Goal: Task Accomplishment & Management: Manage account settings

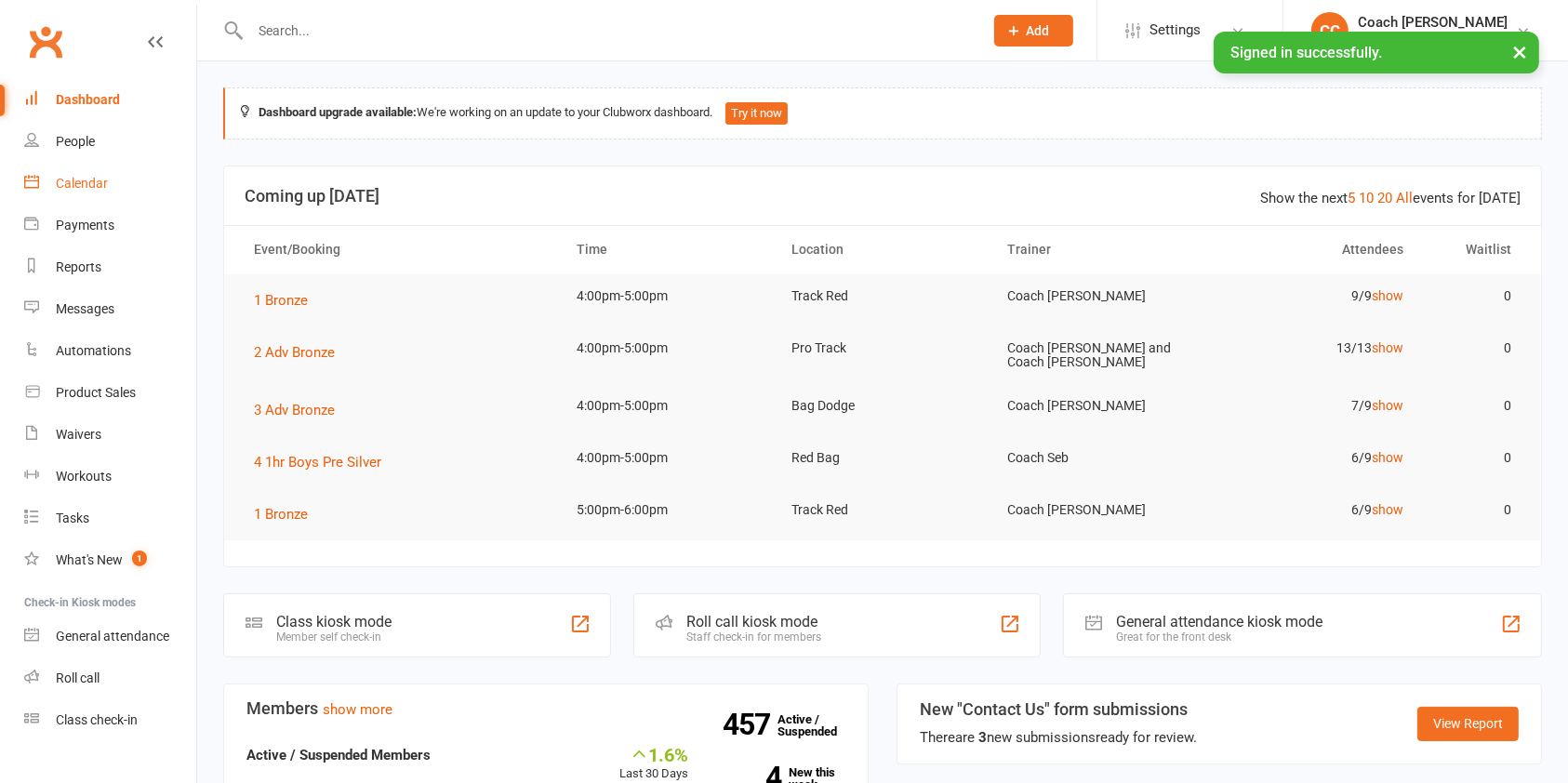
click at [105, 184] on div "Calendar" at bounding box center [82, 183] width 52 height 15
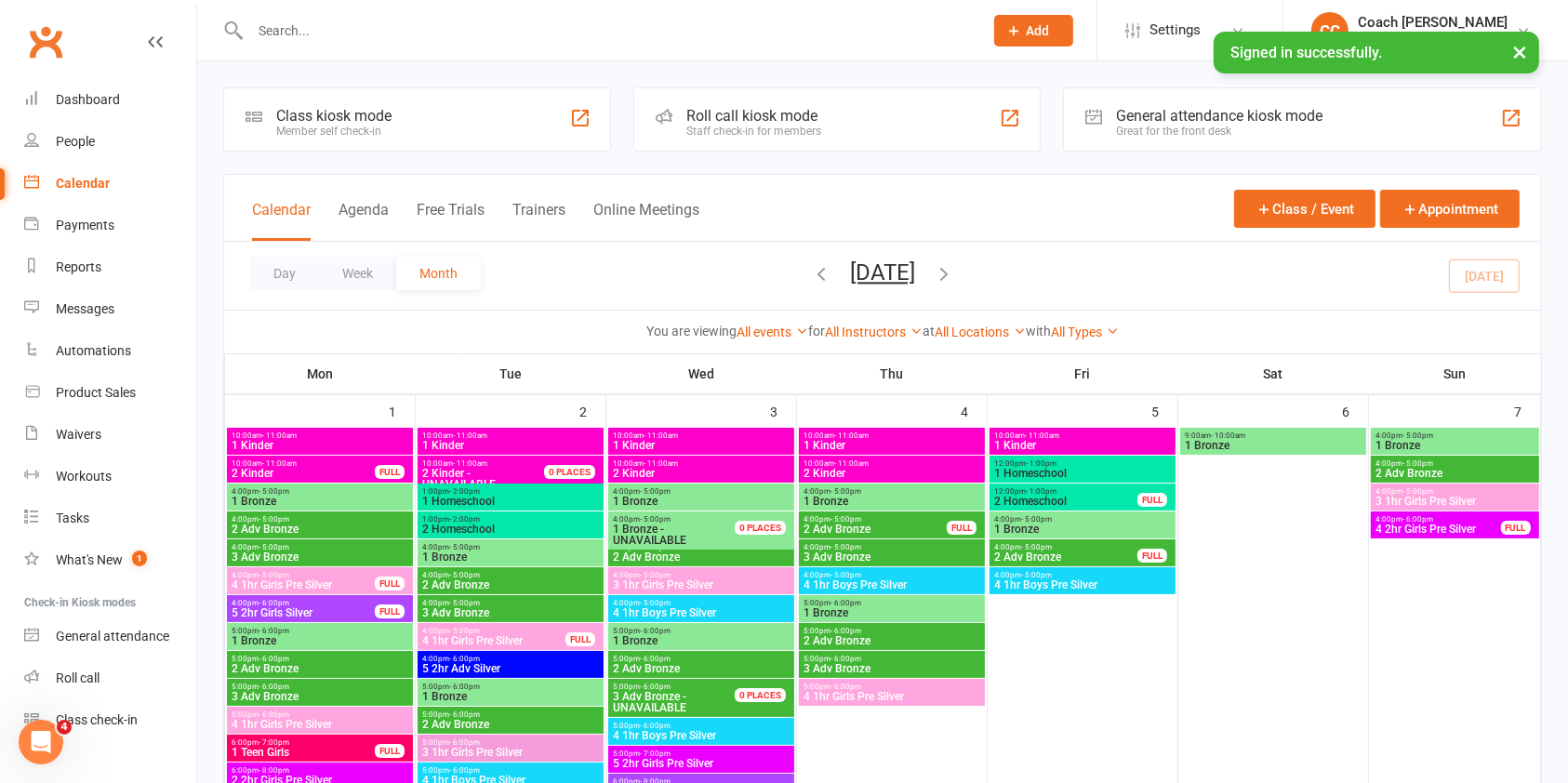
click at [954, 273] on icon "button" at bounding box center [943, 273] width 20 height 20
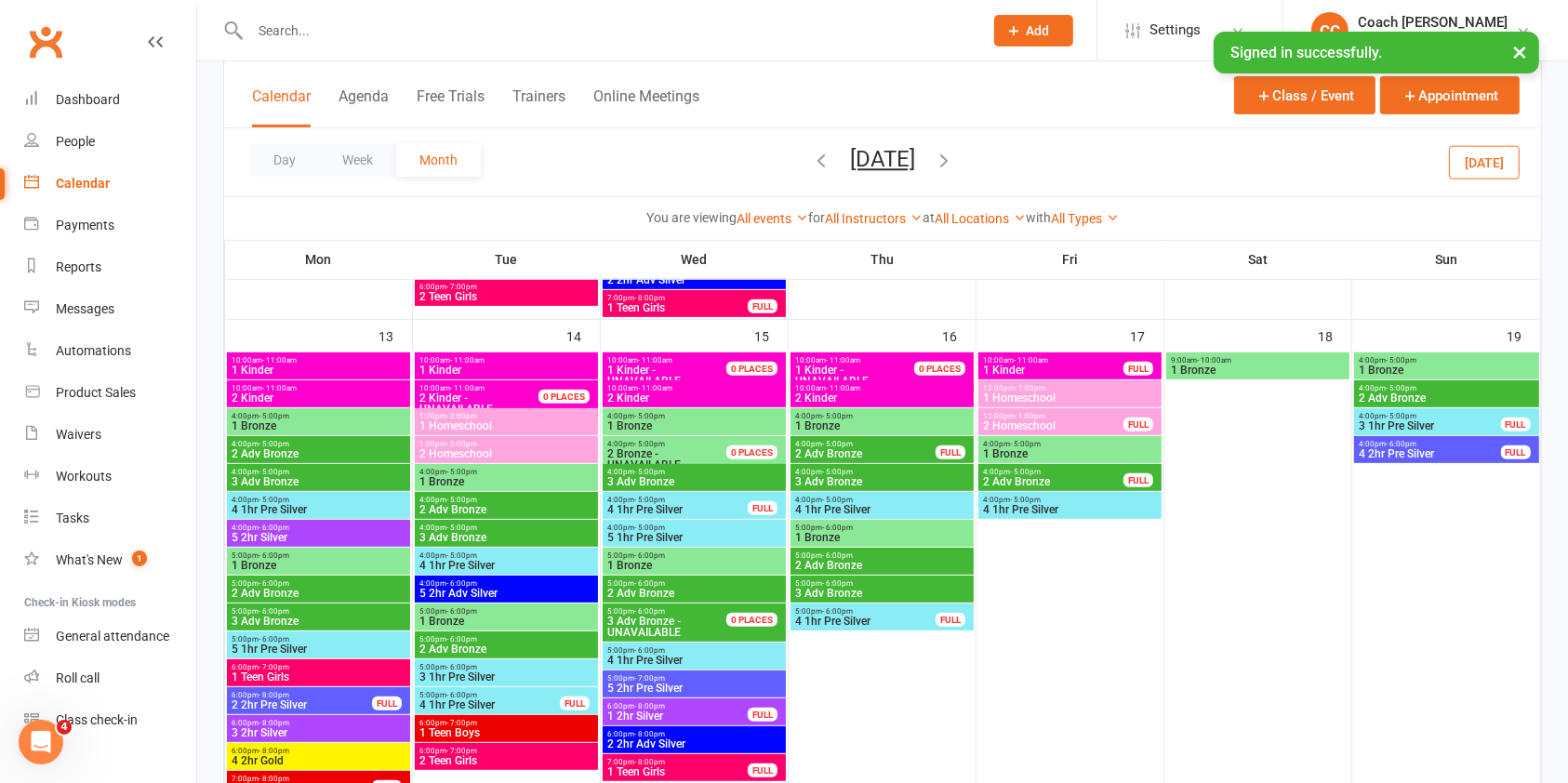
scroll to position [722, 0]
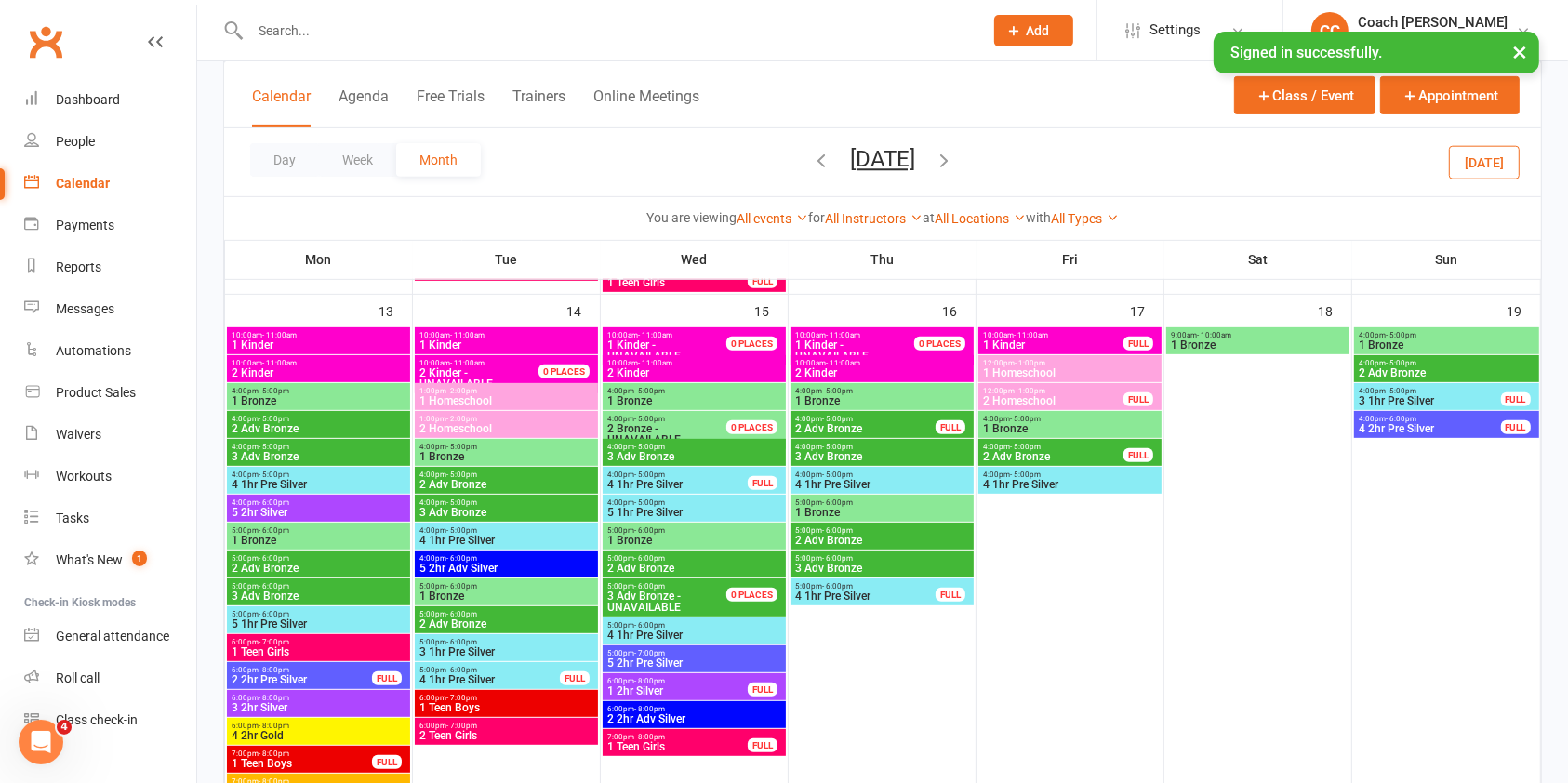
click at [555, 451] on span "1 Bronze" at bounding box center [507, 457] width 176 height 12
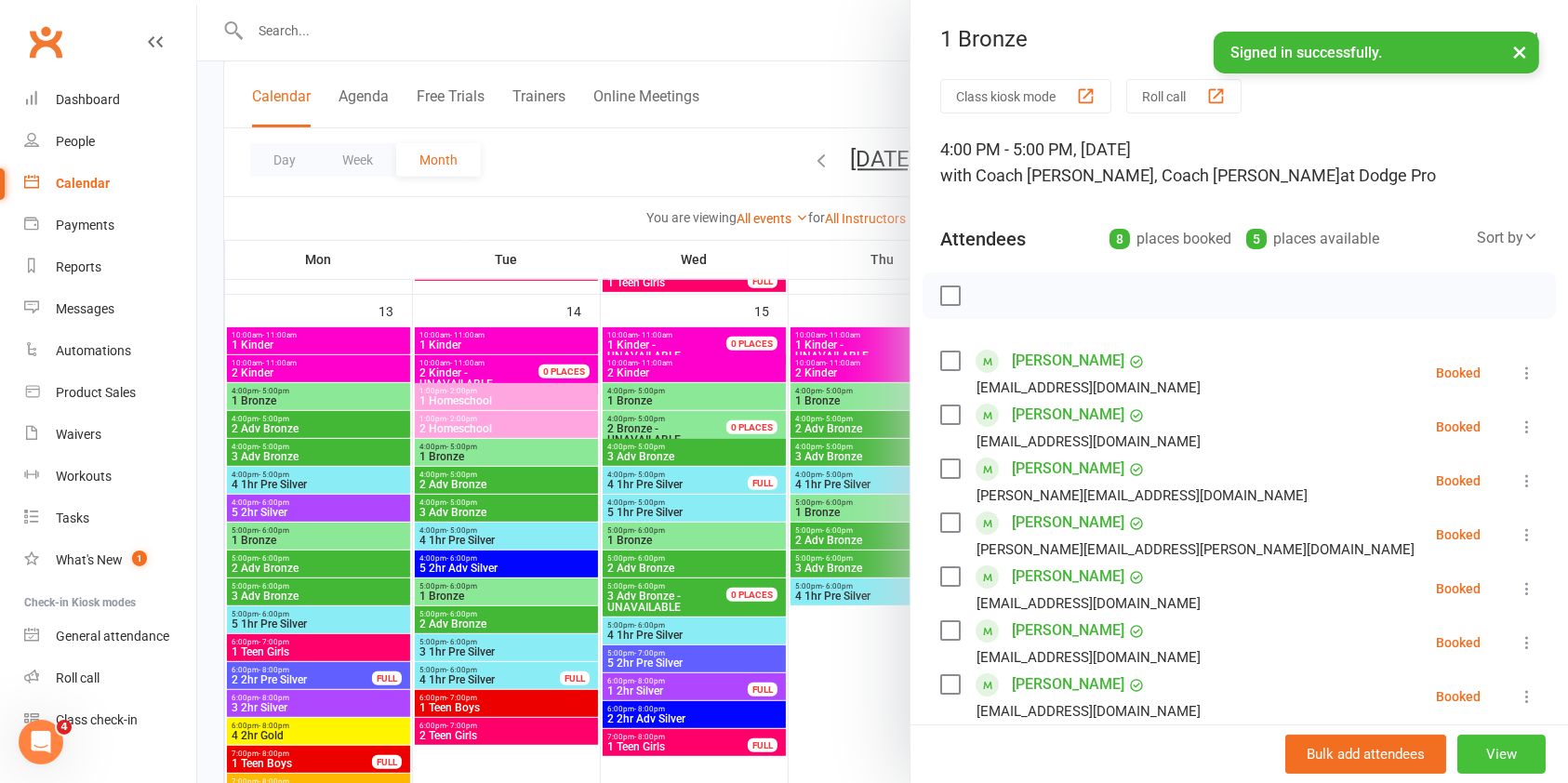
click at [1472, 748] on button "View" at bounding box center [1500, 754] width 88 height 39
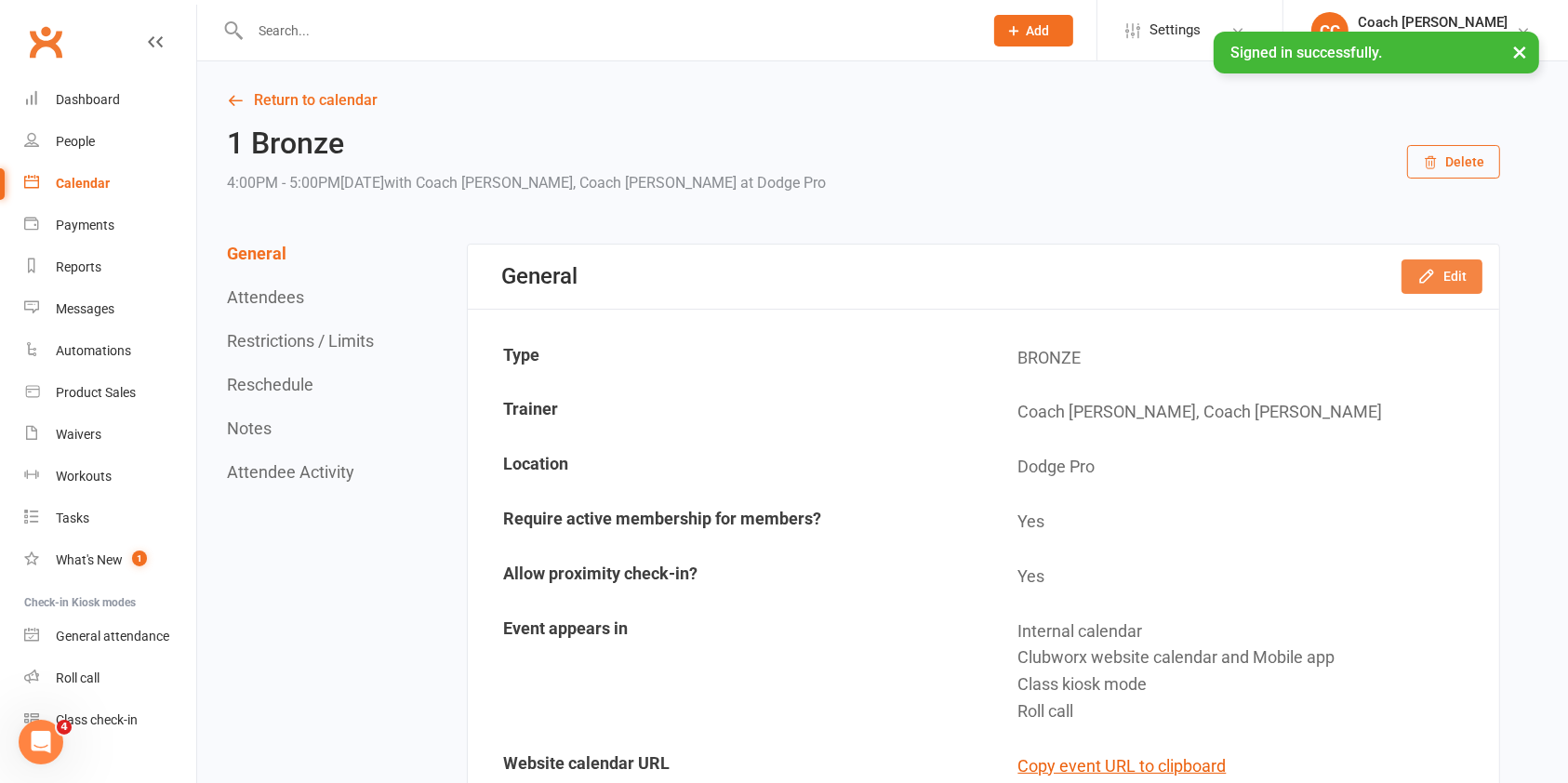
click at [1425, 280] on icon "button" at bounding box center [1426, 277] width 12 height 12
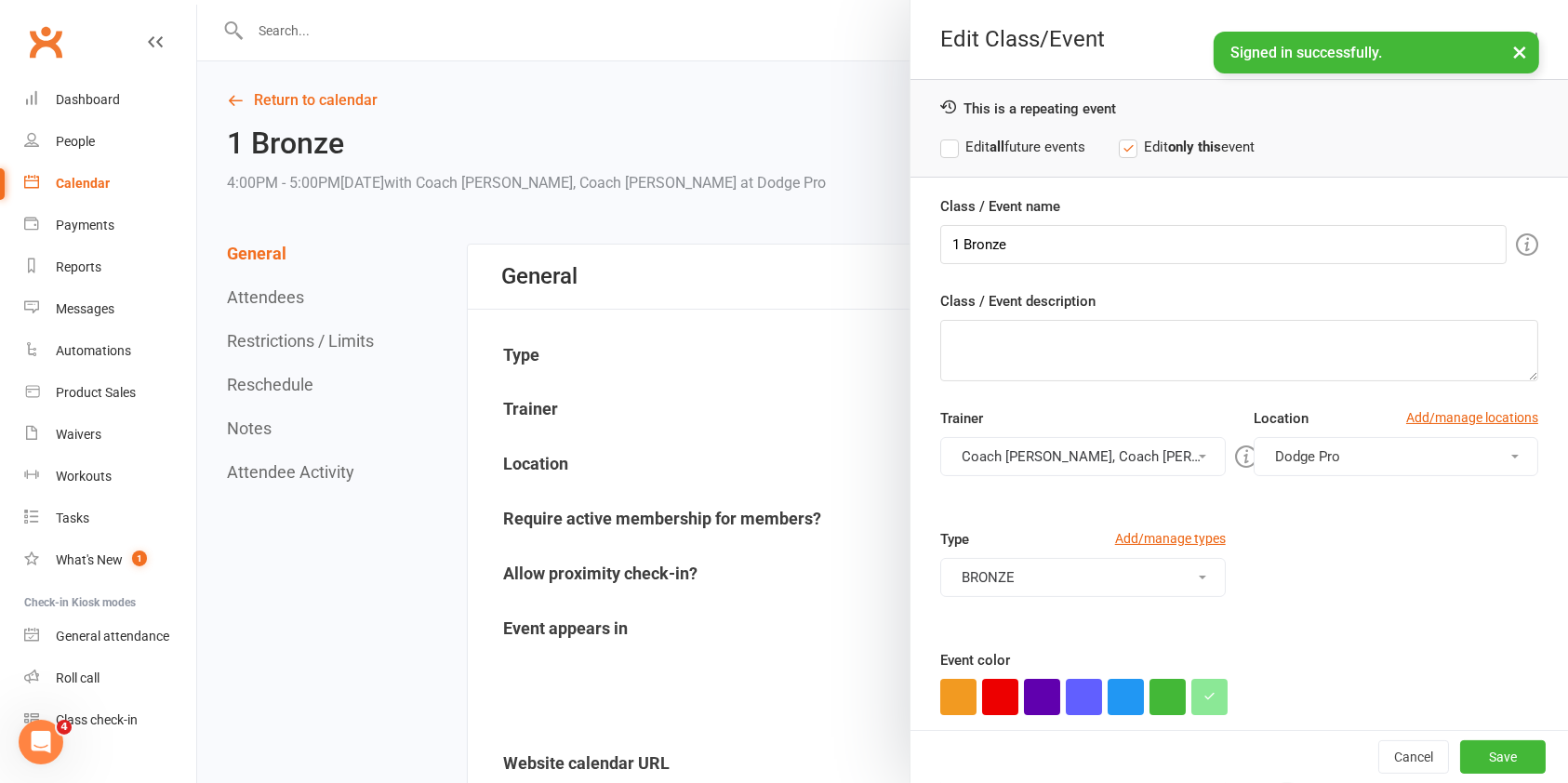
click at [1352, 443] on button "Dodge Pro" at bounding box center [1396, 457] width 284 height 39
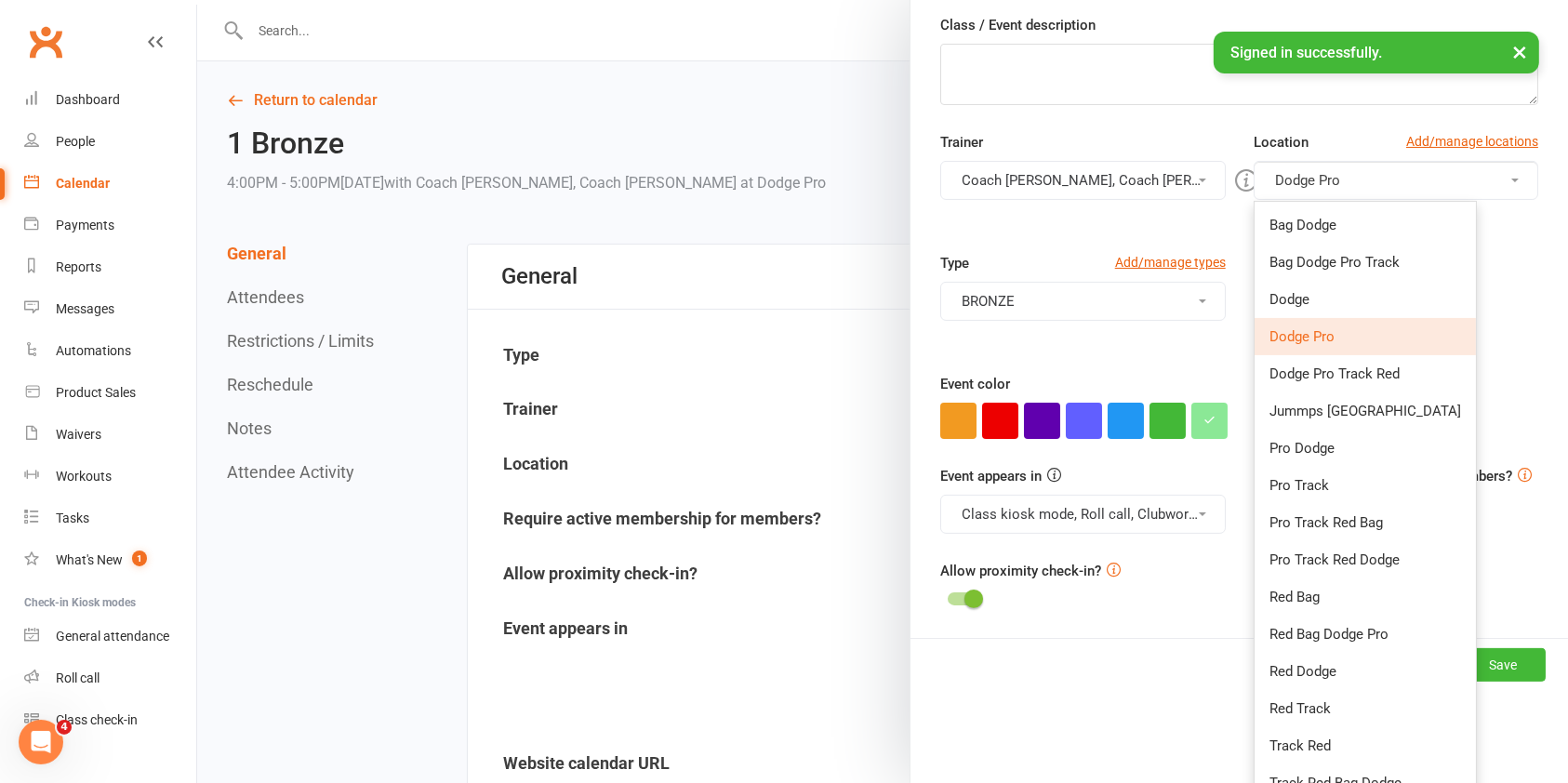
scroll to position [299, 0]
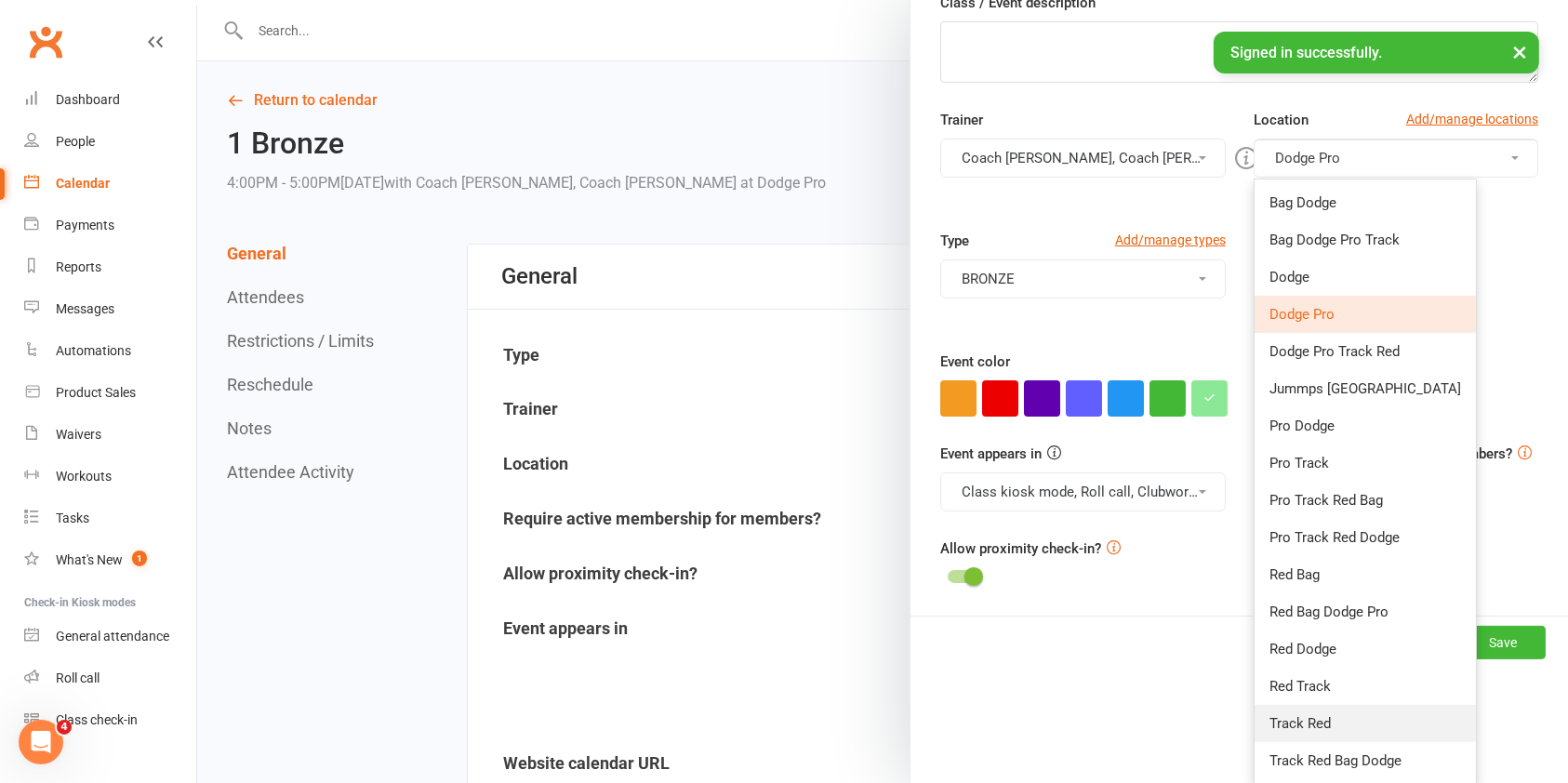
click at [1311, 718] on link "Track Red" at bounding box center [1365, 724] width 222 height 37
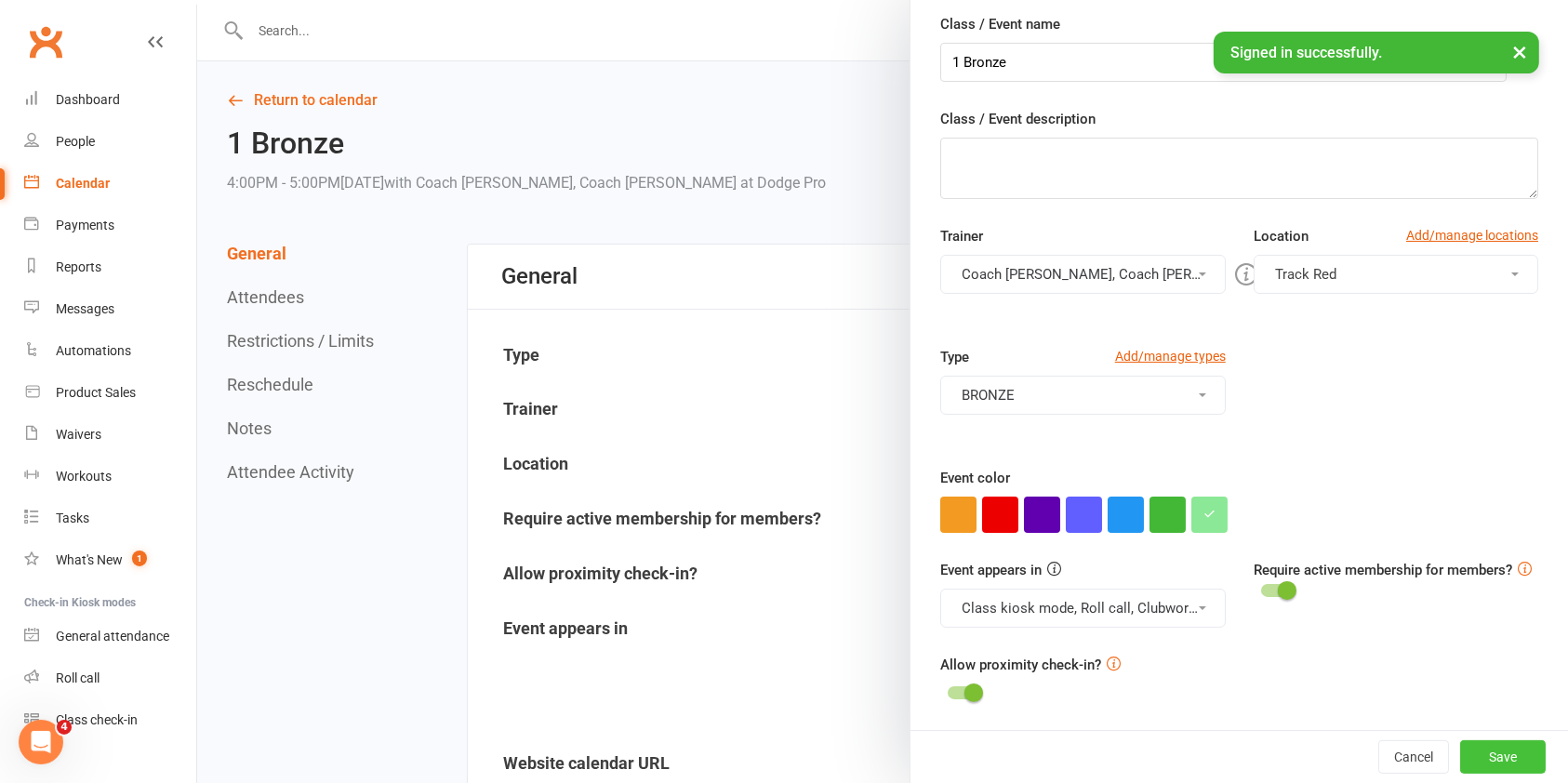
click at [1460, 756] on button "Save" at bounding box center [1502, 757] width 85 height 34
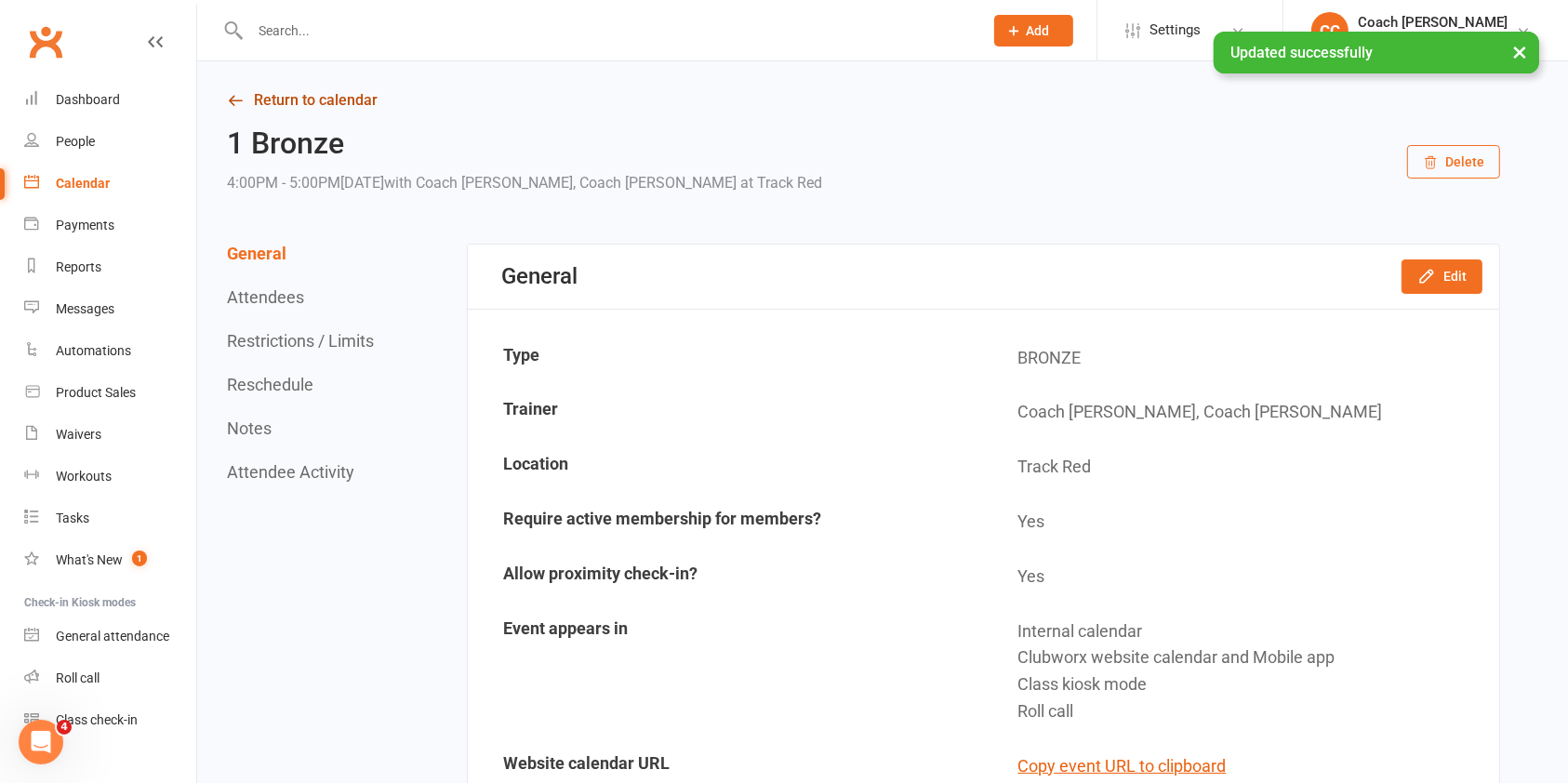
click at [340, 104] on link "Return to calendar" at bounding box center [864, 100] width 1273 height 26
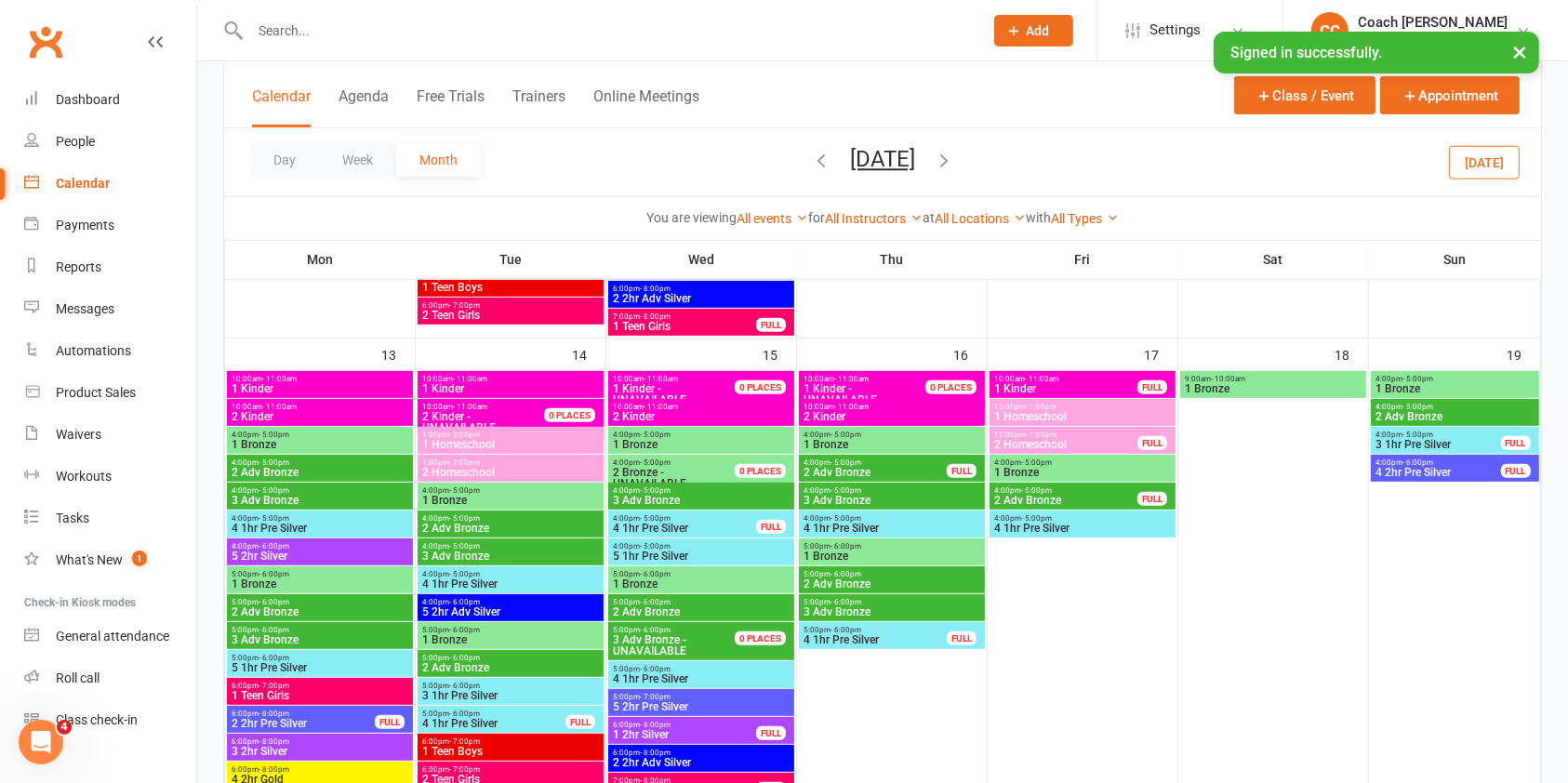
scroll to position [683, 0]
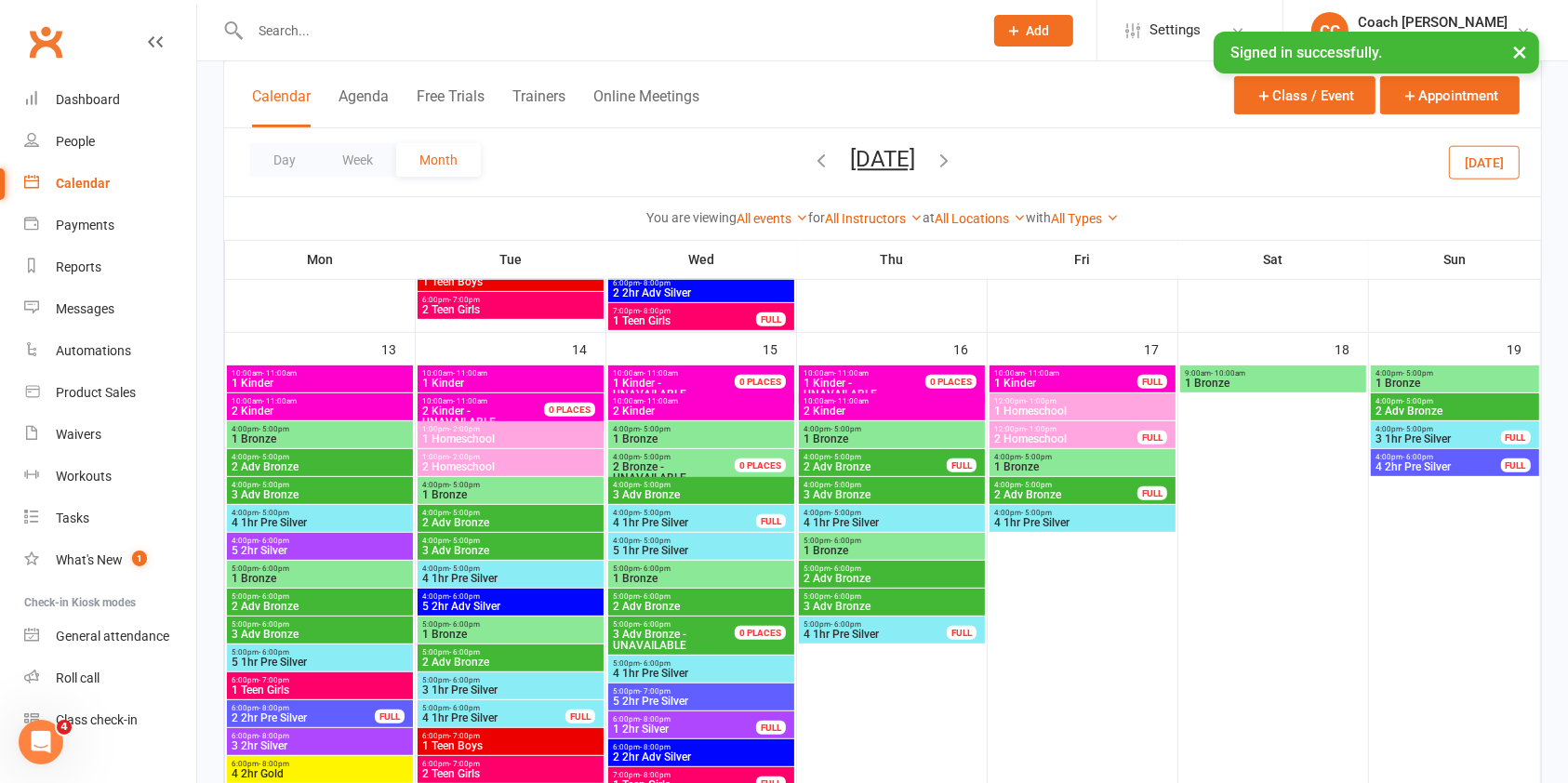
click at [553, 482] on span "4:00pm - 5:00pm" at bounding box center [510, 485] width 179 height 9
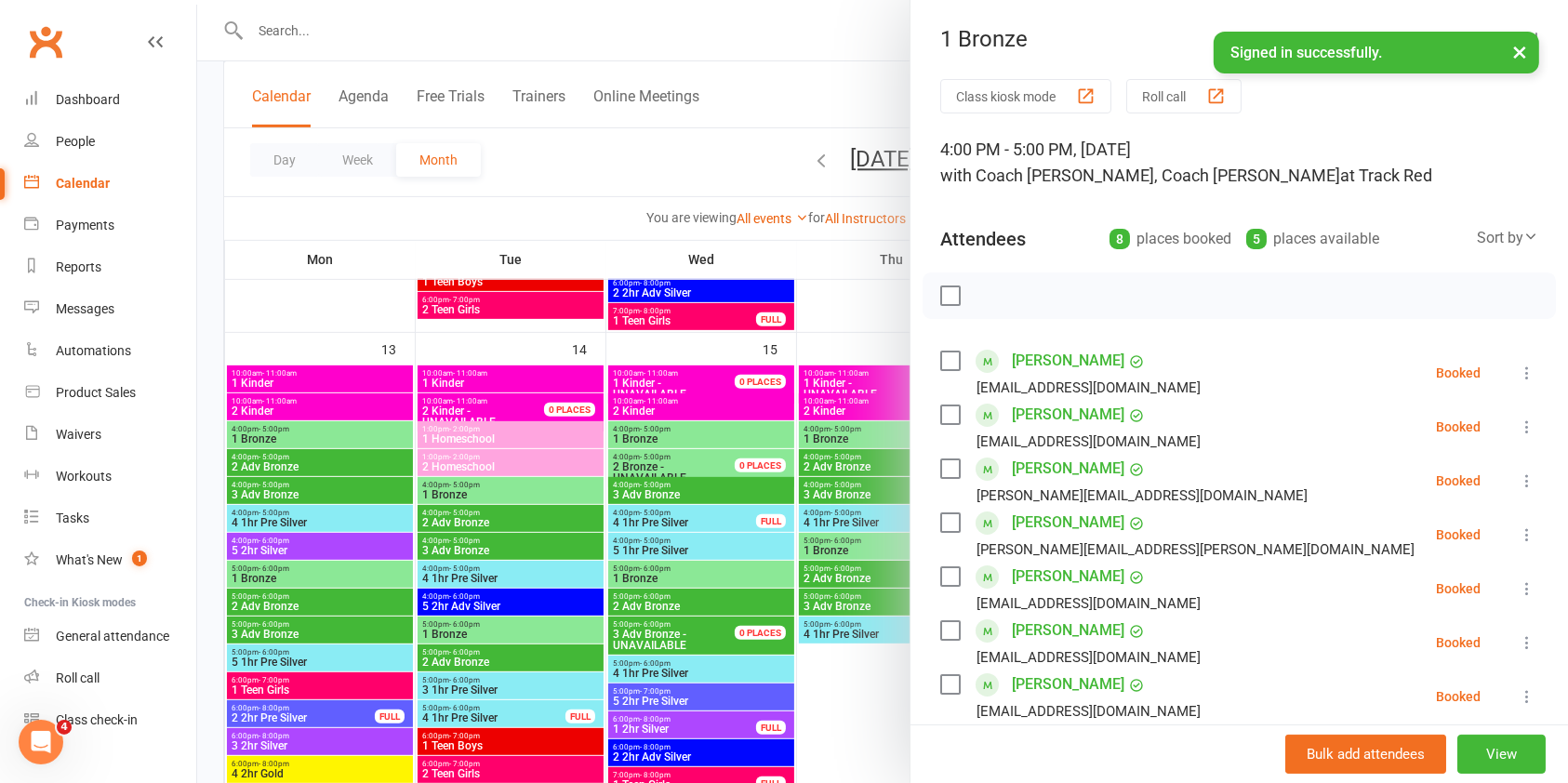
click at [1510, 48] on button "×" at bounding box center [1519, 51] width 34 height 40
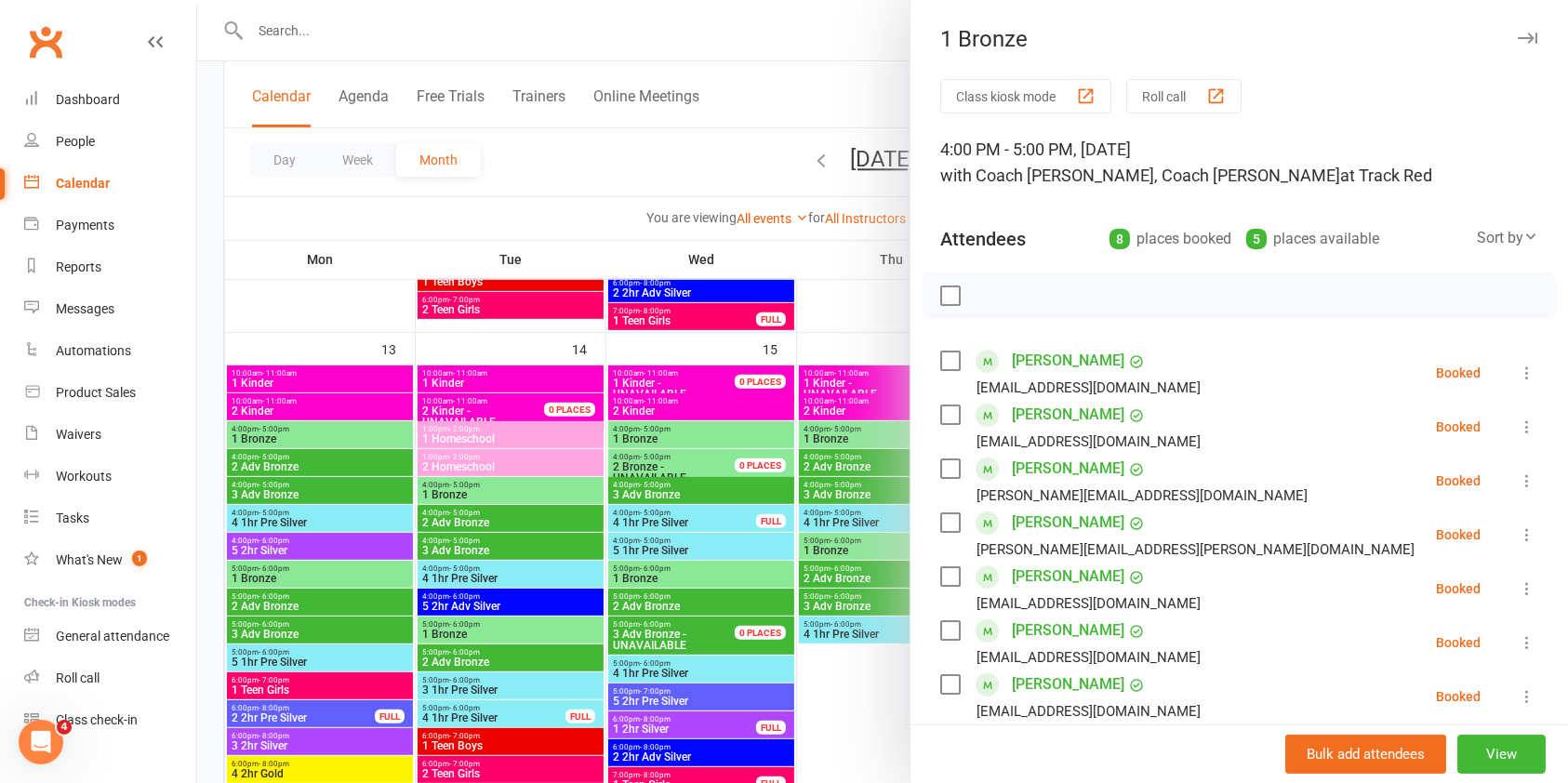
click at [1518, 43] on icon "button" at bounding box center [1527, 39] width 19 height 12
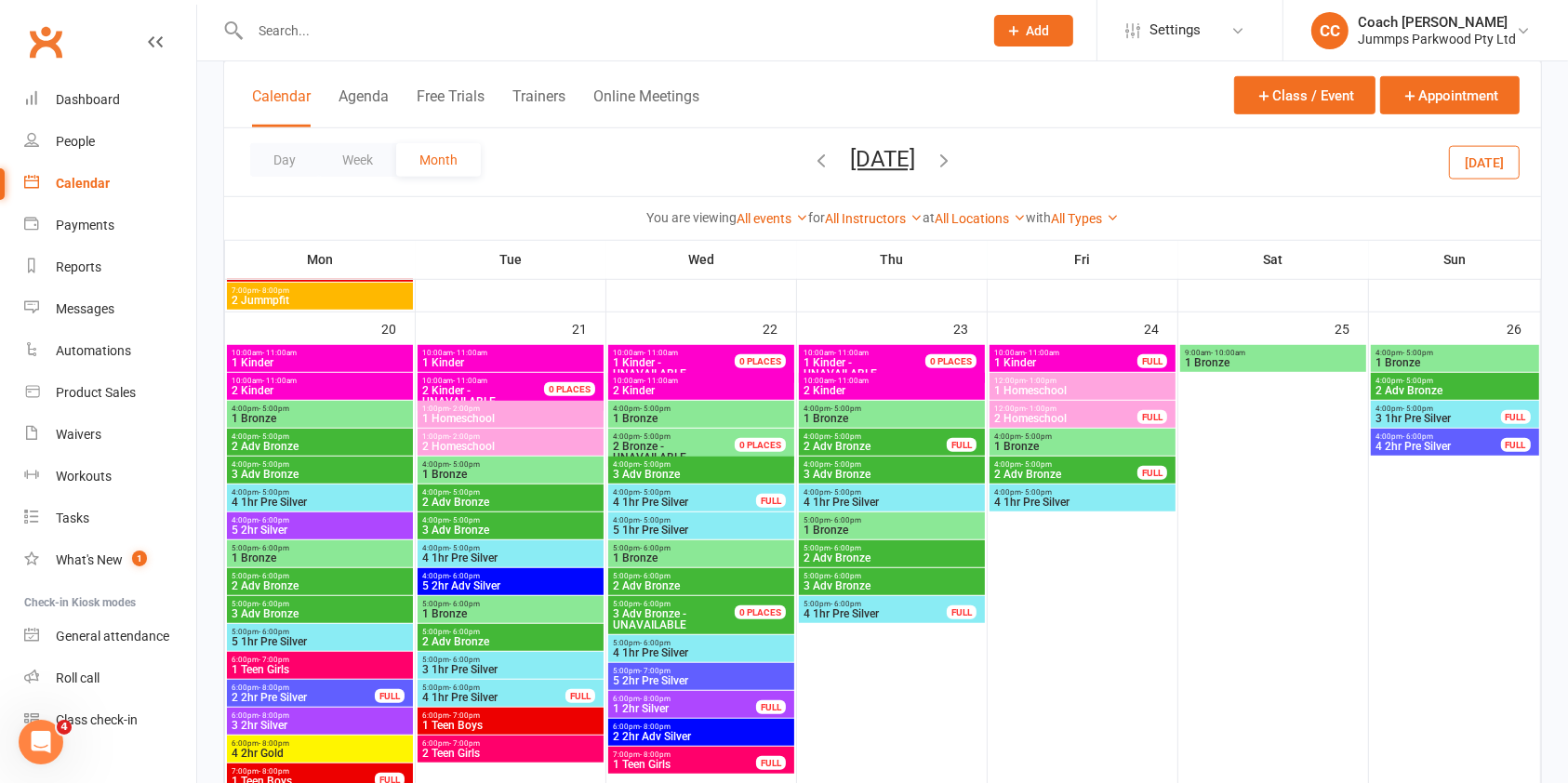
scroll to position [1244, 0]
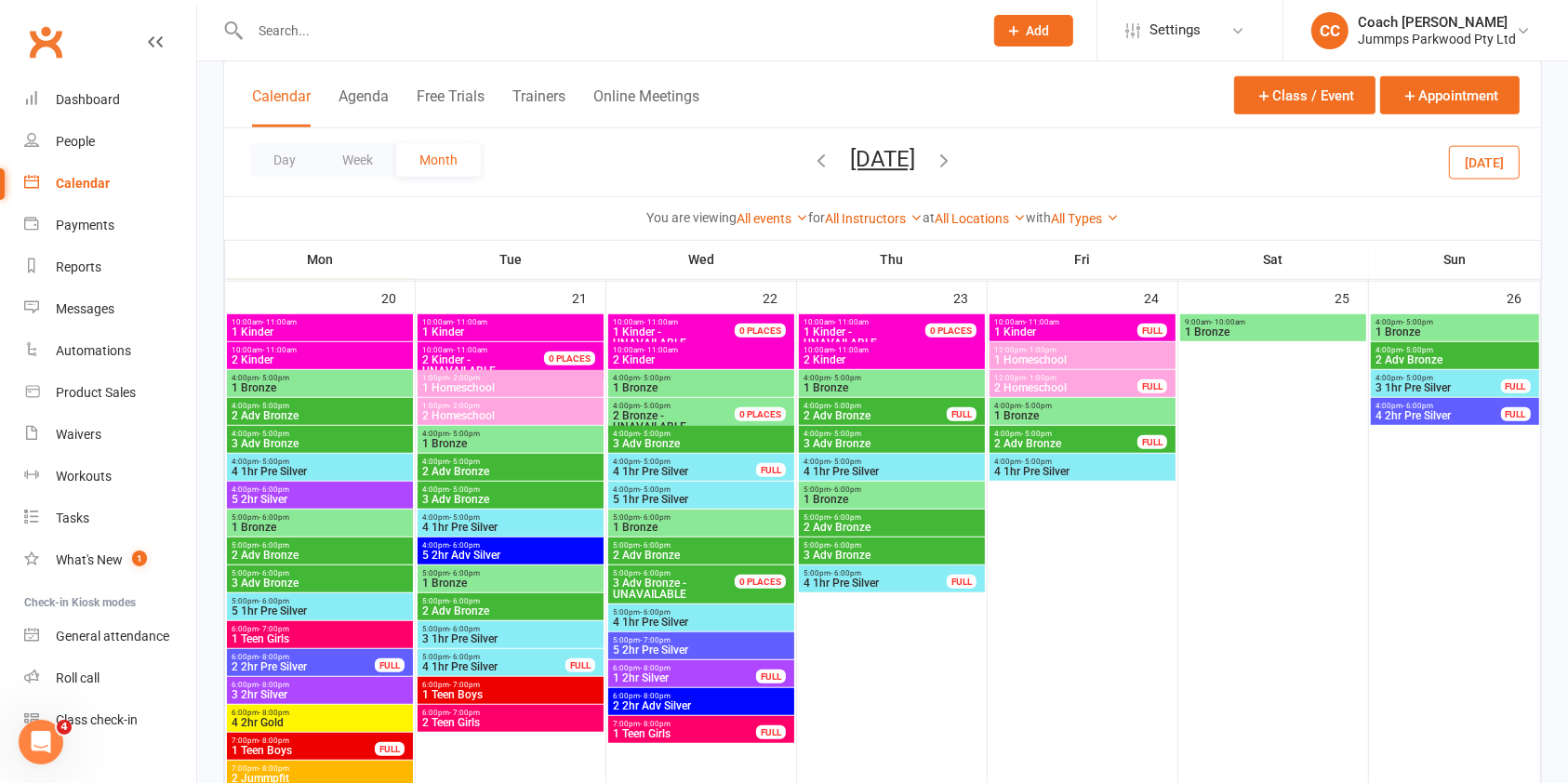
click at [569, 438] on span "1 Bronze" at bounding box center [510, 444] width 179 height 12
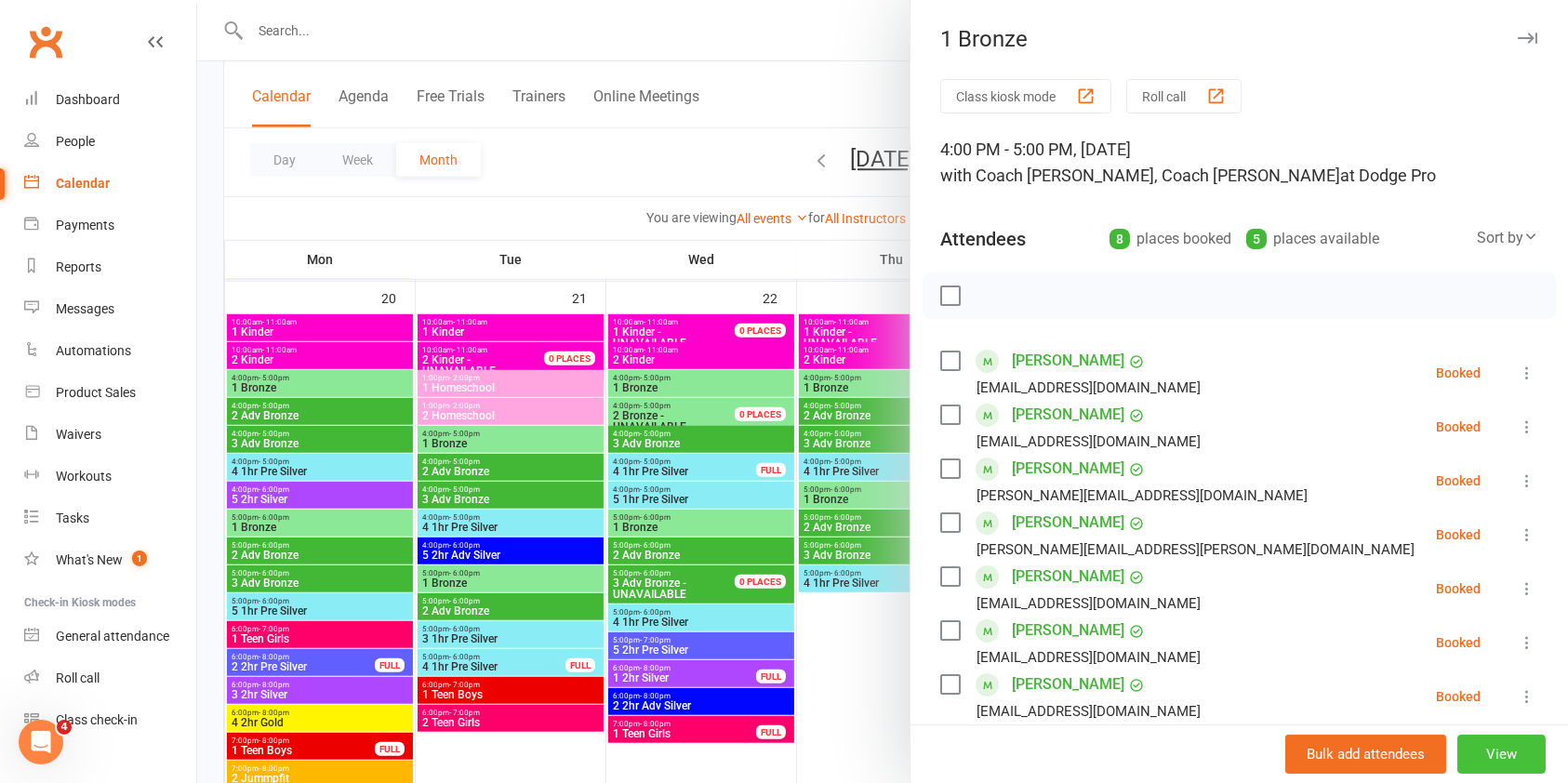
click at [1473, 755] on button "View" at bounding box center [1500, 754] width 88 height 39
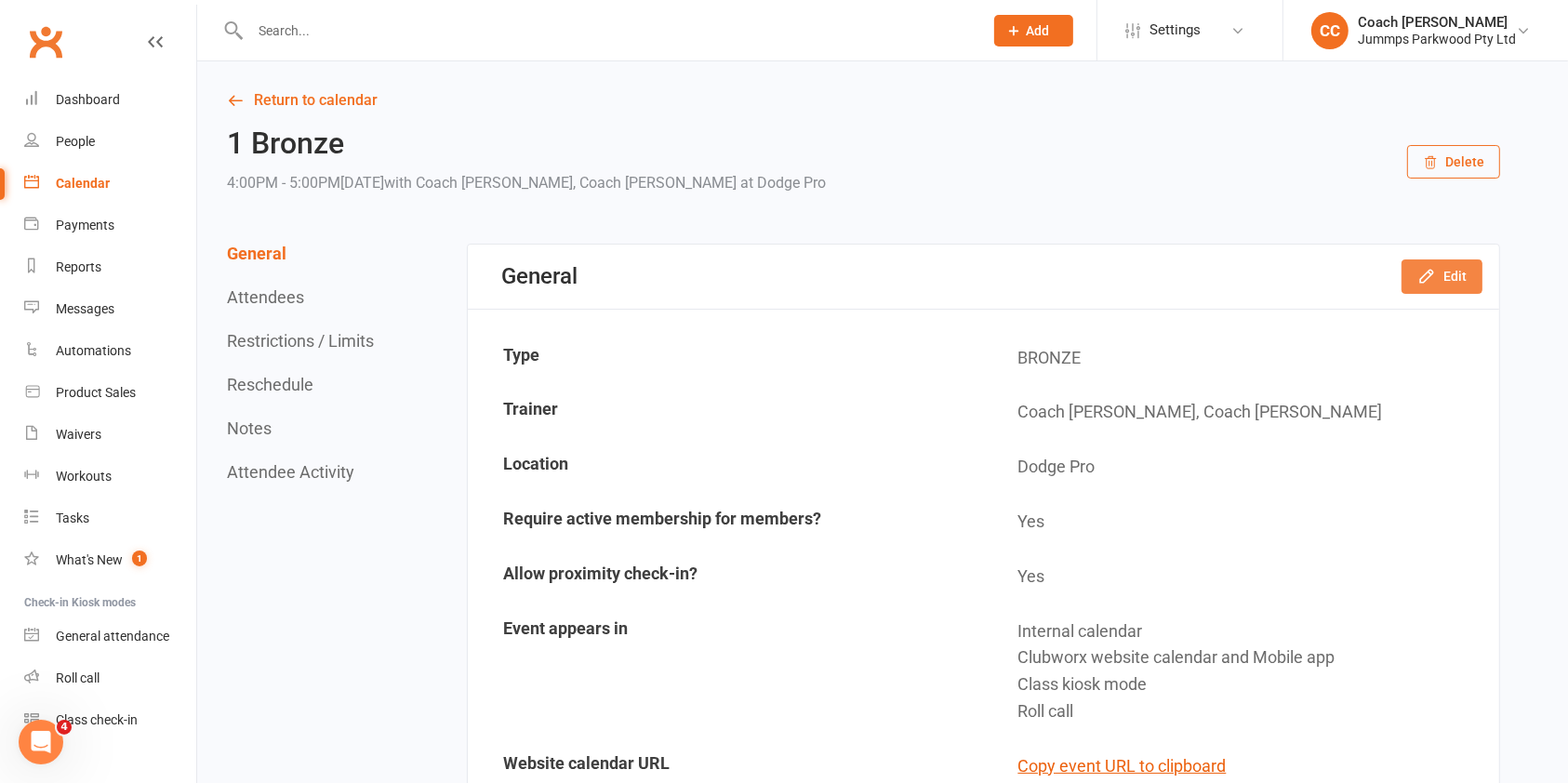
click at [1449, 282] on button "Edit" at bounding box center [1441, 276] width 81 height 34
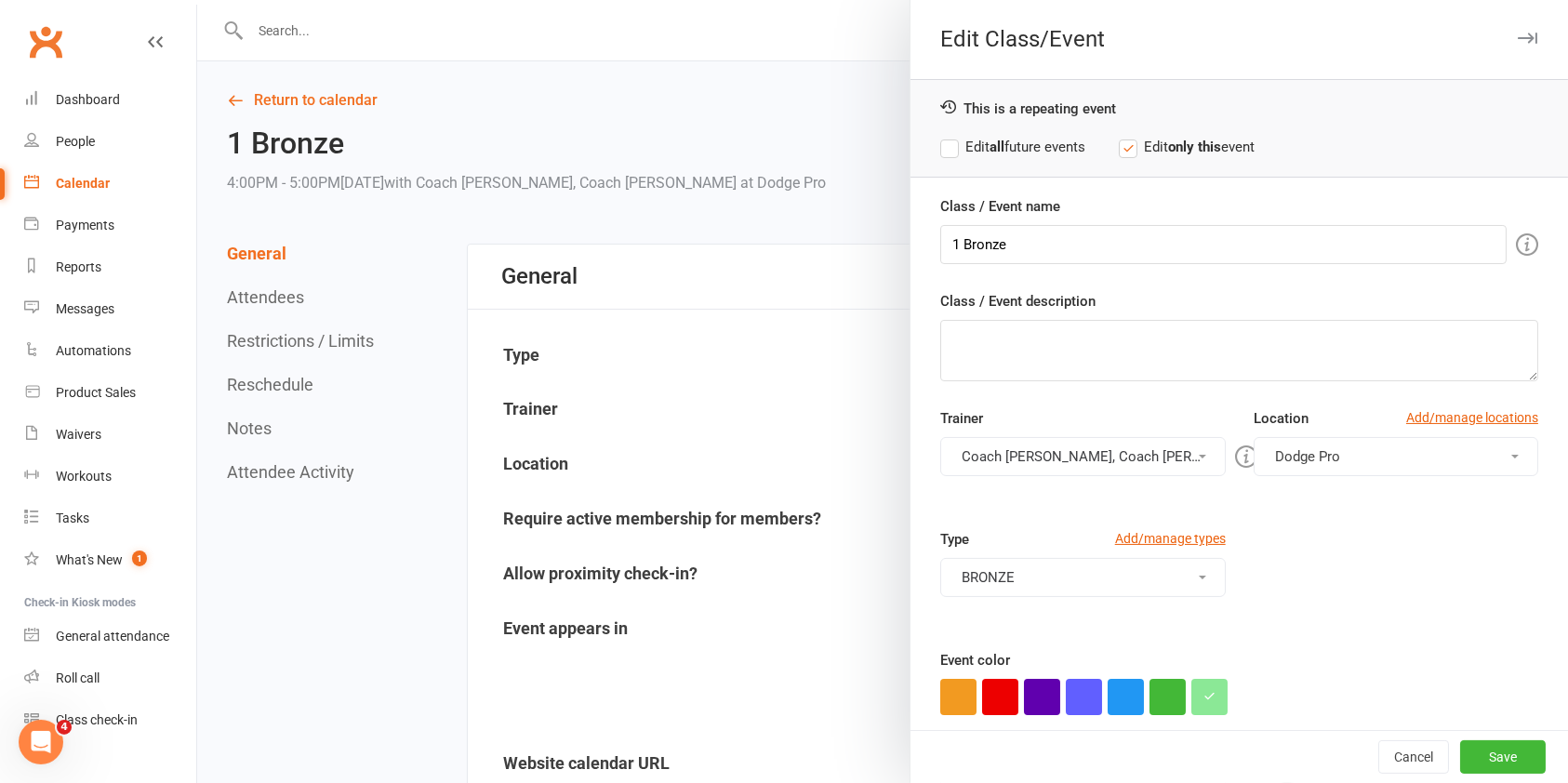
click at [1373, 464] on button "Dodge Pro" at bounding box center [1396, 457] width 284 height 39
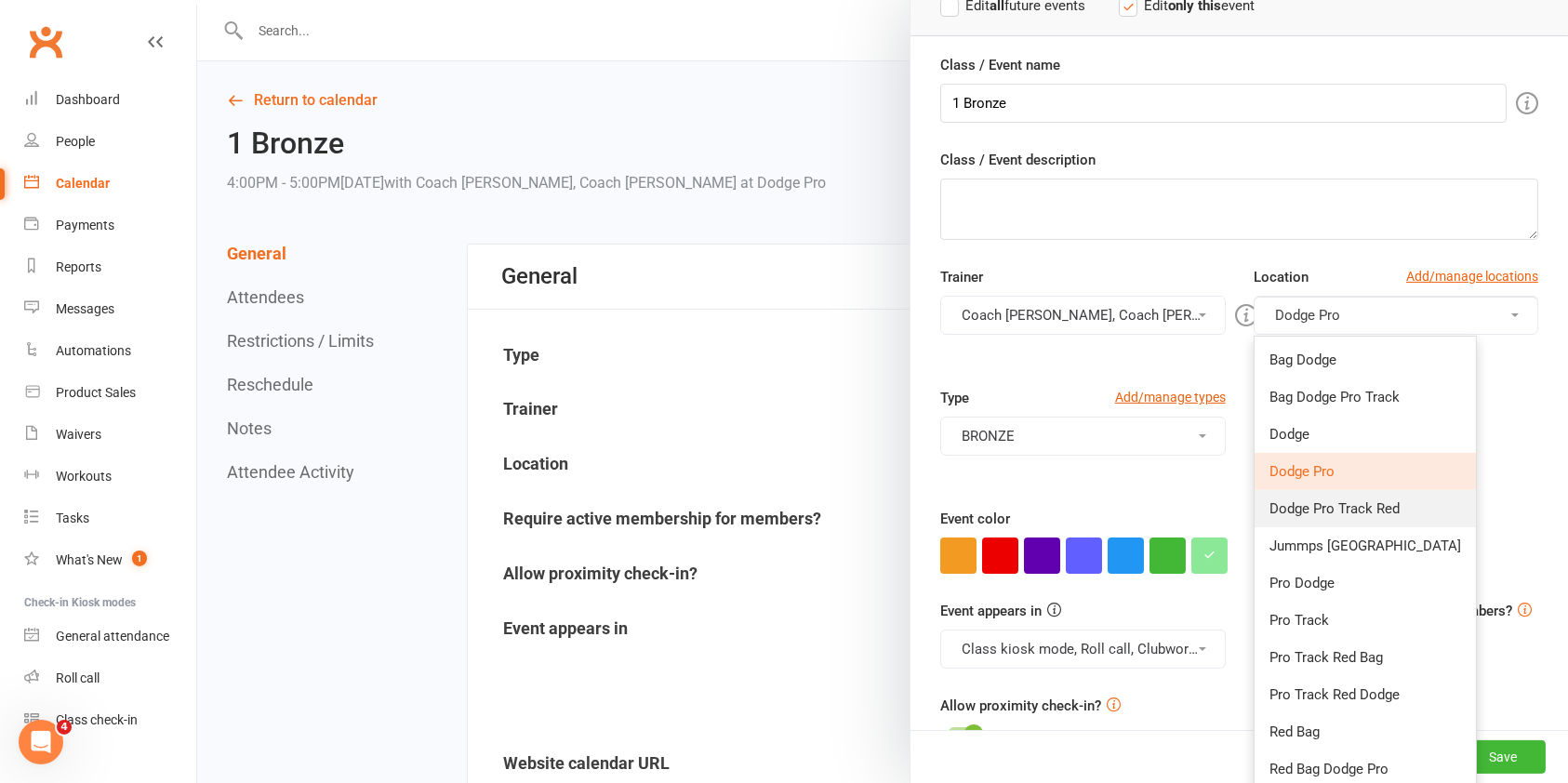
scroll to position [135, 0]
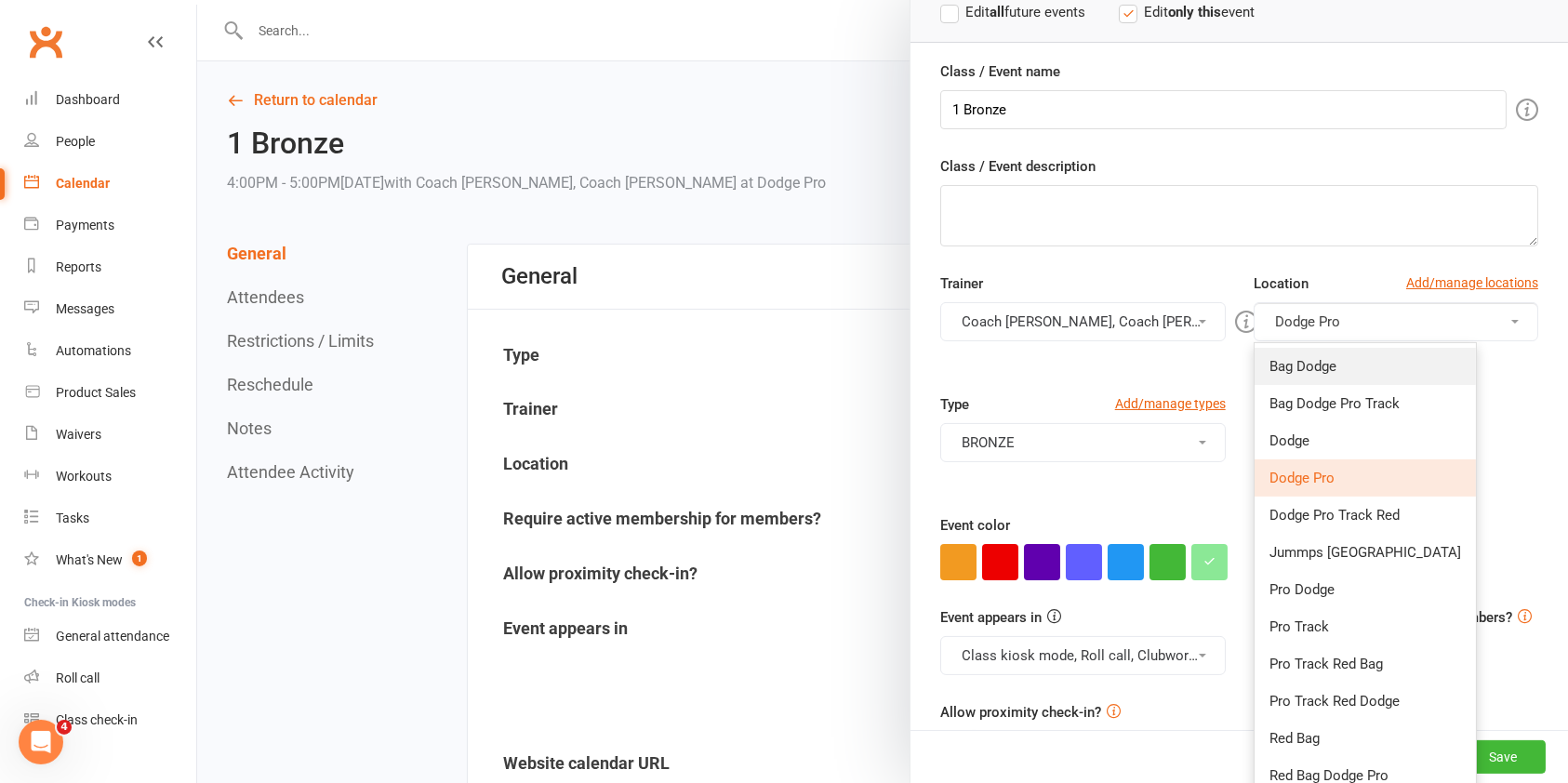
click at [1363, 368] on link "Bag Dodge" at bounding box center [1365, 366] width 222 height 37
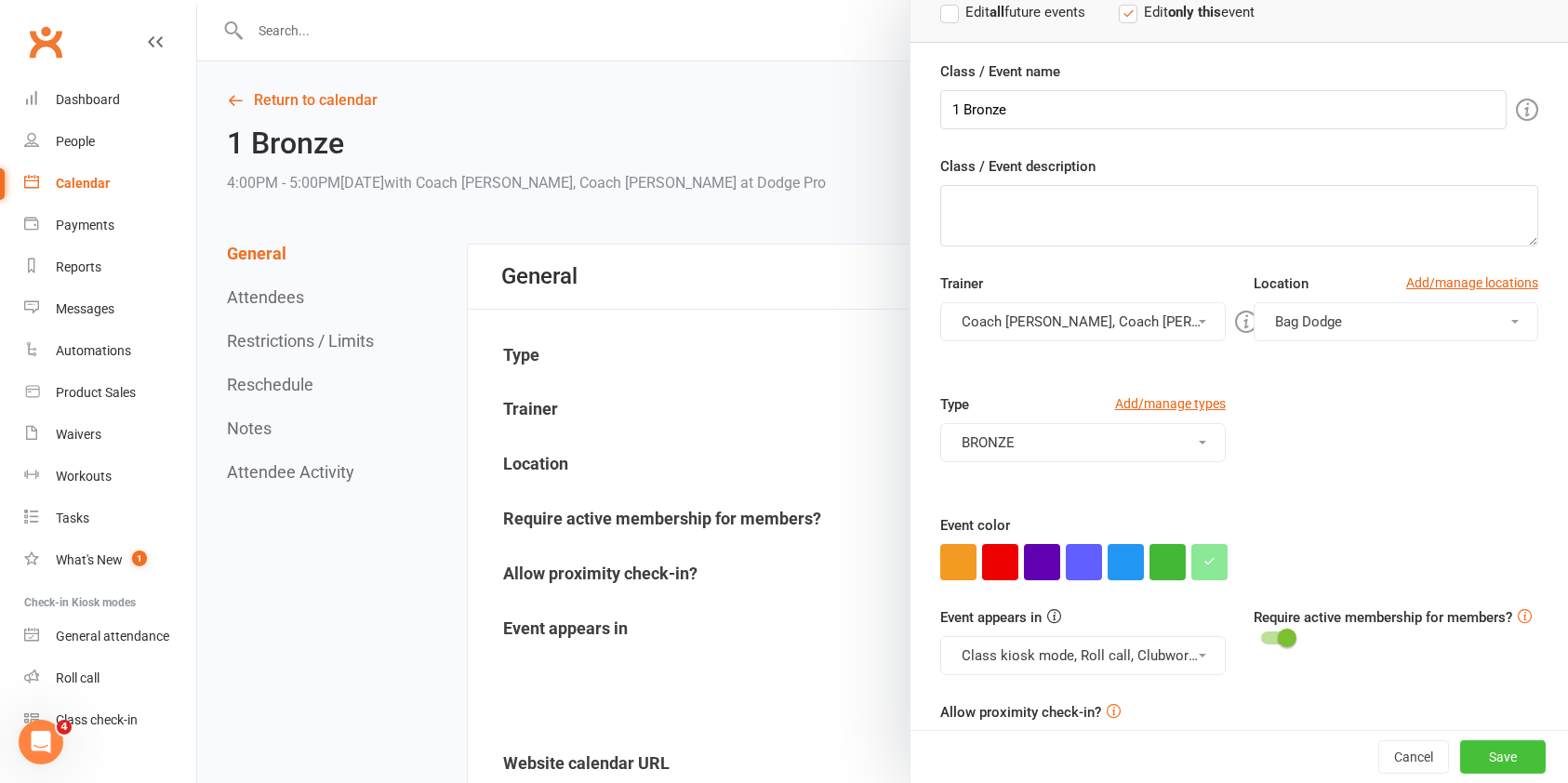
click at [1460, 746] on button "Save" at bounding box center [1502, 757] width 85 height 34
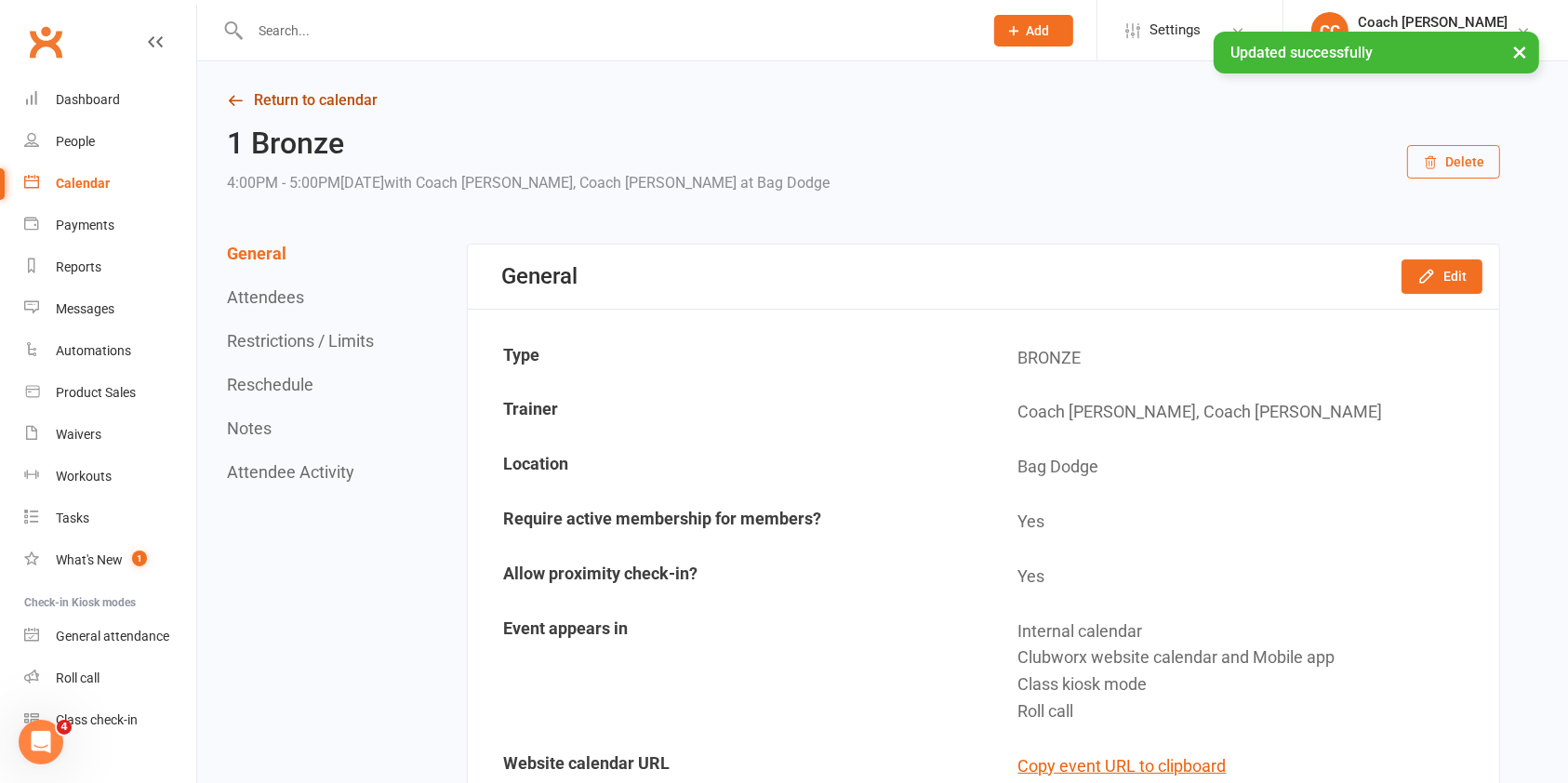
click at [351, 107] on link "Return to calendar" at bounding box center [864, 100] width 1273 height 26
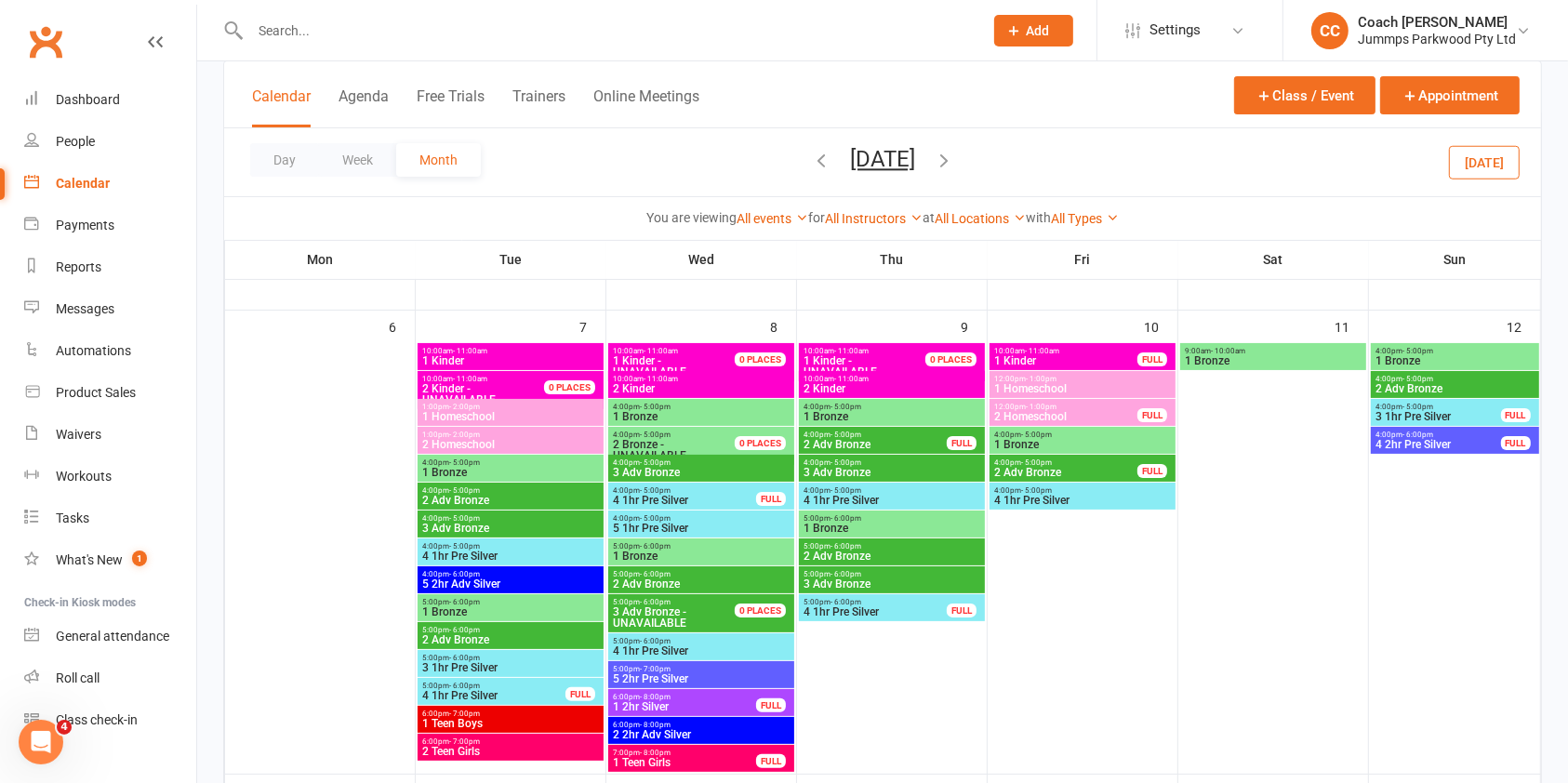
scroll to position [243, 0]
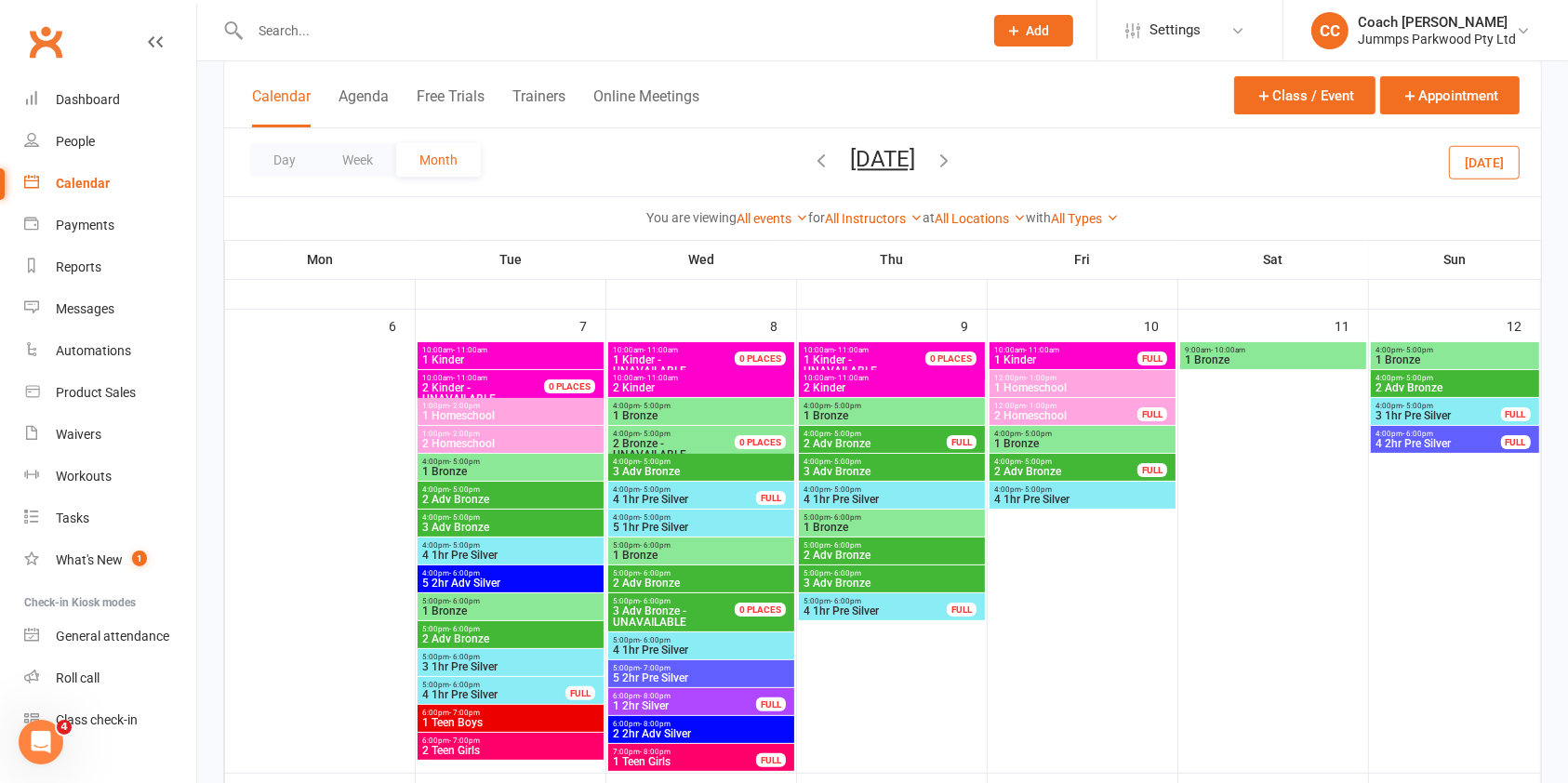
click at [523, 458] on span "4:00pm - 5:00pm" at bounding box center [510, 462] width 179 height 9
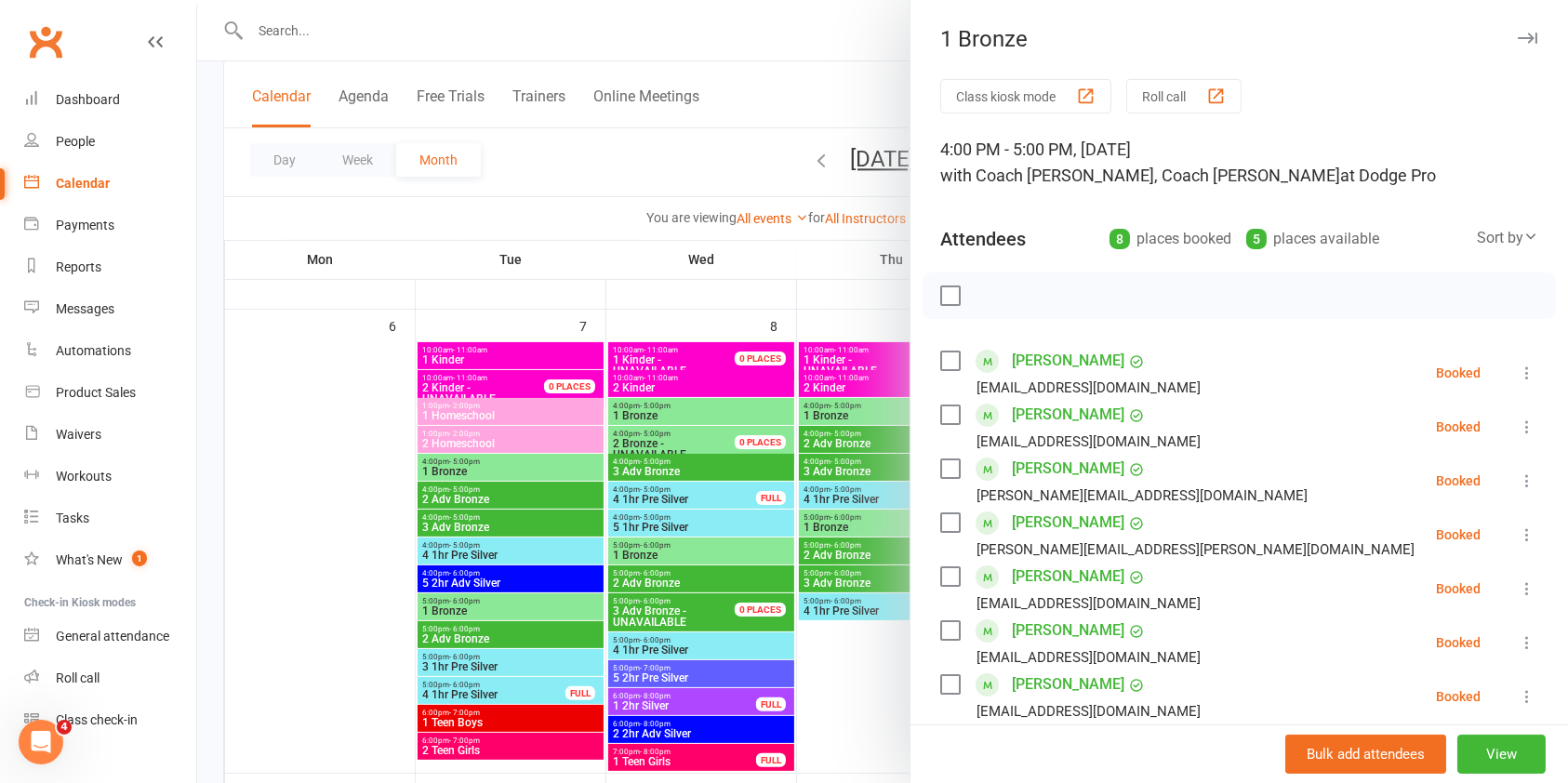
click at [1518, 36] on icon "button" at bounding box center [1527, 39] width 19 height 12
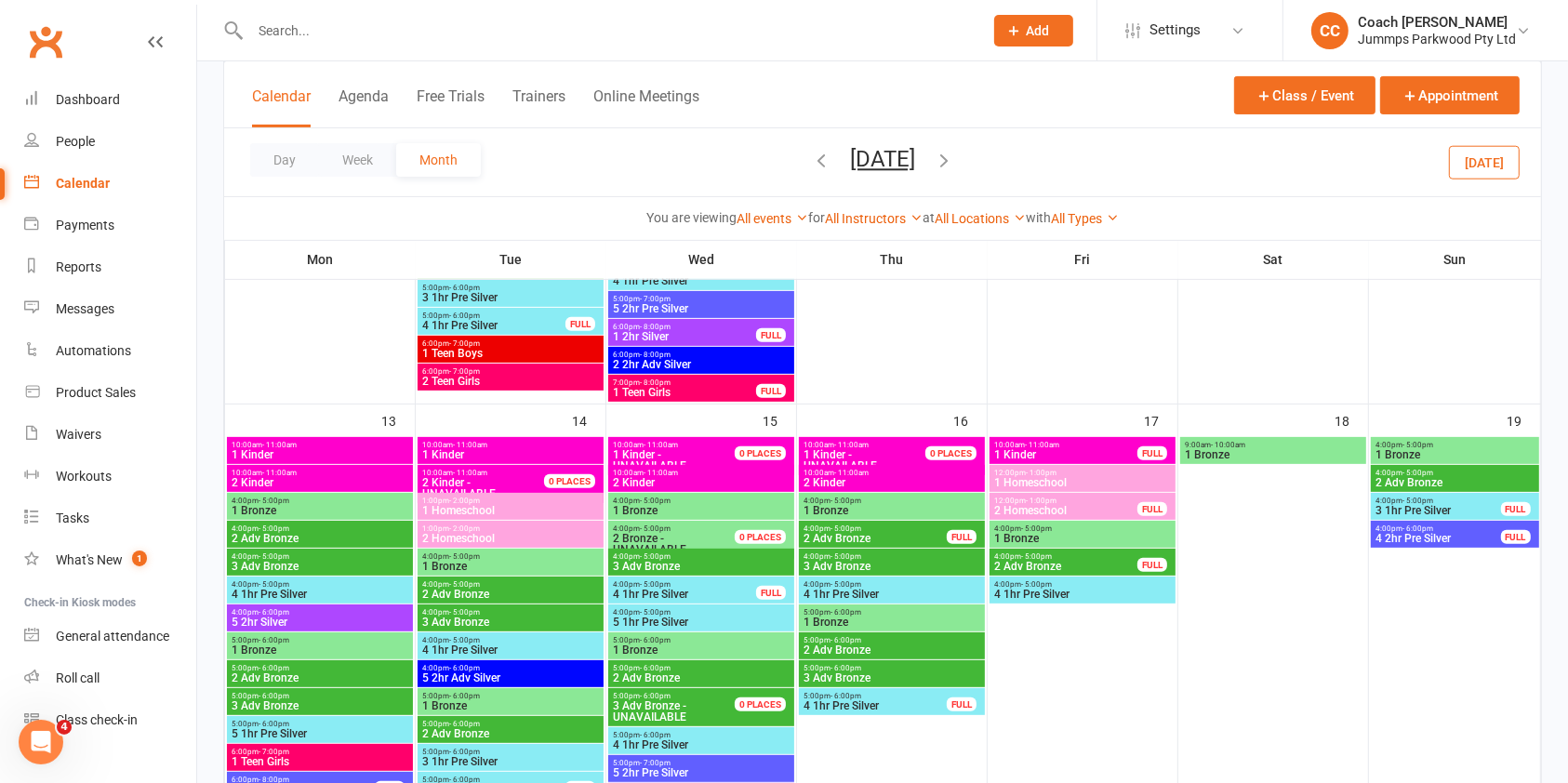
scroll to position [611, 0]
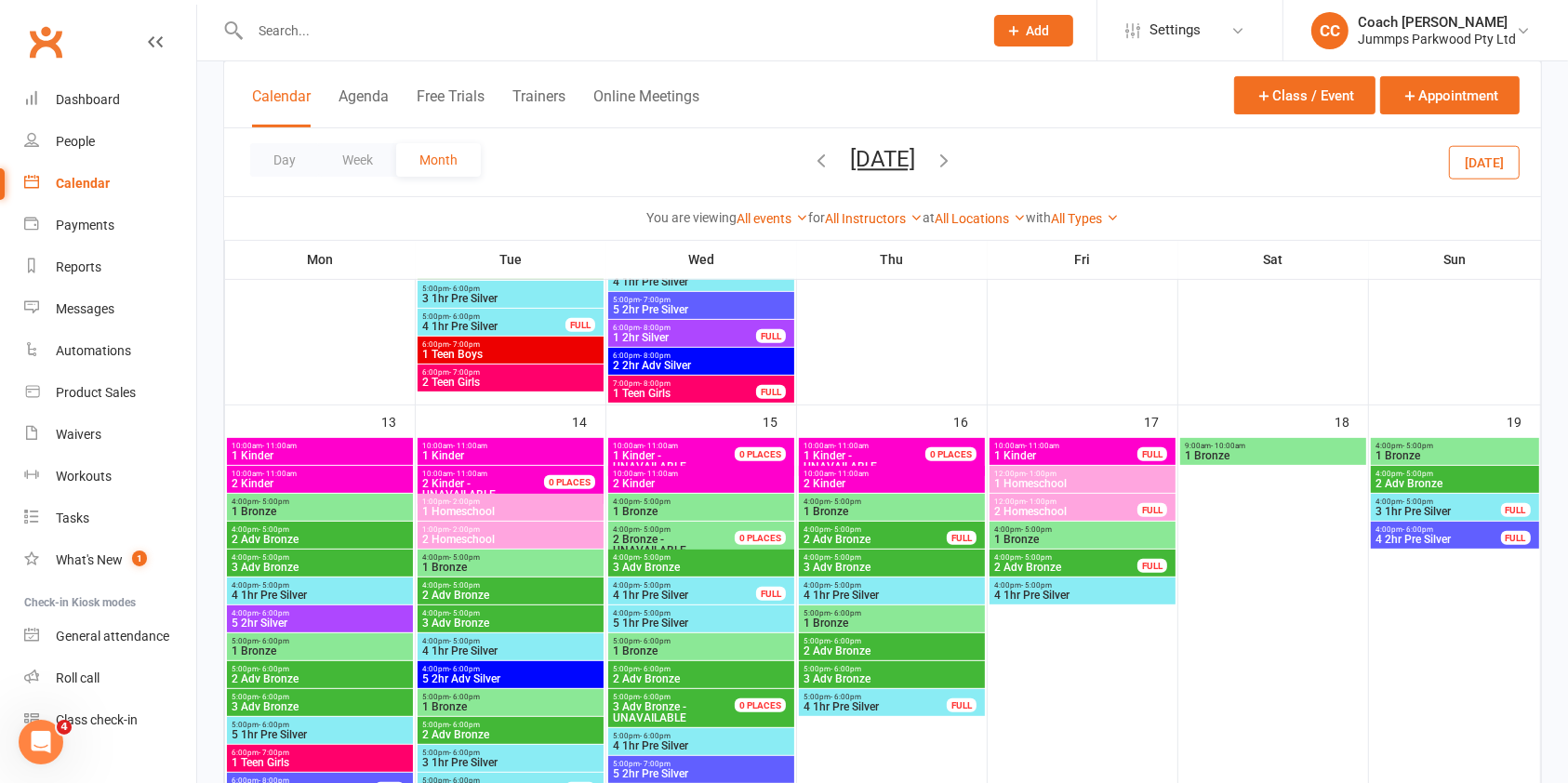
click at [501, 558] on span "4:00pm - 5:00pm" at bounding box center [510, 557] width 179 height 9
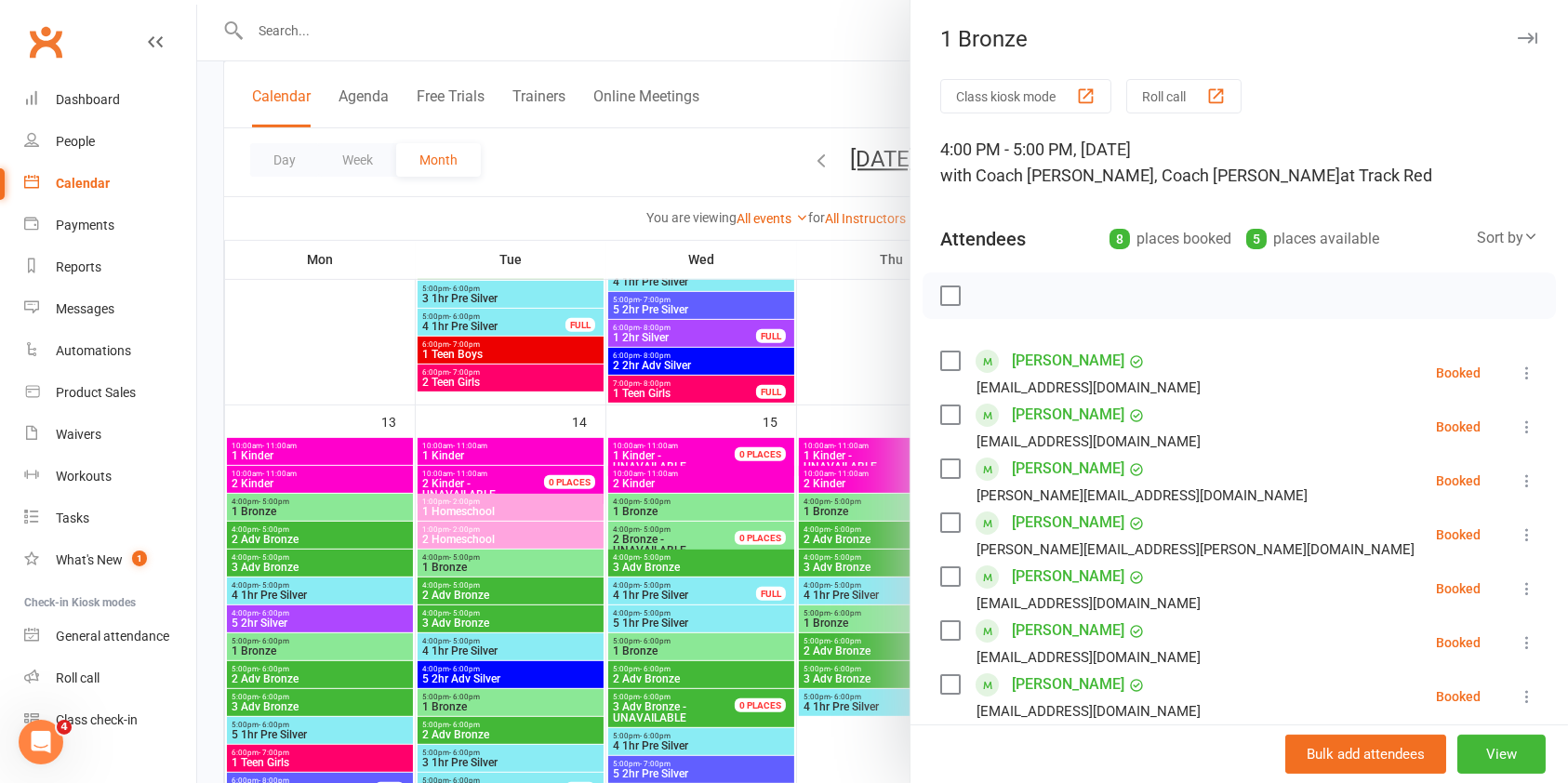
click at [1518, 42] on icon "button" at bounding box center [1527, 39] width 19 height 12
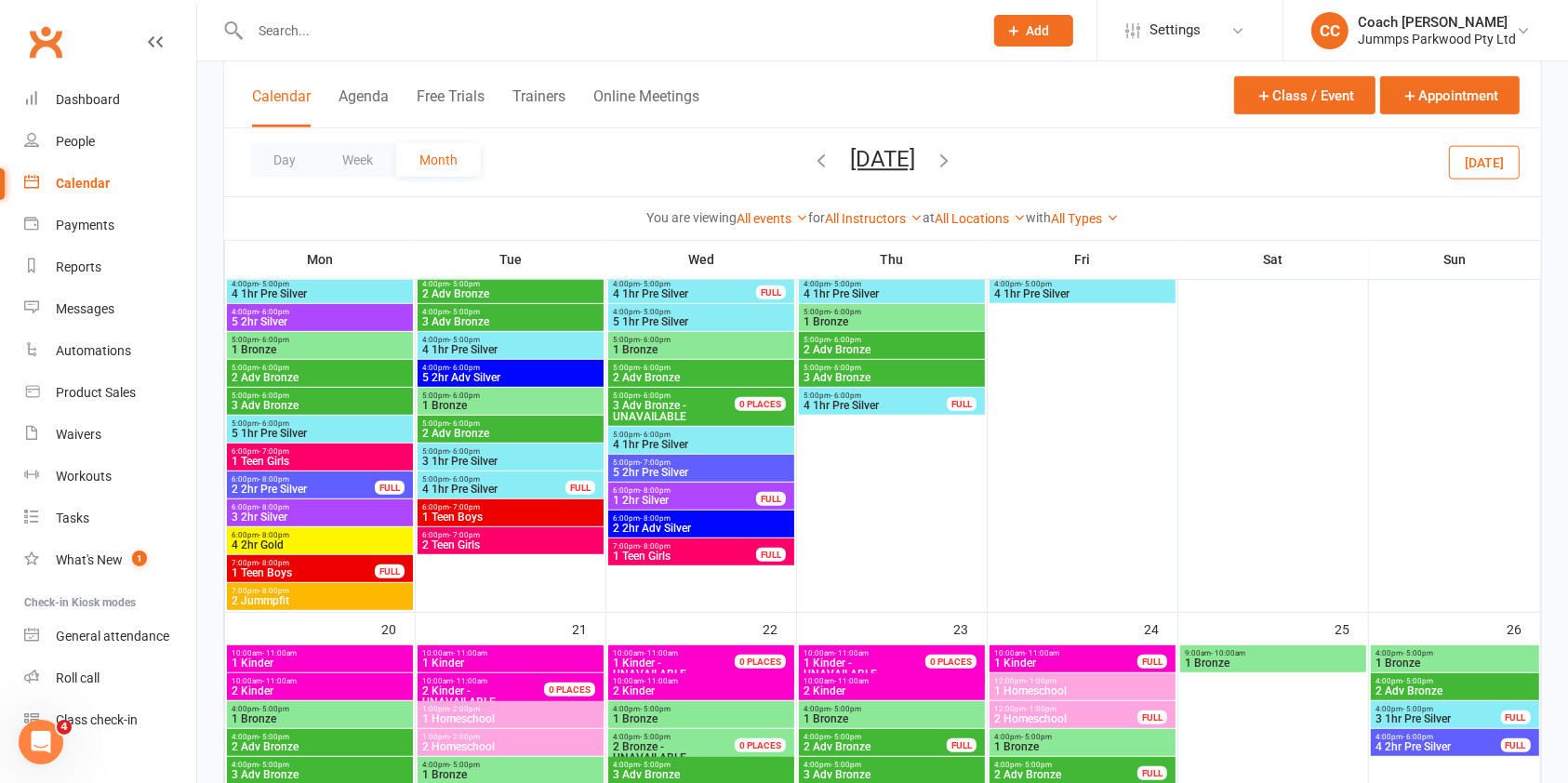
scroll to position [1049, 0]
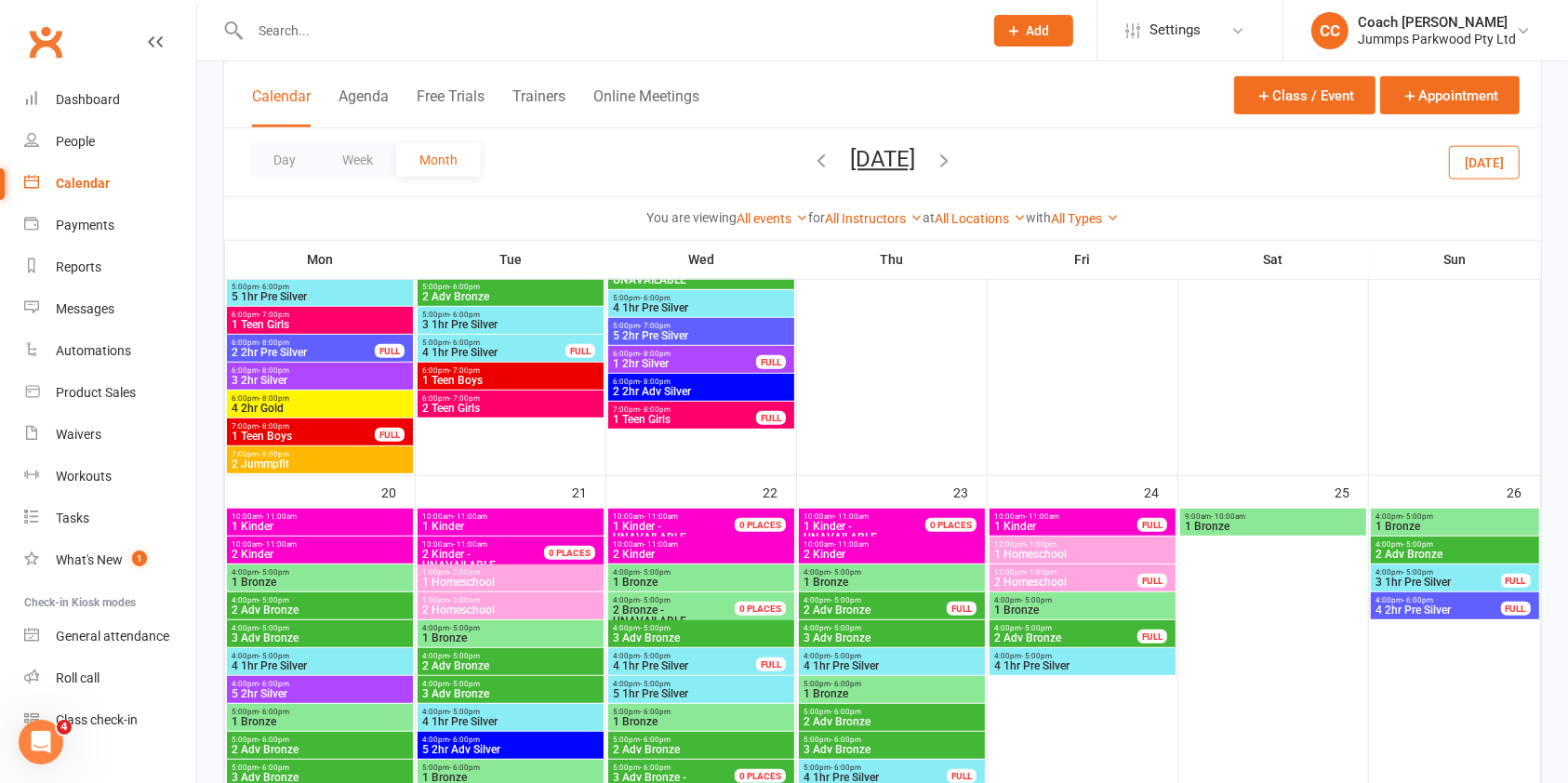
click at [494, 629] on span "4:00pm - 5:00pm" at bounding box center [510, 628] width 179 height 9
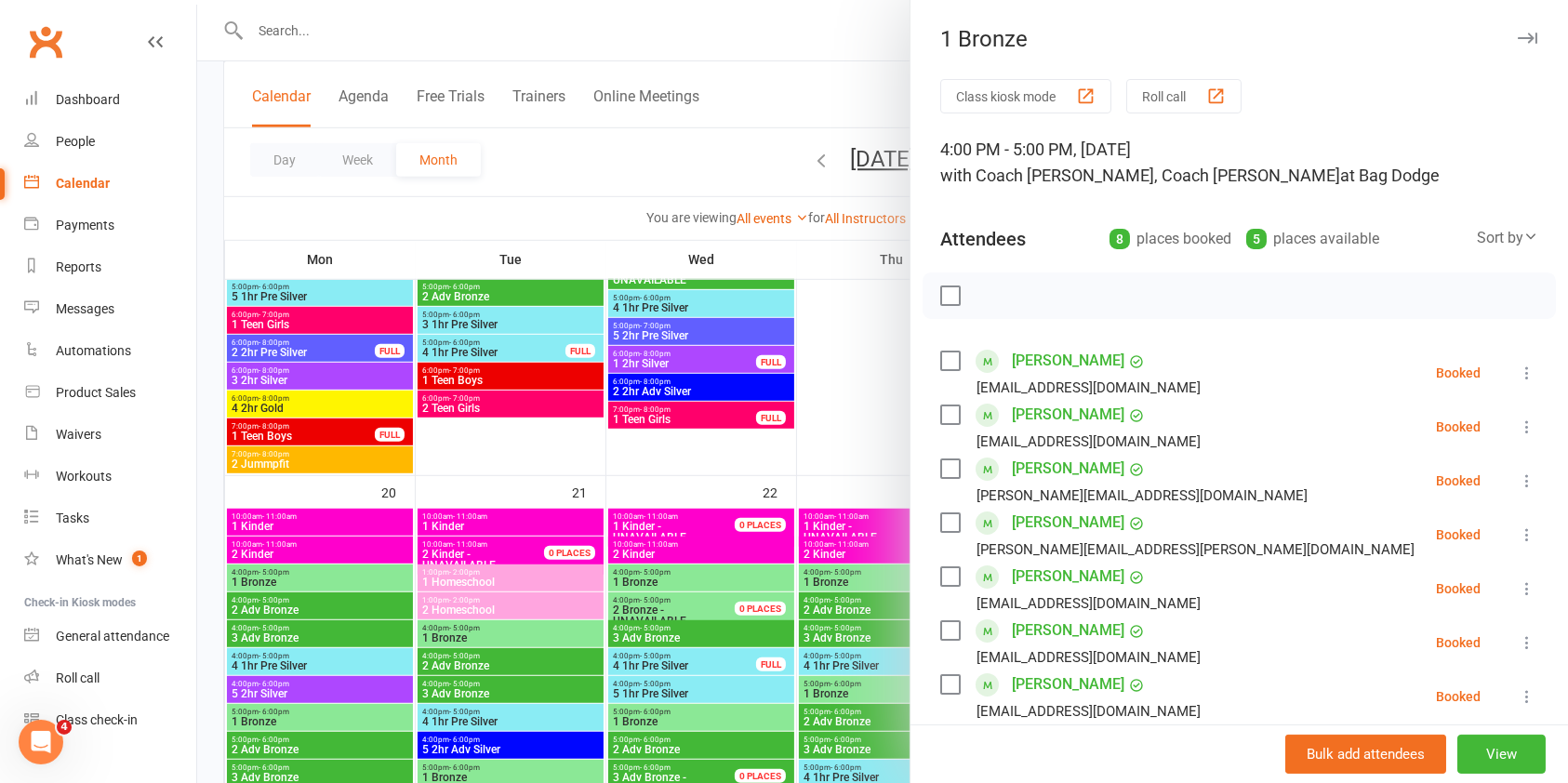
click at [1516, 46] on button "button" at bounding box center [1526, 38] width 22 height 22
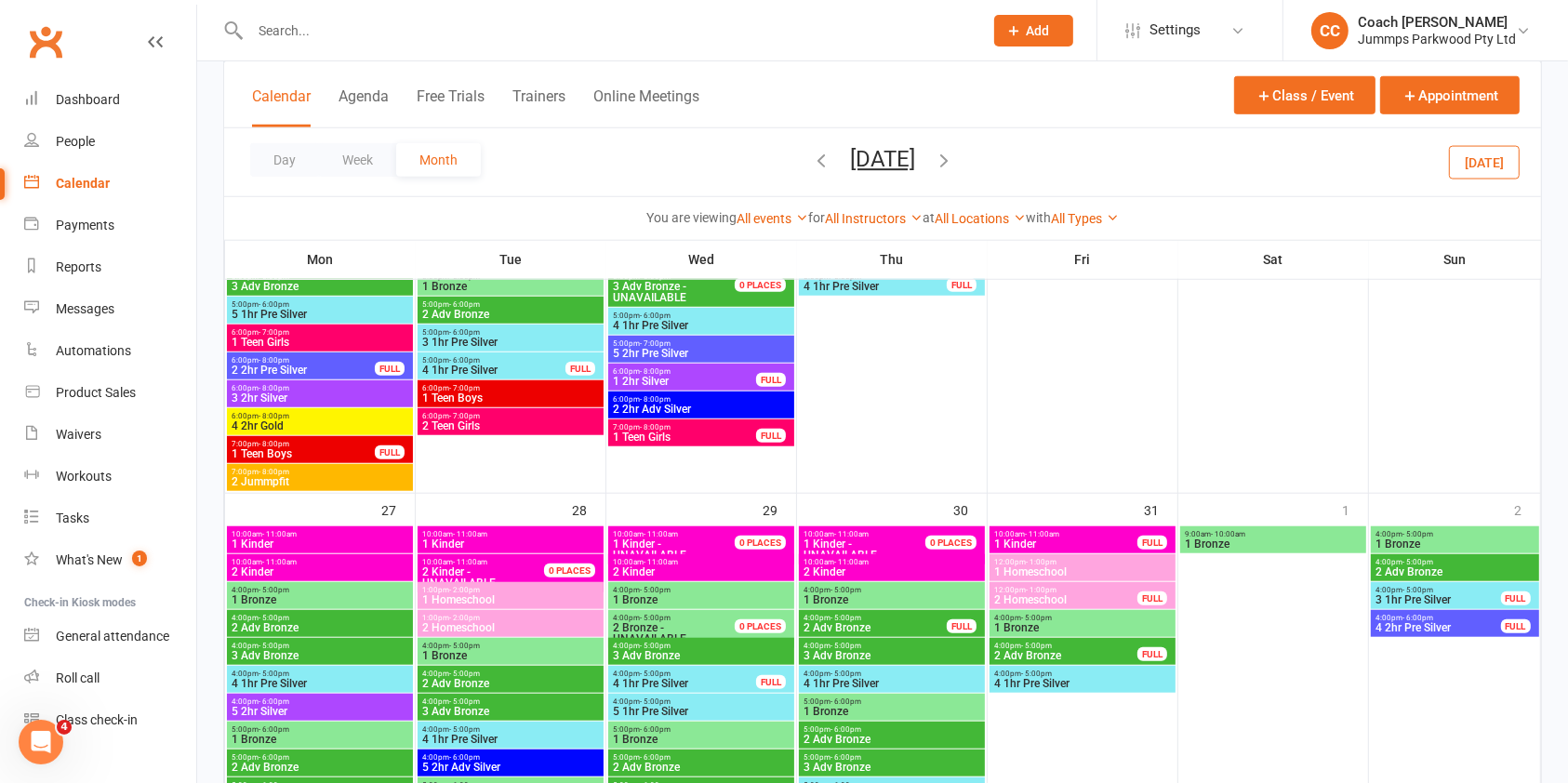
scroll to position [1545, 0]
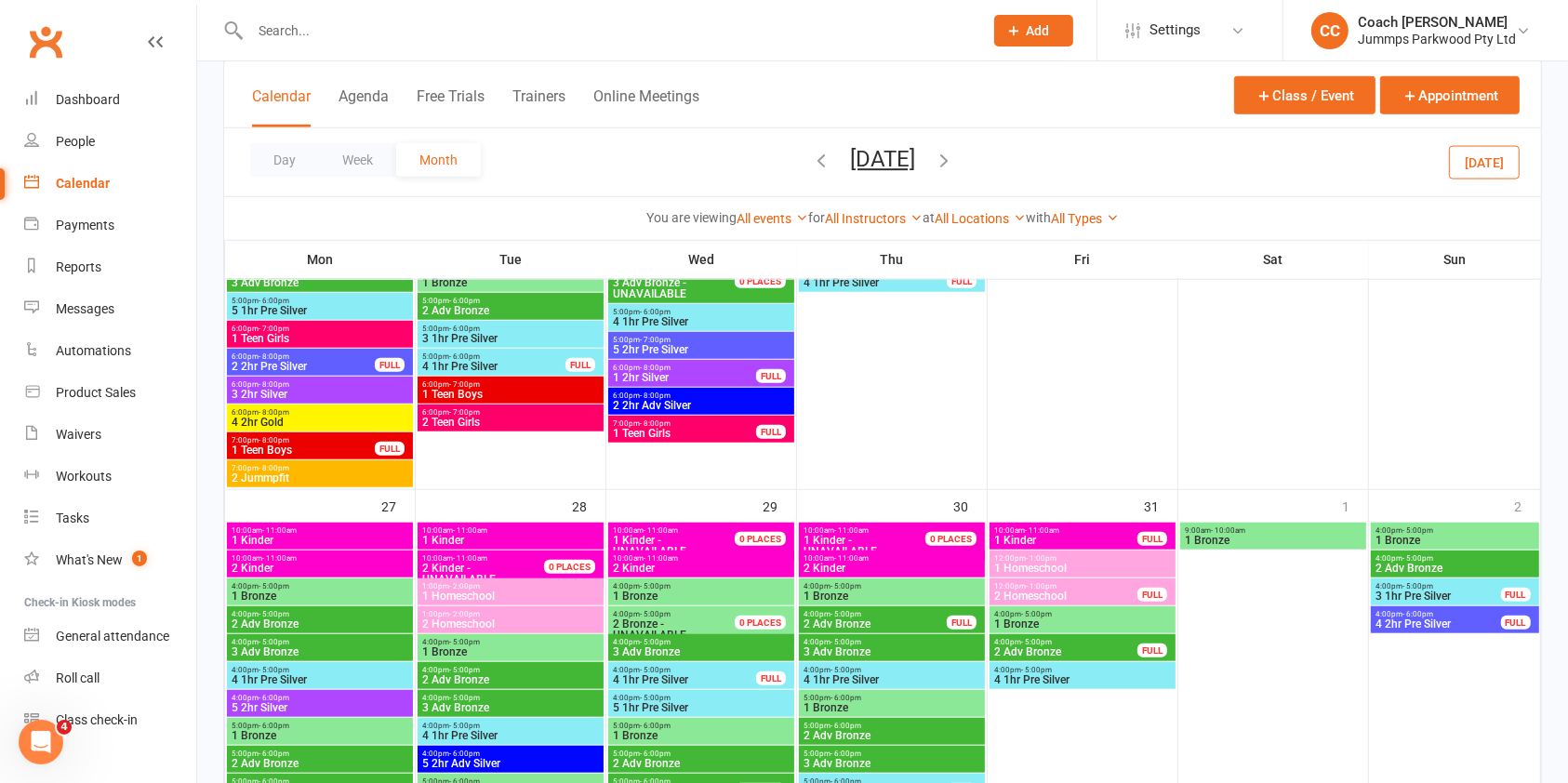
click at [544, 650] on span "1 Bronze" at bounding box center [510, 652] width 179 height 12
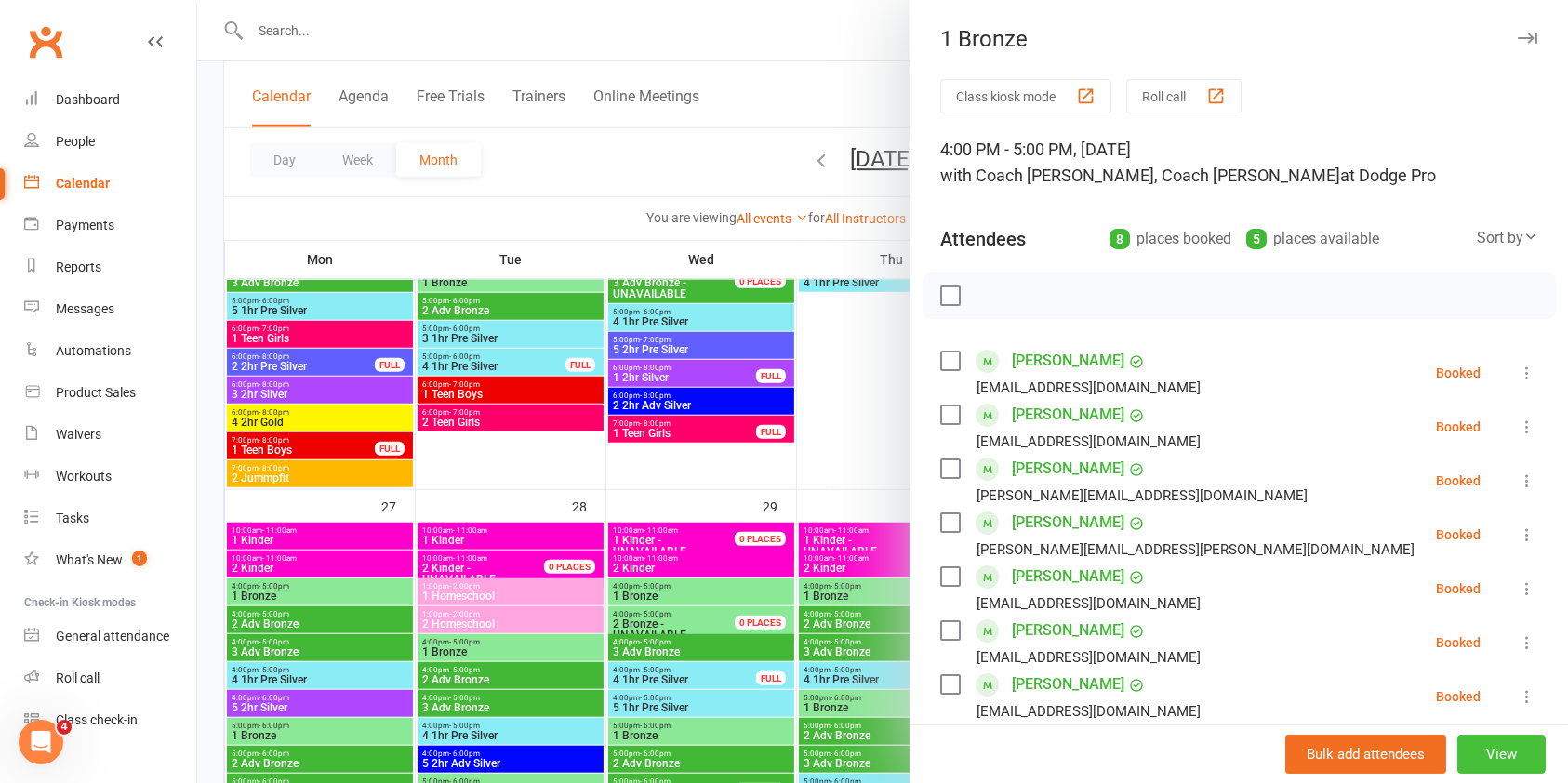
click at [1457, 748] on button "View" at bounding box center [1500, 754] width 88 height 39
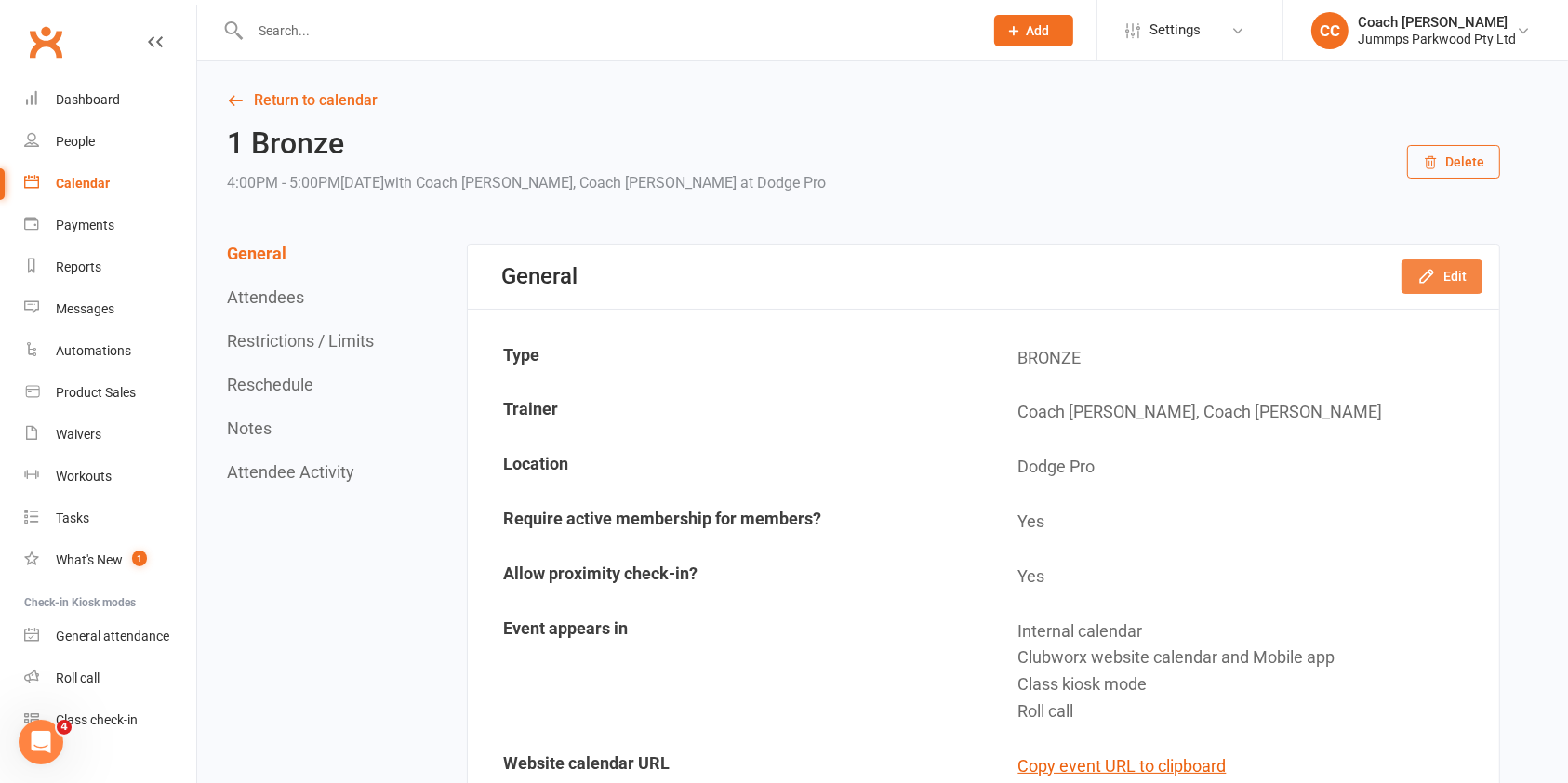
click at [1440, 279] on button "Edit" at bounding box center [1441, 276] width 81 height 34
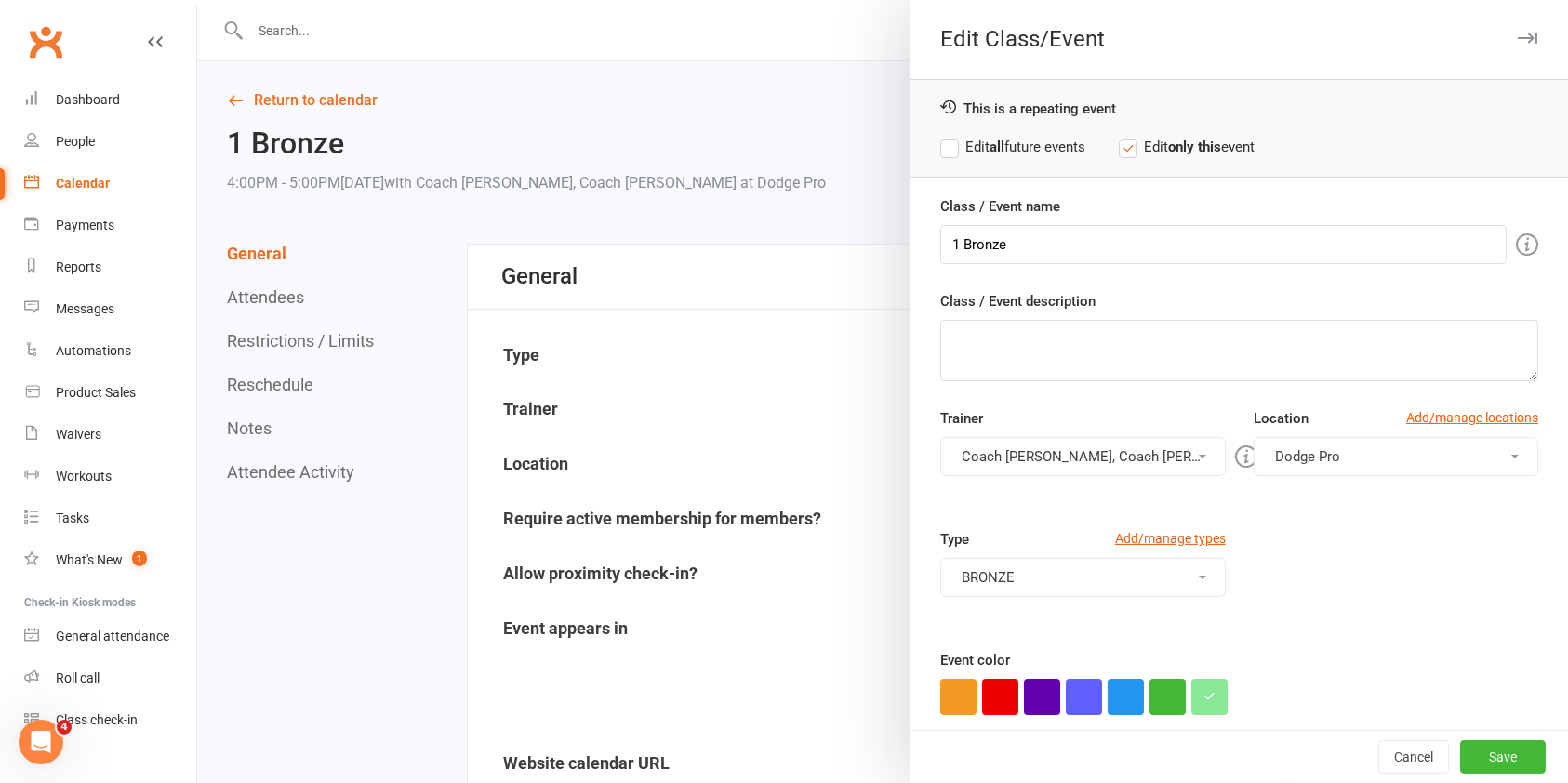
click at [1355, 446] on button "Dodge Pro" at bounding box center [1396, 457] width 284 height 39
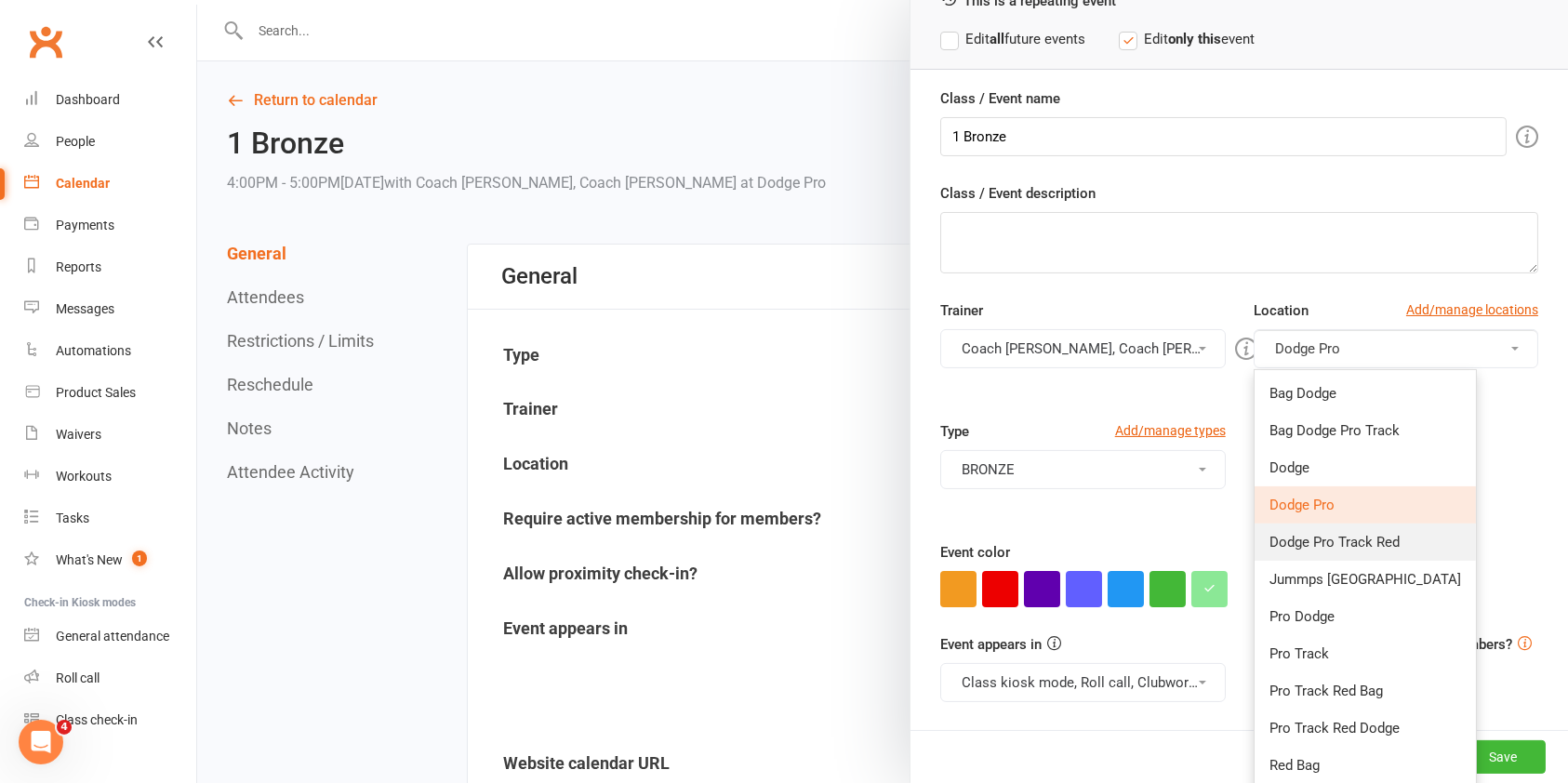
scroll to position [108, 0]
click at [1317, 652] on link "Pro Track" at bounding box center [1365, 653] width 222 height 37
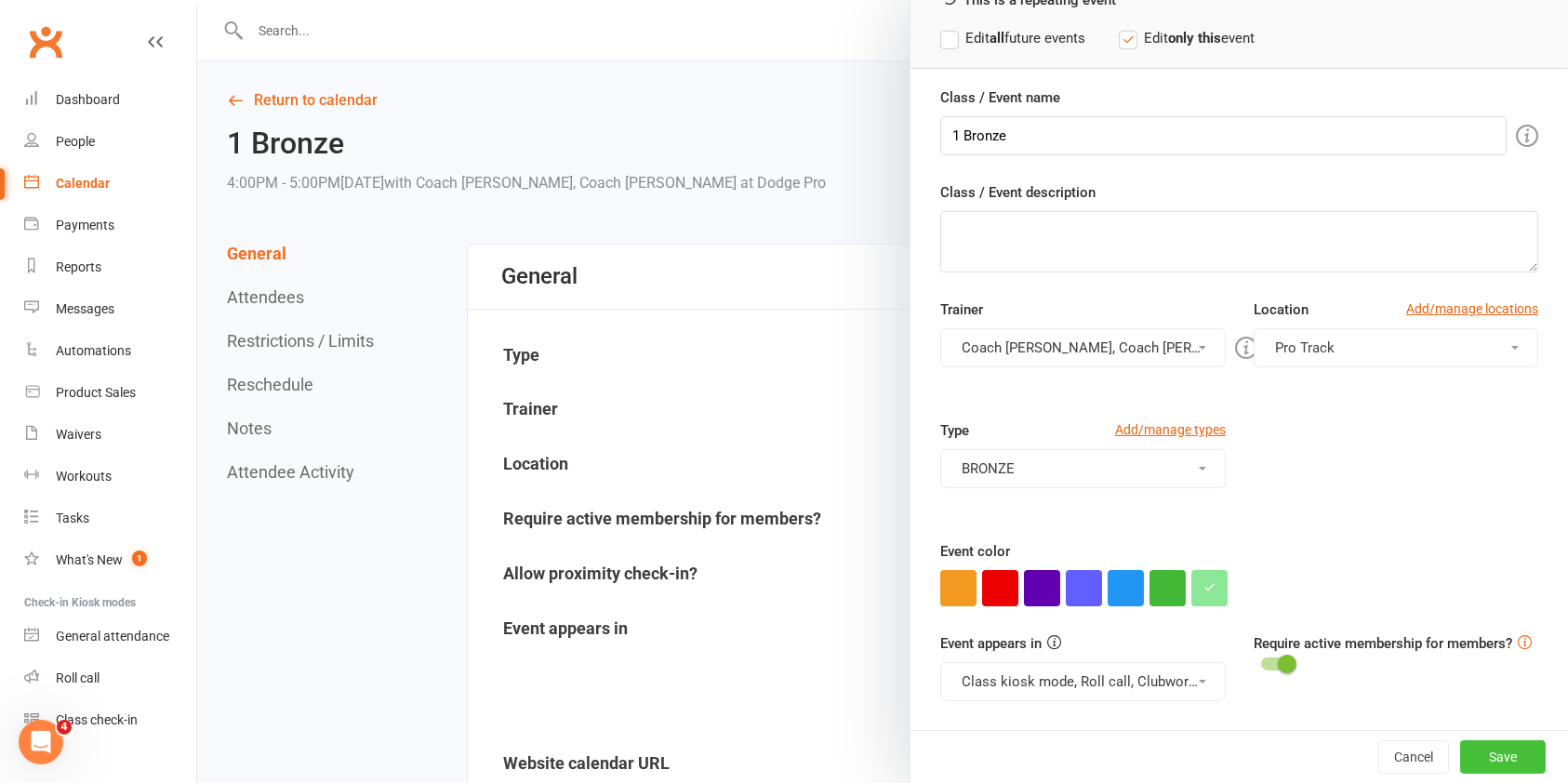
click at [1460, 749] on button "Save" at bounding box center [1502, 757] width 85 height 34
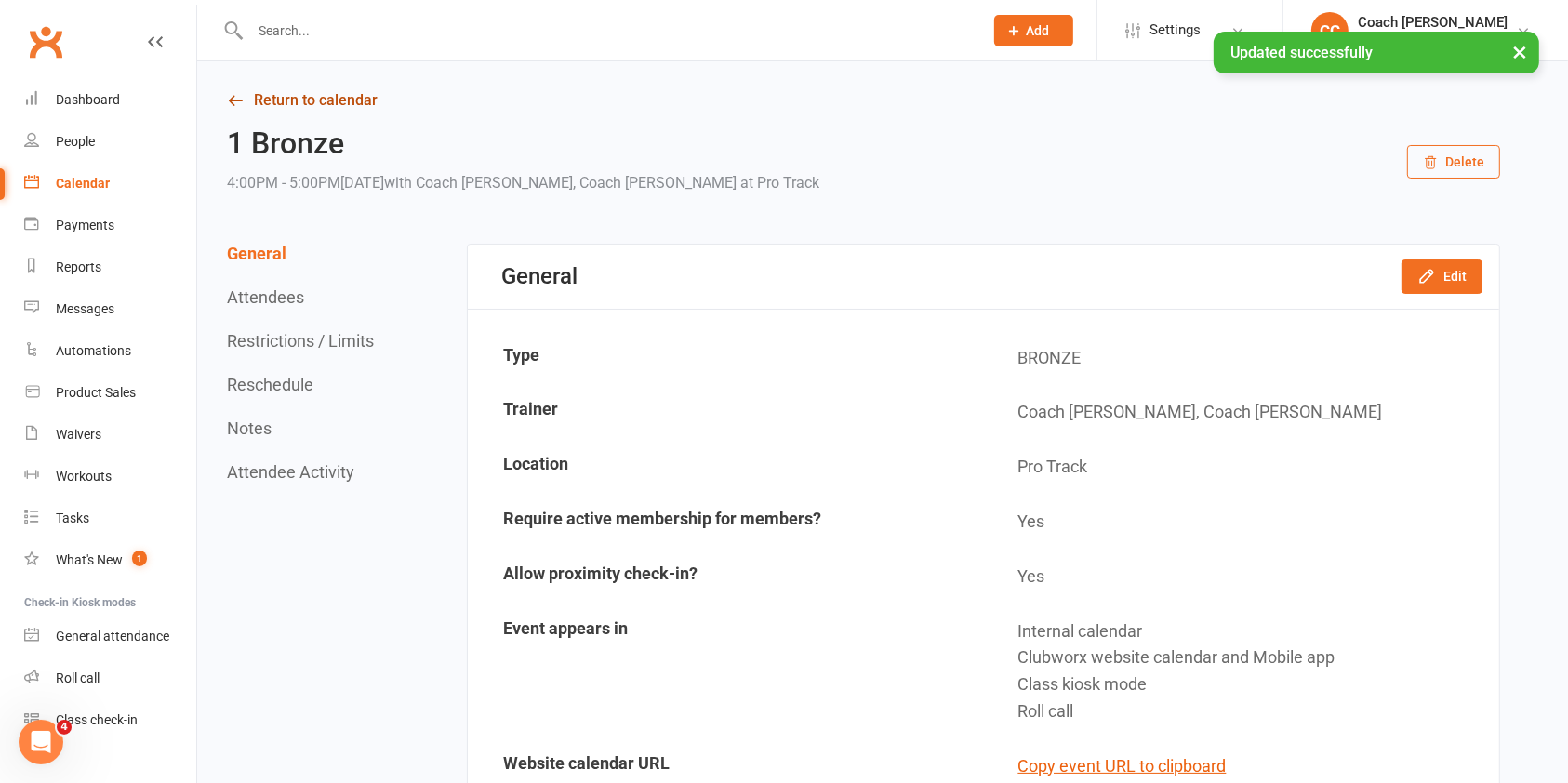
click at [370, 93] on link "Return to calendar" at bounding box center [864, 100] width 1273 height 26
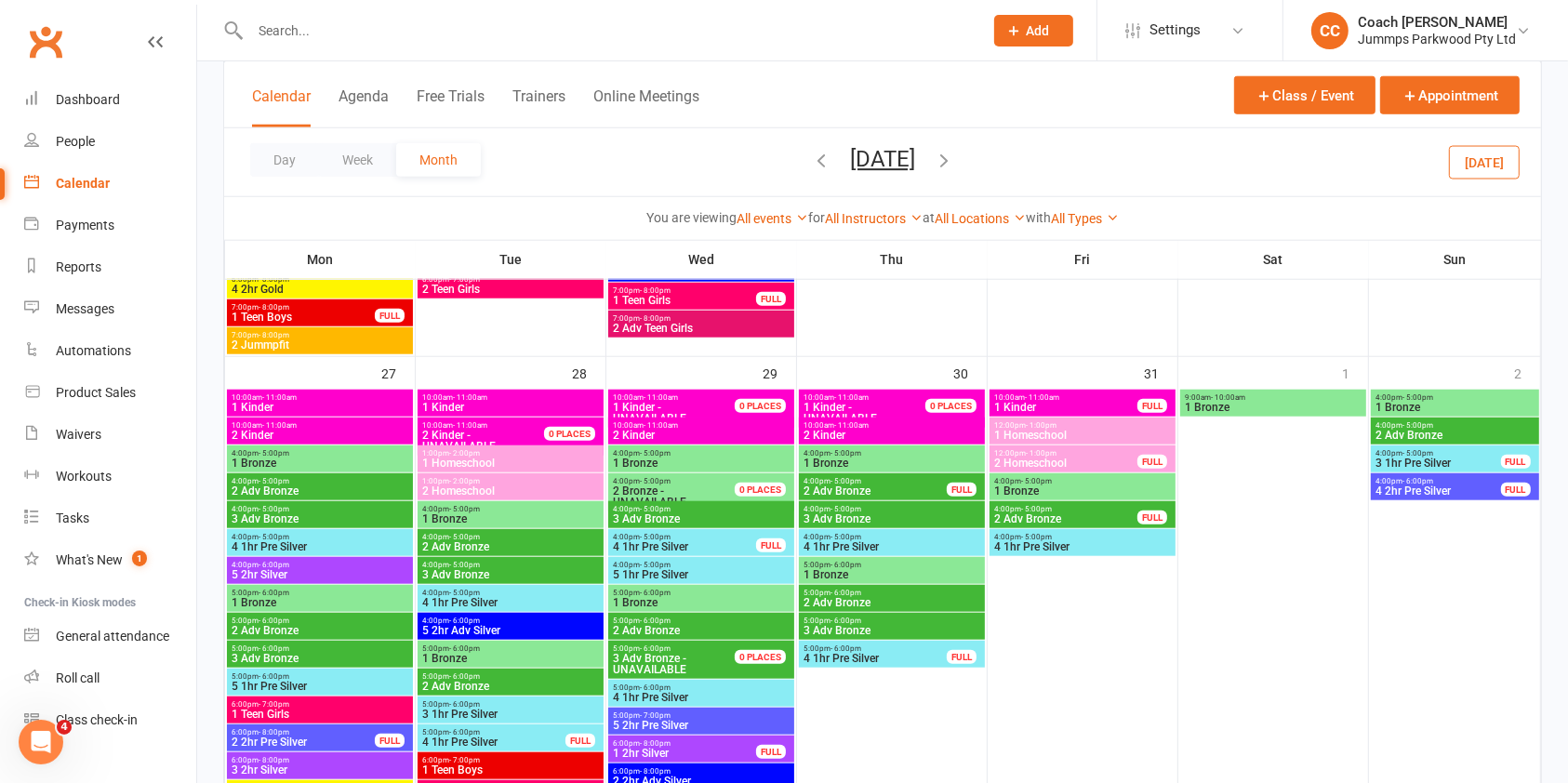
scroll to position [1706, 0]
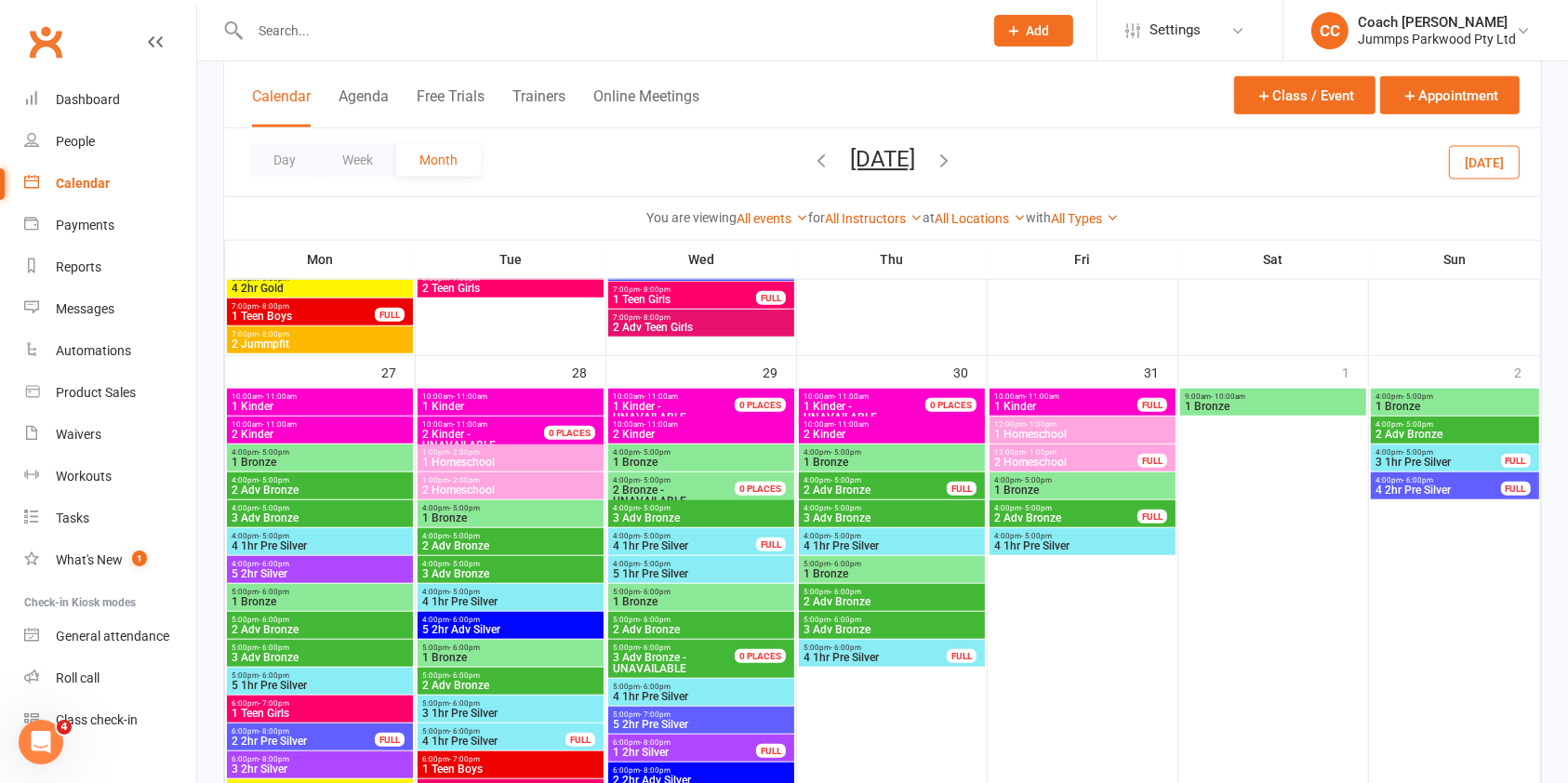
click at [558, 513] on span "1 Bronze" at bounding box center [510, 519] width 179 height 12
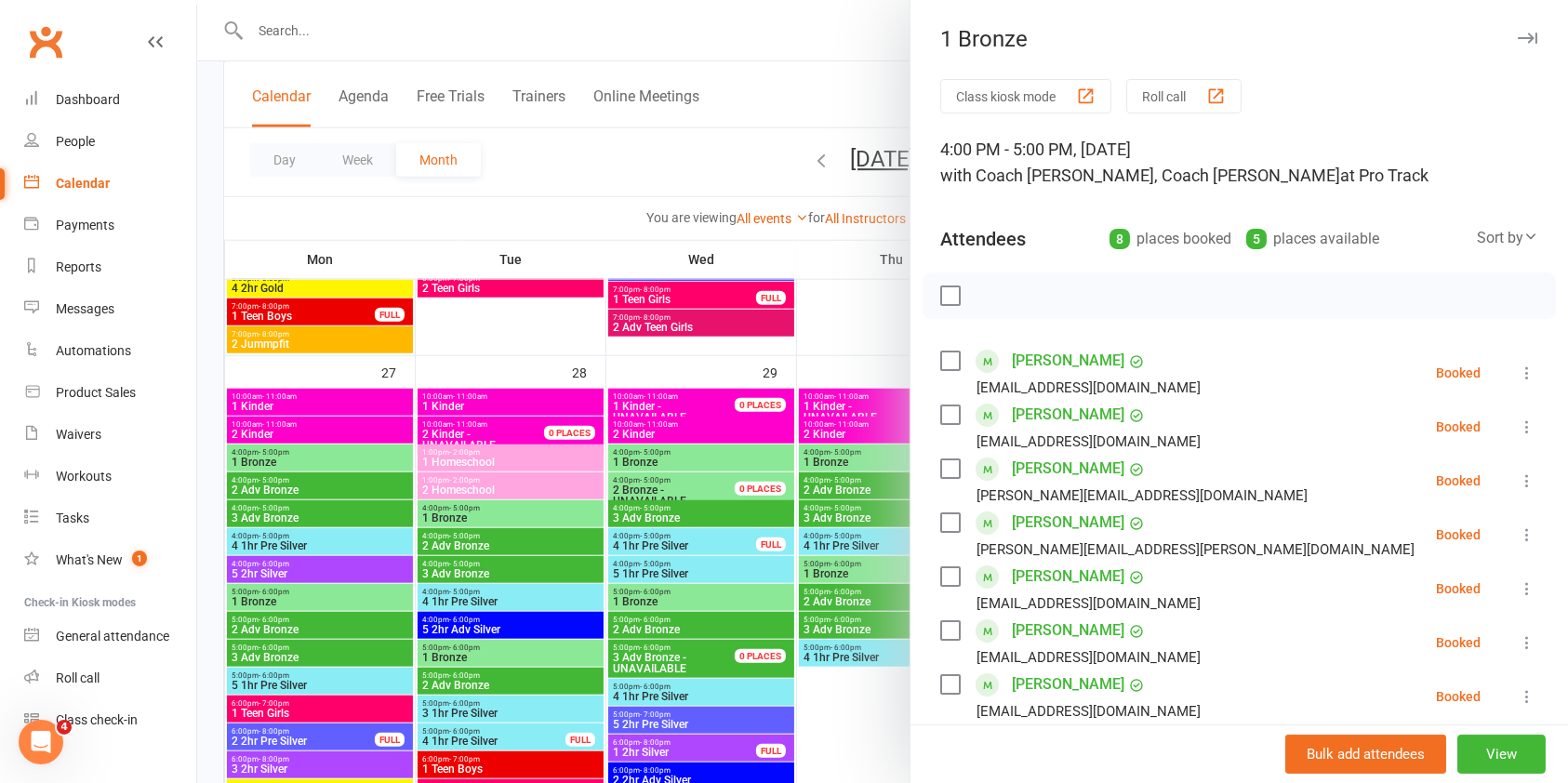
click at [1516, 44] on button "button" at bounding box center [1526, 38] width 22 height 22
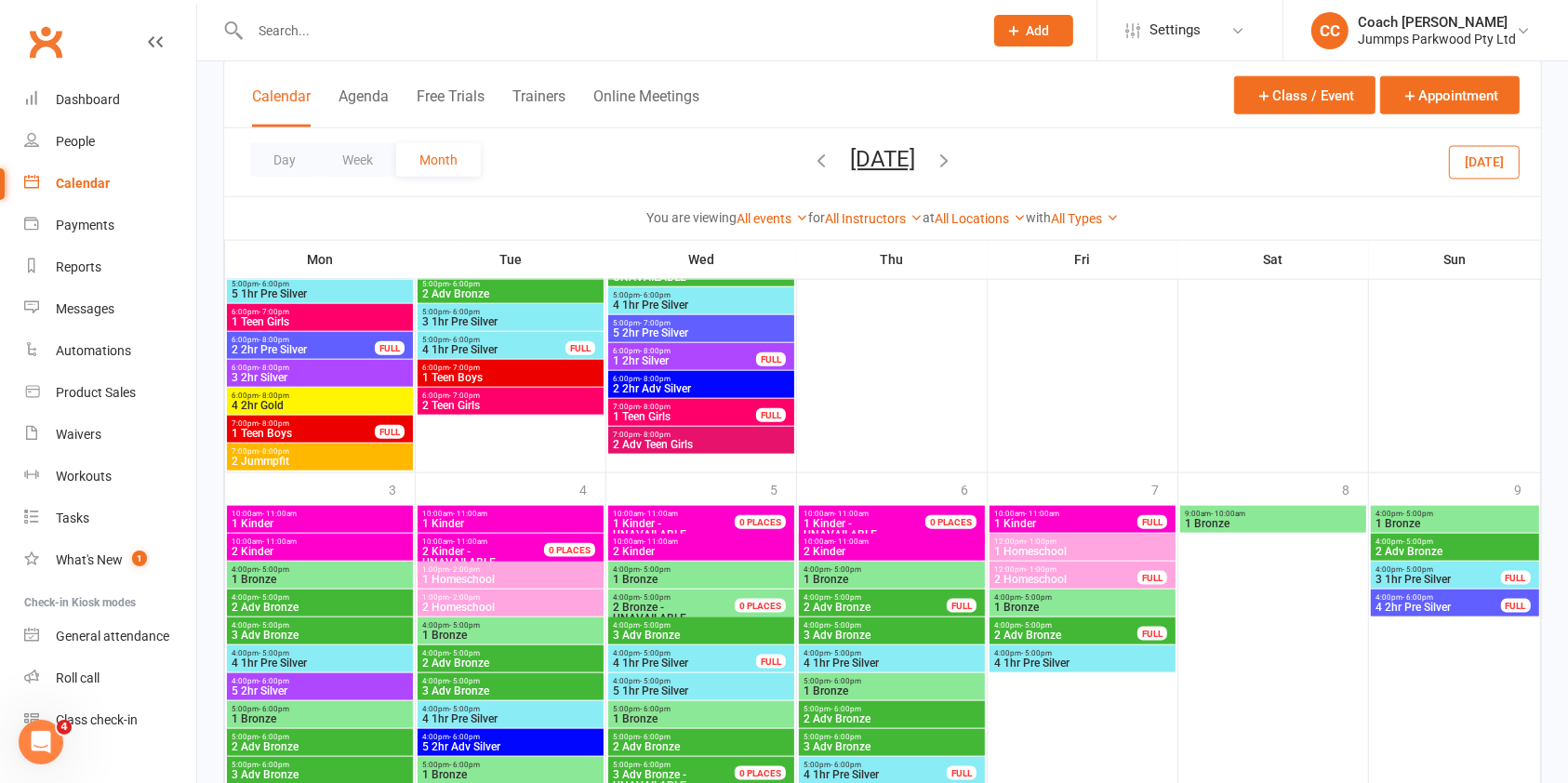
scroll to position [2102, 0]
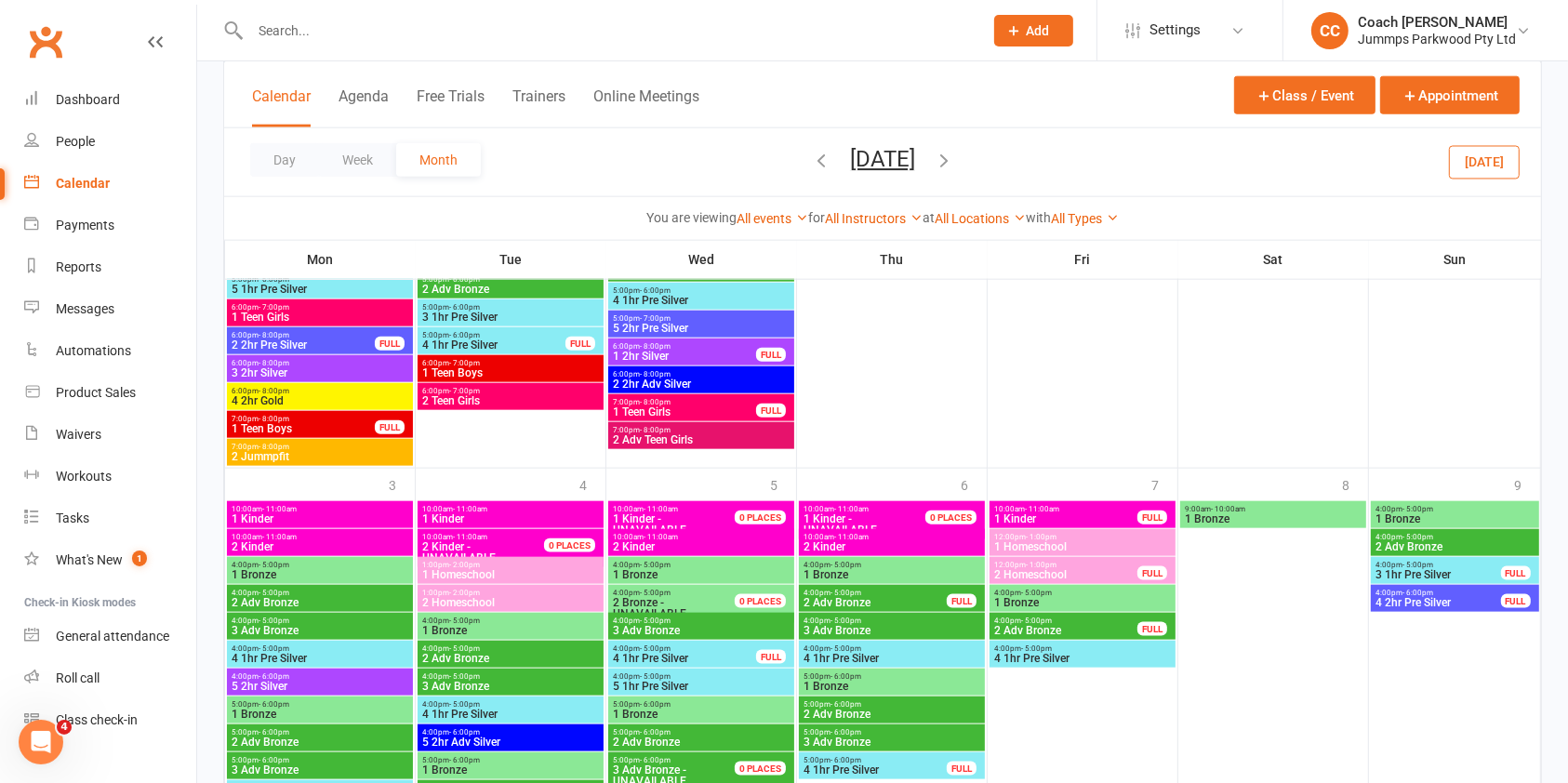
click at [553, 630] on span "1 Bronze" at bounding box center [510, 631] width 179 height 12
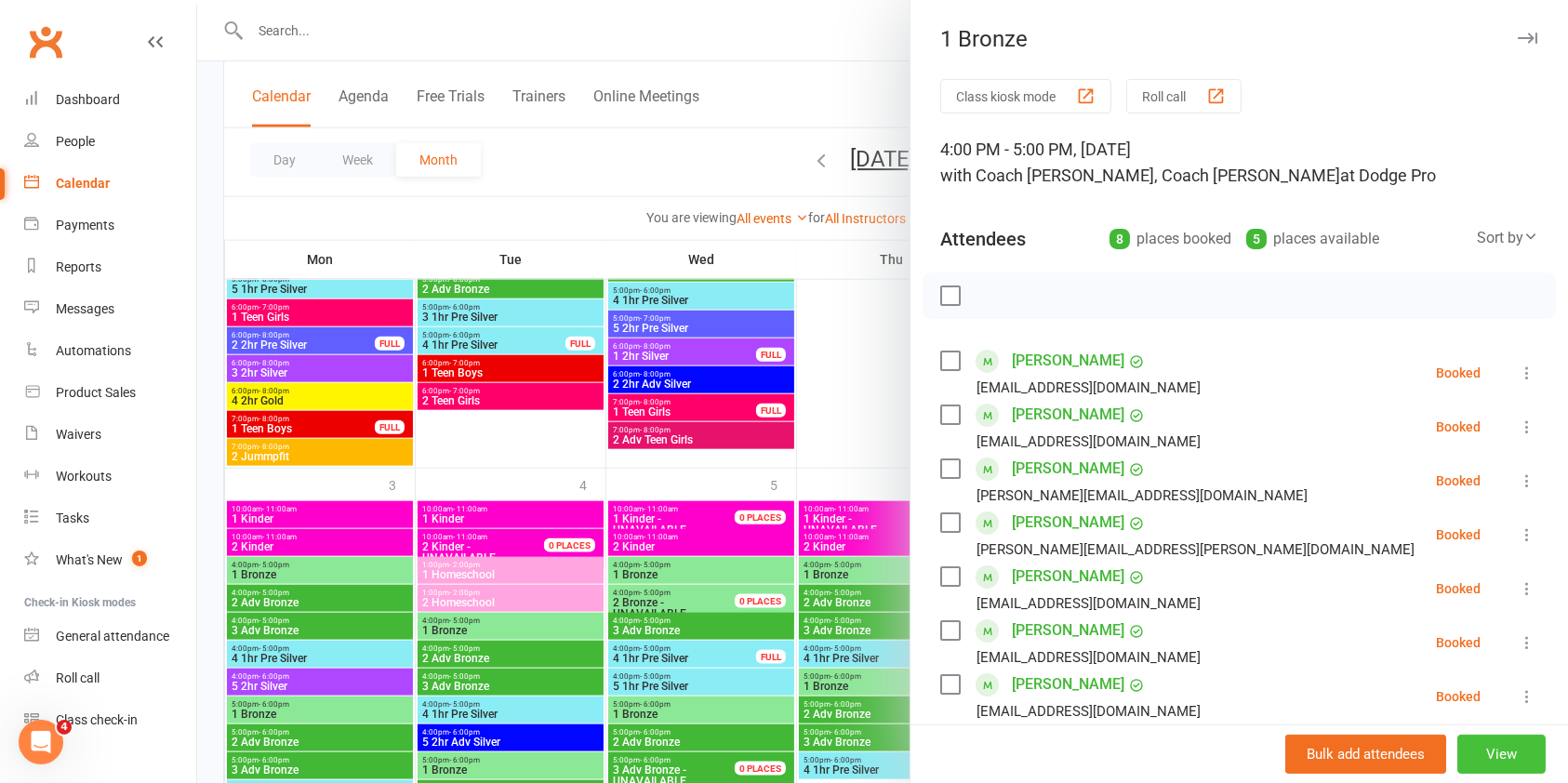
click at [1457, 751] on button "View" at bounding box center [1500, 754] width 88 height 39
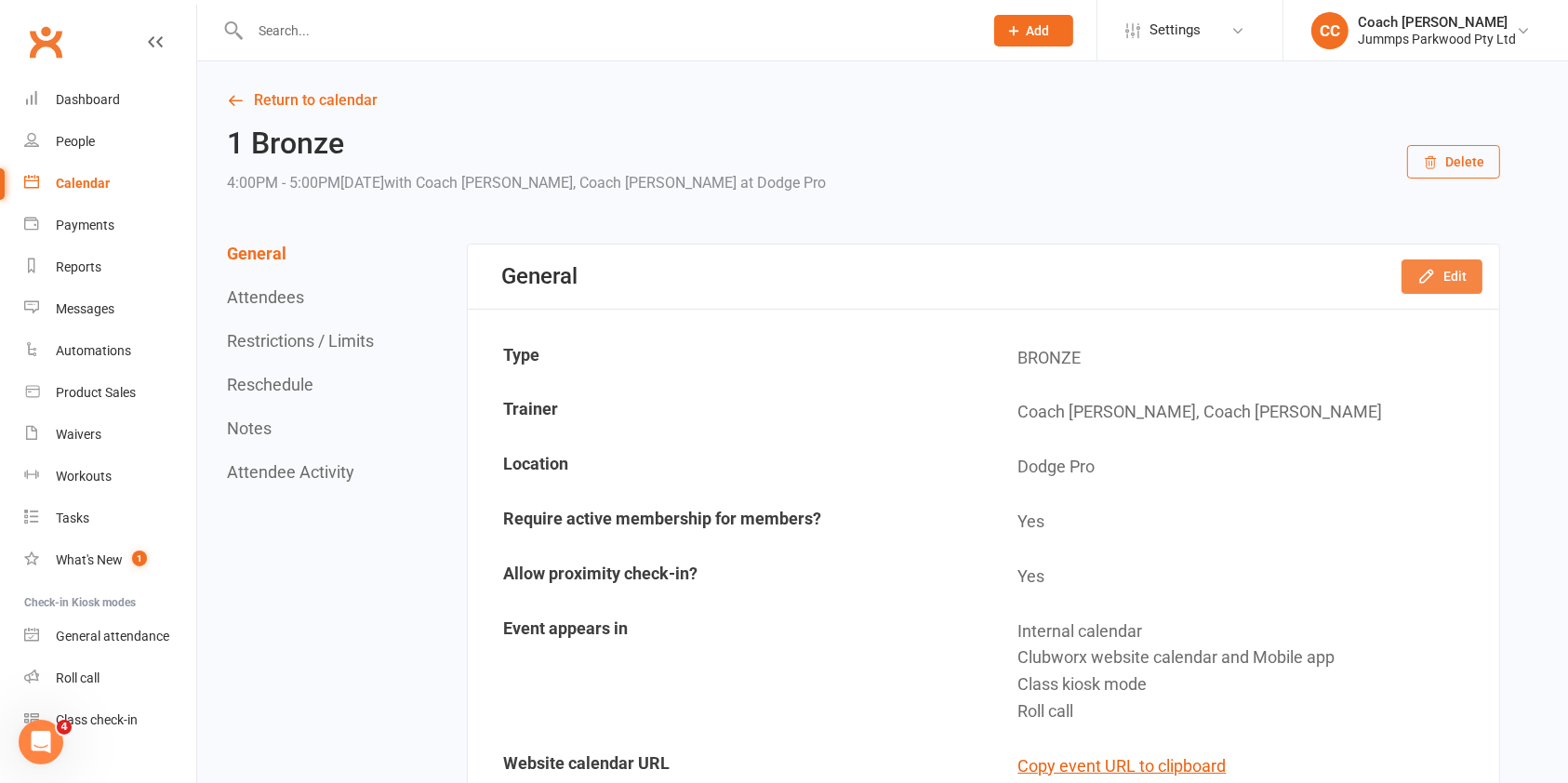
click at [1455, 276] on button "Edit" at bounding box center [1441, 276] width 81 height 34
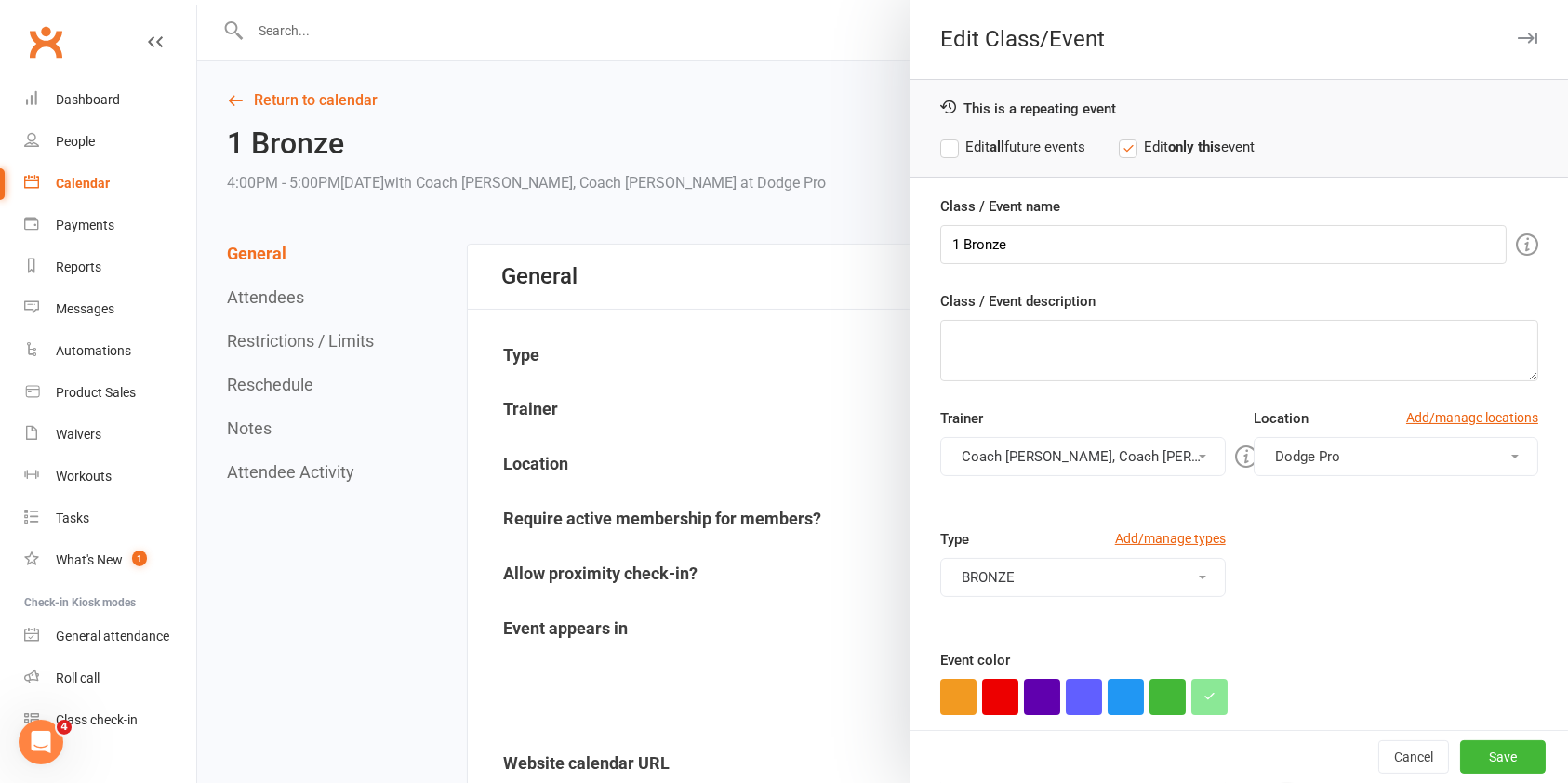
click at [1379, 434] on div "Location Add/manage locations" at bounding box center [1396, 422] width 284 height 30
click at [1365, 450] on button "Dodge Pro" at bounding box center [1396, 457] width 284 height 39
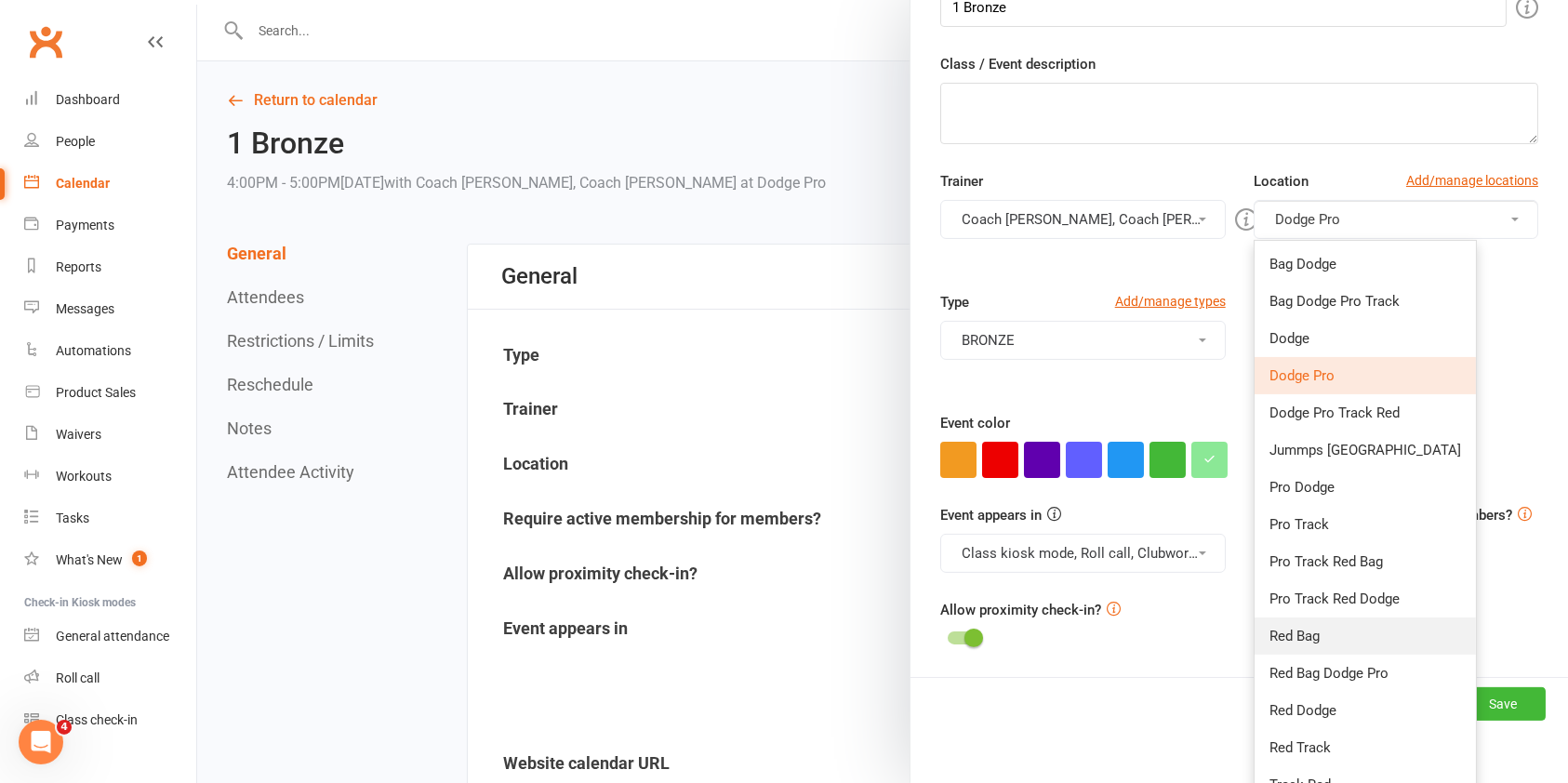
click at [1301, 621] on link "Red Bag" at bounding box center [1365, 636] width 222 height 37
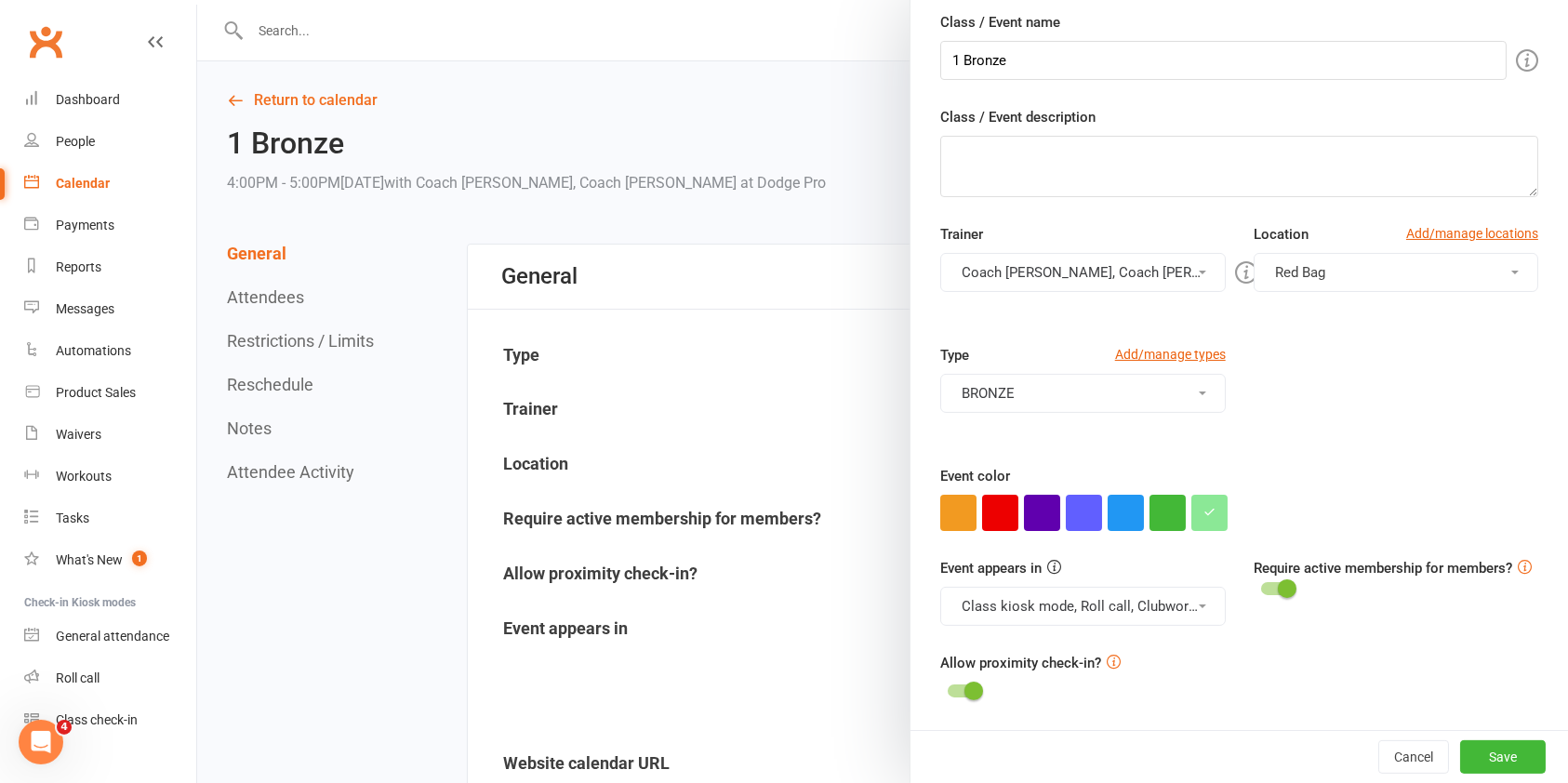
scroll to position [182, 0]
click at [1460, 748] on button "Save" at bounding box center [1502, 757] width 85 height 34
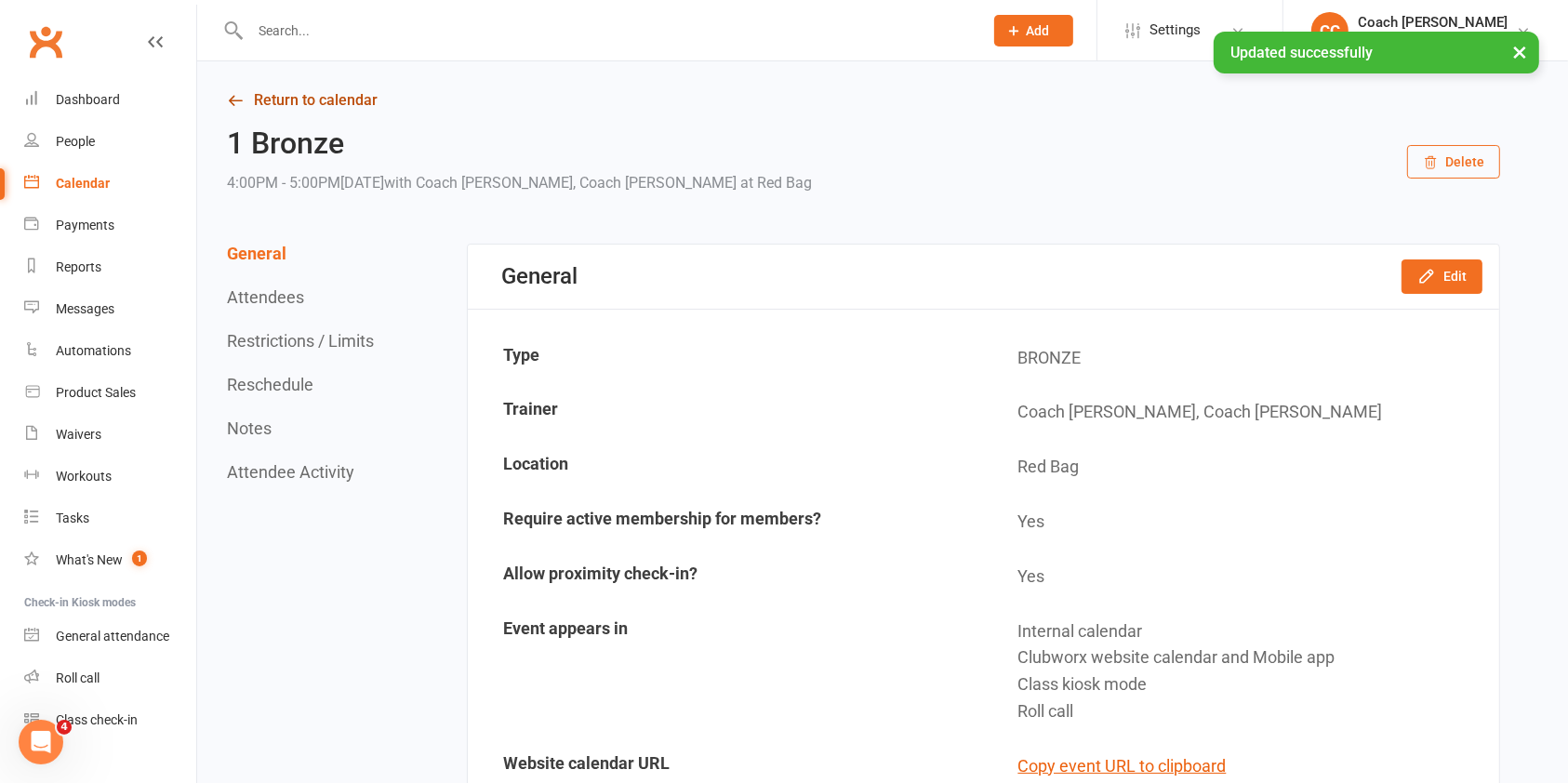
click at [349, 105] on link "Return to calendar" at bounding box center [864, 100] width 1273 height 26
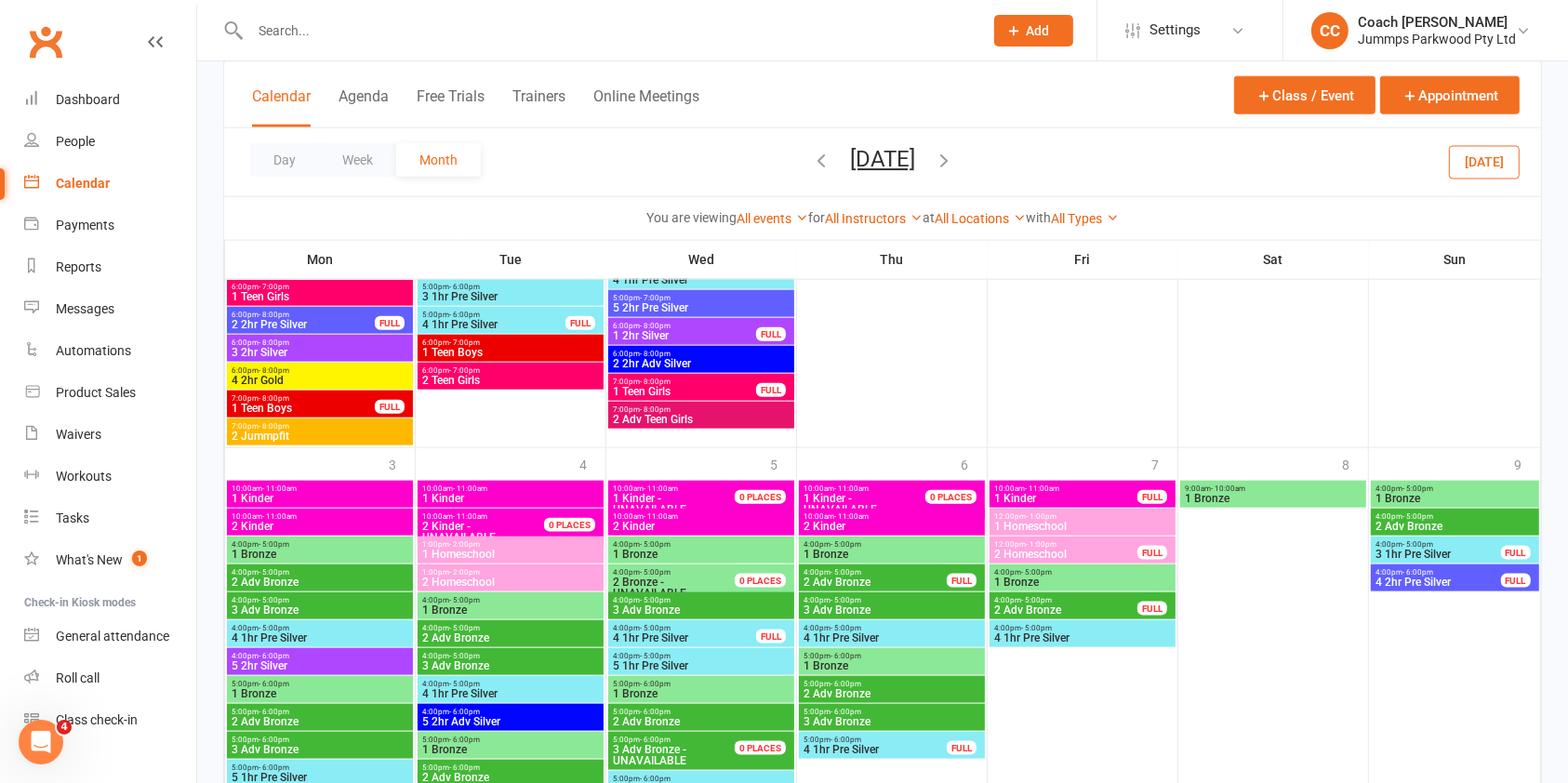
scroll to position [2124, 0]
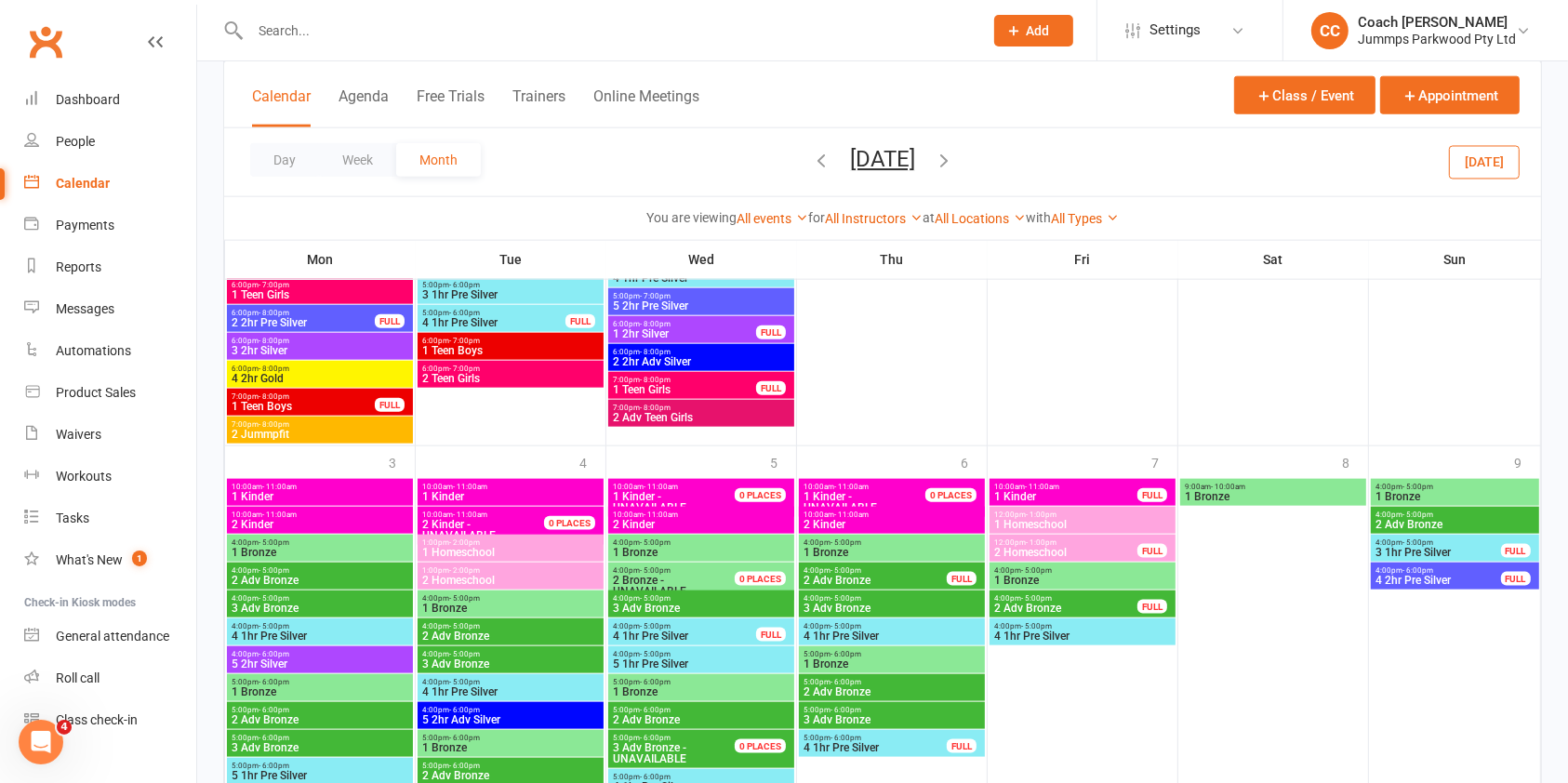
click at [556, 606] on span "1 Bronze" at bounding box center [510, 609] width 179 height 12
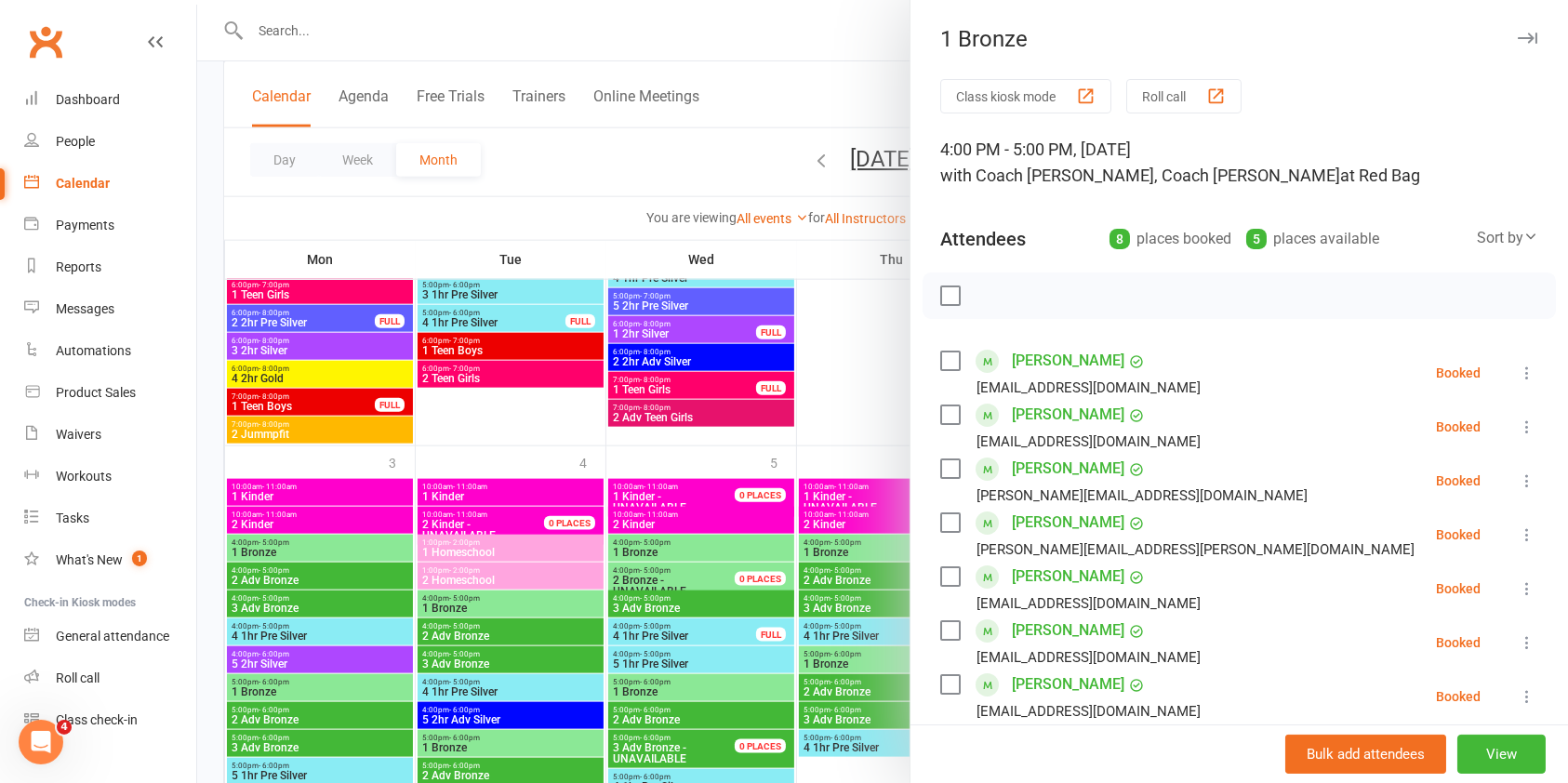
click at [1516, 45] on button "button" at bounding box center [1526, 38] width 22 height 22
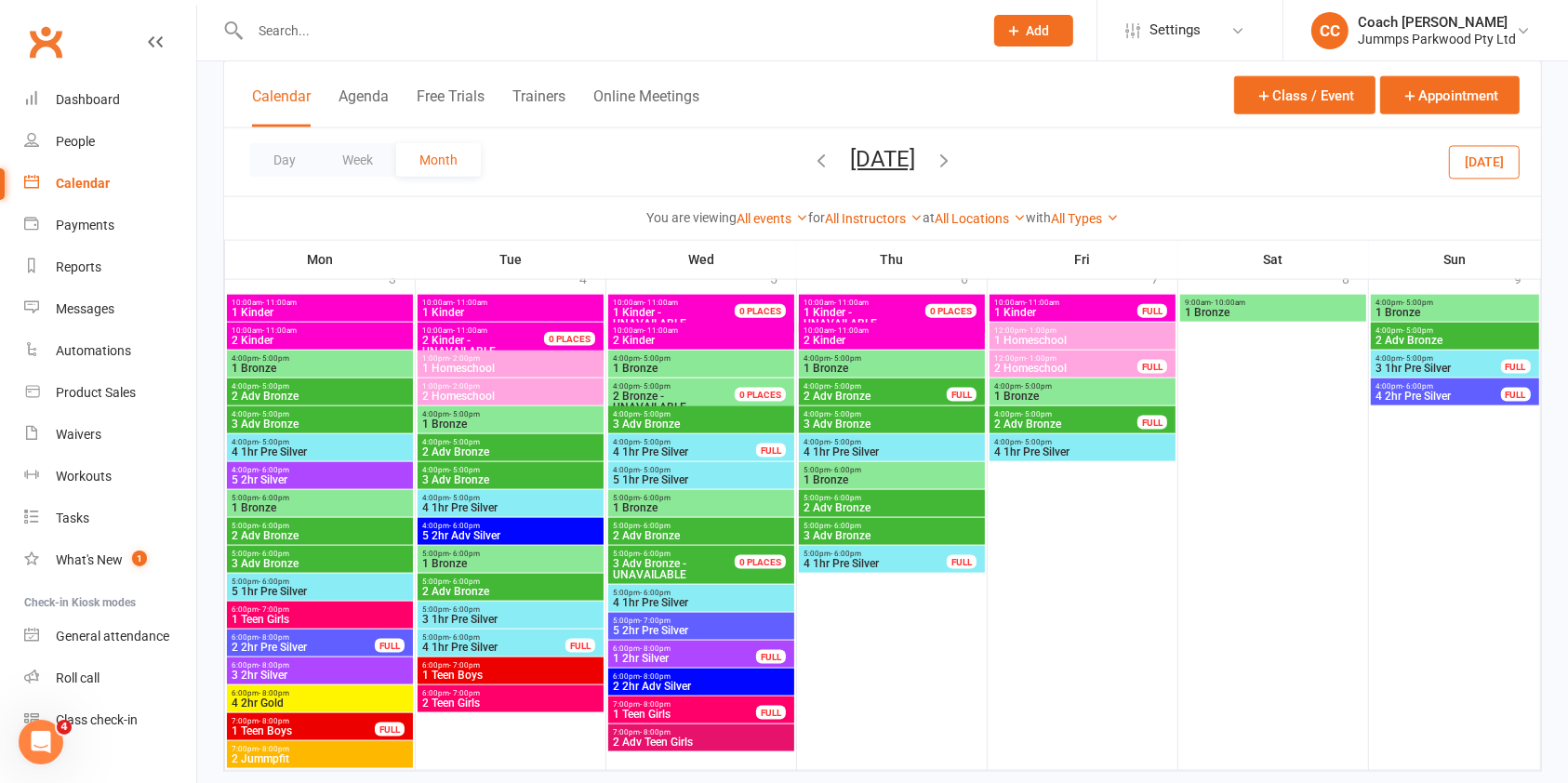
scroll to position [2305, 0]
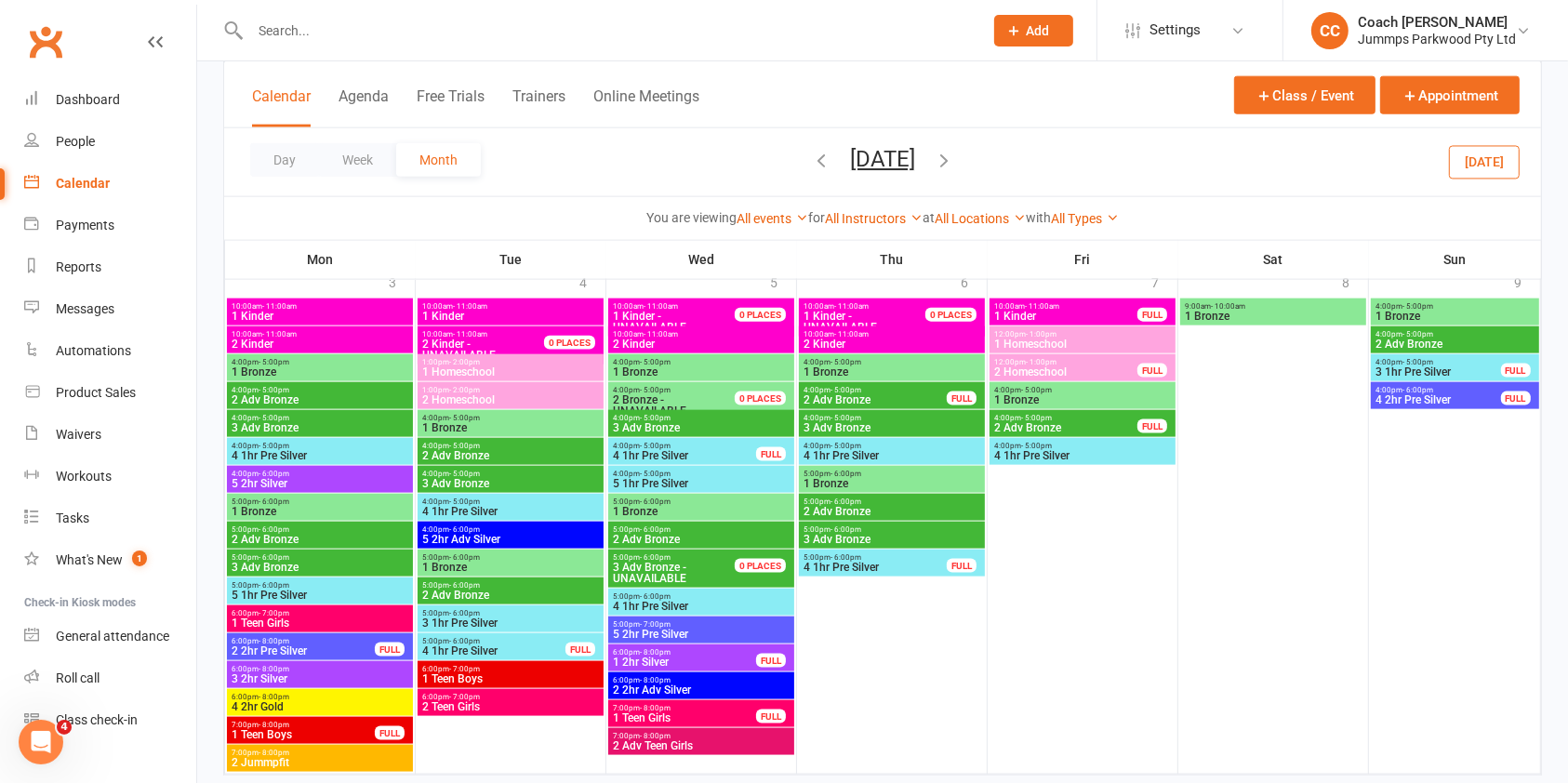
click at [563, 417] on span "4:00pm - 5:00pm" at bounding box center [510, 418] width 179 height 9
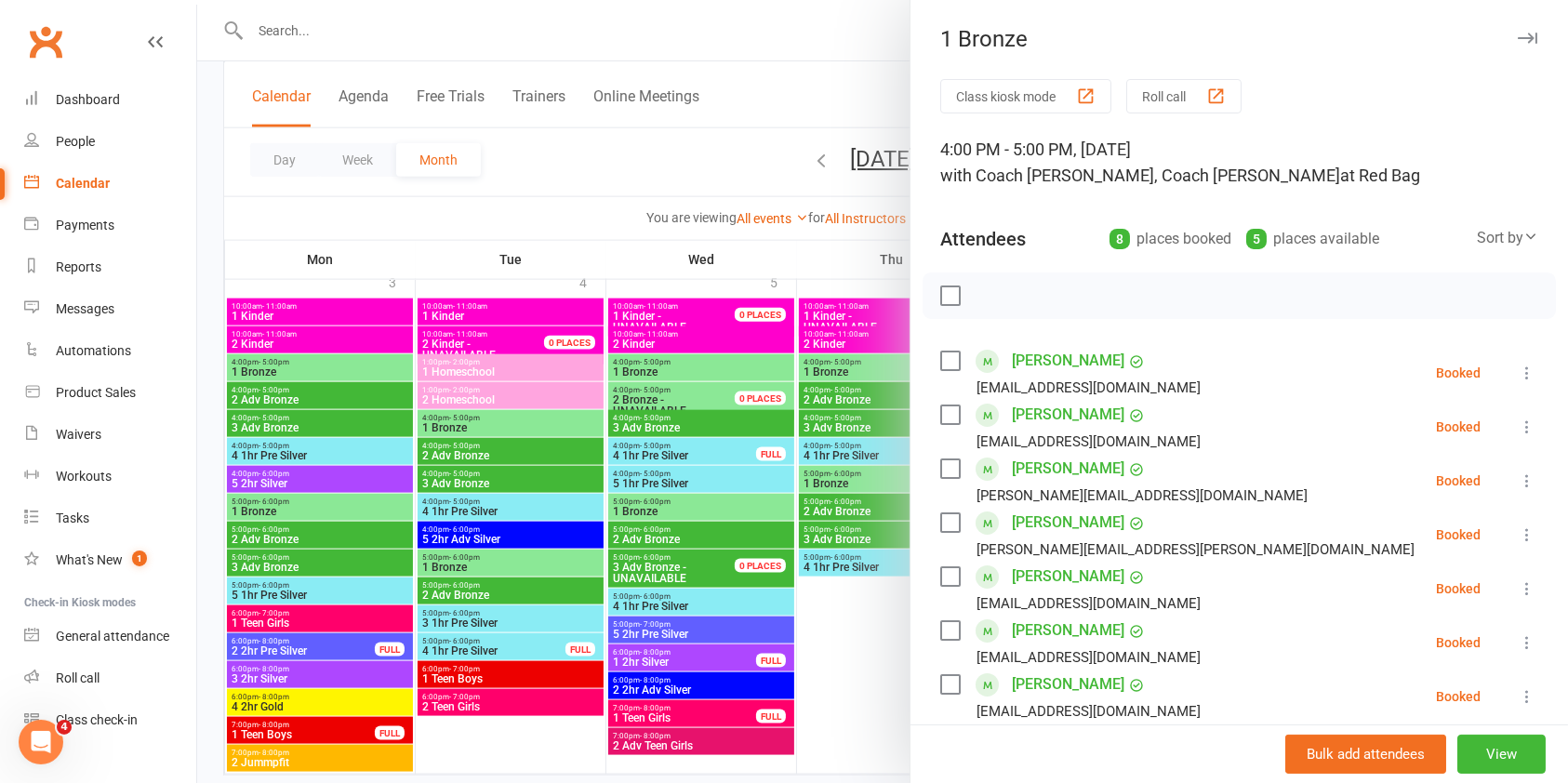
click at [1518, 43] on icon "button" at bounding box center [1527, 39] width 19 height 12
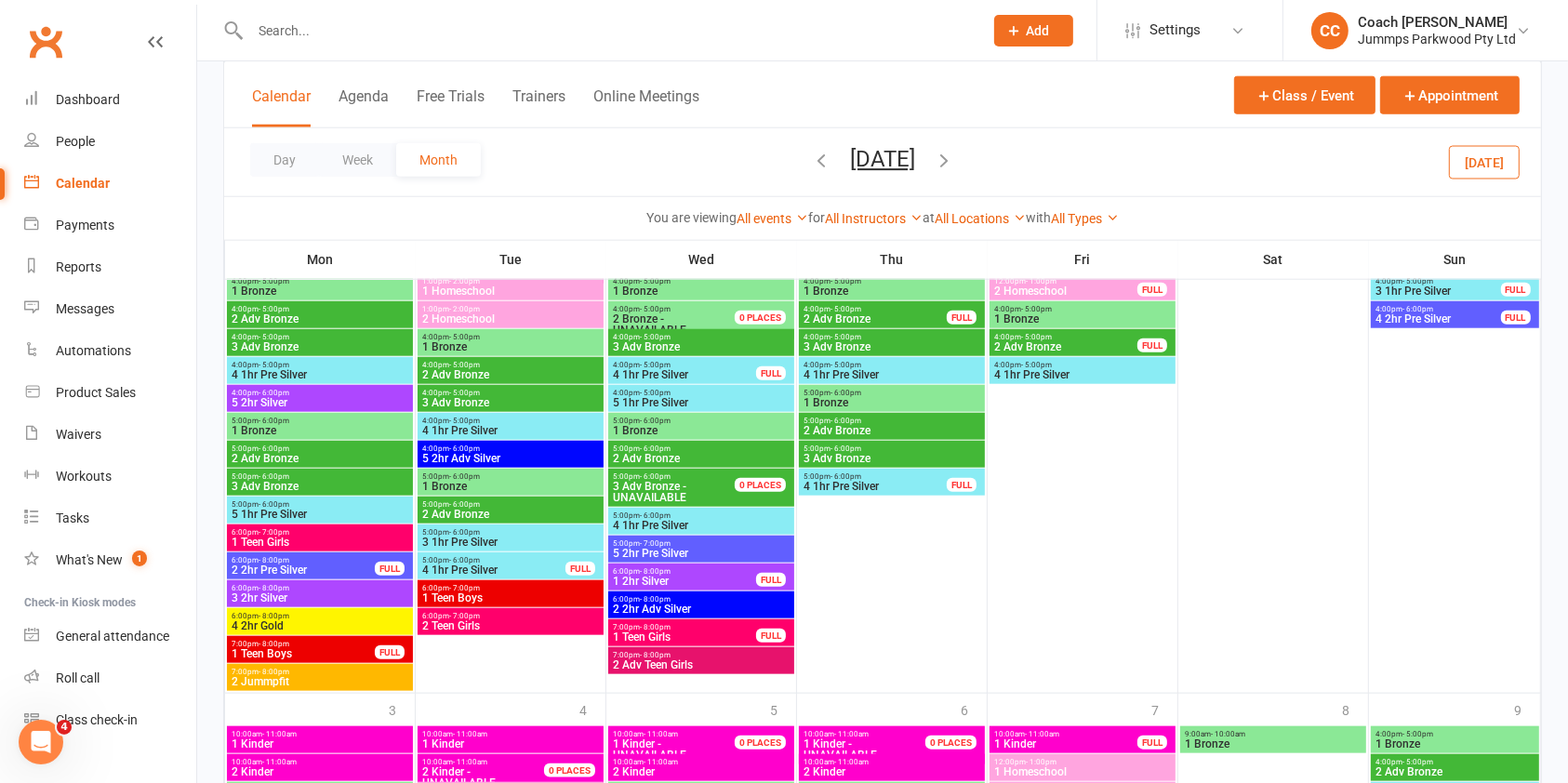
scroll to position [1829, 0]
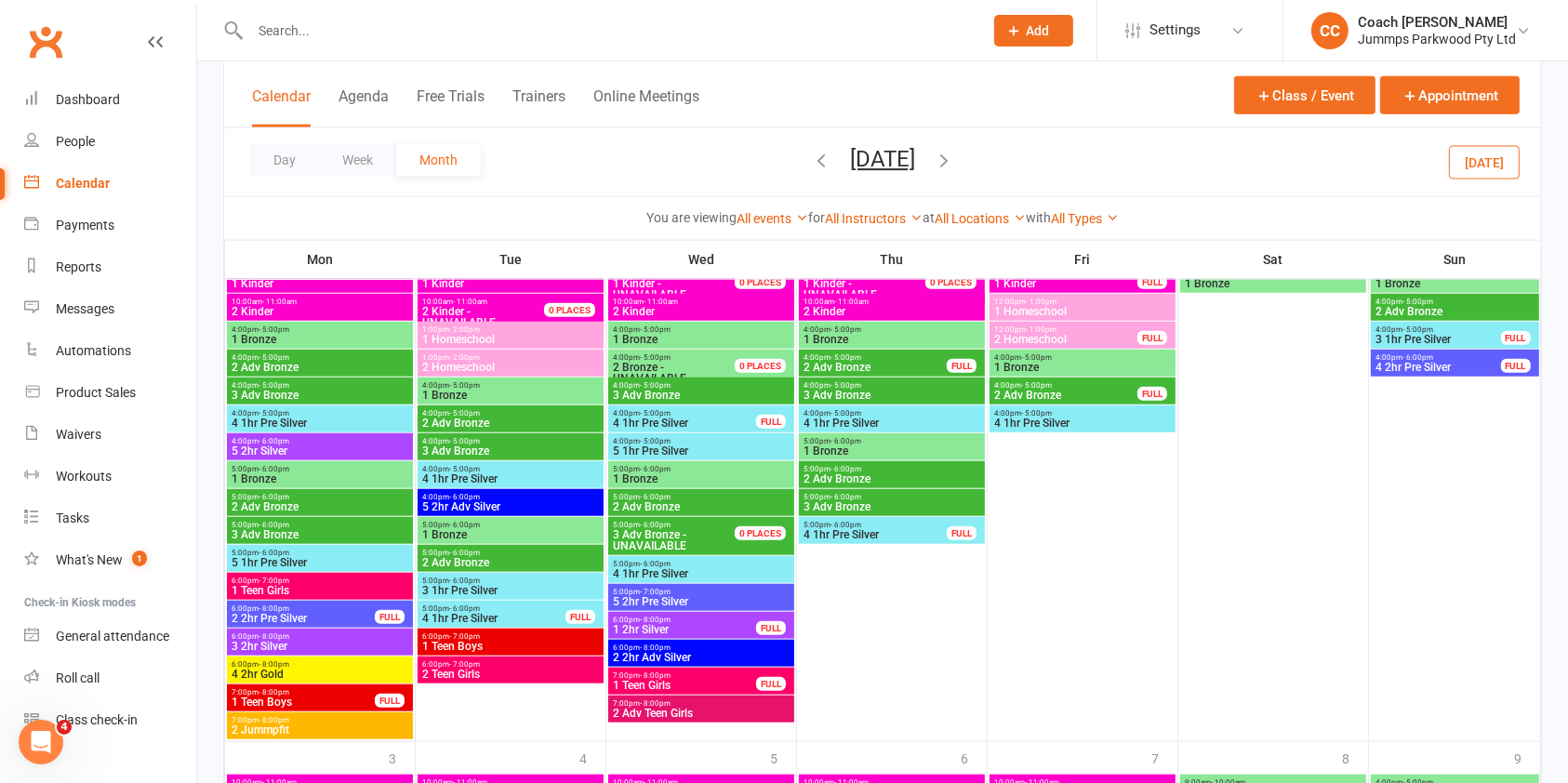
click at [544, 387] on span "4:00pm - 5:00pm" at bounding box center [510, 385] width 179 height 9
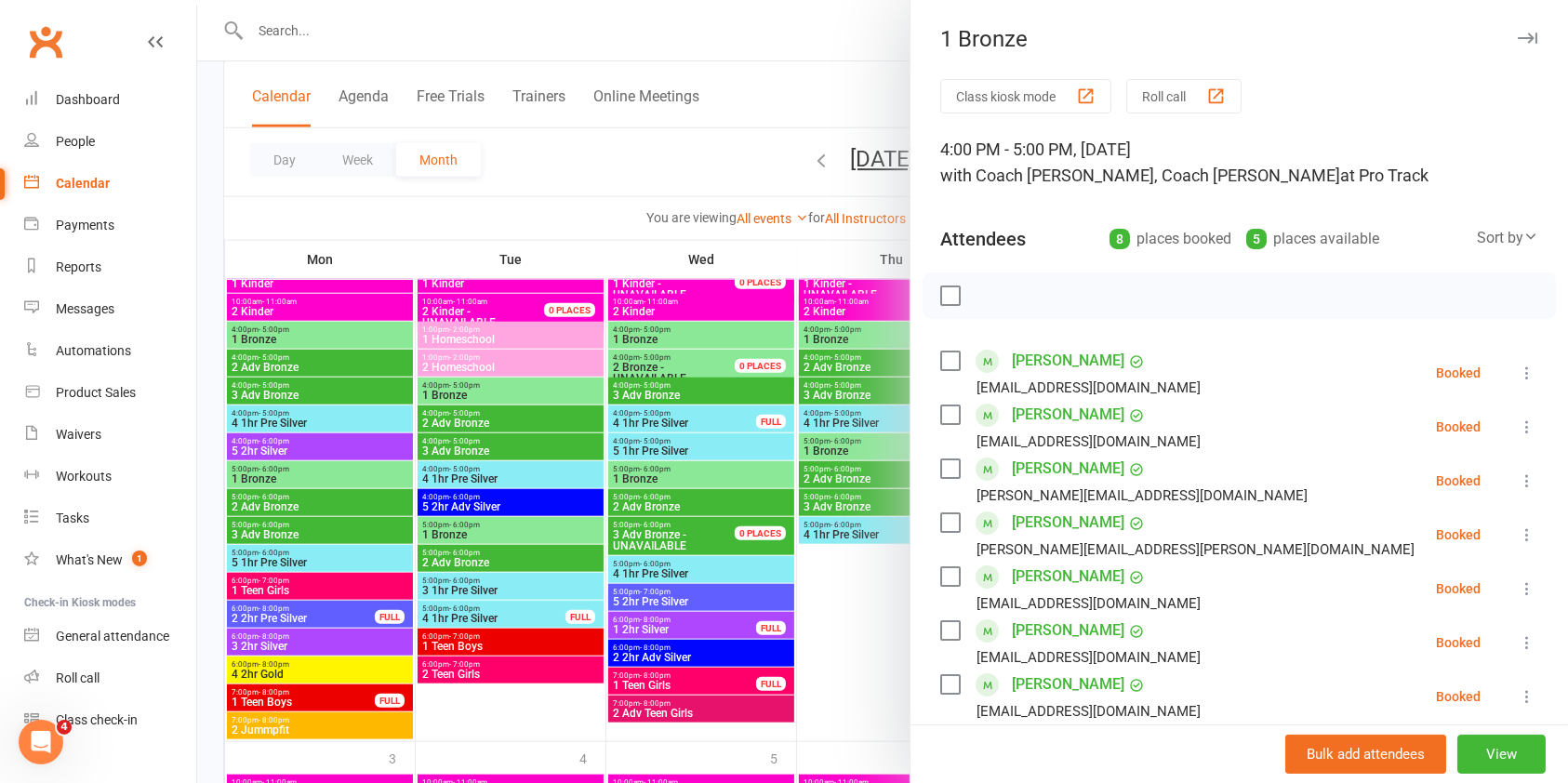
click at [1518, 39] on icon "button" at bounding box center [1527, 39] width 19 height 12
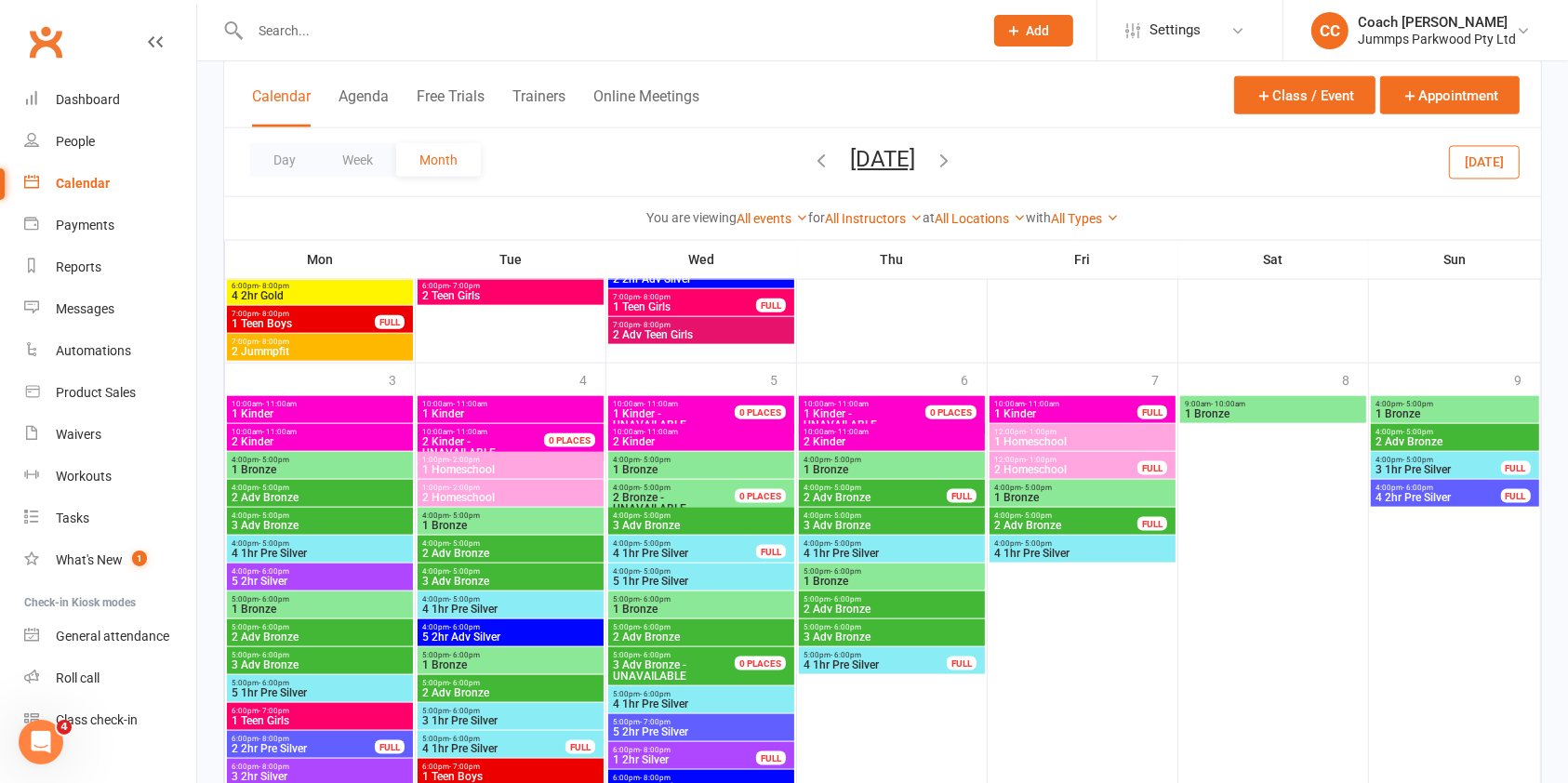
scroll to position [2203, 0]
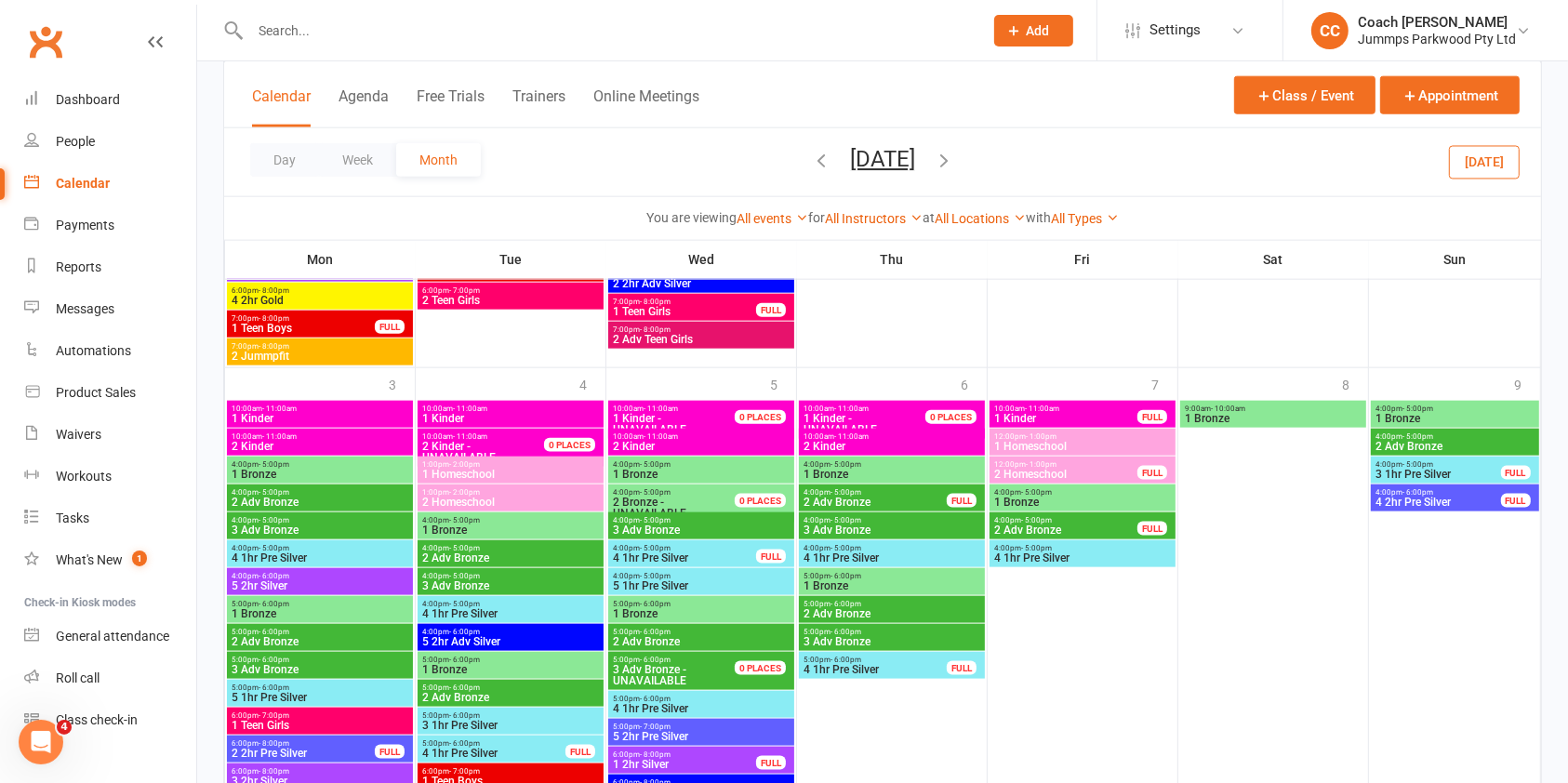
click at [954, 153] on icon "button" at bounding box center [943, 160] width 20 height 20
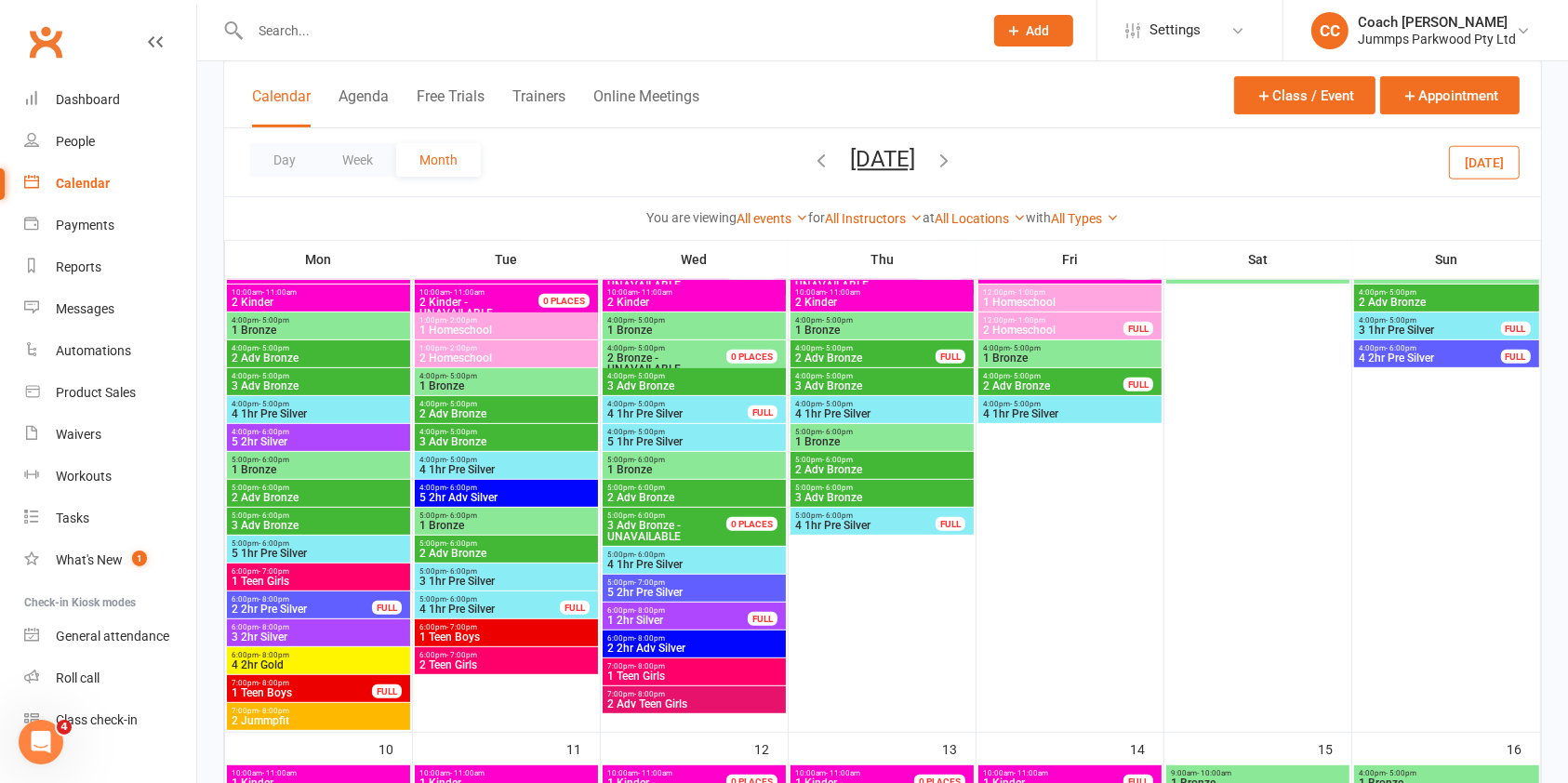
scroll to position [967, 0]
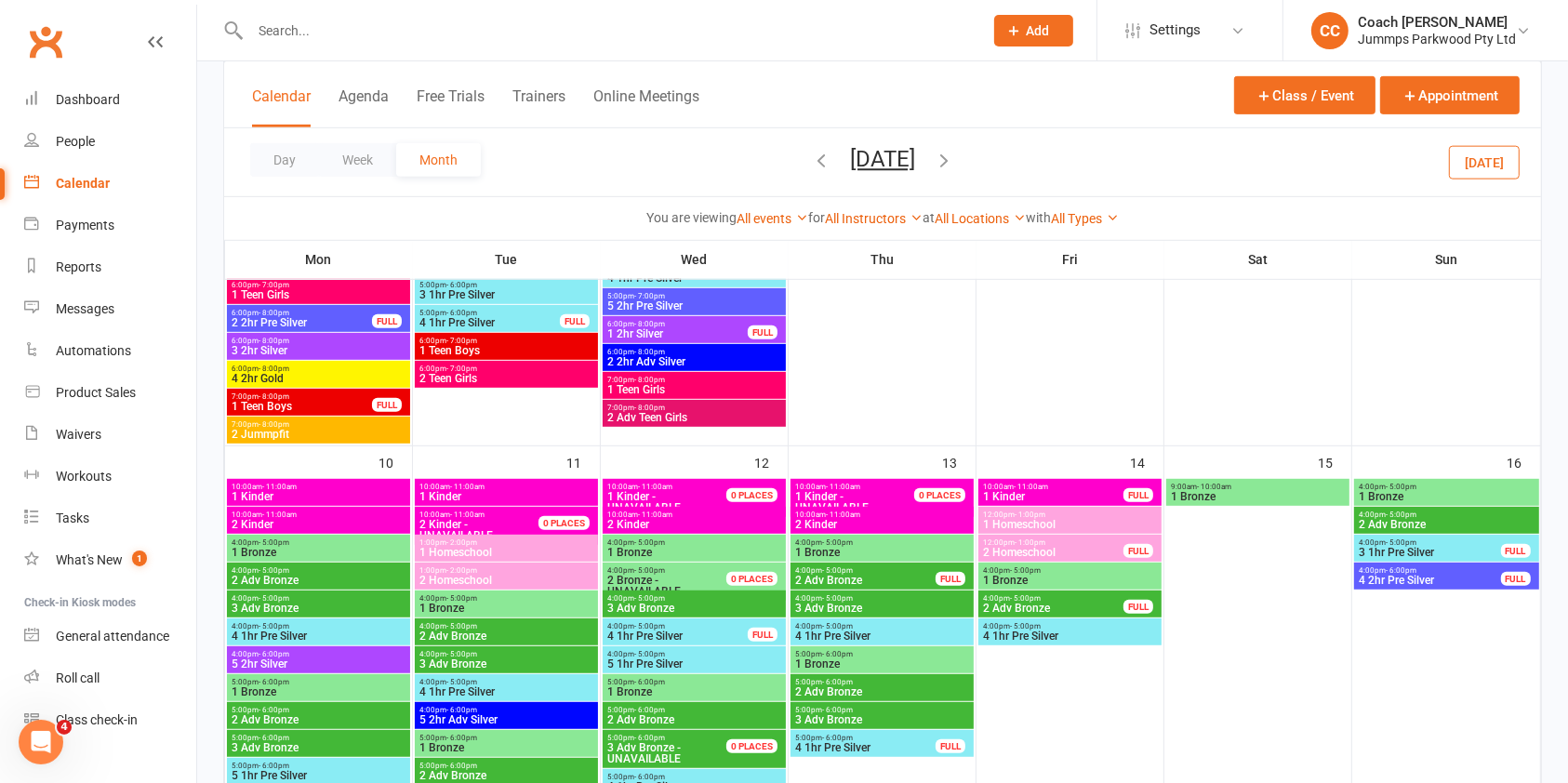
click at [541, 598] on span "4:00pm - 5:00pm" at bounding box center [507, 598] width 176 height 9
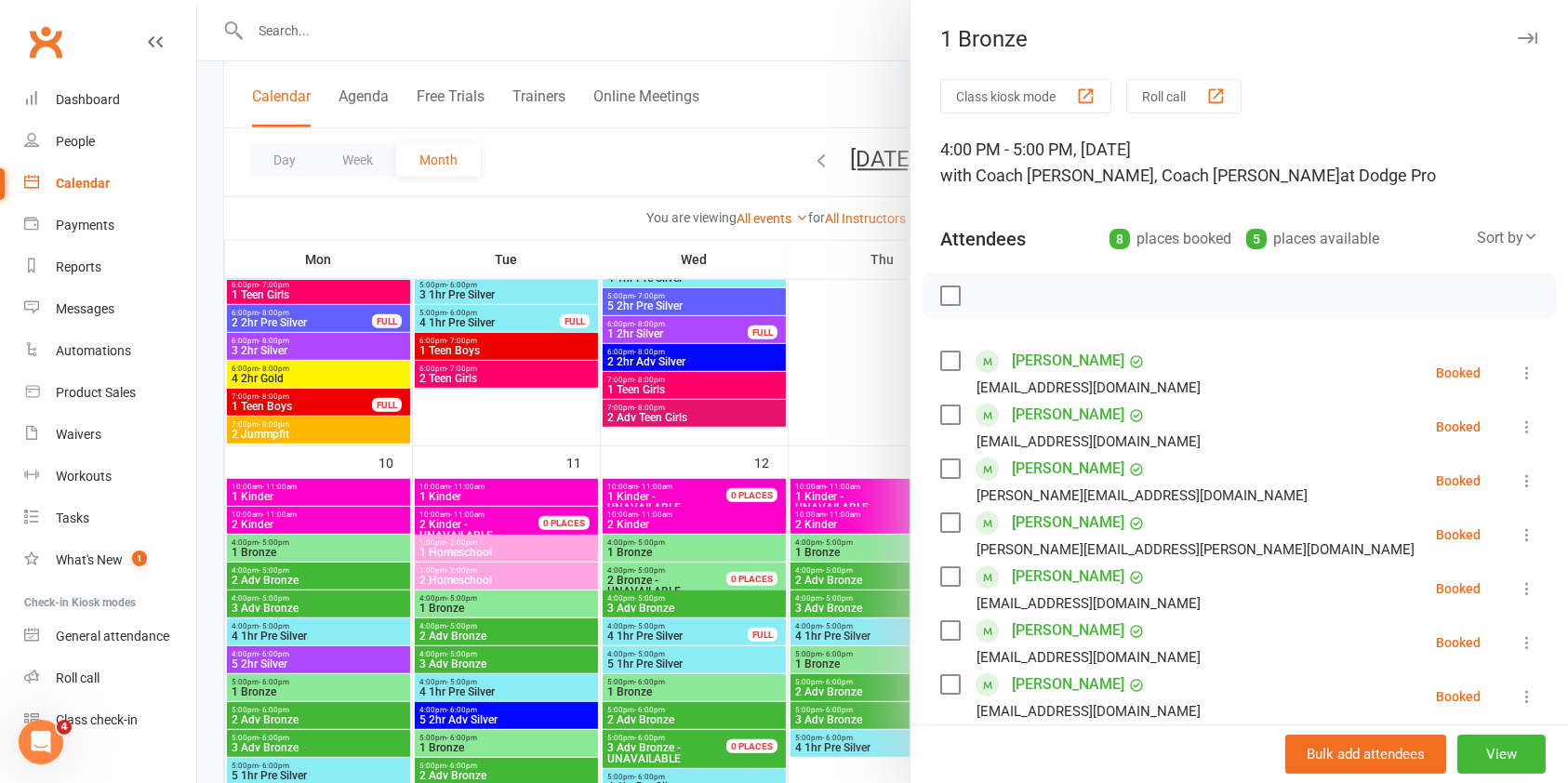
click at [1518, 35] on icon "button" at bounding box center [1527, 39] width 19 height 12
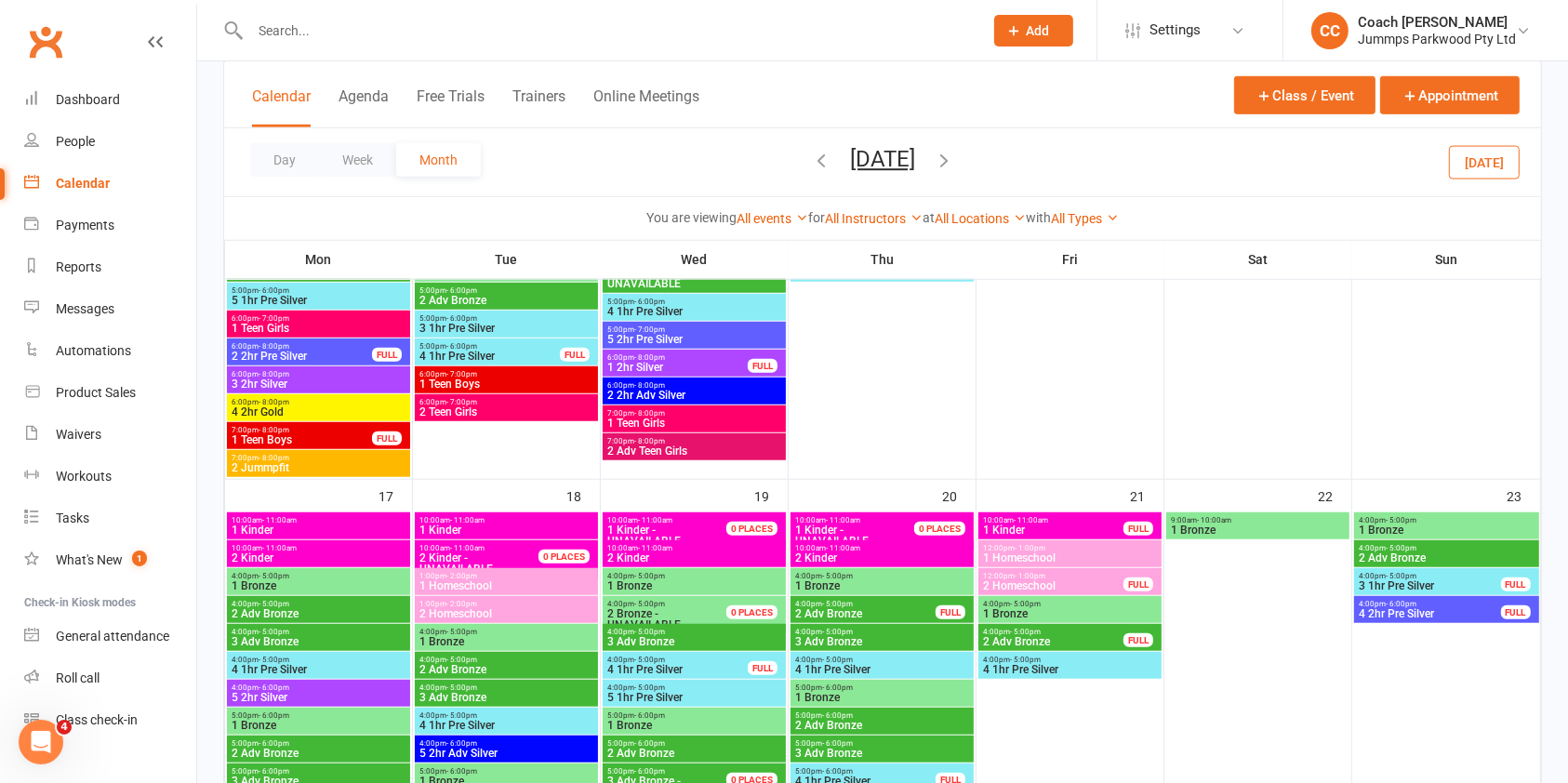
scroll to position [1447, 0]
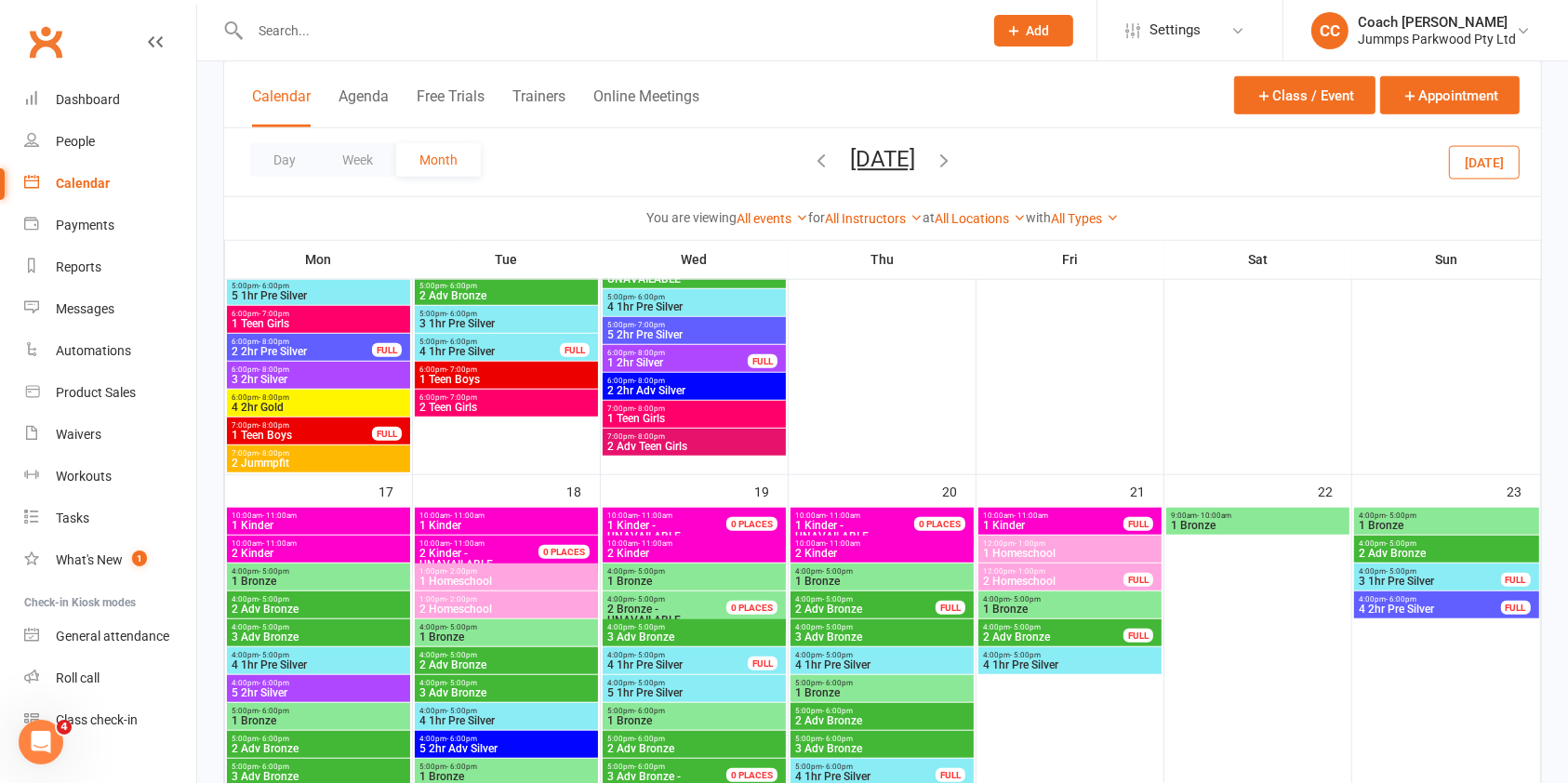
click at [564, 635] on span "1 Bronze" at bounding box center [507, 638] width 176 height 12
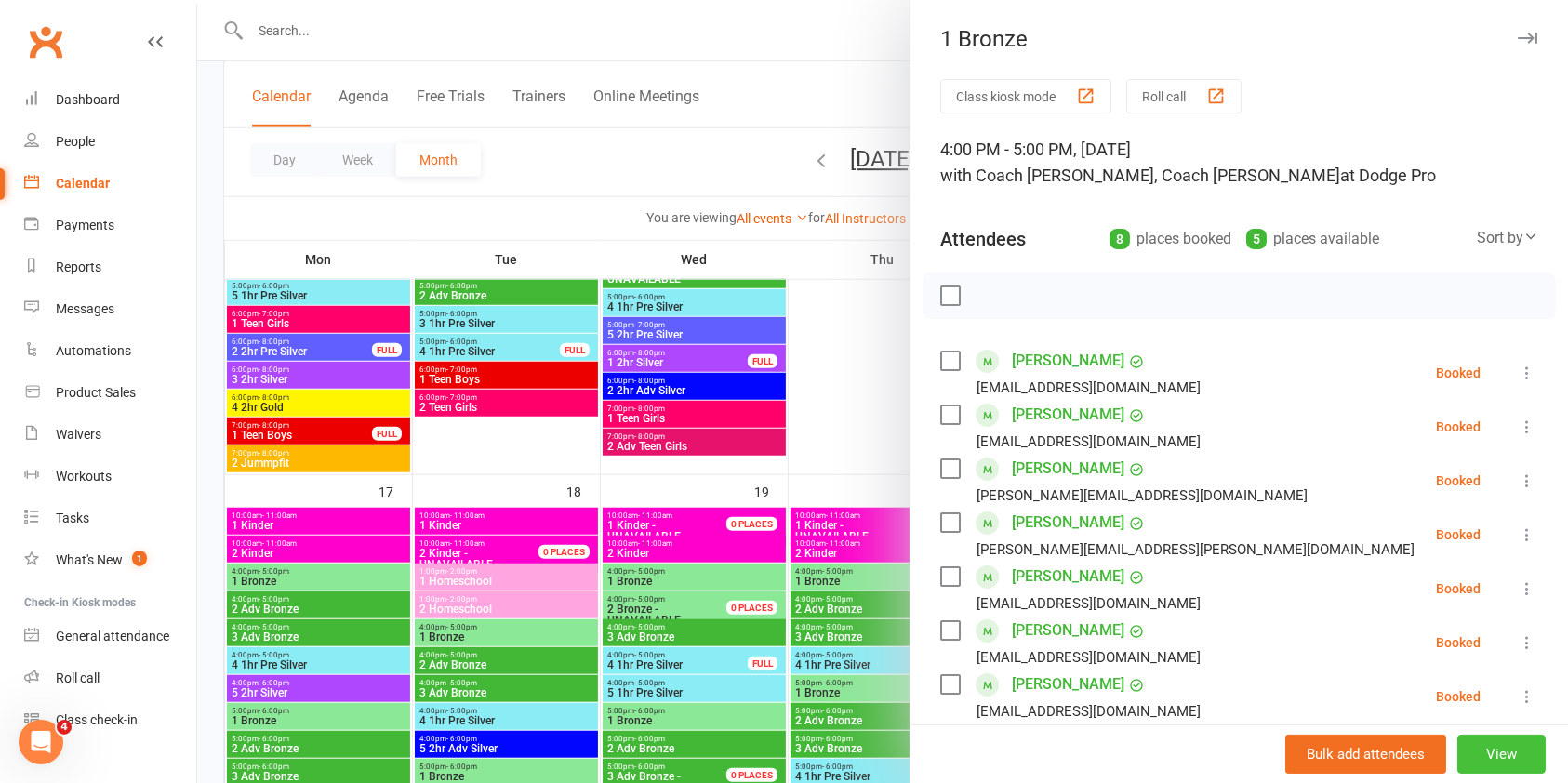
click at [1463, 755] on button "View" at bounding box center [1500, 754] width 88 height 39
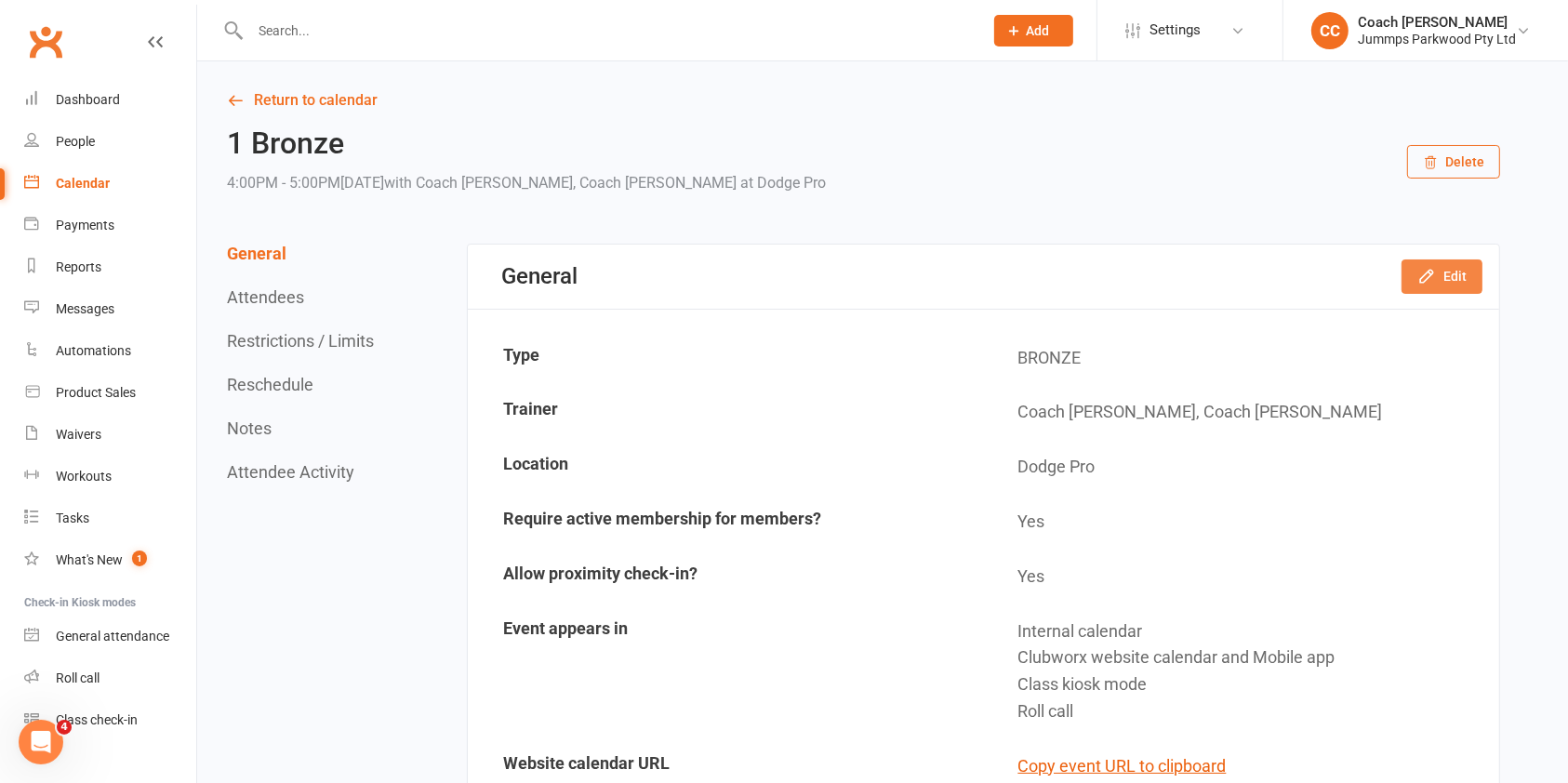
click at [1452, 276] on button "Edit" at bounding box center [1441, 276] width 81 height 34
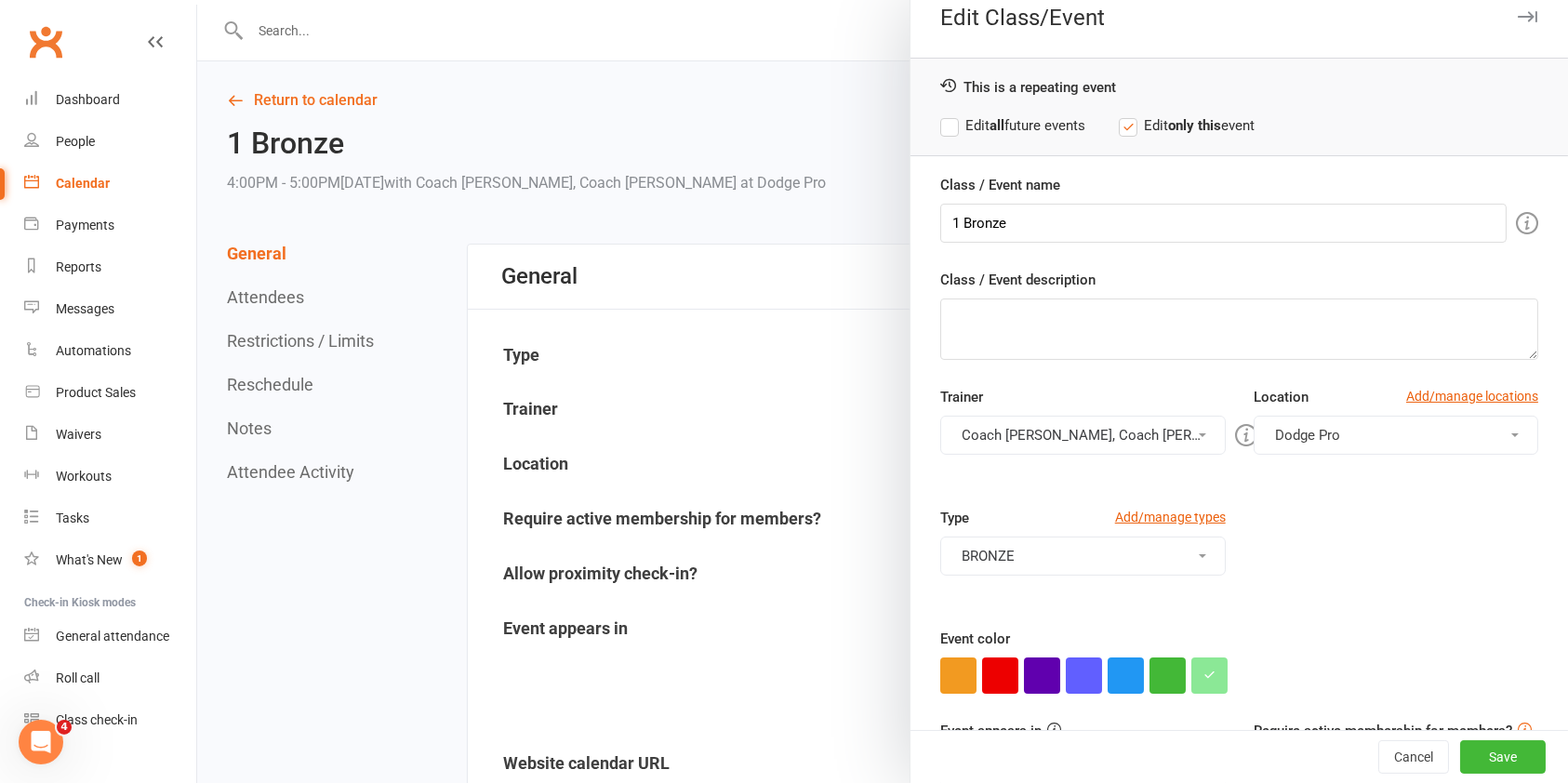
scroll to position [22, 0]
click at [1340, 439] on button "Dodge Pro" at bounding box center [1396, 435] width 284 height 39
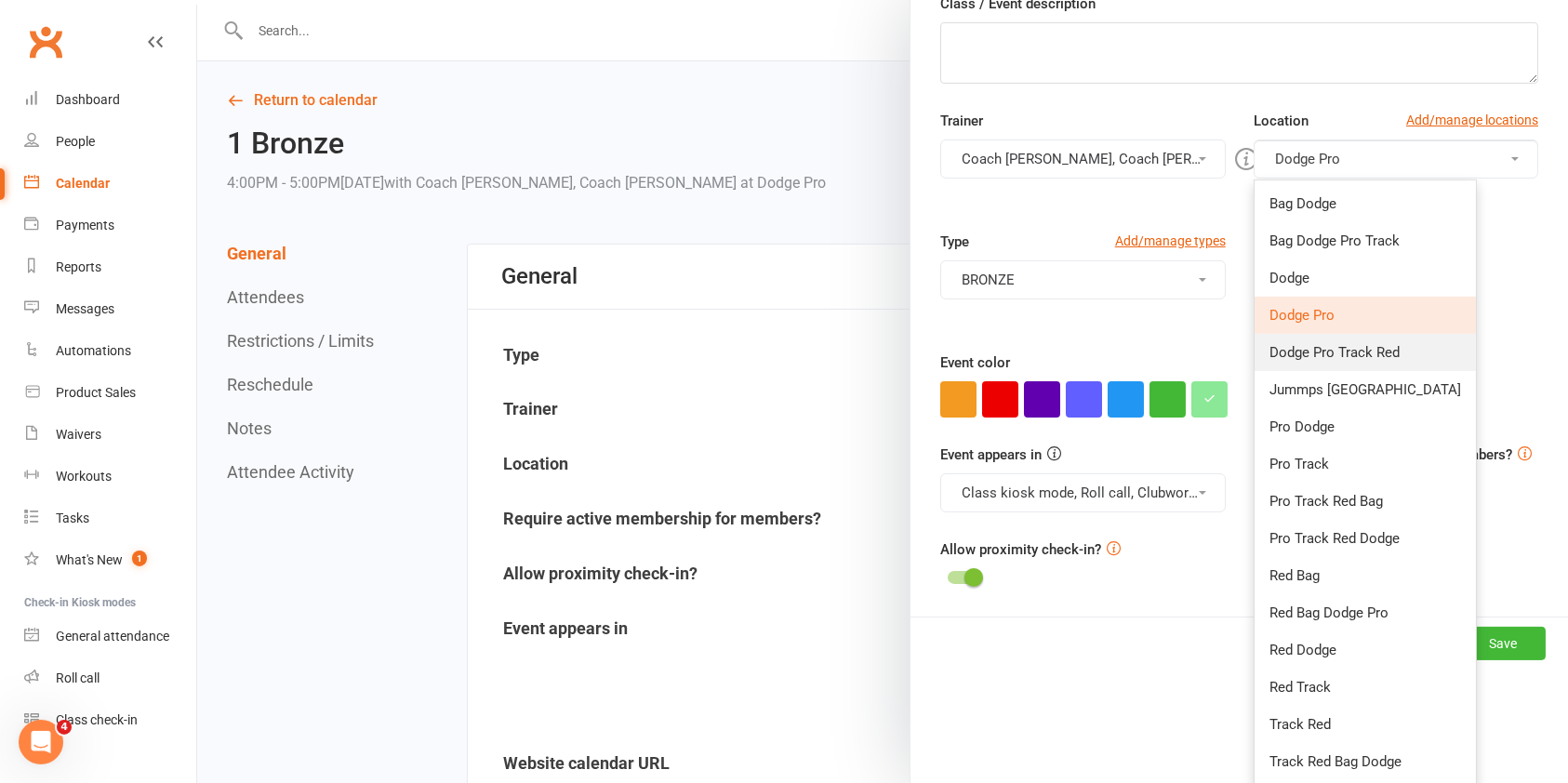
scroll to position [299, 0]
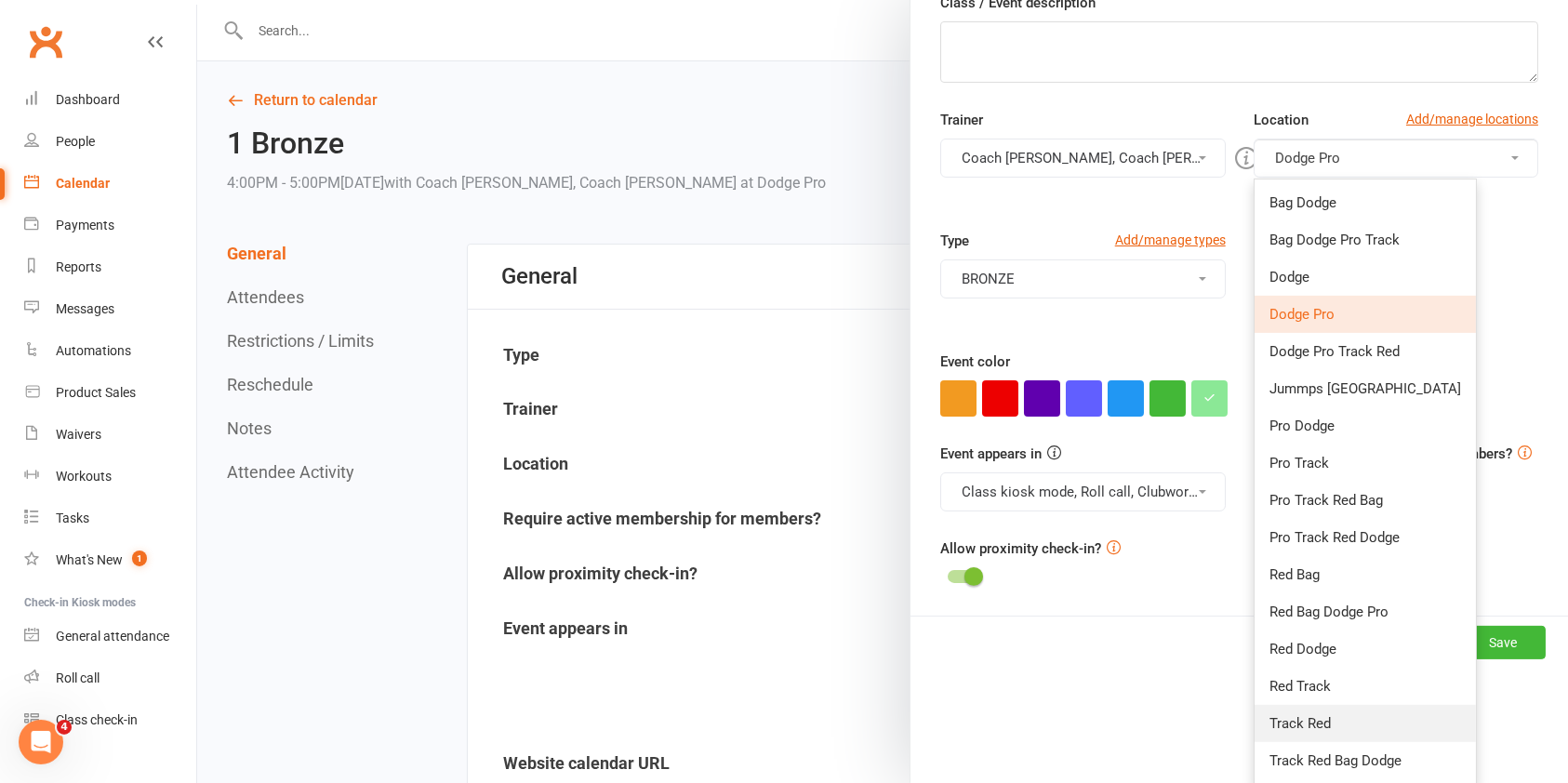
click at [1306, 713] on link "Track Red" at bounding box center [1365, 724] width 222 height 37
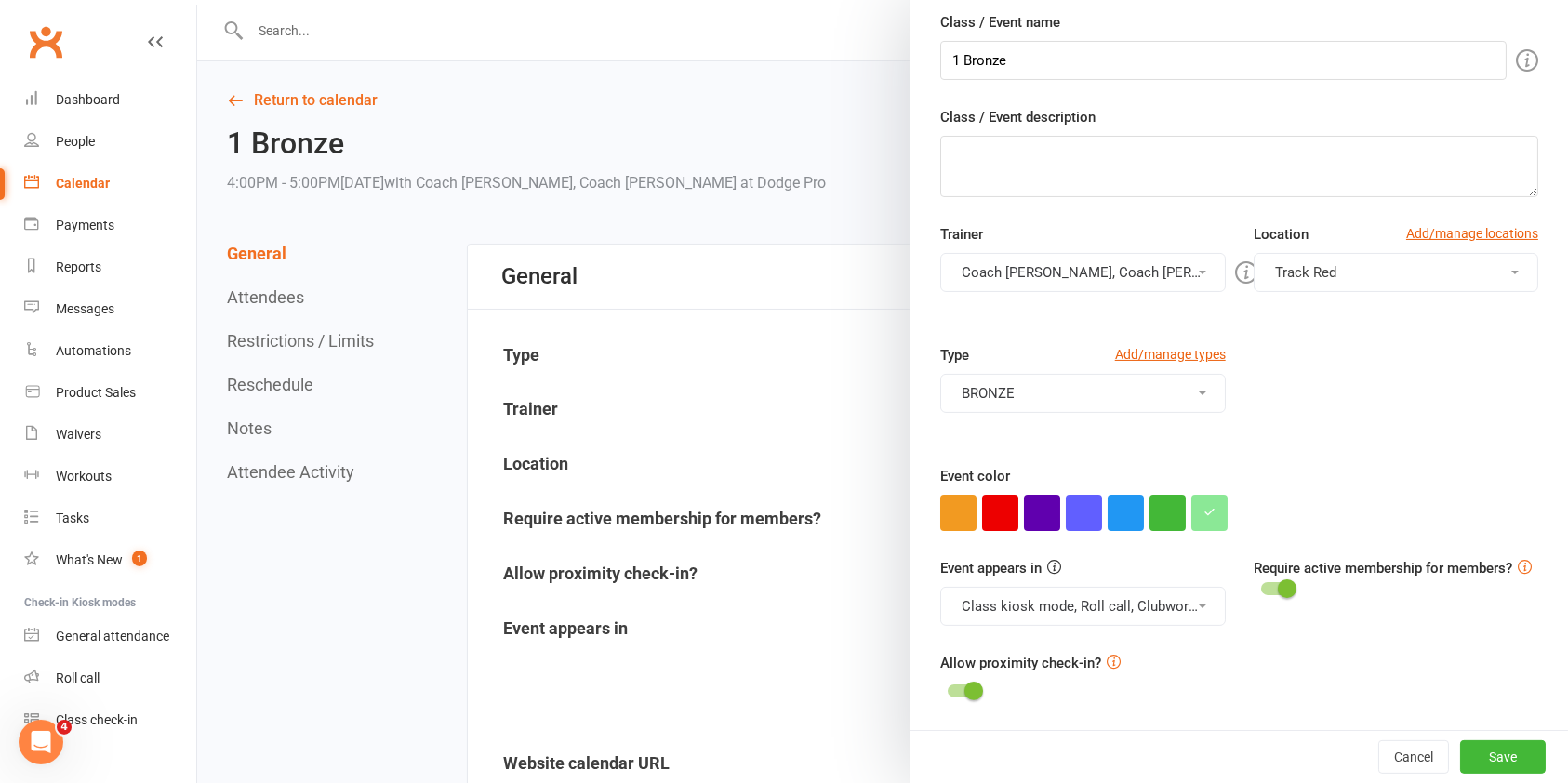
scroll to position [182, 0]
click at [1461, 753] on button "Save" at bounding box center [1502, 757] width 85 height 34
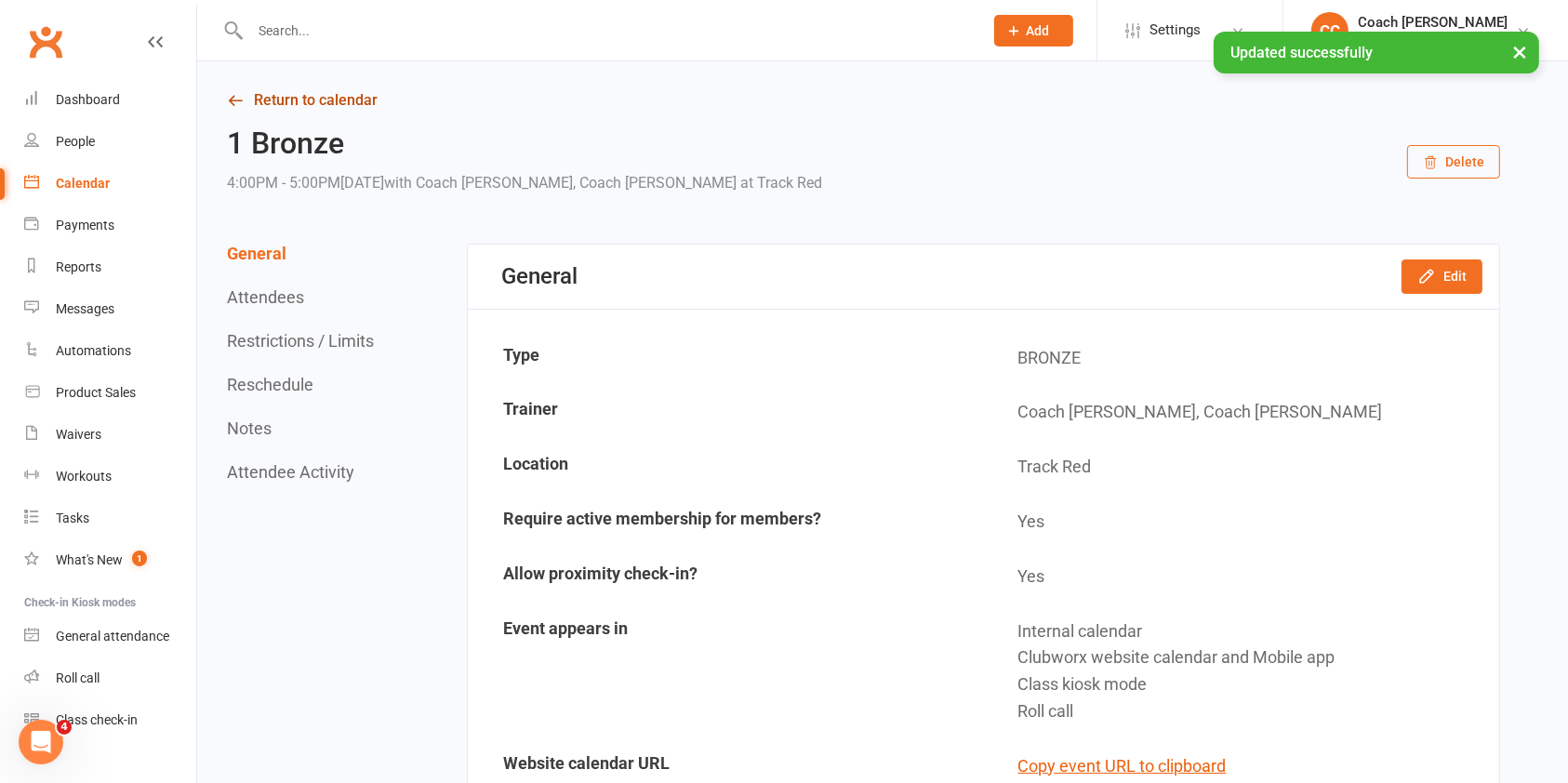
click at [355, 100] on link "Return to calendar" at bounding box center [864, 100] width 1273 height 26
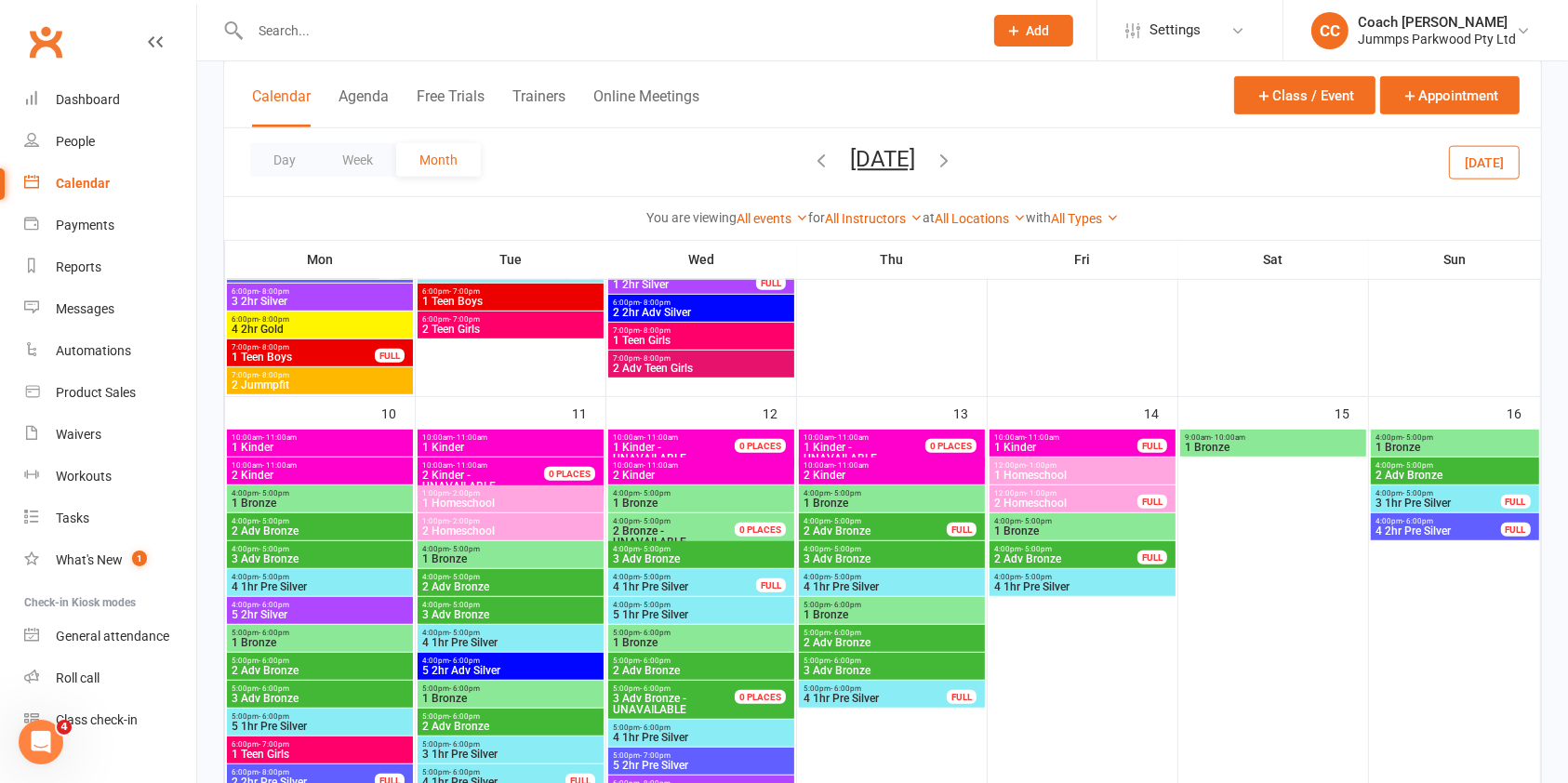
scroll to position [1027, 0]
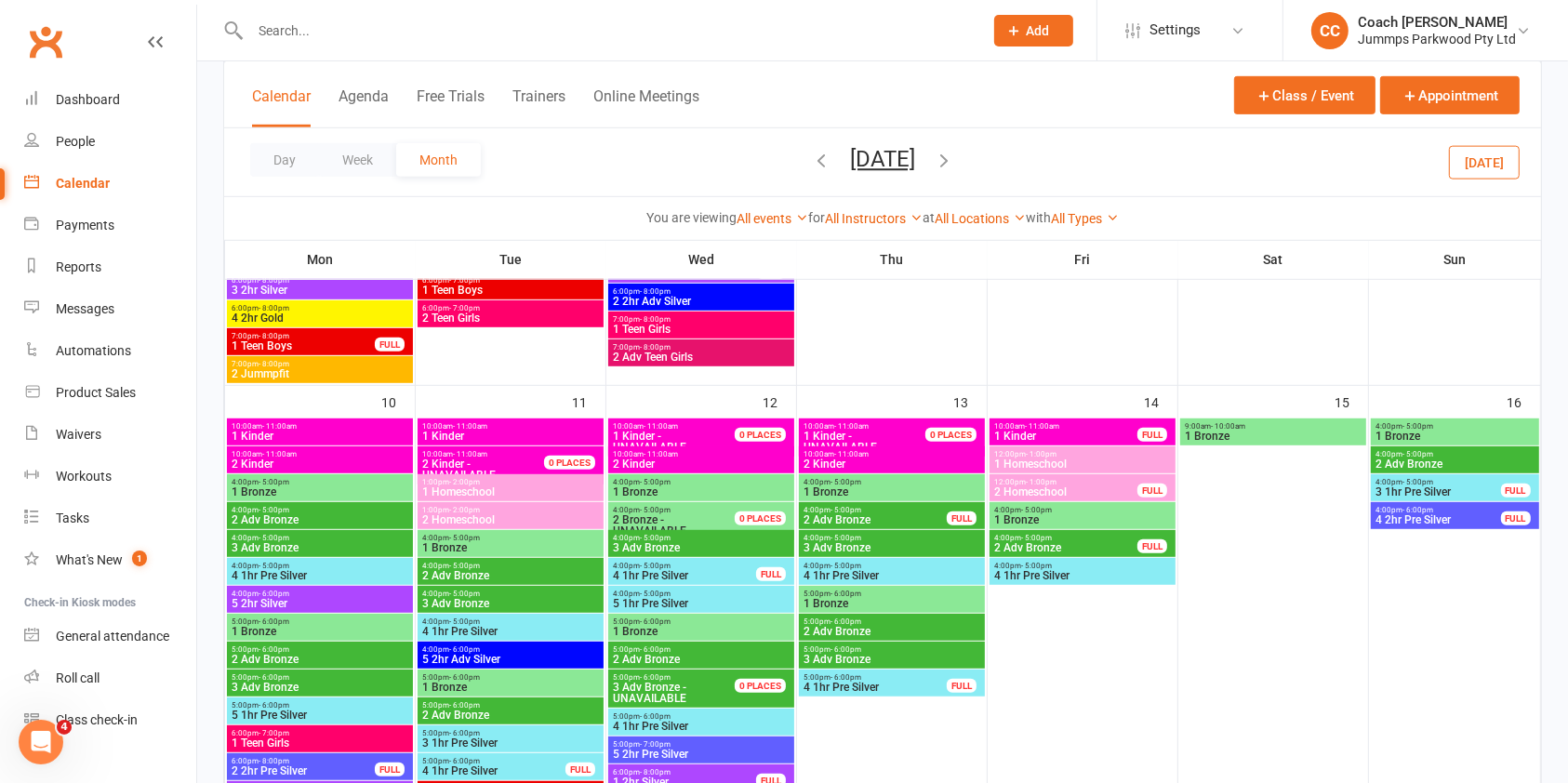
click at [556, 543] on span "1 Bronze" at bounding box center [510, 548] width 179 height 12
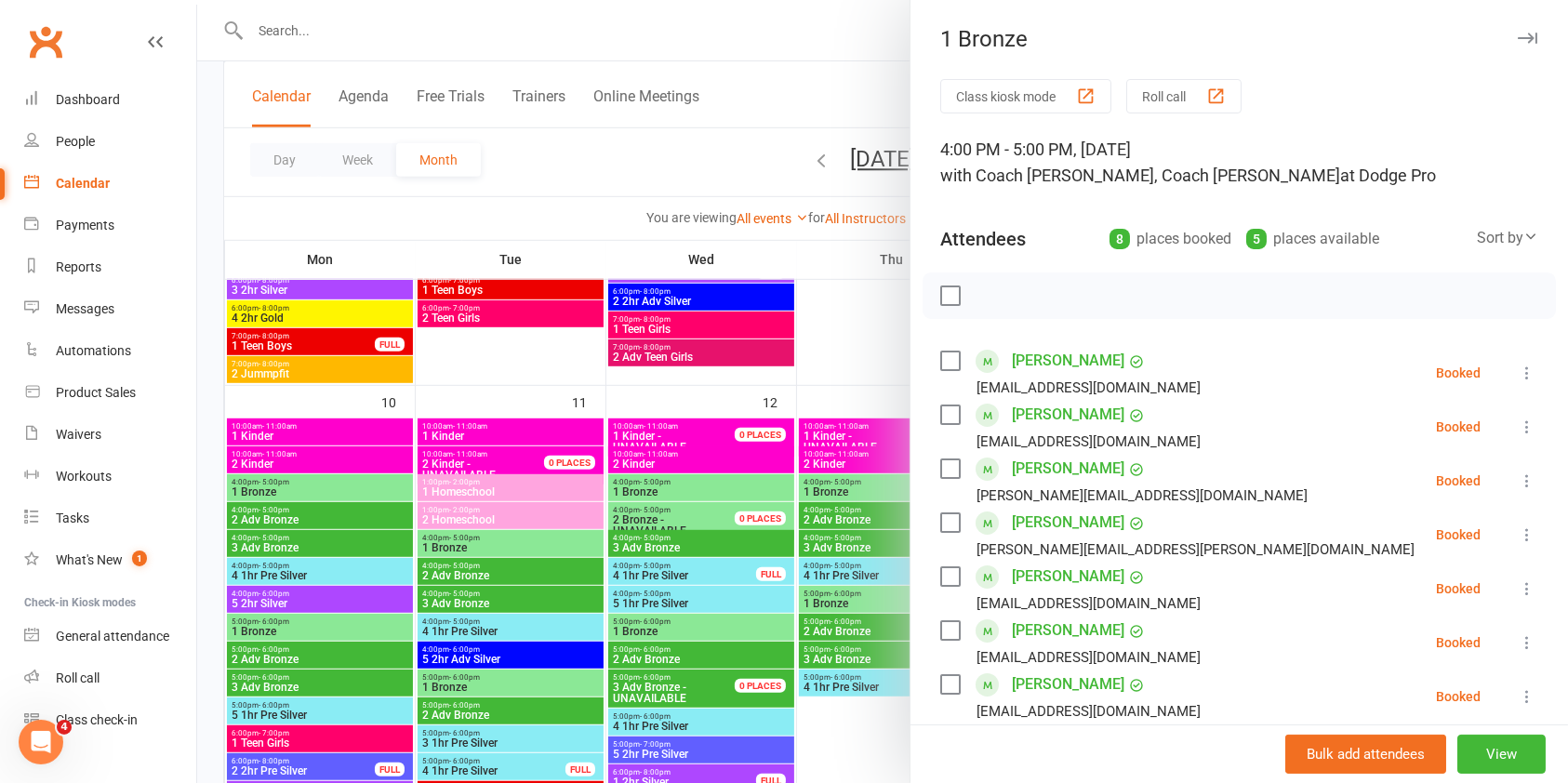
click at [1516, 47] on button "button" at bounding box center [1526, 38] width 22 height 22
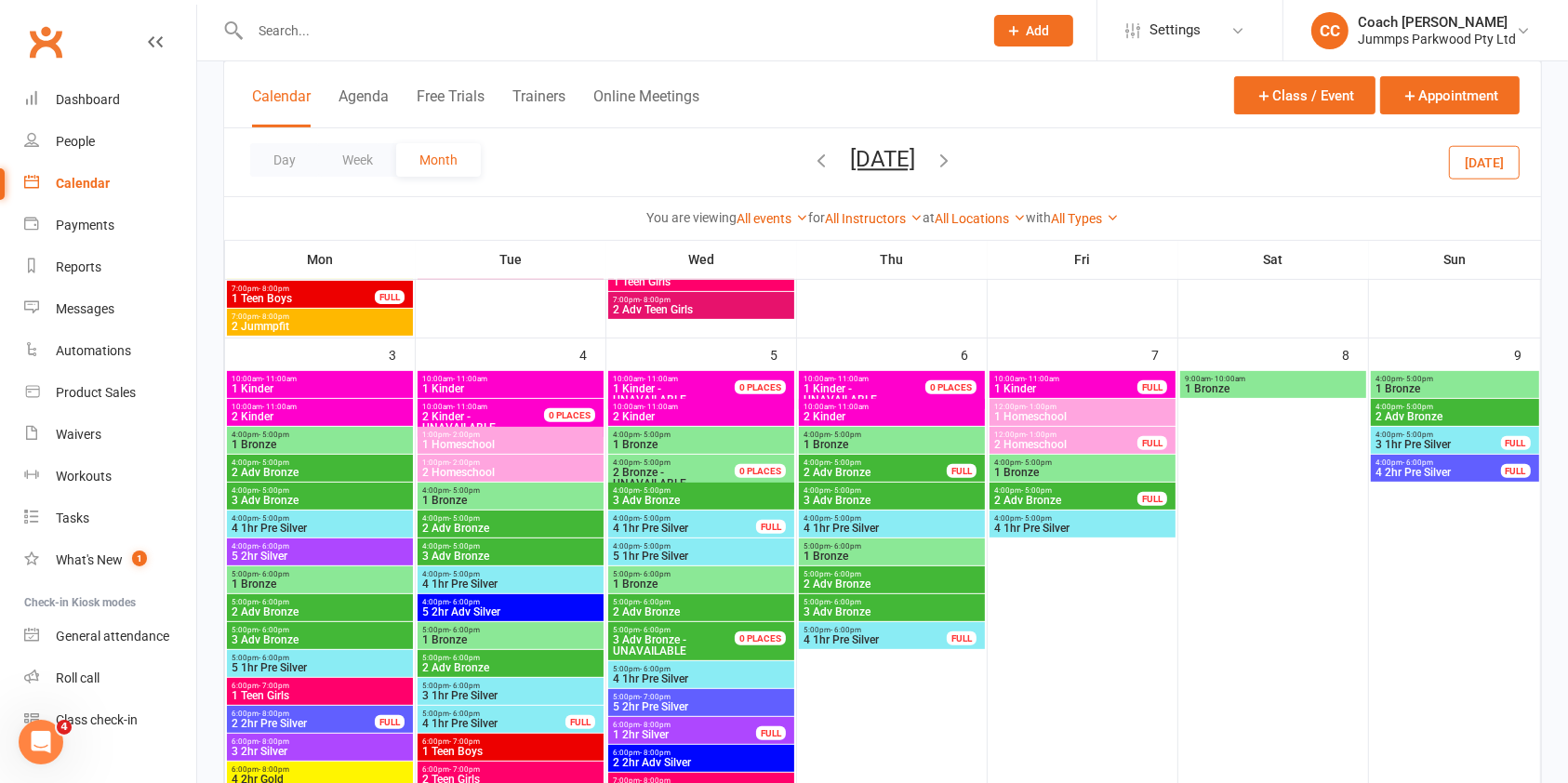
scroll to position [567, 0]
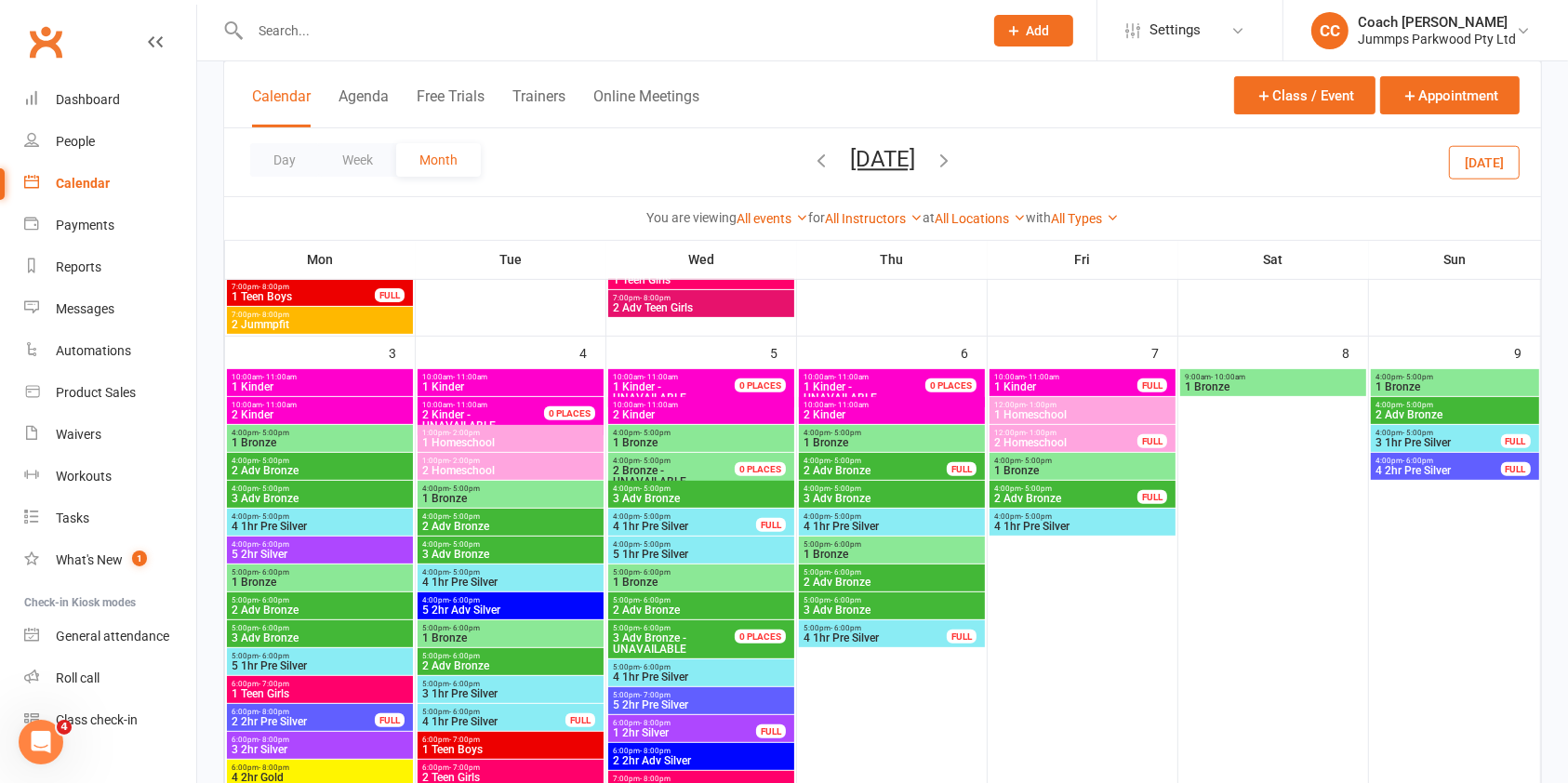
click at [560, 493] on span "1 Bronze" at bounding box center [510, 498] width 179 height 12
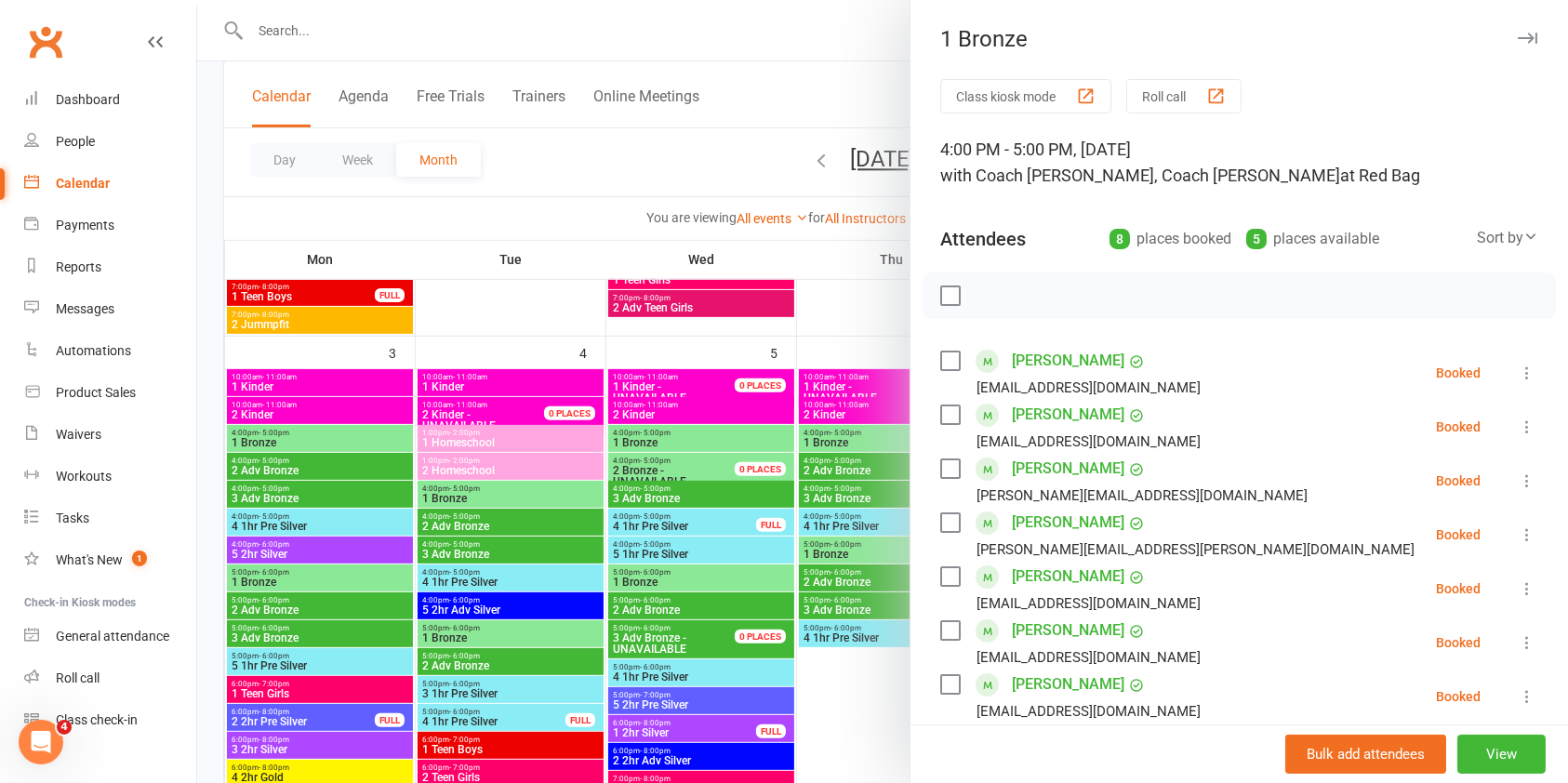
click at [1518, 37] on icon "button" at bounding box center [1527, 39] width 19 height 12
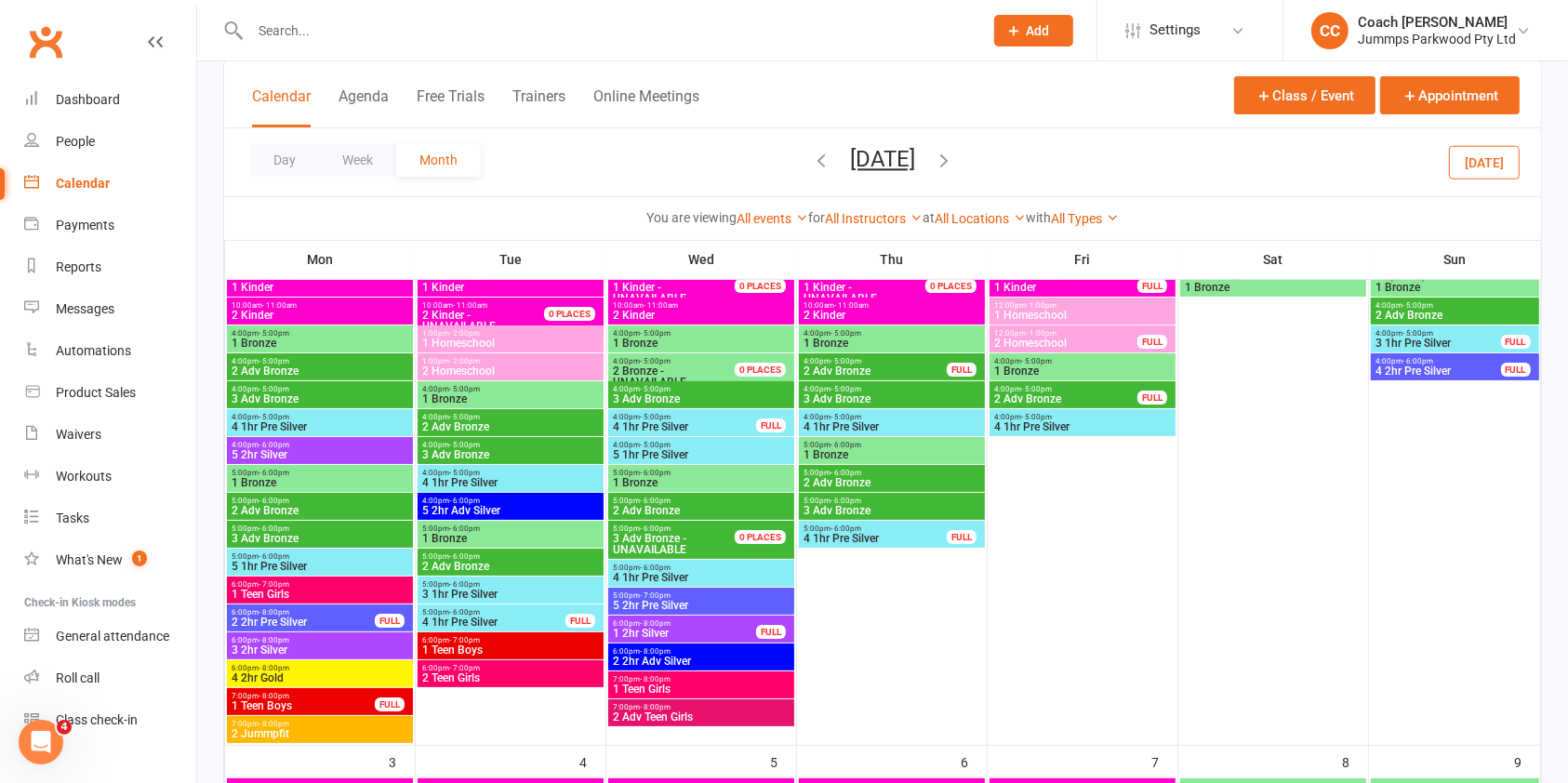
scroll to position [153, 0]
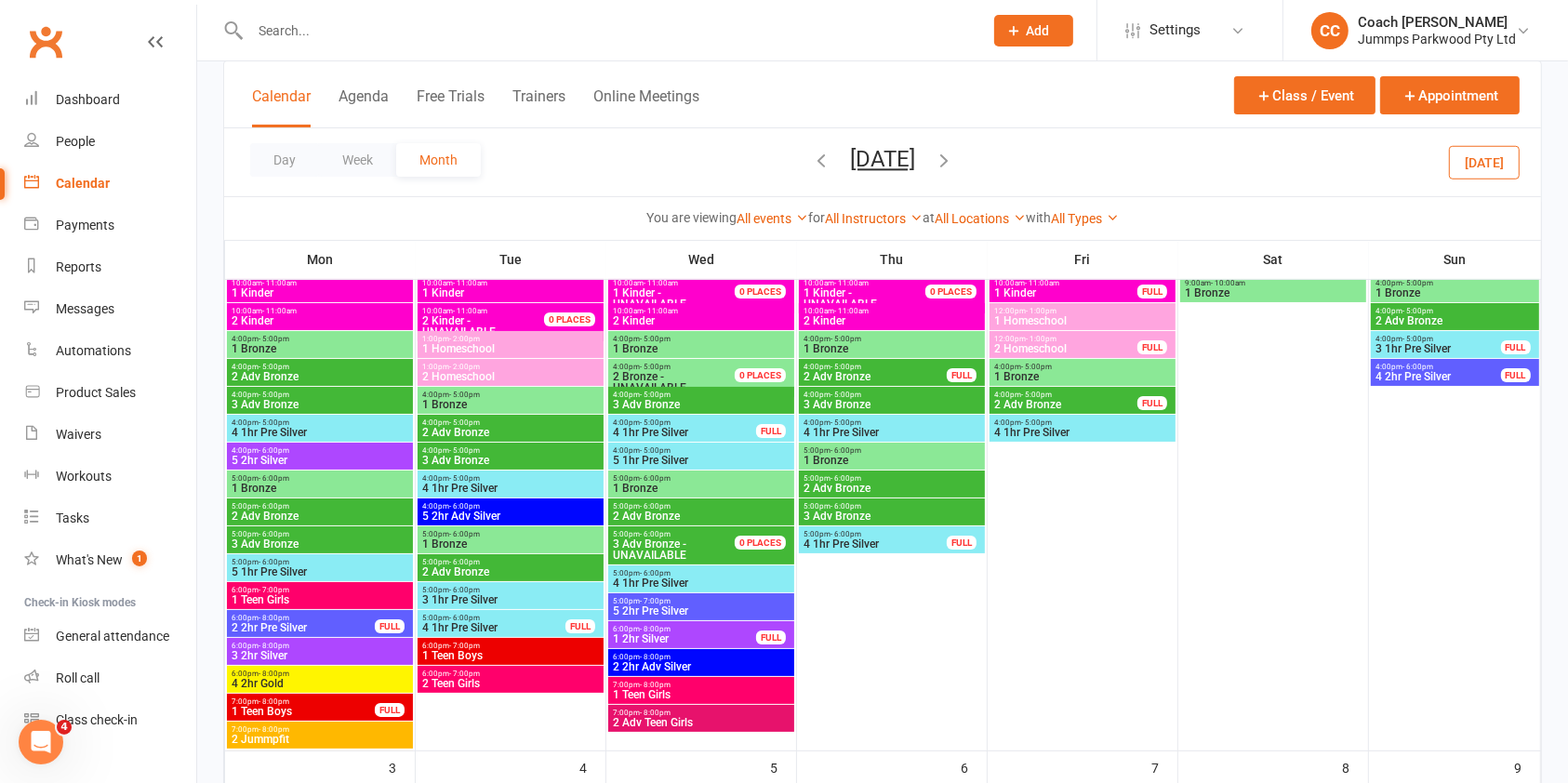
click at [541, 396] on span "4:00pm - 5:00pm" at bounding box center [510, 395] width 179 height 9
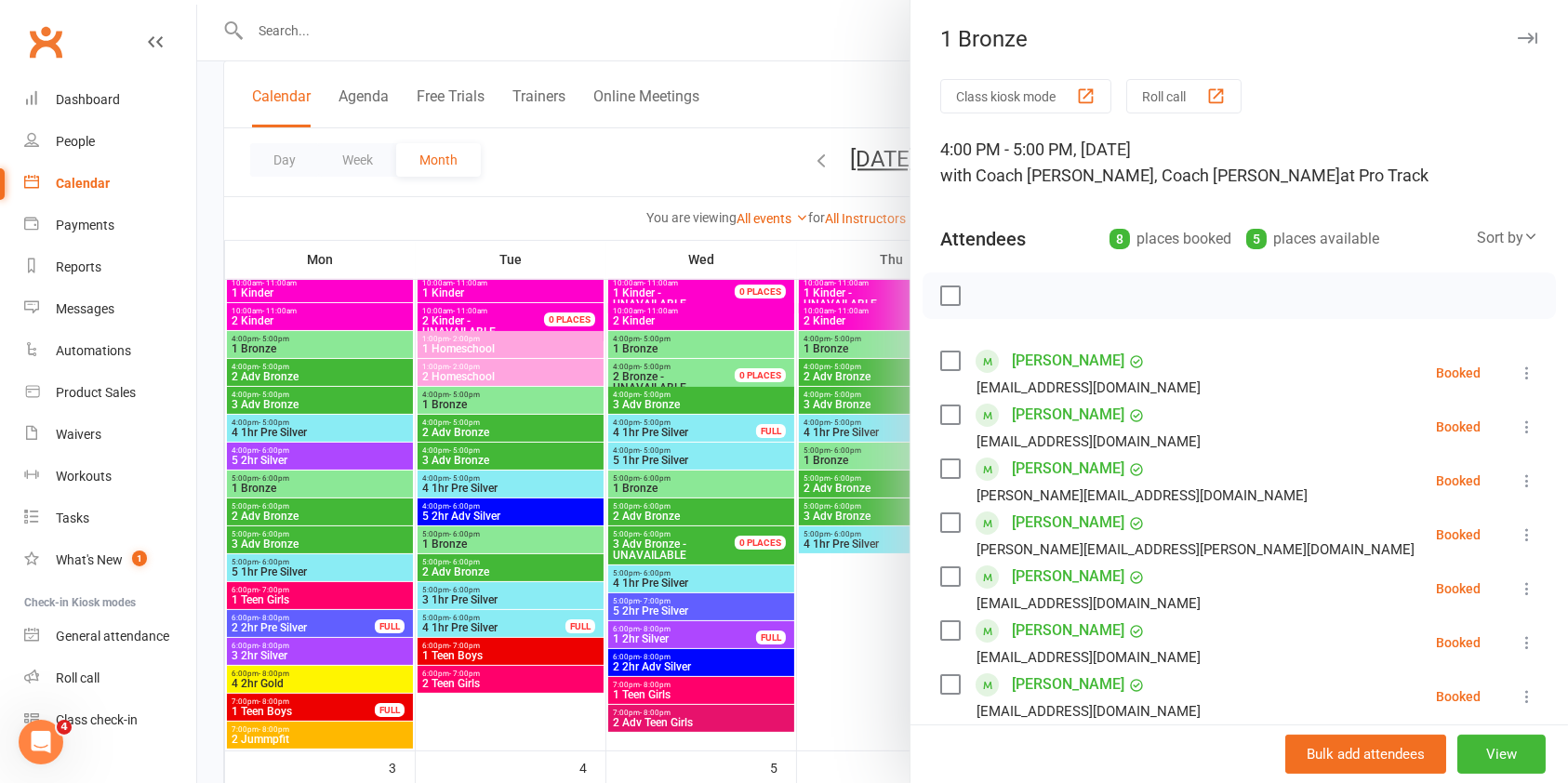
click at [1518, 36] on icon "button" at bounding box center [1527, 39] width 19 height 12
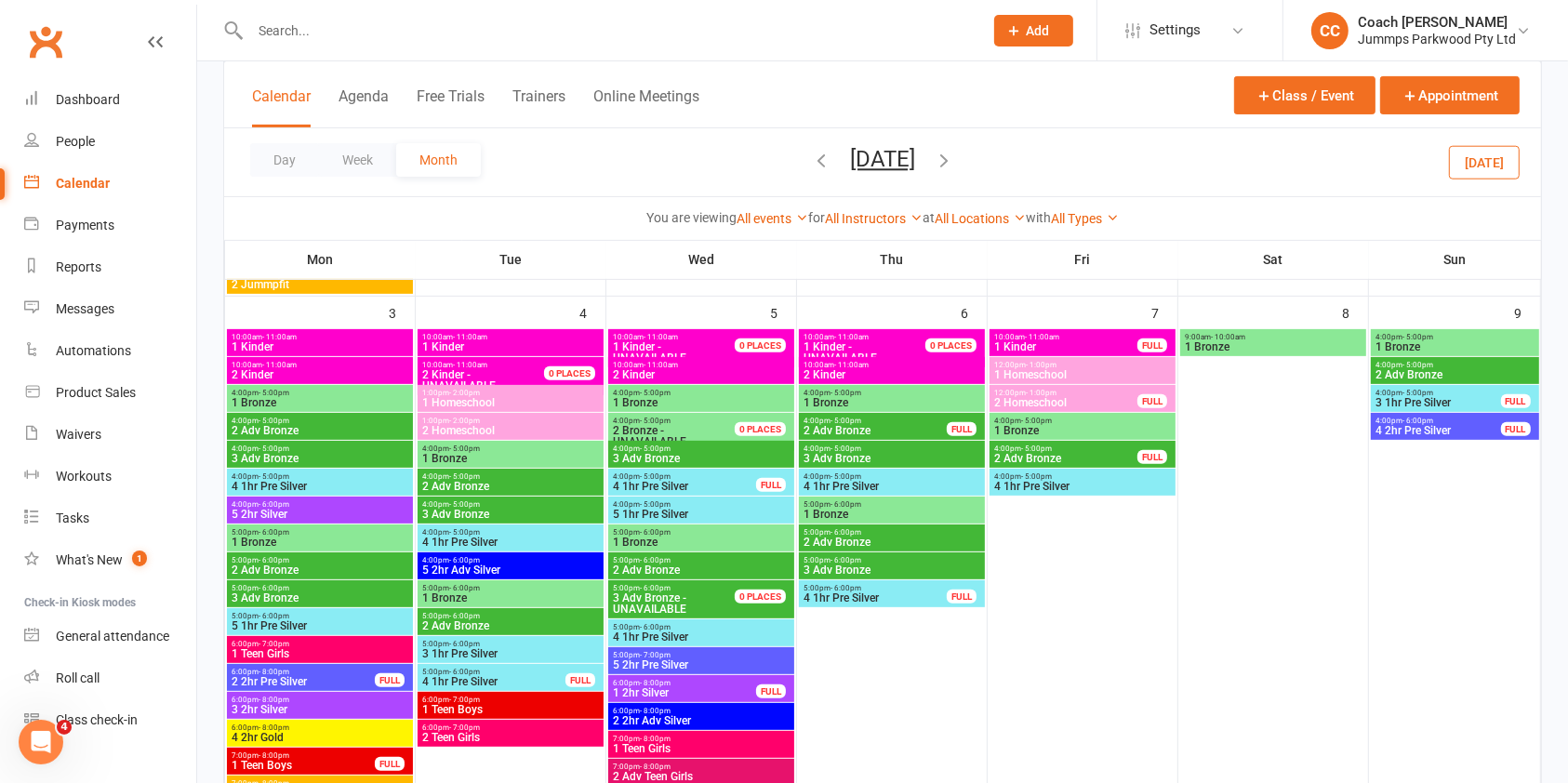
scroll to position [610, 0]
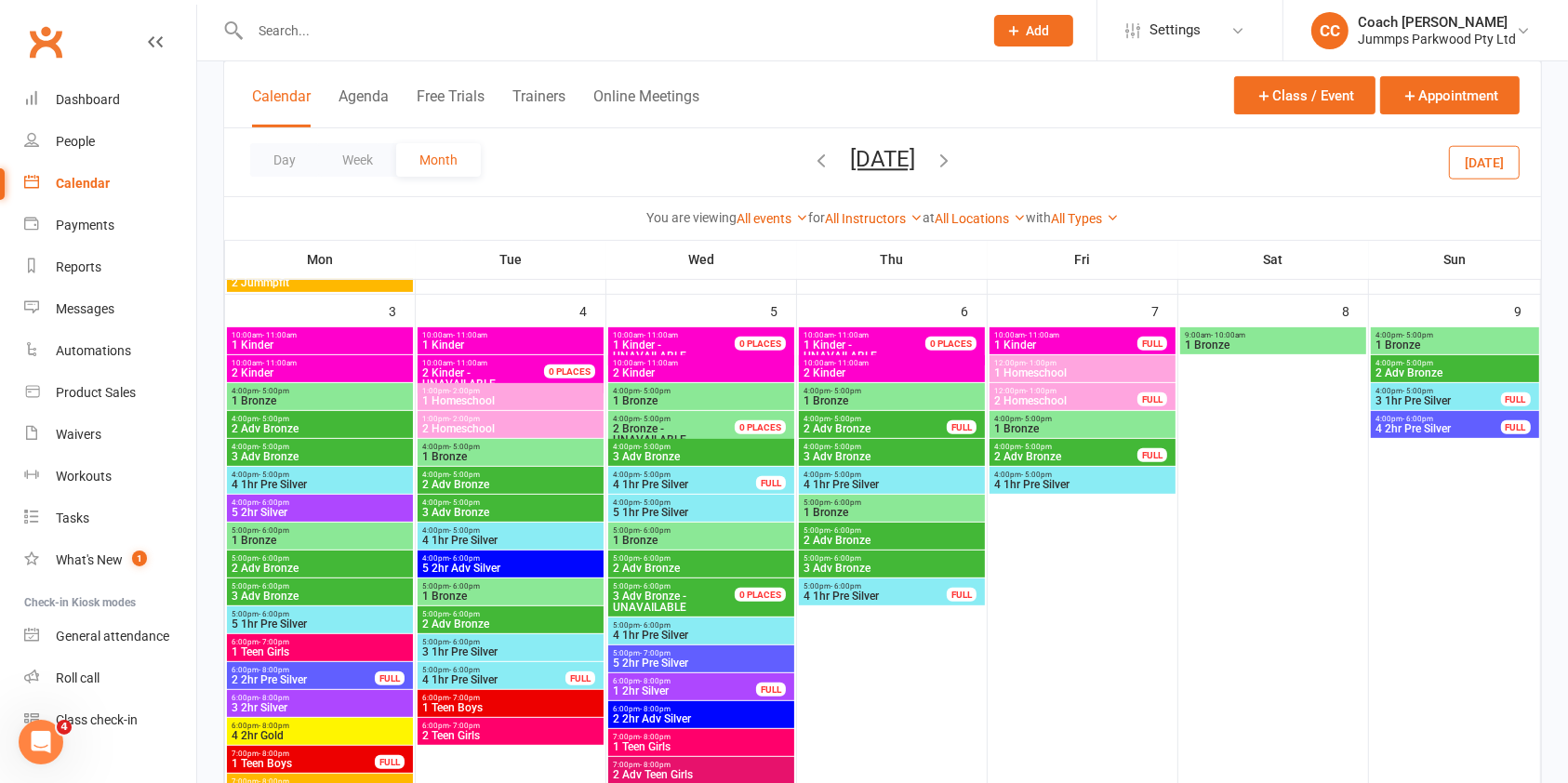
click at [594, 446] on span "4:00pm - 5:00pm" at bounding box center [510, 447] width 179 height 9
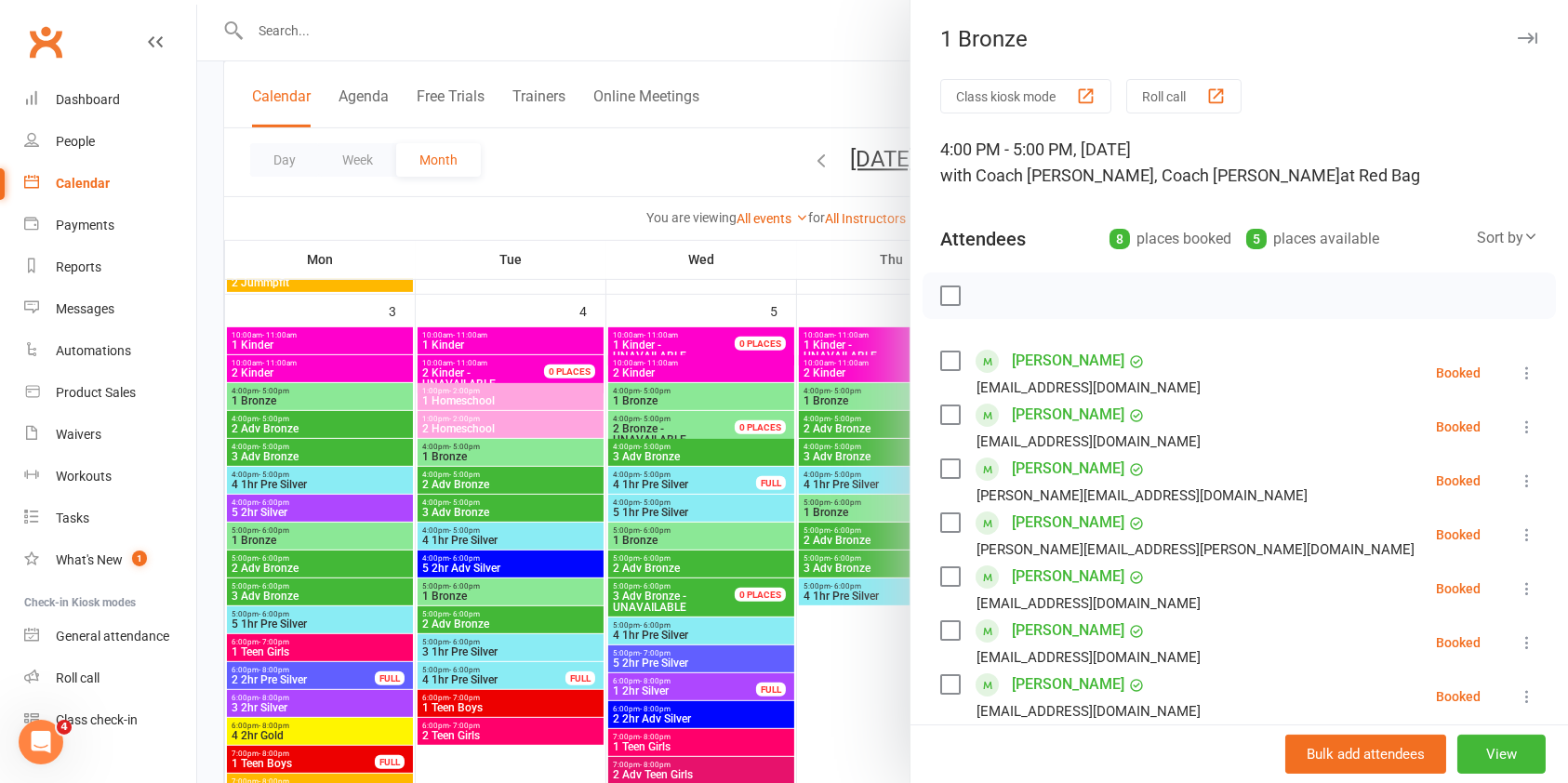
click at [1518, 42] on icon "button" at bounding box center [1527, 39] width 19 height 12
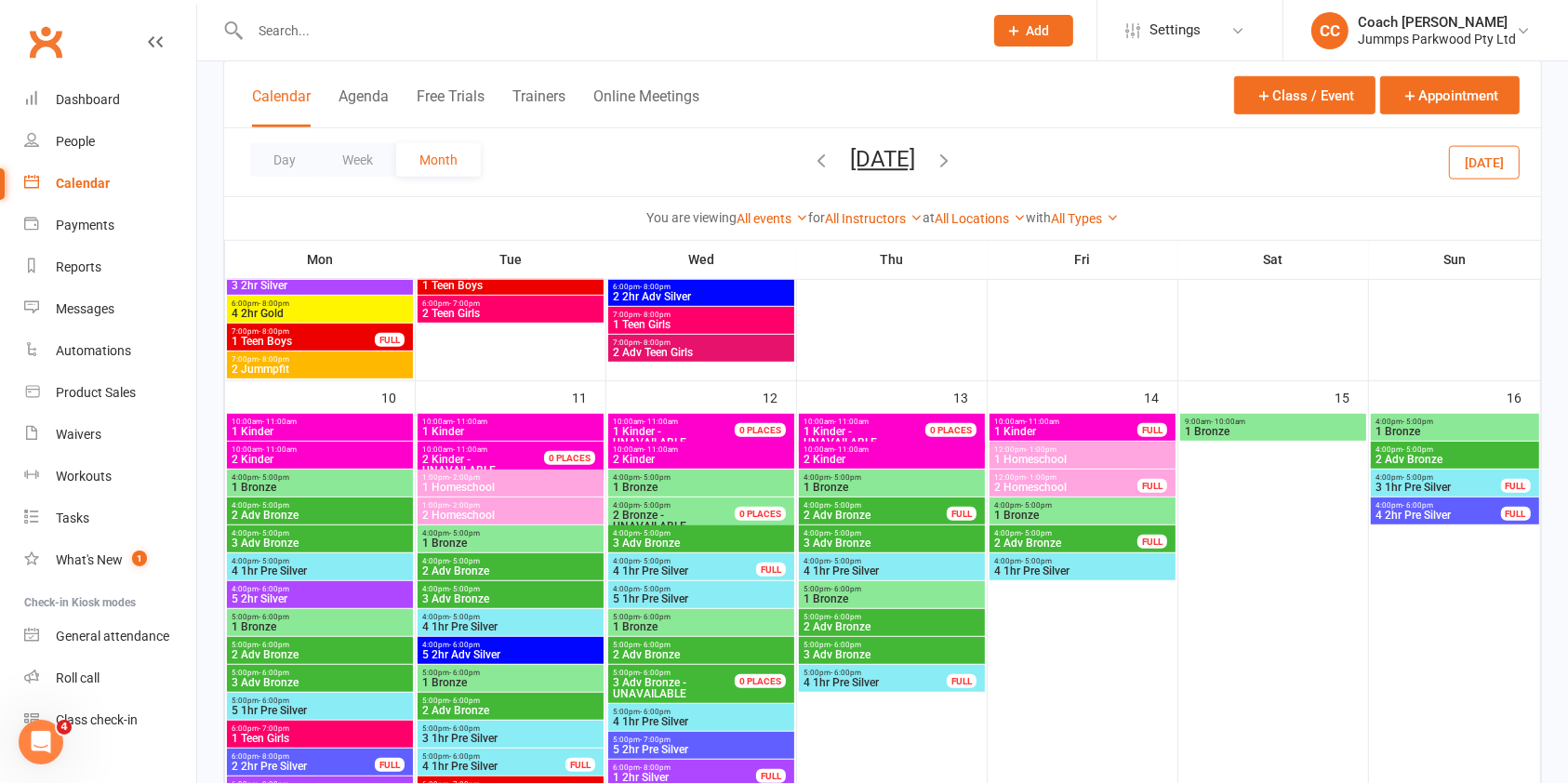
scroll to position [1034, 0]
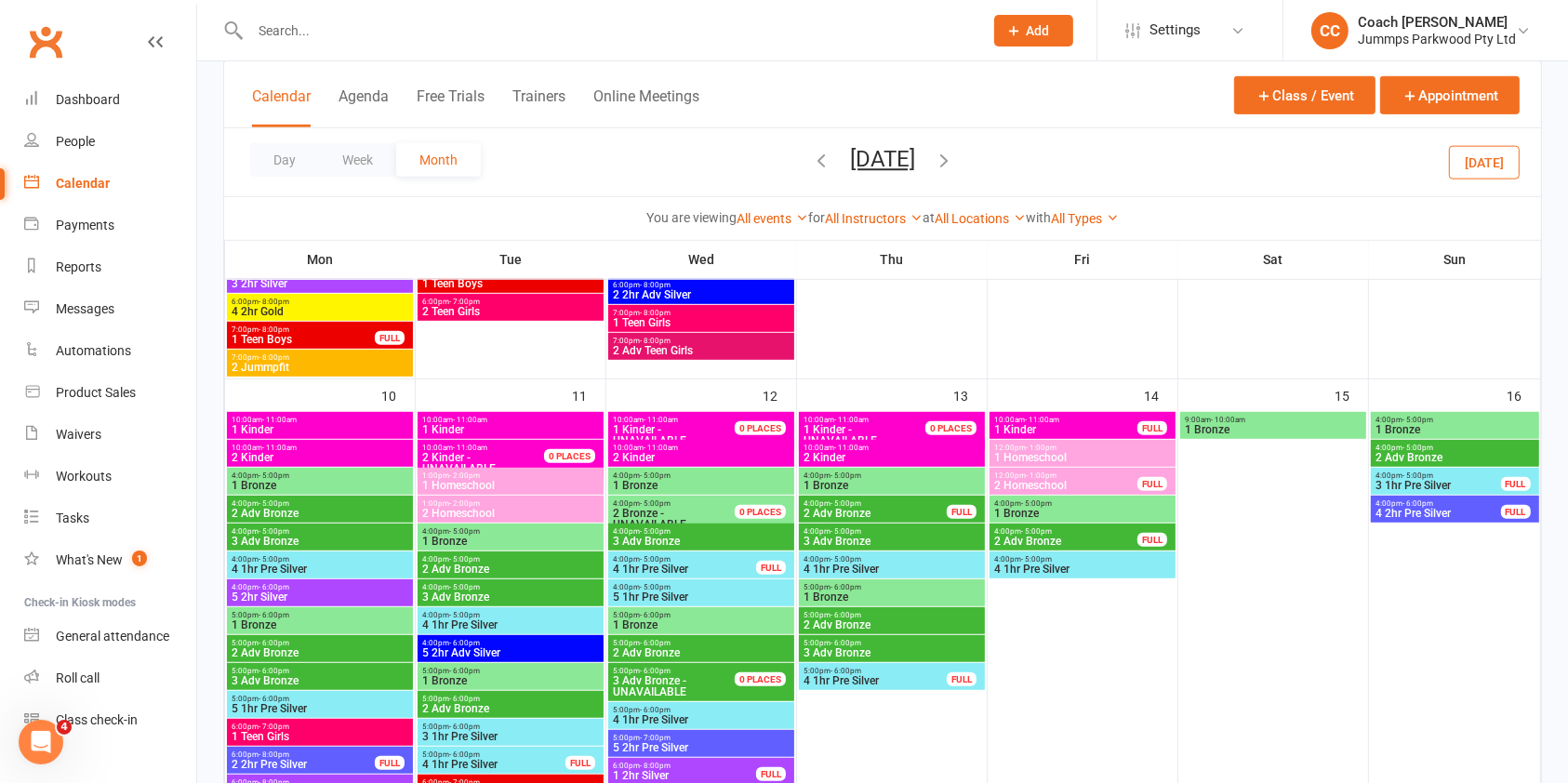
click at [541, 529] on span "4:00pm - 5:00pm" at bounding box center [510, 531] width 179 height 9
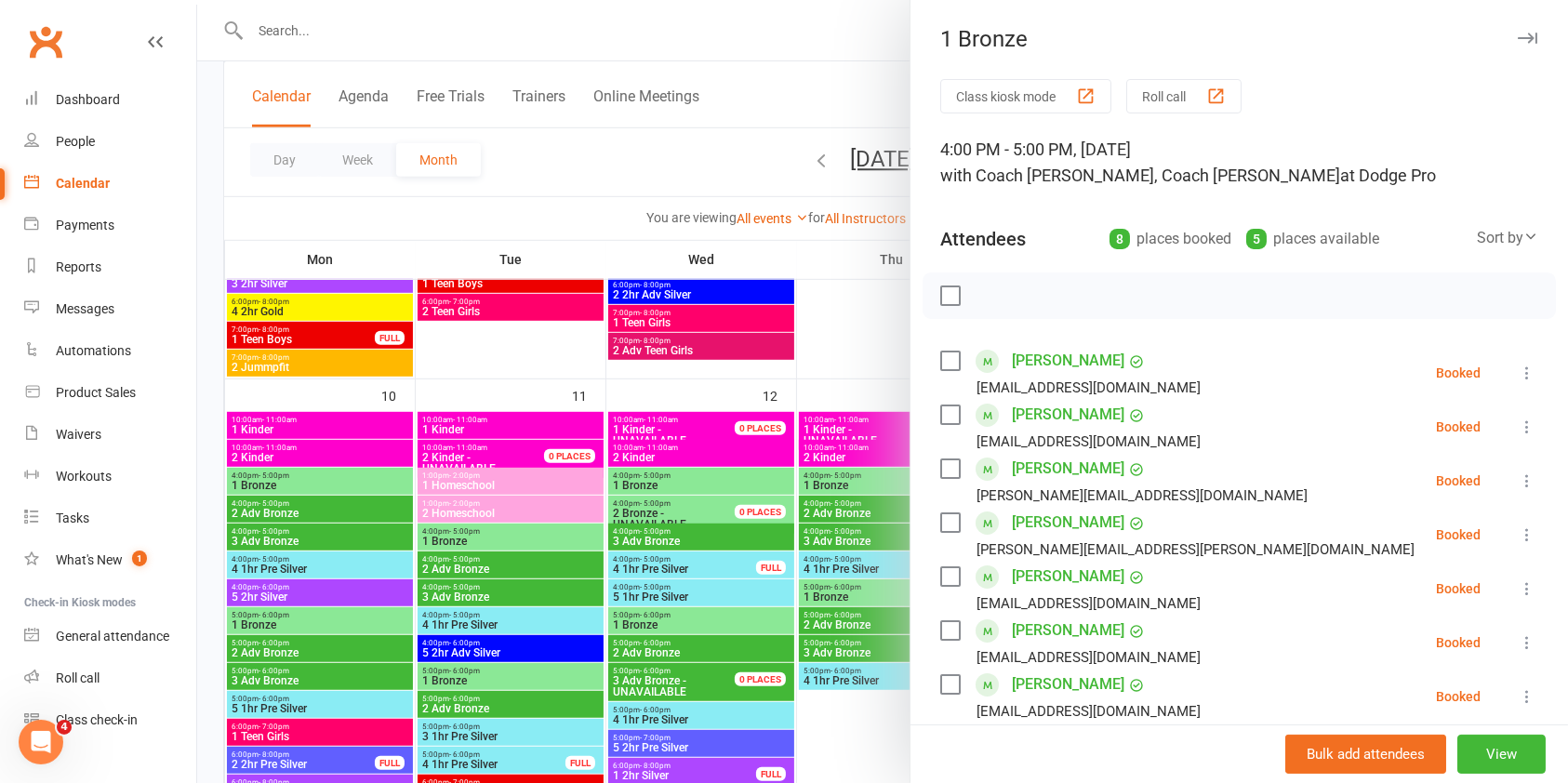
click at [1518, 43] on icon "button" at bounding box center [1527, 39] width 19 height 12
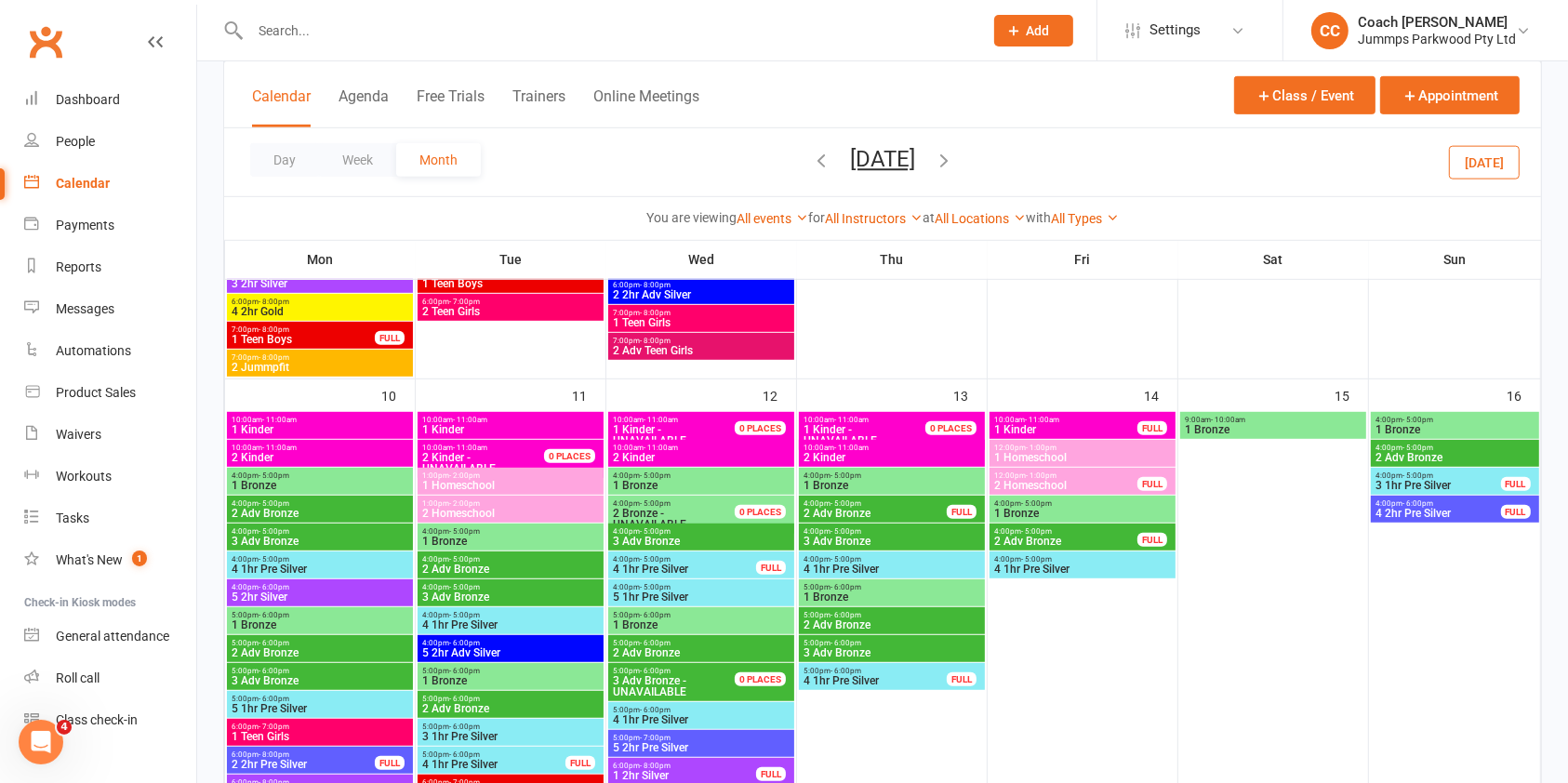
click at [572, 537] on span "1 Bronze" at bounding box center [510, 542] width 179 height 12
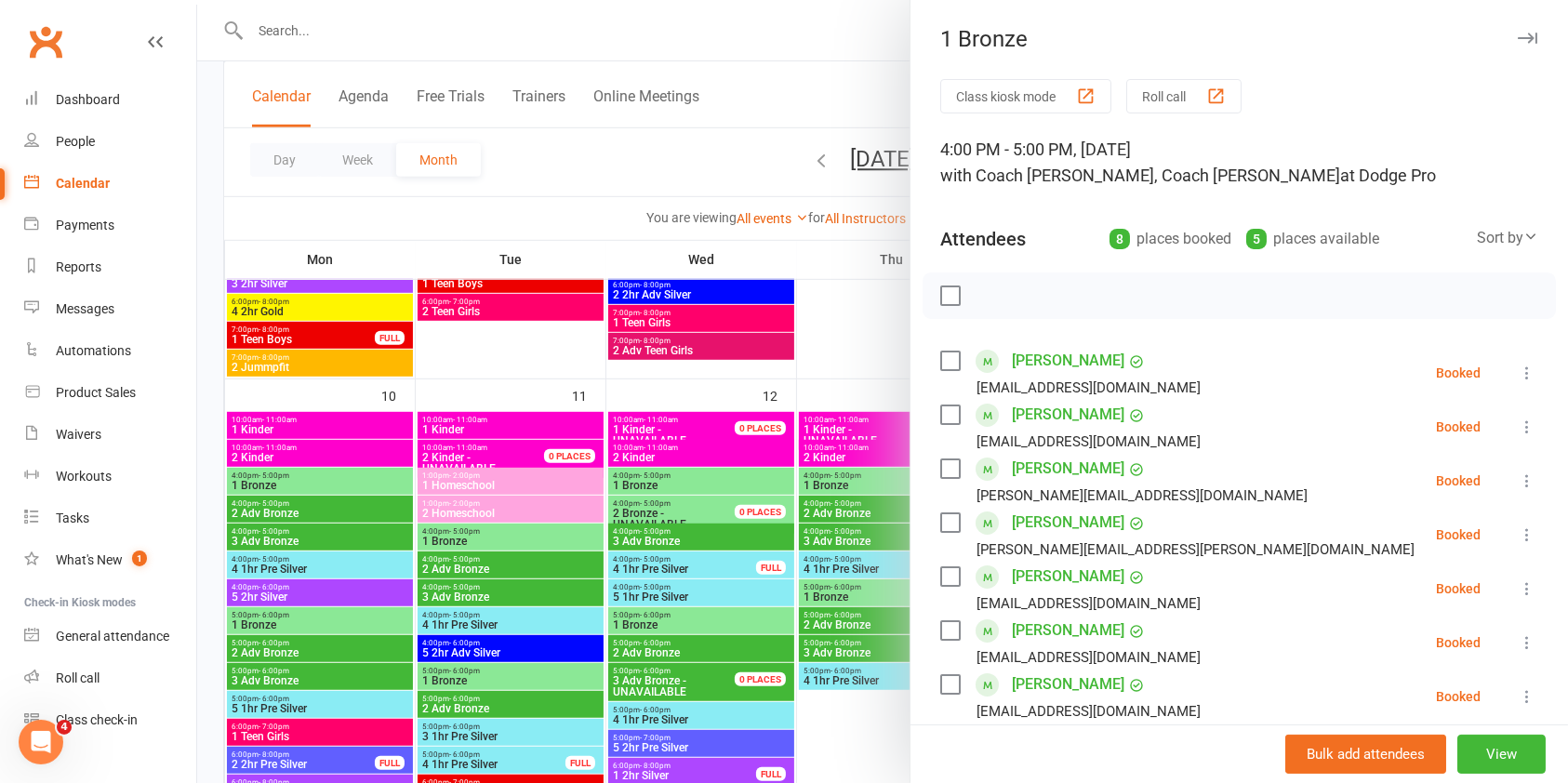
click at [1516, 47] on button "button" at bounding box center [1526, 38] width 22 height 22
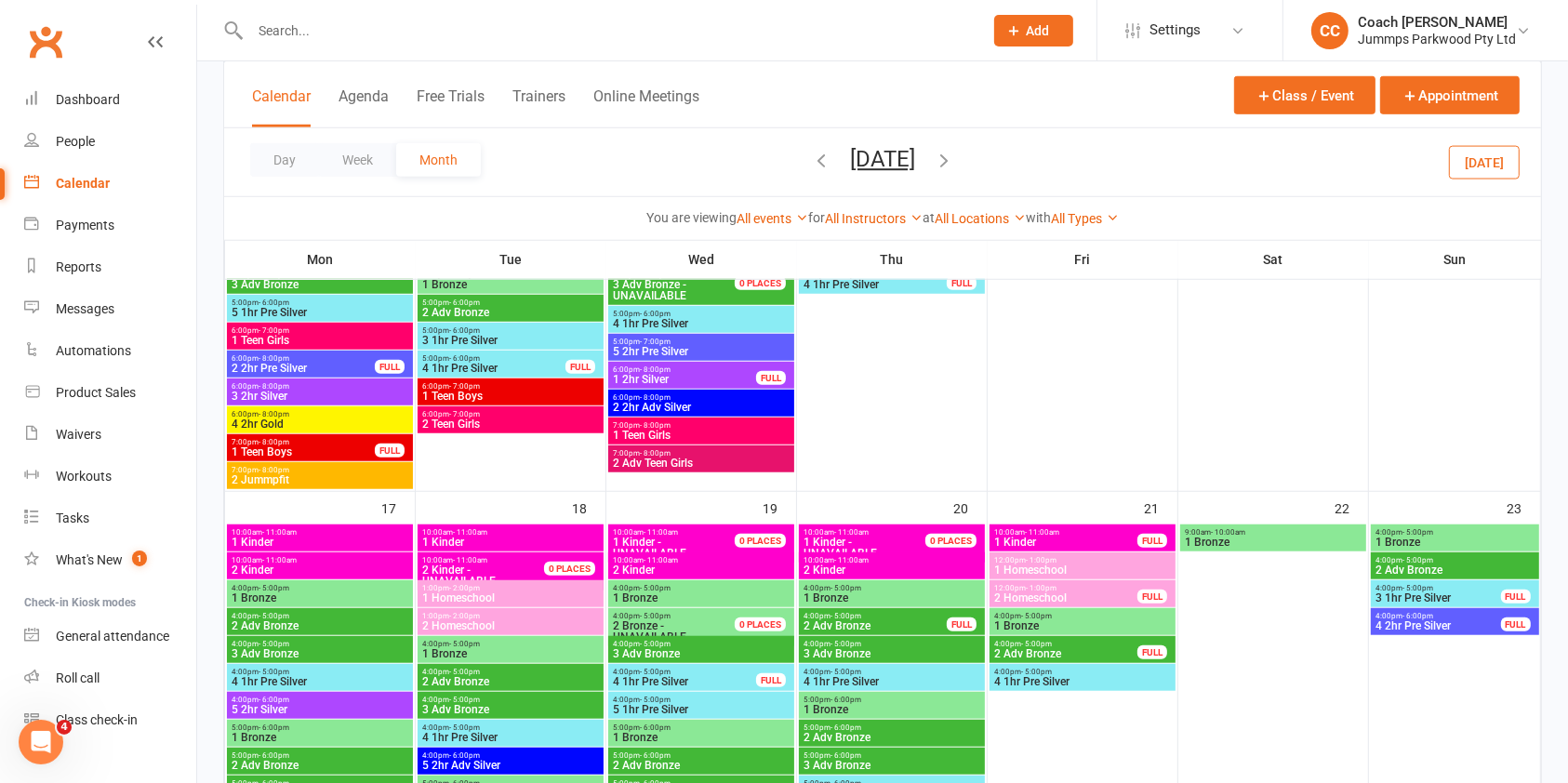
scroll to position [1461, 0]
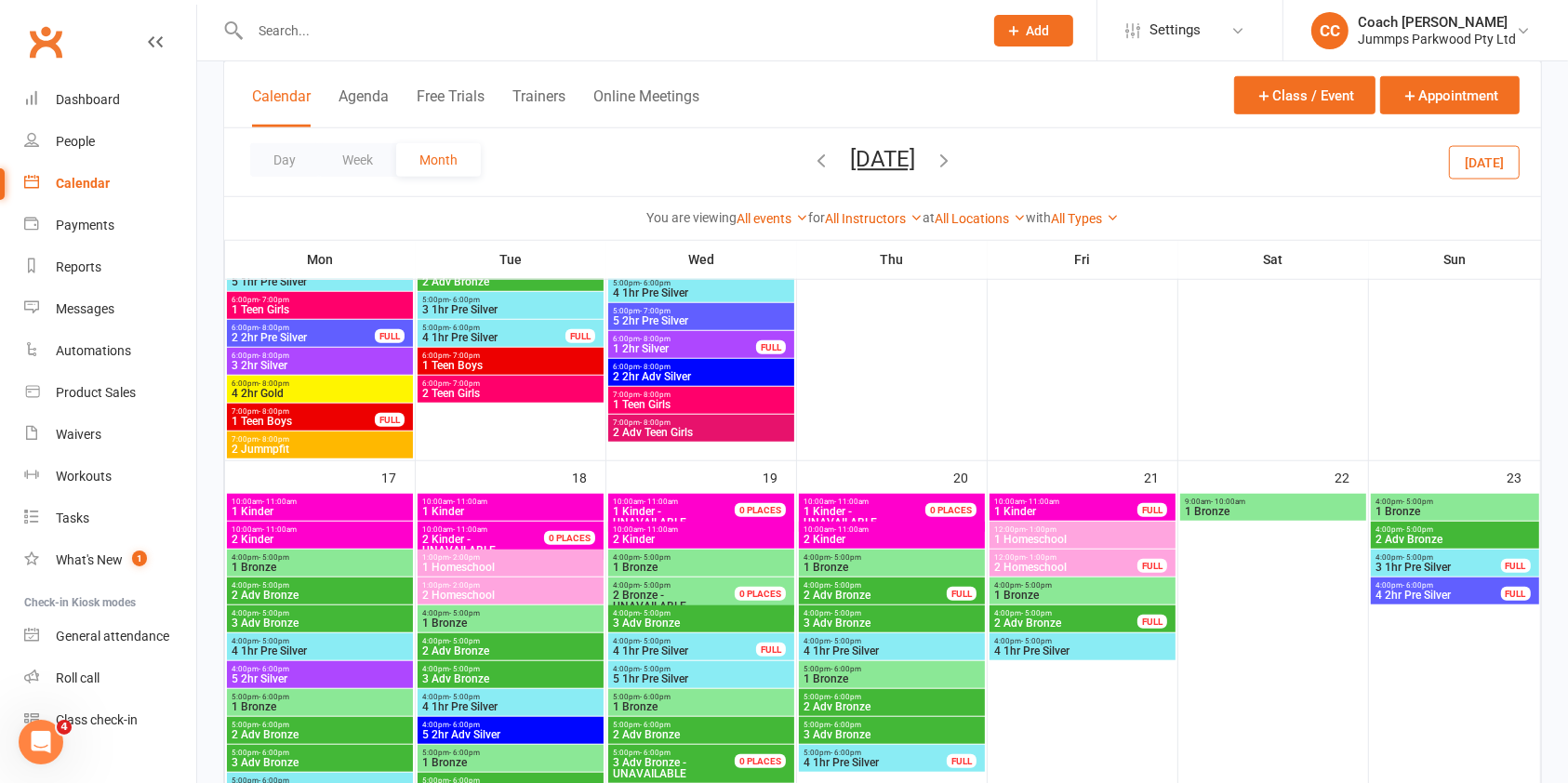
click at [559, 614] on span "4:00pm - 5:00pm" at bounding box center [510, 614] width 179 height 9
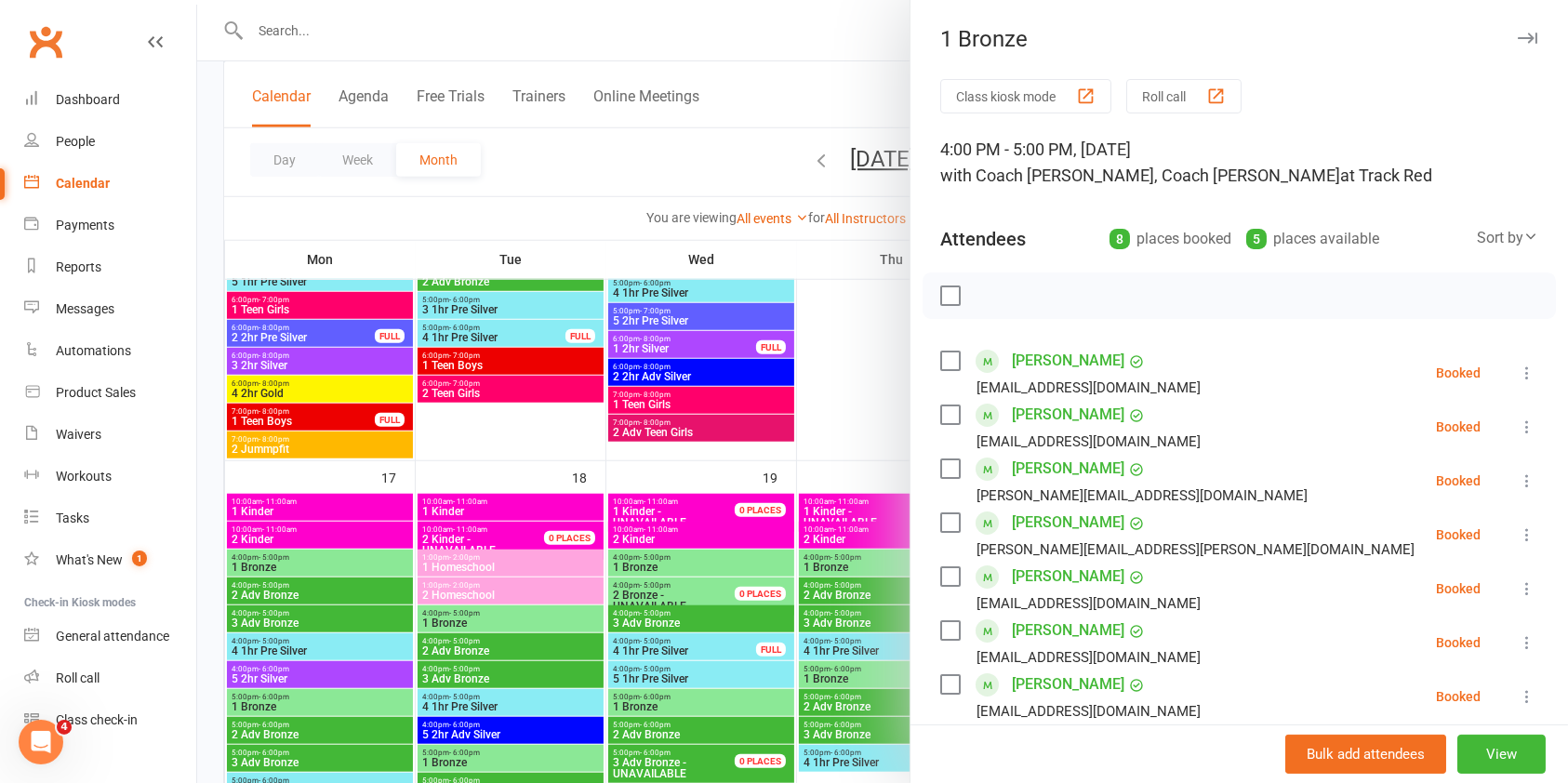
click at [1518, 36] on icon "button" at bounding box center [1527, 39] width 19 height 12
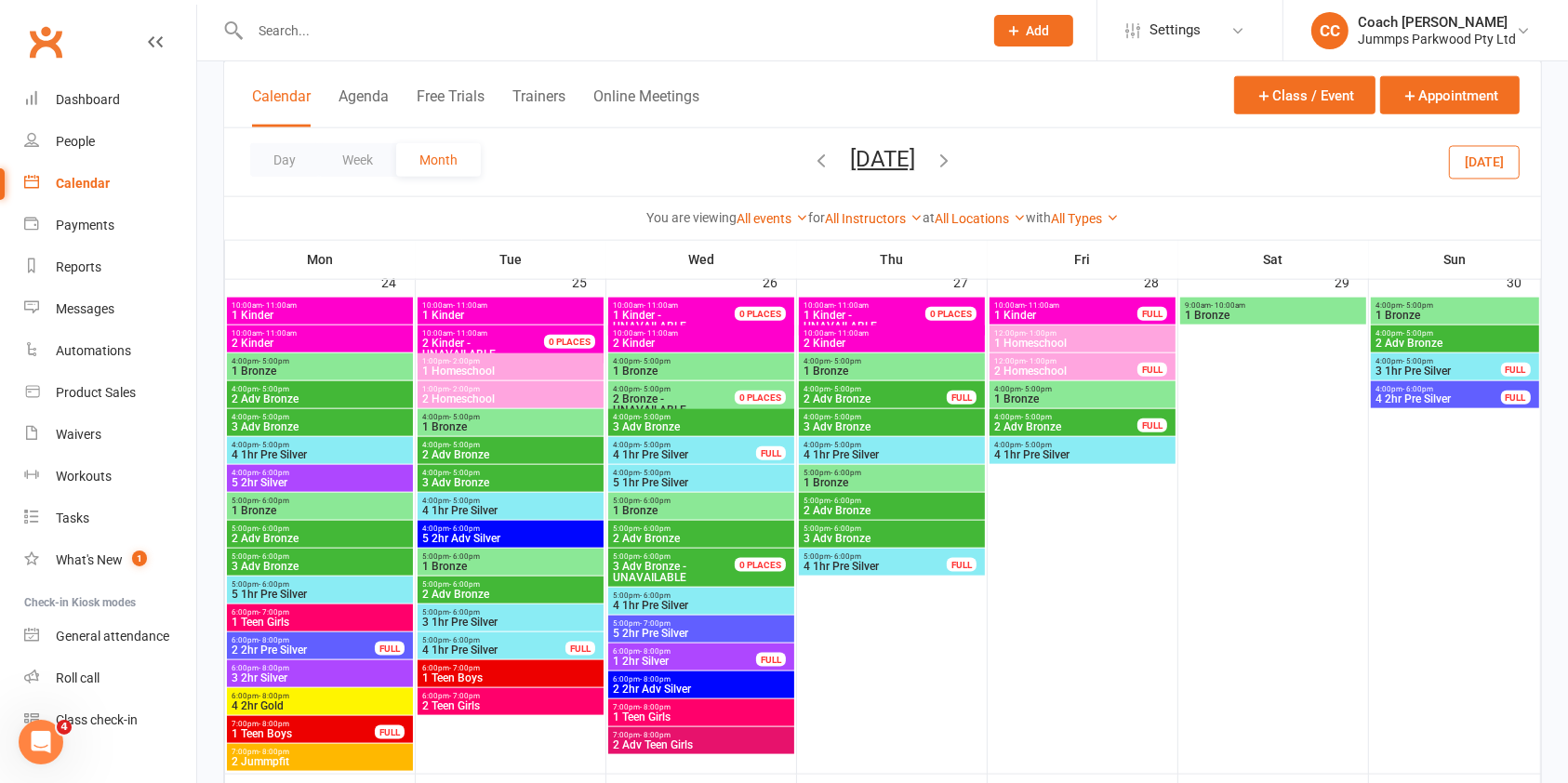
scroll to position [2183, 0]
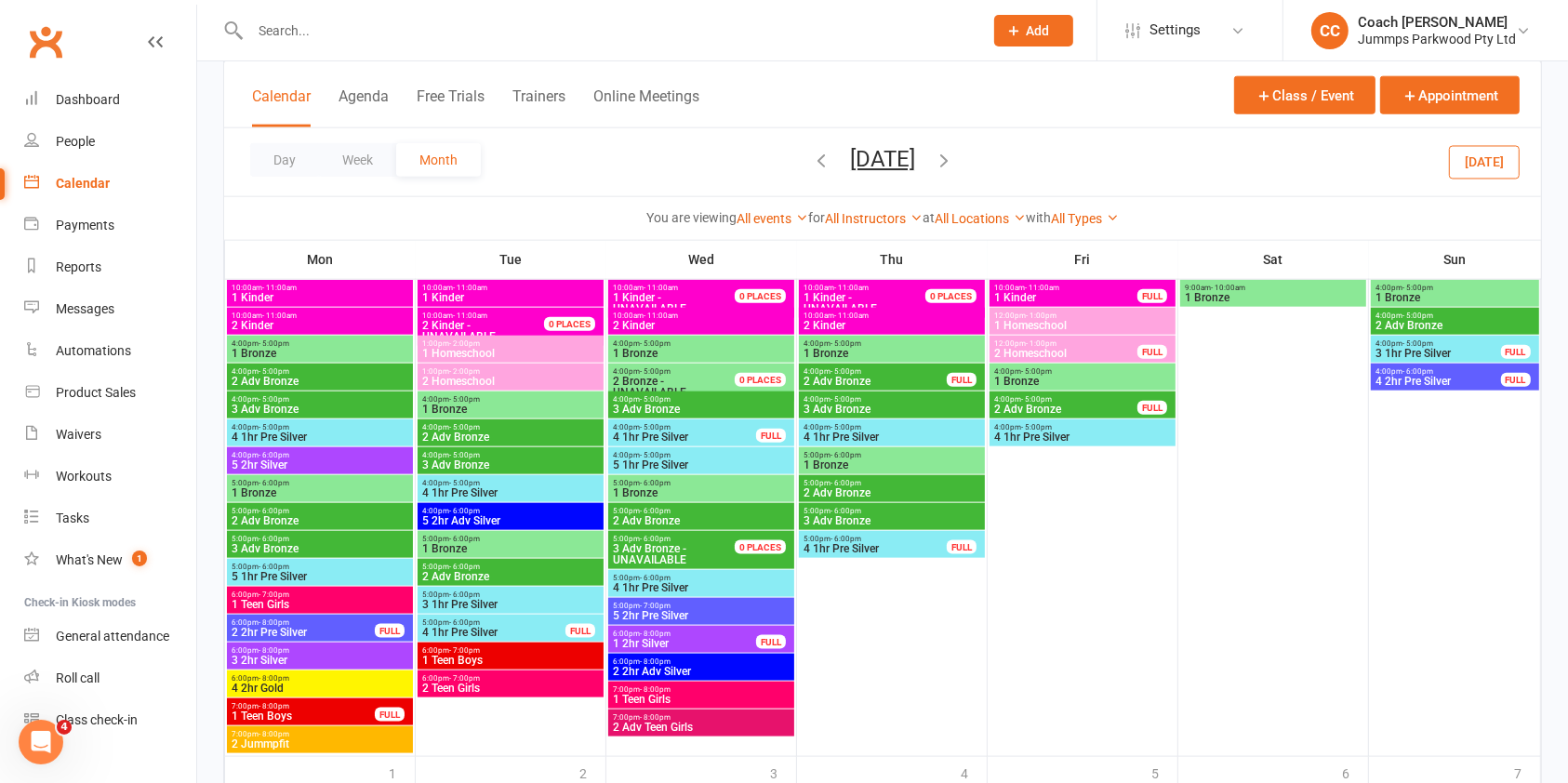
click at [558, 399] on span "4:00pm - 5:00pm" at bounding box center [510, 400] width 179 height 9
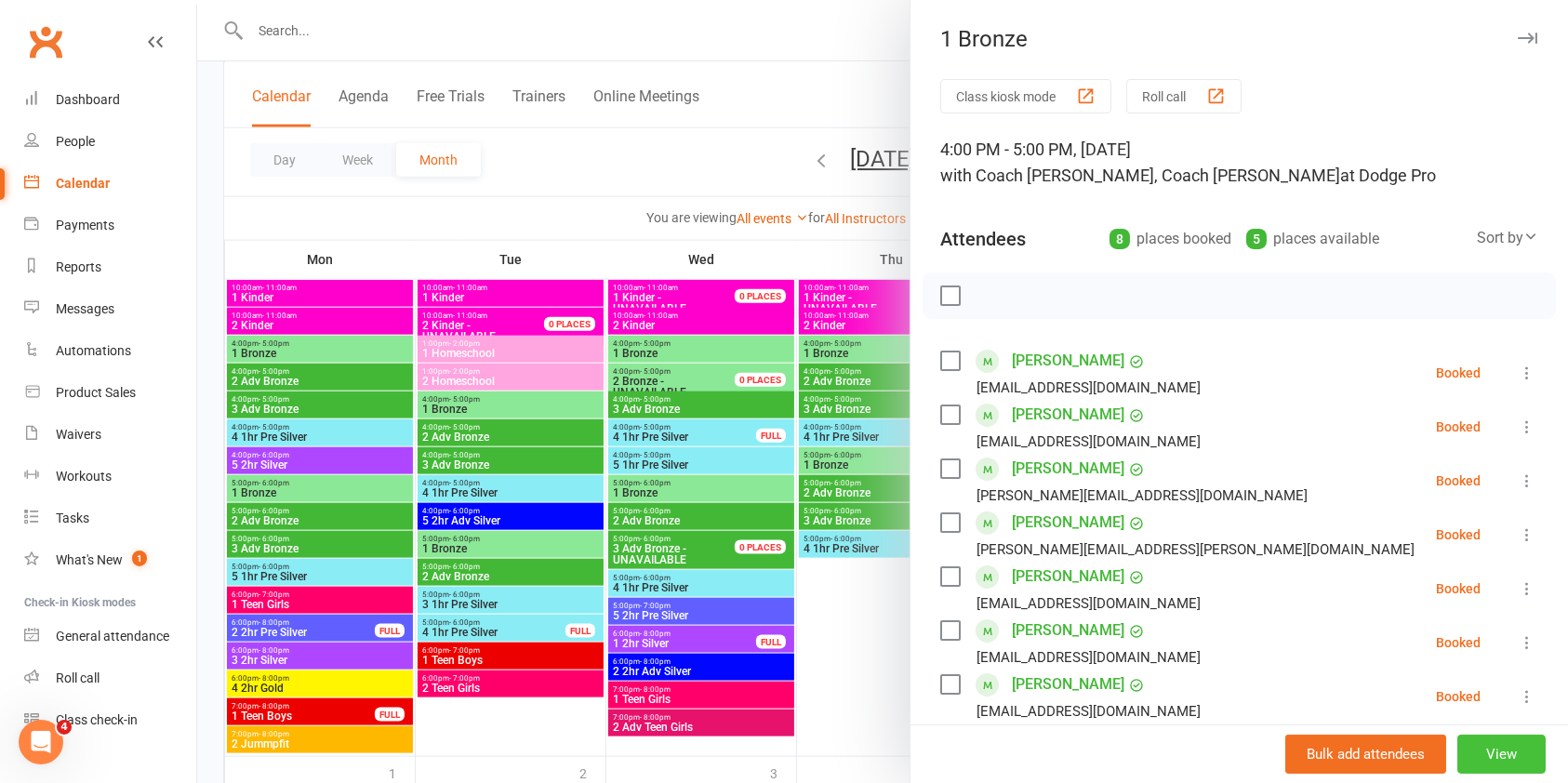
click at [1474, 738] on button "View" at bounding box center [1500, 754] width 88 height 39
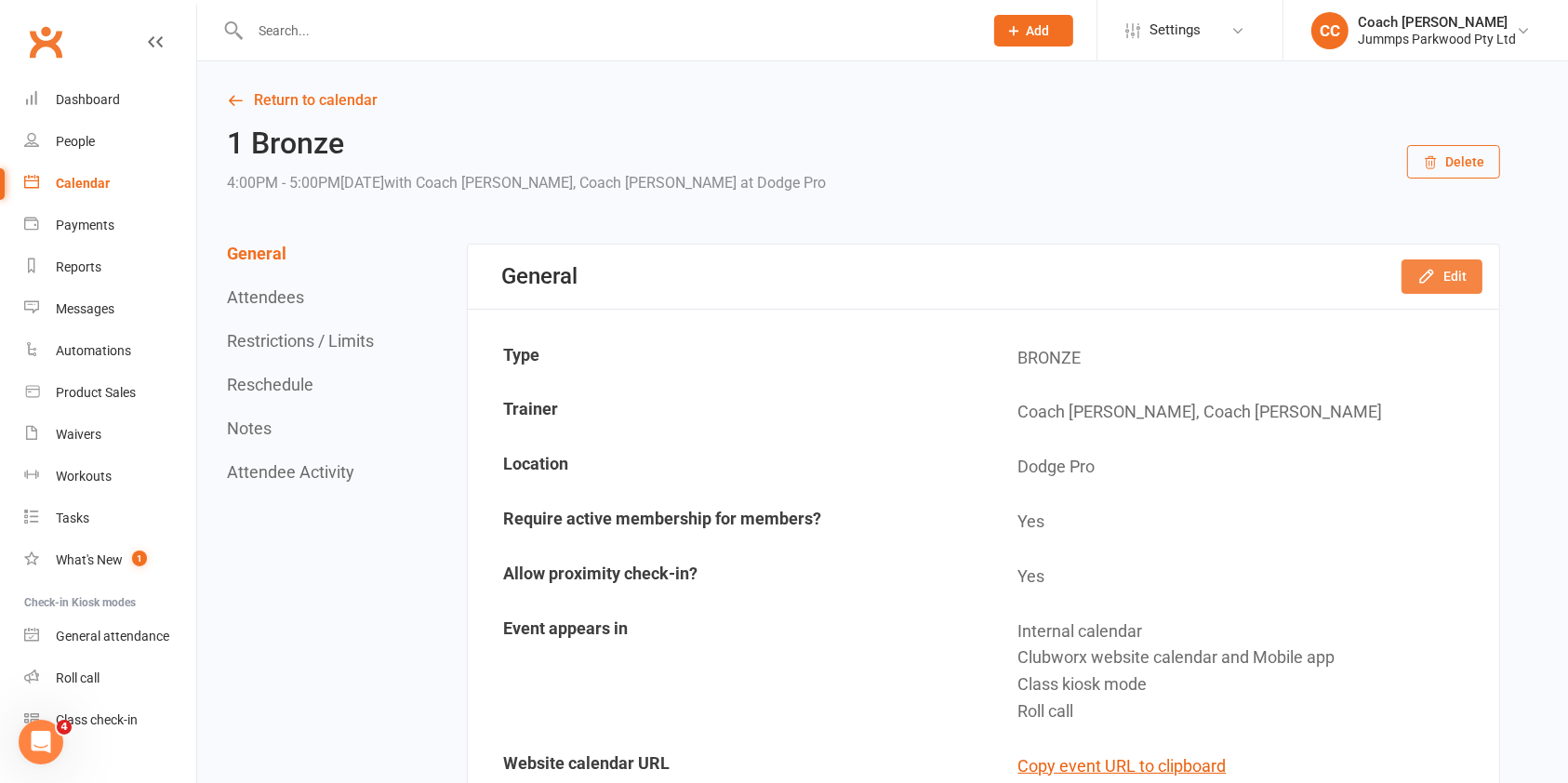
click at [1435, 273] on icon "button" at bounding box center [1426, 276] width 18 height 18
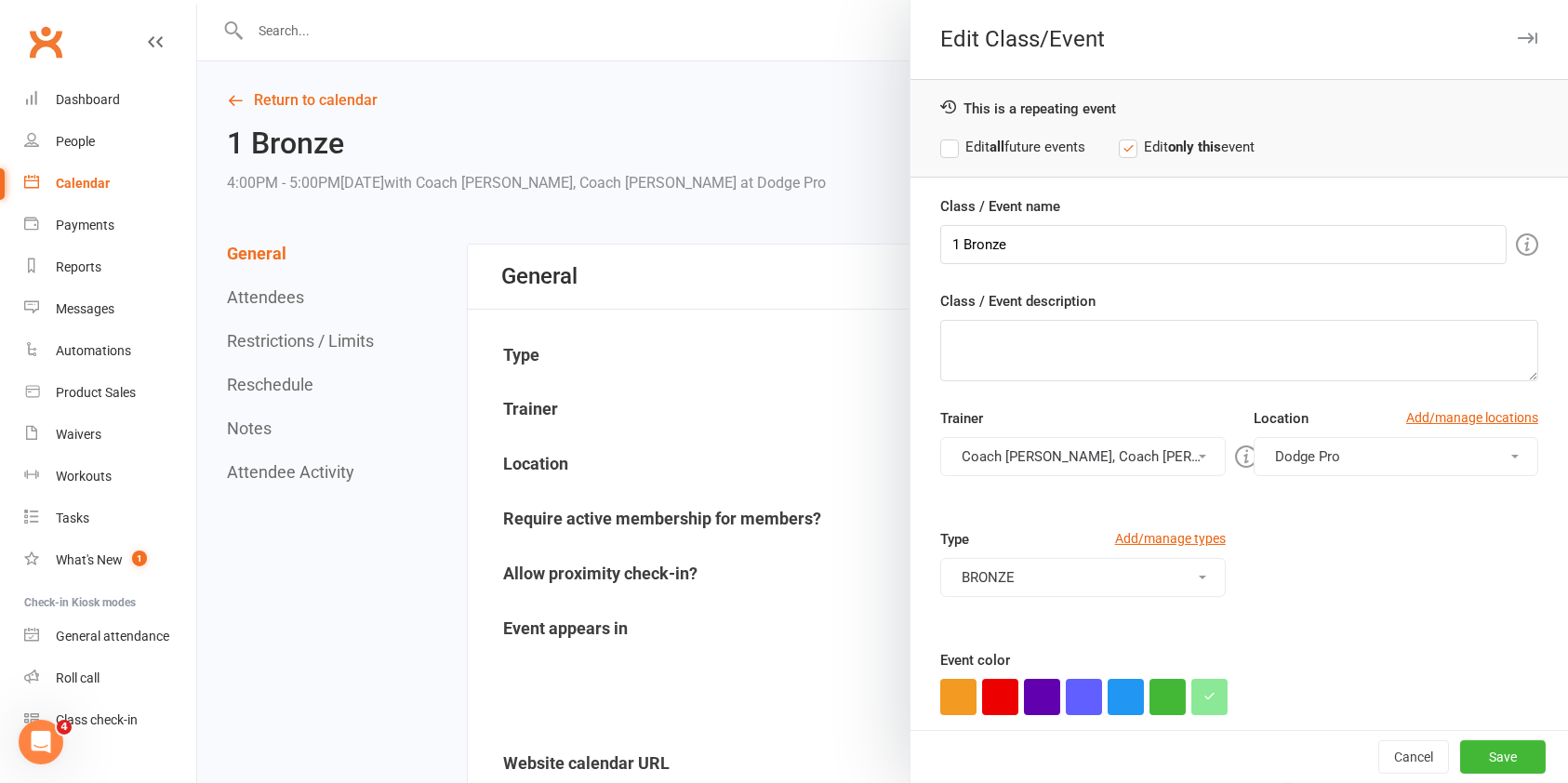
click at [1286, 458] on span "Dodge Pro" at bounding box center [1307, 456] width 65 height 16
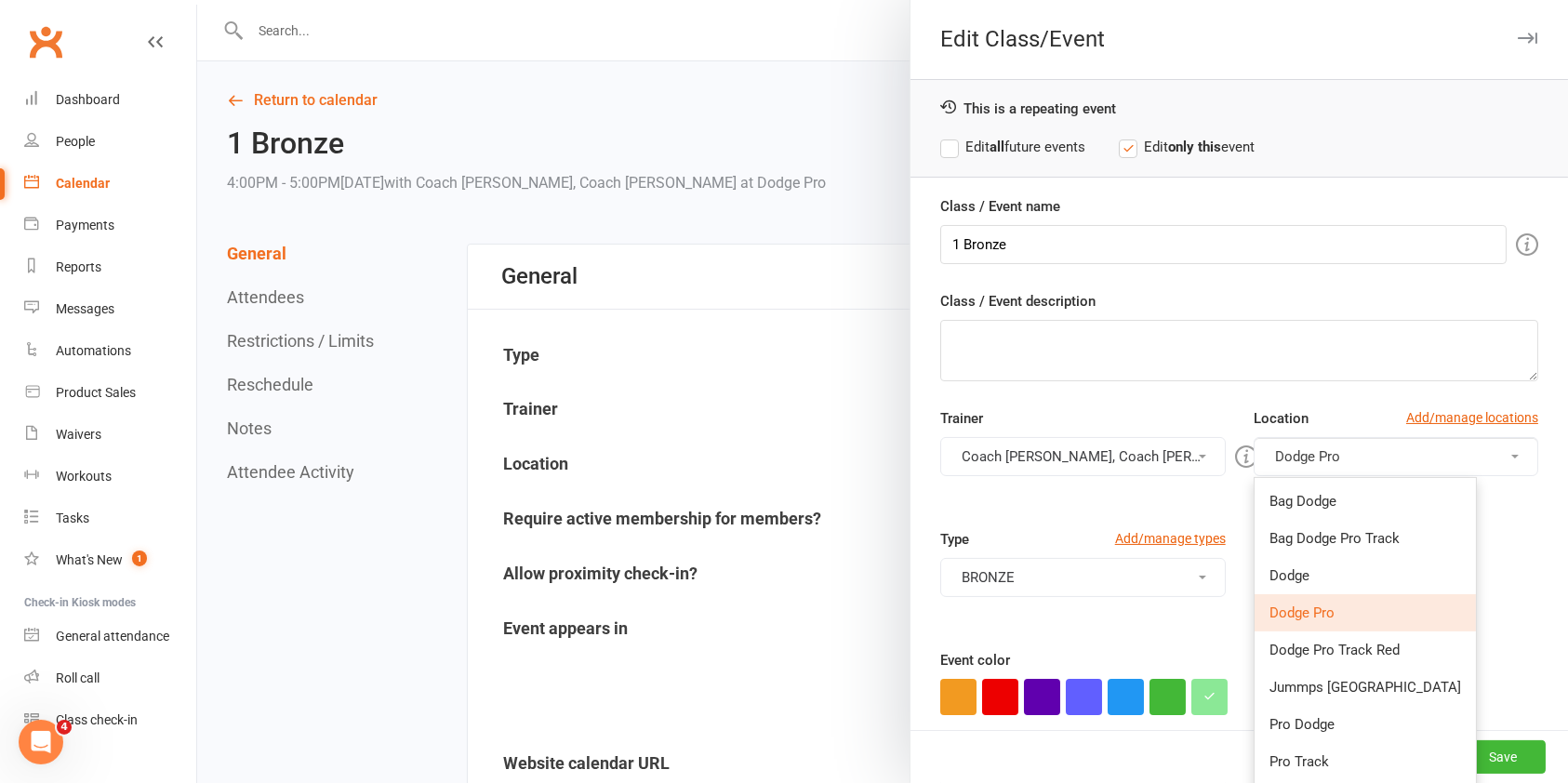
click at [1286, 458] on span "Dodge Pro" at bounding box center [1307, 456] width 65 height 16
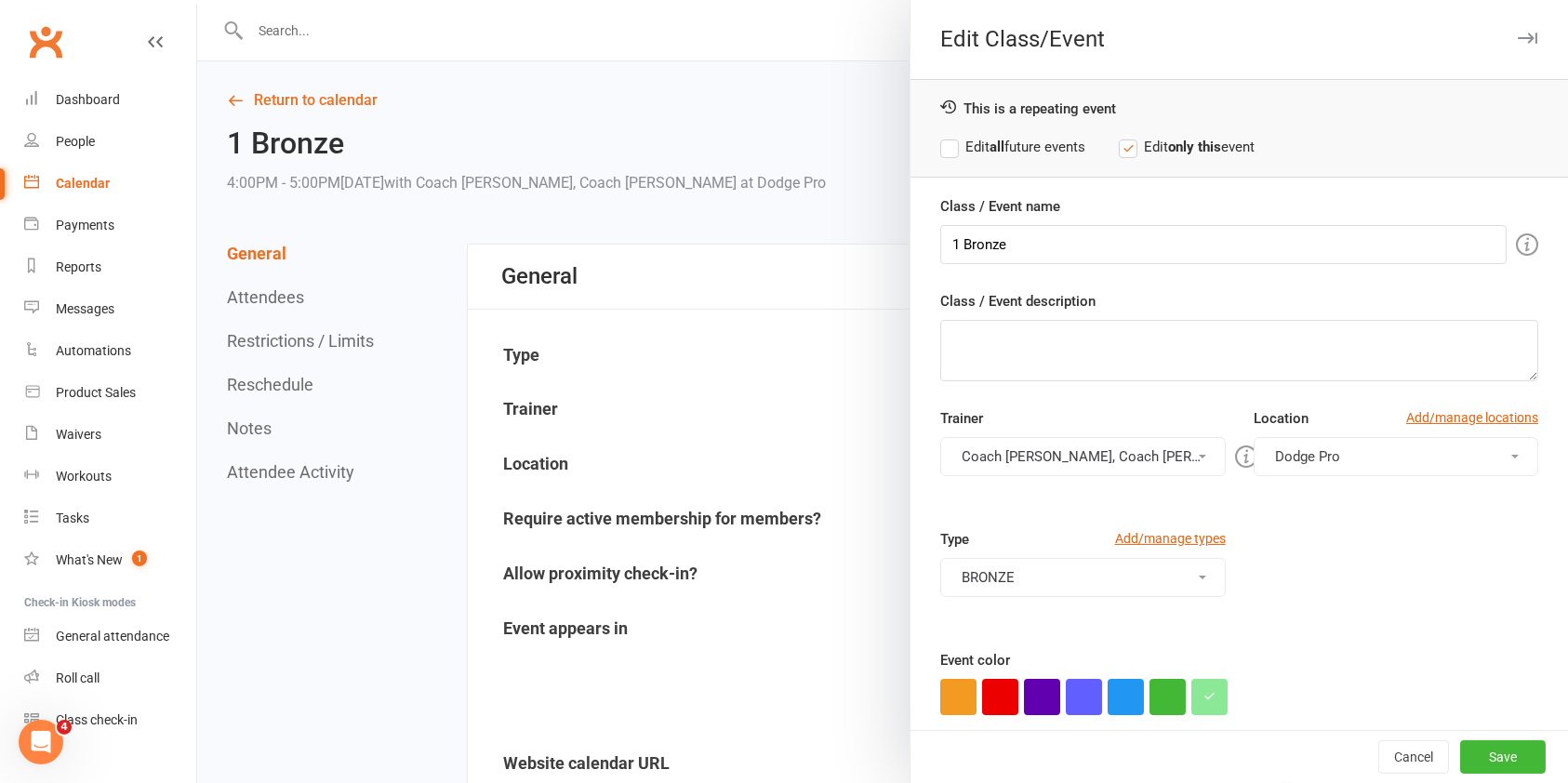
click at [1286, 458] on span "Dodge Pro" at bounding box center [1307, 456] width 65 height 16
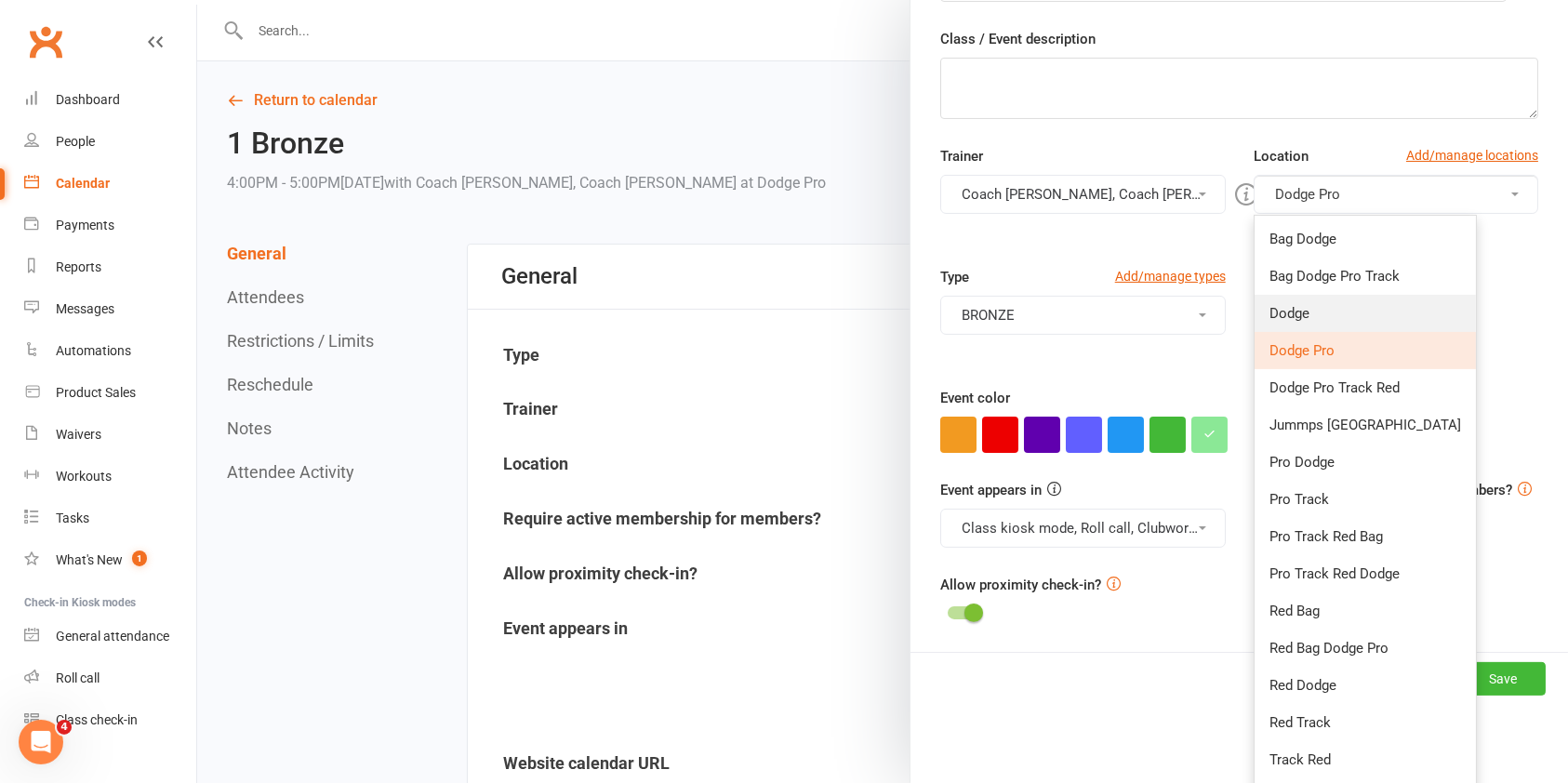
scroll to position [299, 0]
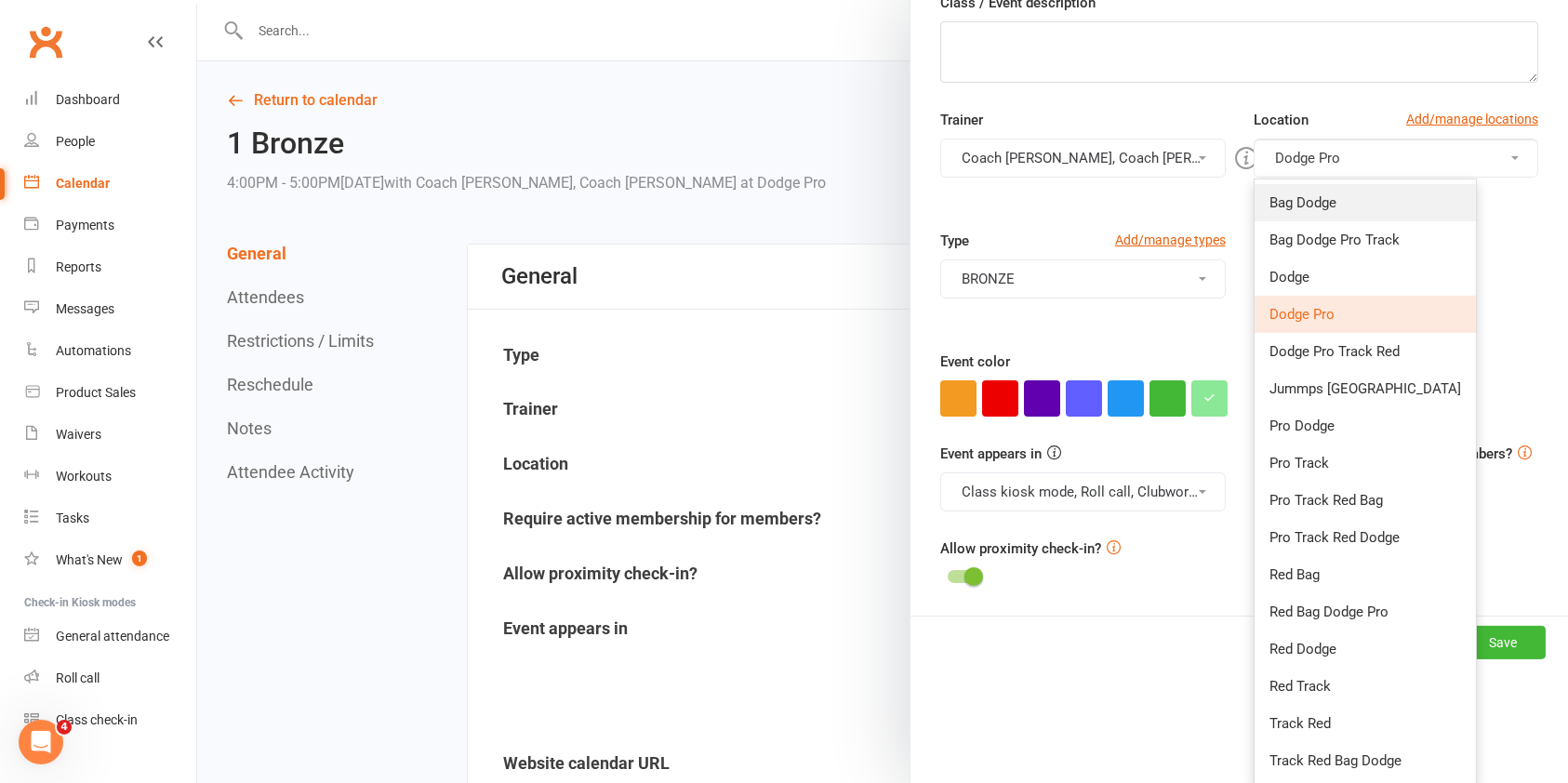
click at [1361, 201] on link "Bag Dodge" at bounding box center [1365, 202] width 222 height 37
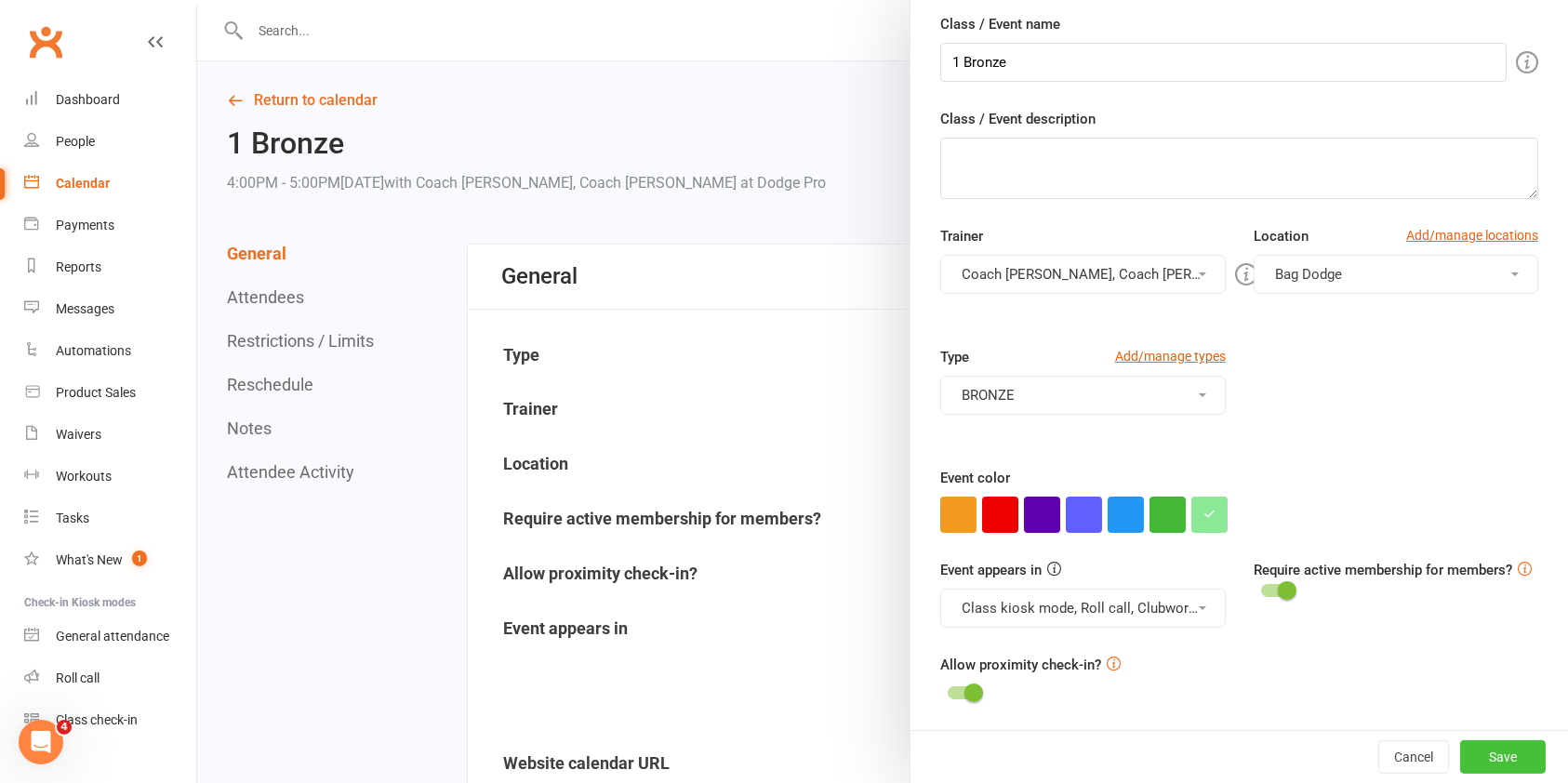
click at [1460, 743] on button "Save" at bounding box center [1502, 757] width 85 height 34
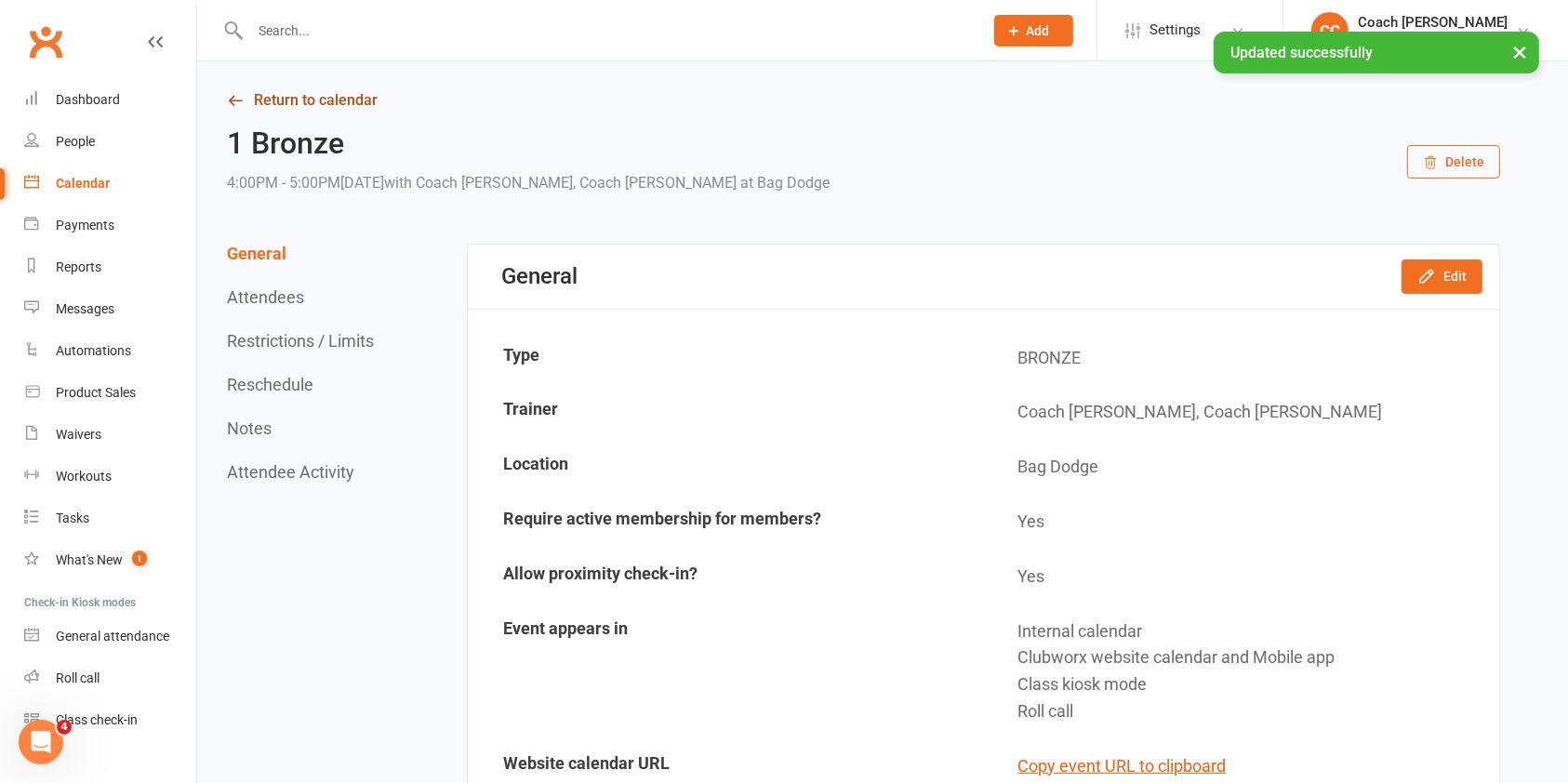
click at [349, 98] on link "Return to calendar" at bounding box center [864, 100] width 1273 height 26
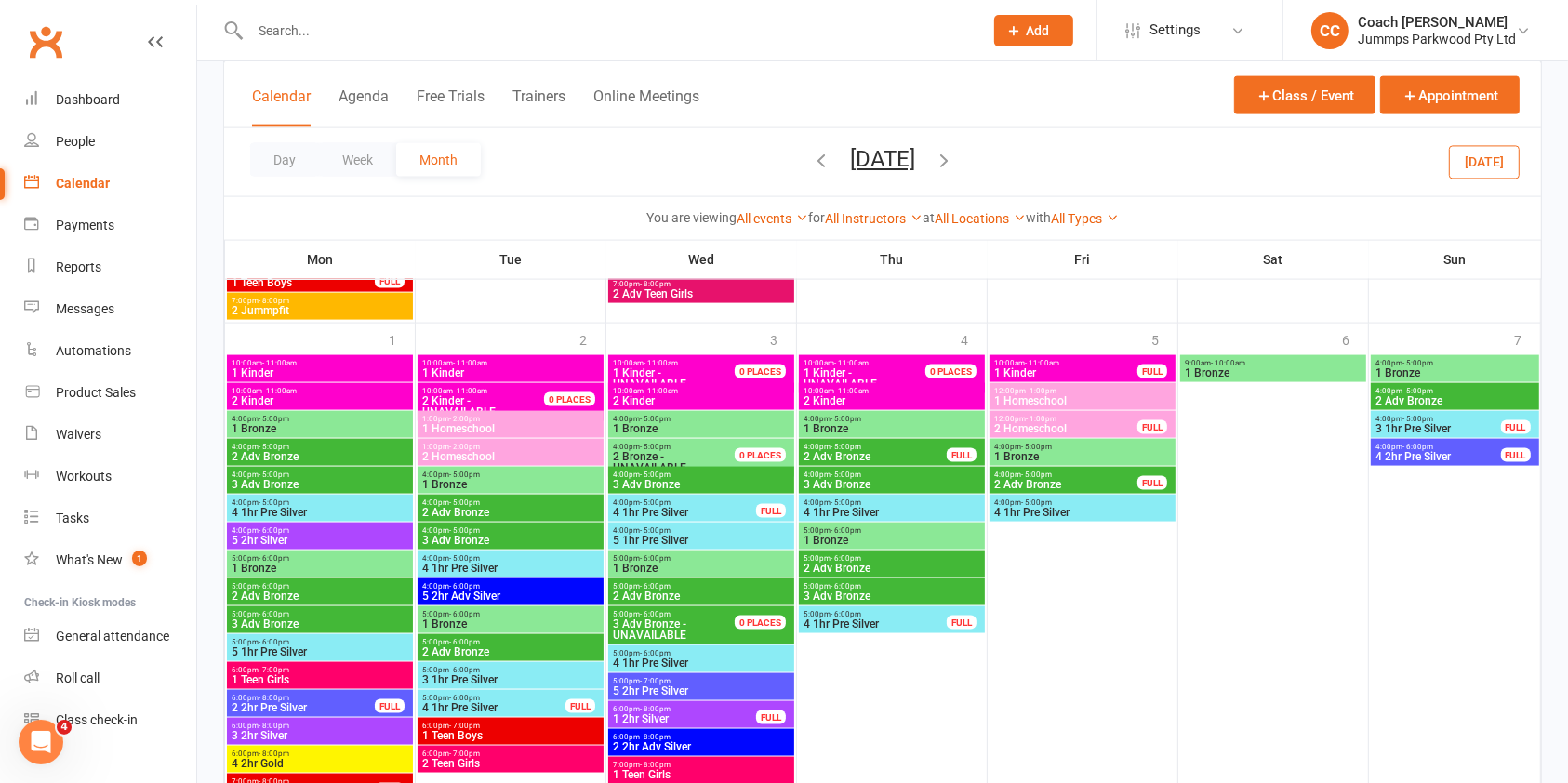
scroll to position [2613, 0]
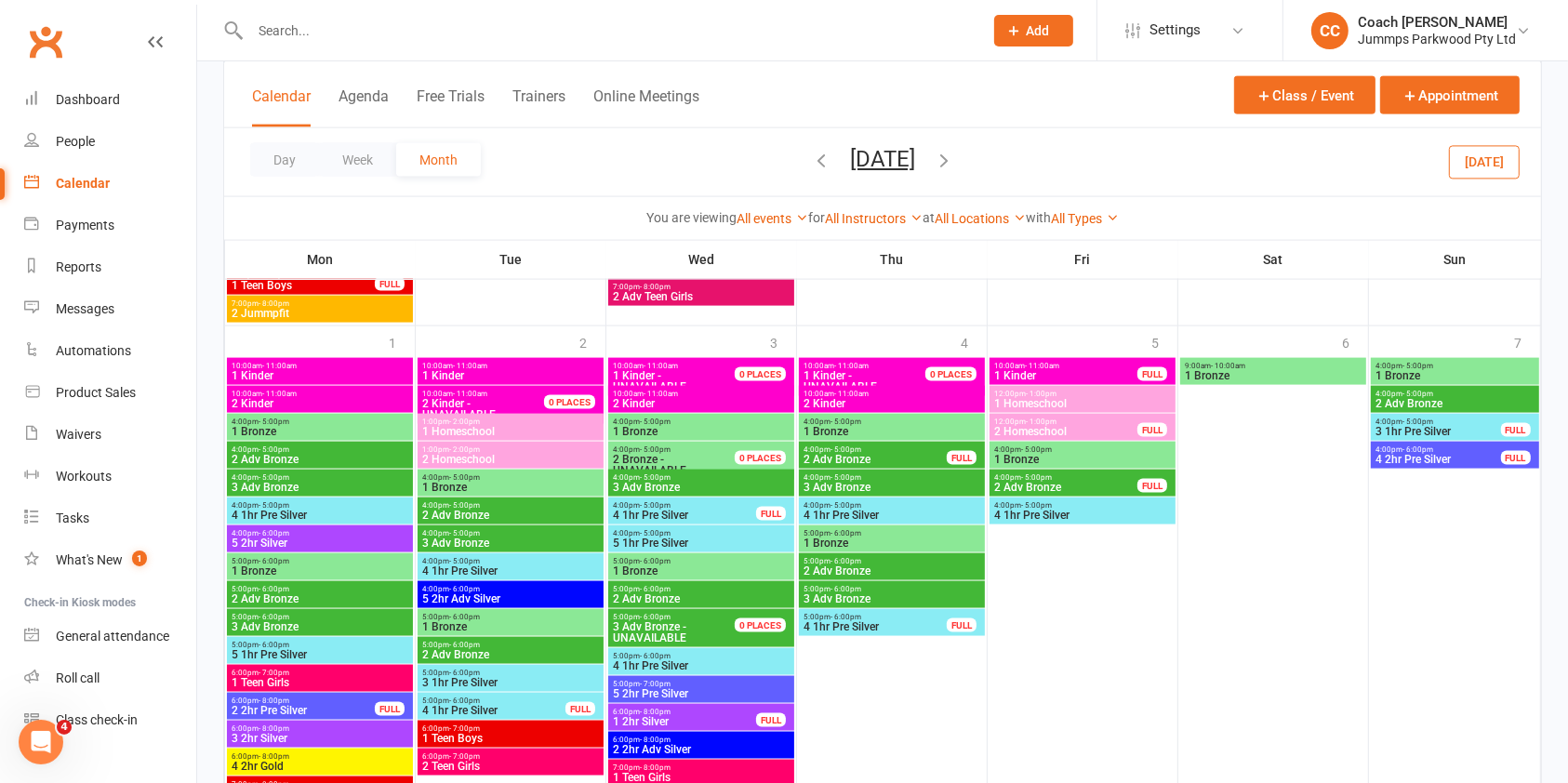
click at [550, 482] on span "1 Bronze" at bounding box center [510, 488] width 179 height 12
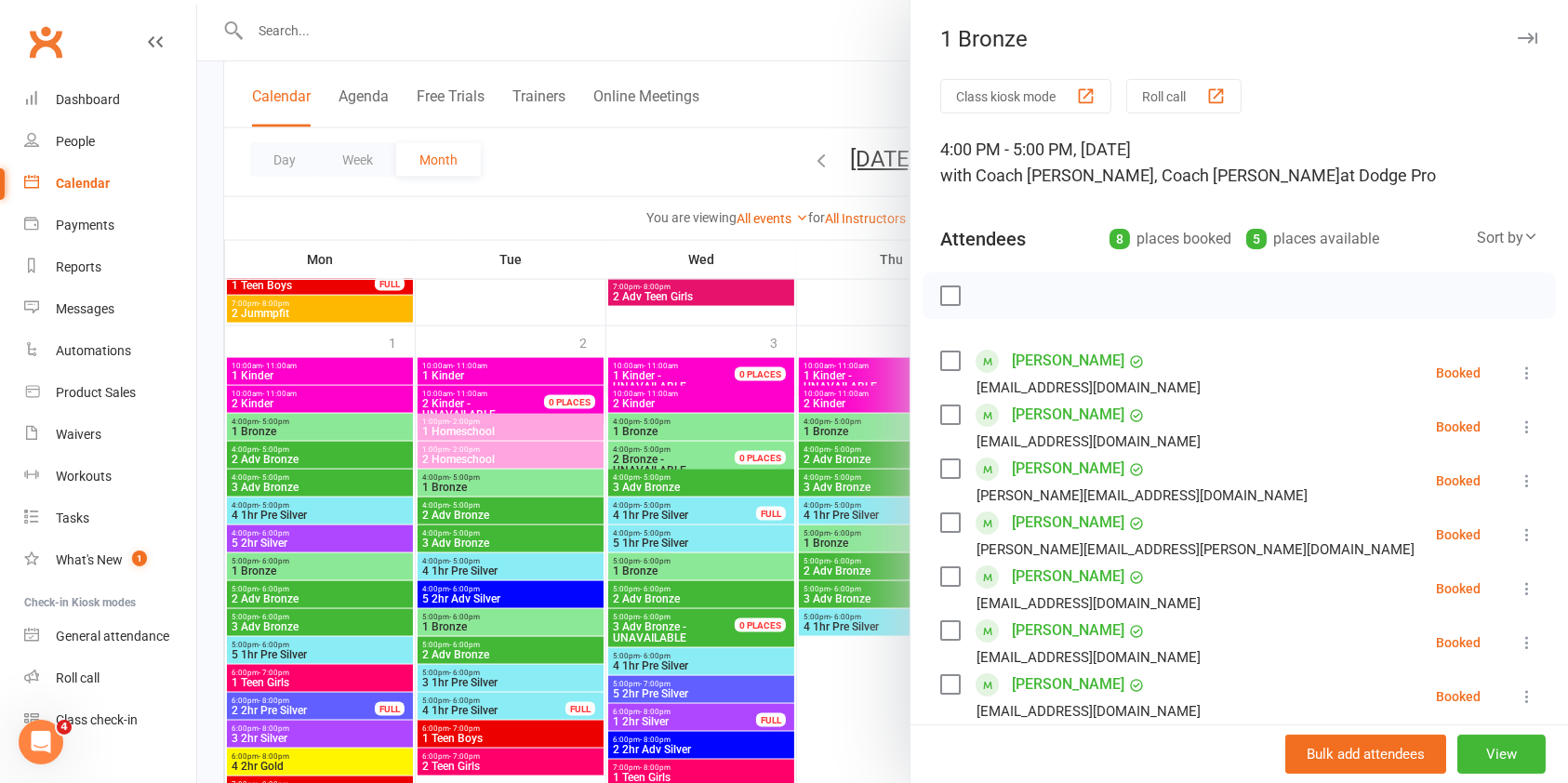
click at [1518, 38] on icon "button" at bounding box center [1527, 39] width 19 height 12
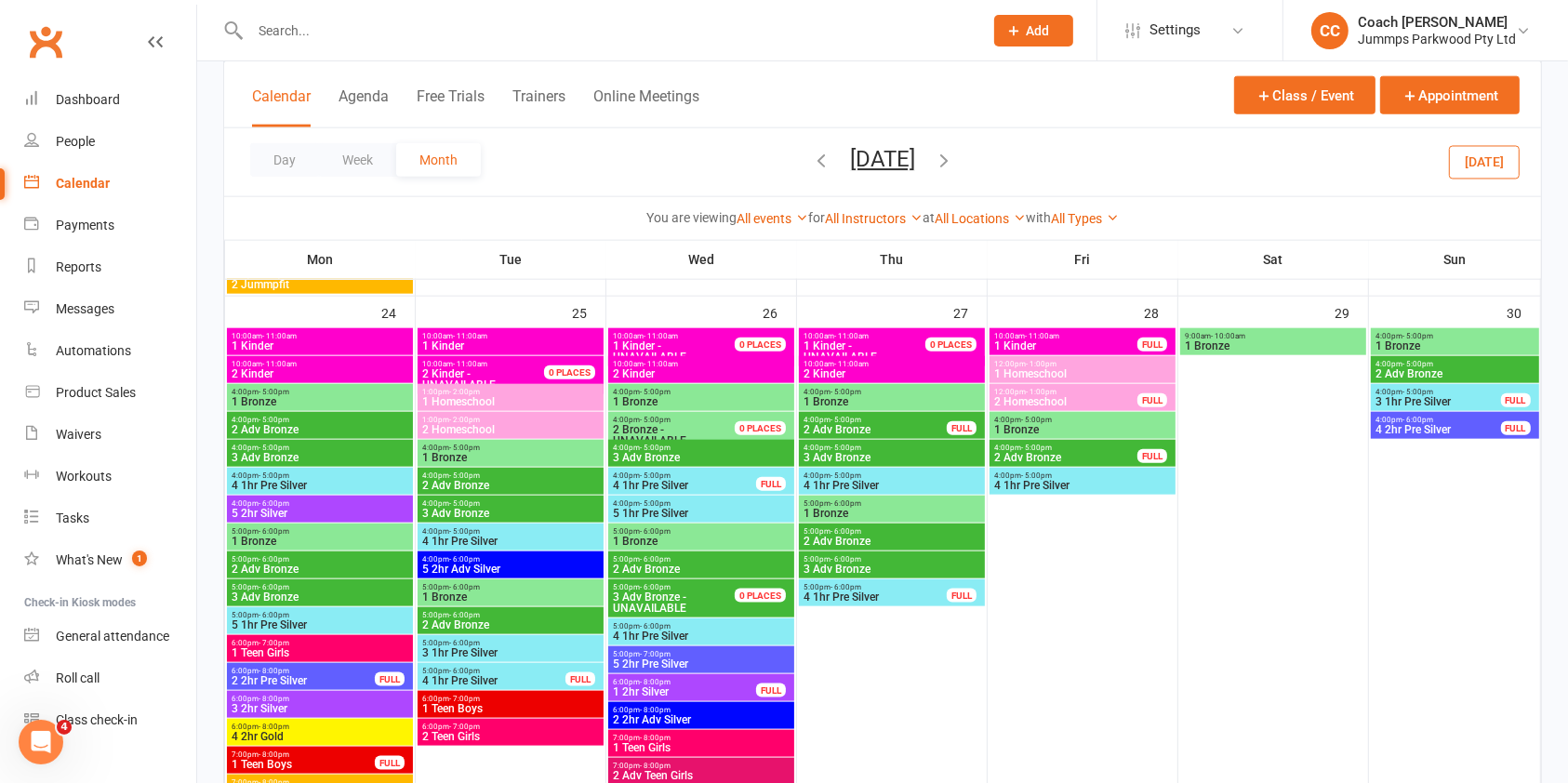
scroll to position [2132, 0]
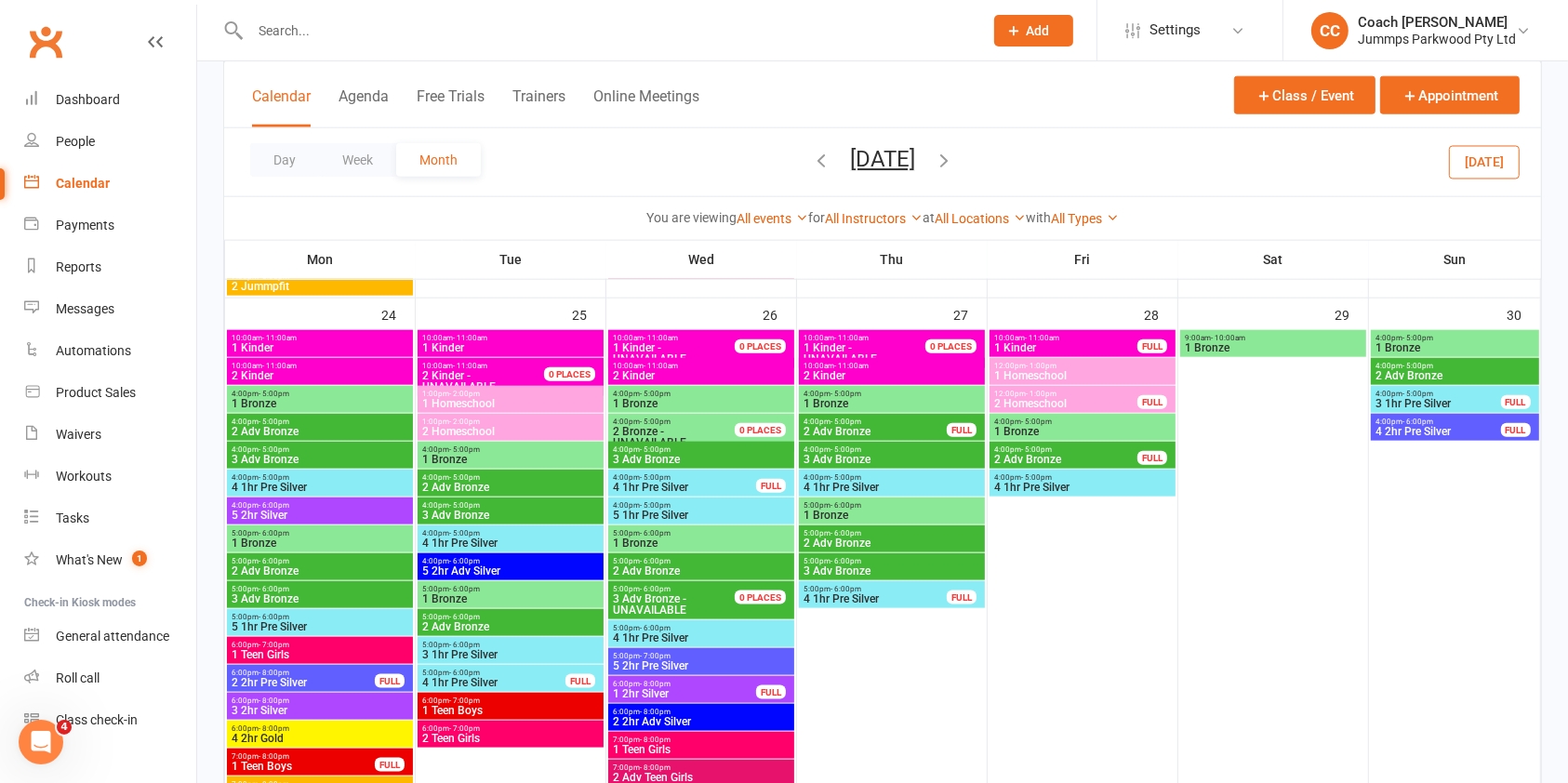
click at [522, 442] on div "4:00pm - 5:00pm 1 Bronze" at bounding box center [511, 456] width 186 height 27
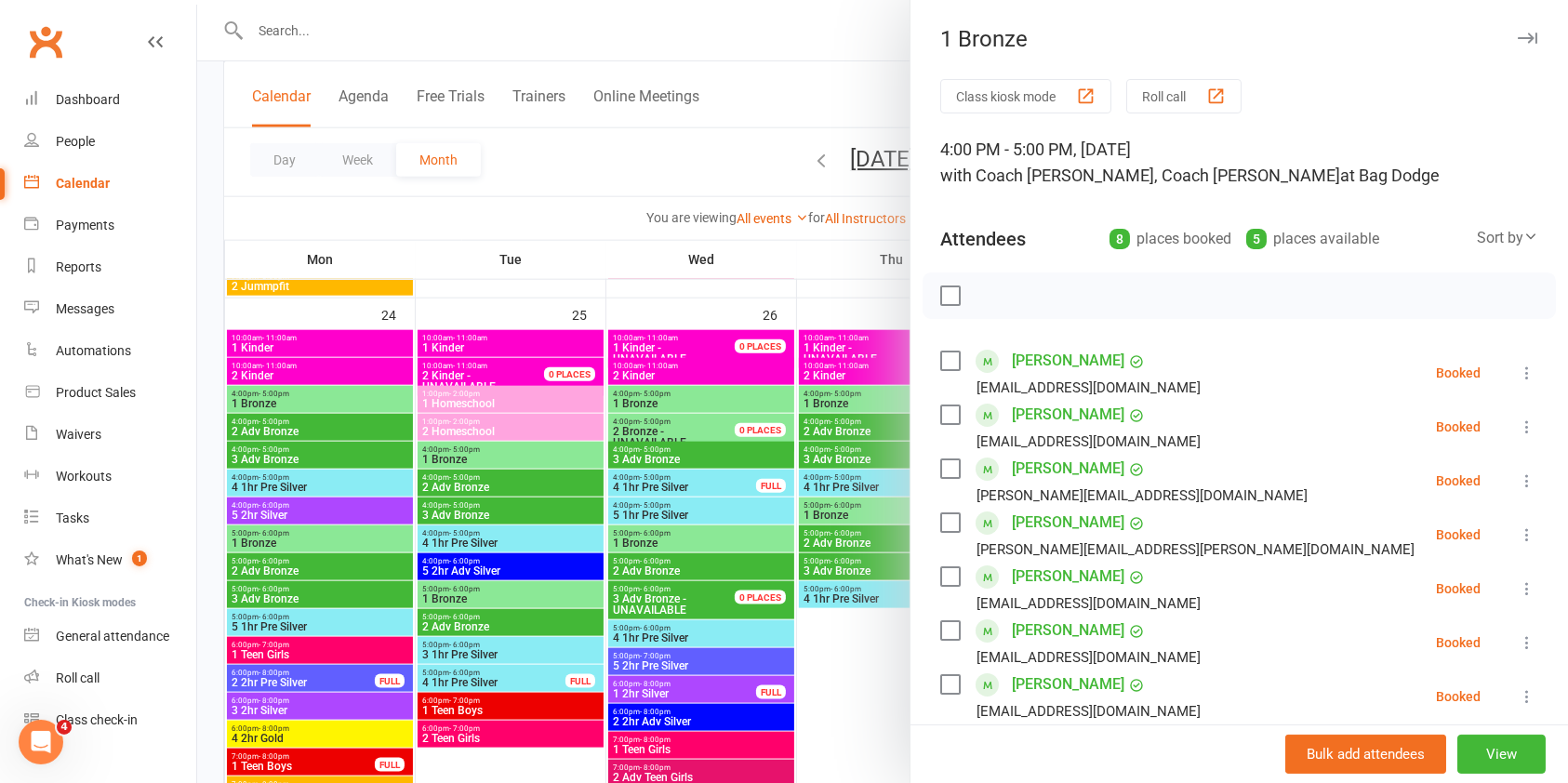
click at [1518, 33] on icon "button" at bounding box center [1527, 39] width 19 height 12
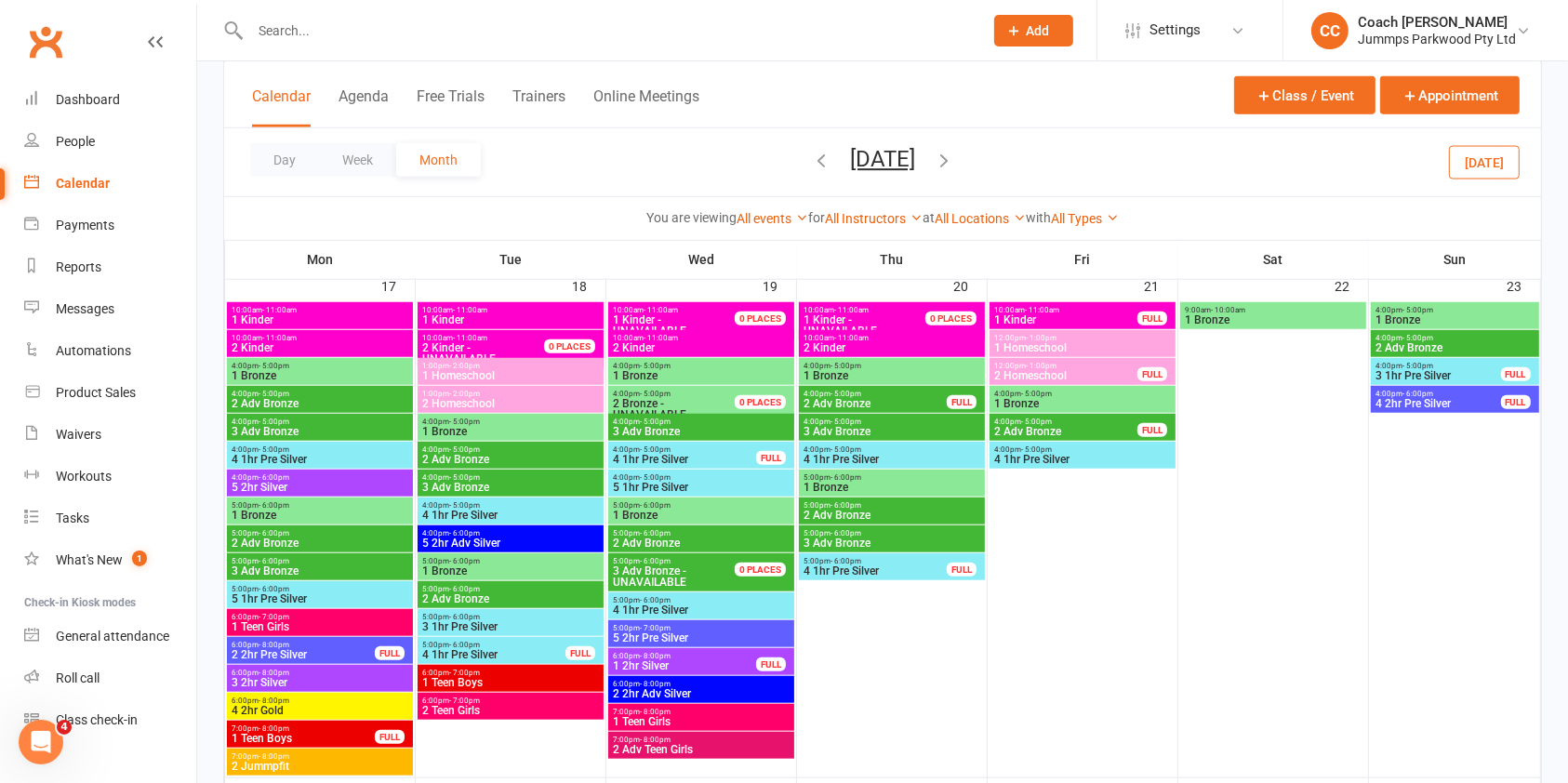
scroll to position [1644, 0]
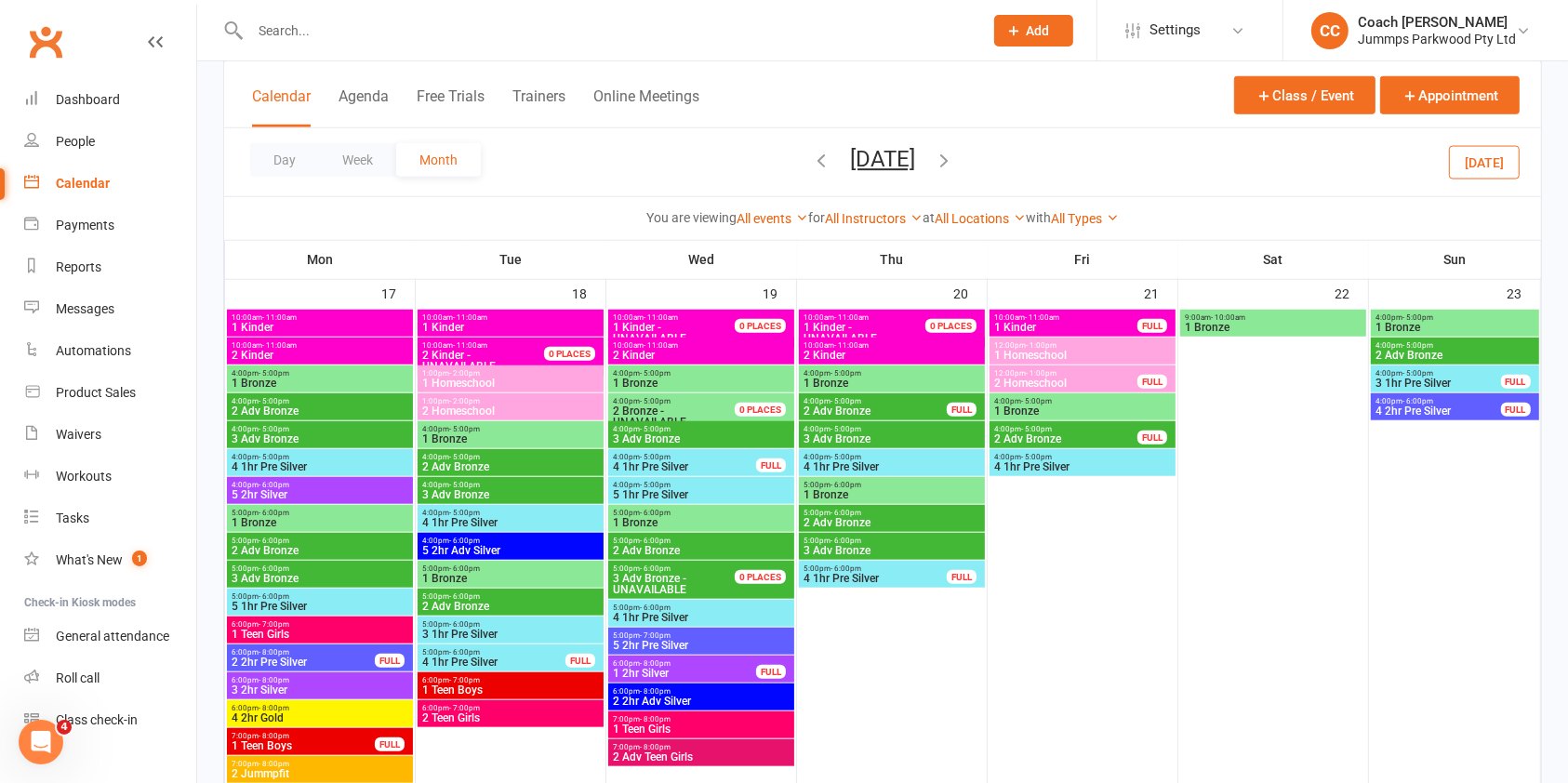
click at [577, 427] on span "4:00pm - 5:00pm" at bounding box center [510, 429] width 179 height 9
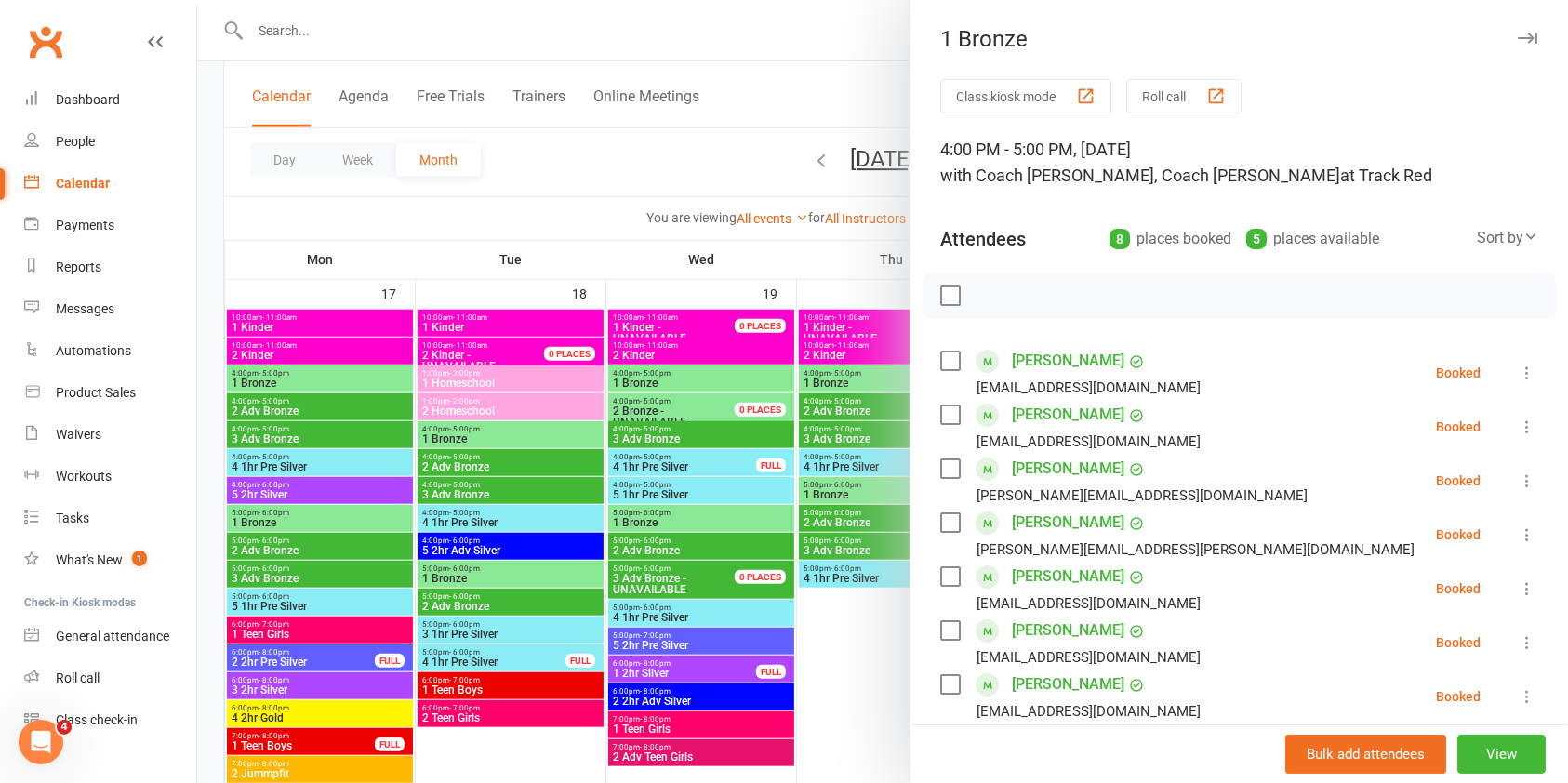
click at [1518, 41] on icon "button" at bounding box center [1527, 39] width 19 height 12
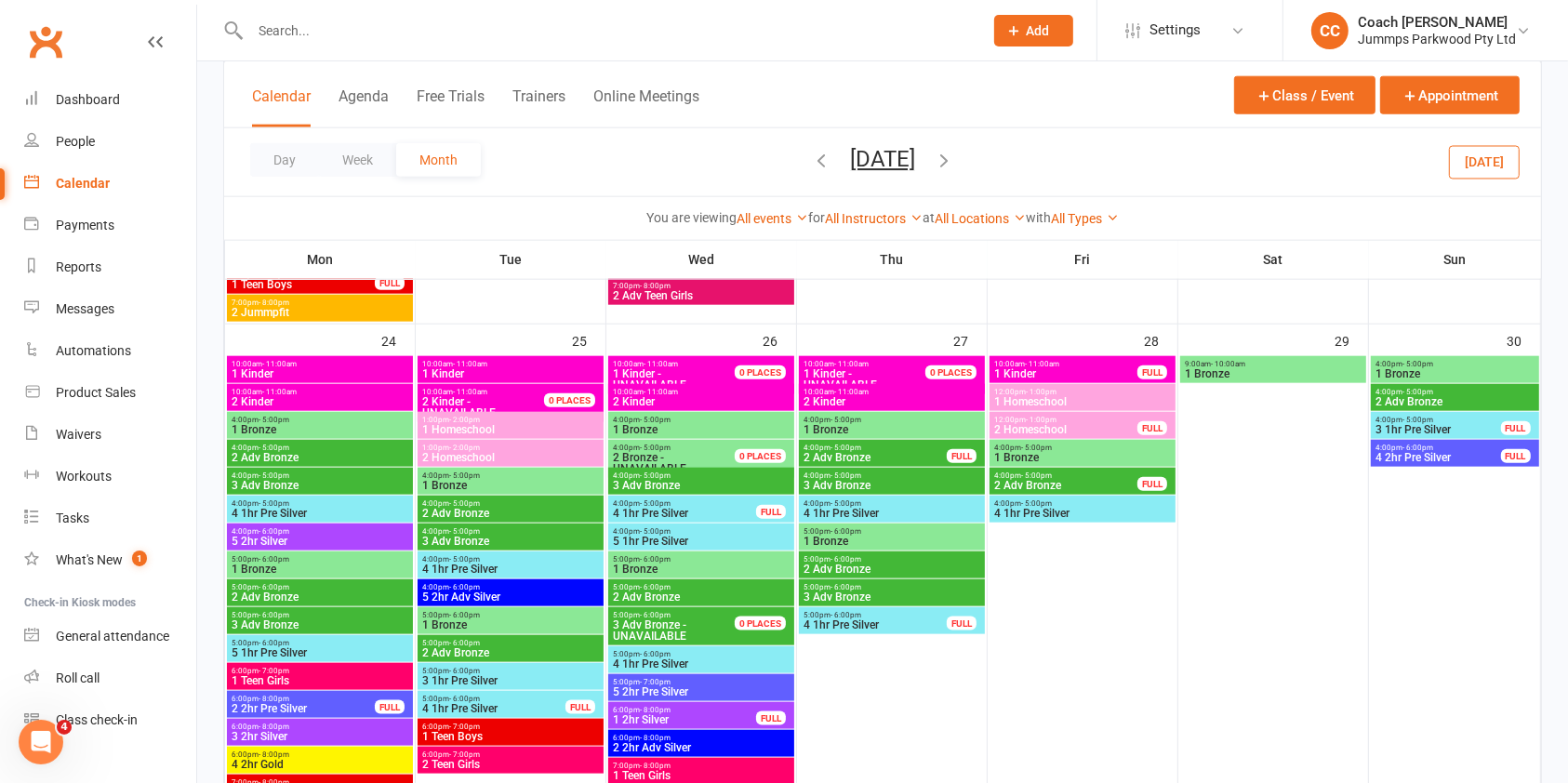
scroll to position [2110, 0]
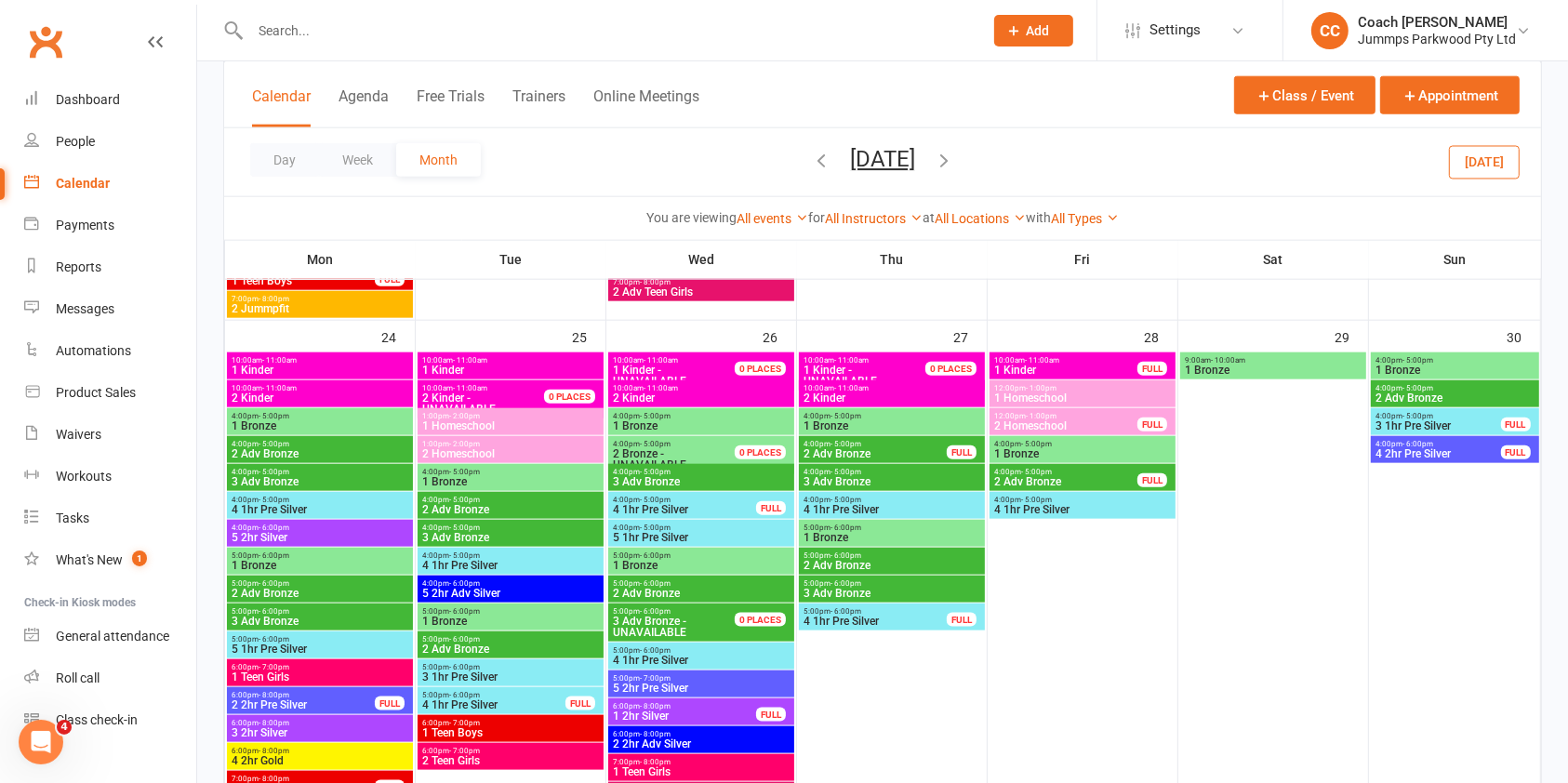
click at [561, 472] on span "4:00pm - 5:00pm" at bounding box center [510, 471] width 179 height 9
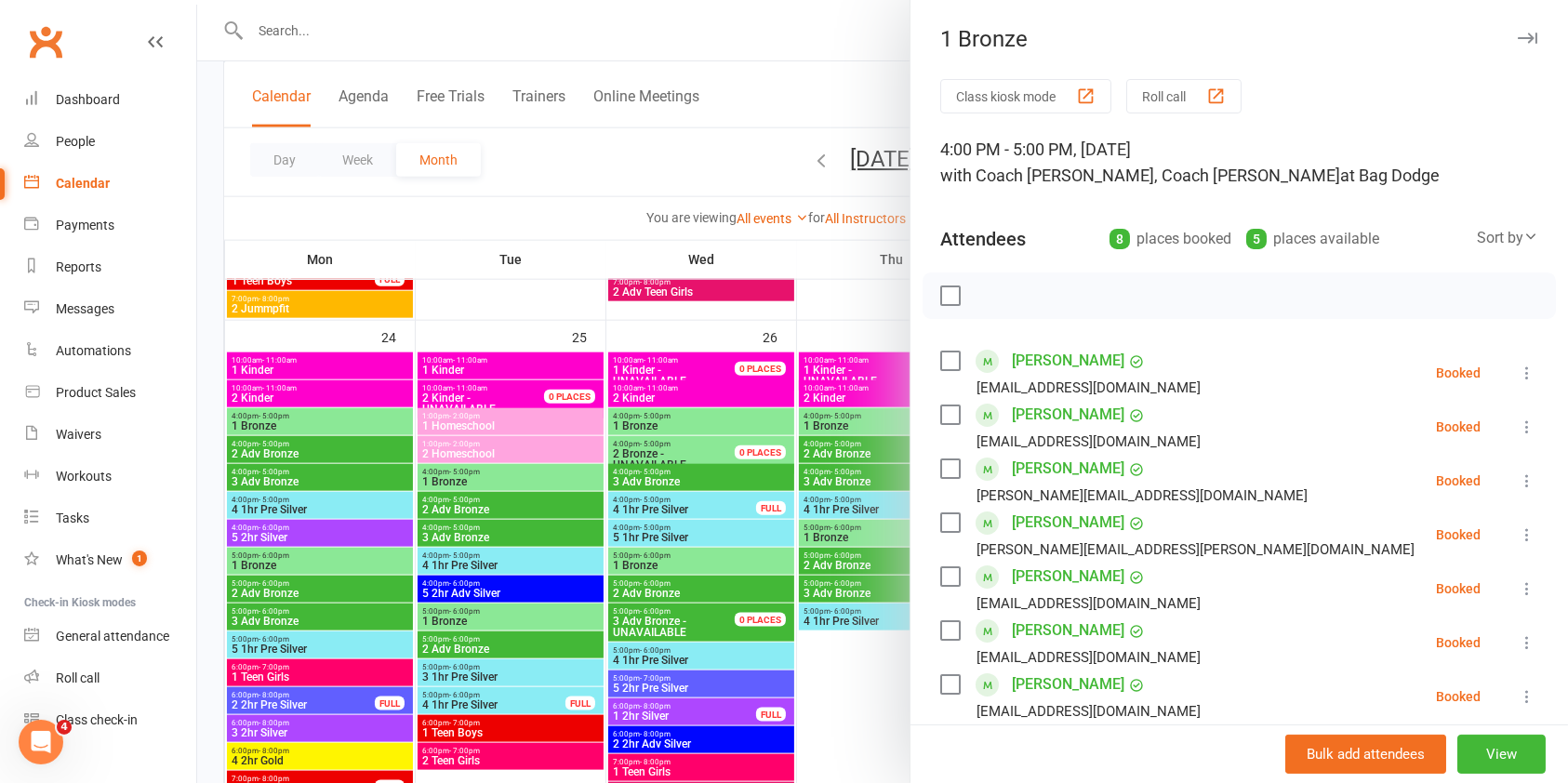
click at [1518, 34] on icon "button" at bounding box center [1527, 39] width 19 height 12
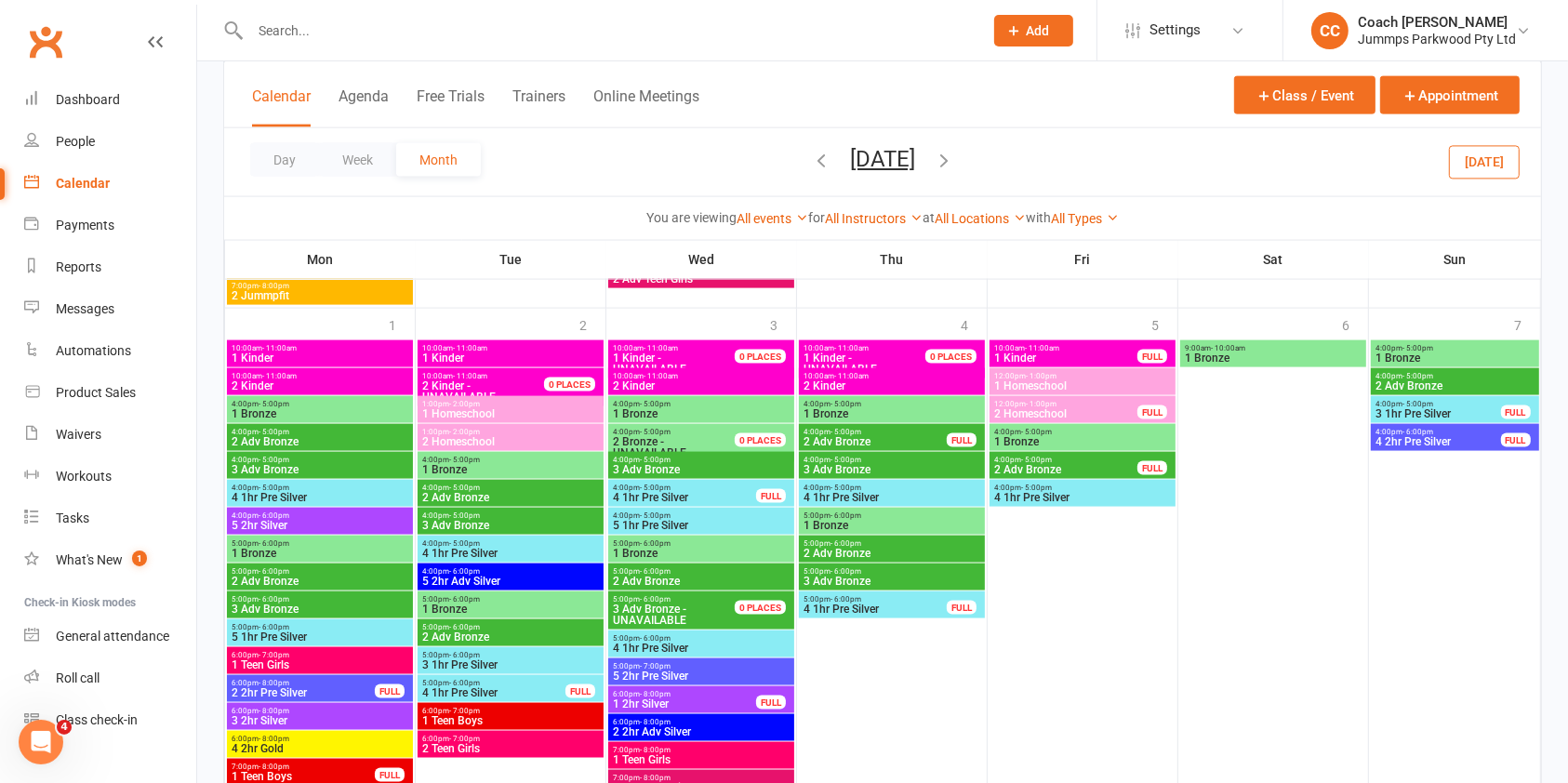
scroll to position [2635, 0]
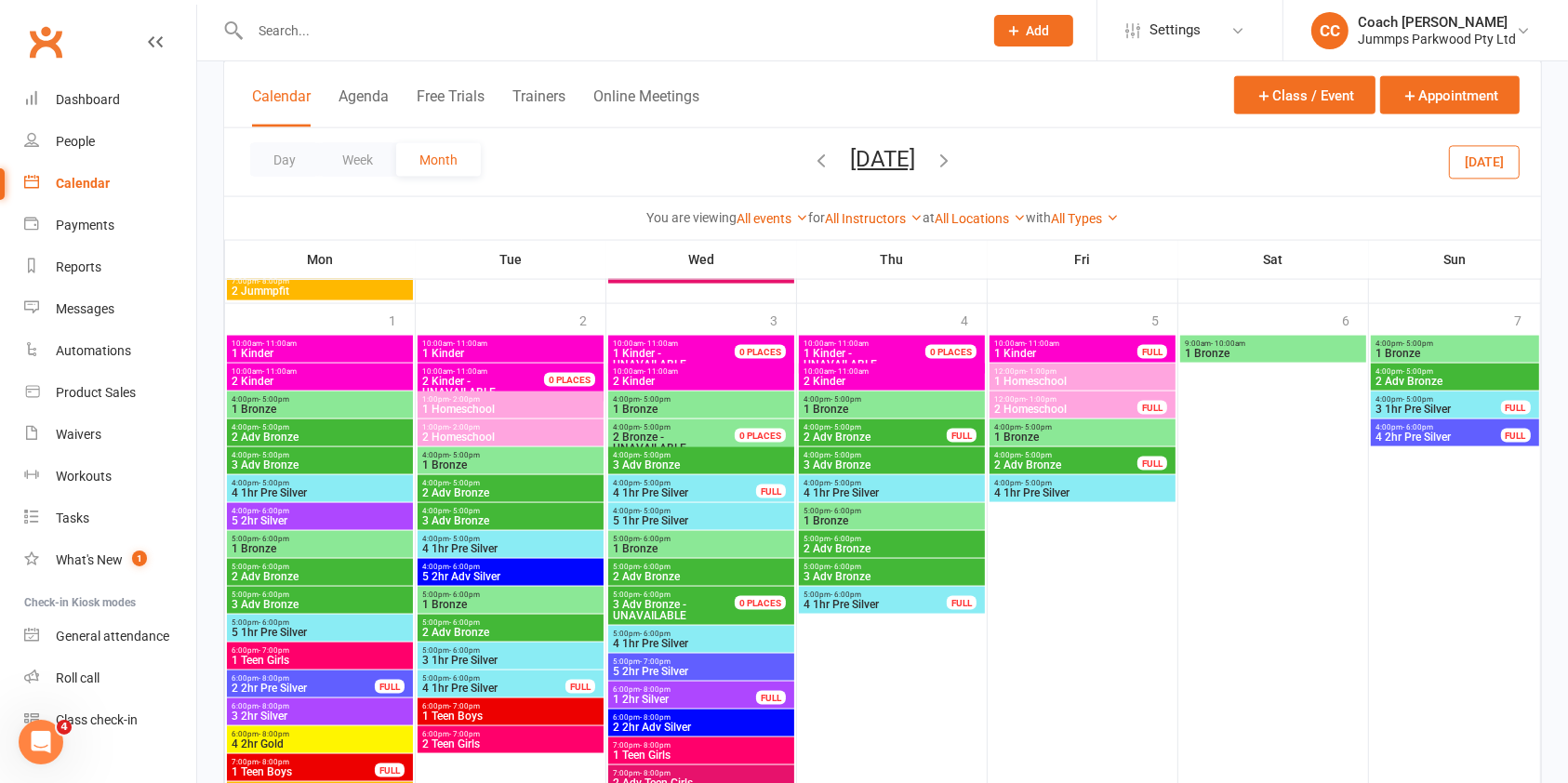
click at [537, 460] on span "1 Bronze" at bounding box center [510, 466] width 179 height 12
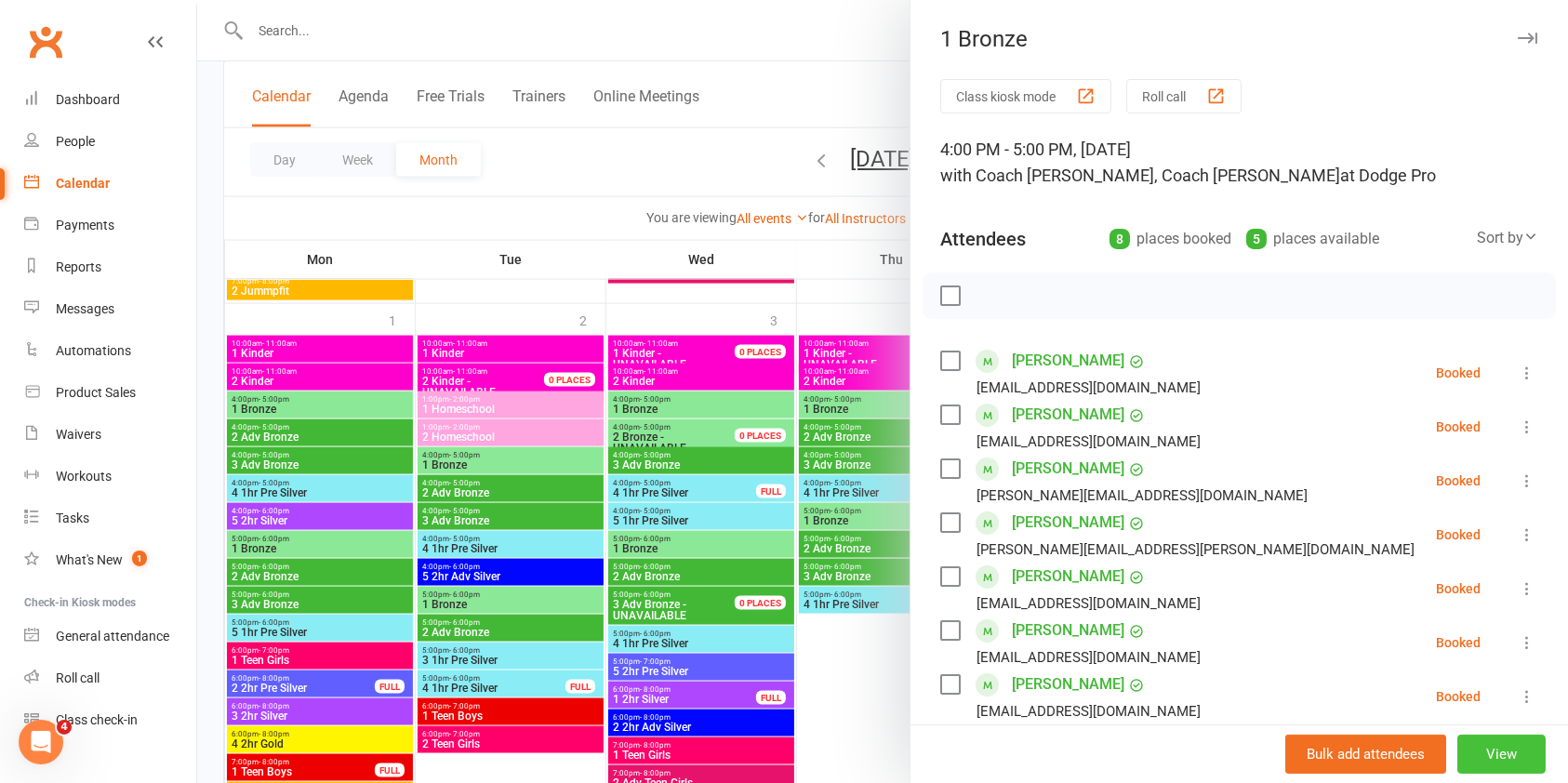
click at [1474, 751] on button "View" at bounding box center [1500, 754] width 88 height 39
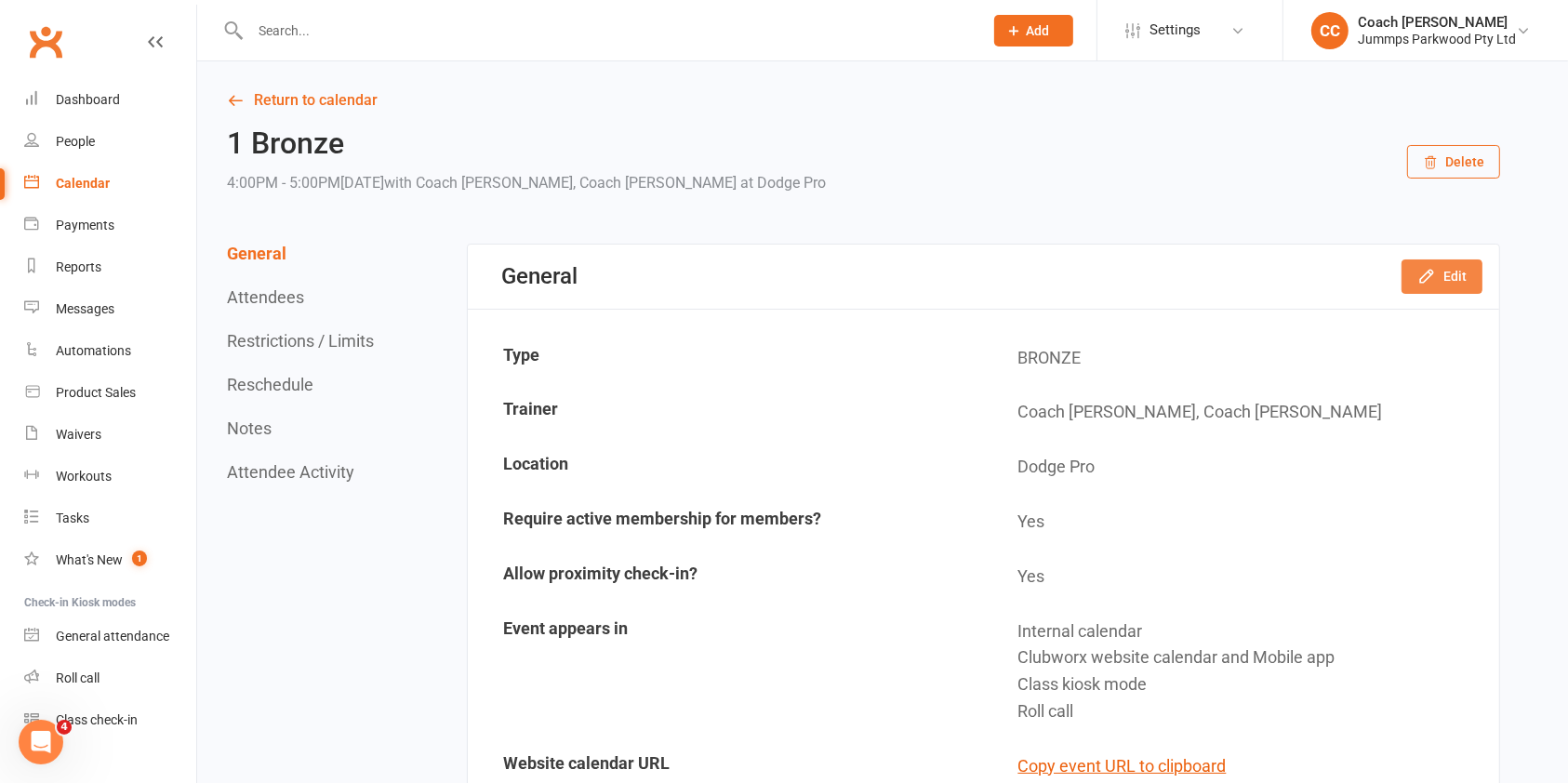
click at [1435, 267] on icon "button" at bounding box center [1426, 276] width 18 height 18
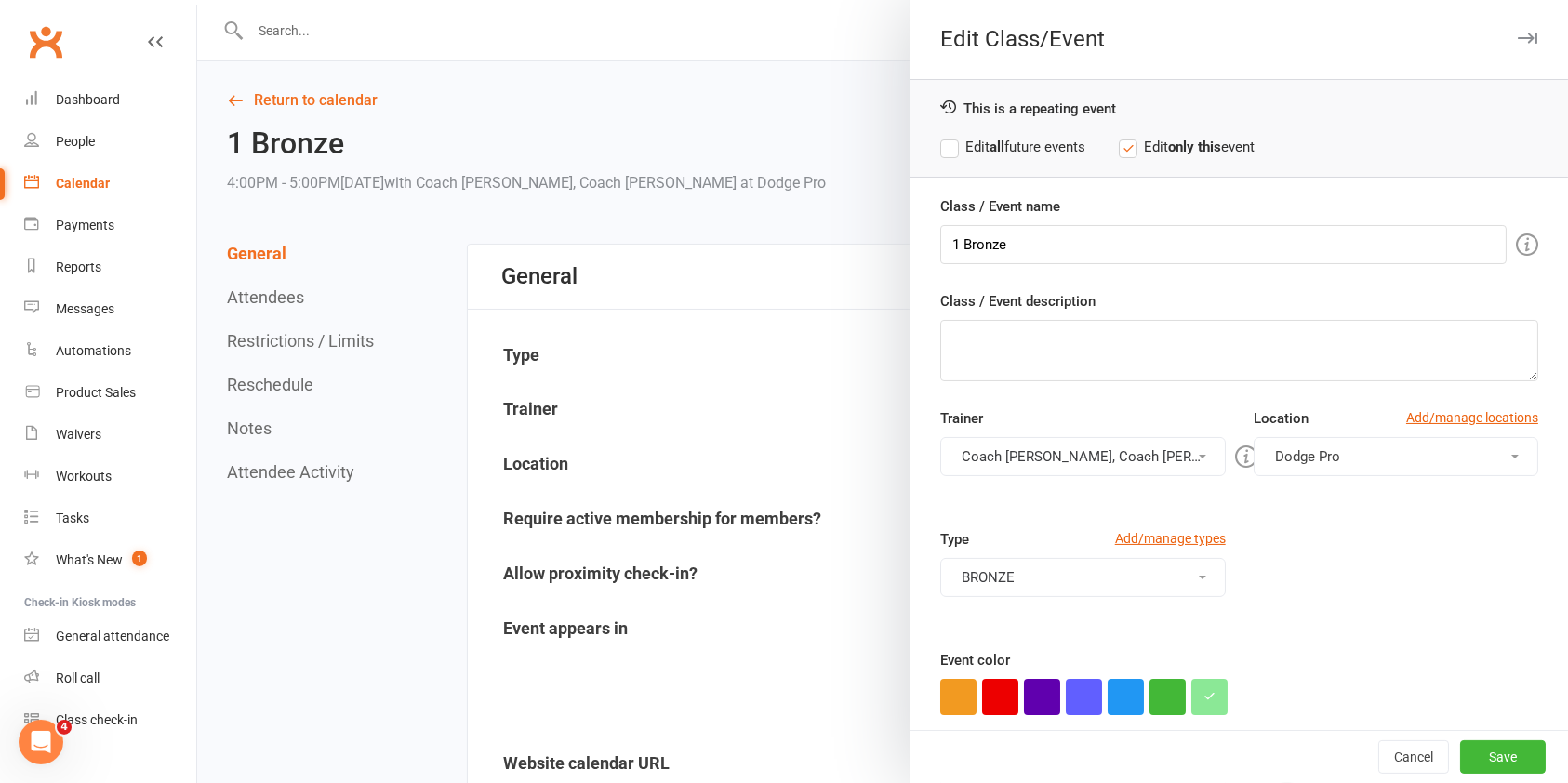
click at [1340, 448] on button "Dodge Pro" at bounding box center [1396, 457] width 284 height 39
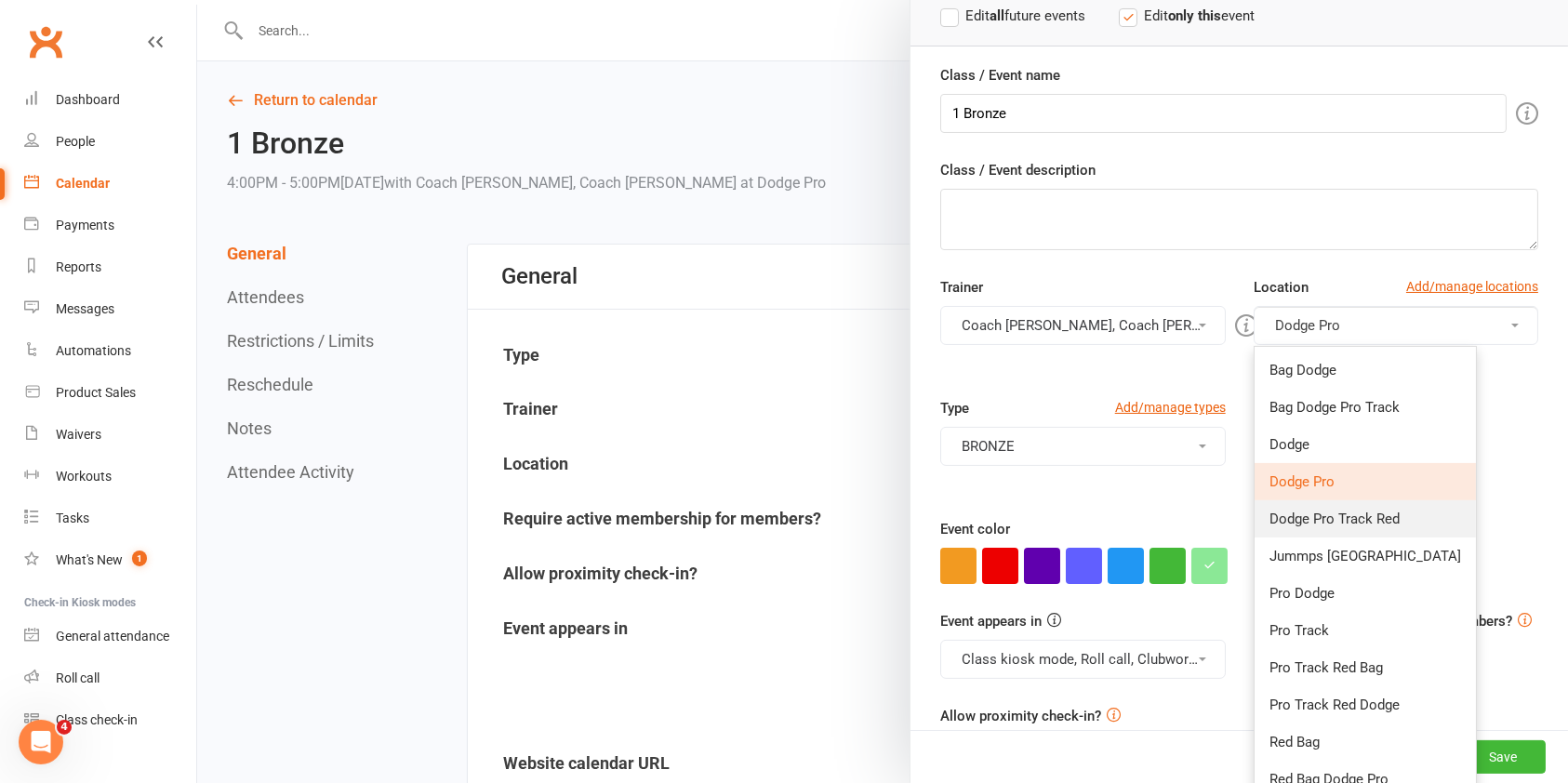
scroll to position [156, 0]
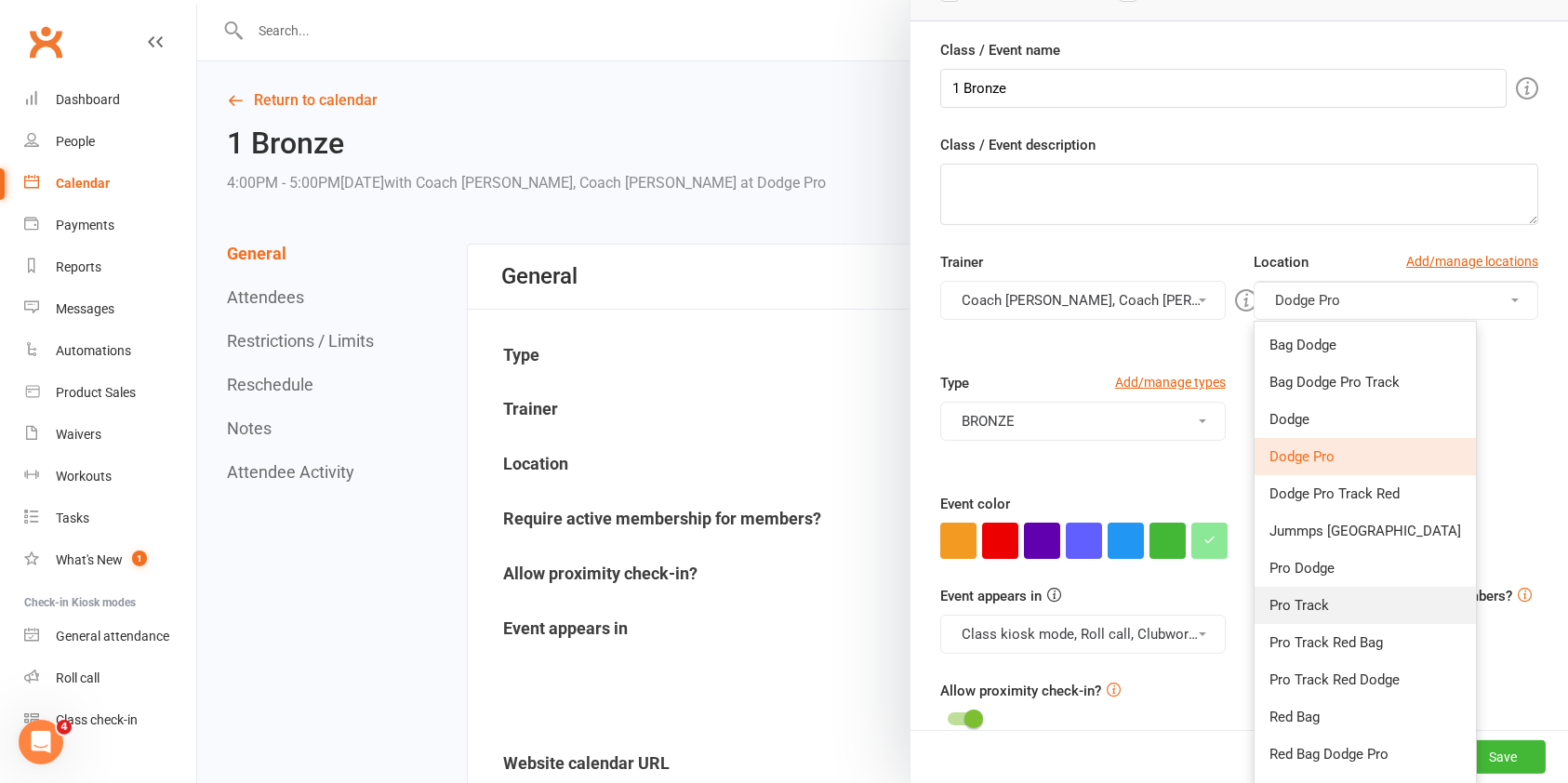
click at [1330, 605] on link "Pro Track" at bounding box center [1365, 606] width 222 height 37
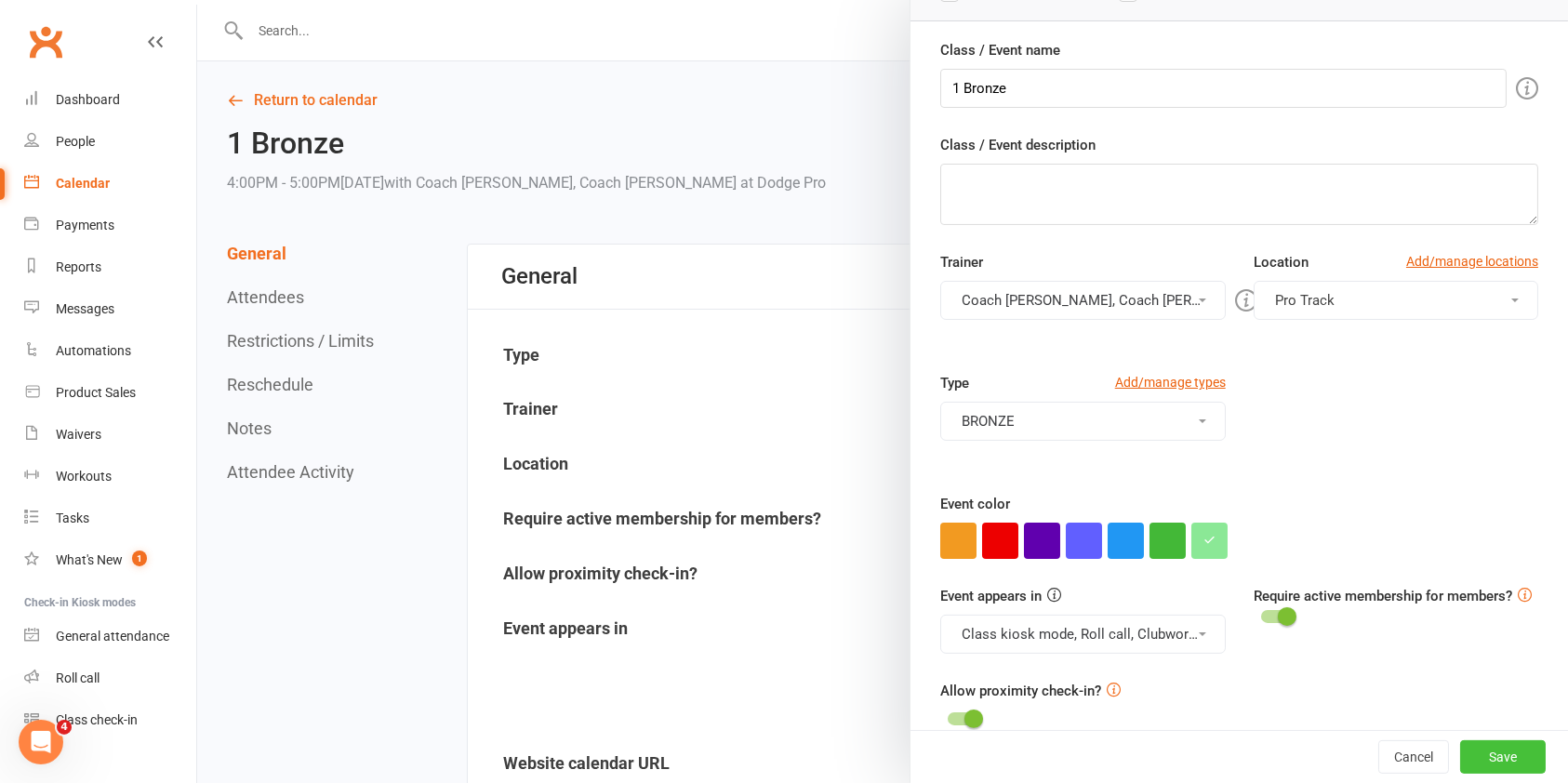
click at [1473, 753] on button "Save" at bounding box center [1502, 757] width 85 height 34
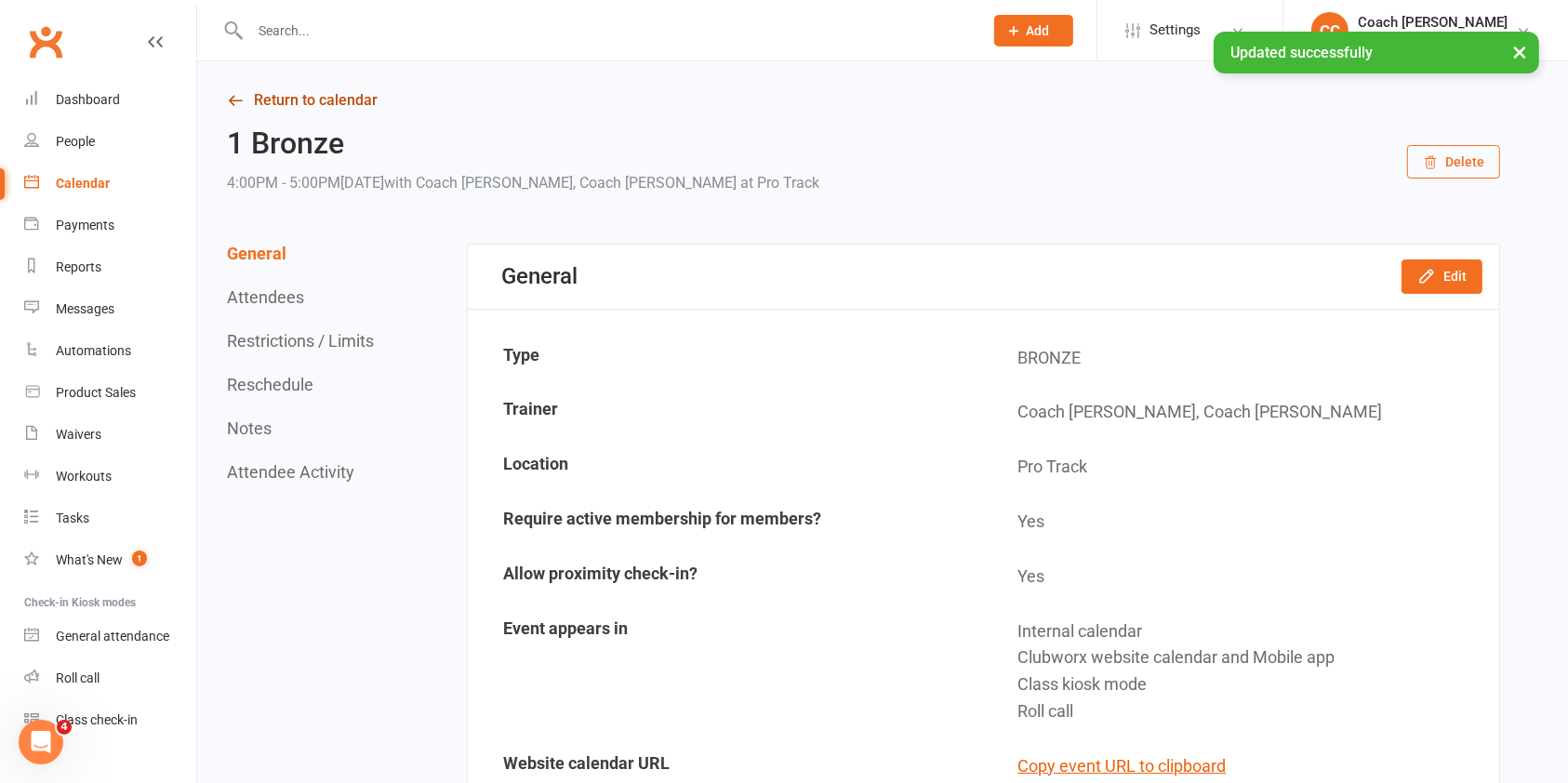
click at [373, 104] on link "Return to calendar" at bounding box center [864, 100] width 1273 height 26
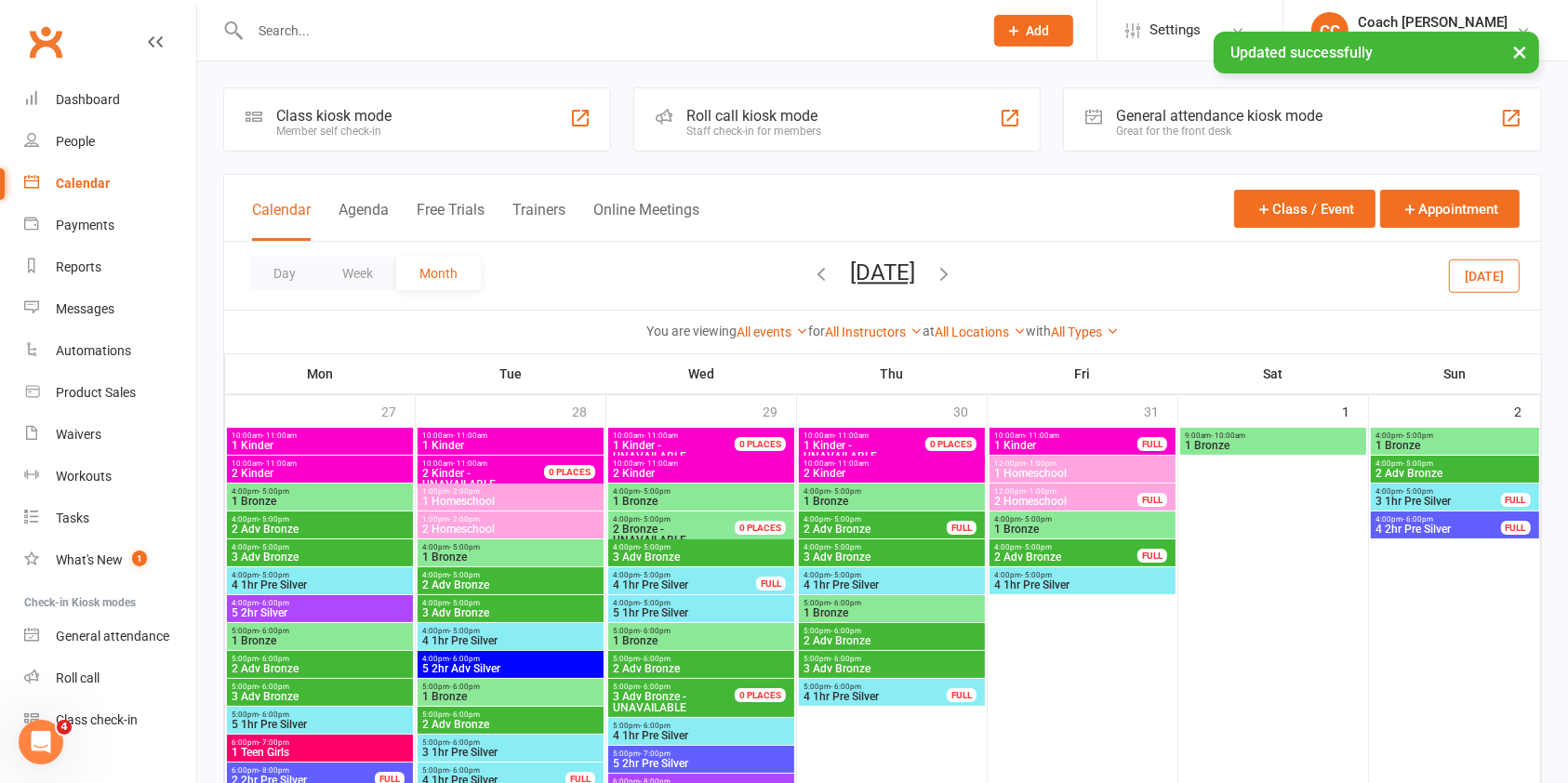
click at [907, 276] on button "[DATE]" at bounding box center [882, 272] width 65 height 26
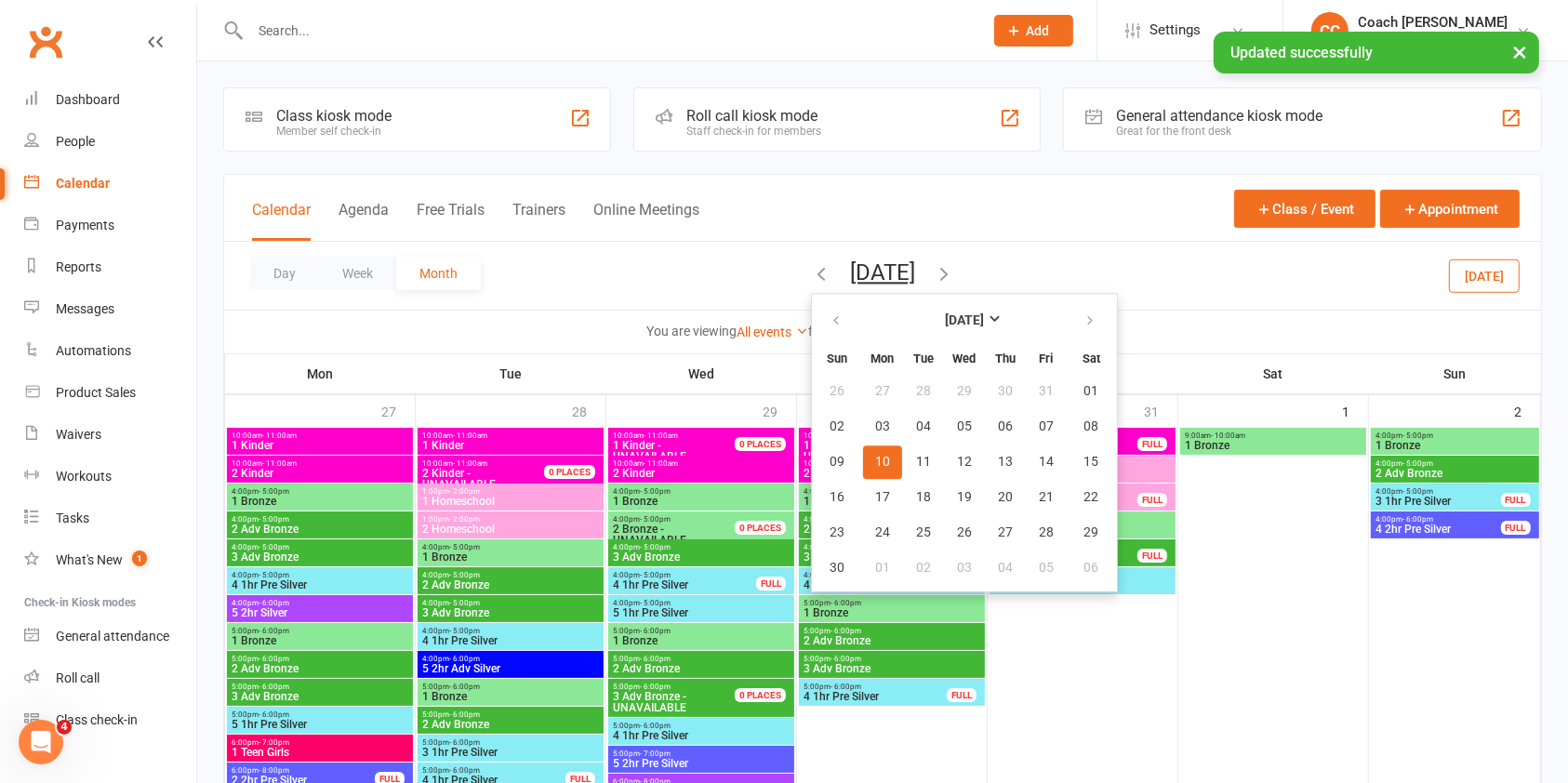
click at [954, 273] on icon "button" at bounding box center [943, 273] width 20 height 20
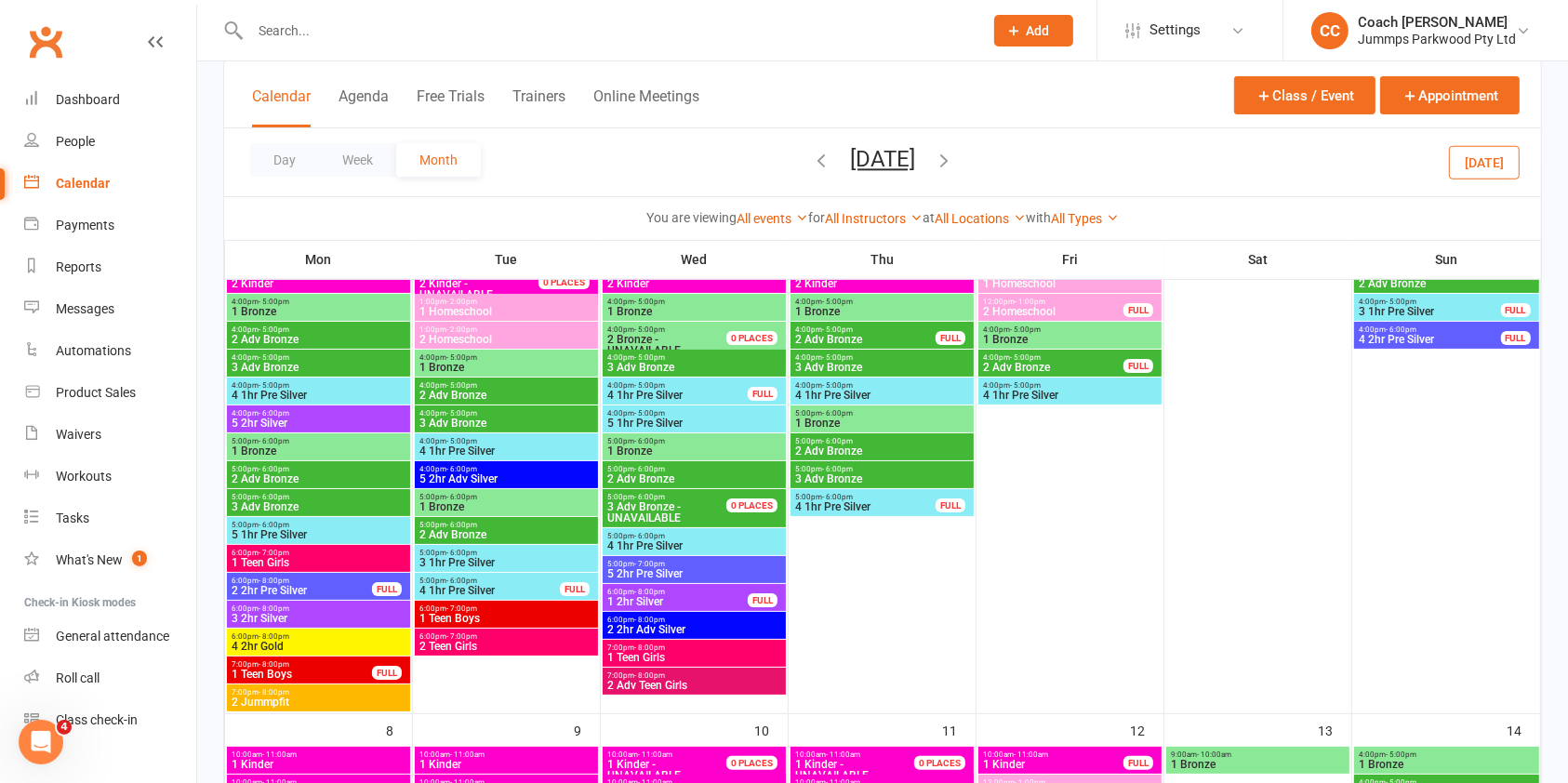
scroll to position [132, 0]
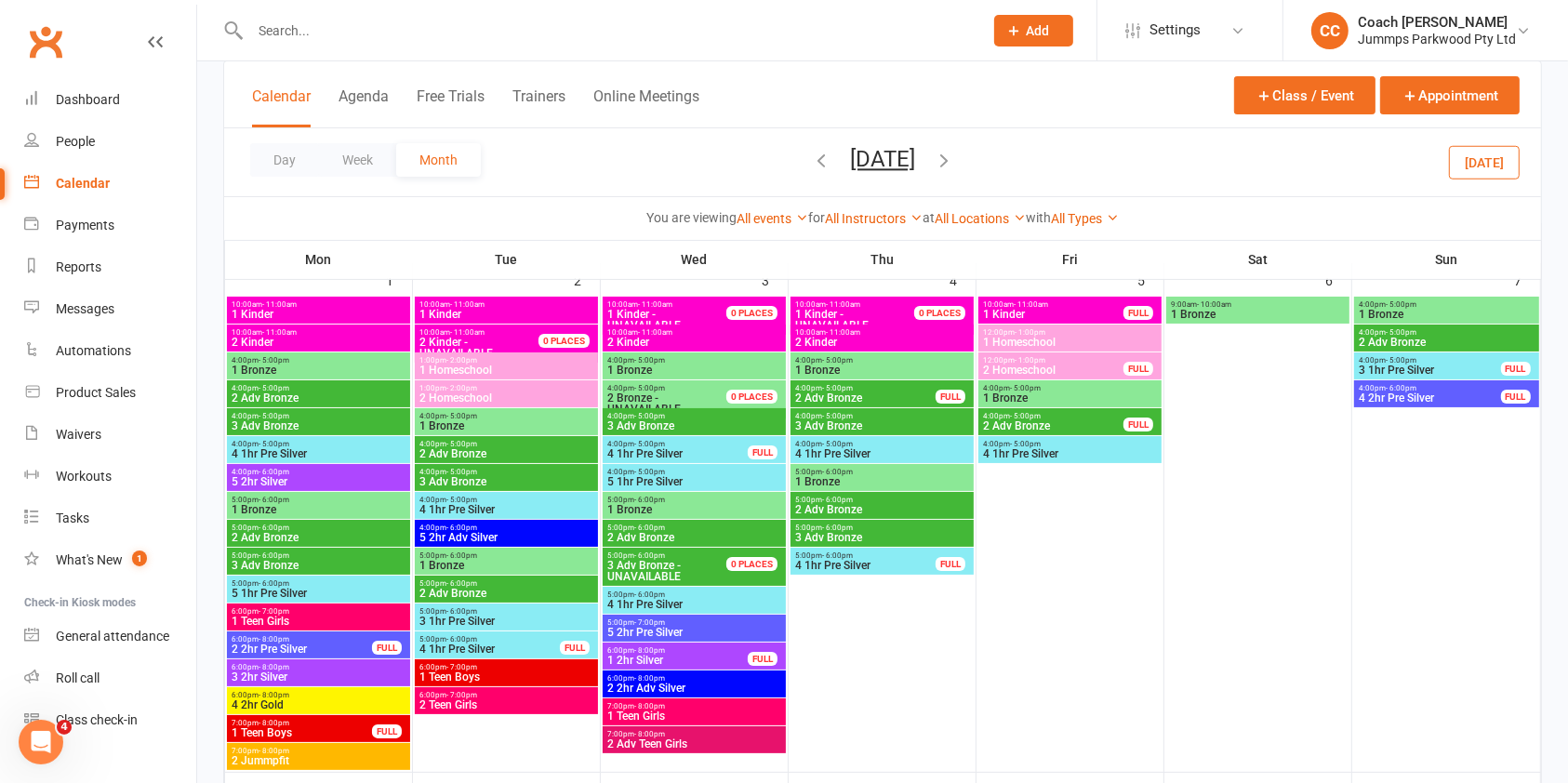
click at [498, 412] on span "4:00pm - 5:00pm" at bounding box center [507, 416] width 176 height 9
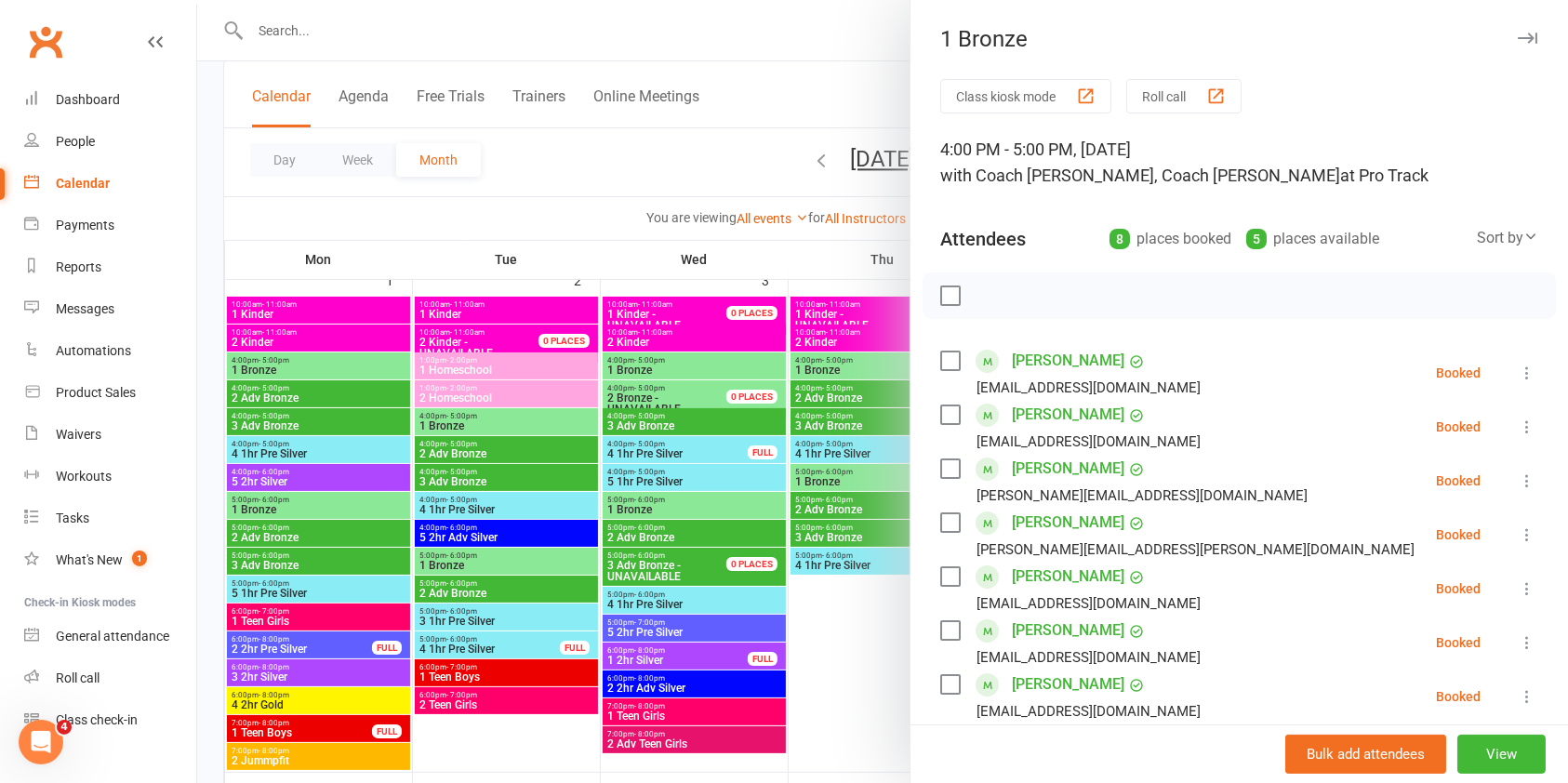
click at [1518, 43] on icon "button" at bounding box center [1527, 39] width 19 height 12
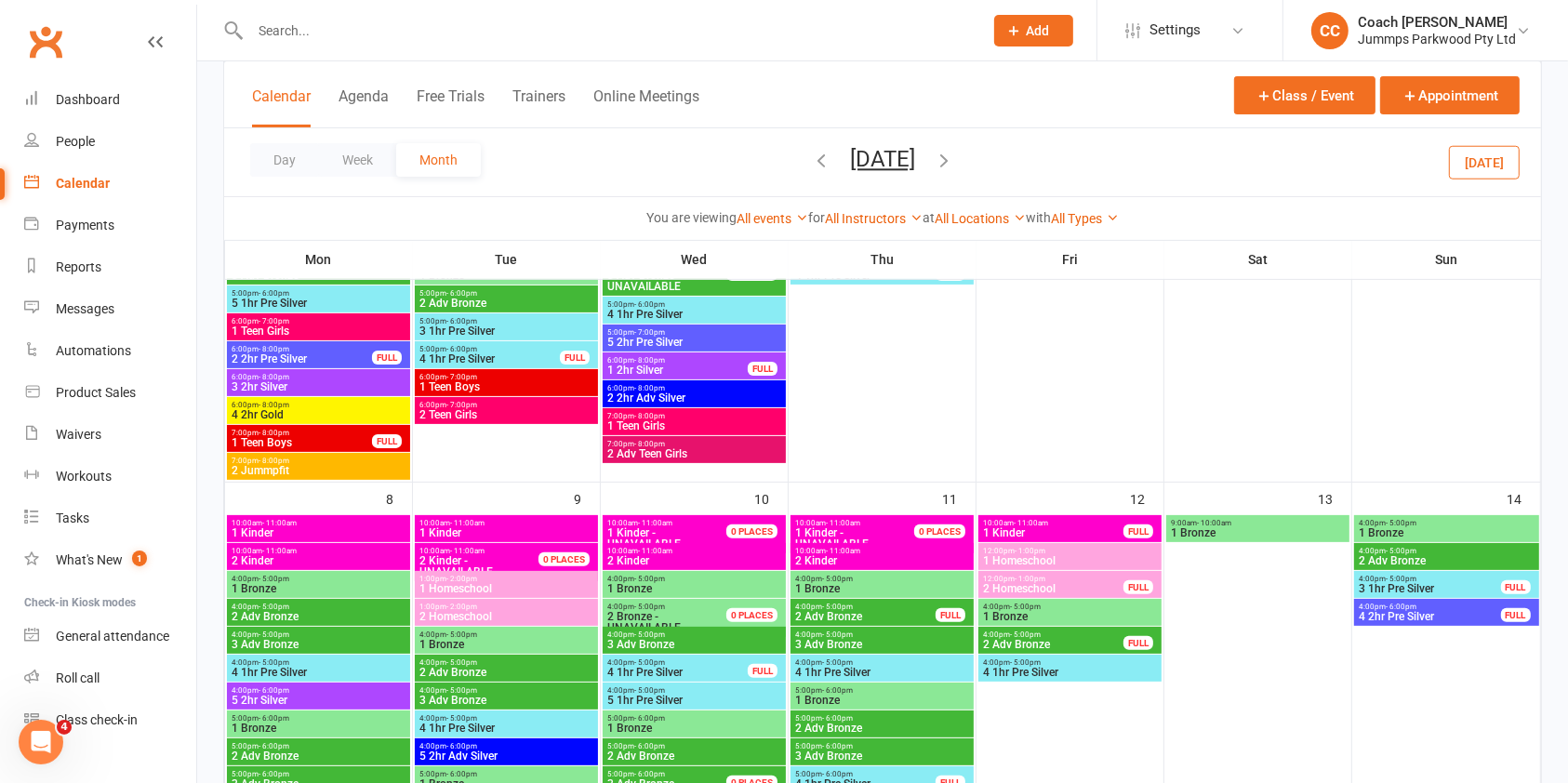
scroll to position [470, 0]
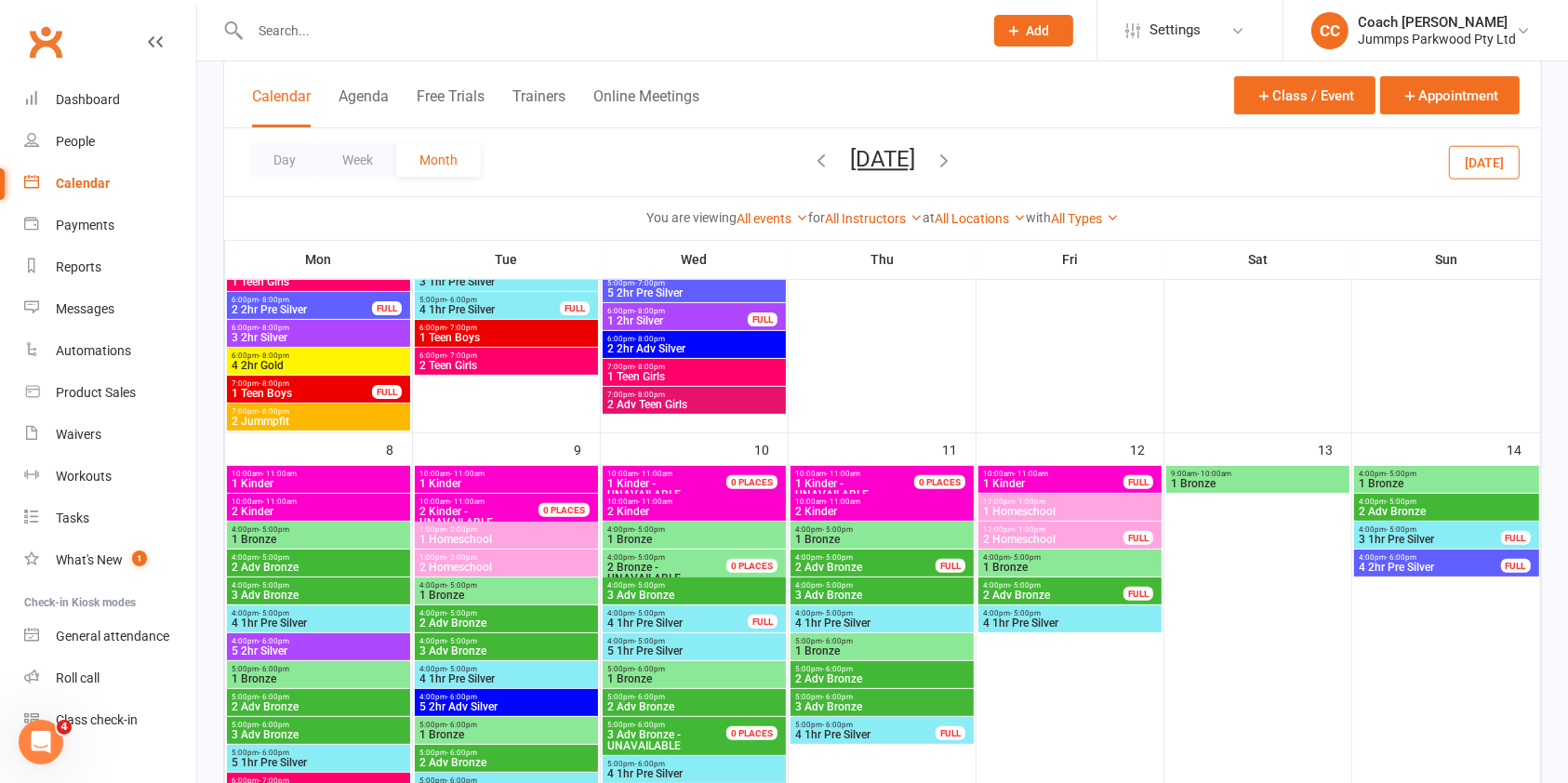
click at [545, 585] on span "4:00pm - 5:00pm" at bounding box center [507, 586] width 176 height 9
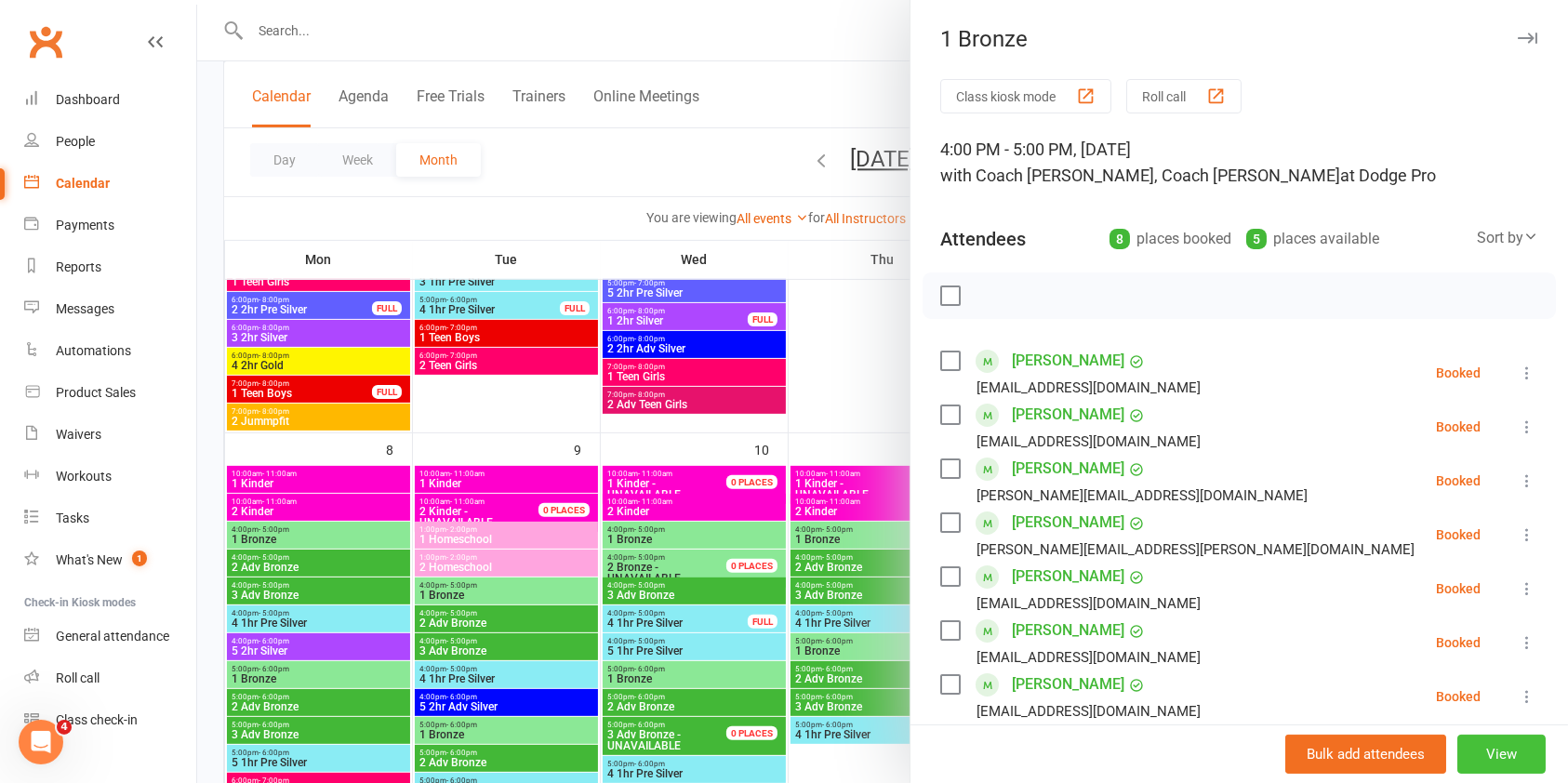
click at [1457, 748] on button "View" at bounding box center [1500, 754] width 88 height 39
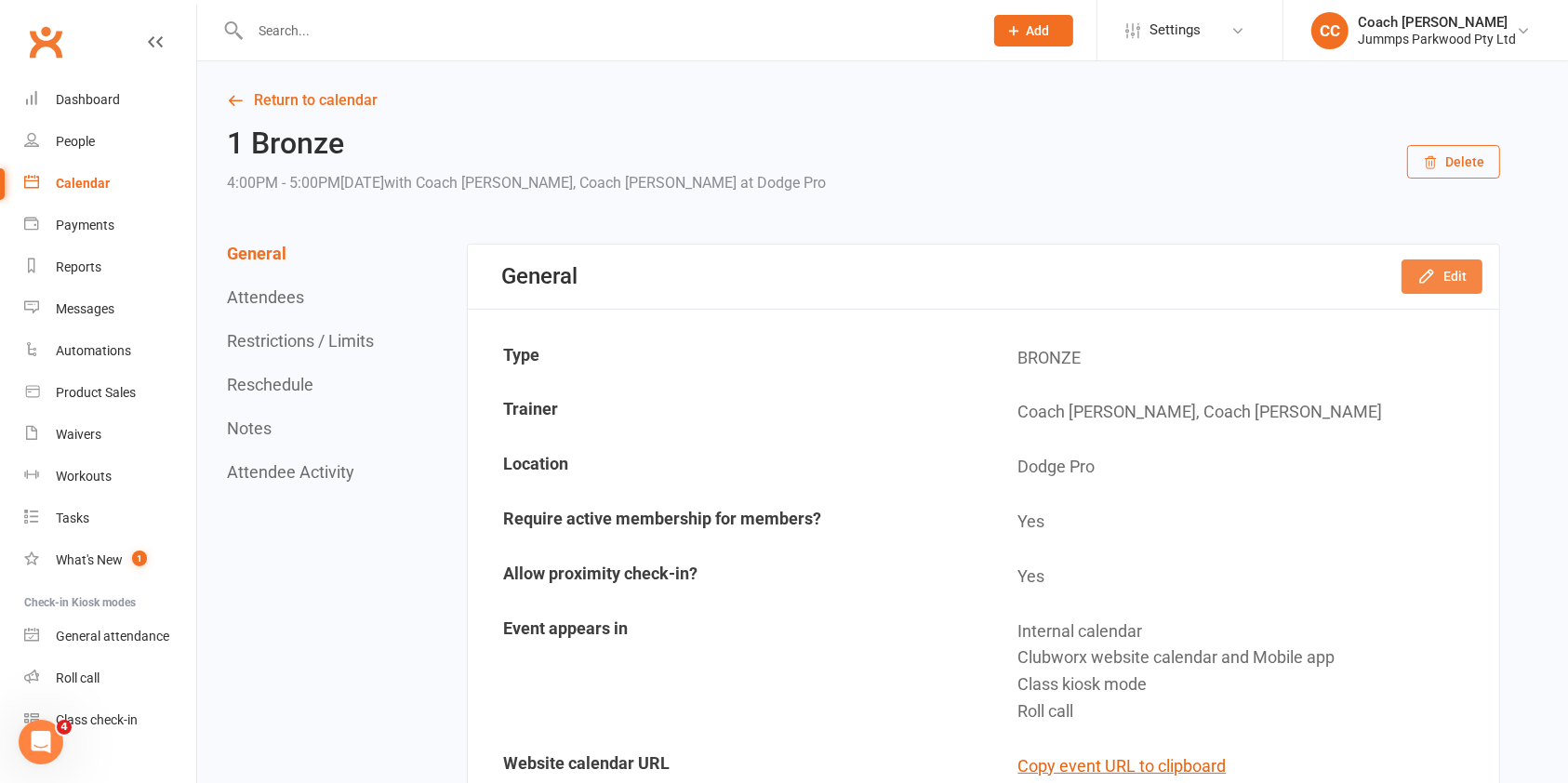
click at [1452, 282] on button "Edit" at bounding box center [1441, 276] width 81 height 34
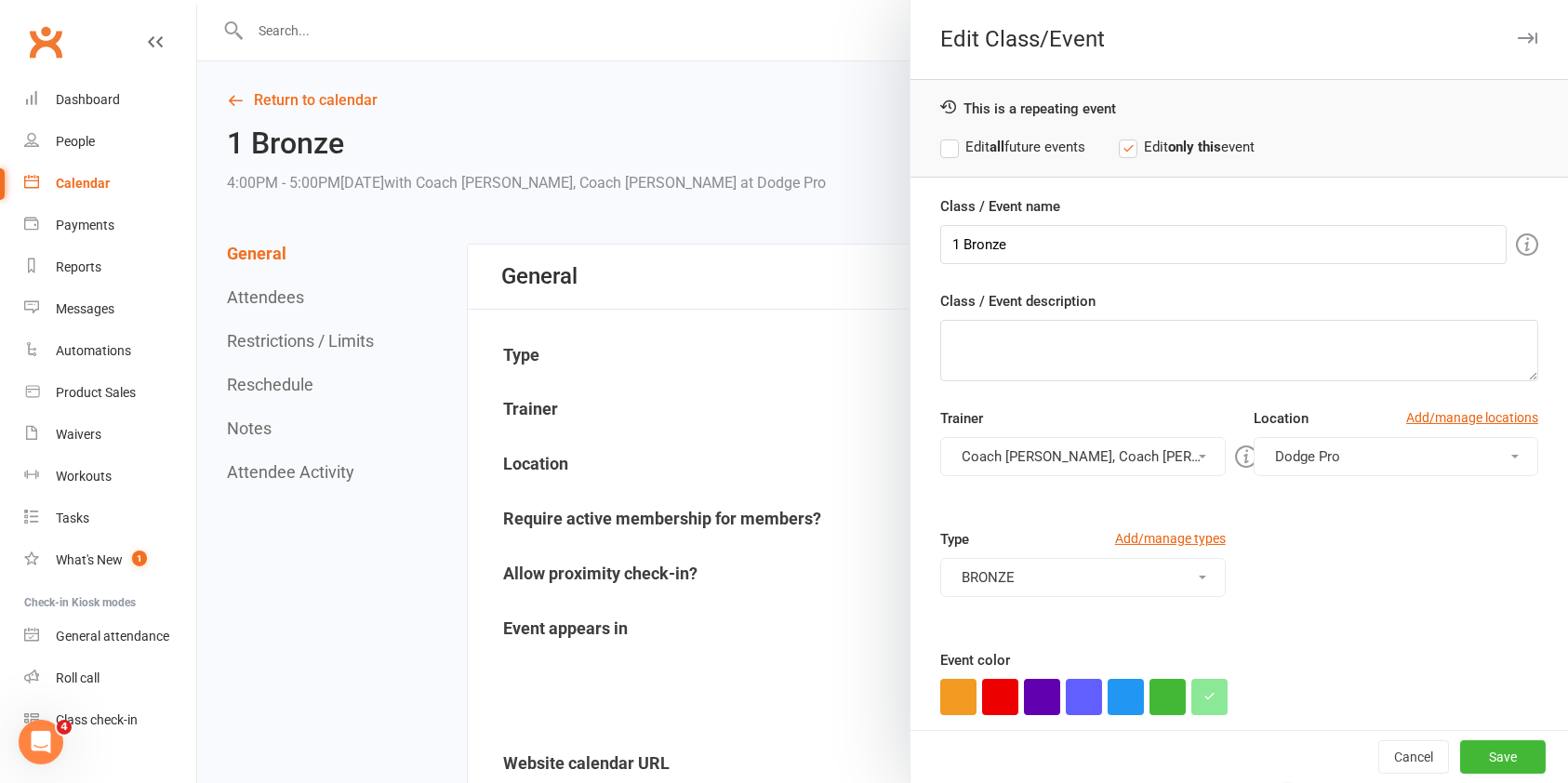
scroll to position [12, 0]
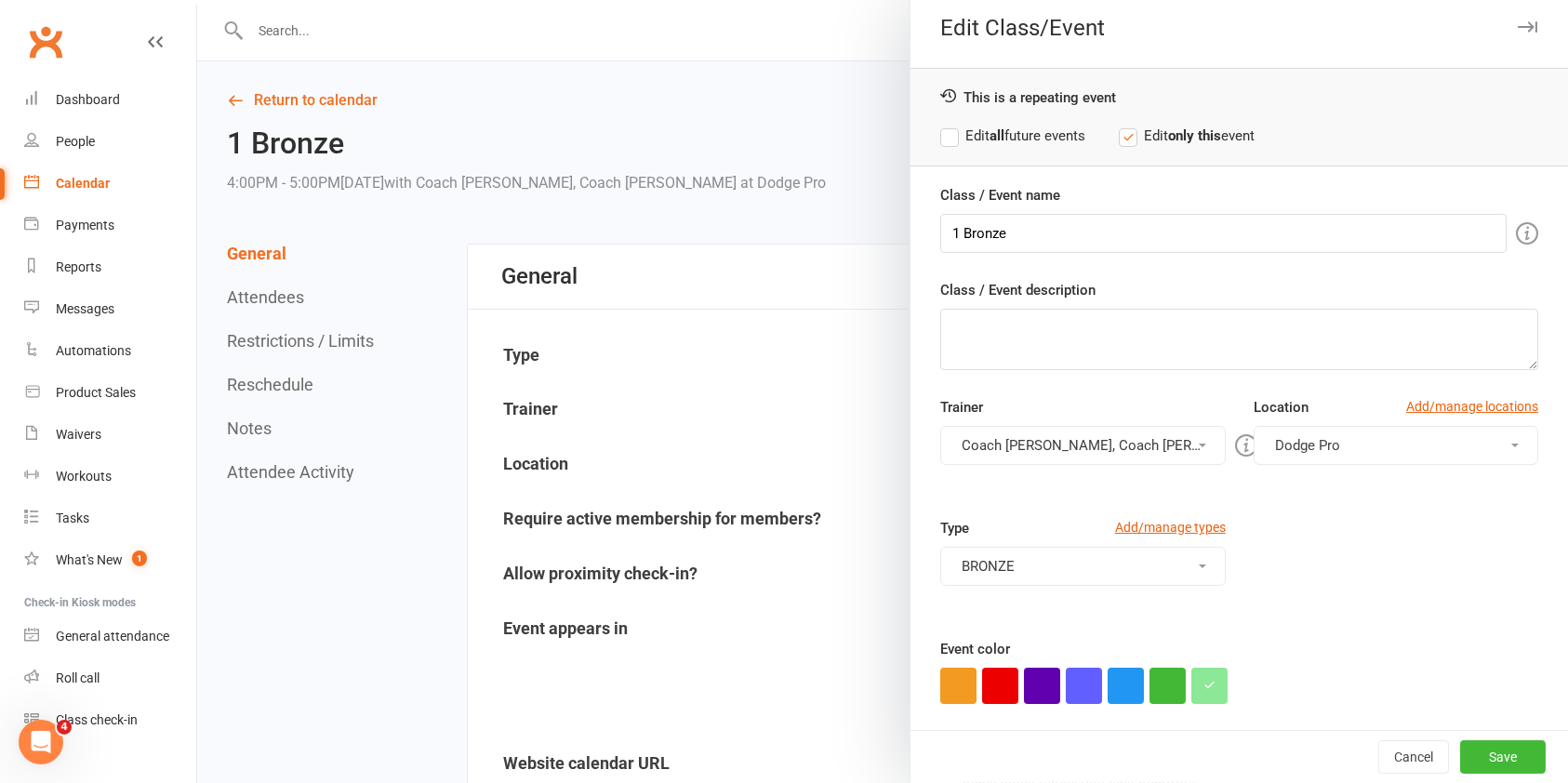
click at [1405, 443] on button "Dodge Pro" at bounding box center [1396, 445] width 284 height 39
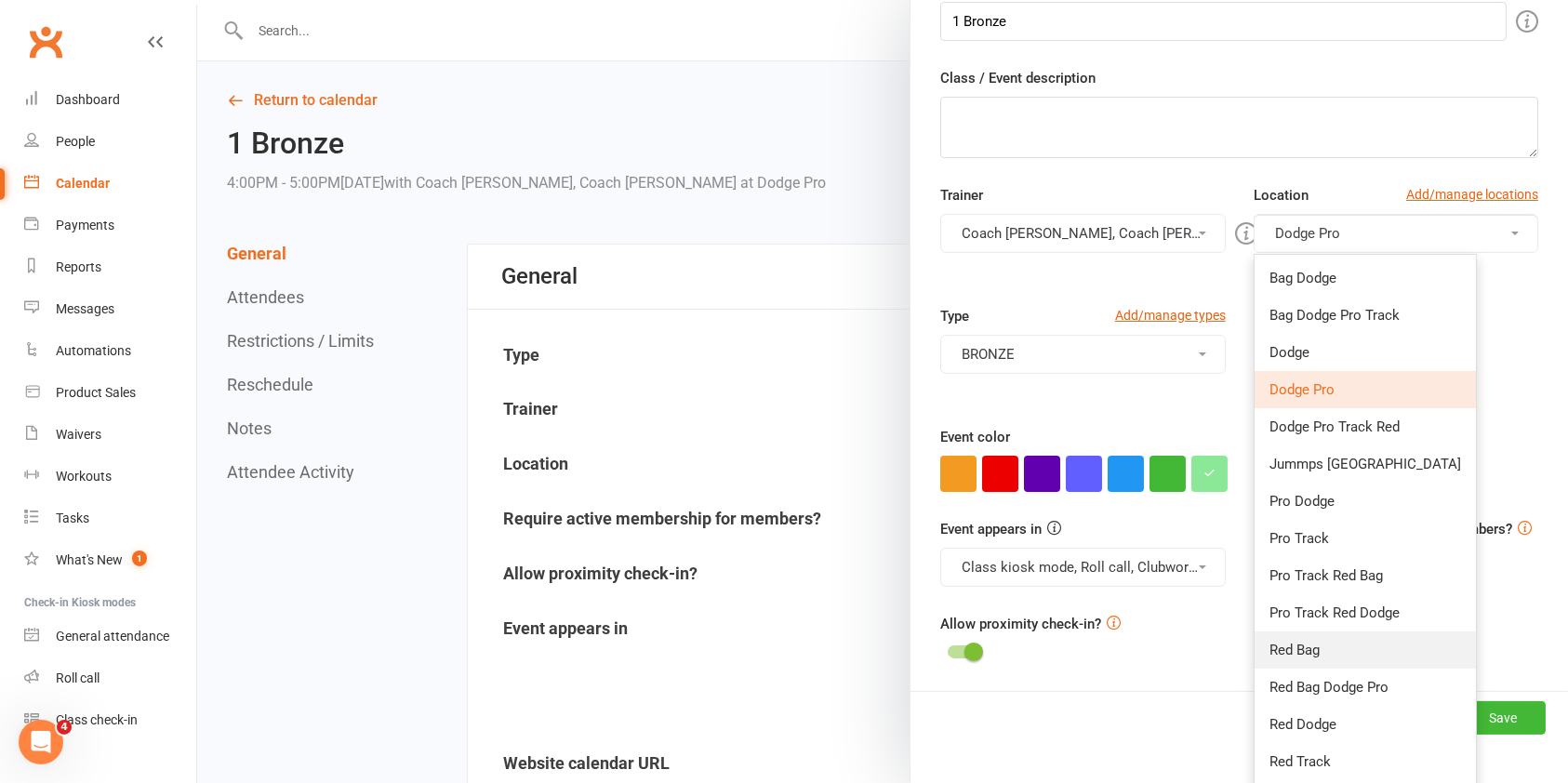
click at [1353, 645] on link "Red Bag" at bounding box center [1365, 650] width 222 height 37
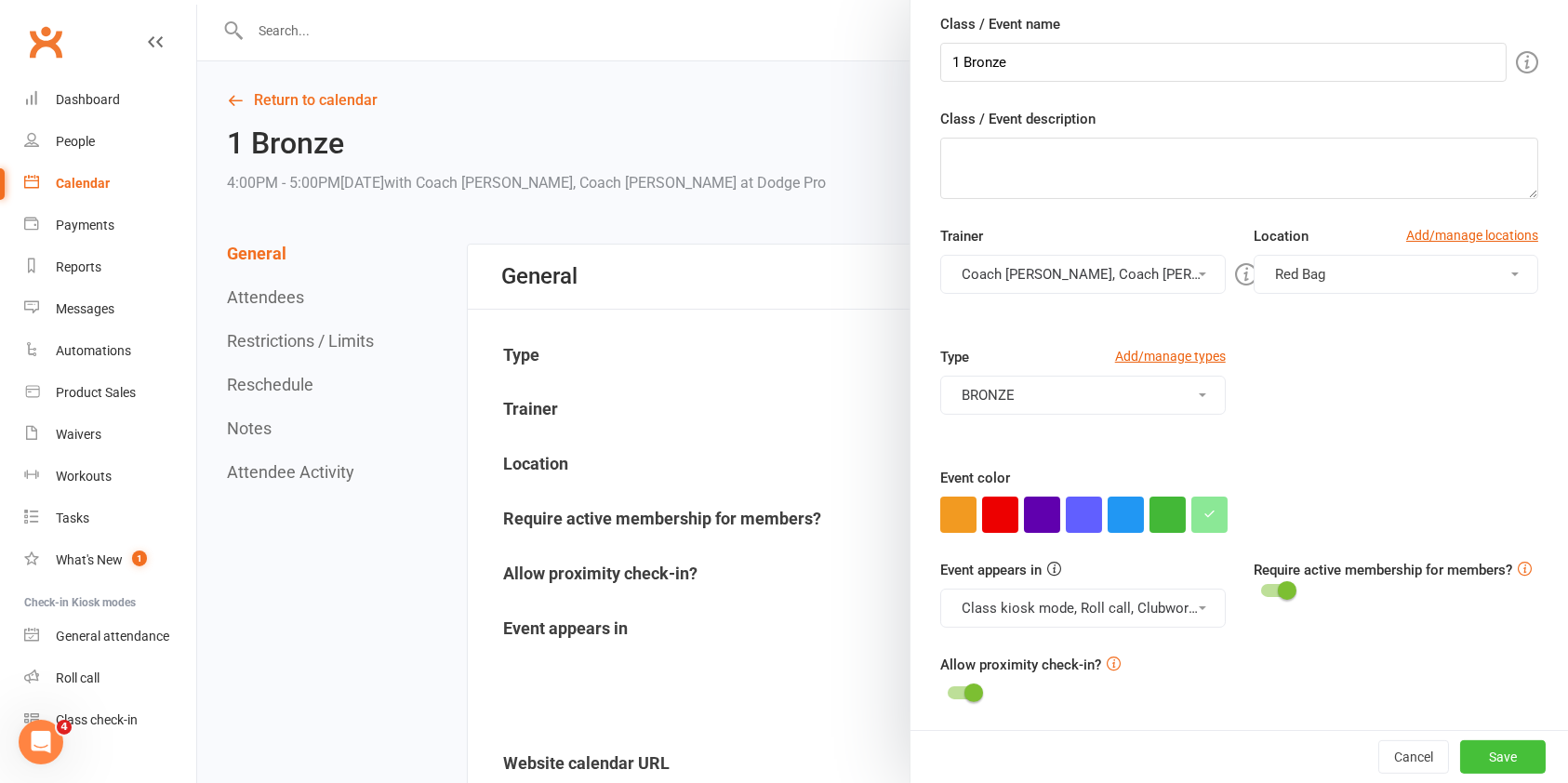
click at [1462, 750] on button "Save" at bounding box center [1502, 757] width 85 height 34
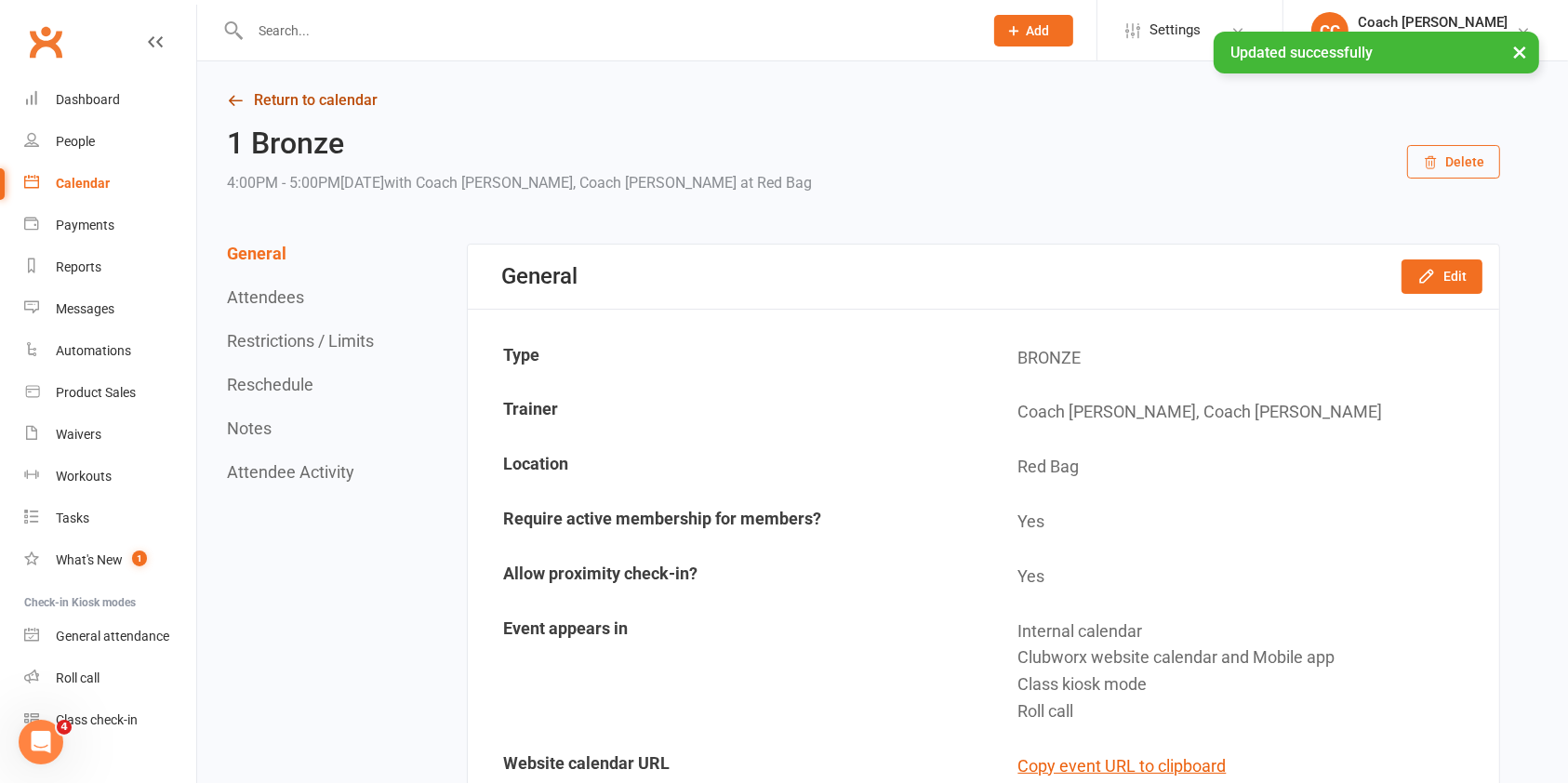
click at [305, 88] on link "Return to calendar" at bounding box center [864, 100] width 1273 height 26
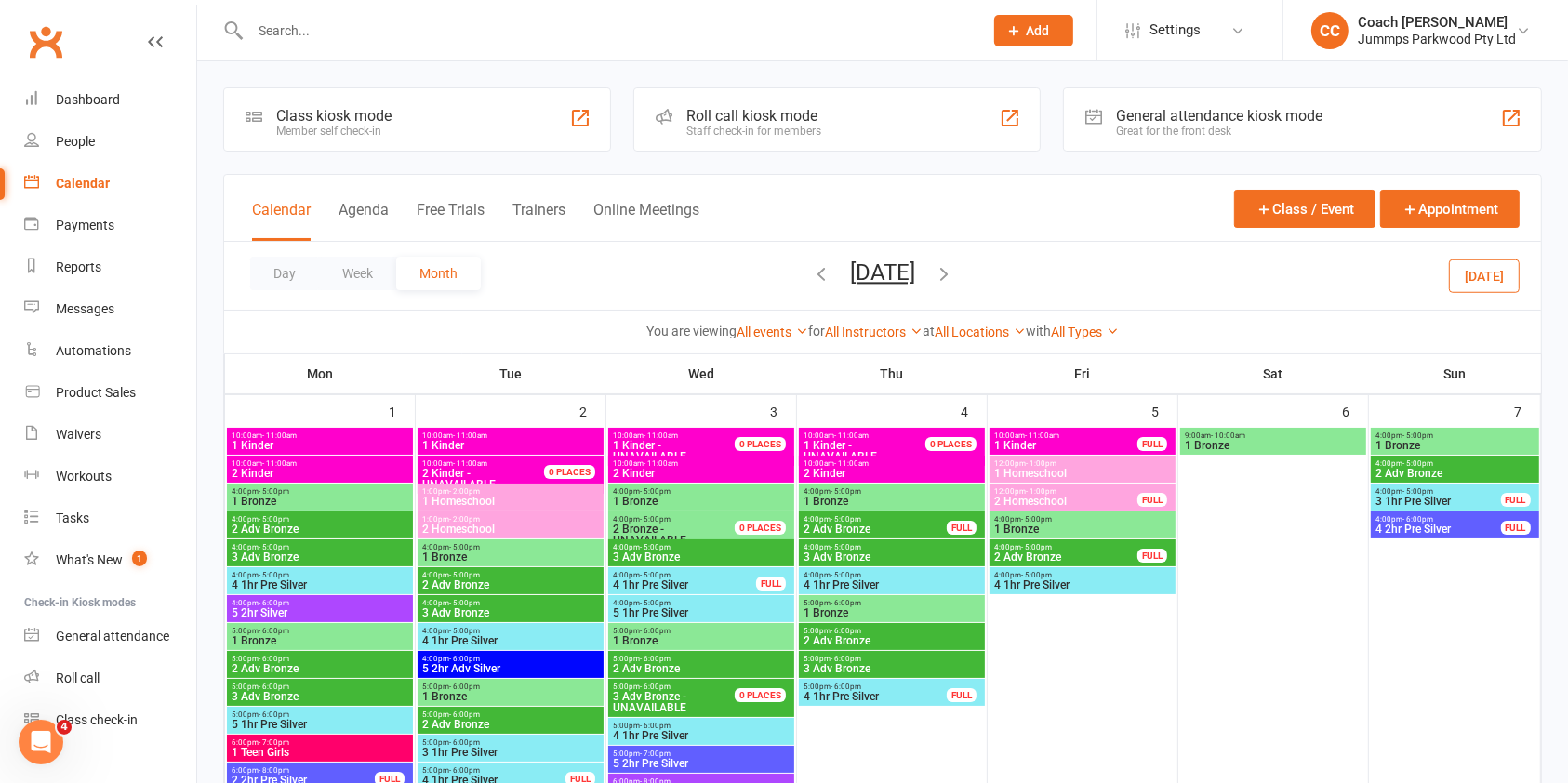
click at [811, 287] on button "button" at bounding box center [820, 276] width 20 height 33
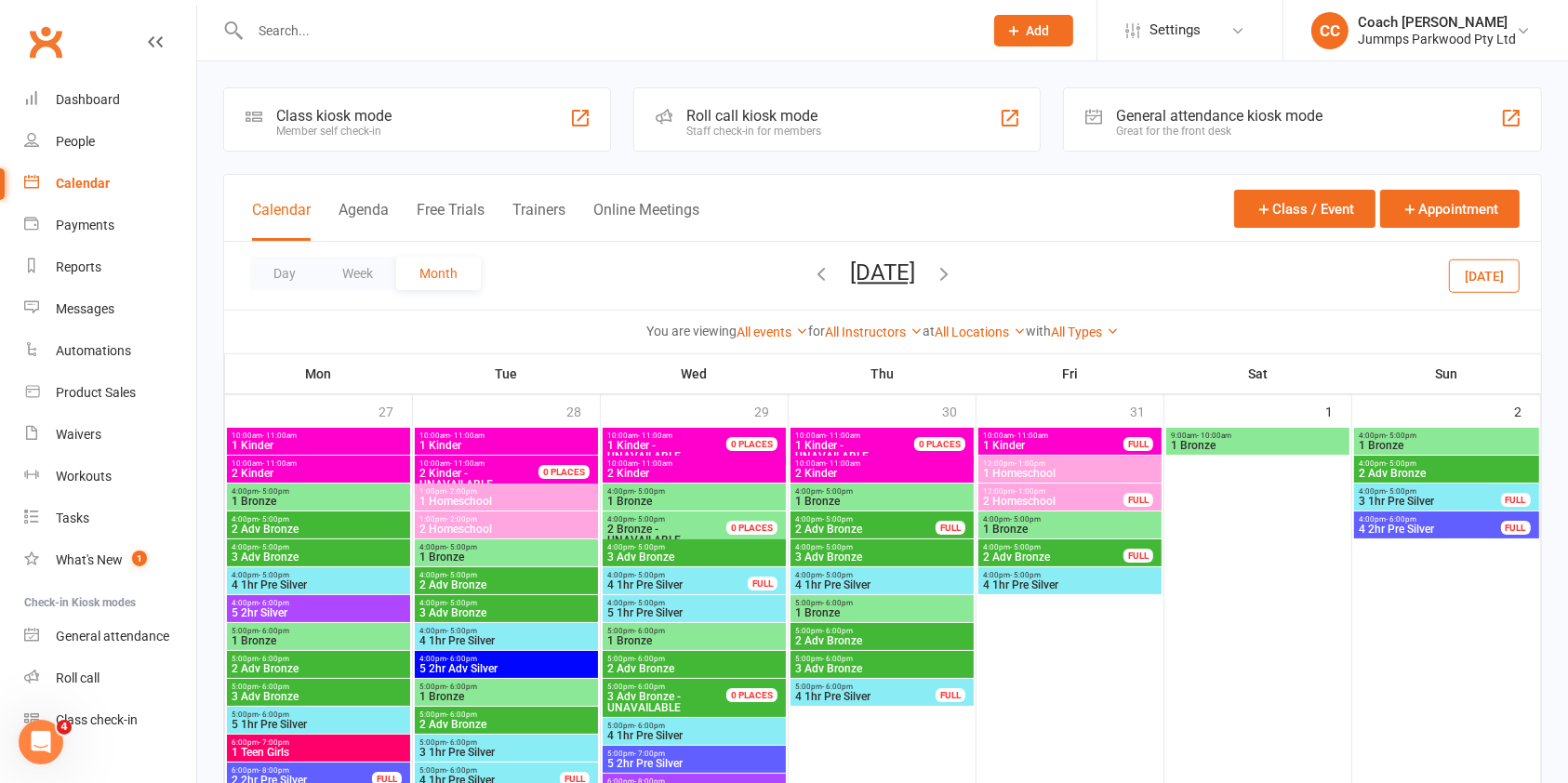
click at [811, 281] on icon "button" at bounding box center [820, 273] width 20 height 20
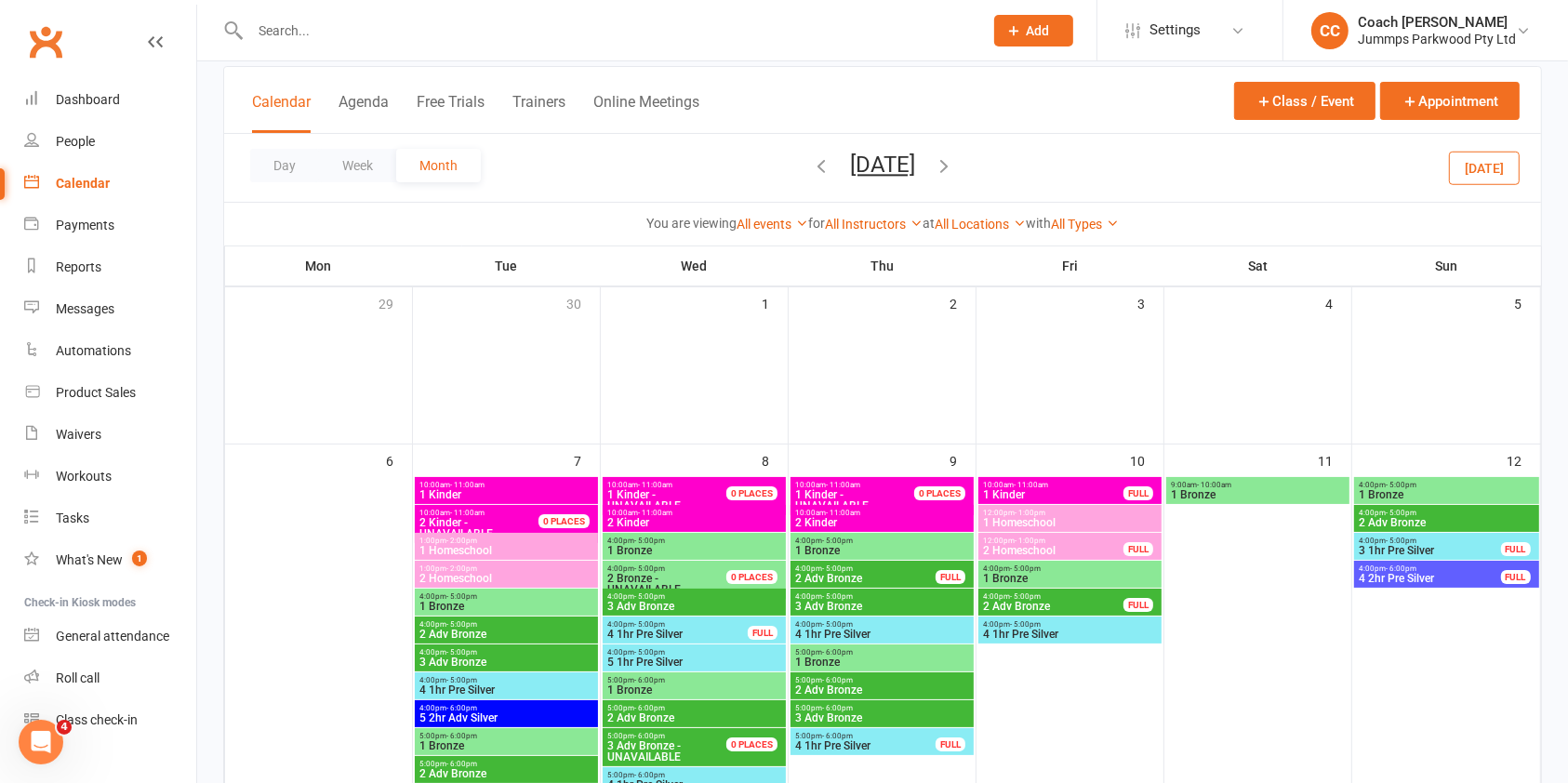
scroll to position [113, 0]
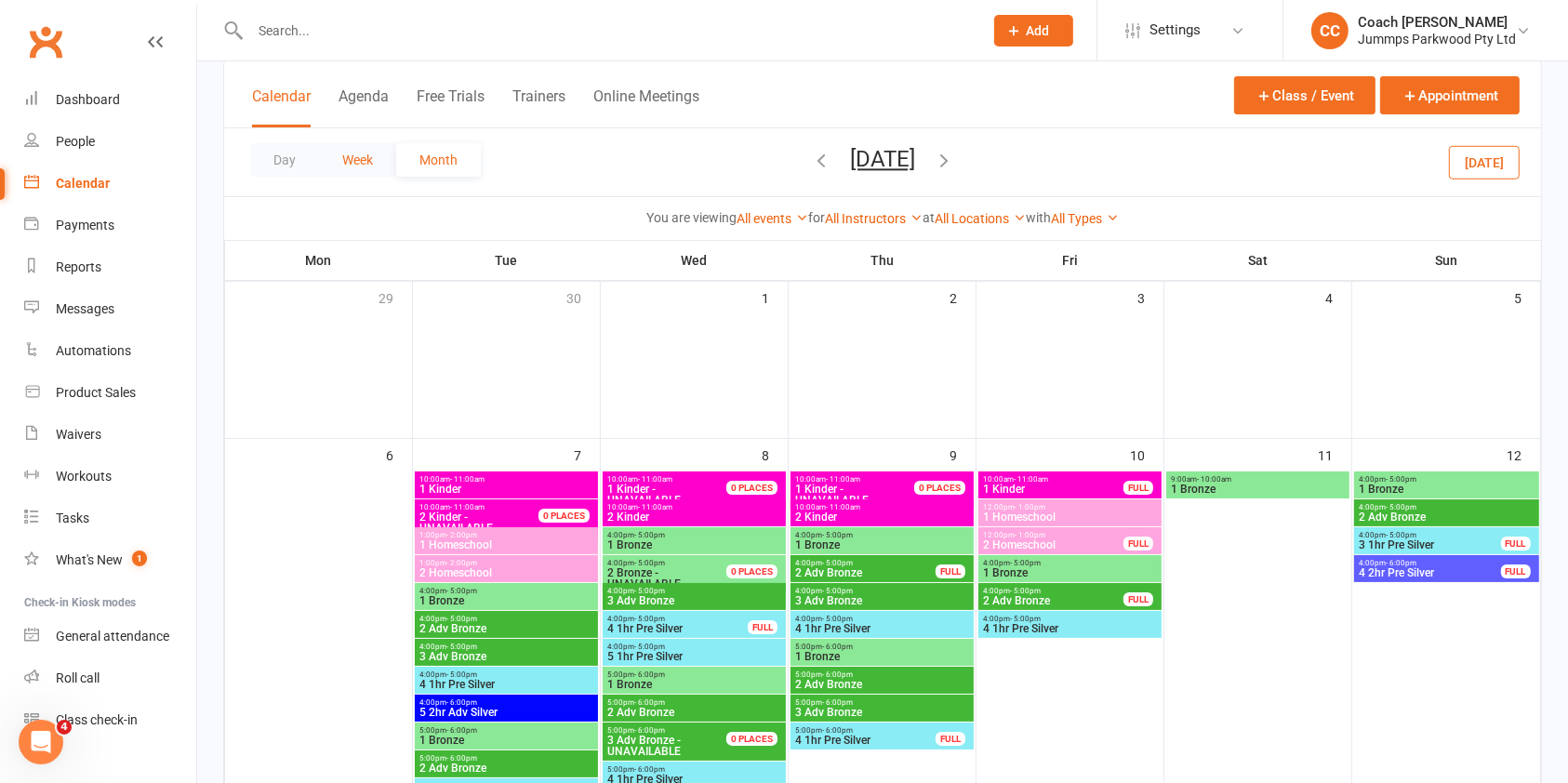
click at [371, 160] on button "Week" at bounding box center [358, 160] width 77 height 34
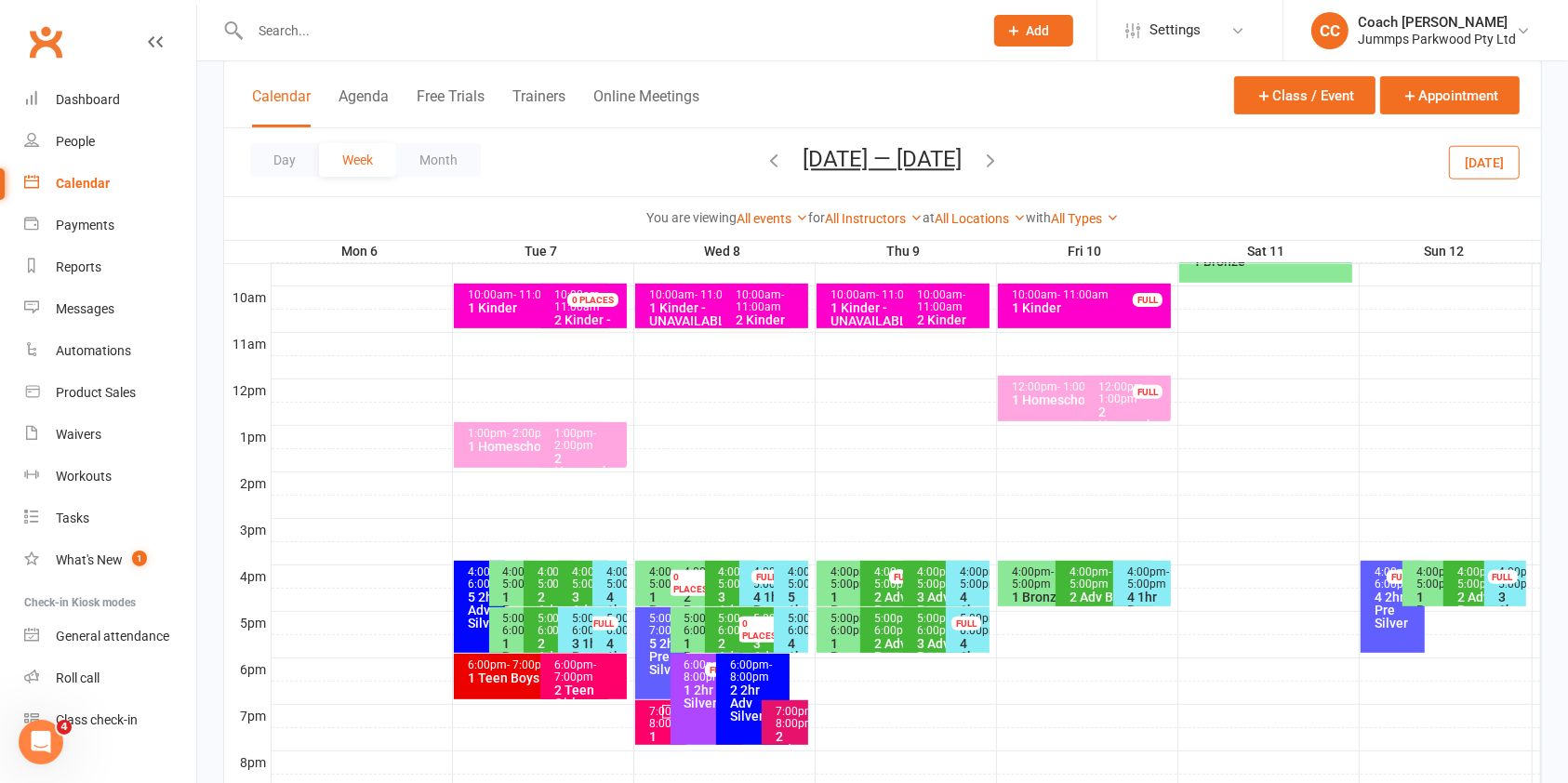
scroll to position [556, 0]
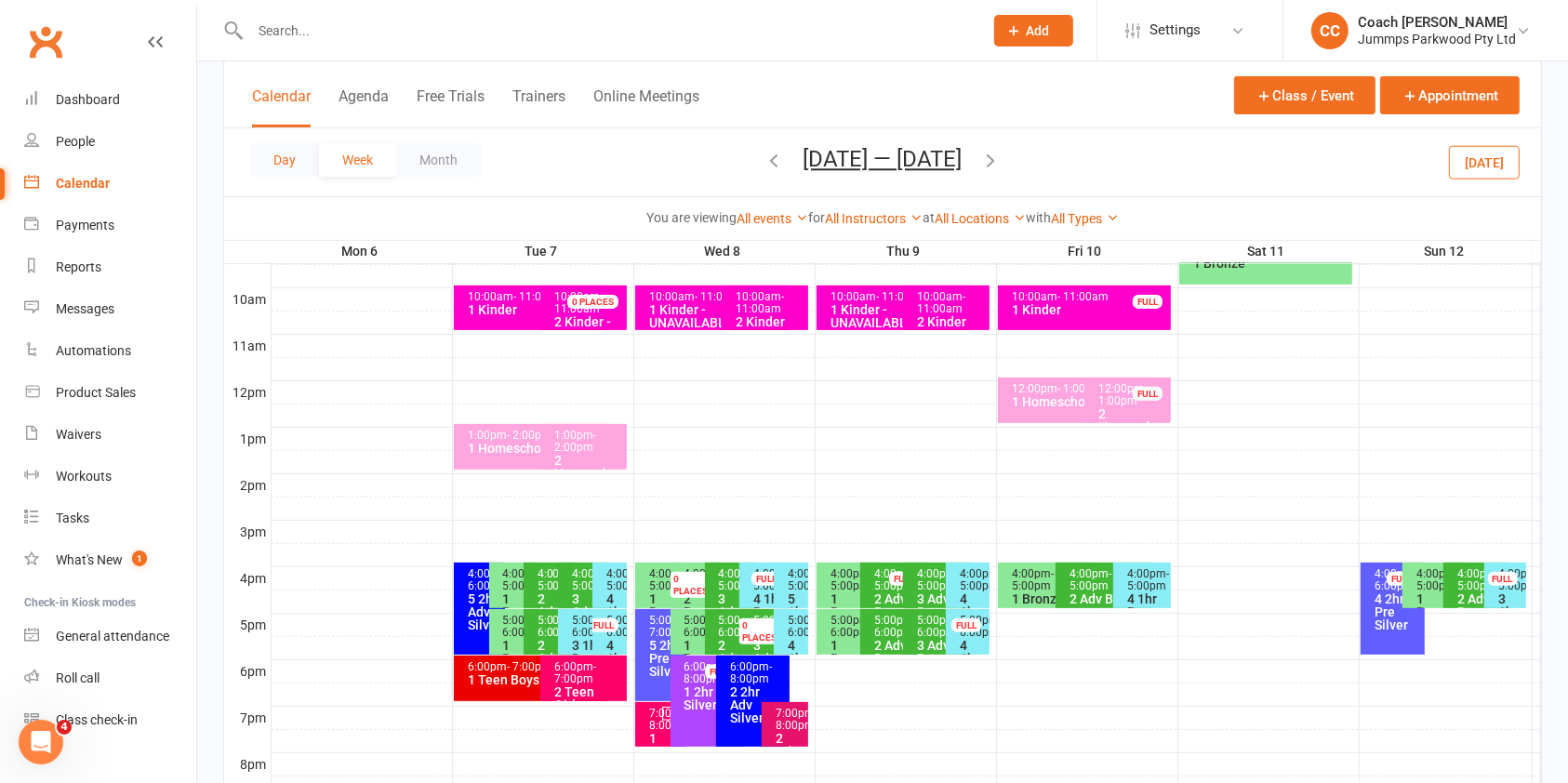
click at [297, 173] on button "Day" at bounding box center [284, 160] width 69 height 34
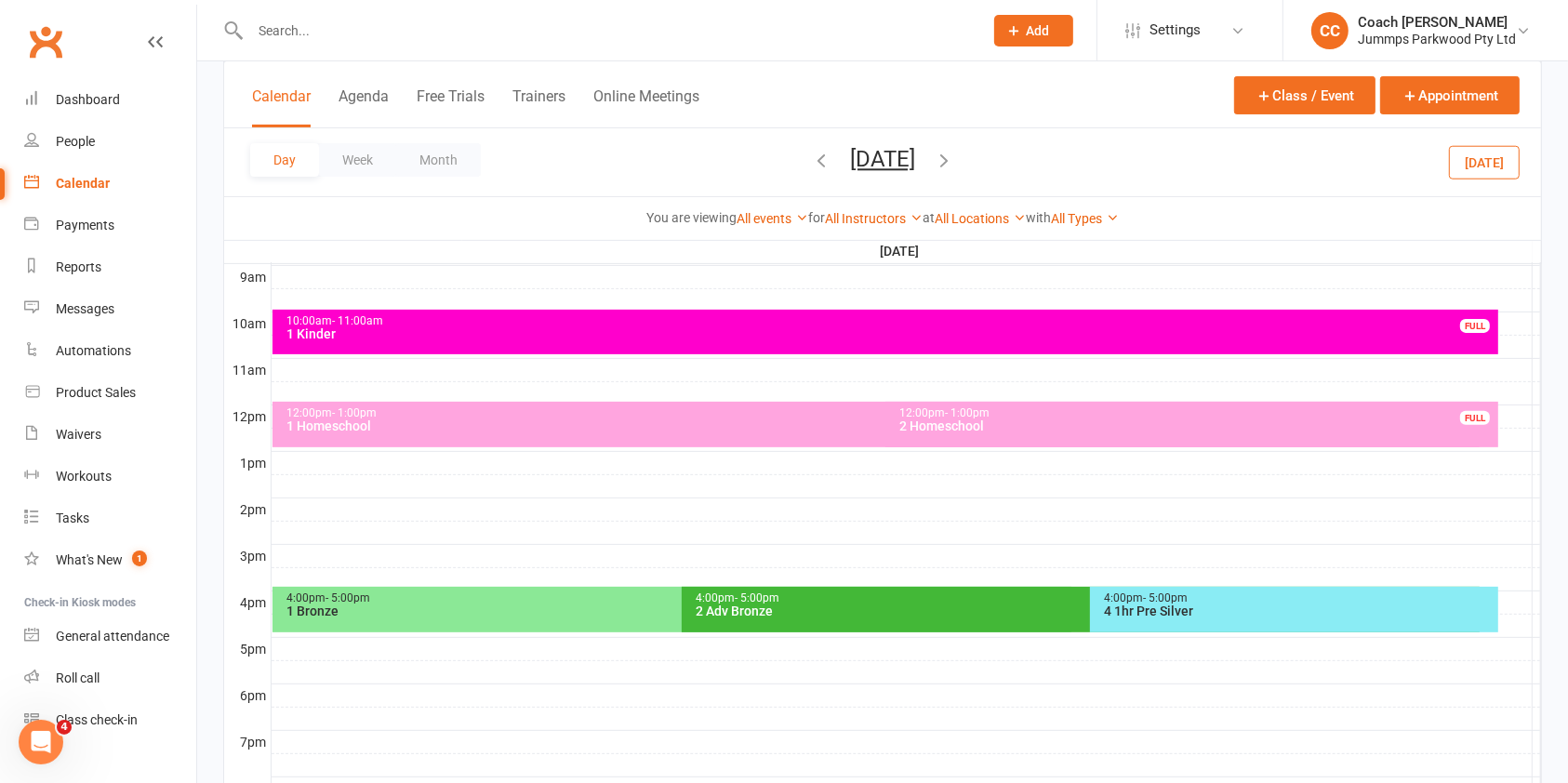
scroll to position [504, 0]
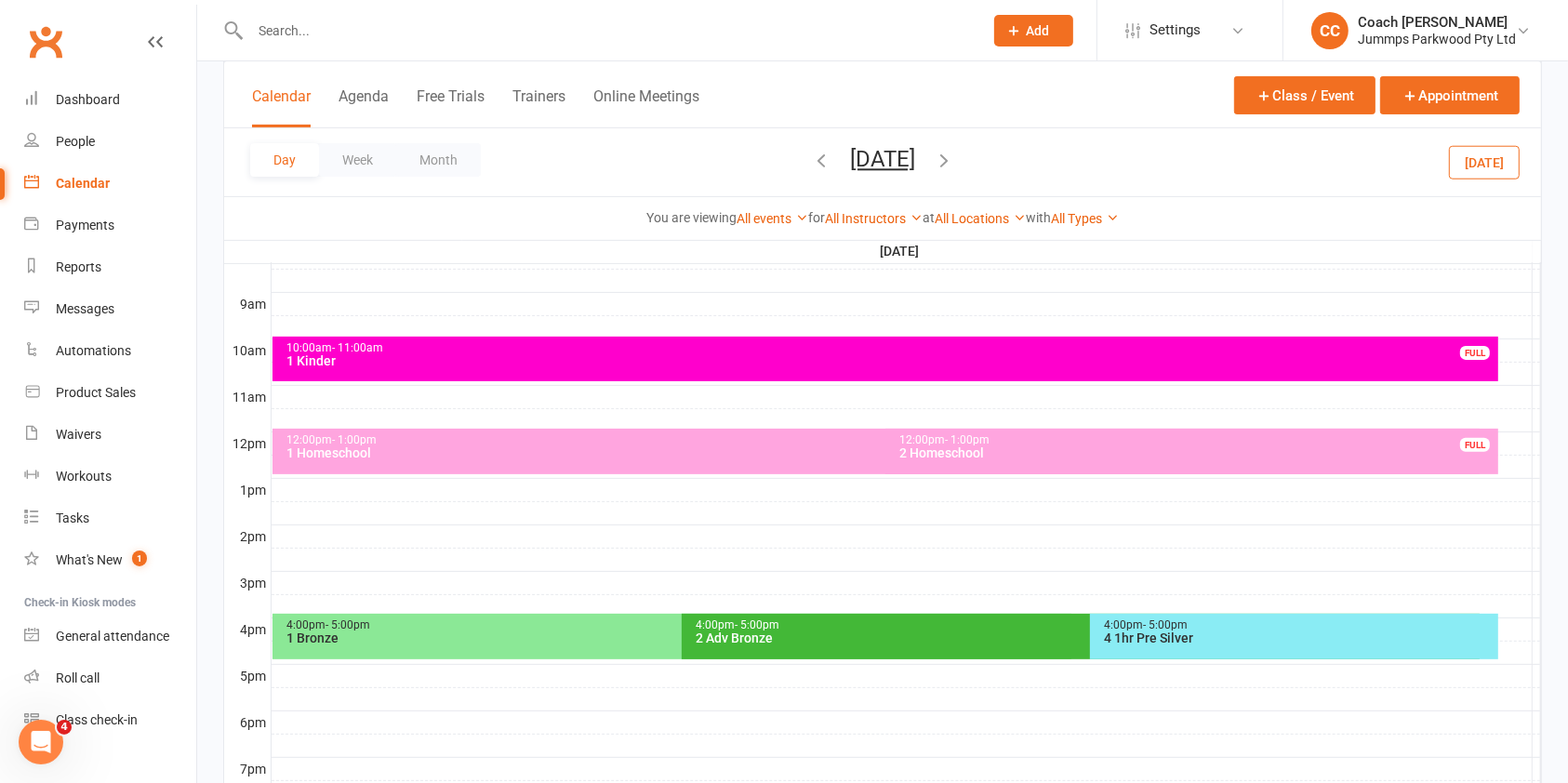
click at [907, 154] on button "[DATE]" at bounding box center [882, 159] width 65 height 26
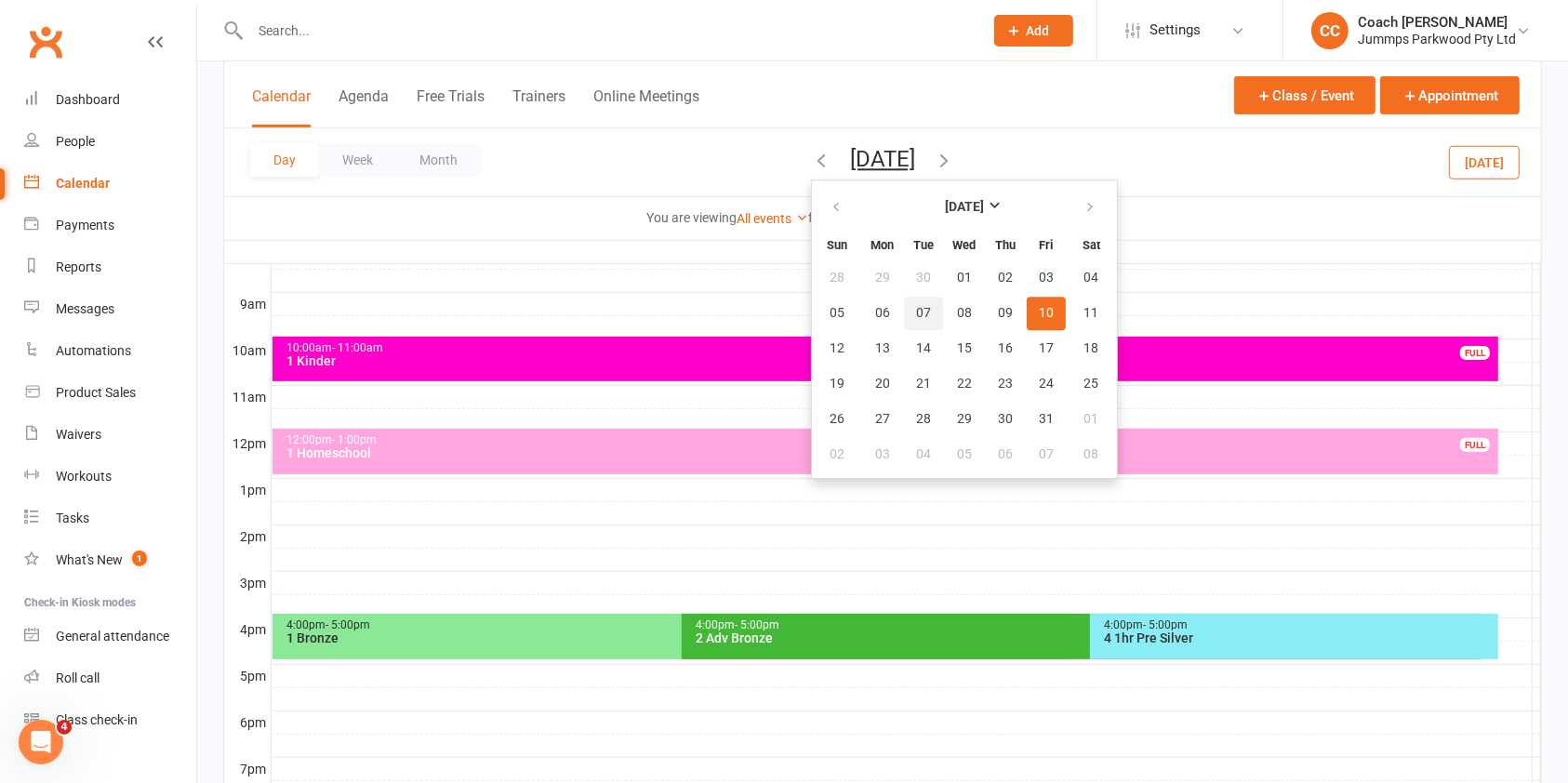
click at [916, 313] on span "07" at bounding box center [923, 313] width 15 height 15
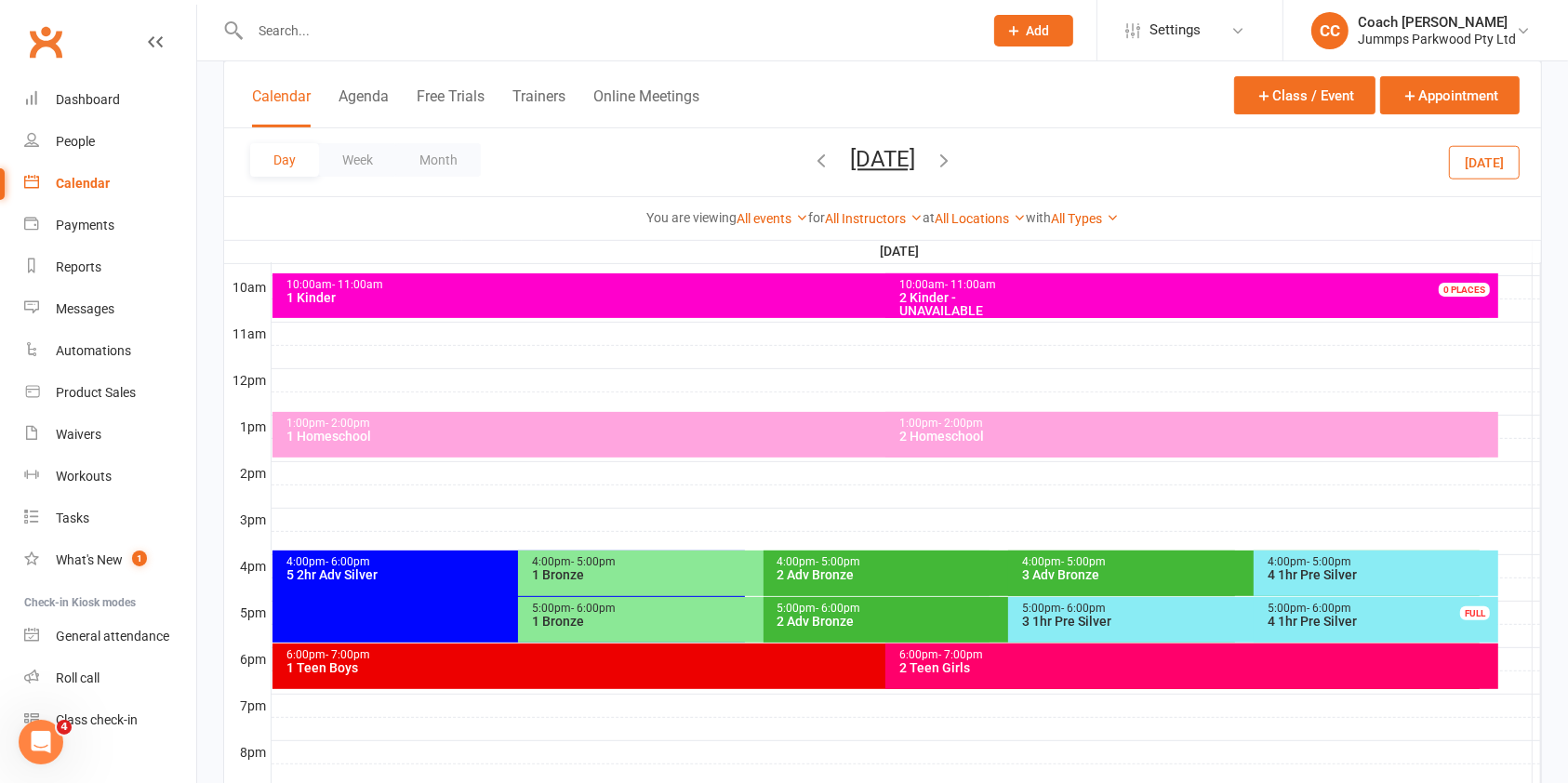
scroll to position [568, 0]
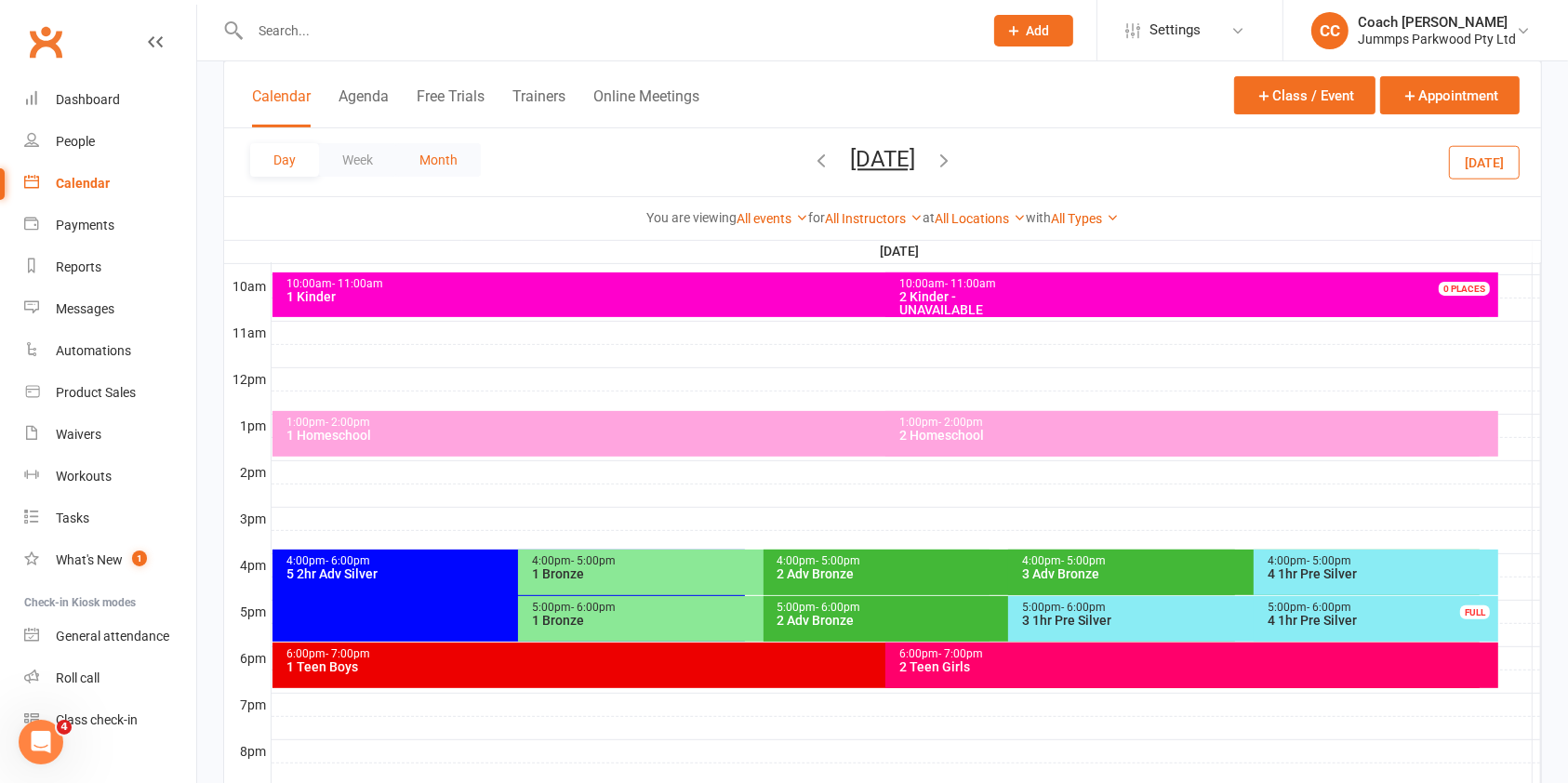
click at [455, 166] on button "Month" at bounding box center [437, 160] width 84 height 34
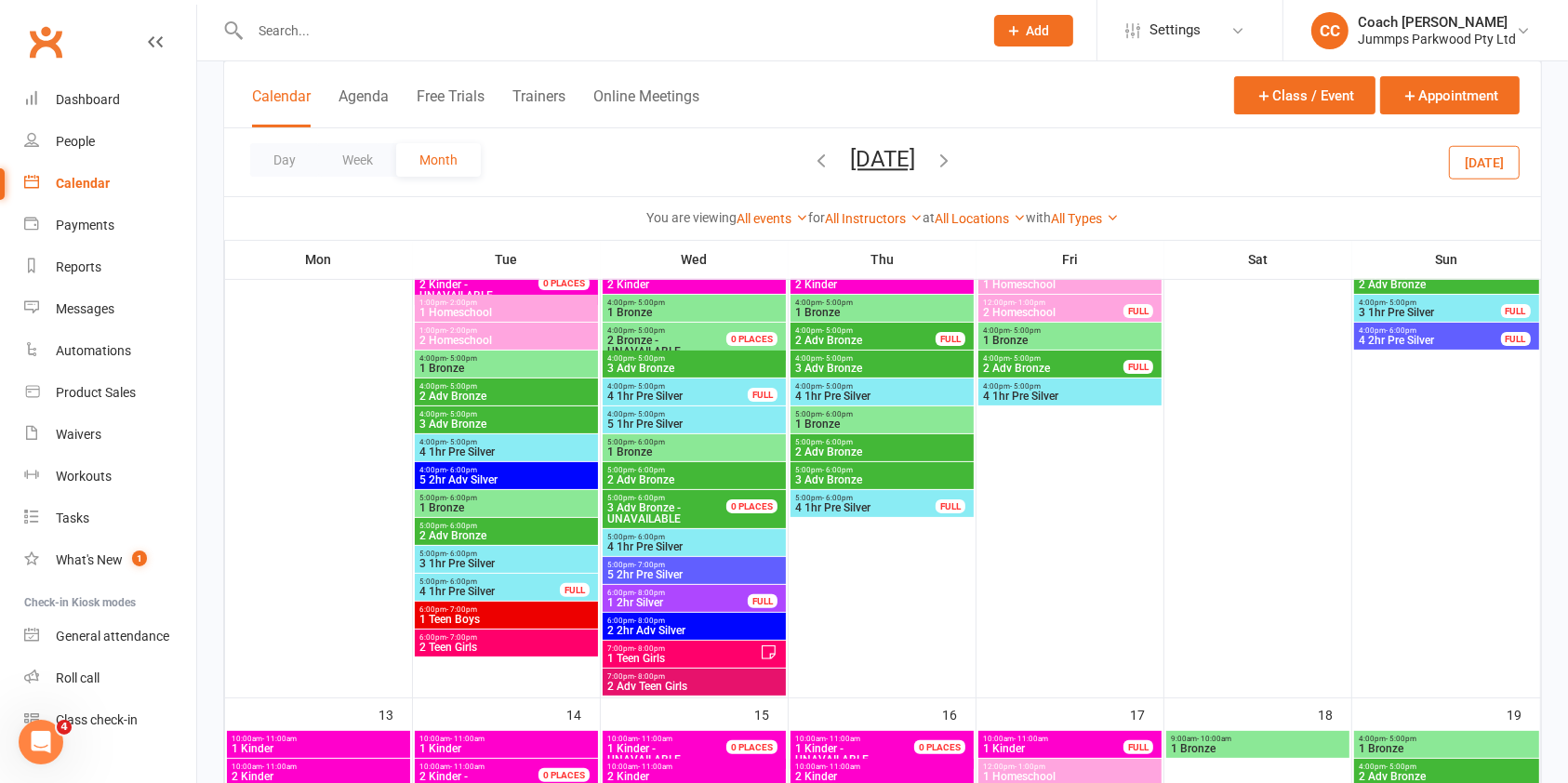
scroll to position [345, 0]
click at [549, 390] on span "2 Adv Bronze" at bounding box center [507, 396] width 176 height 12
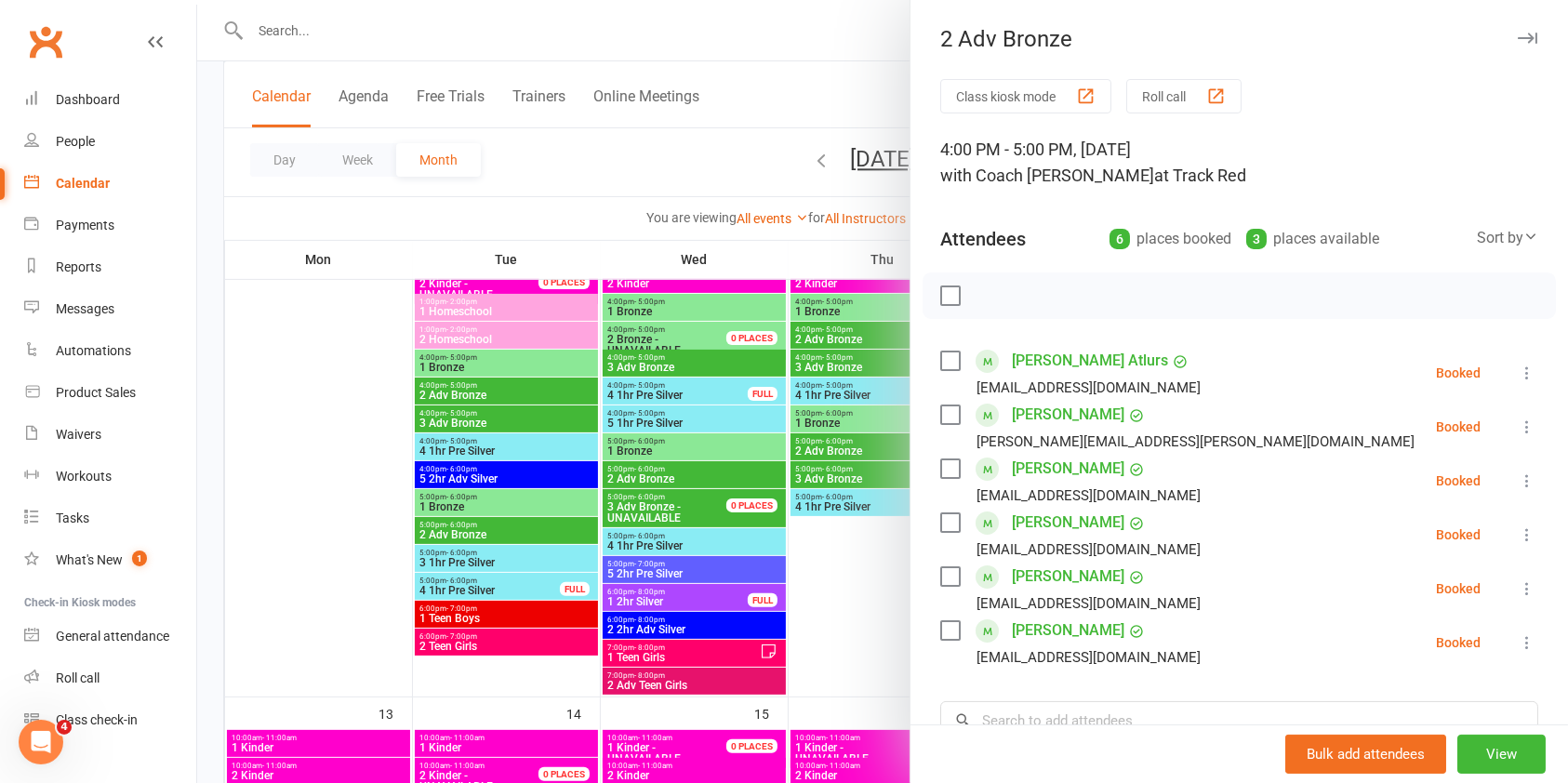
click at [1516, 30] on button "button" at bounding box center [1526, 38] width 22 height 22
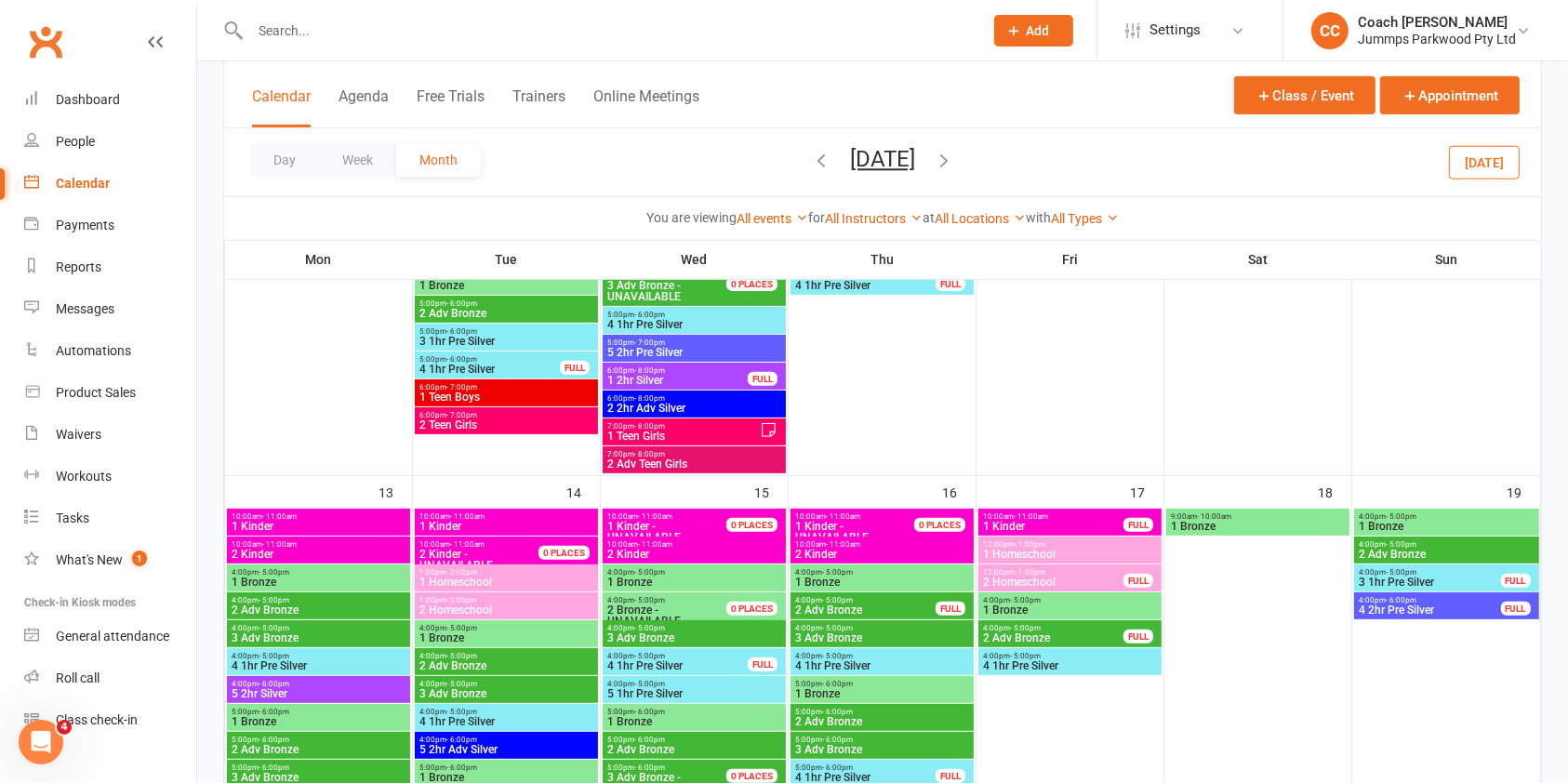
scroll to position [566, 0]
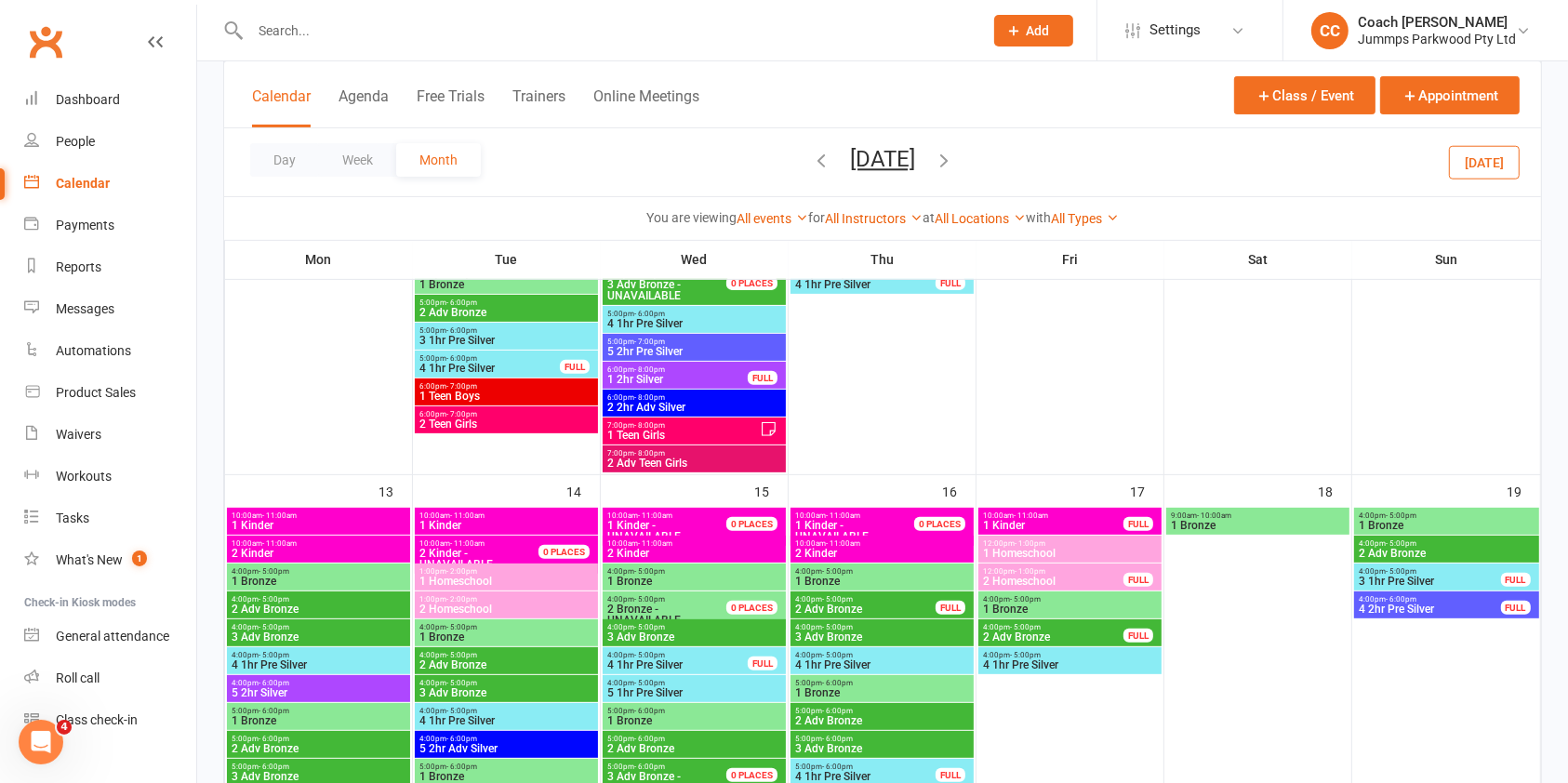
click at [536, 663] on span "2 Adv Bronze" at bounding box center [507, 665] width 176 height 12
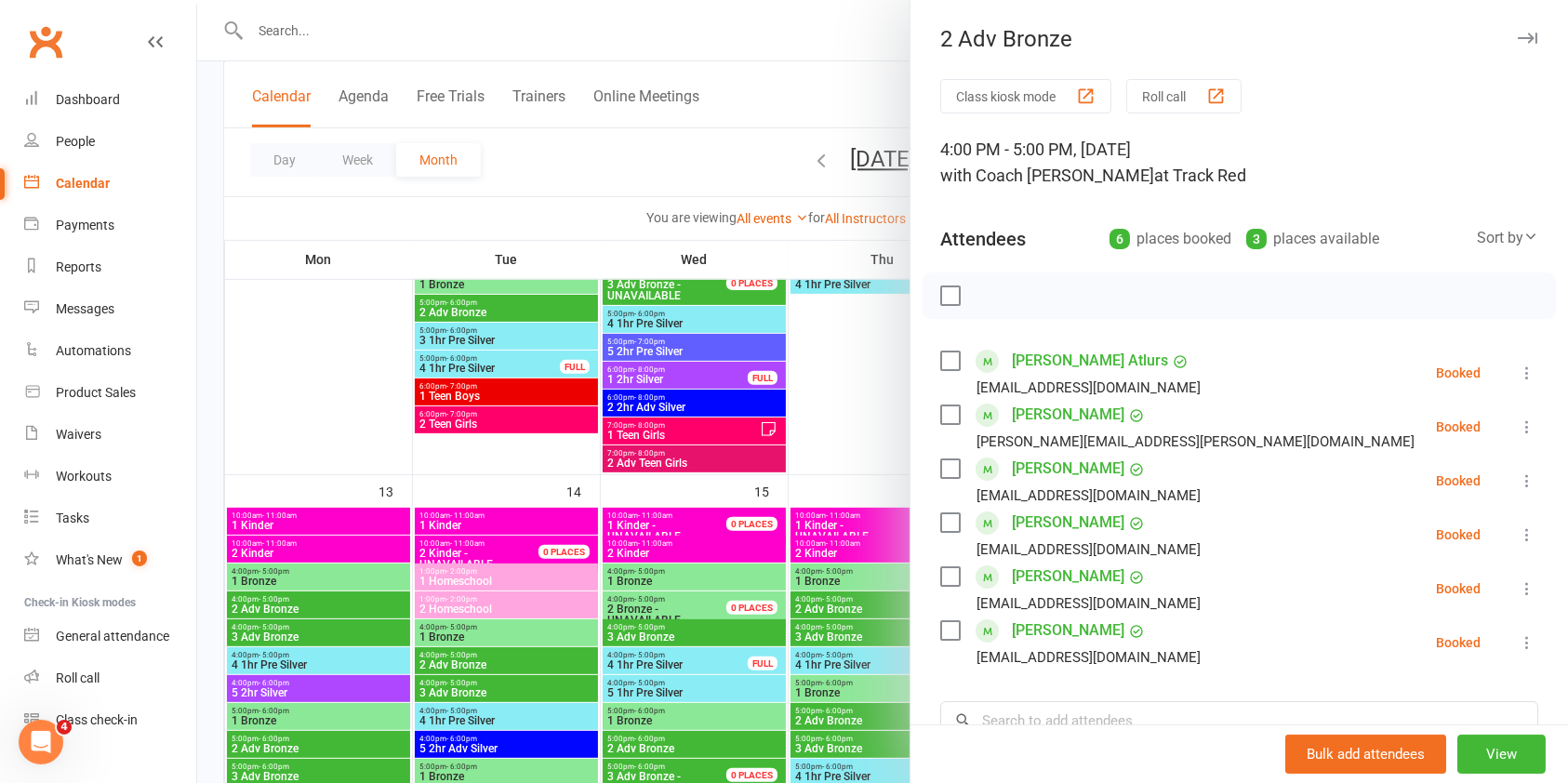
click at [1518, 43] on icon "button" at bounding box center [1527, 39] width 19 height 12
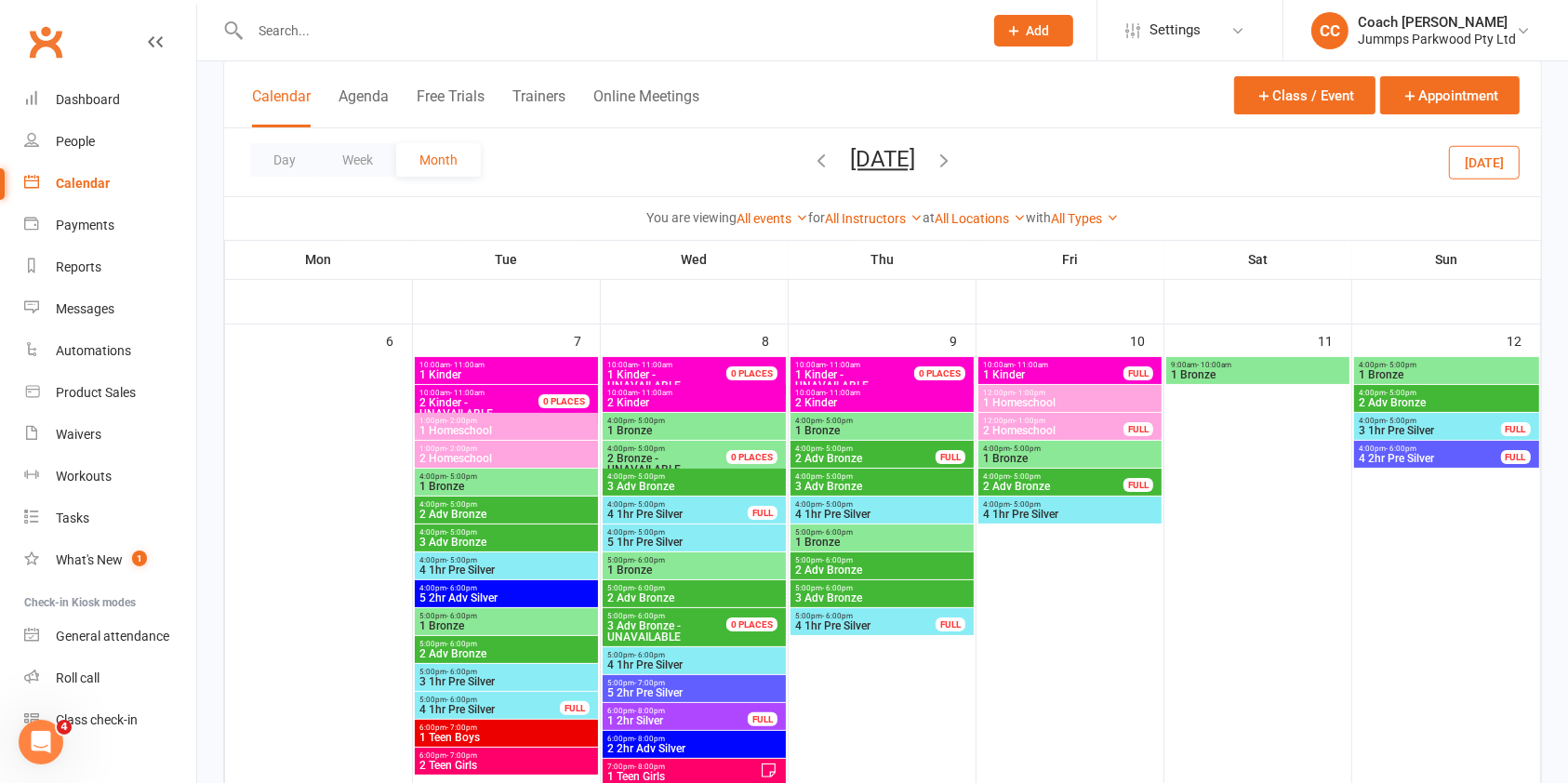
scroll to position [227, 0]
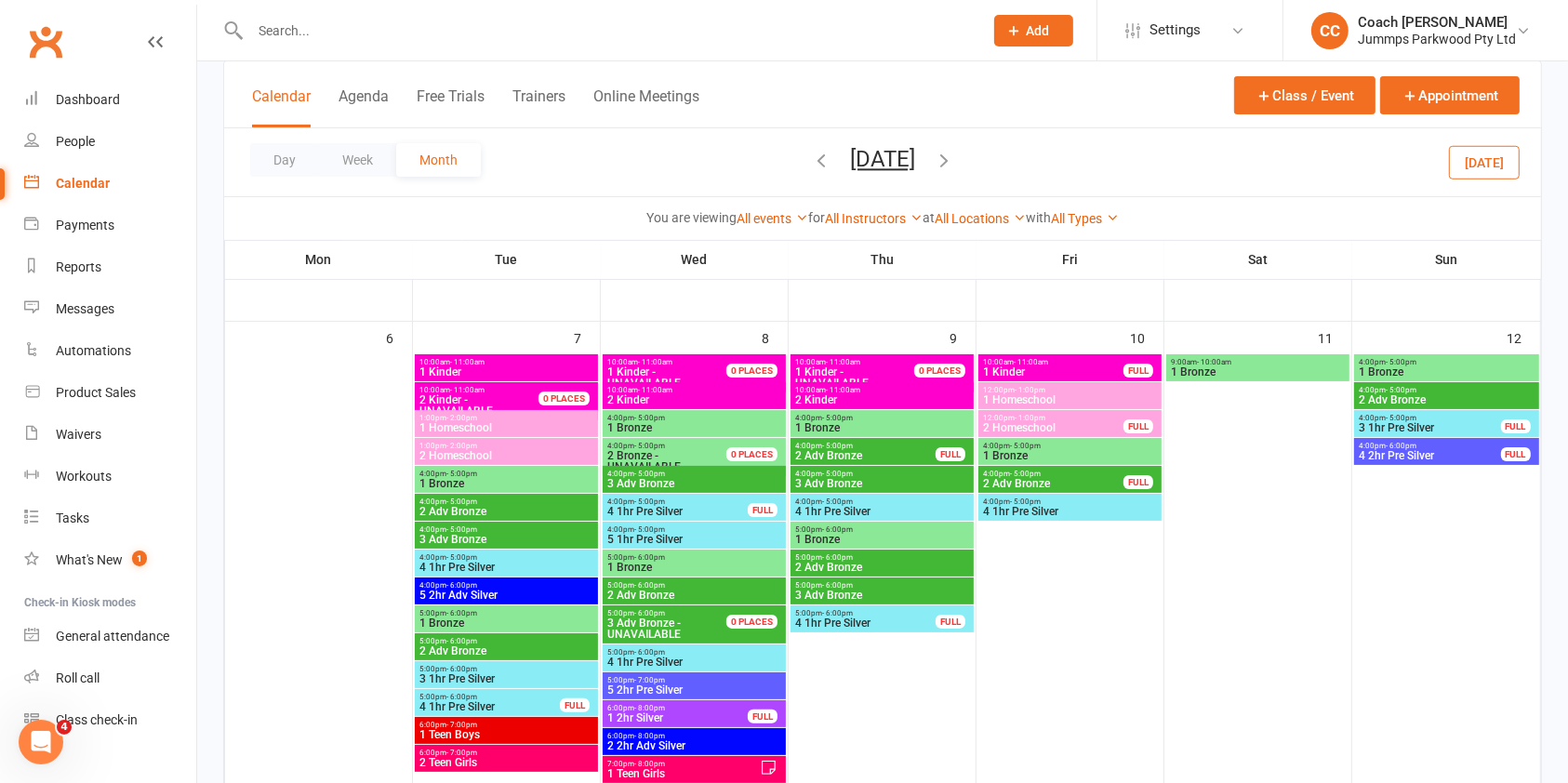
click at [553, 443] on span "1:00pm - 2:00pm" at bounding box center [507, 446] width 176 height 9
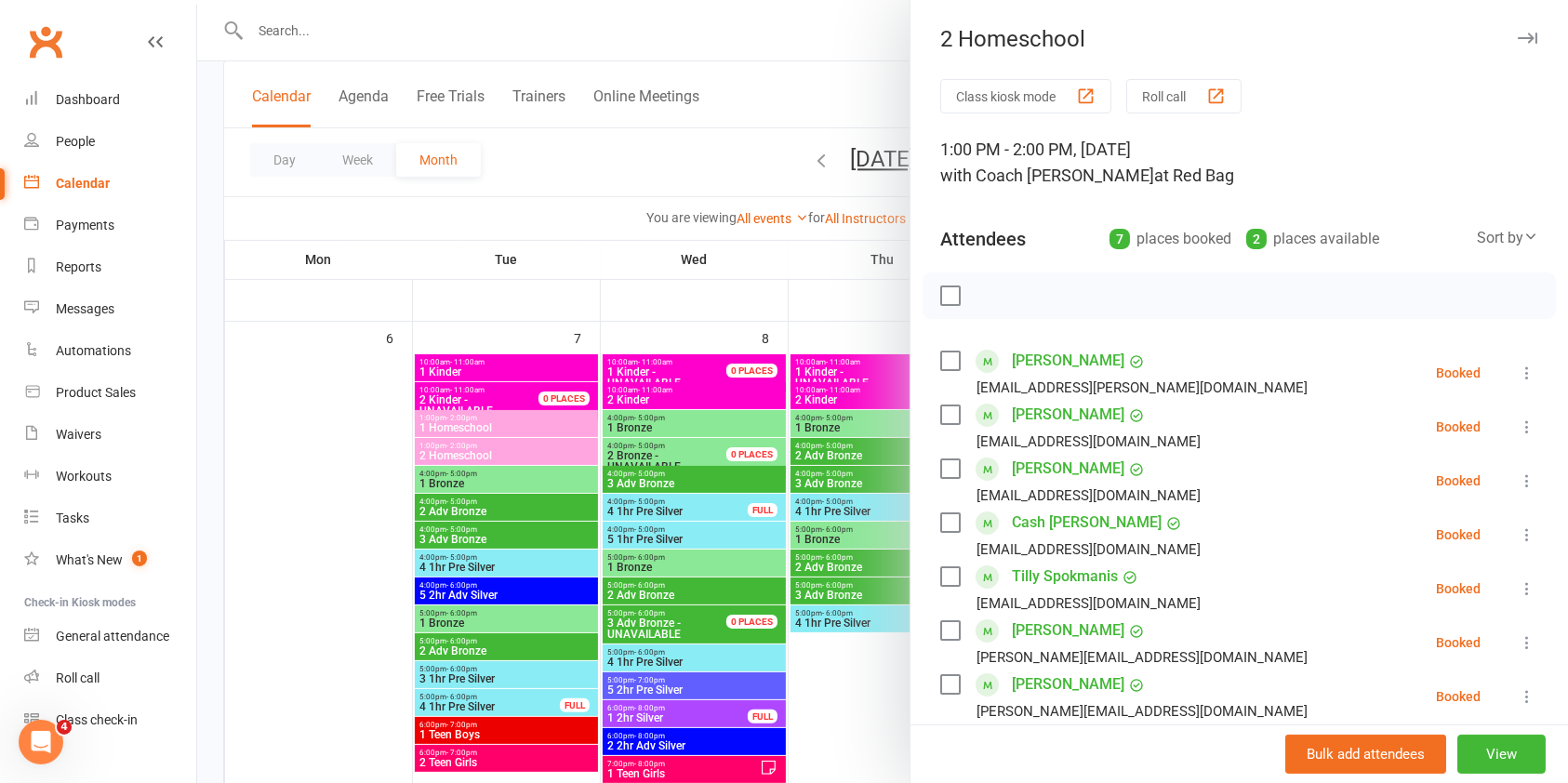
click at [1500, 42] on div "2 Homeschool" at bounding box center [1239, 39] width 658 height 26
click at [1518, 42] on icon "button" at bounding box center [1527, 39] width 19 height 12
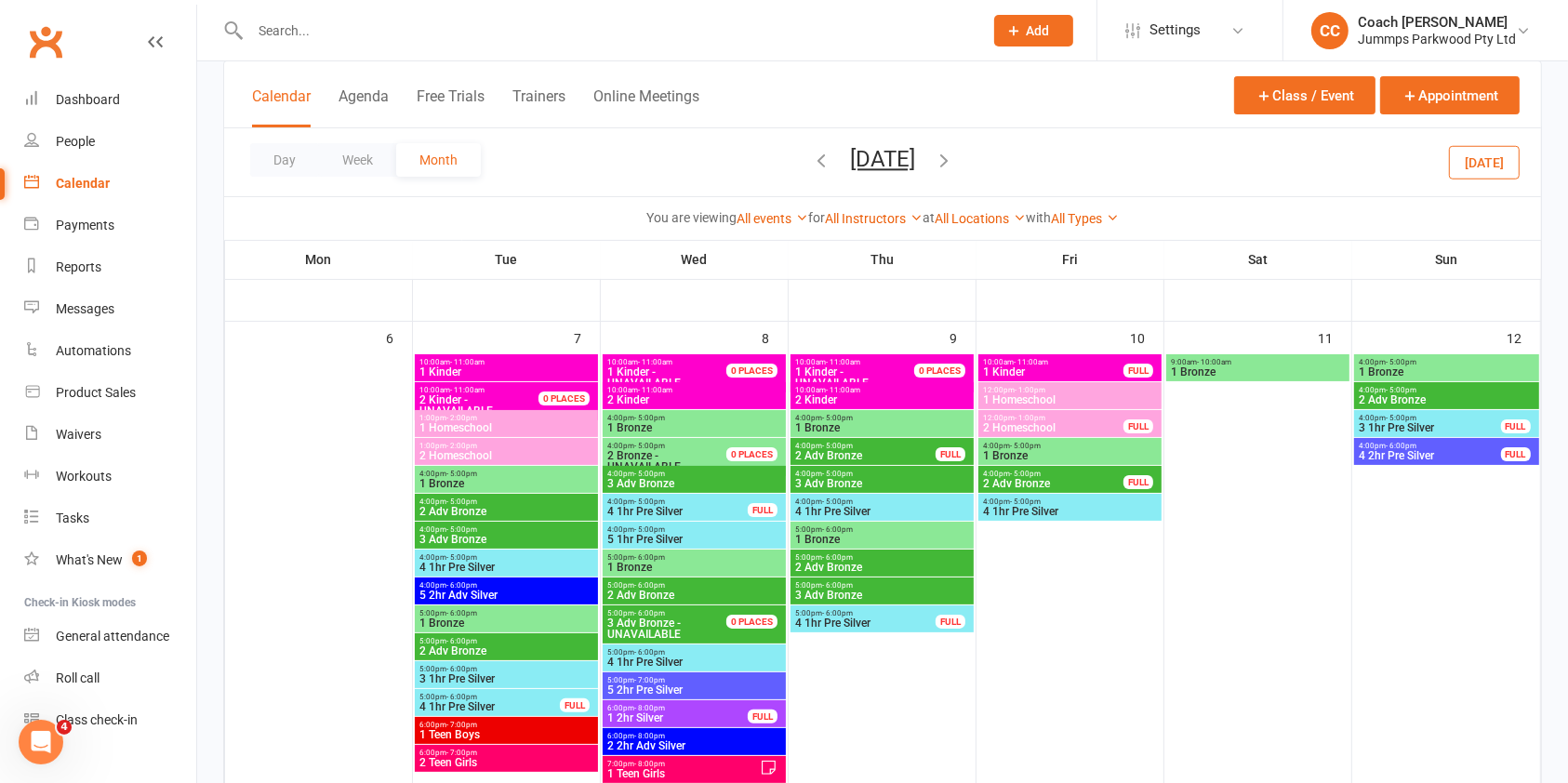
click at [563, 503] on span "4:00pm - 5:00pm" at bounding box center [507, 501] width 176 height 9
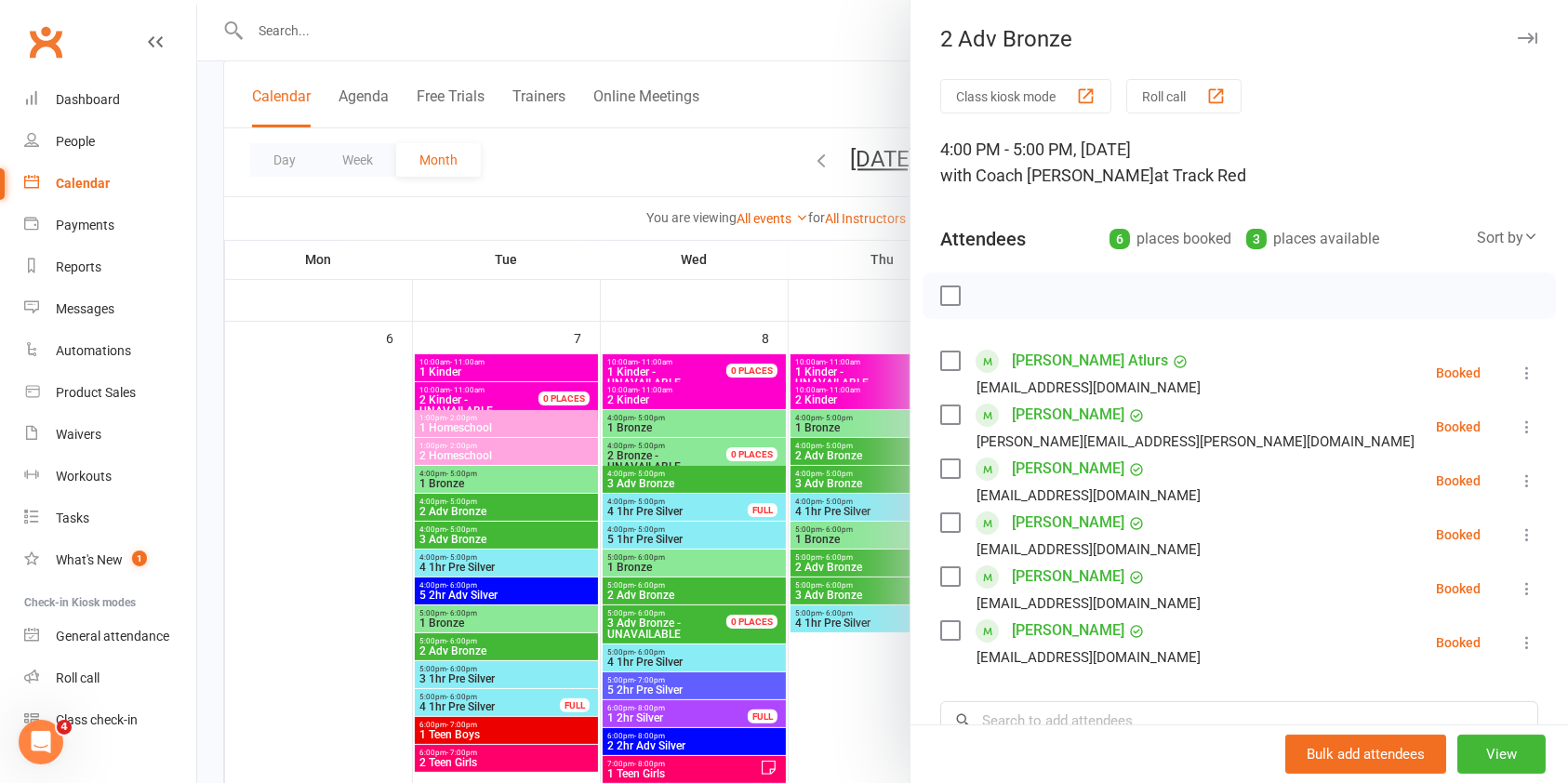
click at [1518, 40] on icon "button" at bounding box center [1527, 39] width 19 height 12
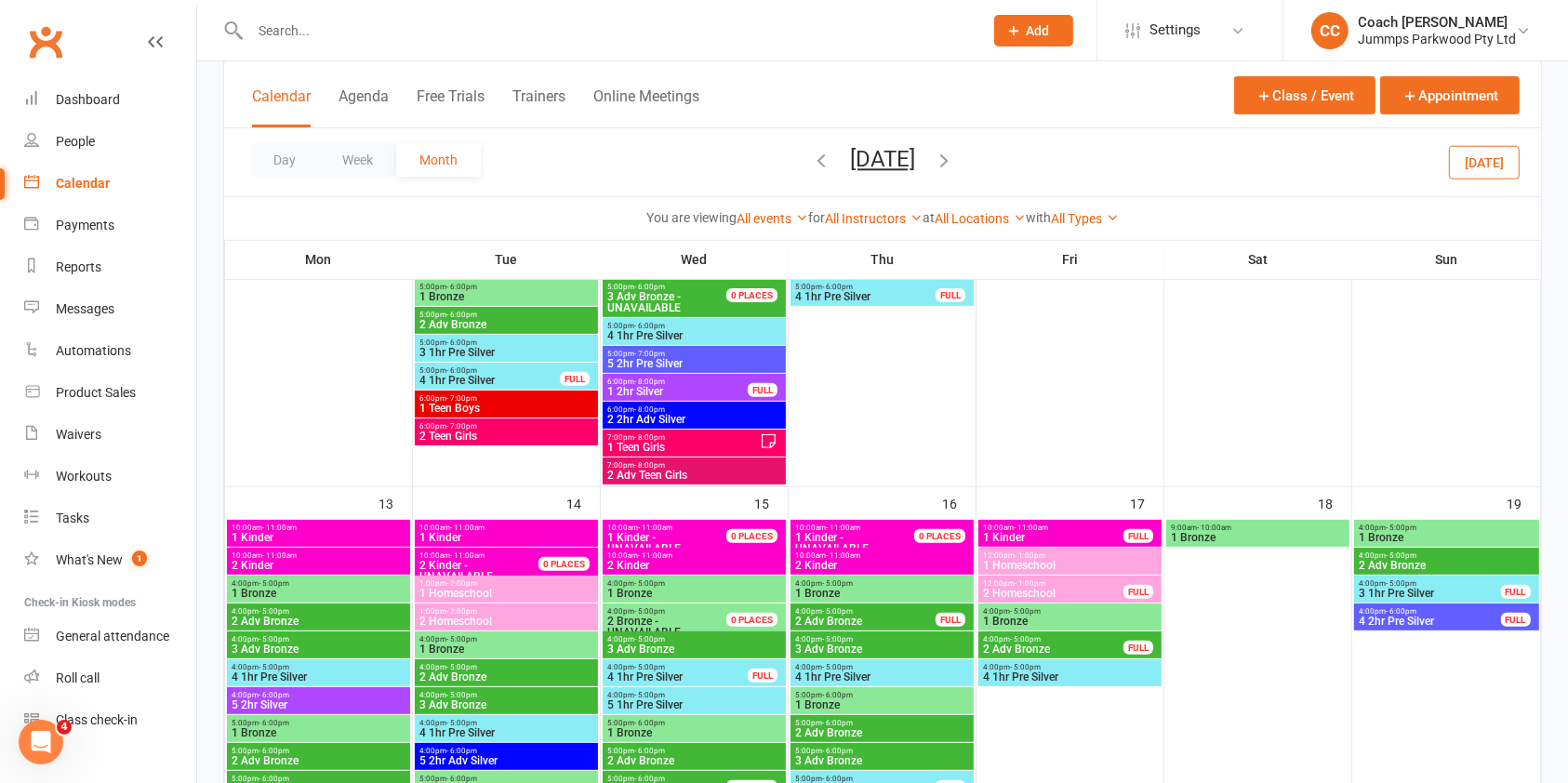
scroll to position [556, 0]
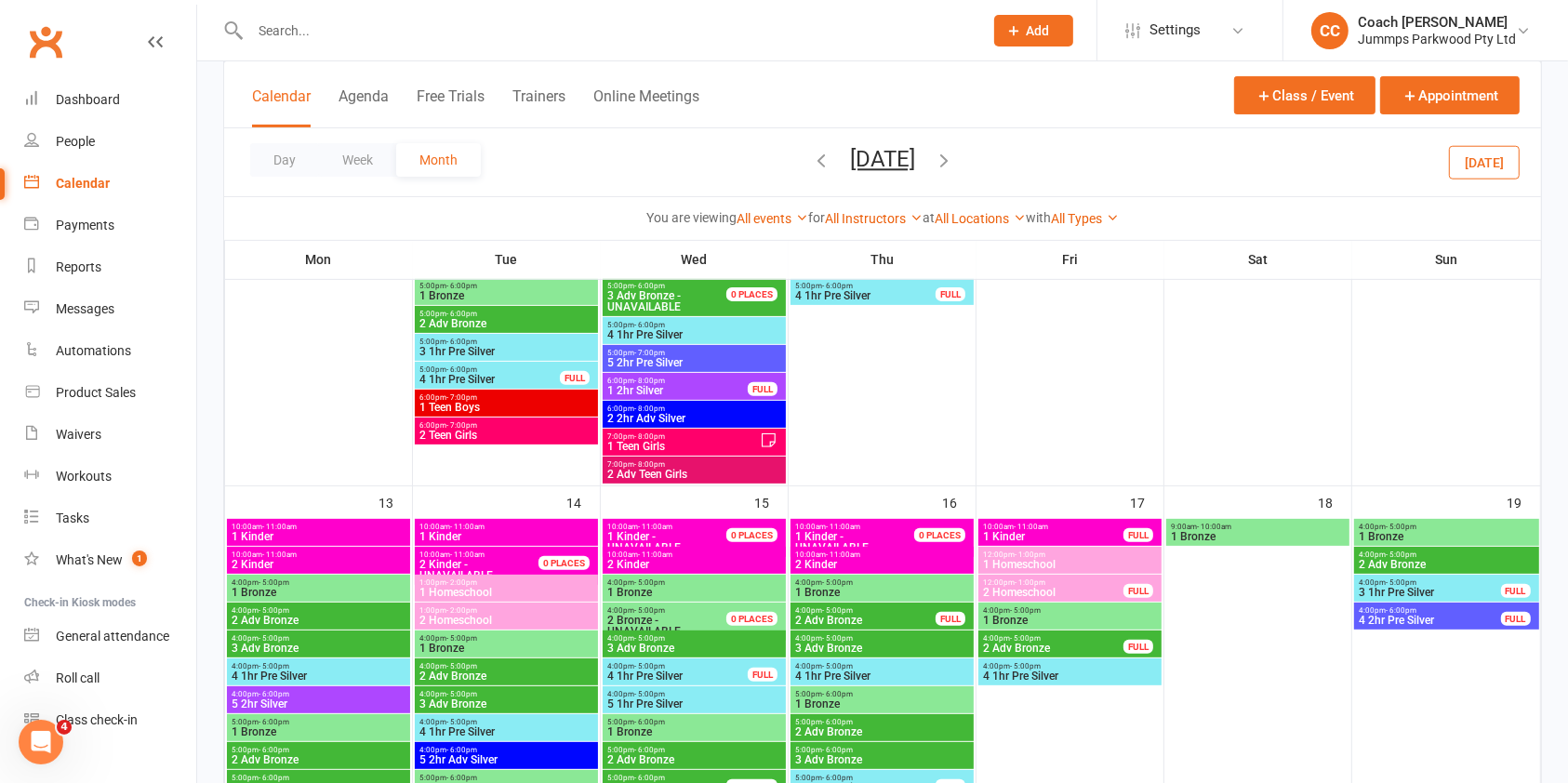
click at [512, 672] on span "2 Adv Bronze" at bounding box center [507, 677] width 176 height 12
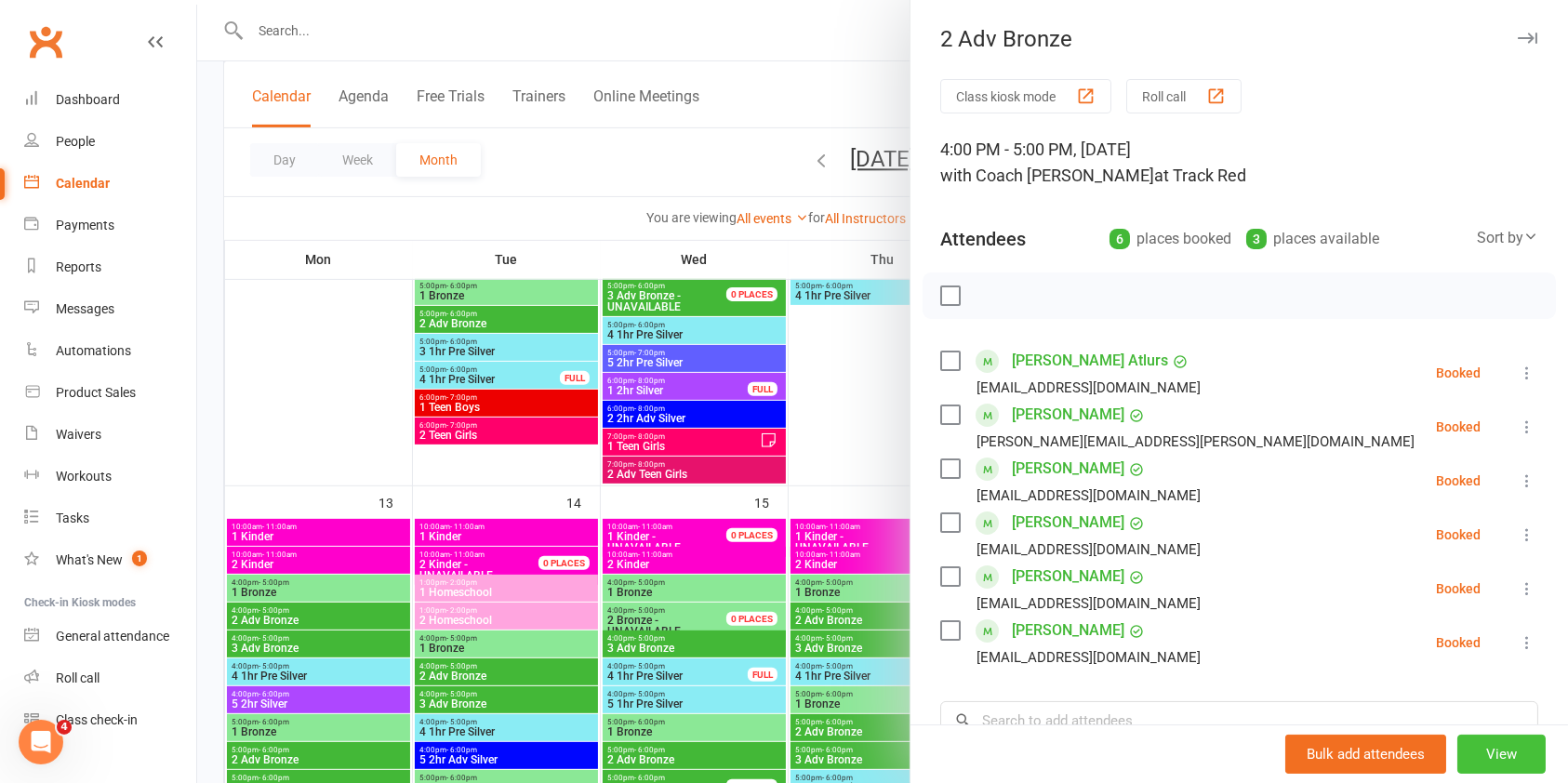
click at [1462, 753] on button "View" at bounding box center [1500, 754] width 88 height 39
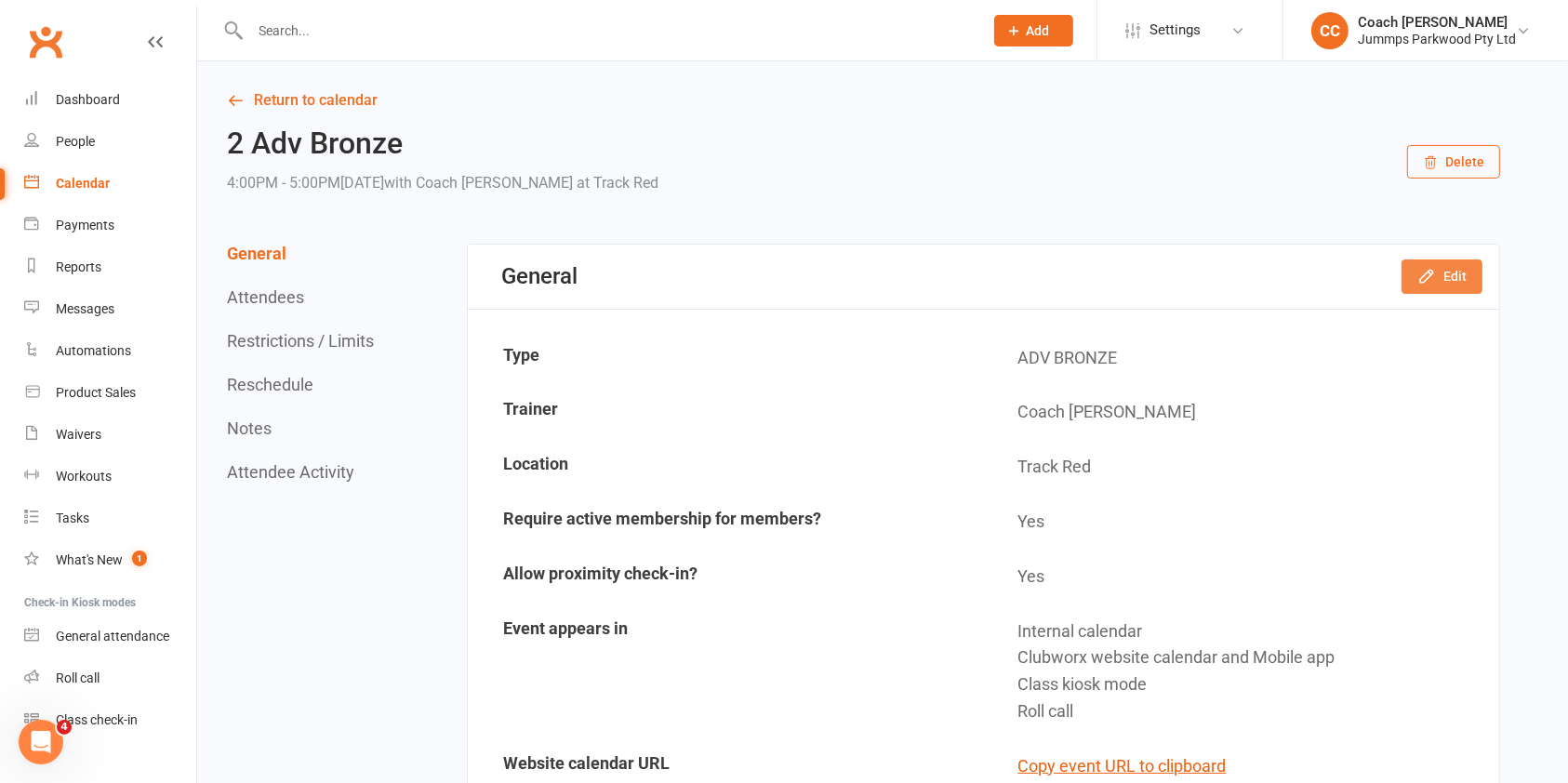
click at [1436, 286] on button "Edit" at bounding box center [1441, 276] width 81 height 34
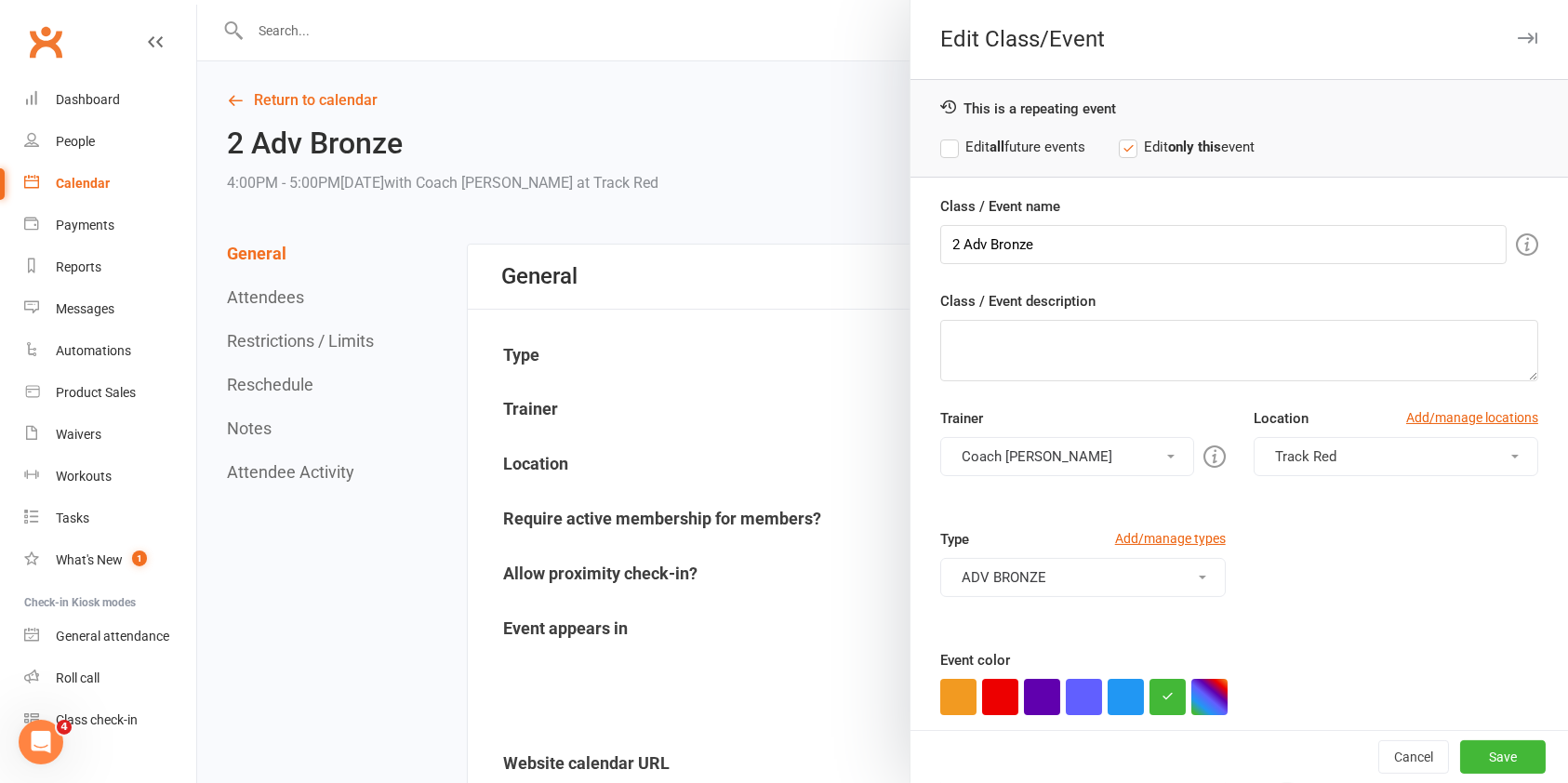
click at [1339, 464] on button "Track Red" at bounding box center [1396, 457] width 284 height 39
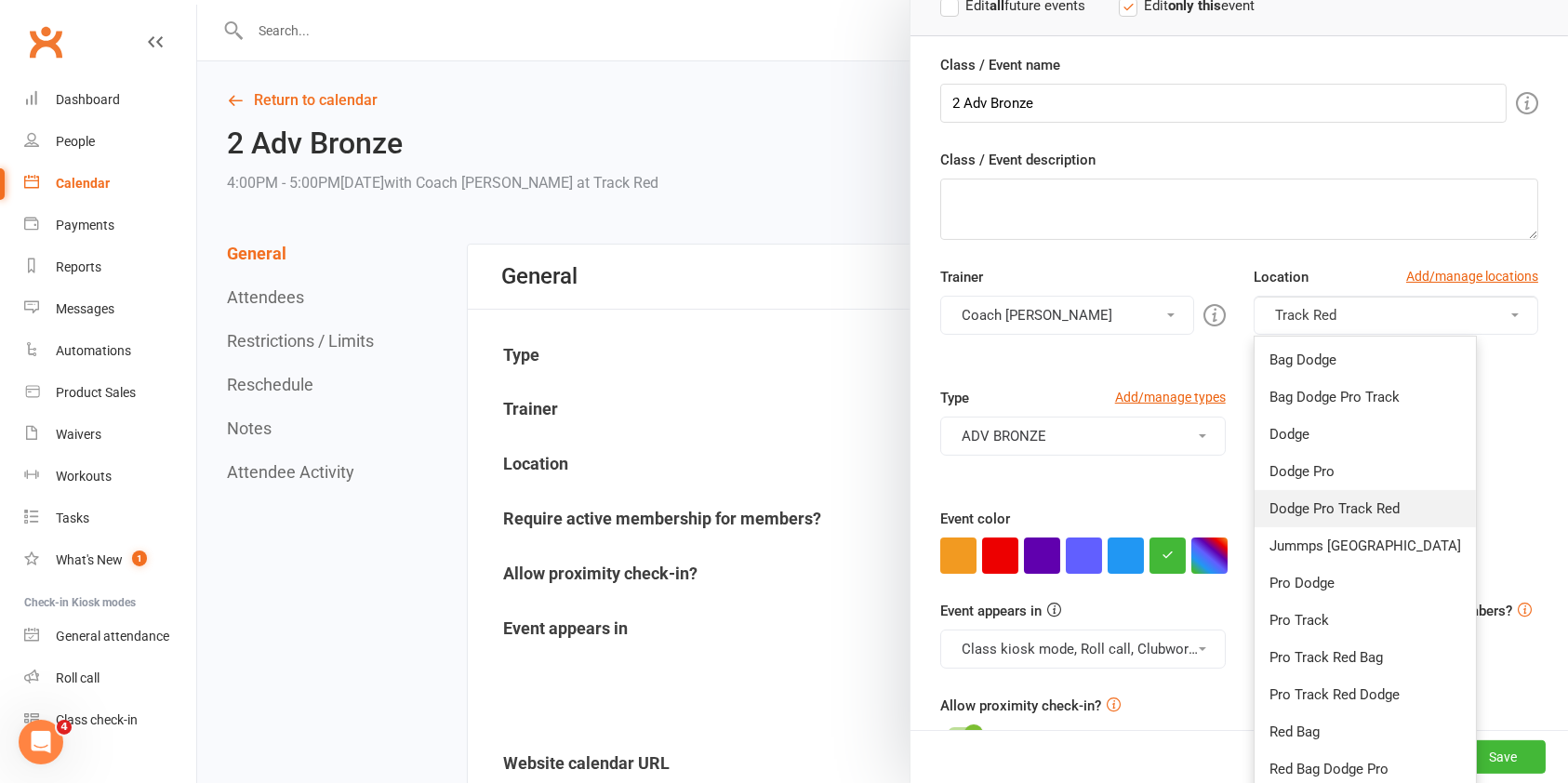
scroll to position [299, 0]
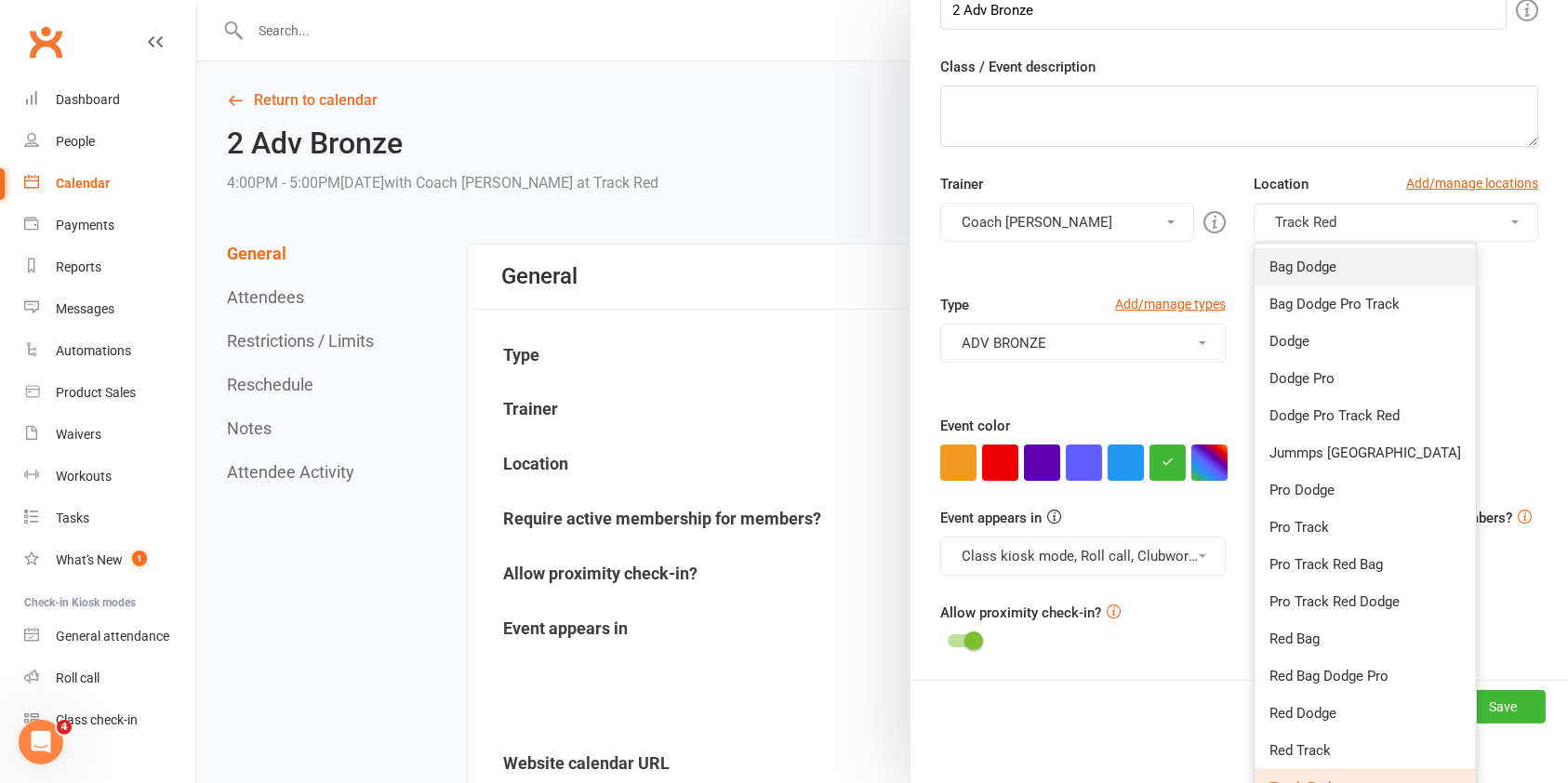
click at [1305, 275] on link "Bag Dodge" at bounding box center [1365, 267] width 222 height 37
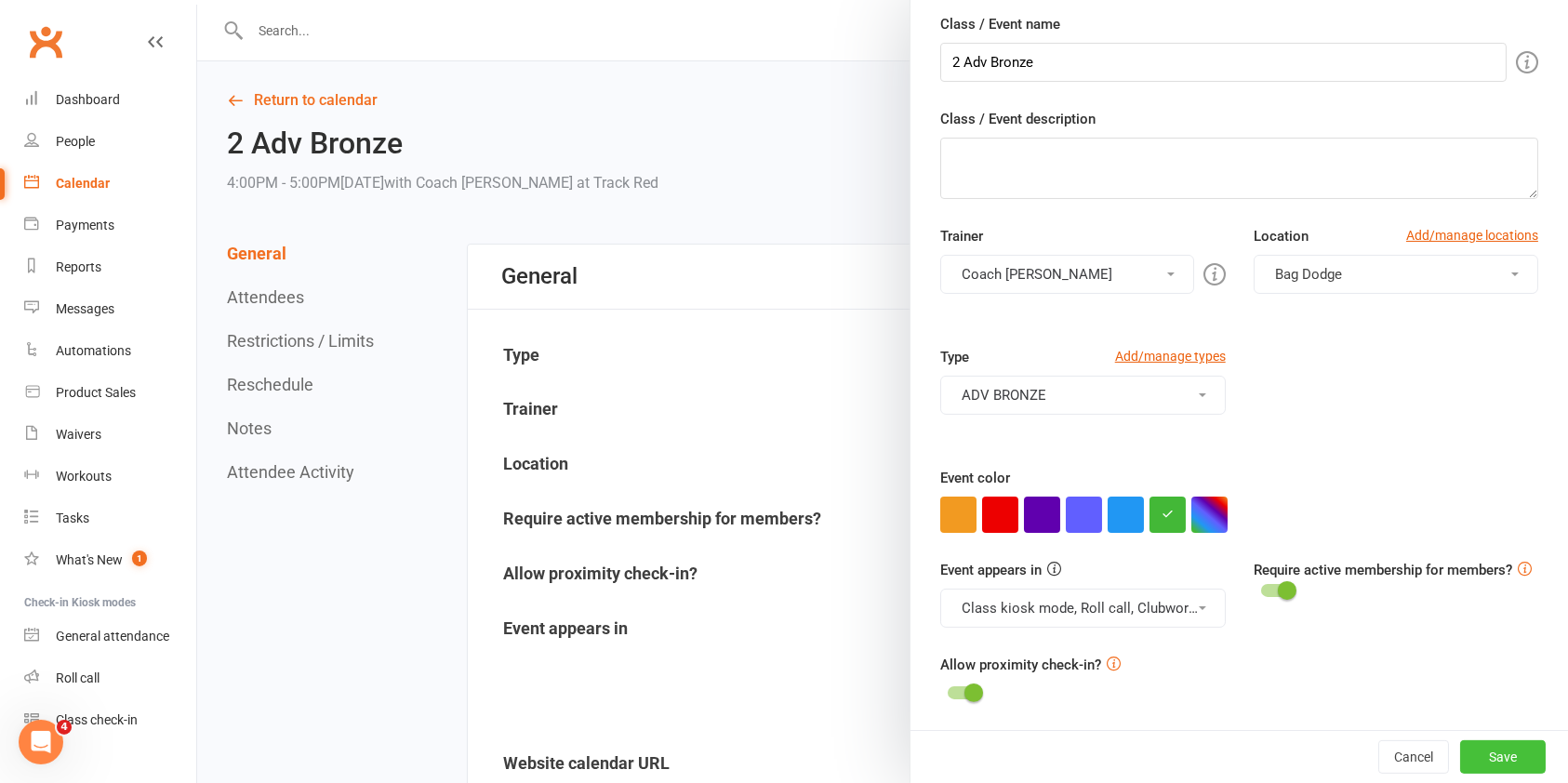
click at [1473, 749] on button "Save" at bounding box center [1502, 757] width 85 height 34
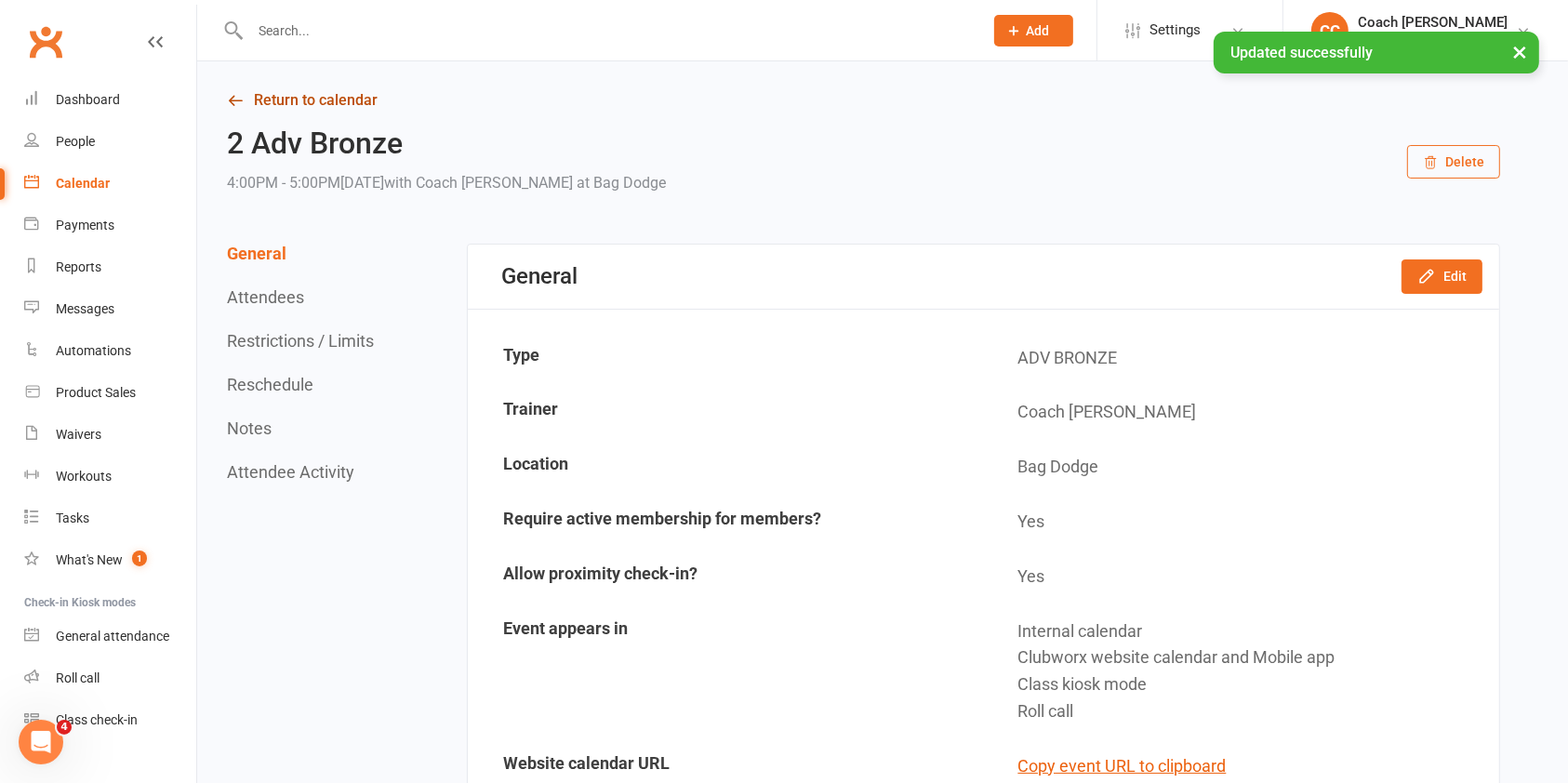
click at [323, 92] on link "Return to calendar" at bounding box center [864, 100] width 1273 height 26
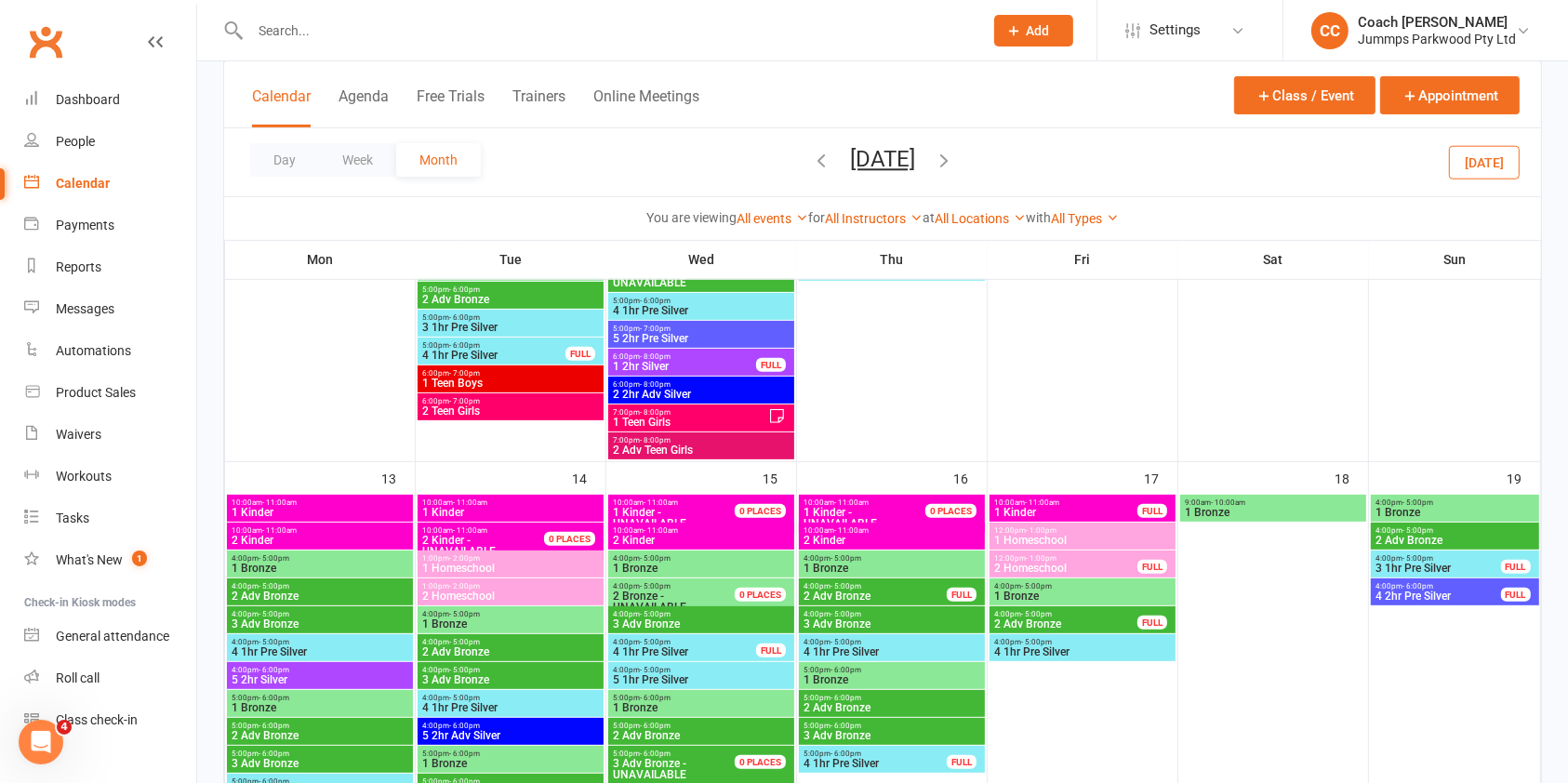
scroll to position [656, 0]
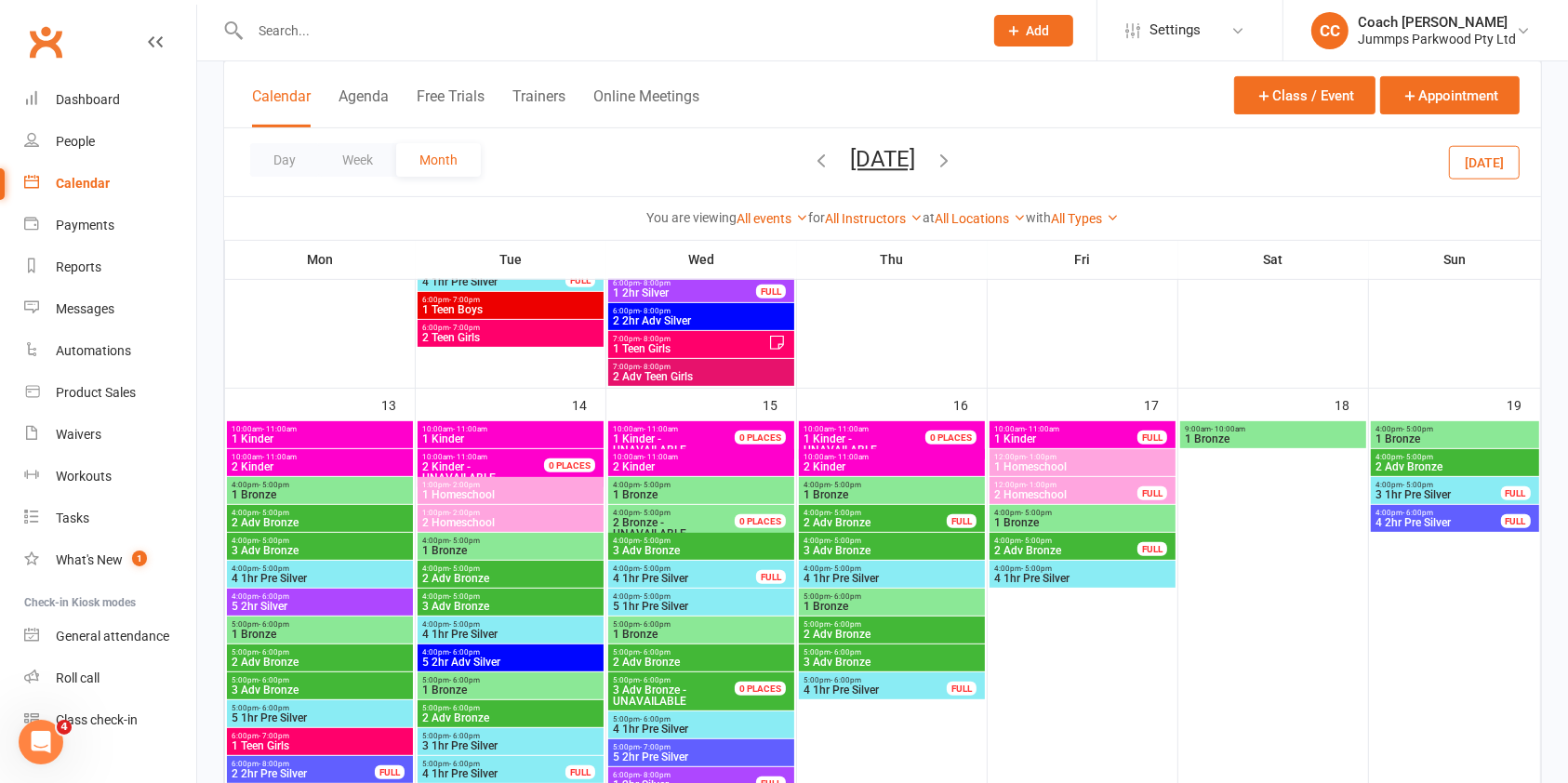
click at [549, 564] on span "4:00pm - 5:00pm" at bounding box center [510, 568] width 179 height 9
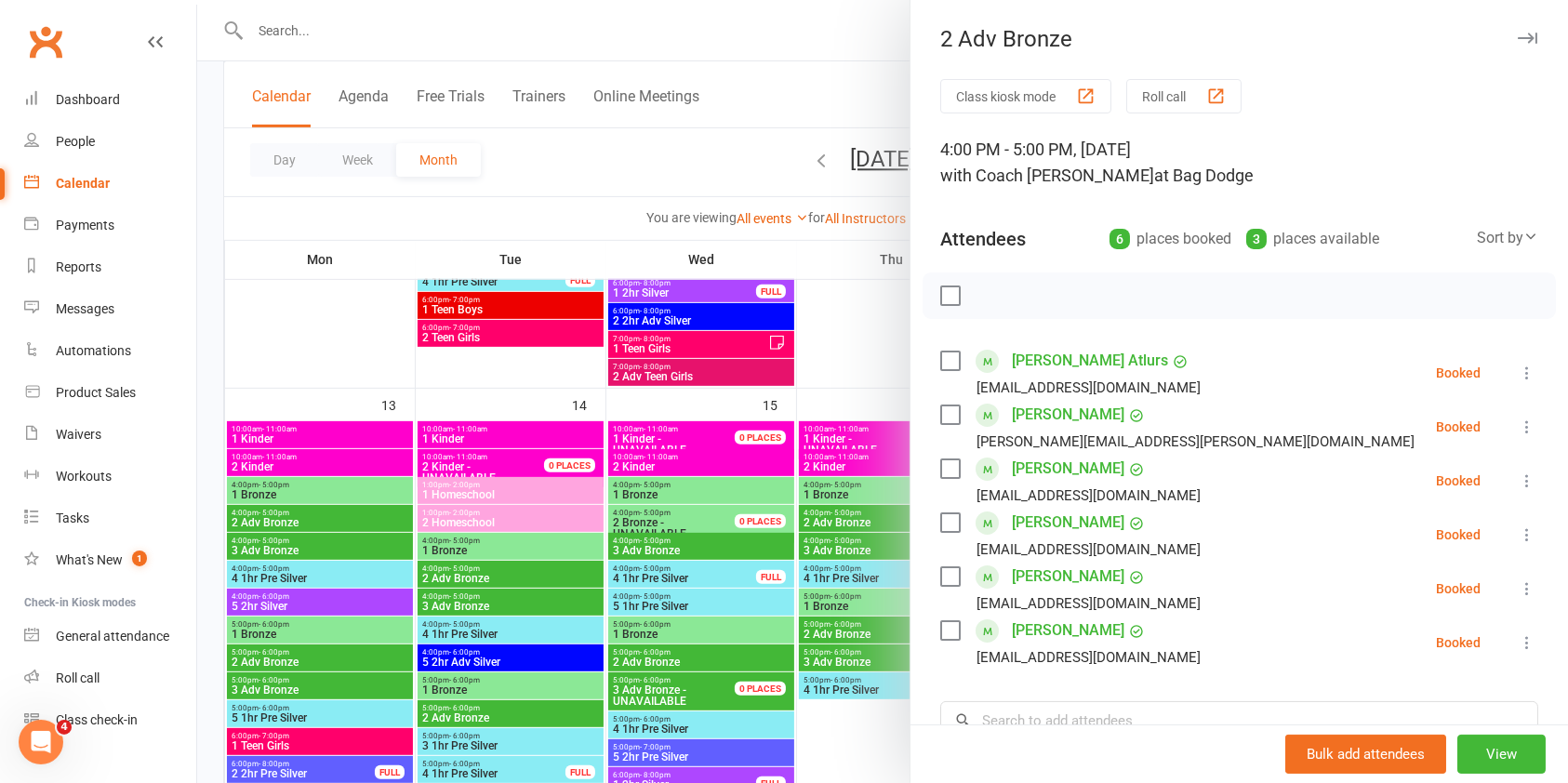
click at [1518, 42] on icon "button" at bounding box center [1527, 39] width 19 height 12
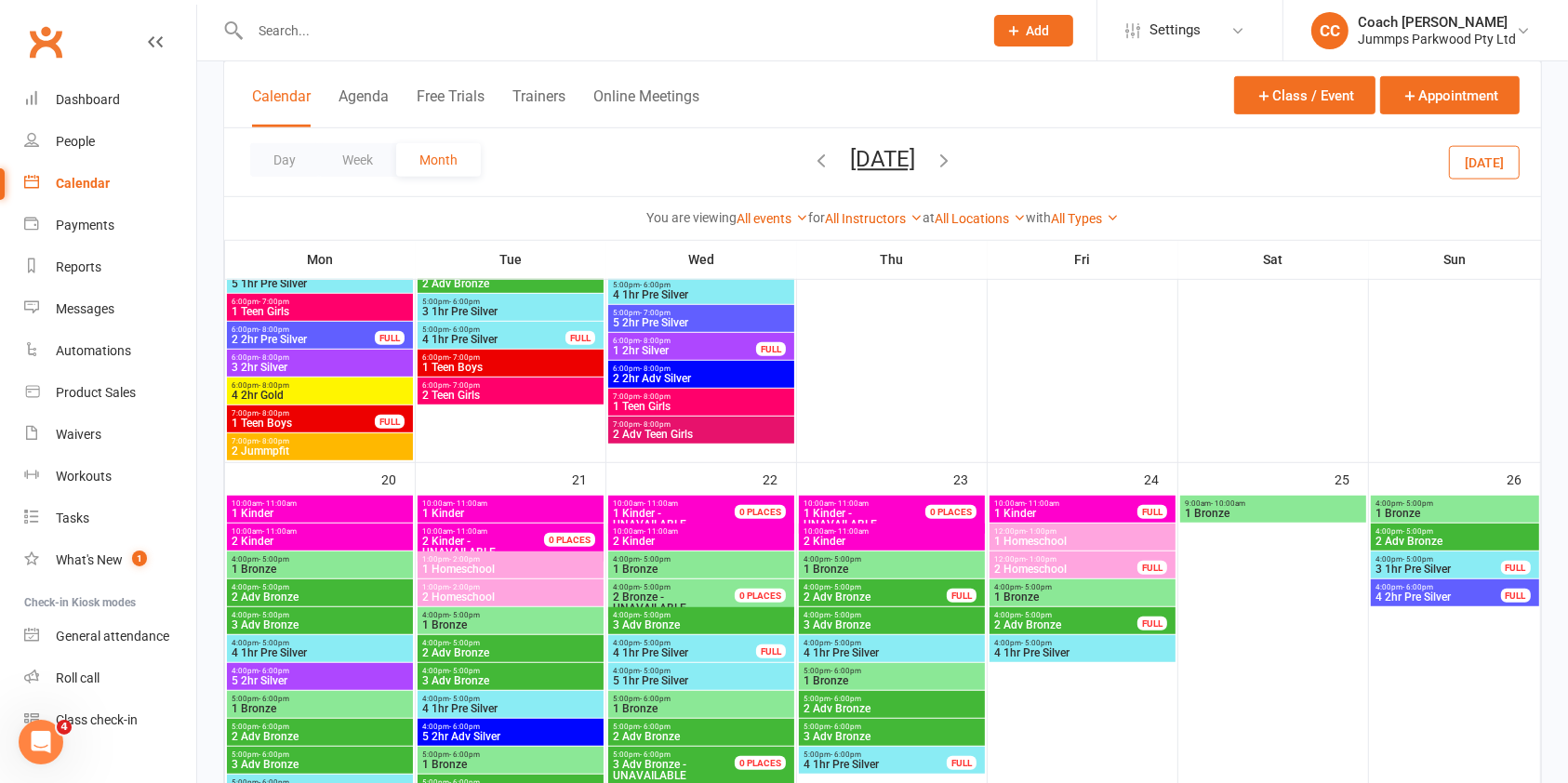
scroll to position [1098, 0]
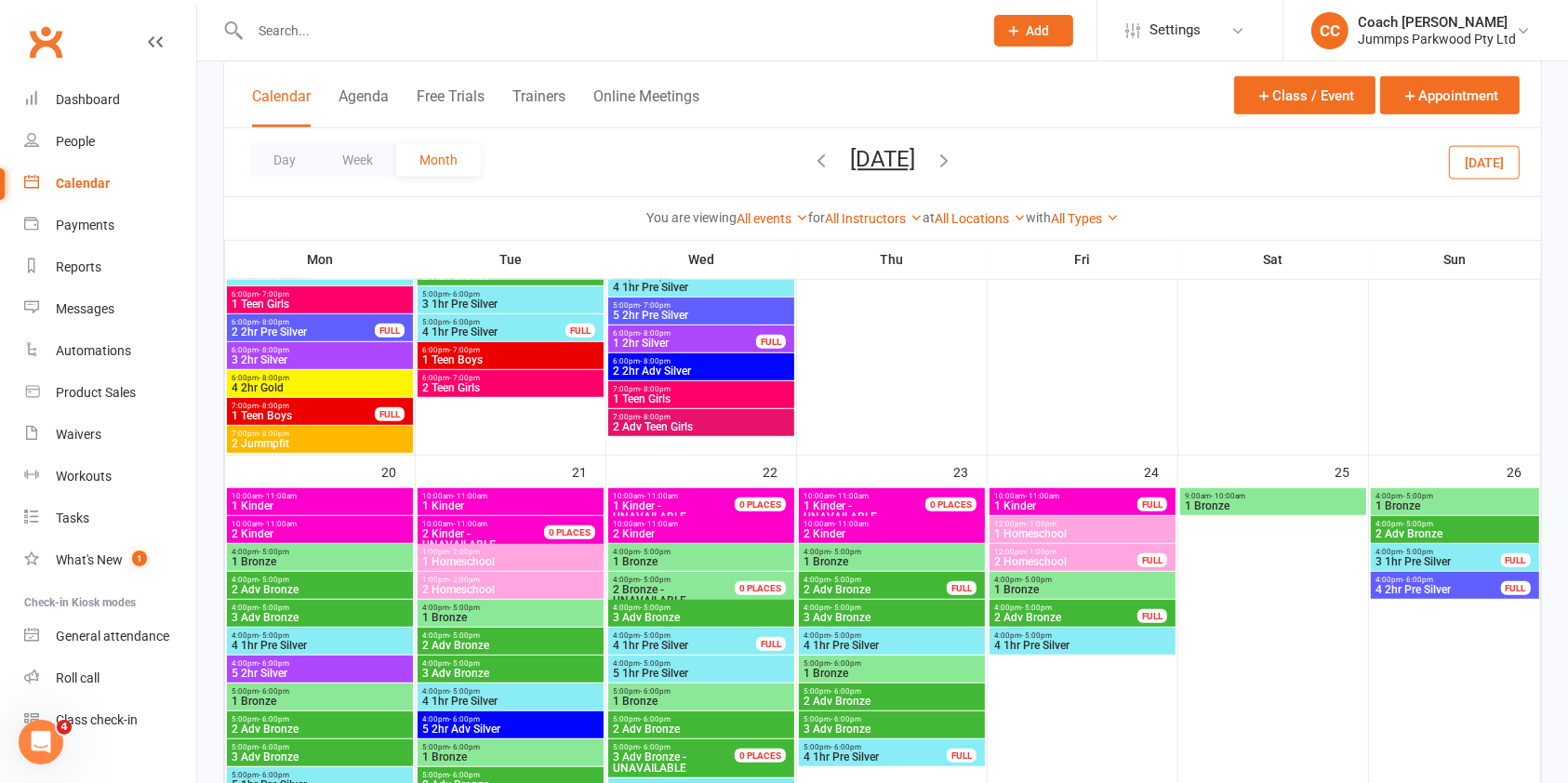
click at [563, 637] on span "4:00pm - 5:00pm" at bounding box center [510, 636] width 179 height 9
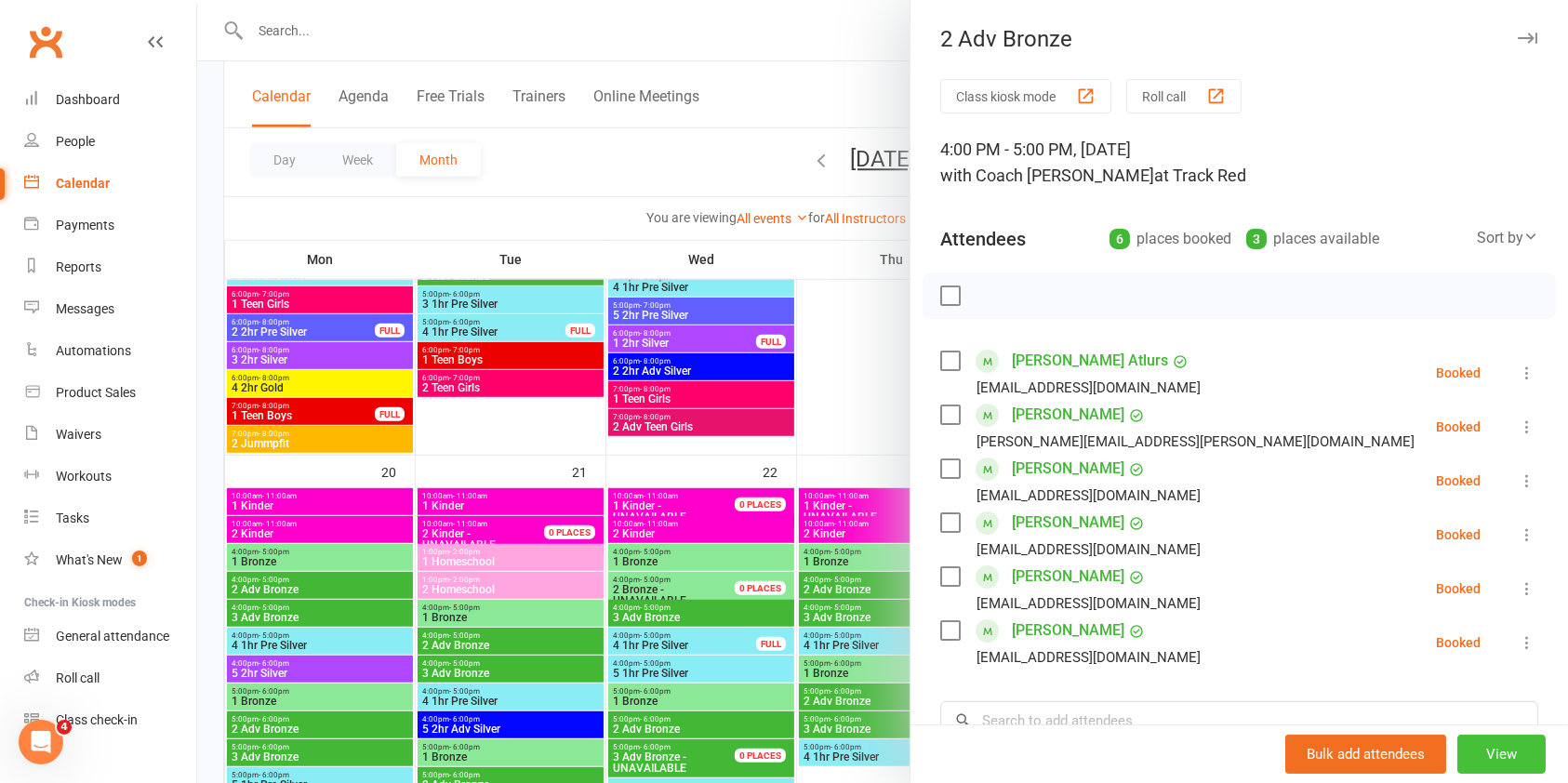
click at [1473, 754] on button "View" at bounding box center [1500, 754] width 88 height 39
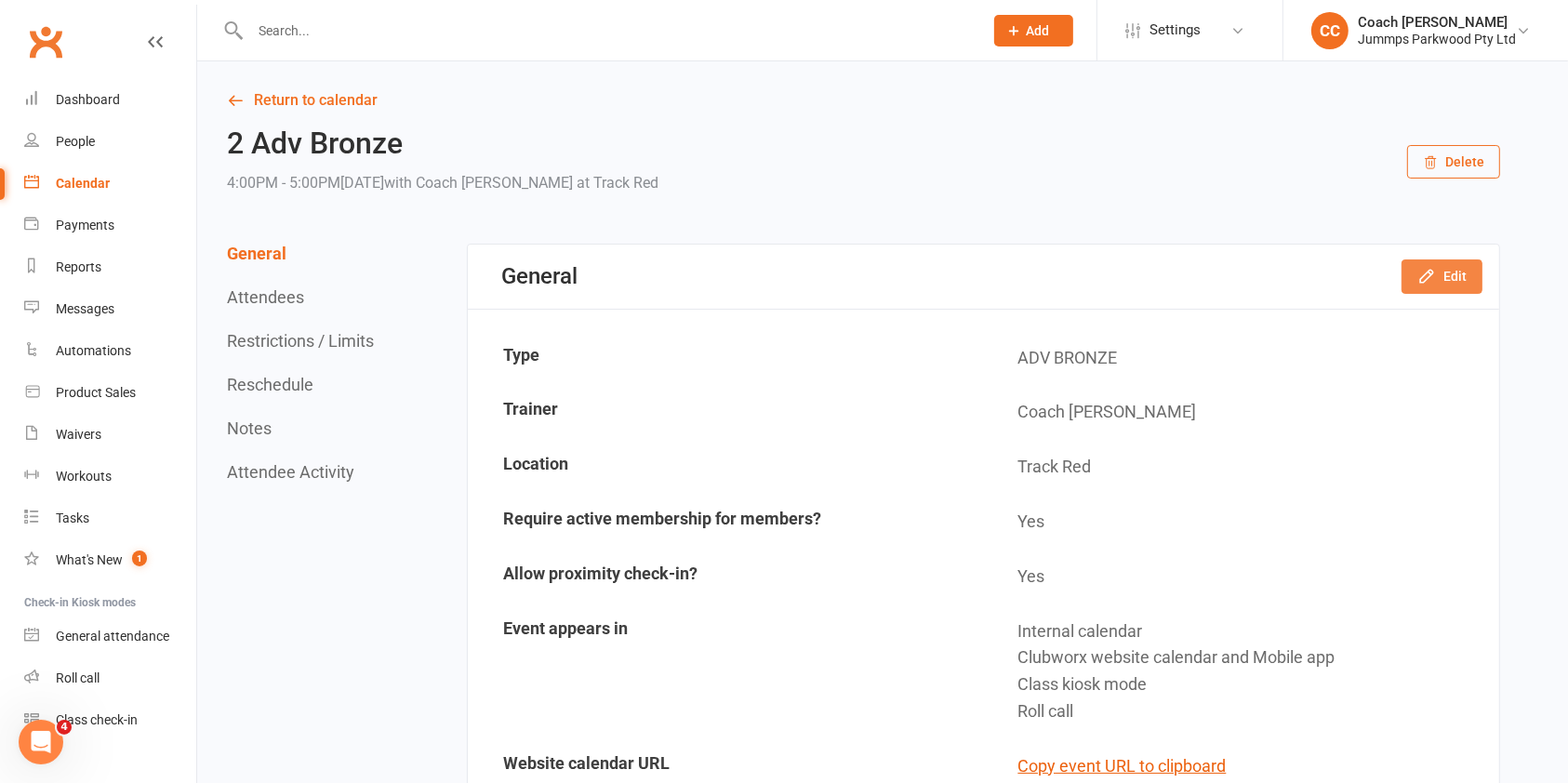
click at [1452, 286] on button "Edit" at bounding box center [1441, 276] width 81 height 34
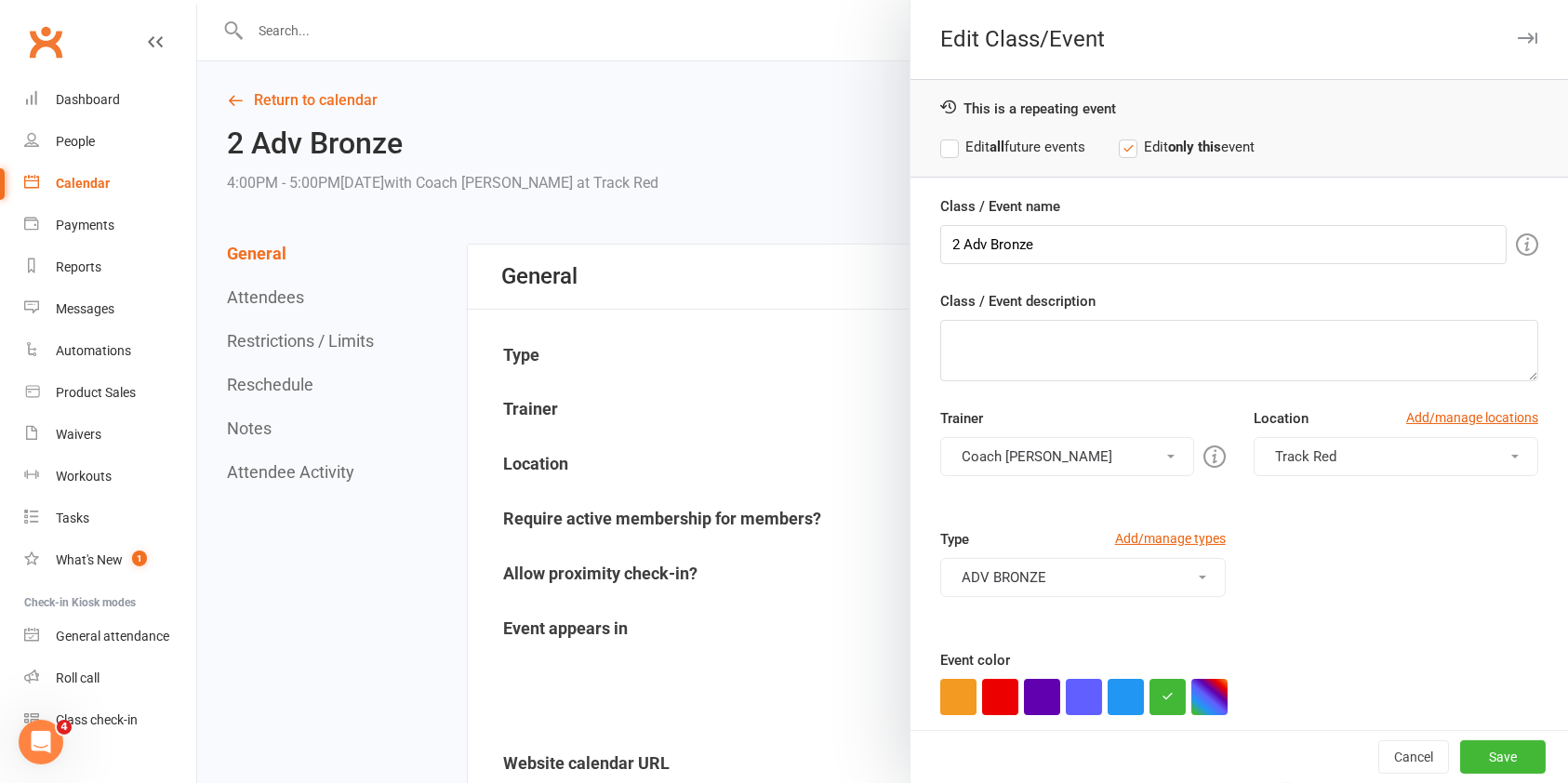
click at [1402, 464] on button "Track Red" at bounding box center [1396, 457] width 284 height 39
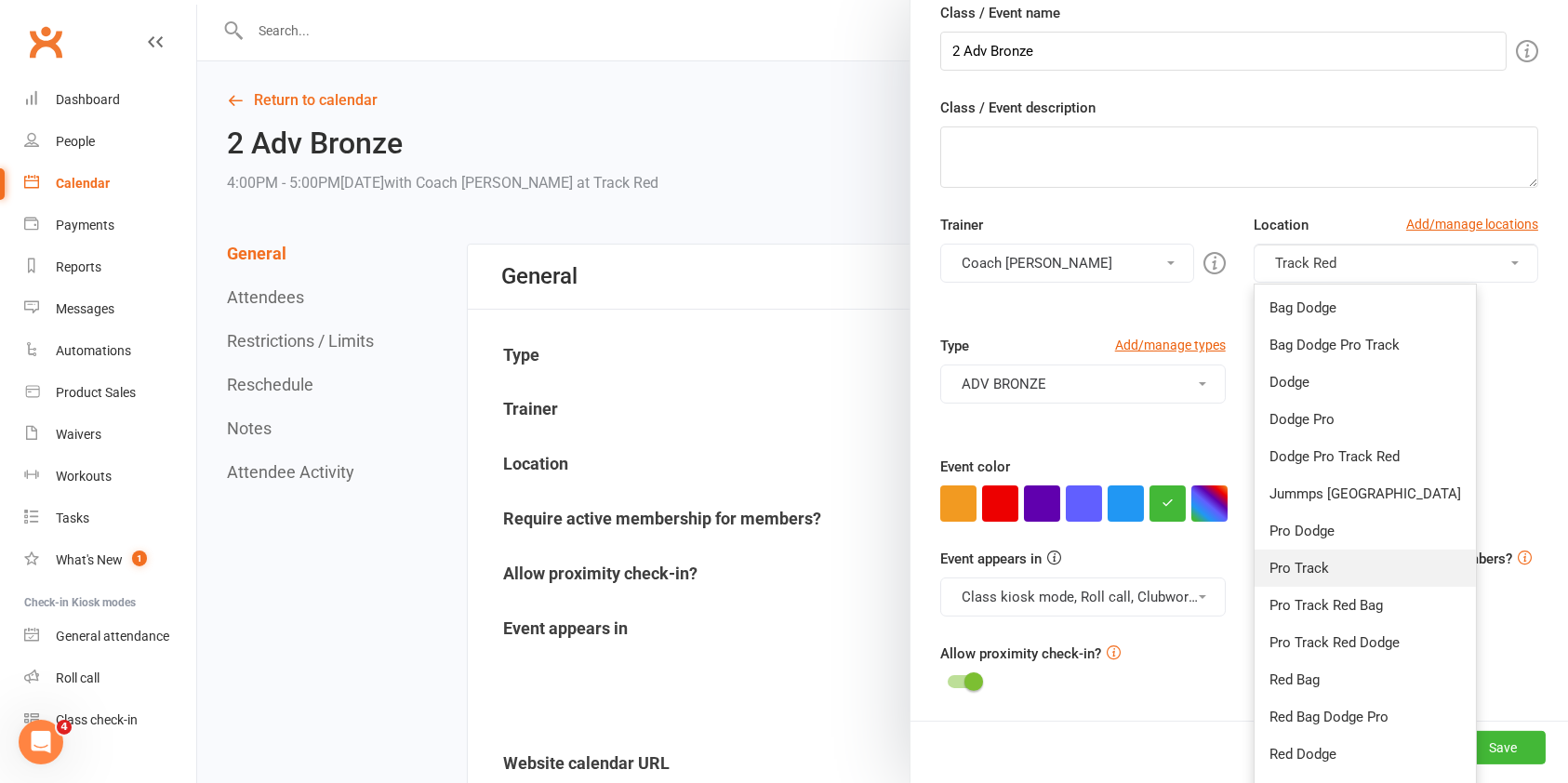
click at [1339, 567] on link "Pro Track" at bounding box center [1365, 568] width 222 height 37
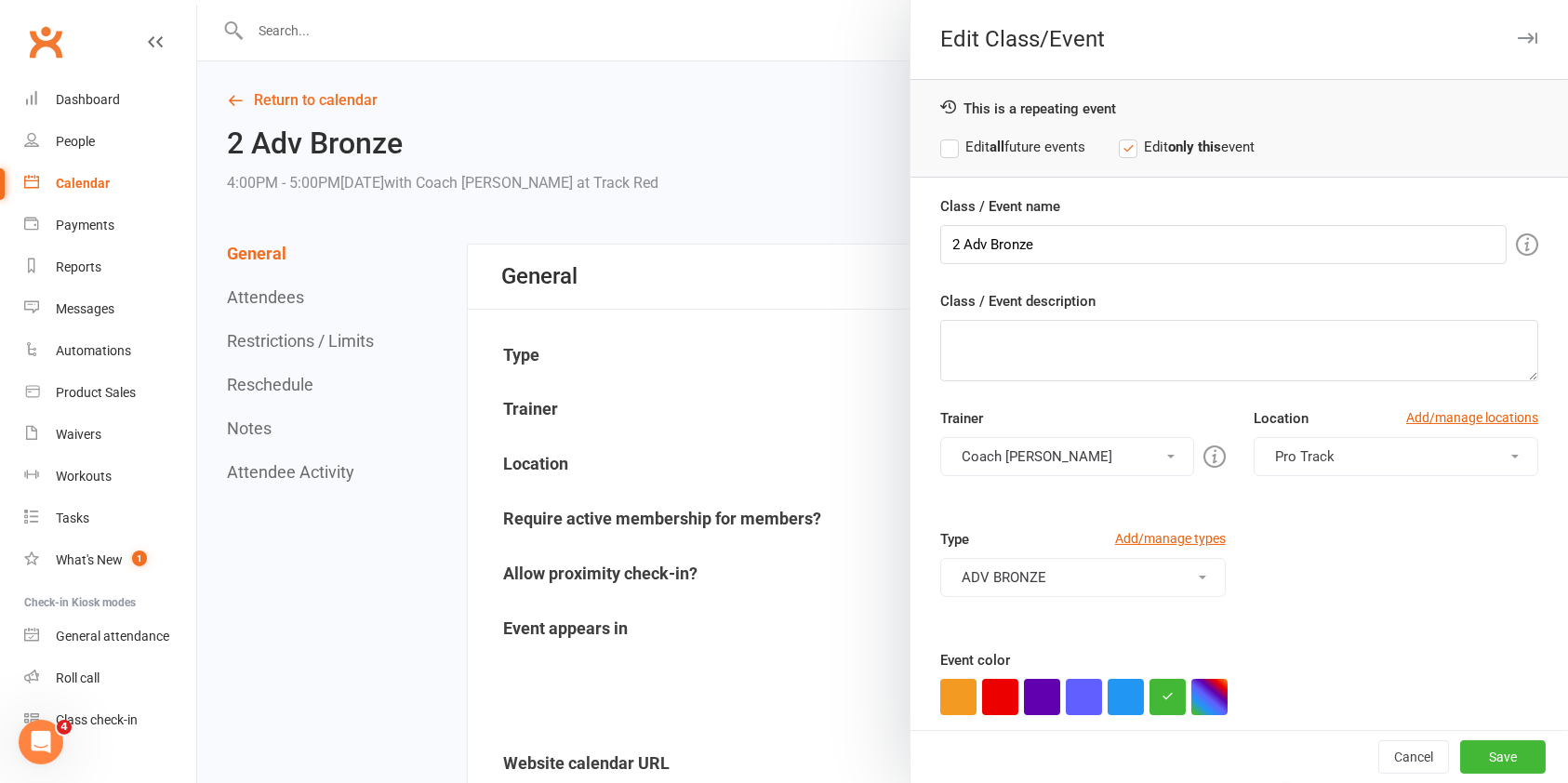
click at [1025, 141] on label "Edit all future events" at bounding box center [1013, 146] width 145 height 22
click at [1474, 759] on button "Save" at bounding box center [1502, 757] width 85 height 34
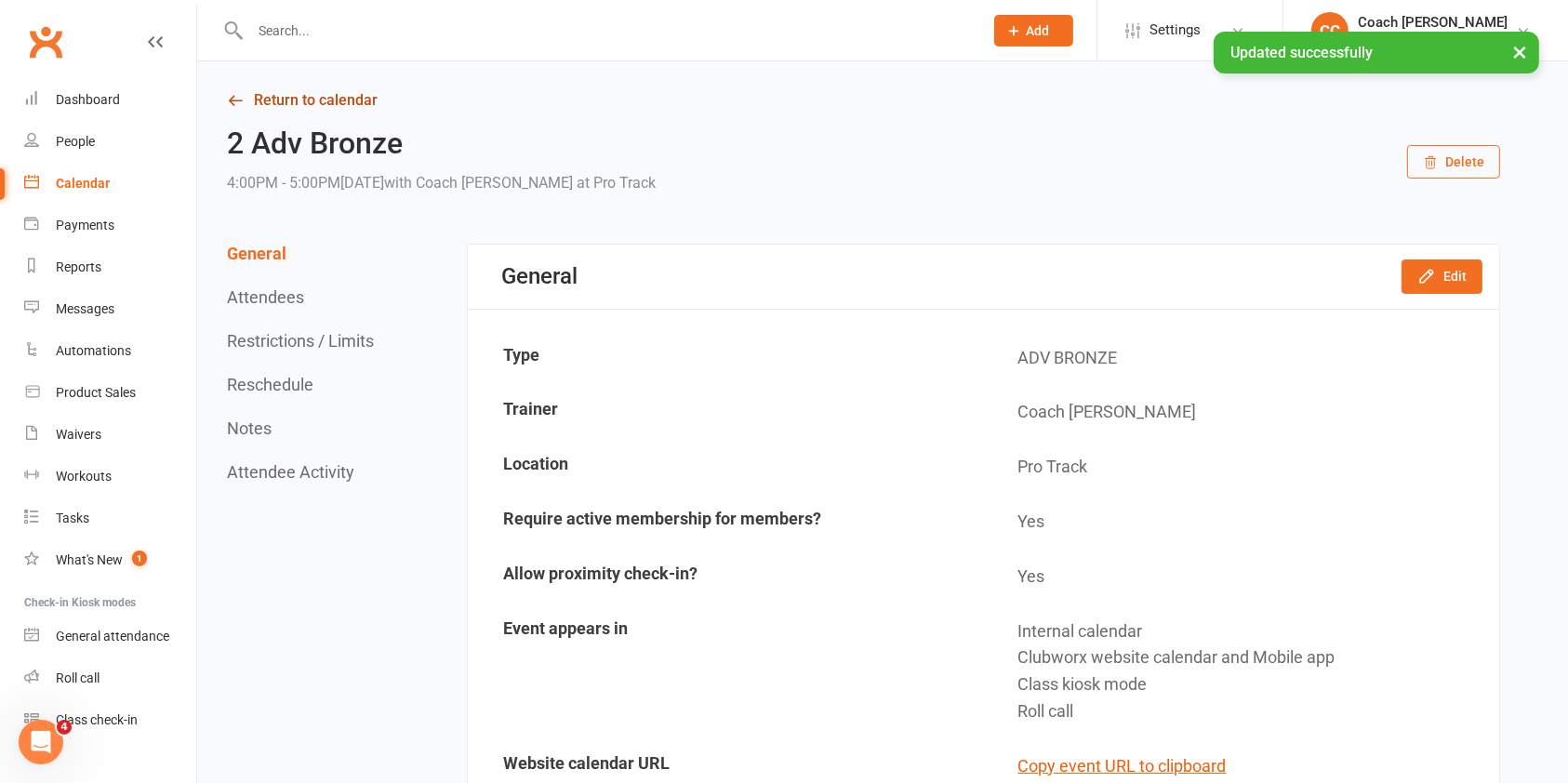
click at [339, 101] on link "Return to calendar" at bounding box center [864, 100] width 1273 height 26
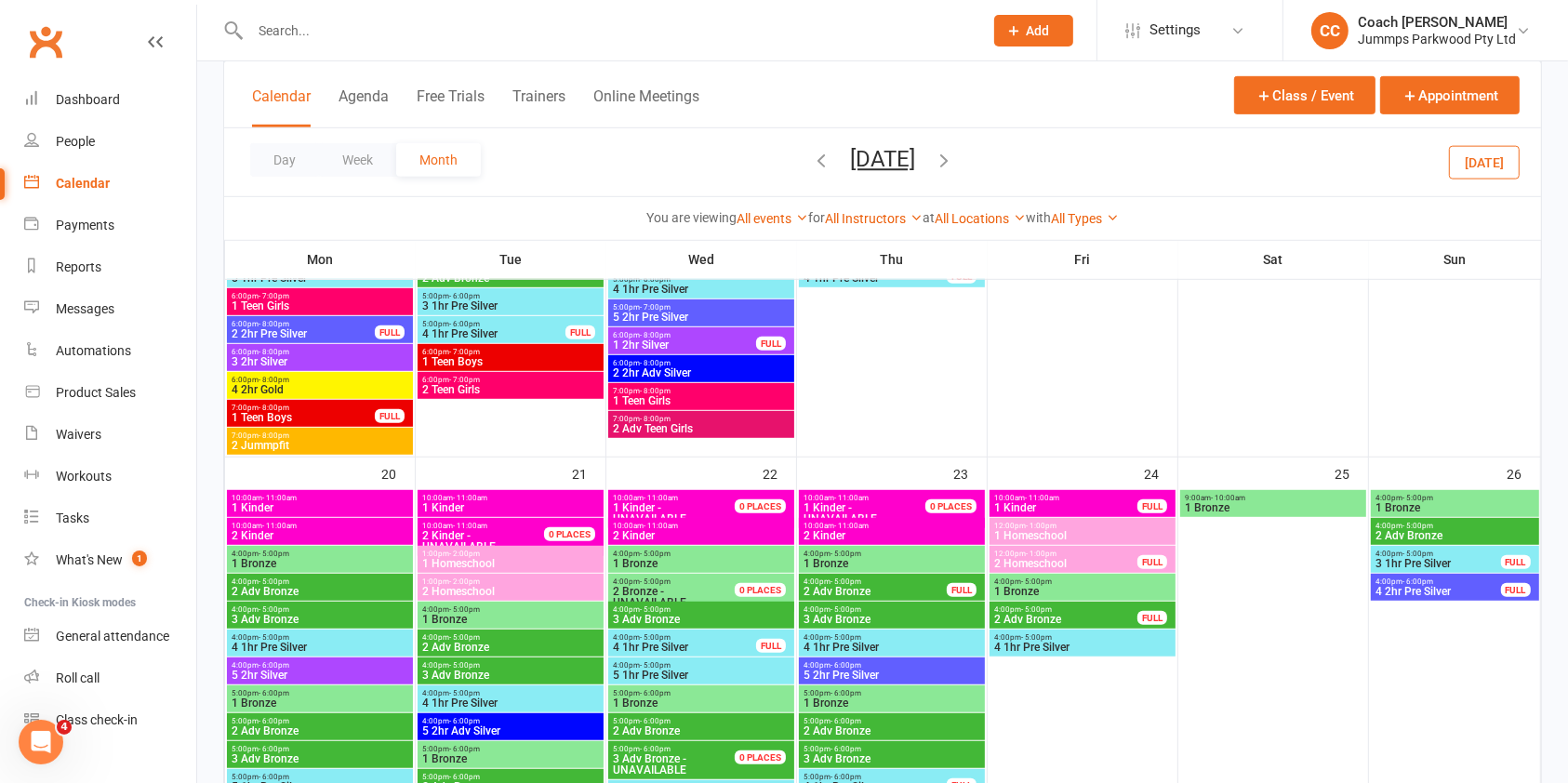
scroll to position [1098, 0]
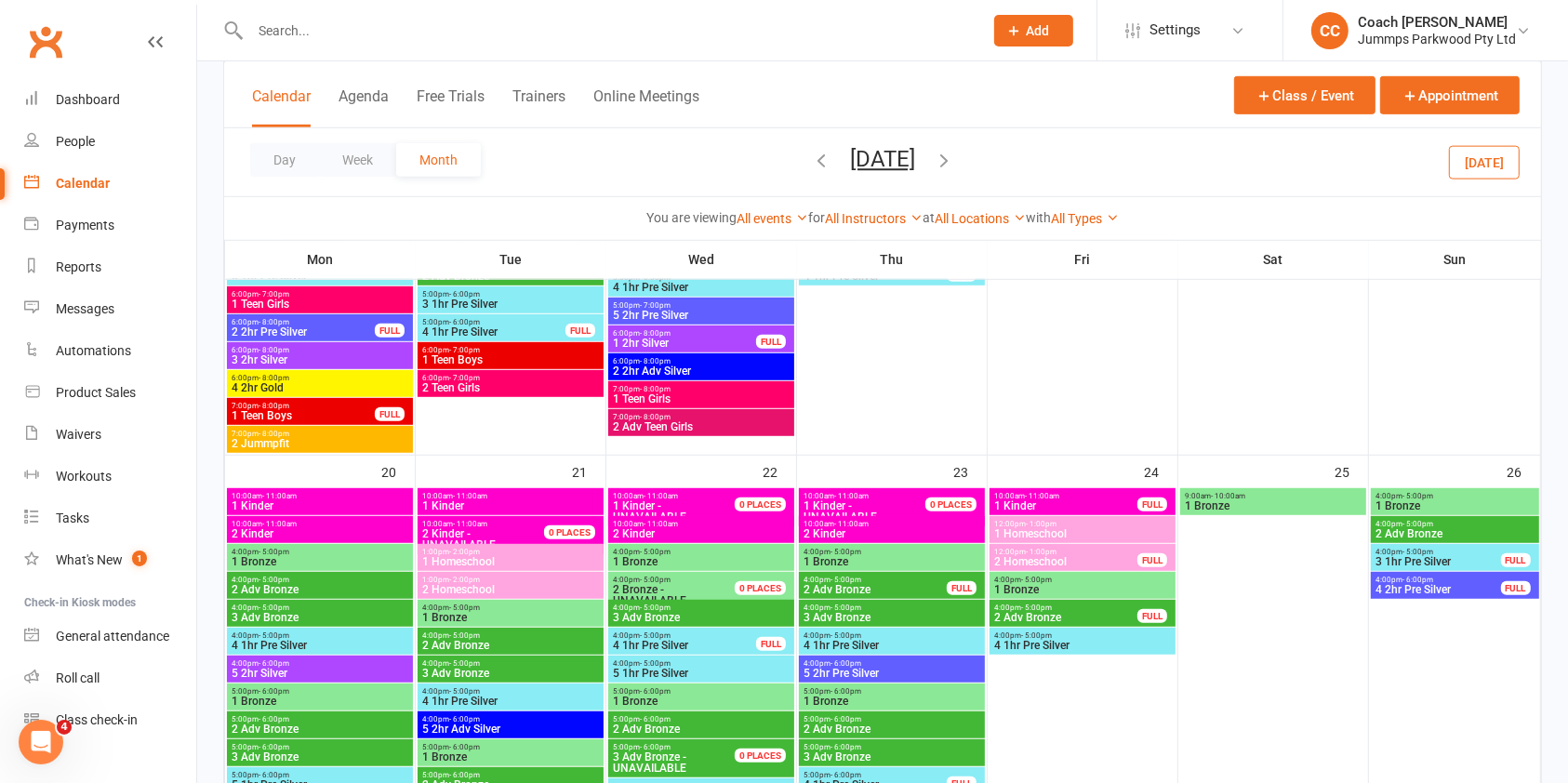
click at [539, 664] on span "4:00pm - 5:00pm" at bounding box center [510, 663] width 179 height 9
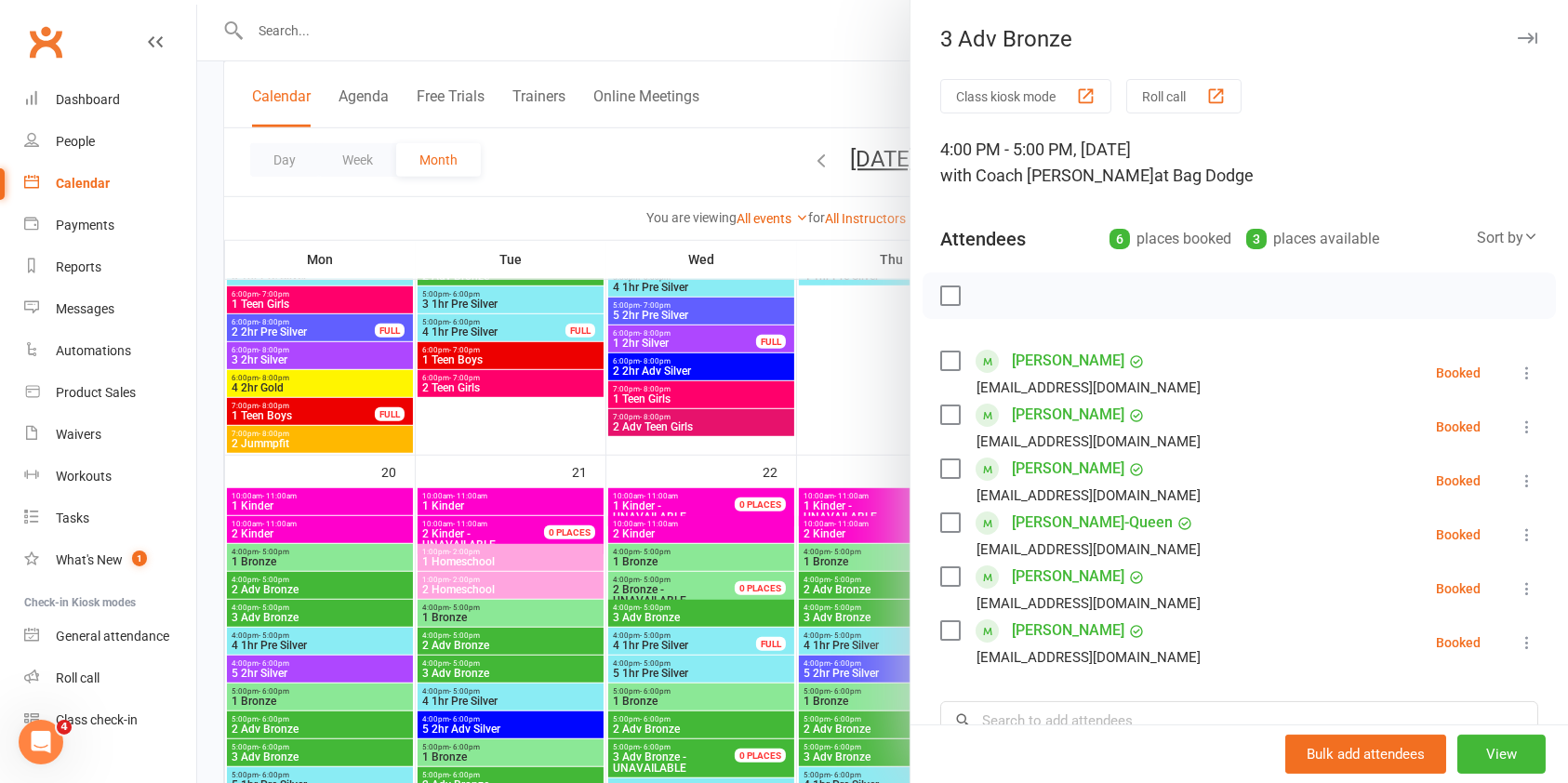
click at [1518, 33] on icon "button" at bounding box center [1527, 39] width 19 height 12
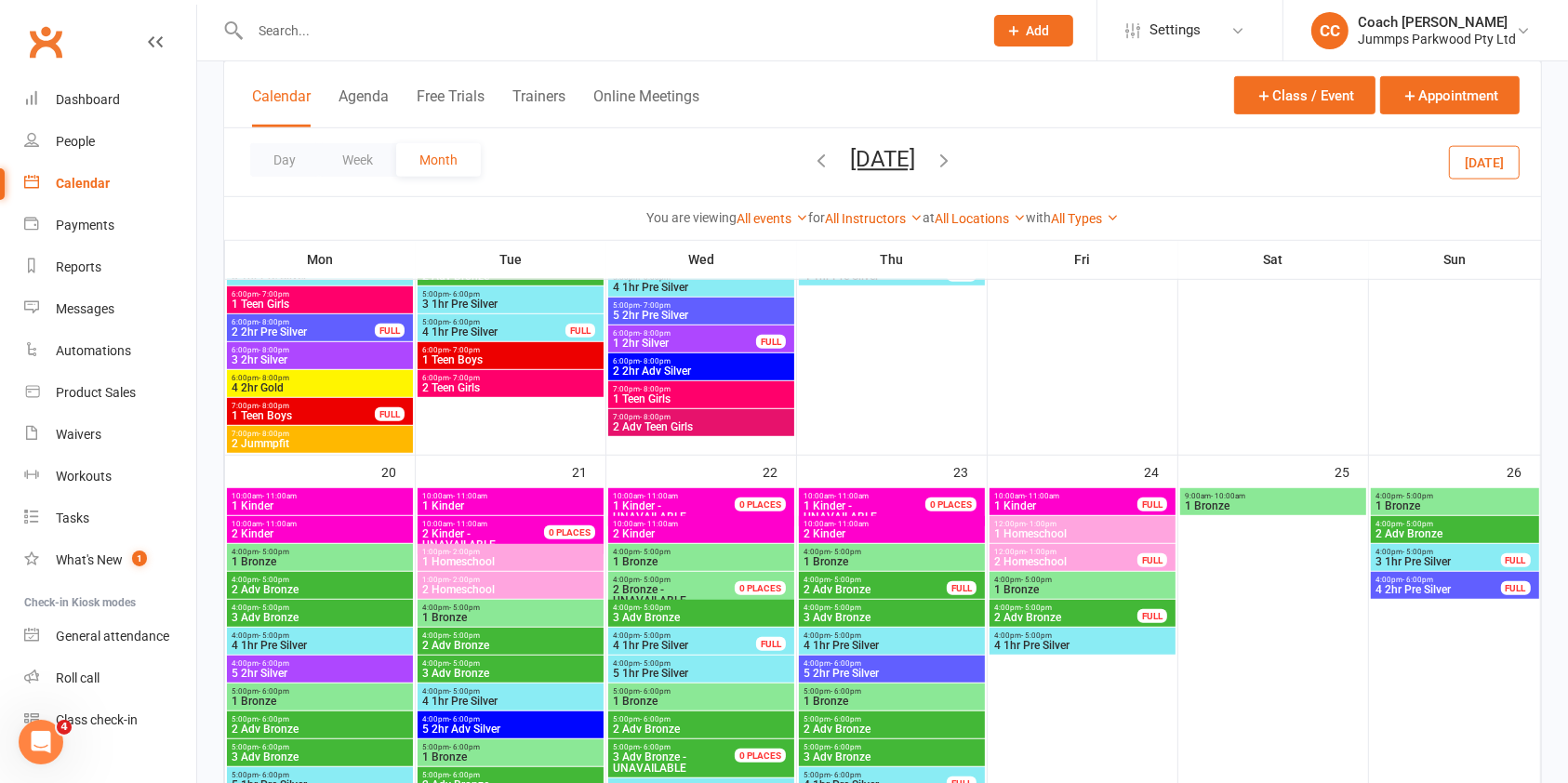
click at [544, 636] on span "4:00pm - 5:00pm" at bounding box center [510, 636] width 179 height 9
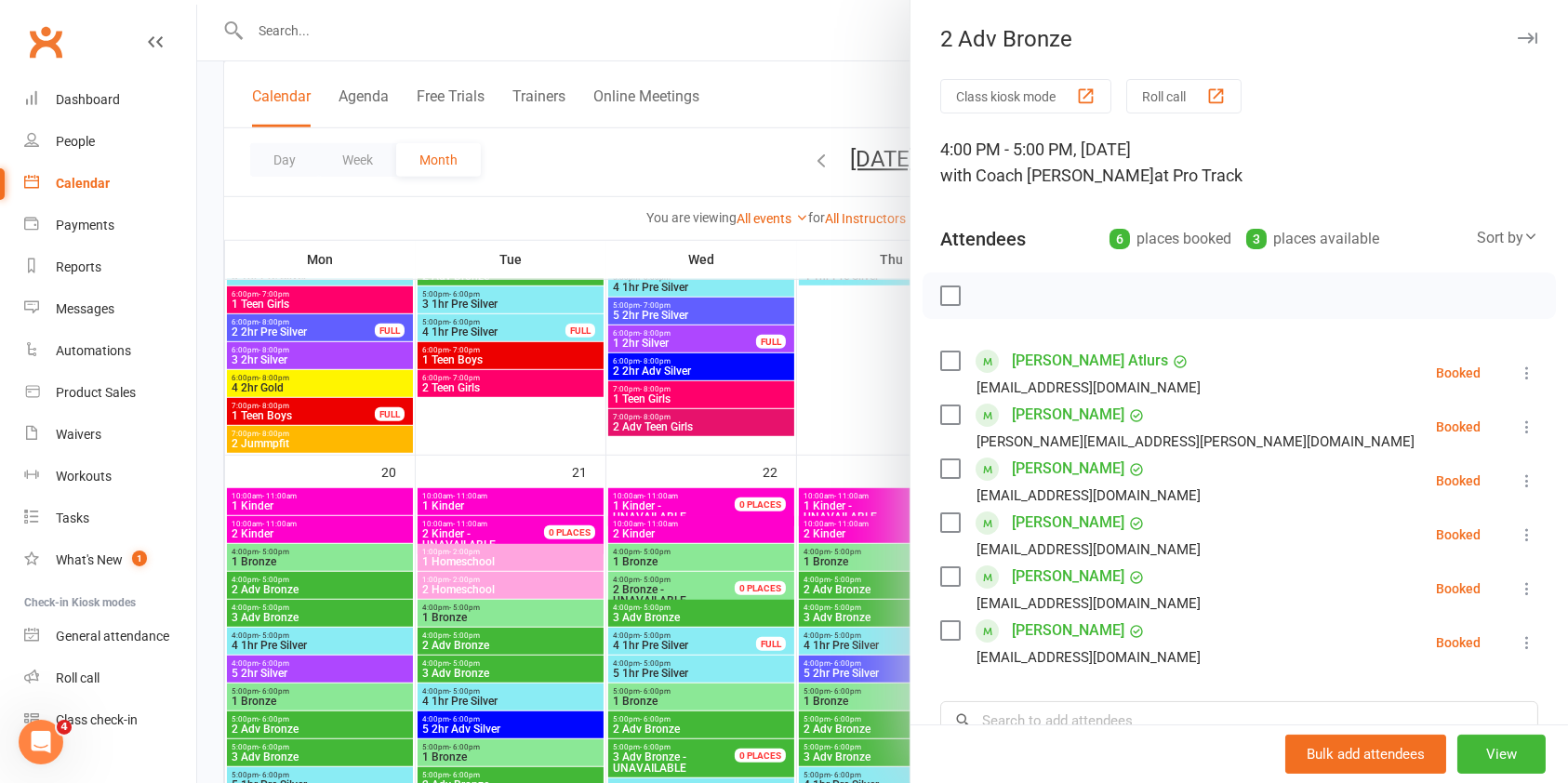
click at [1518, 38] on icon "button" at bounding box center [1527, 39] width 19 height 12
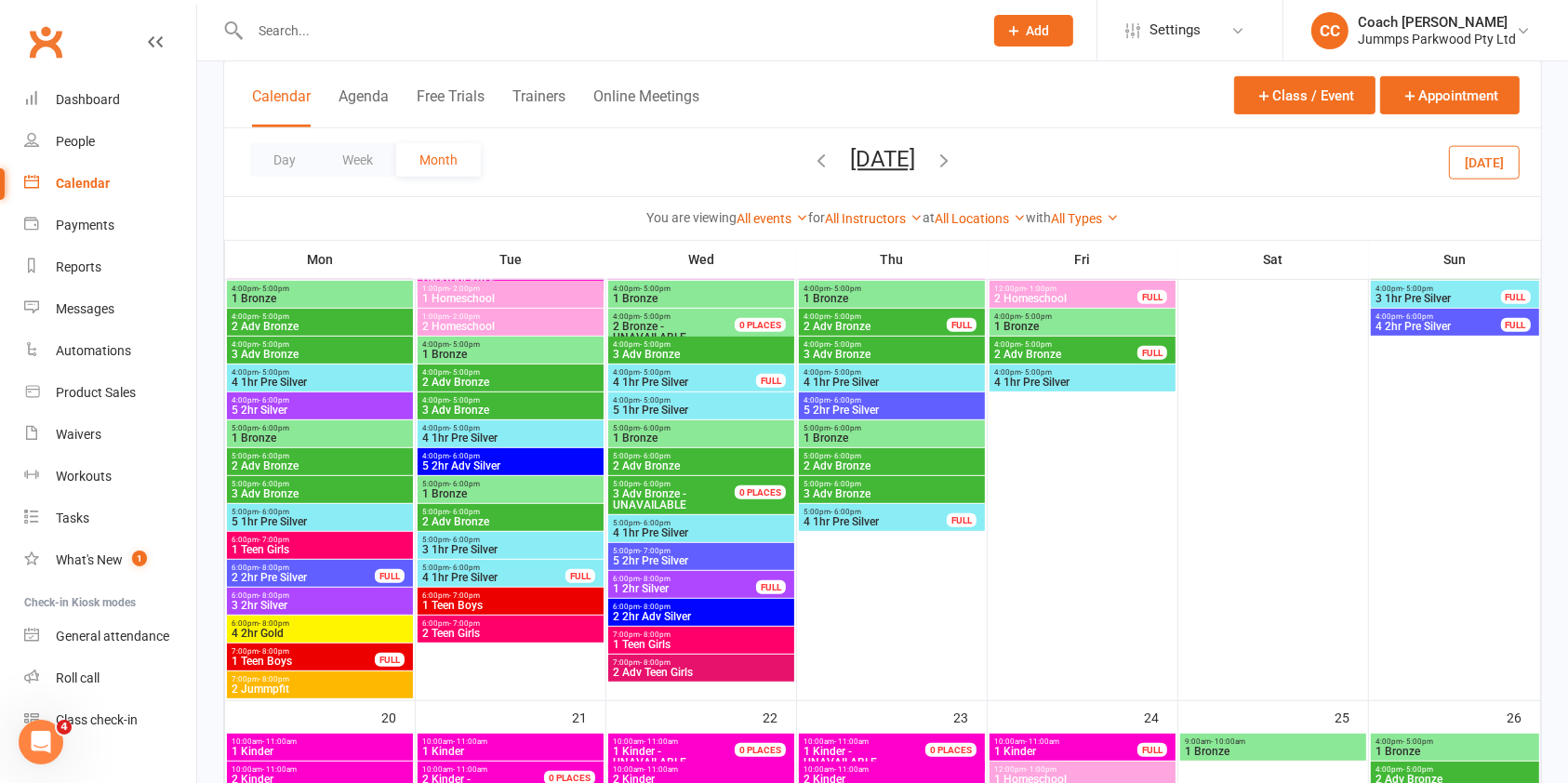
scroll to position [751, 0]
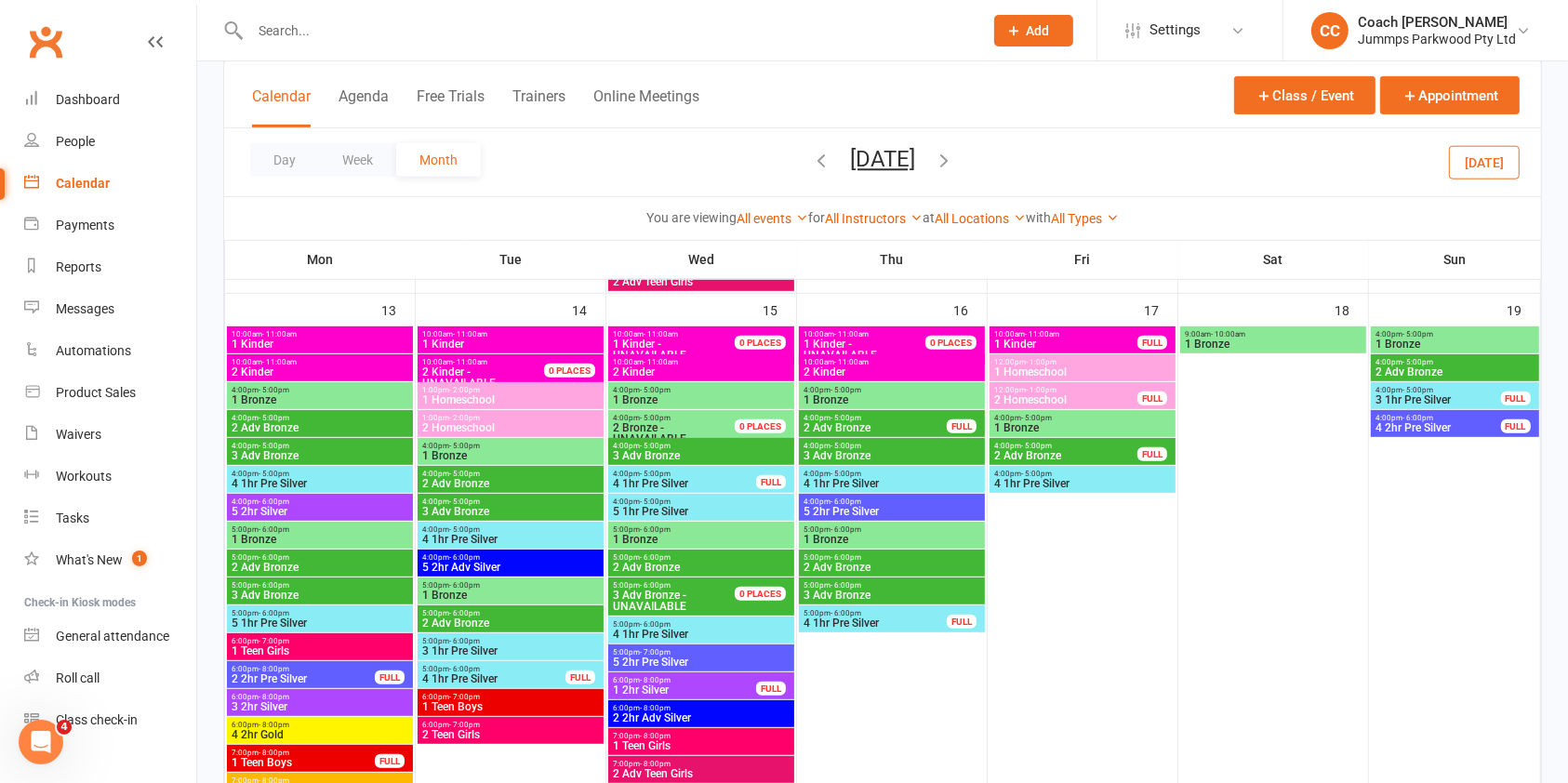
click at [570, 476] on span "4:00pm - 5:00pm" at bounding box center [510, 473] width 179 height 9
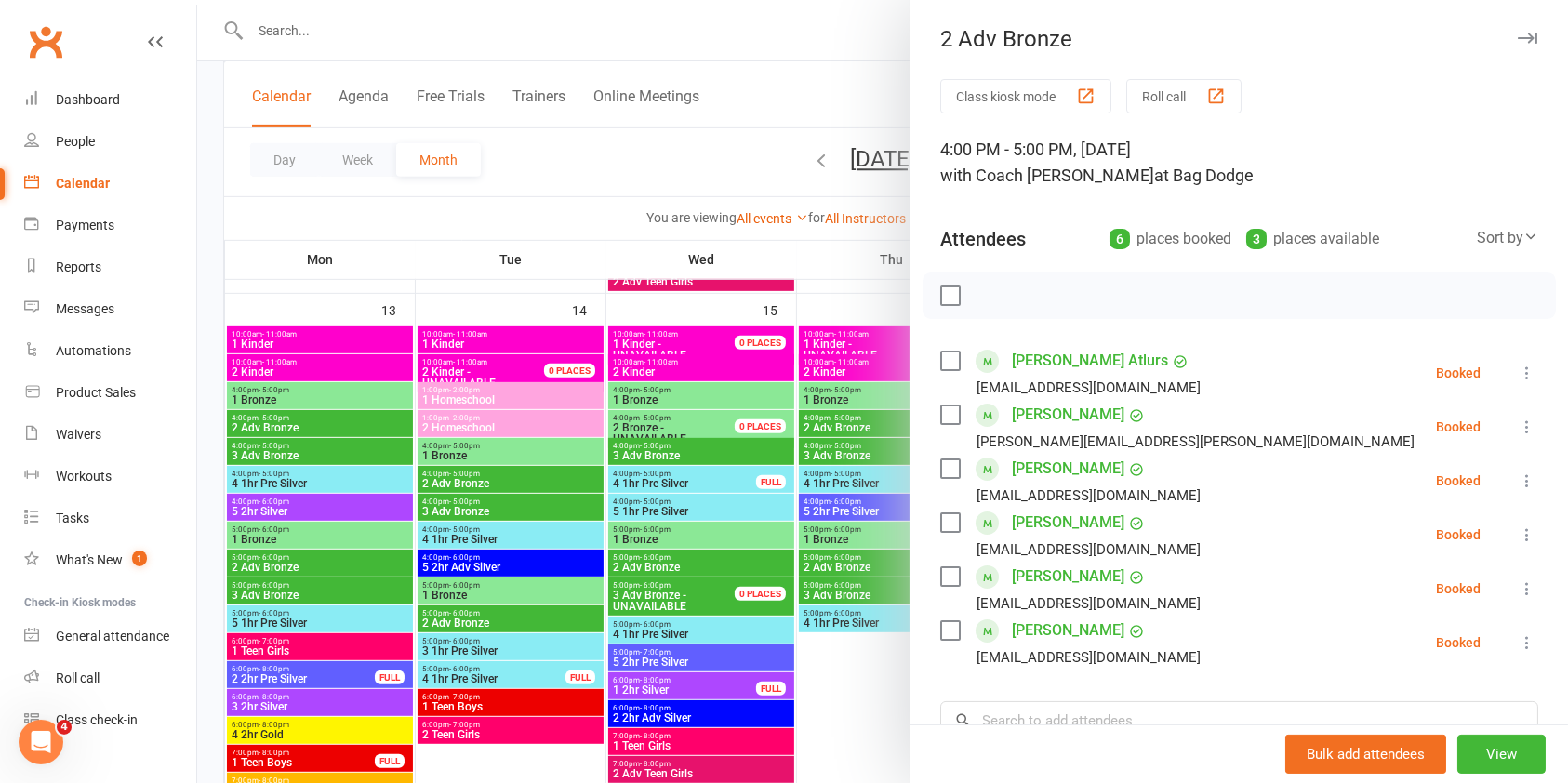
click at [1518, 41] on icon "button" at bounding box center [1527, 39] width 19 height 12
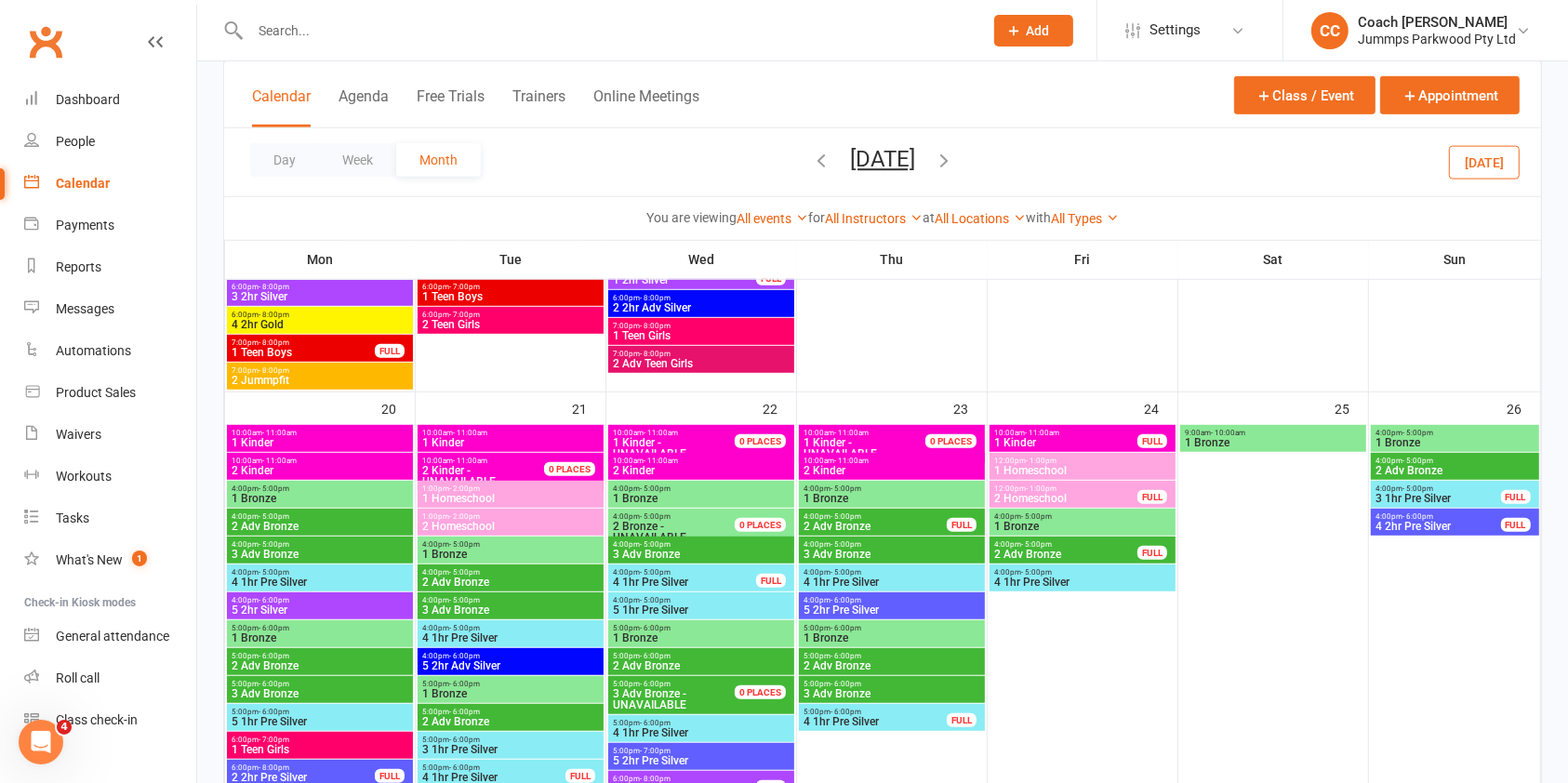
scroll to position [1184, 0]
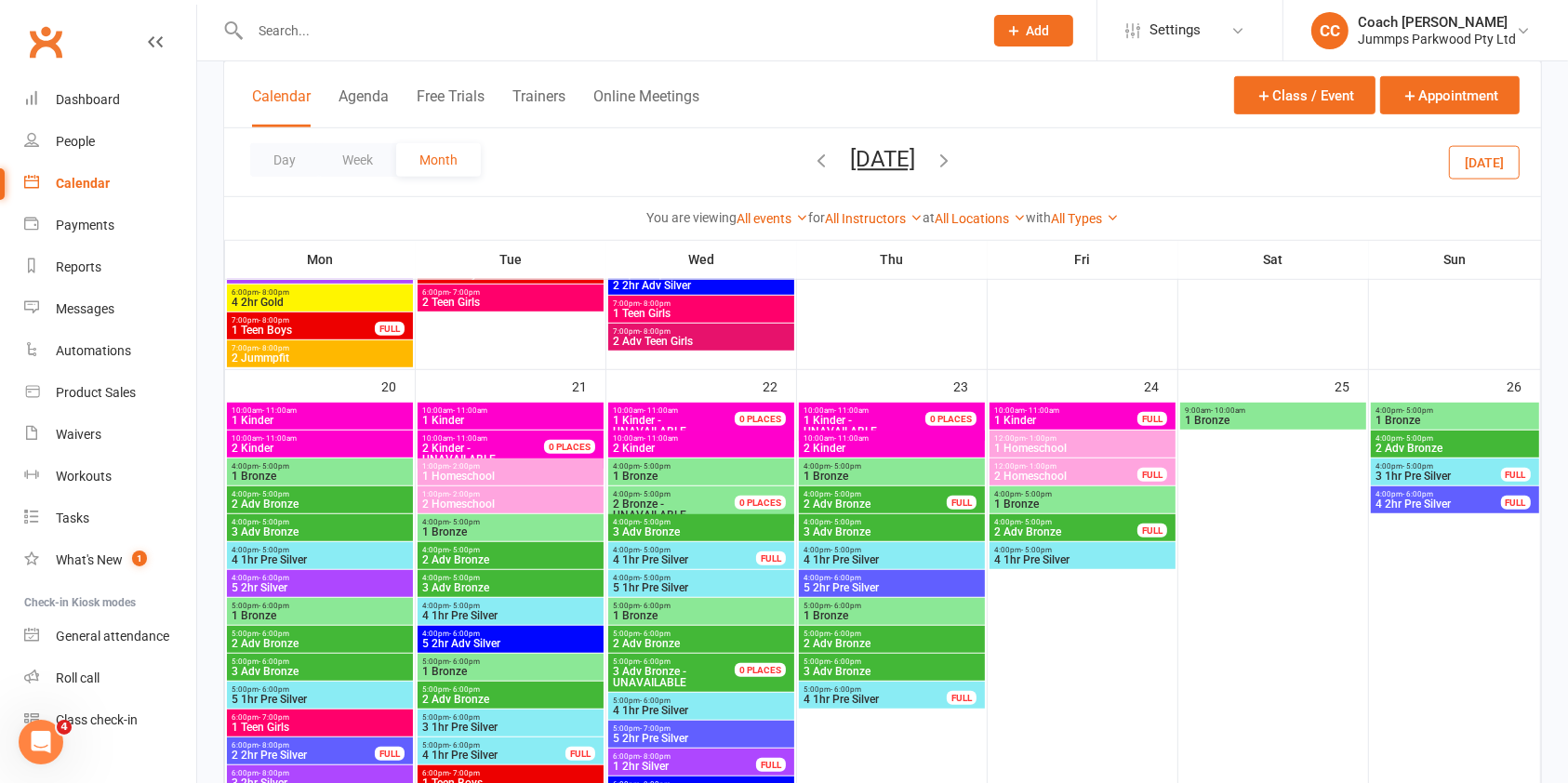
click at [559, 547] on span "4:00pm - 5:00pm" at bounding box center [510, 550] width 179 height 9
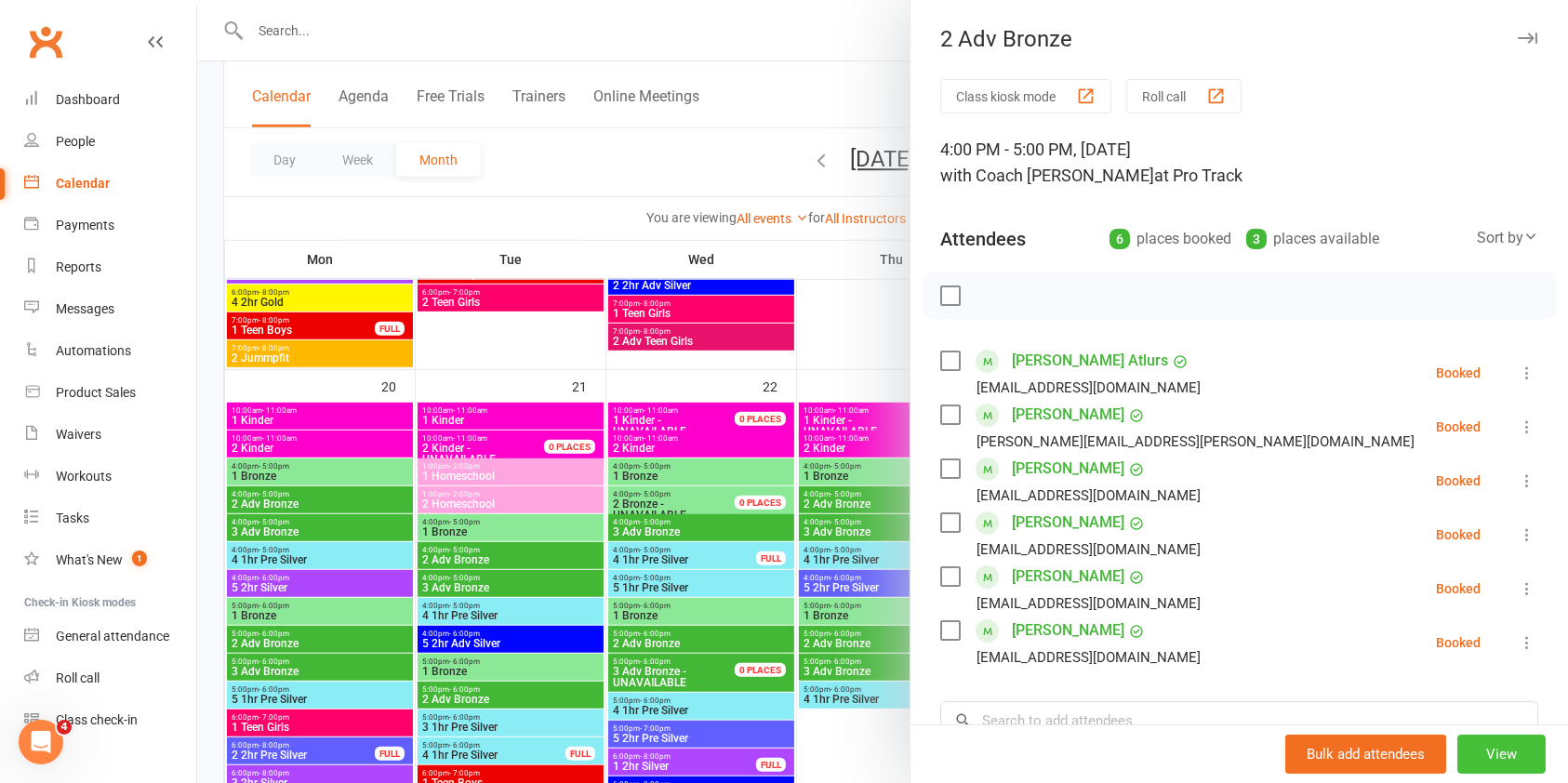
click at [1464, 756] on button "View" at bounding box center [1500, 754] width 88 height 39
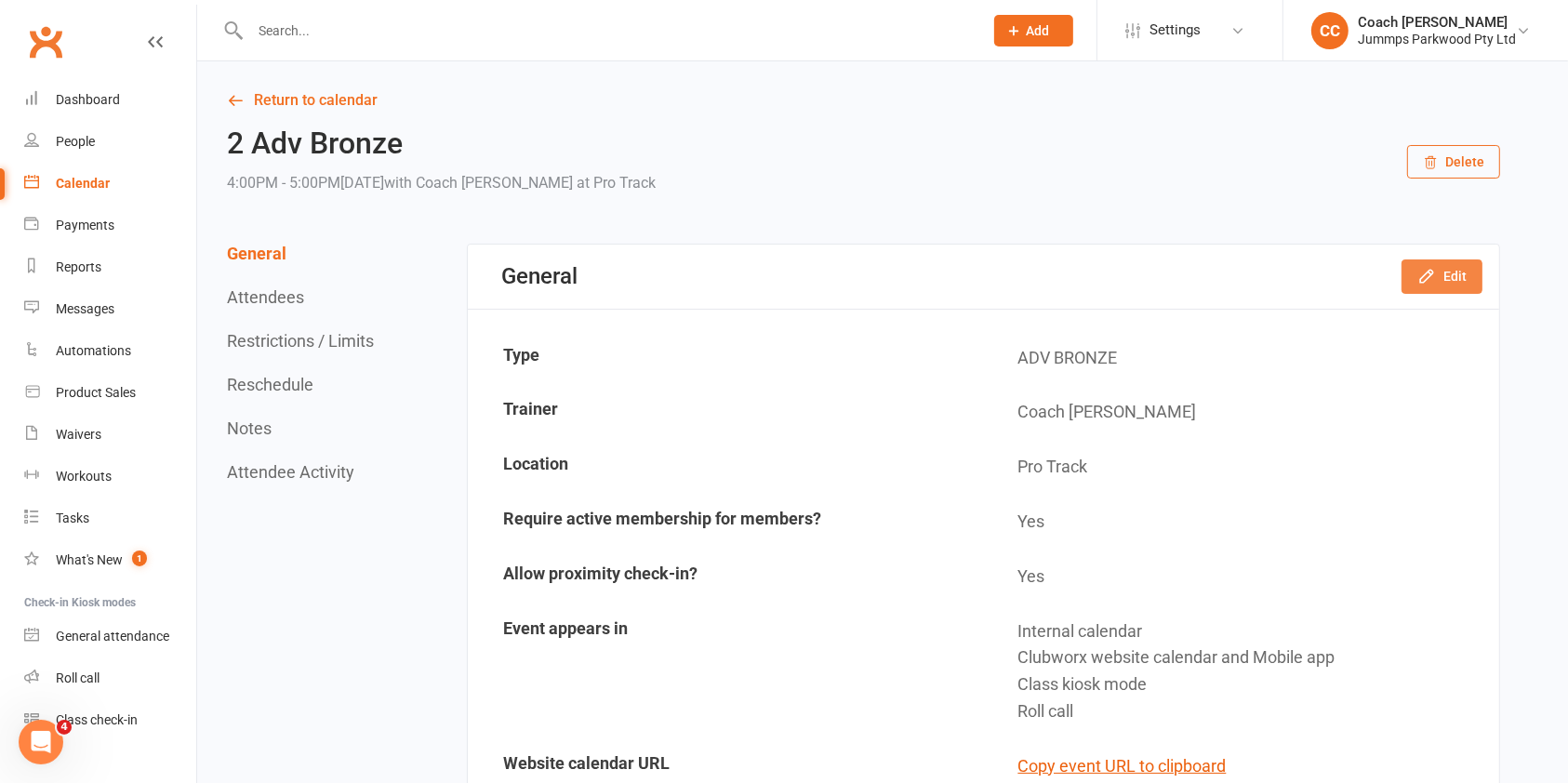
click at [1450, 279] on button "Edit" at bounding box center [1441, 276] width 81 height 34
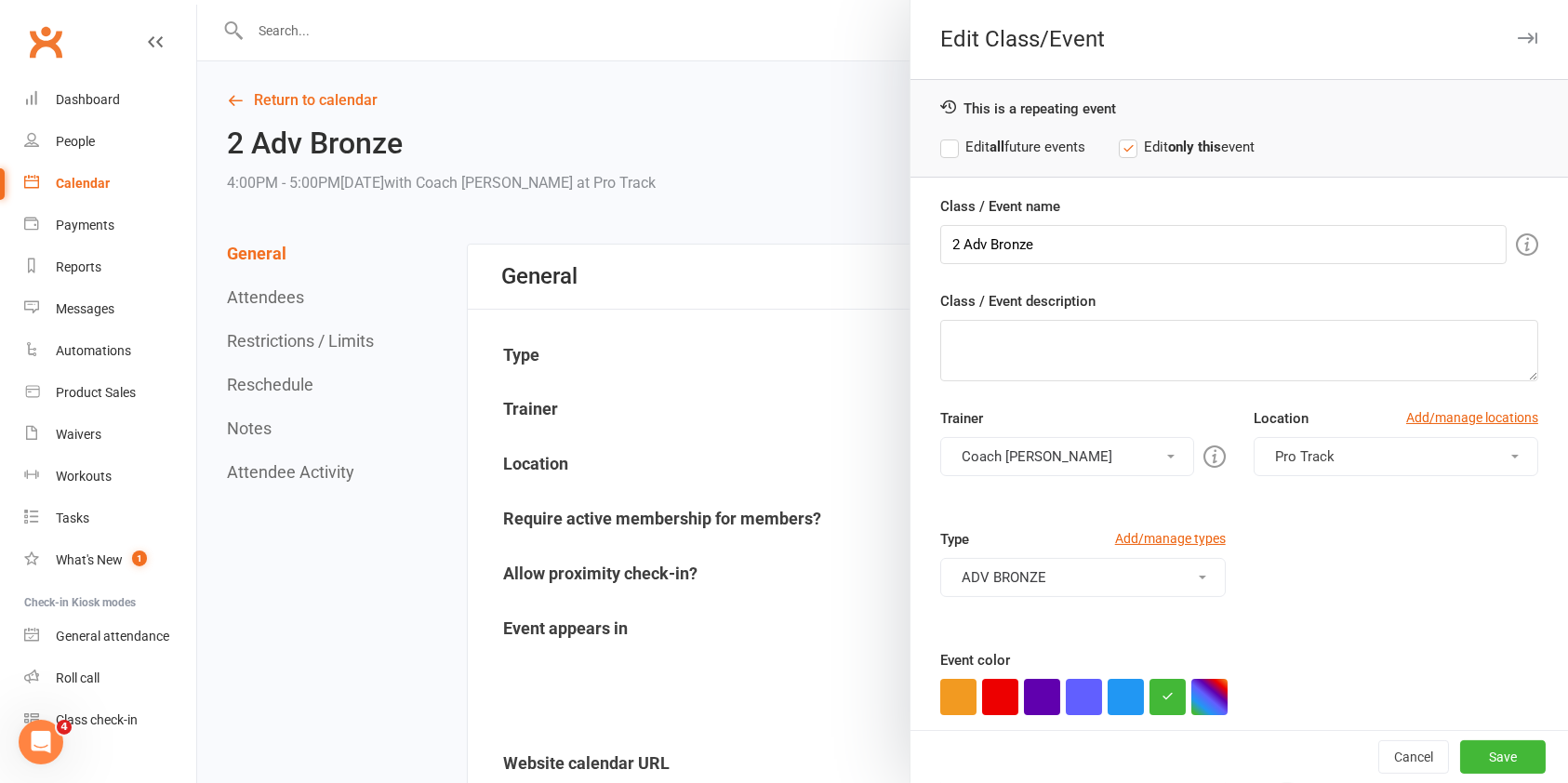
click at [1385, 465] on button "Pro Track" at bounding box center [1396, 457] width 284 height 39
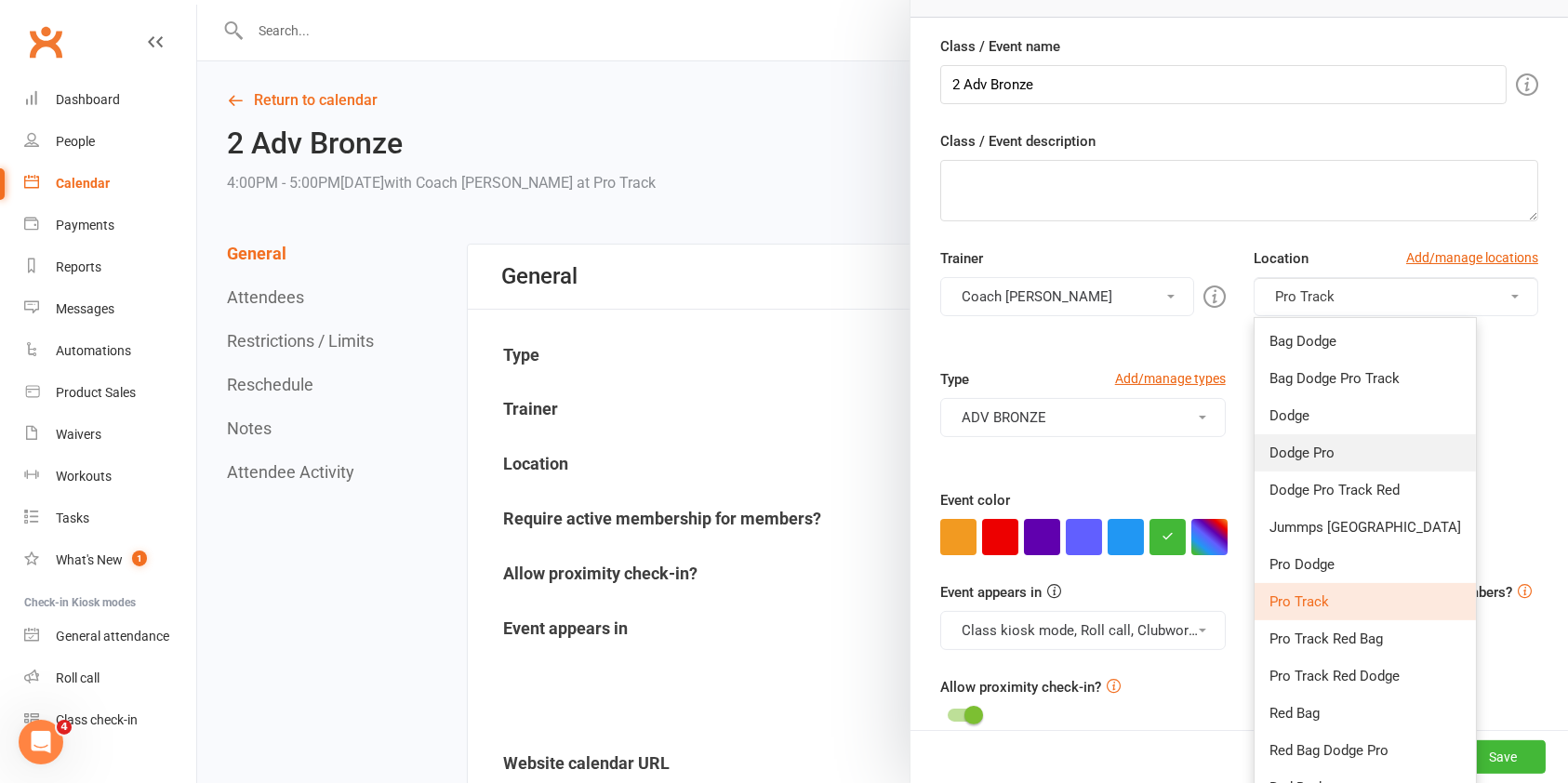
scroll to position [218, 0]
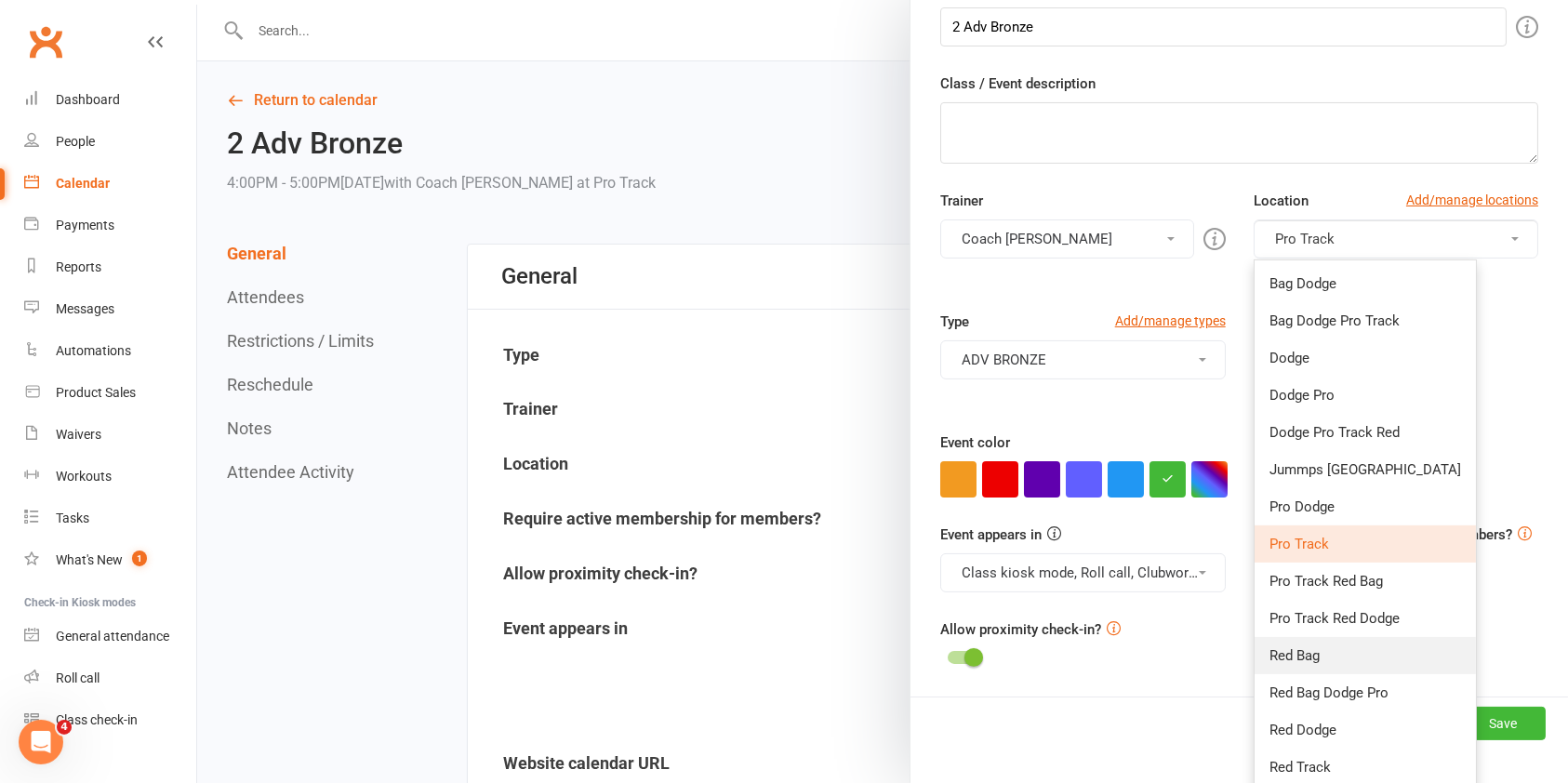
click at [1328, 656] on link "Red Bag" at bounding box center [1365, 655] width 222 height 37
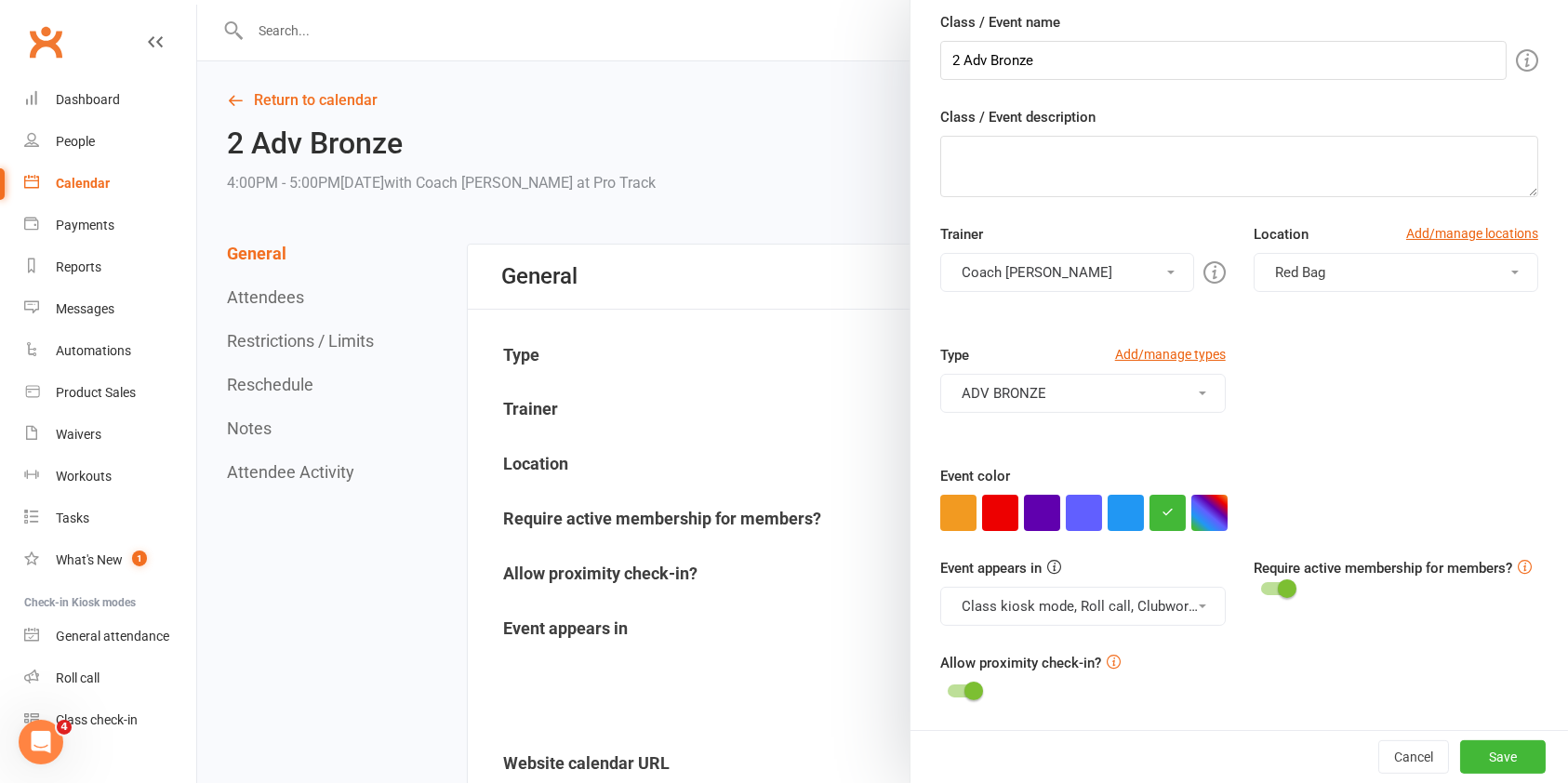
scroll to position [182, 0]
click at [1461, 755] on button "Save" at bounding box center [1502, 757] width 85 height 34
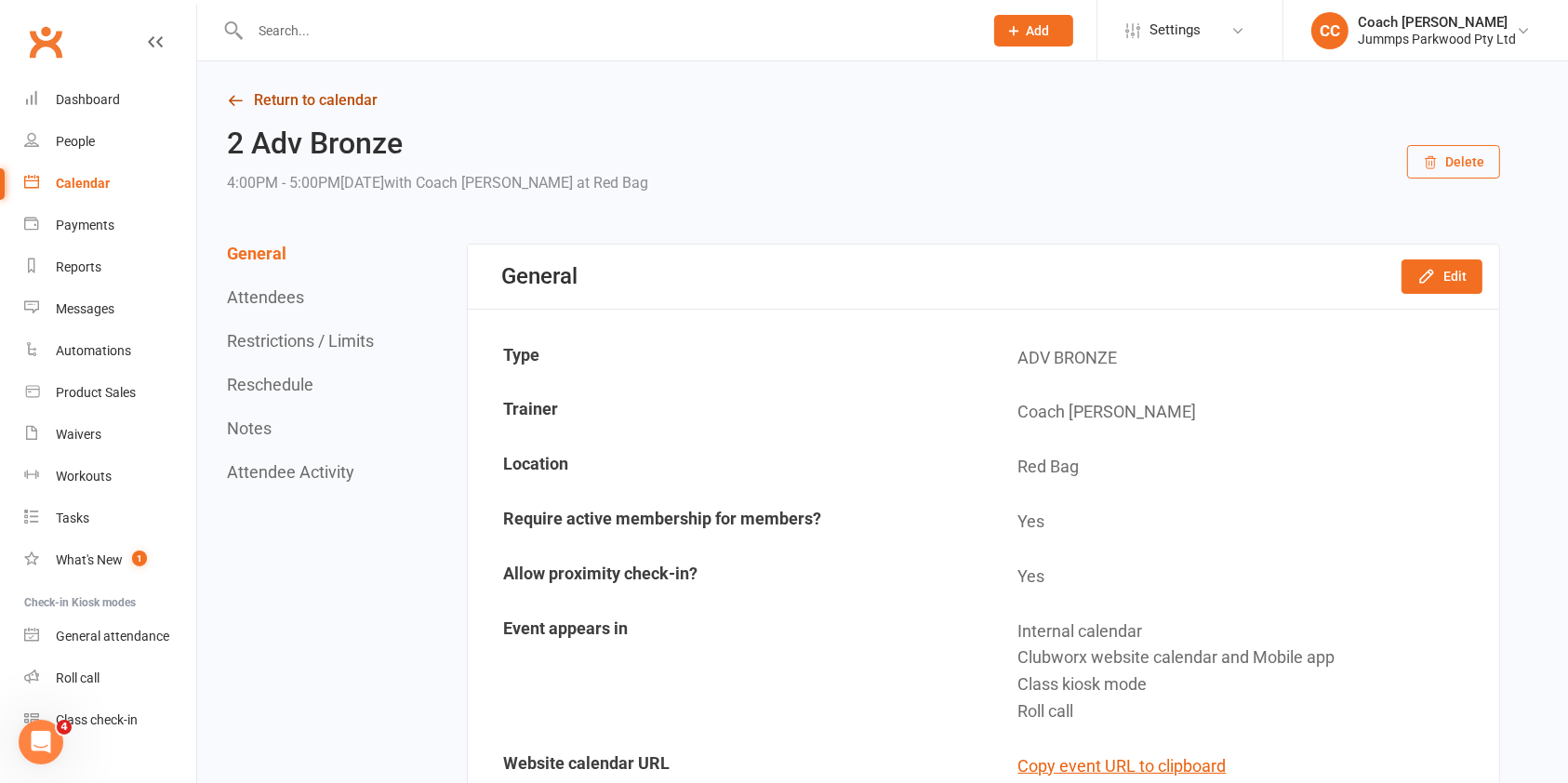
click at [352, 106] on link "Return to calendar" at bounding box center [864, 100] width 1273 height 26
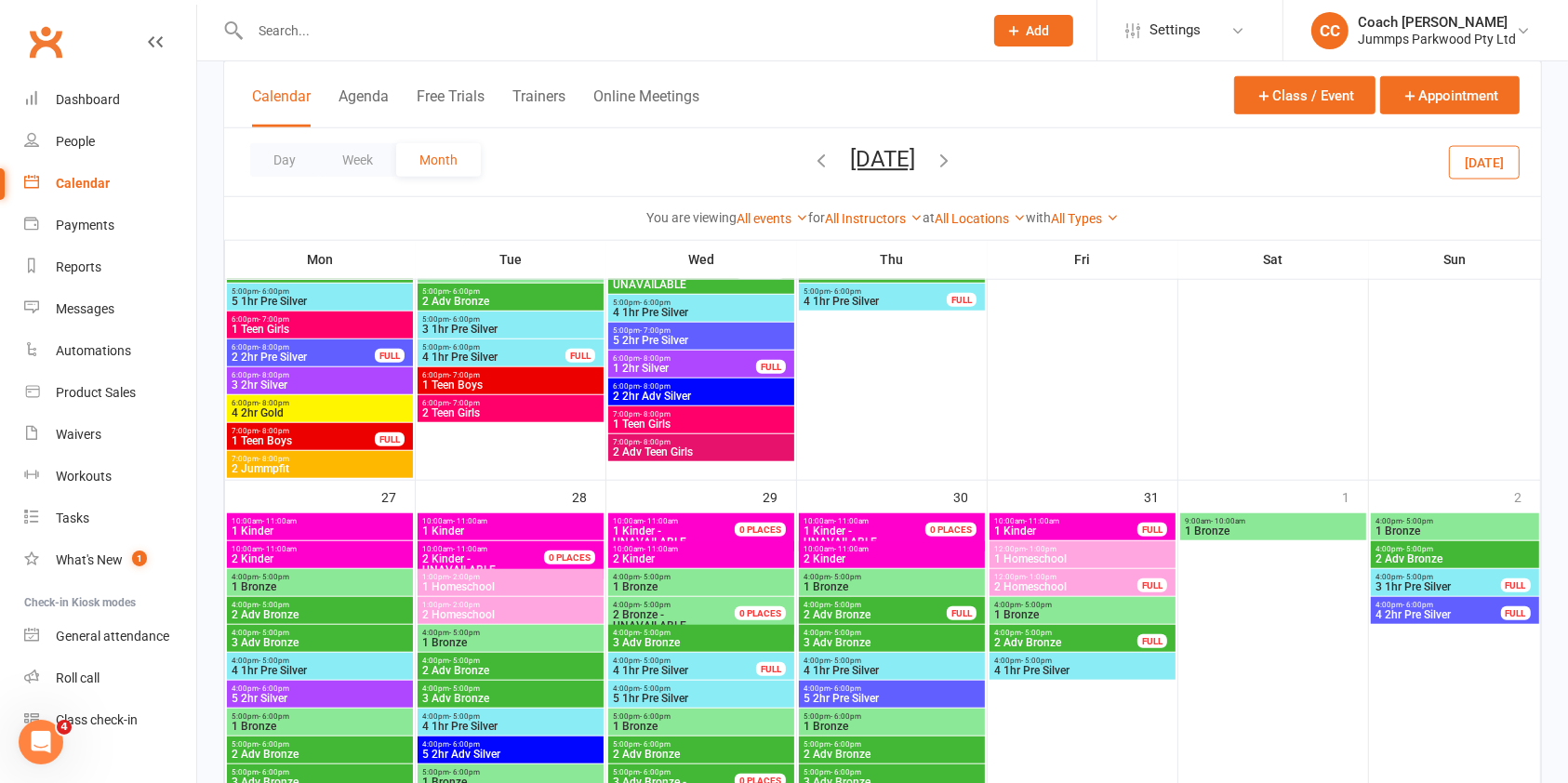
scroll to position [1637, 0]
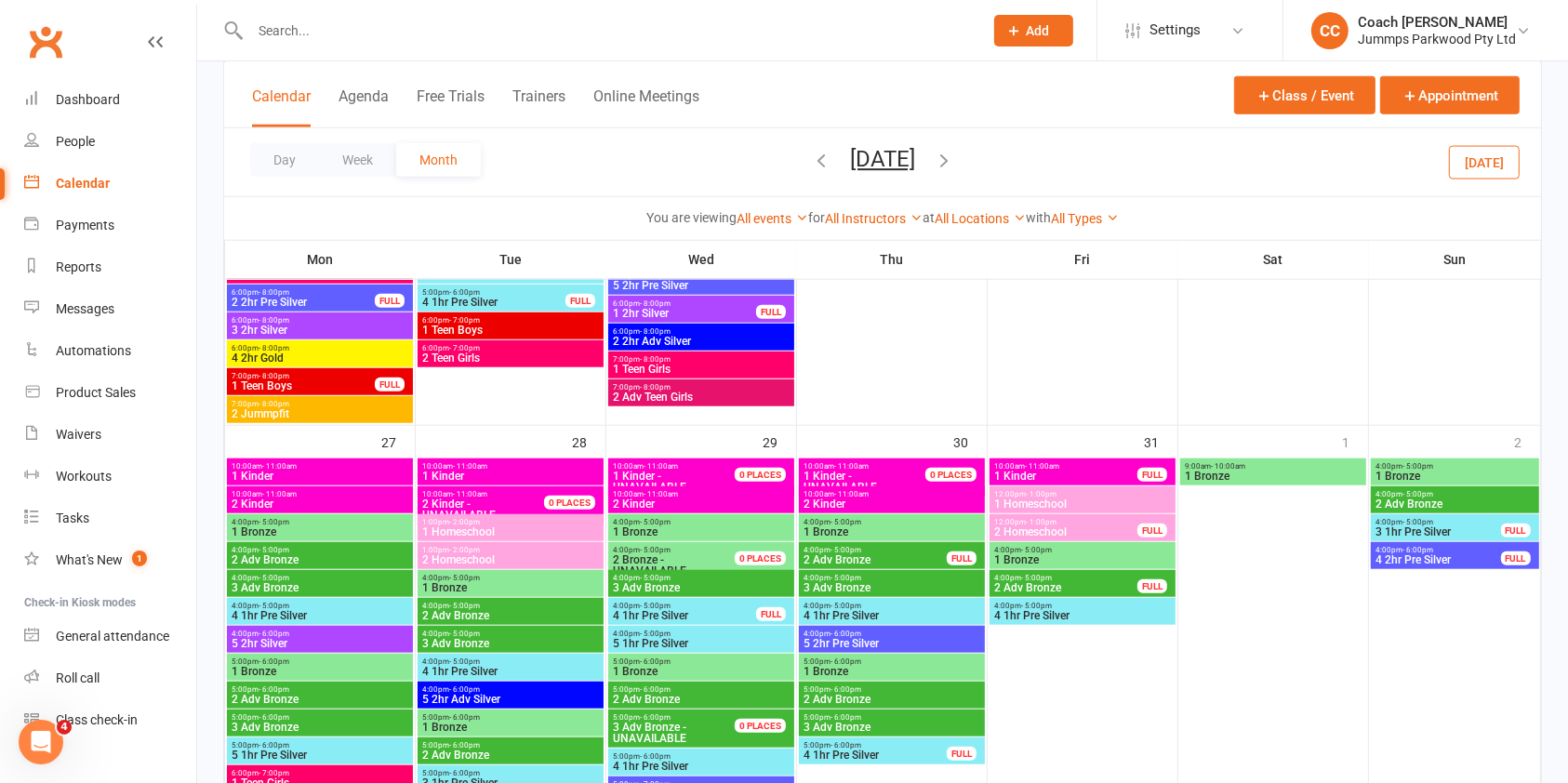
click at [560, 607] on span "4:00pm - 5:00pm" at bounding box center [510, 606] width 179 height 9
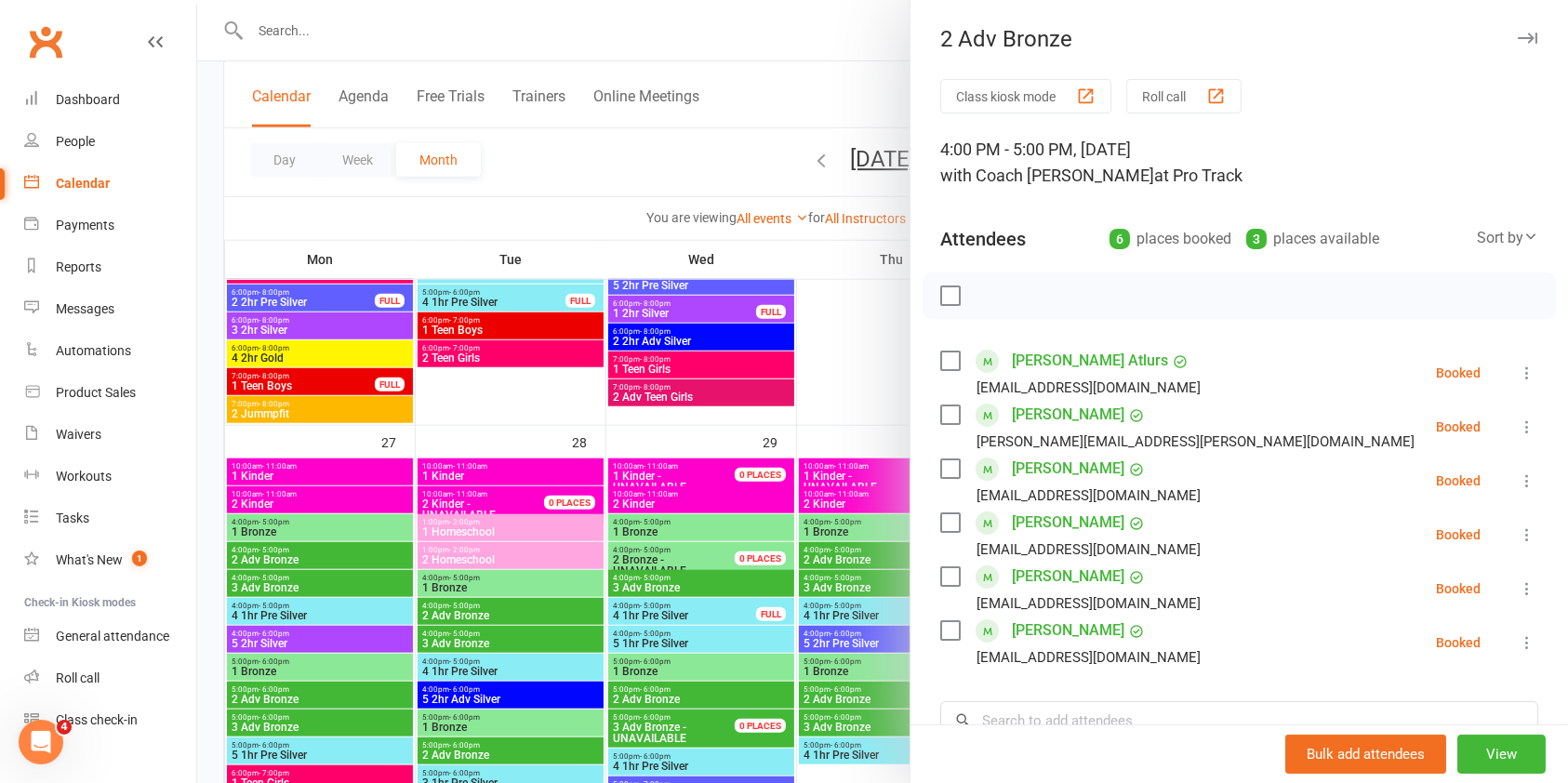
click at [1518, 40] on icon "button" at bounding box center [1527, 39] width 19 height 12
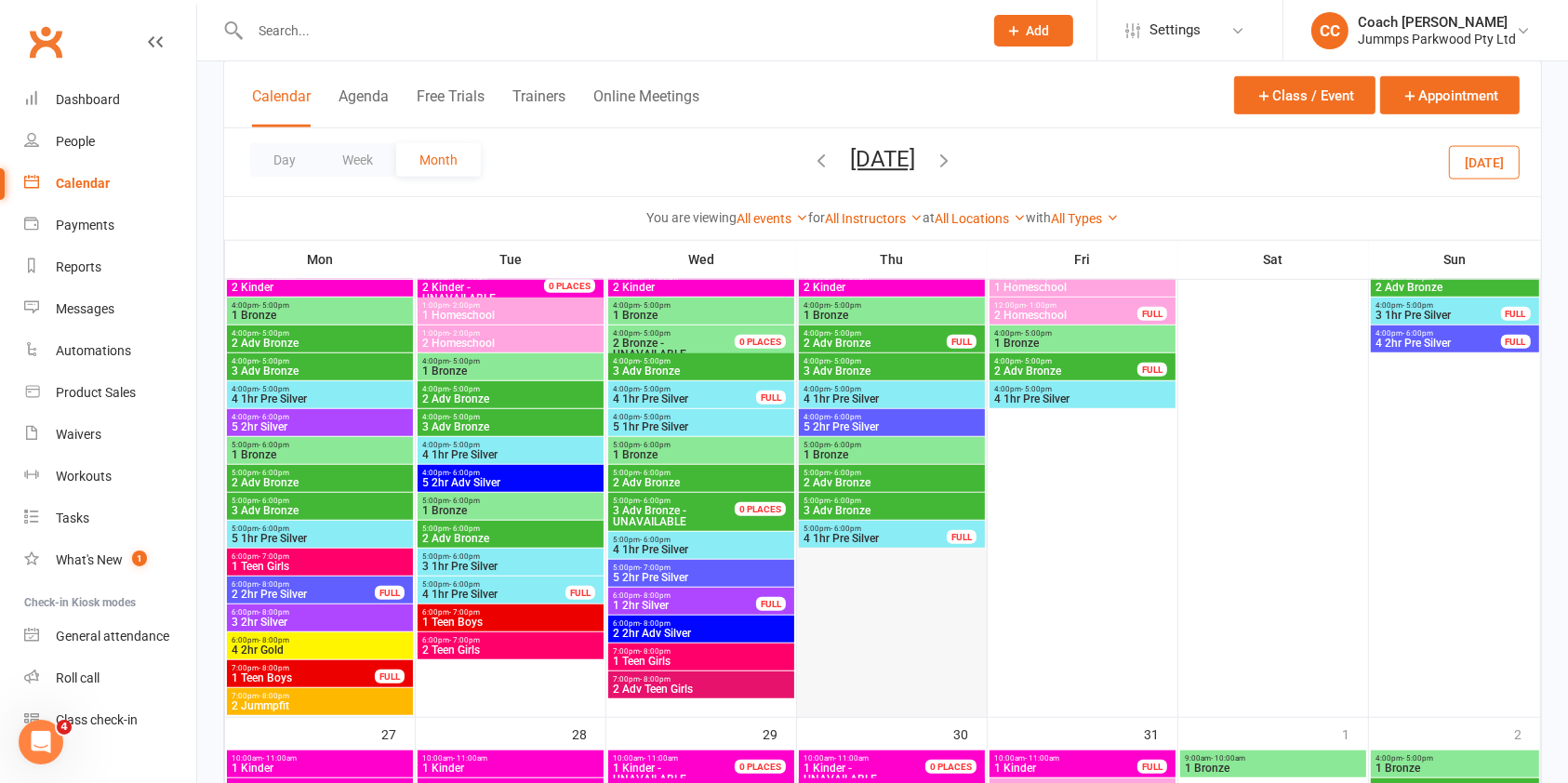
scroll to position [1343, 0]
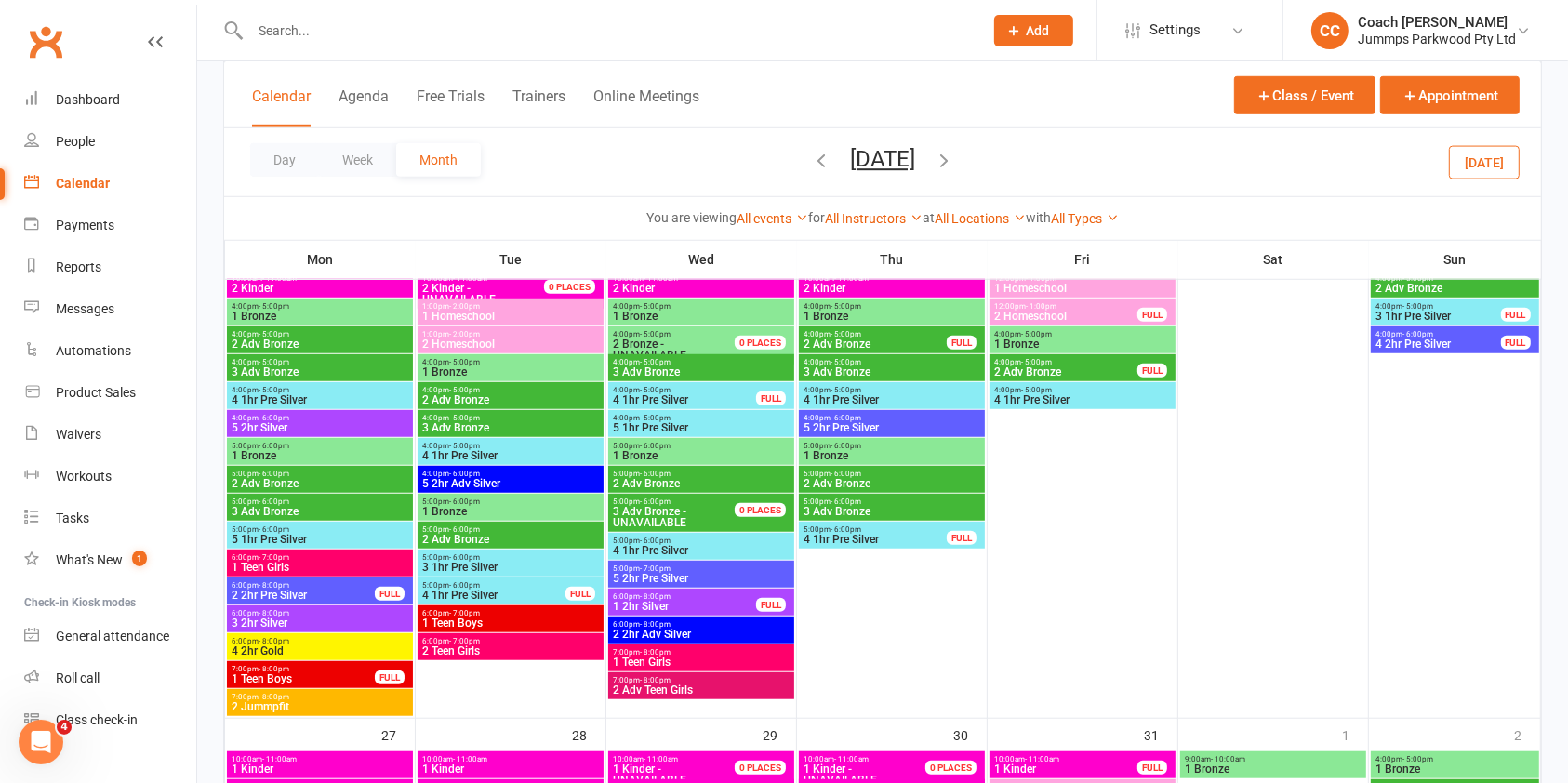
click at [552, 392] on span "4:00pm - 5:00pm" at bounding box center [510, 390] width 179 height 9
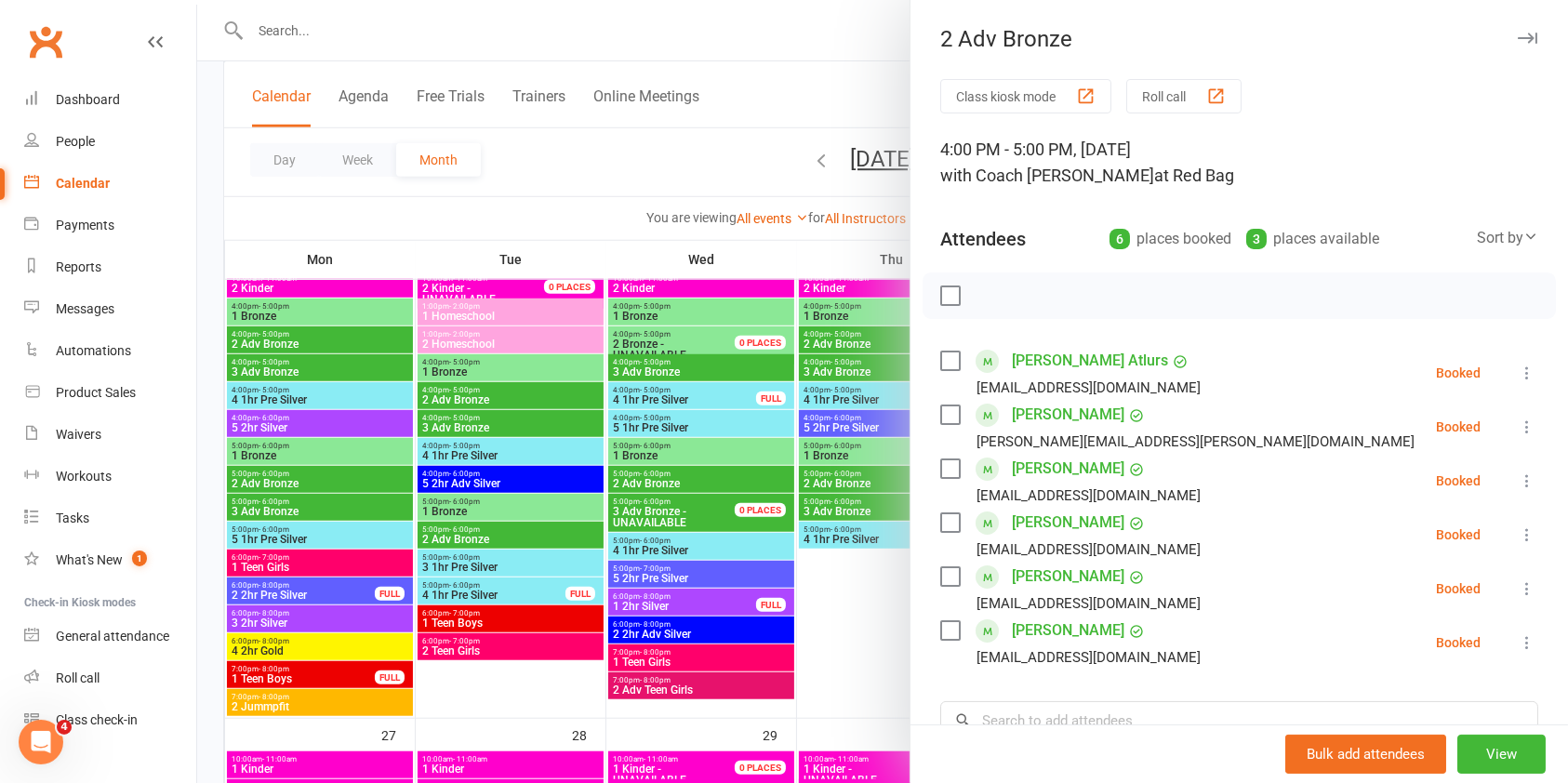
click at [1518, 34] on icon "button" at bounding box center [1527, 39] width 19 height 12
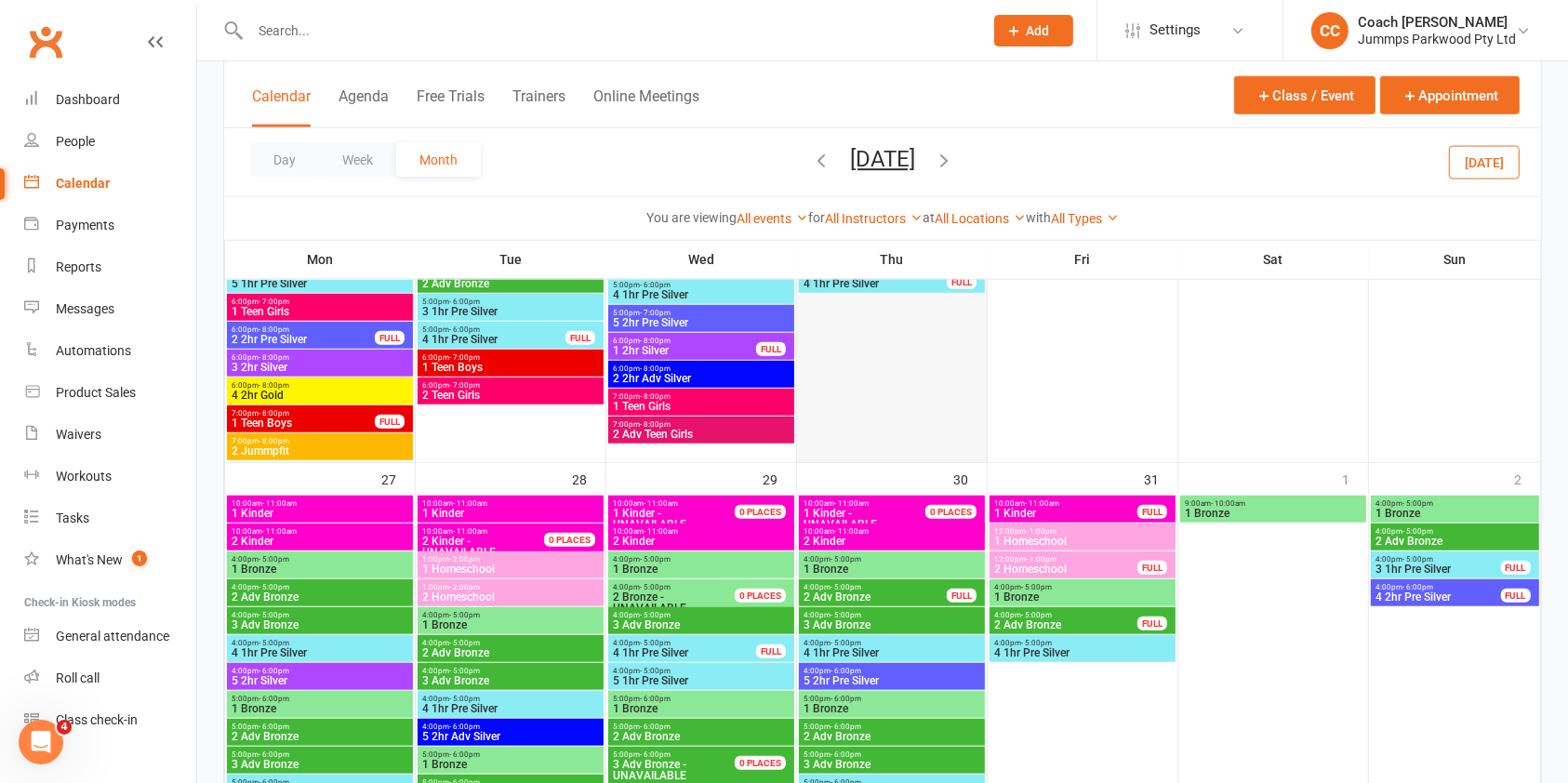
scroll to position [1678, 0]
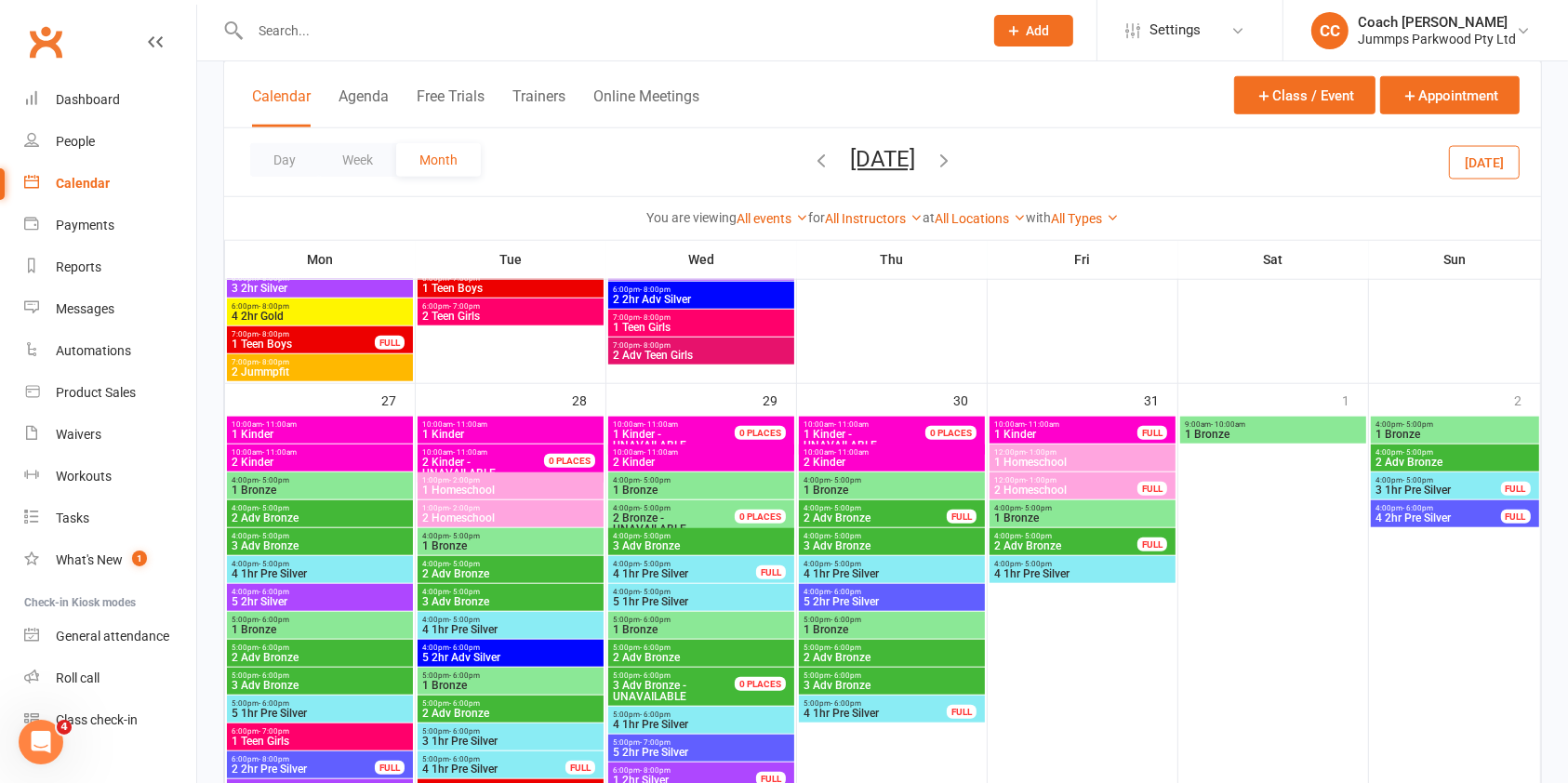
click at [590, 536] on span "4:00pm - 5:00pm" at bounding box center [510, 536] width 179 height 9
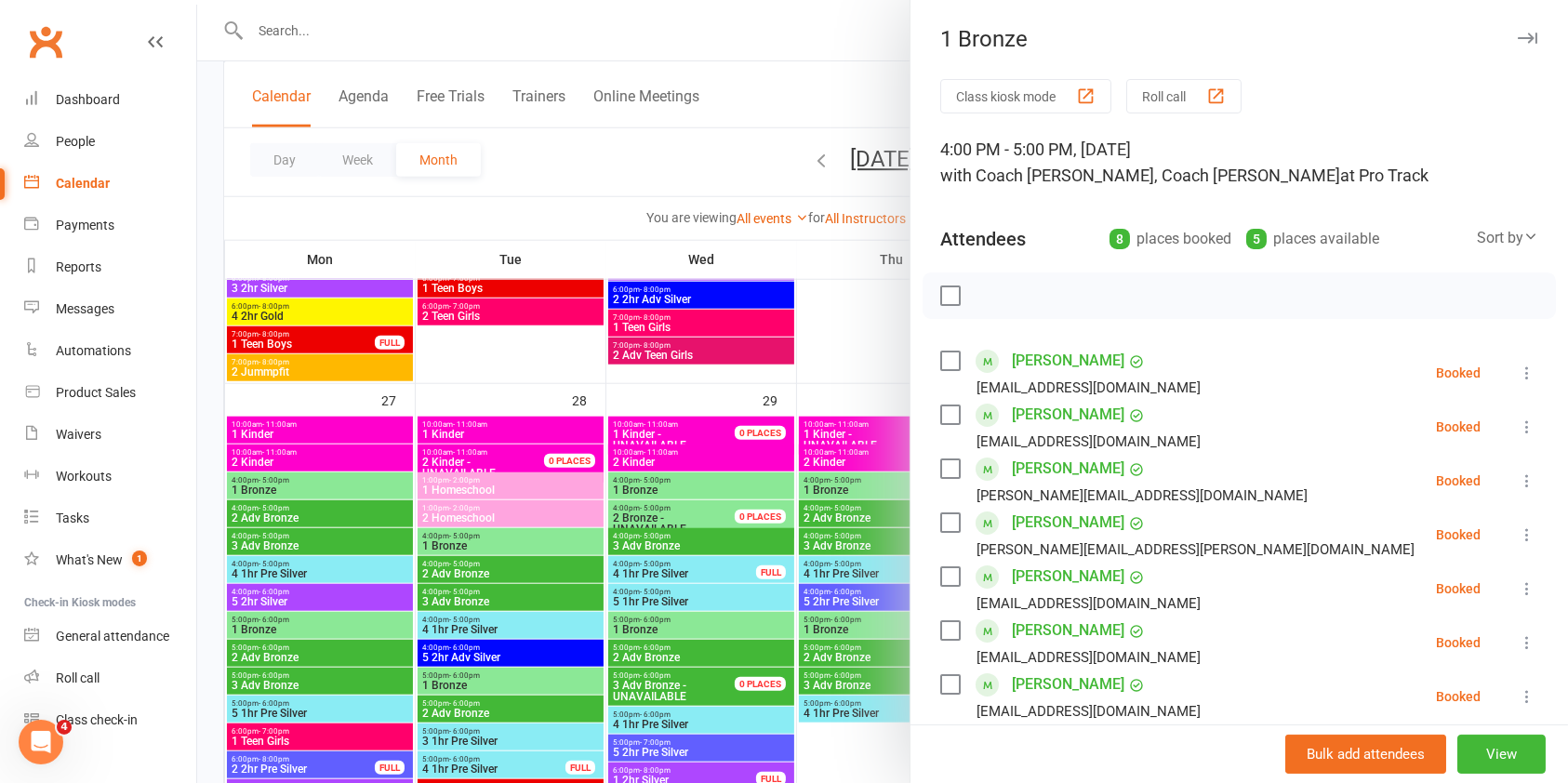
click at [1518, 34] on icon "button" at bounding box center [1527, 39] width 19 height 12
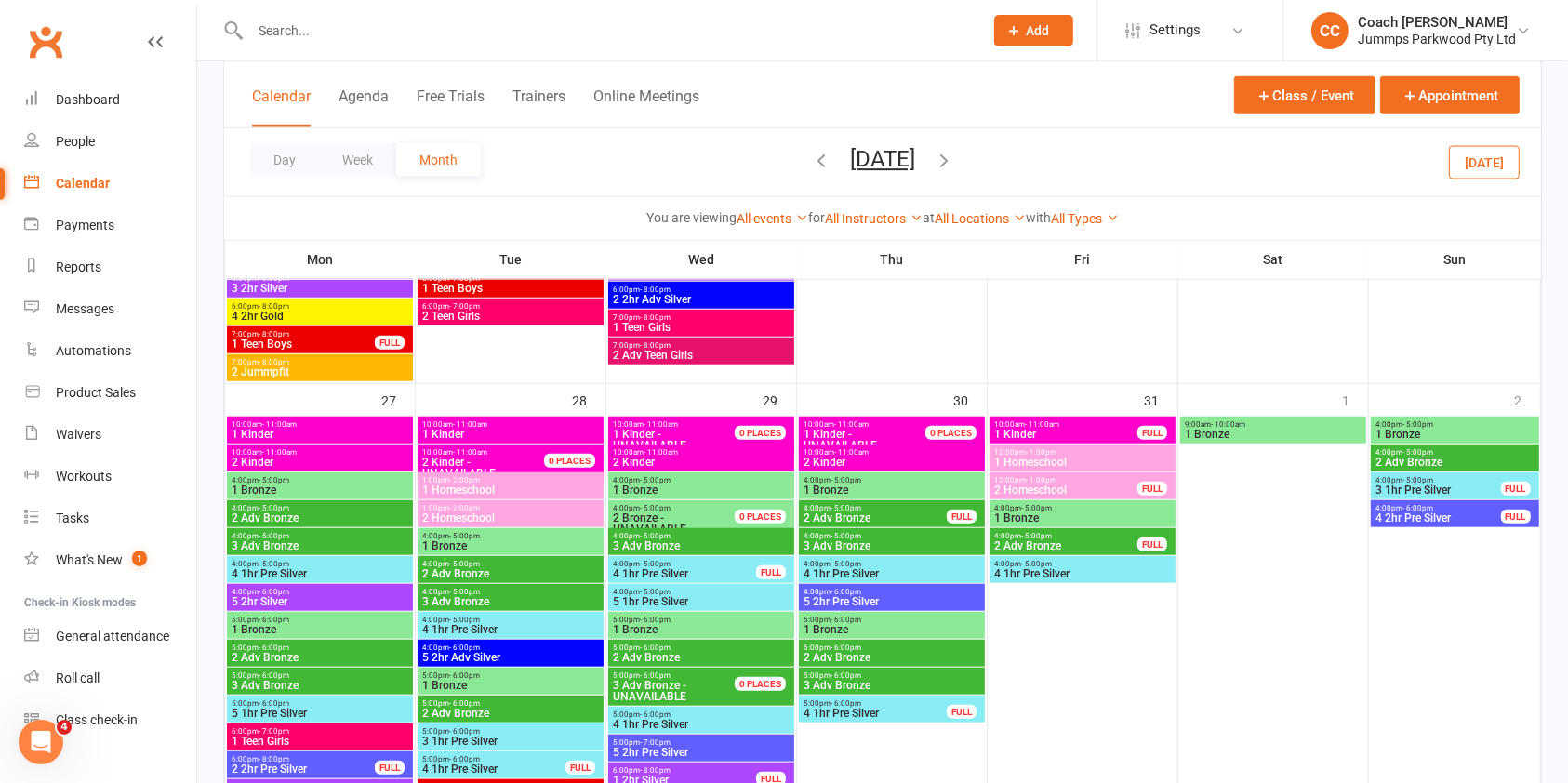
click at [564, 562] on span "4:00pm - 5:00pm" at bounding box center [510, 564] width 179 height 9
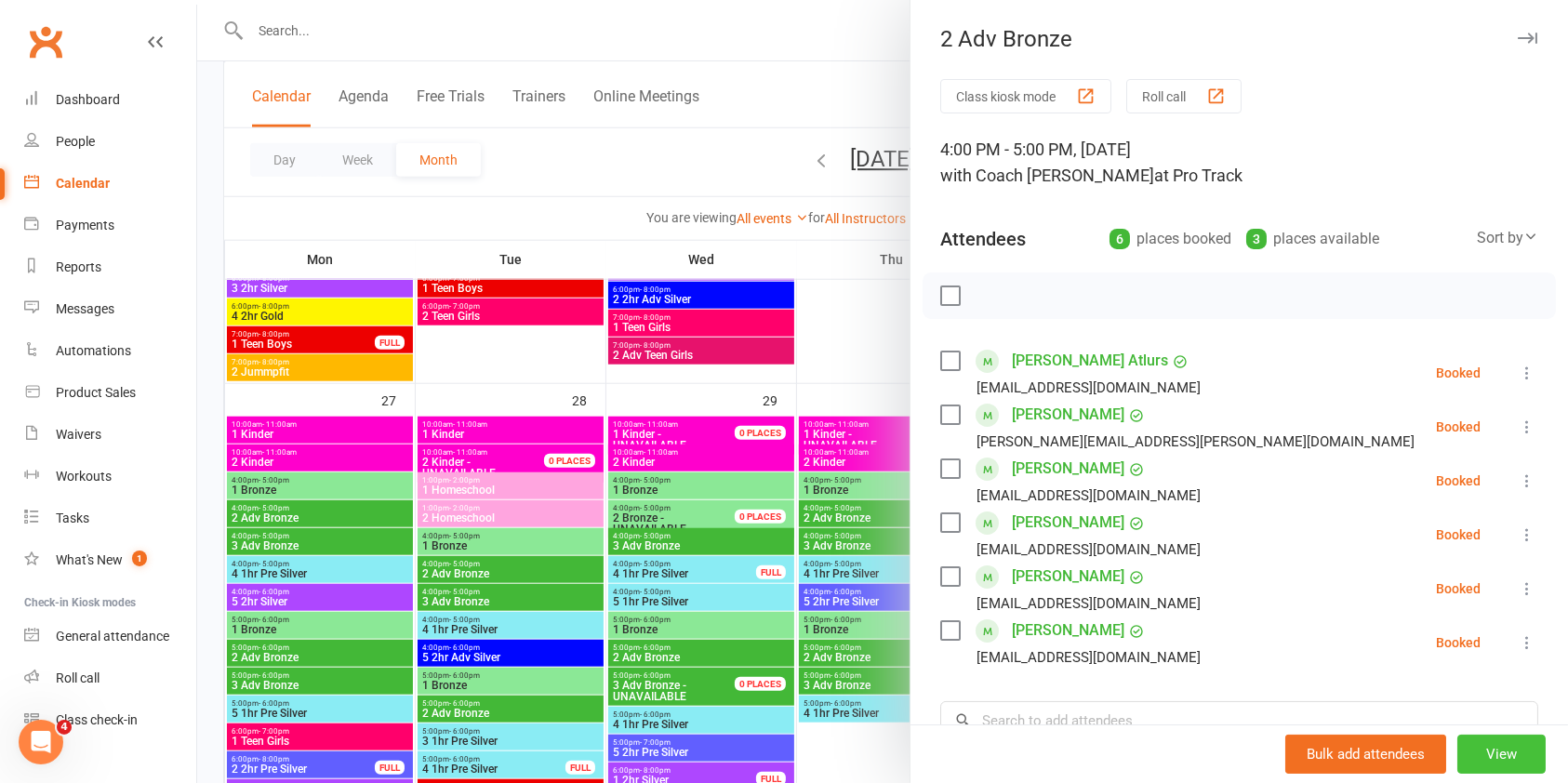
click at [1458, 748] on button "View" at bounding box center [1500, 754] width 88 height 39
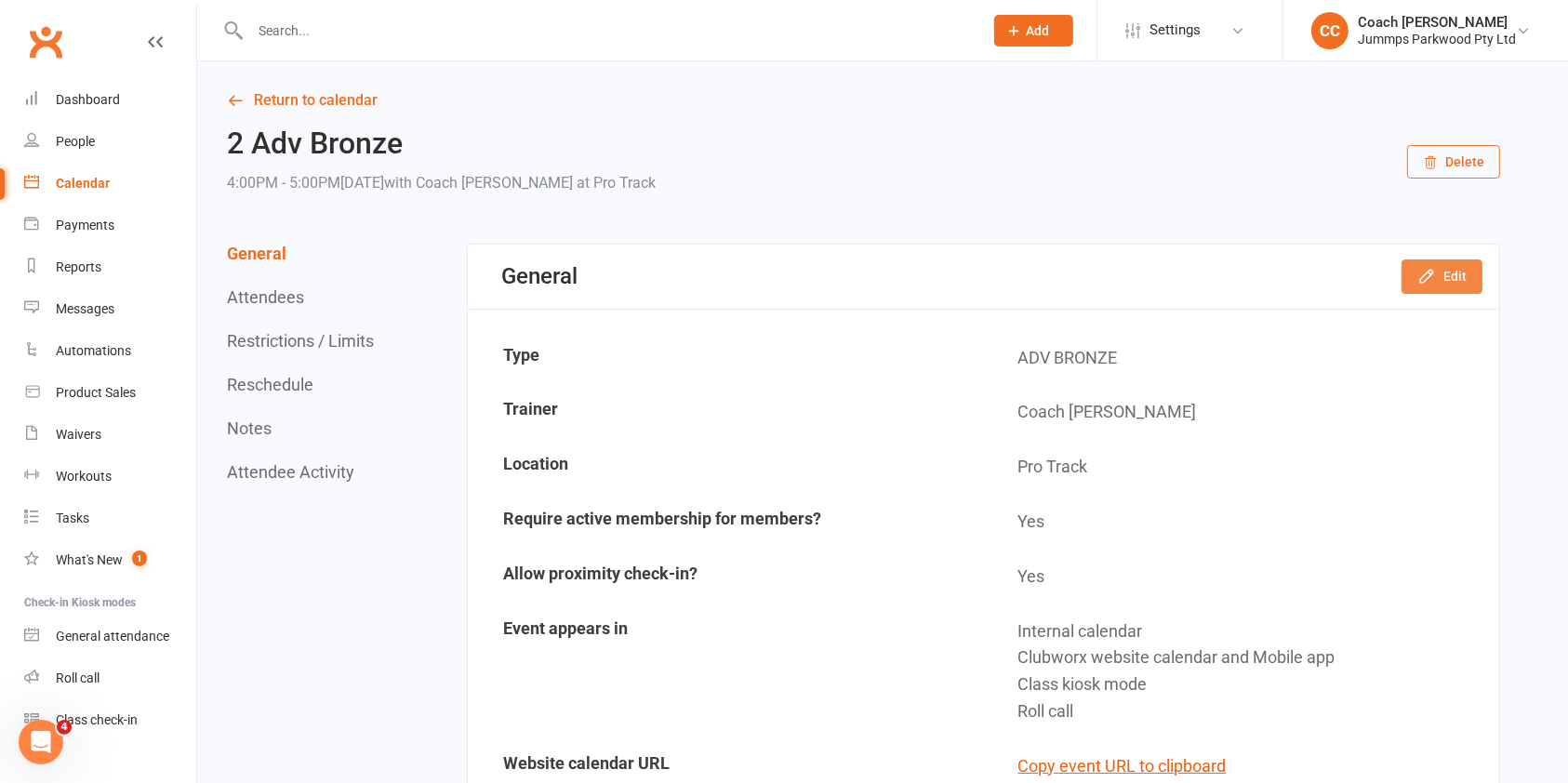
click at [1438, 285] on button "Edit" at bounding box center [1441, 276] width 81 height 34
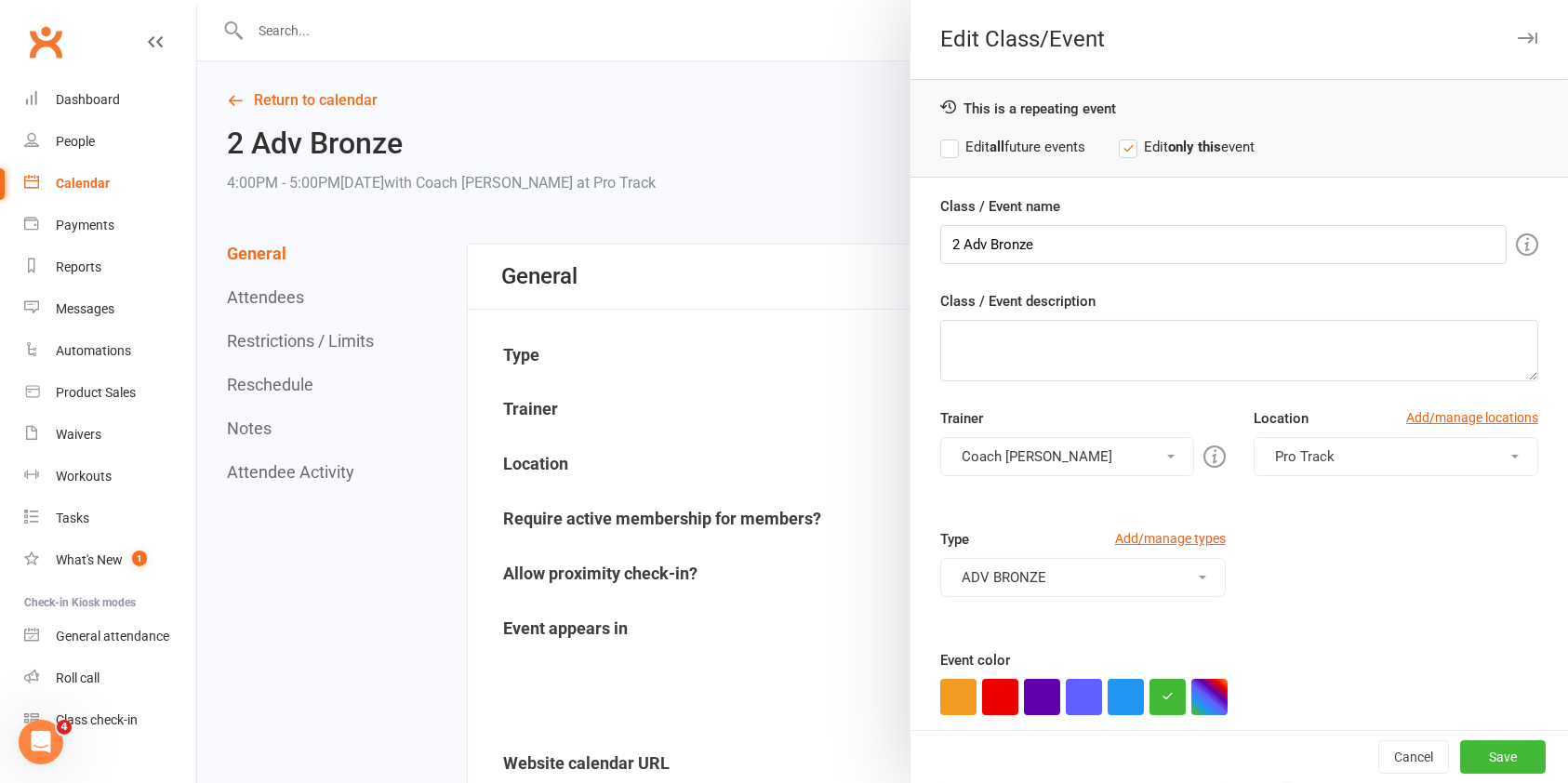
click at [1321, 439] on button "Pro Track" at bounding box center [1396, 457] width 284 height 39
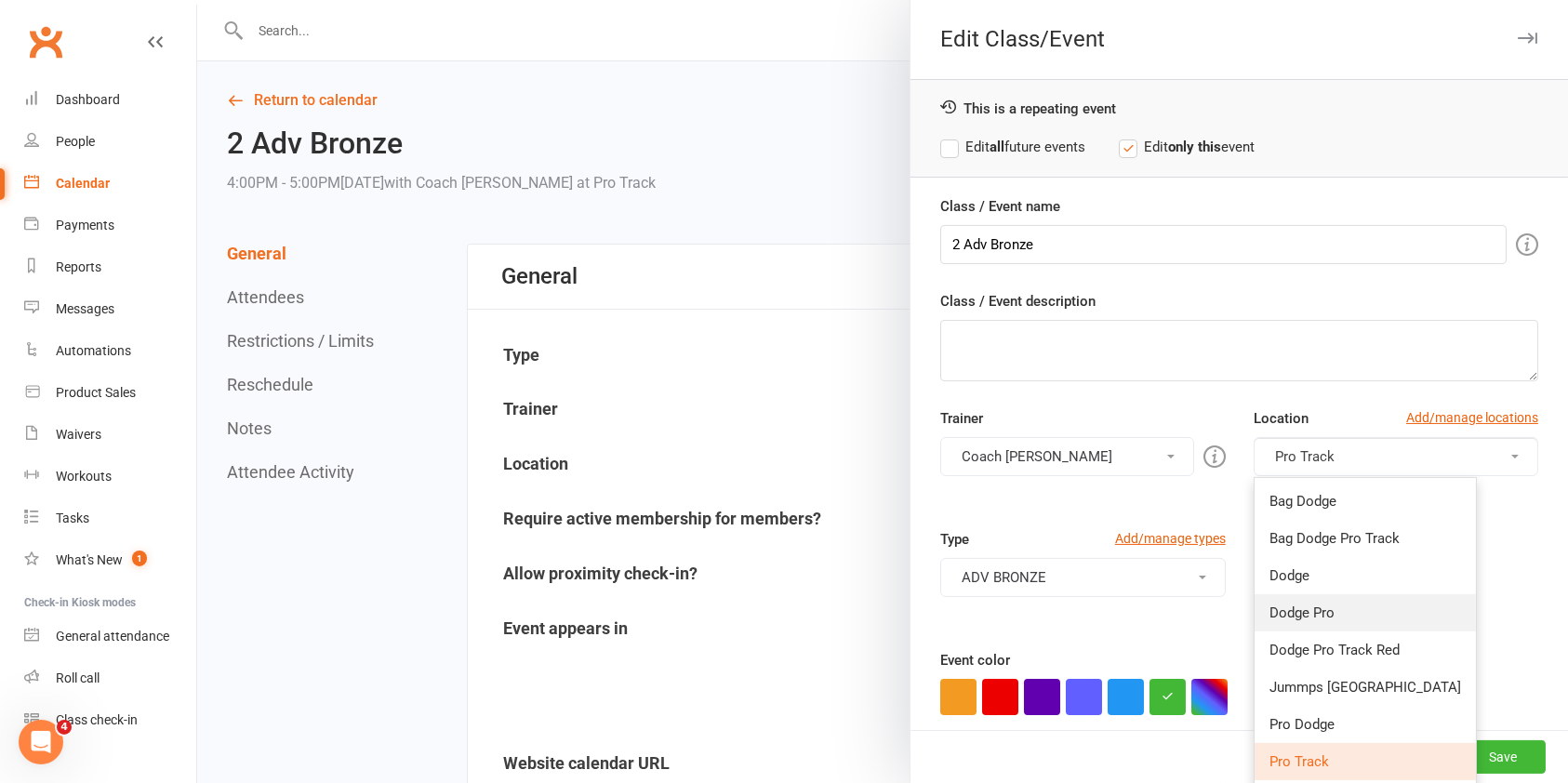
click at [1315, 603] on link "Dodge Pro" at bounding box center [1365, 613] width 222 height 37
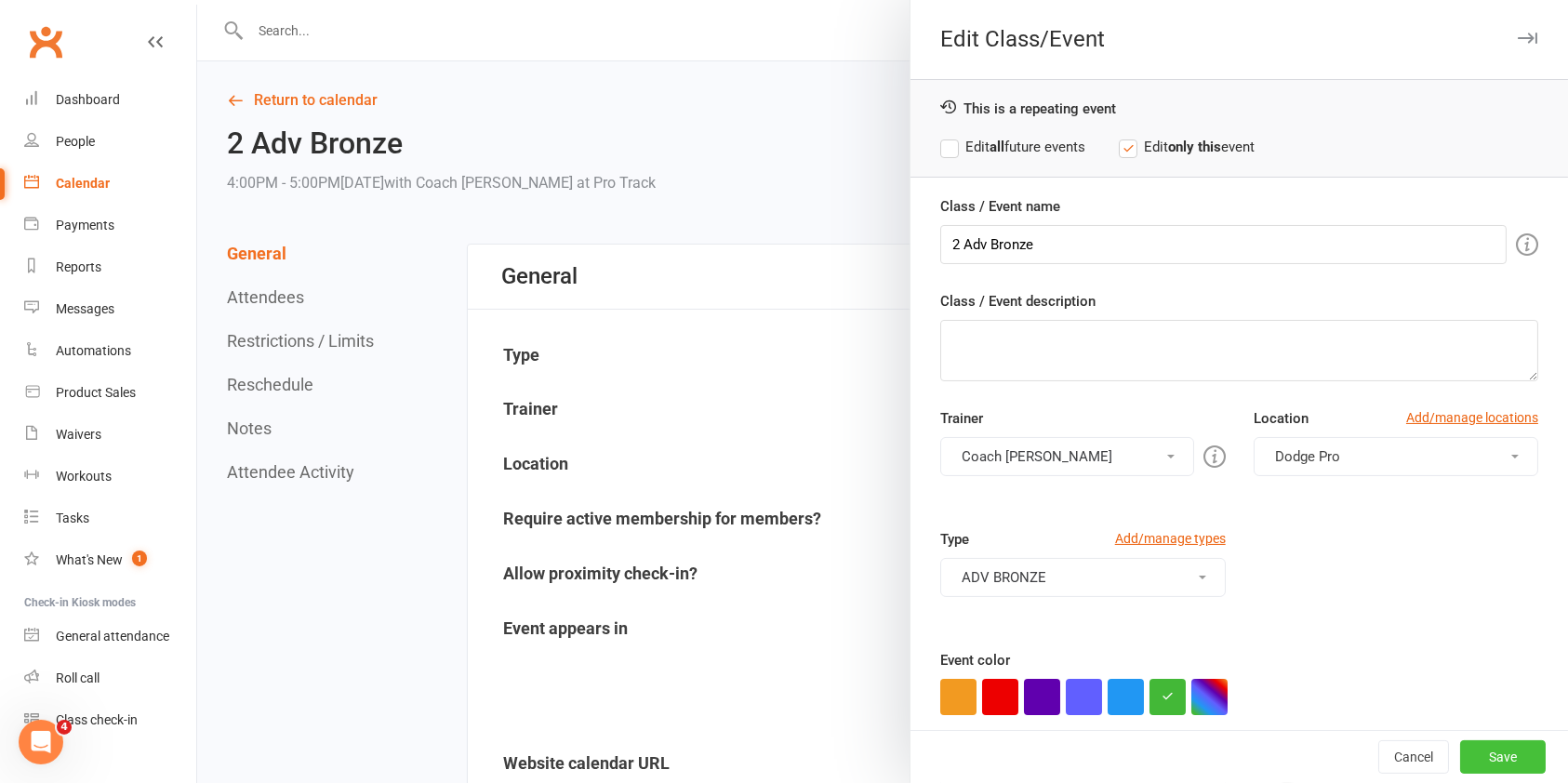
click at [1460, 751] on button "Save" at bounding box center [1502, 757] width 85 height 34
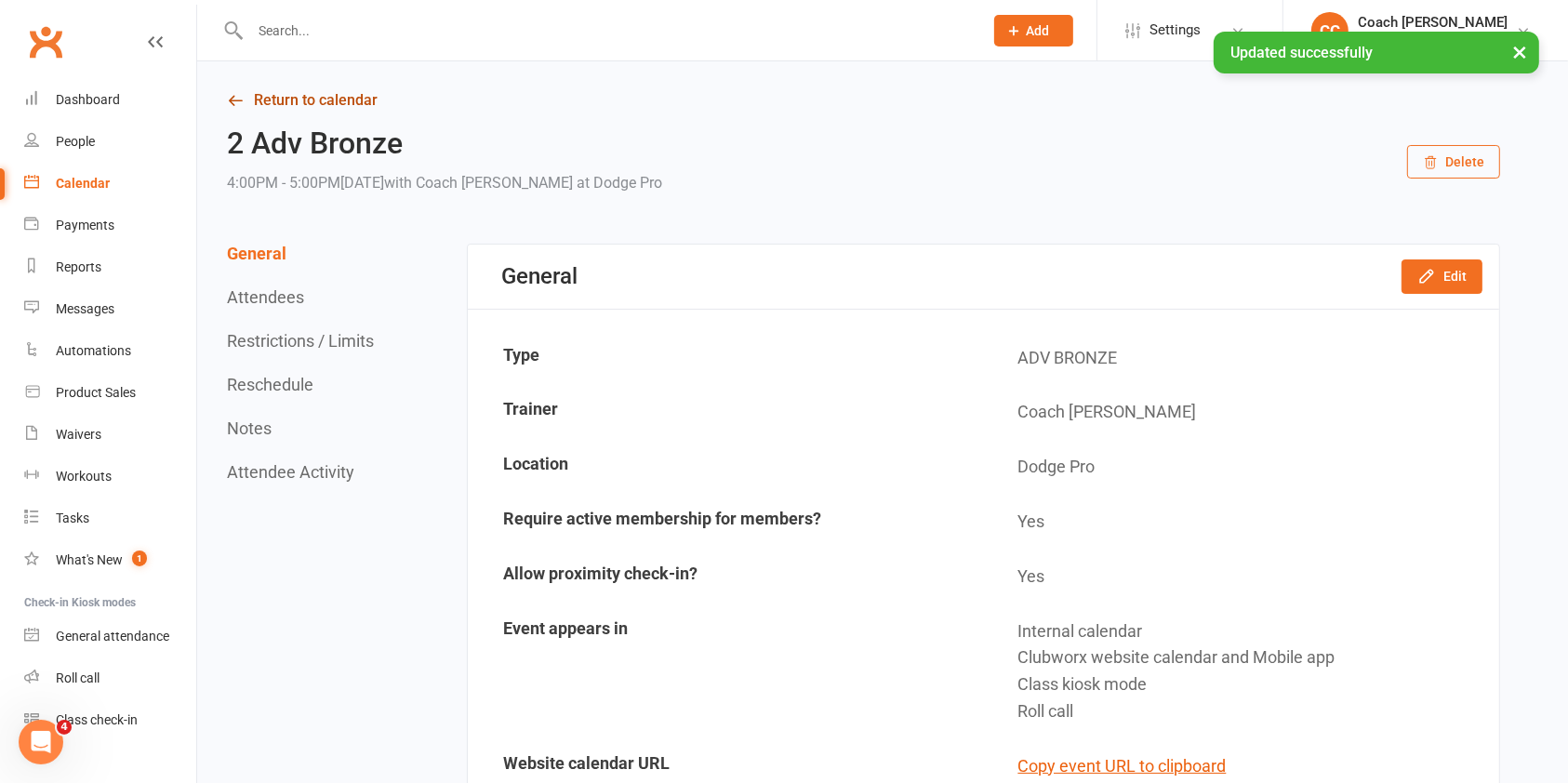
click at [349, 101] on link "Return to calendar" at bounding box center [864, 100] width 1273 height 26
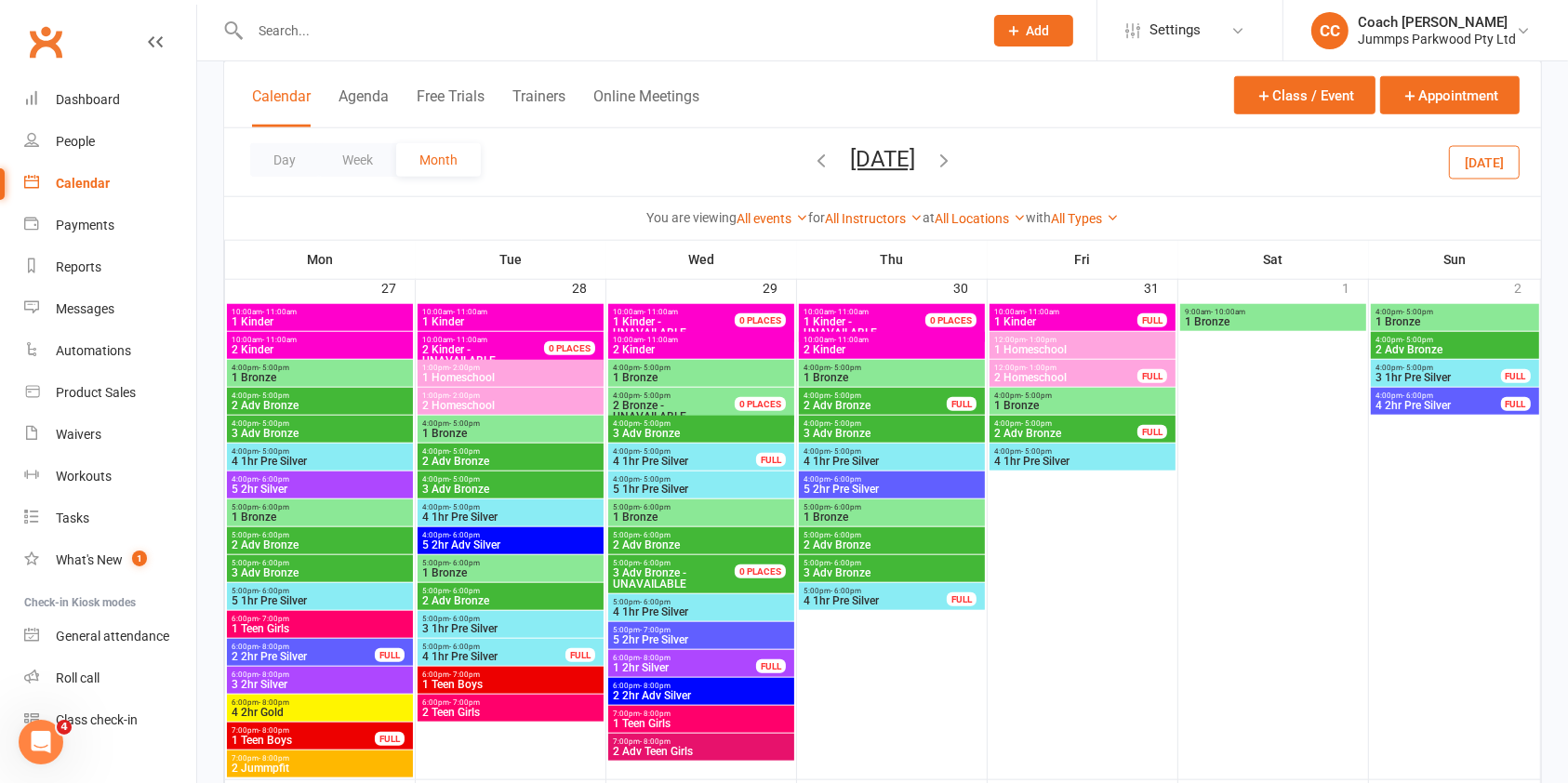
scroll to position [1792, 0]
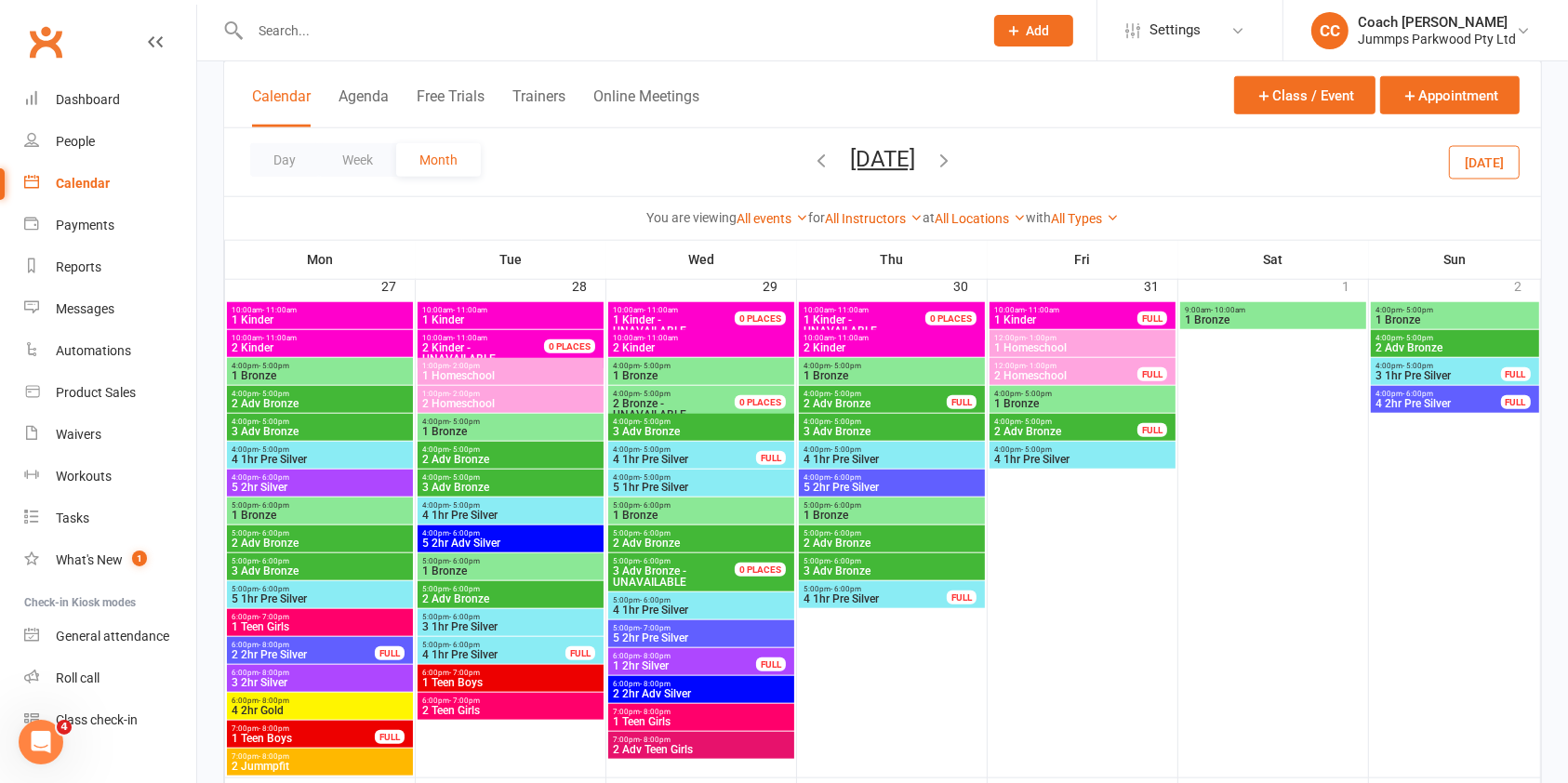
click at [566, 451] on span "4:00pm - 5:00pm" at bounding box center [510, 449] width 179 height 9
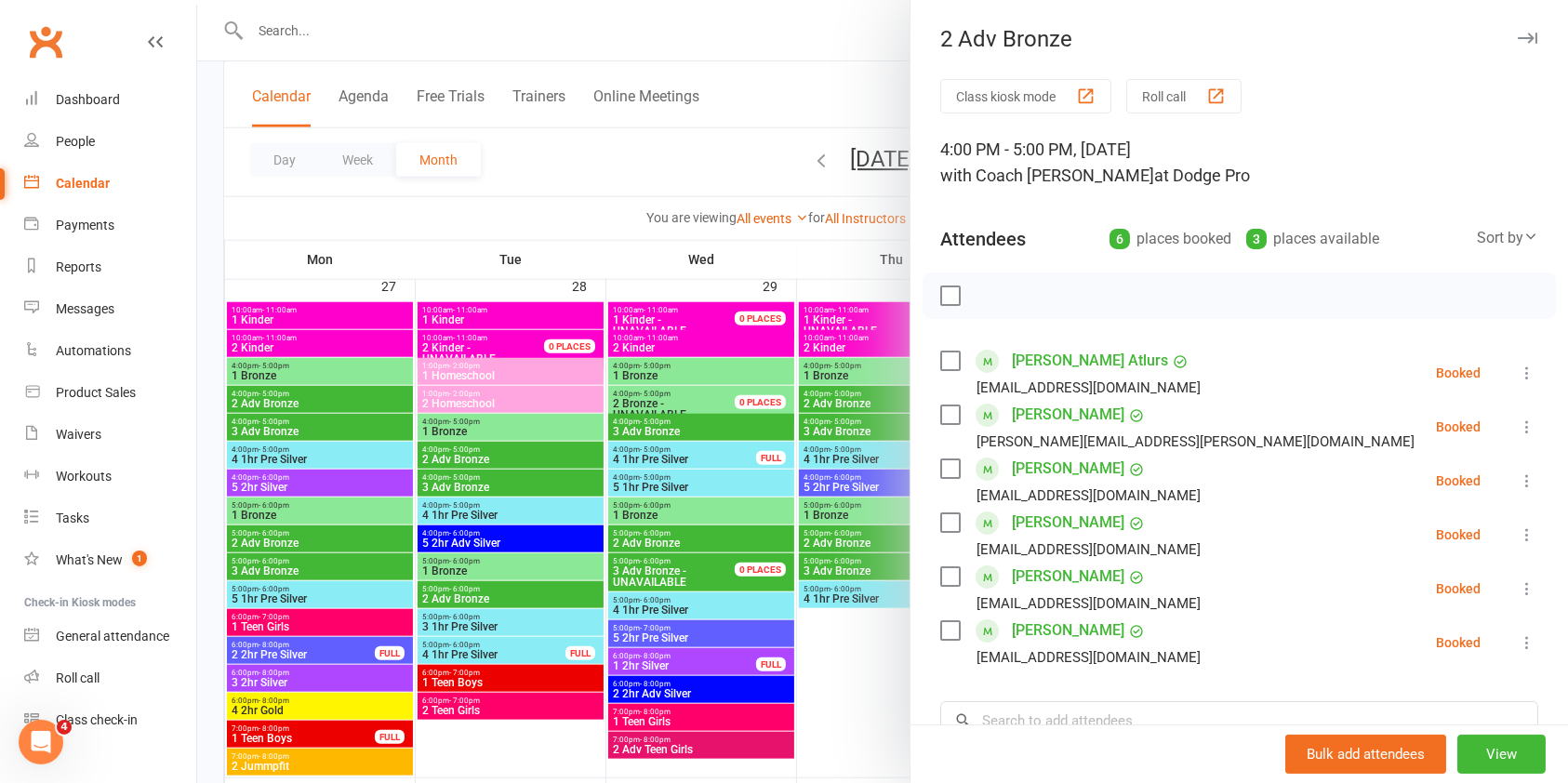
click at [1518, 35] on icon "button" at bounding box center [1527, 39] width 19 height 12
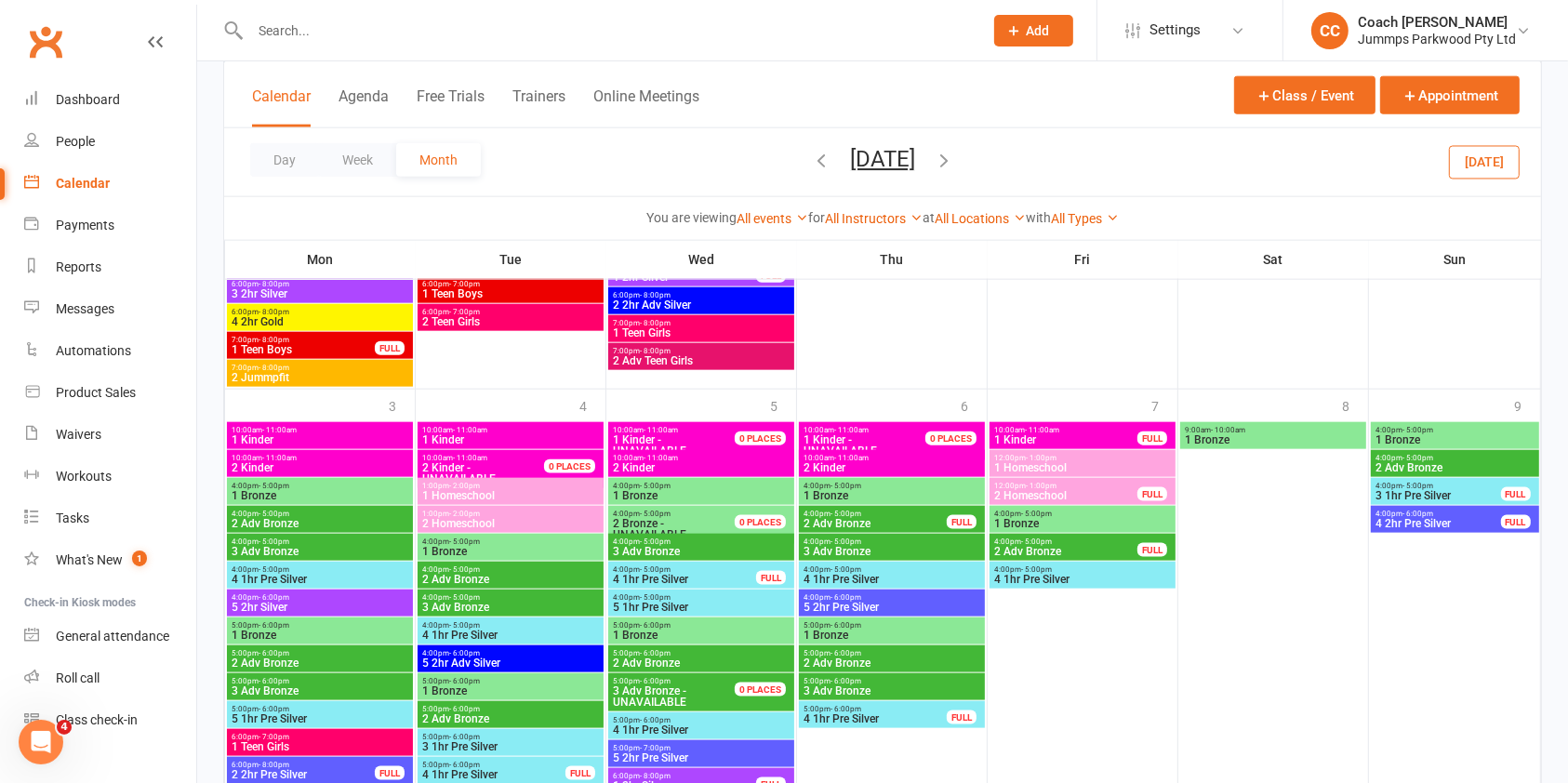
scroll to position [2188, 0]
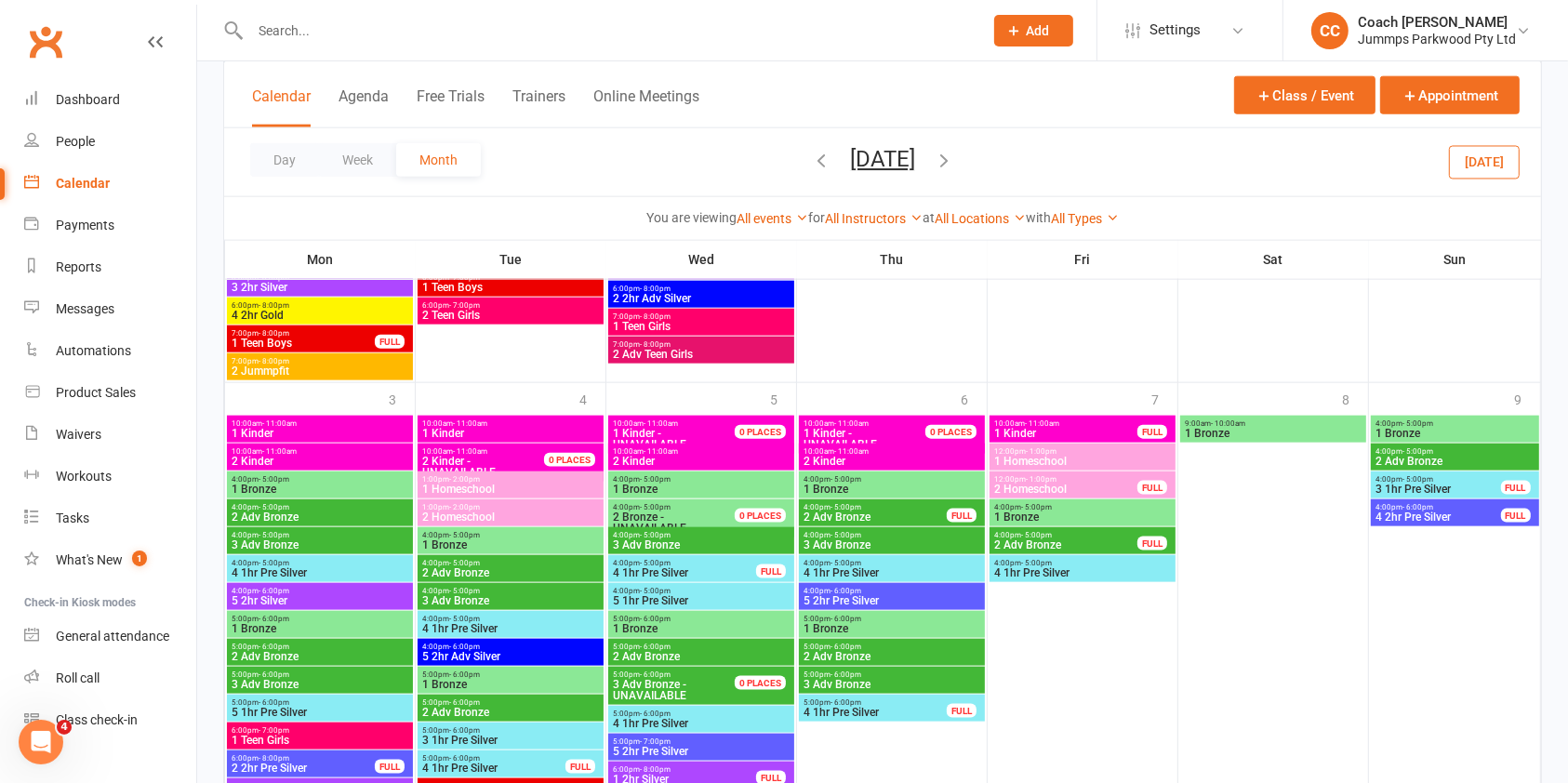
click at [563, 562] on span "4:00pm - 5:00pm" at bounding box center [510, 563] width 179 height 9
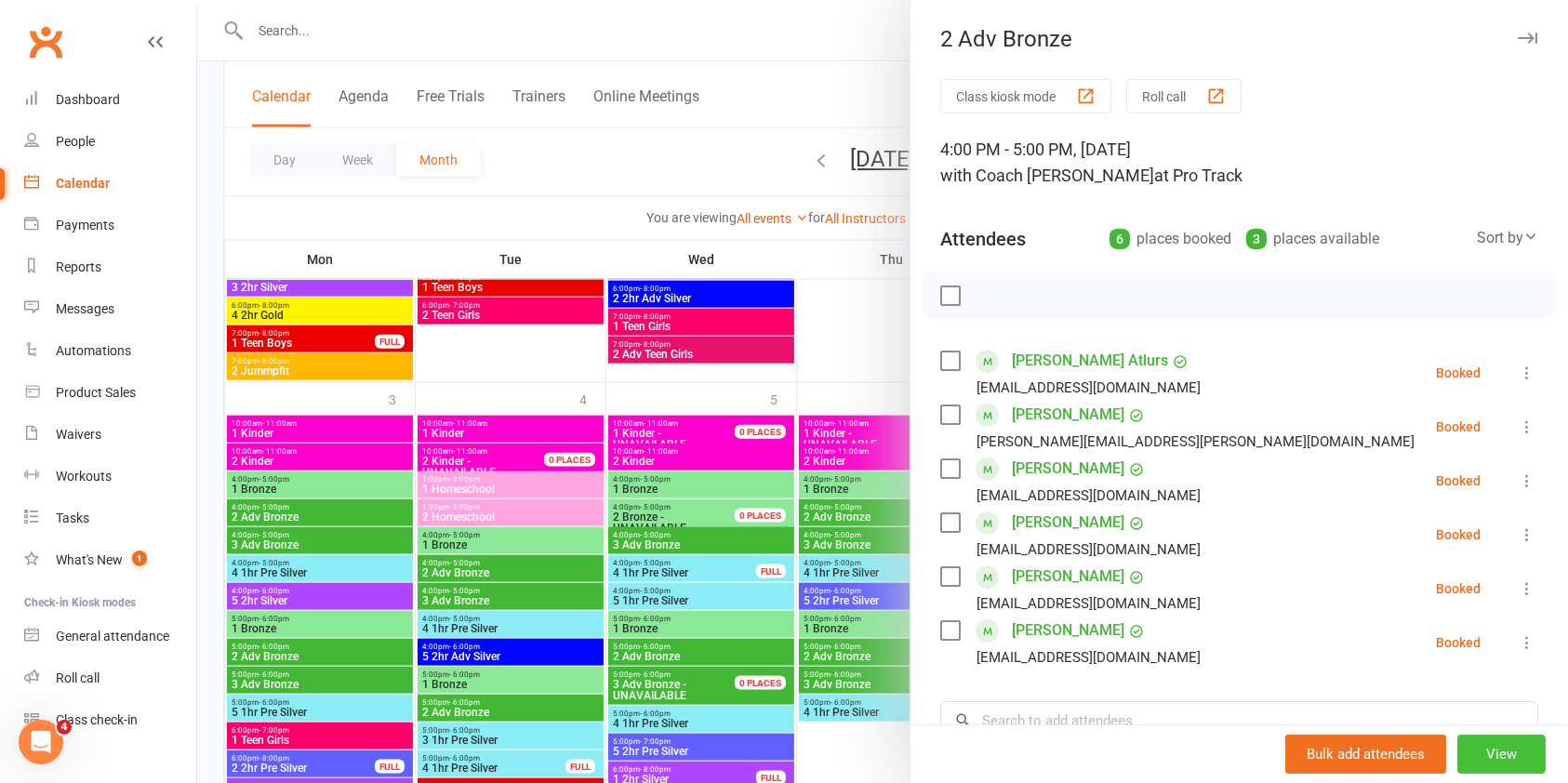
click at [1478, 748] on button "View" at bounding box center [1500, 754] width 88 height 39
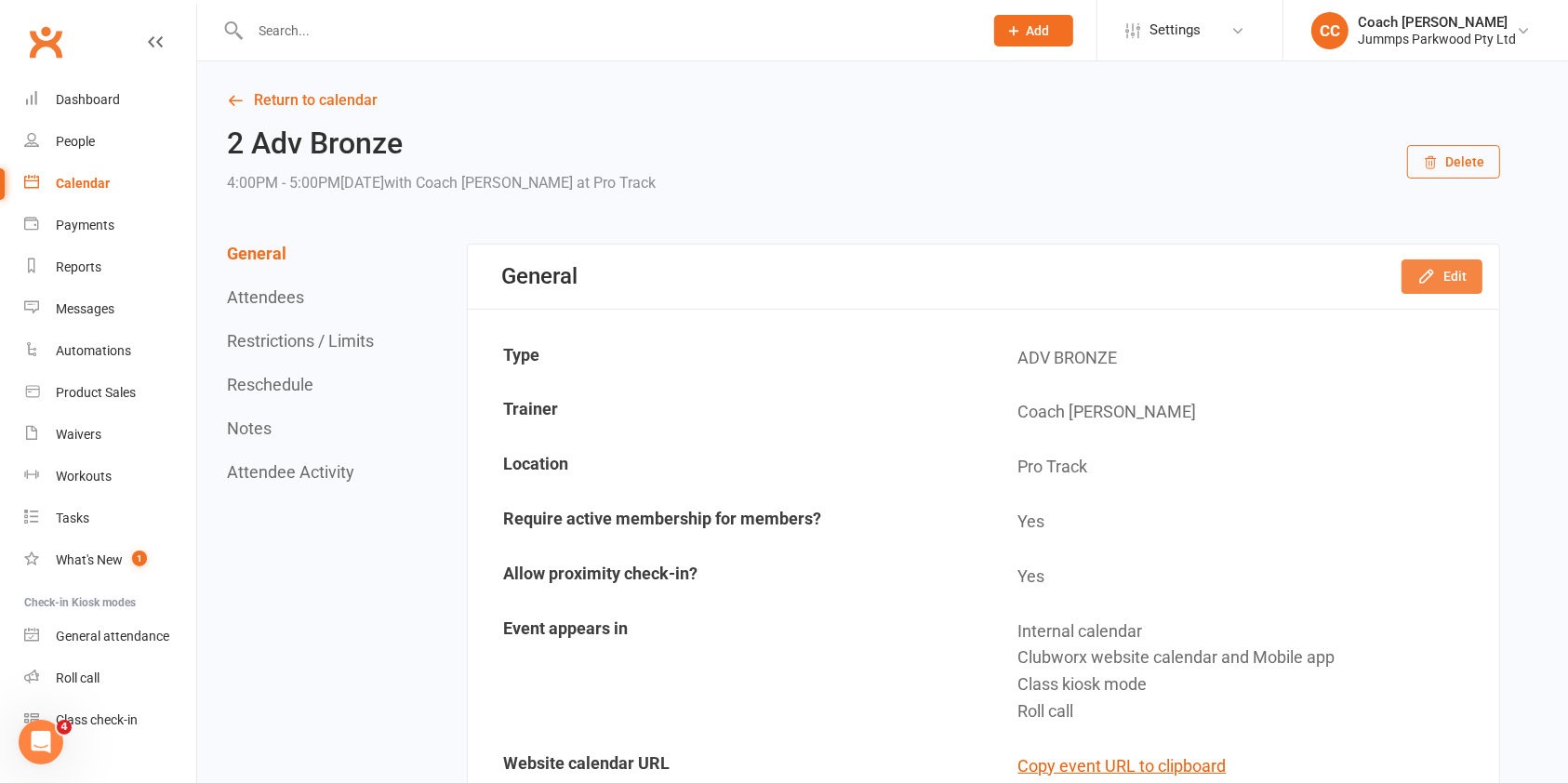
click at [1440, 276] on button "Edit" at bounding box center [1441, 276] width 81 height 34
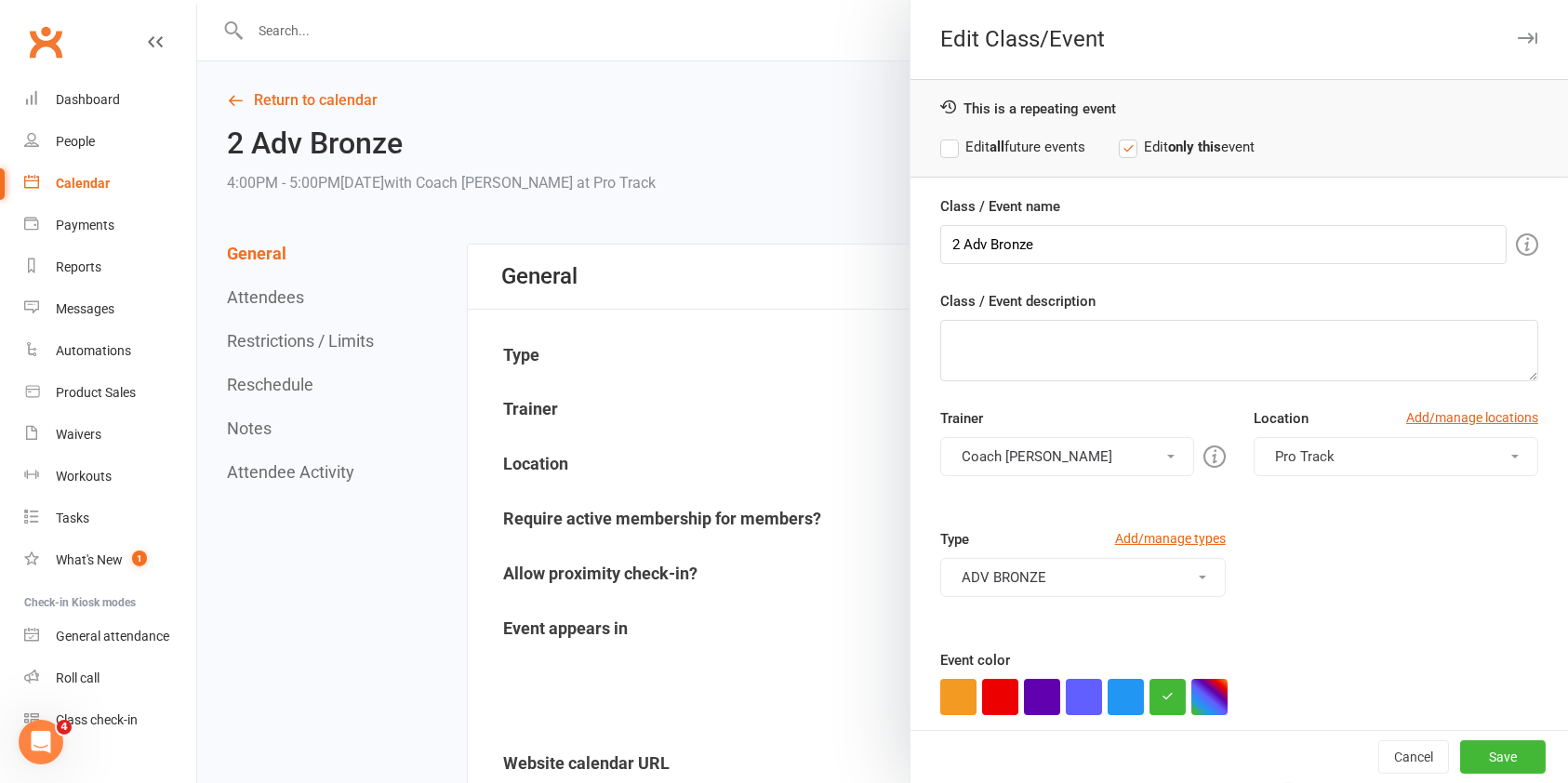
click at [1340, 452] on button "Pro Track" at bounding box center [1396, 457] width 284 height 39
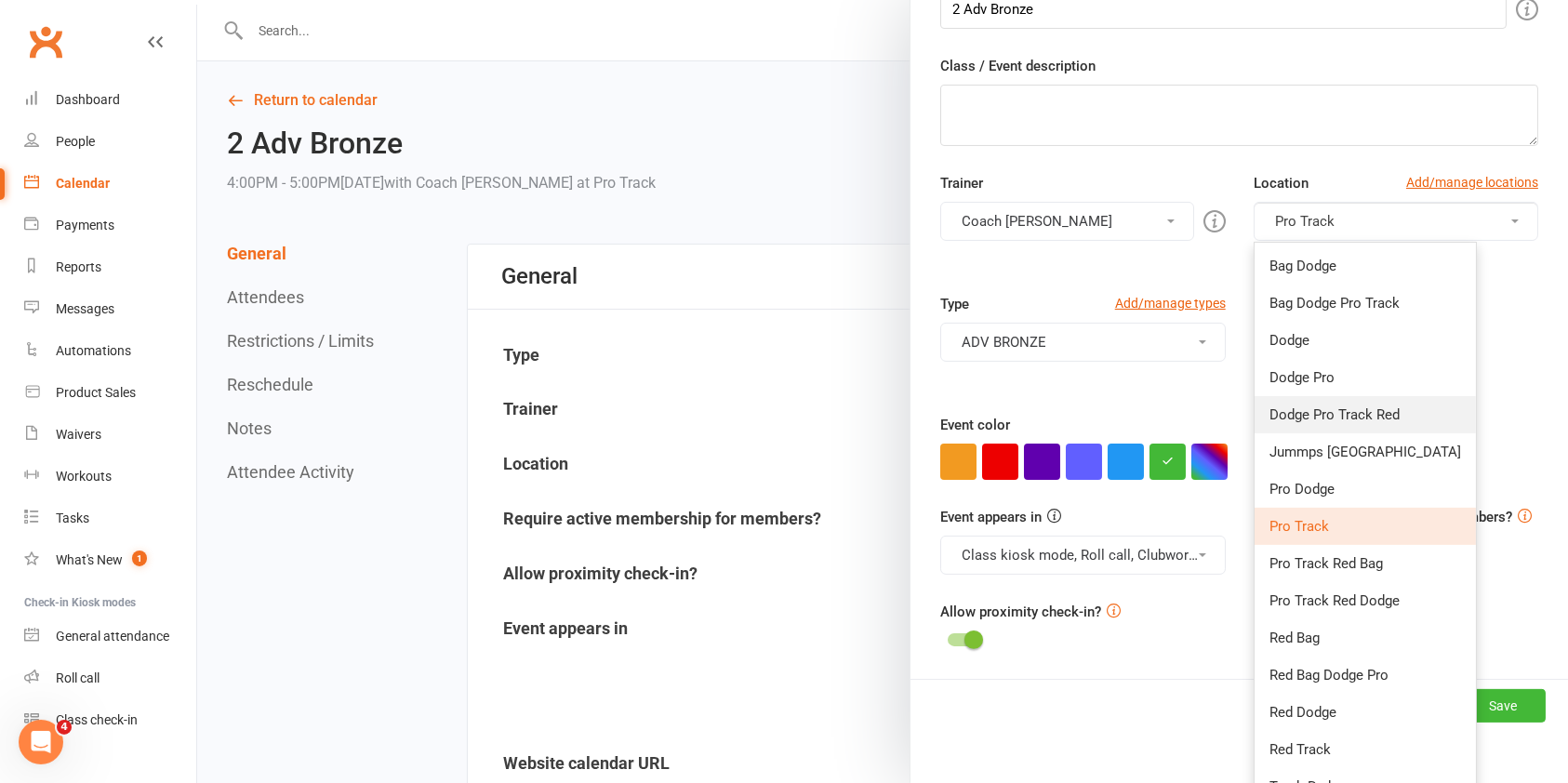
scroll to position [299, 0]
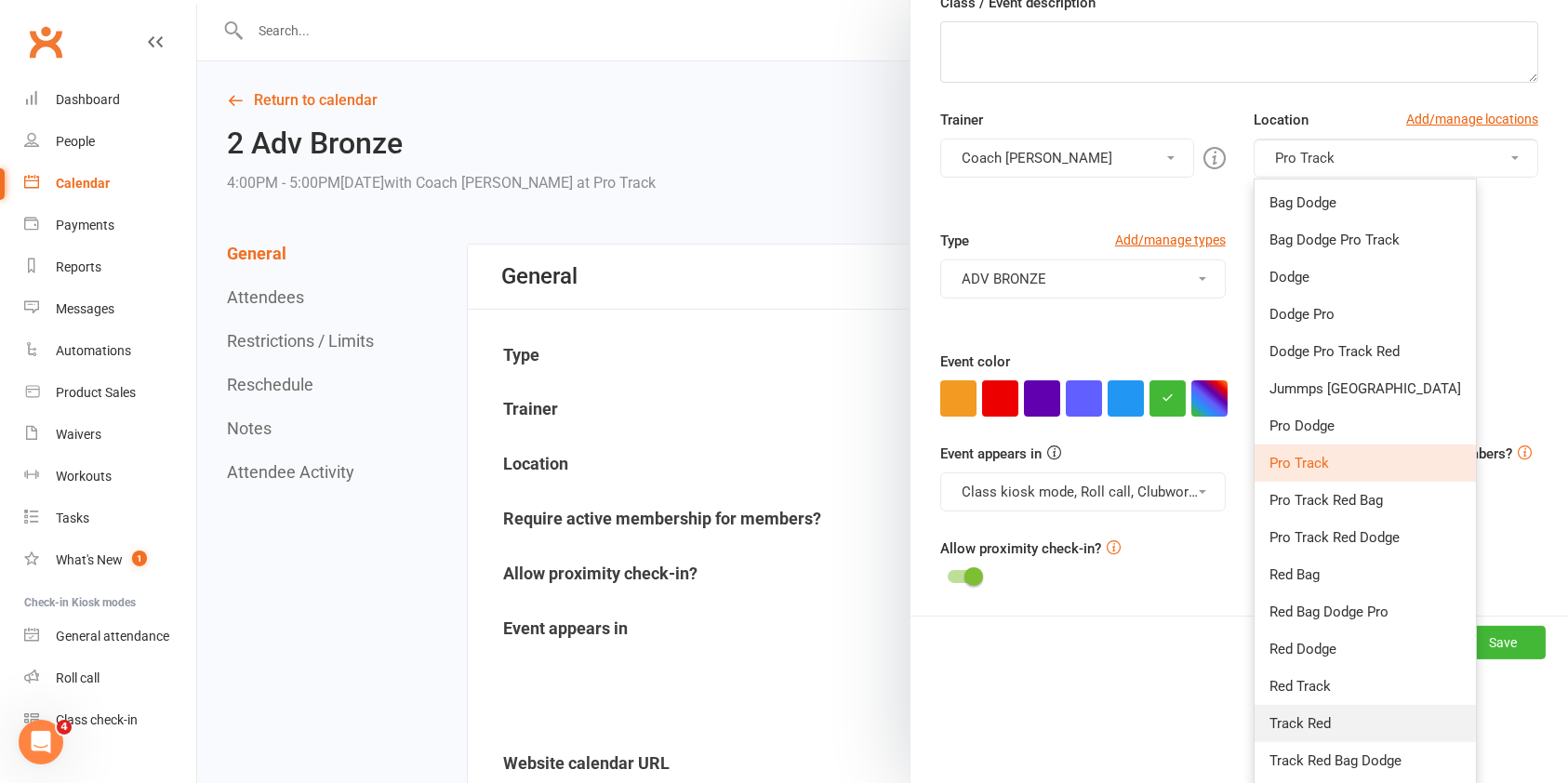
click at [1289, 731] on link "Track Red" at bounding box center [1365, 724] width 222 height 37
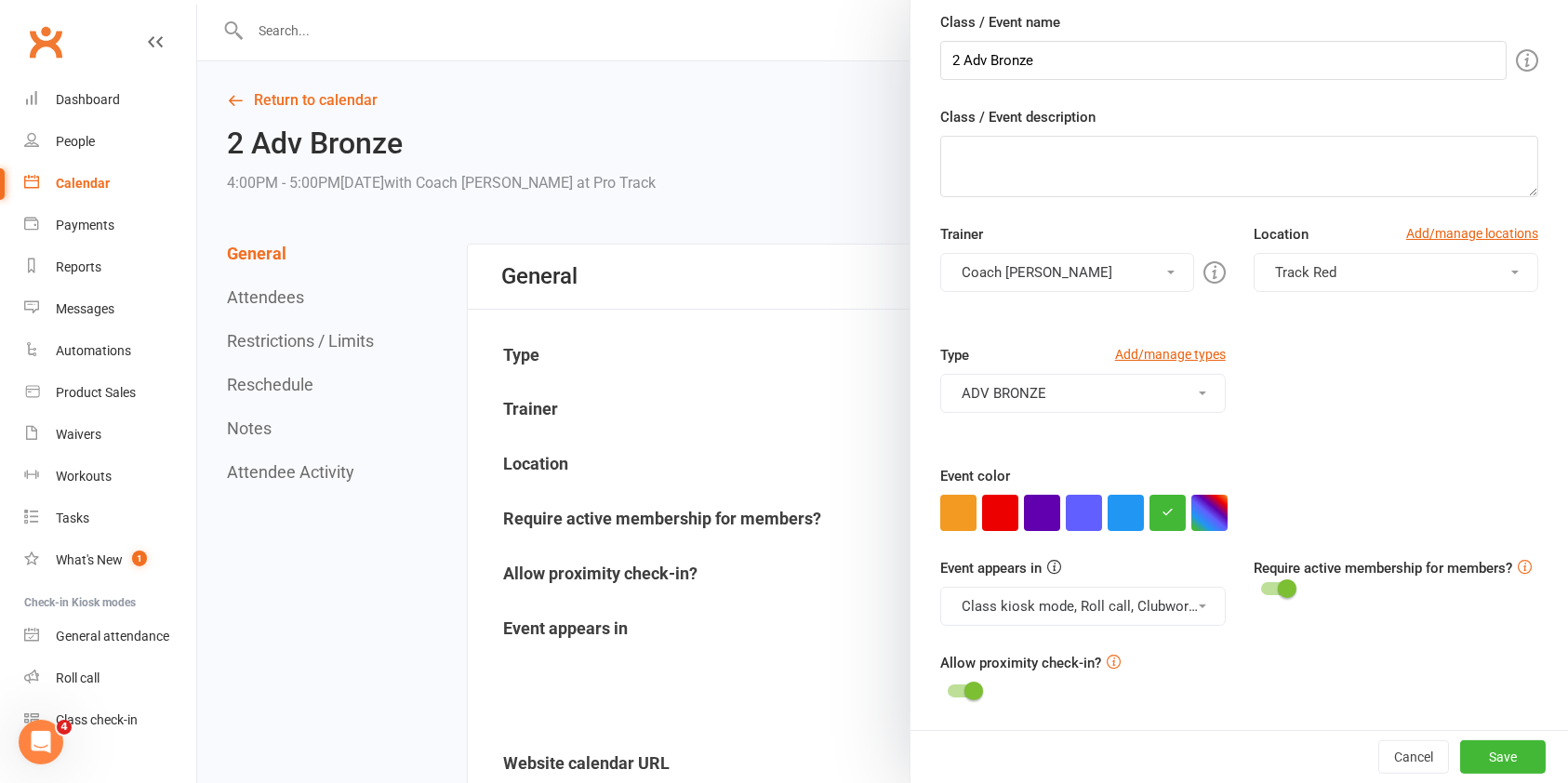
scroll to position [182, 0]
click at [1460, 755] on button "Save" at bounding box center [1502, 757] width 85 height 34
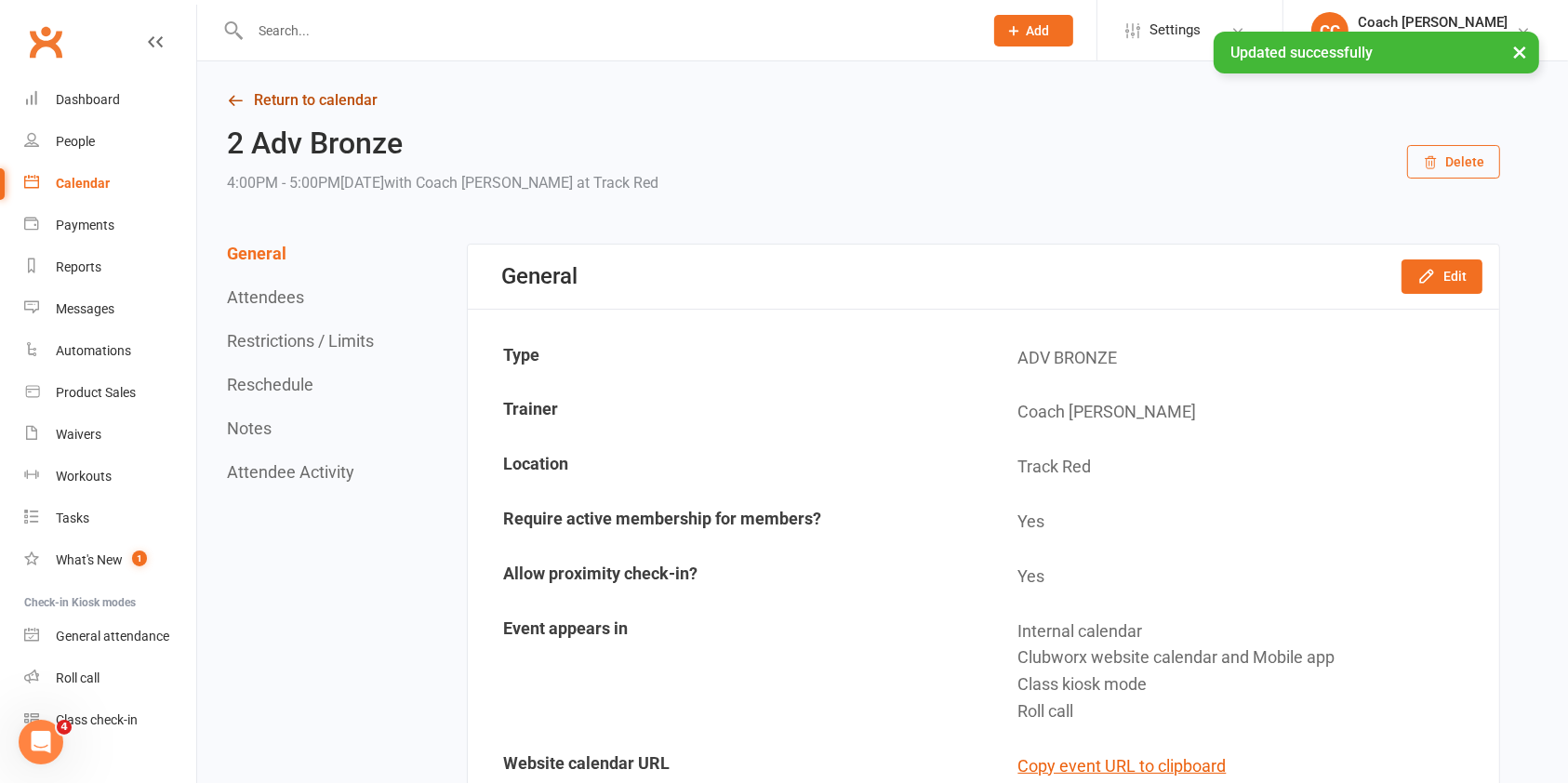
click at [339, 102] on link "Return to calendar" at bounding box center [864, 100] width 1273 height 26
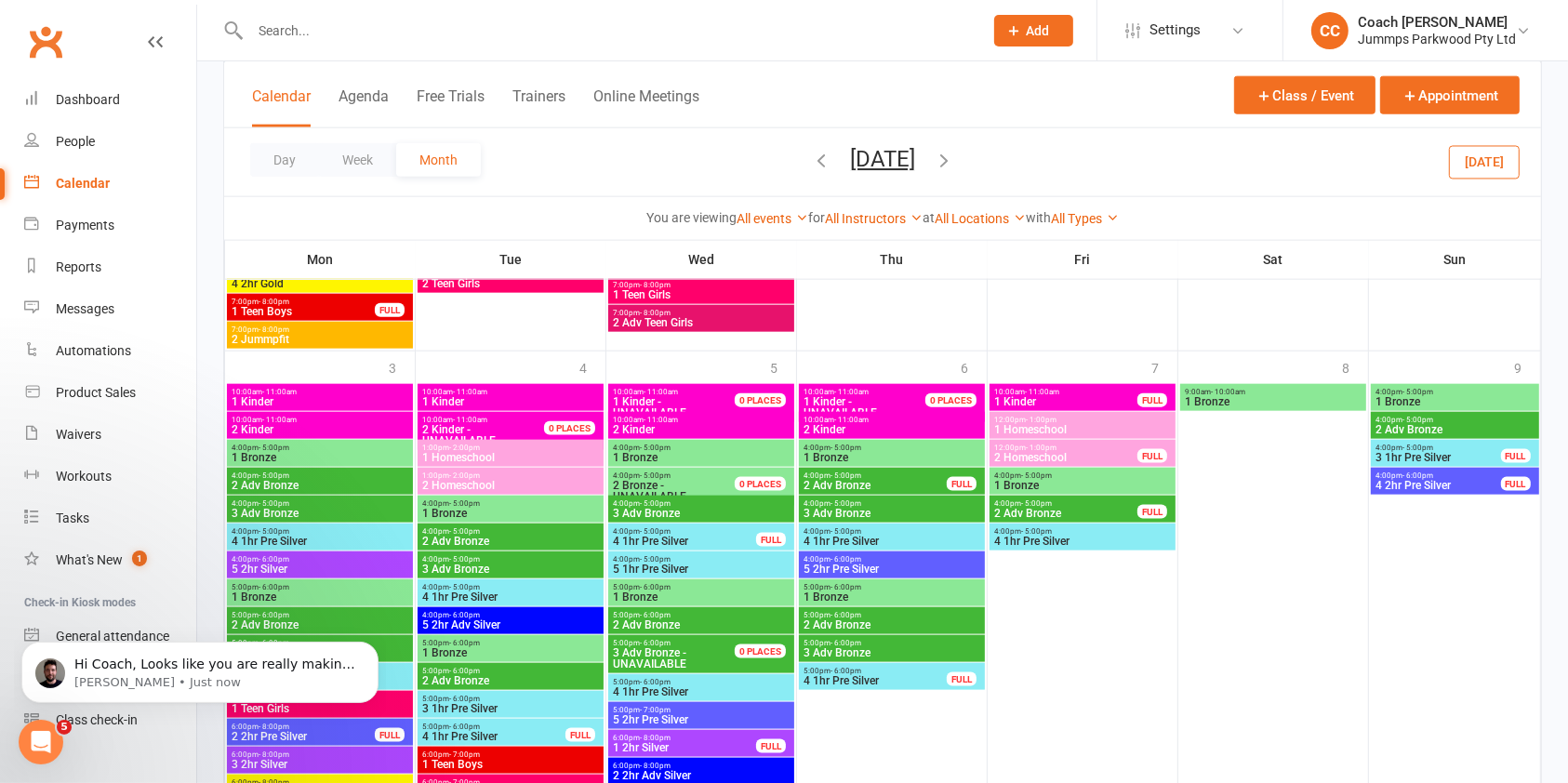
click at [954, 156] on icon "button" at bounding box center [943, 160] width 20 height 20
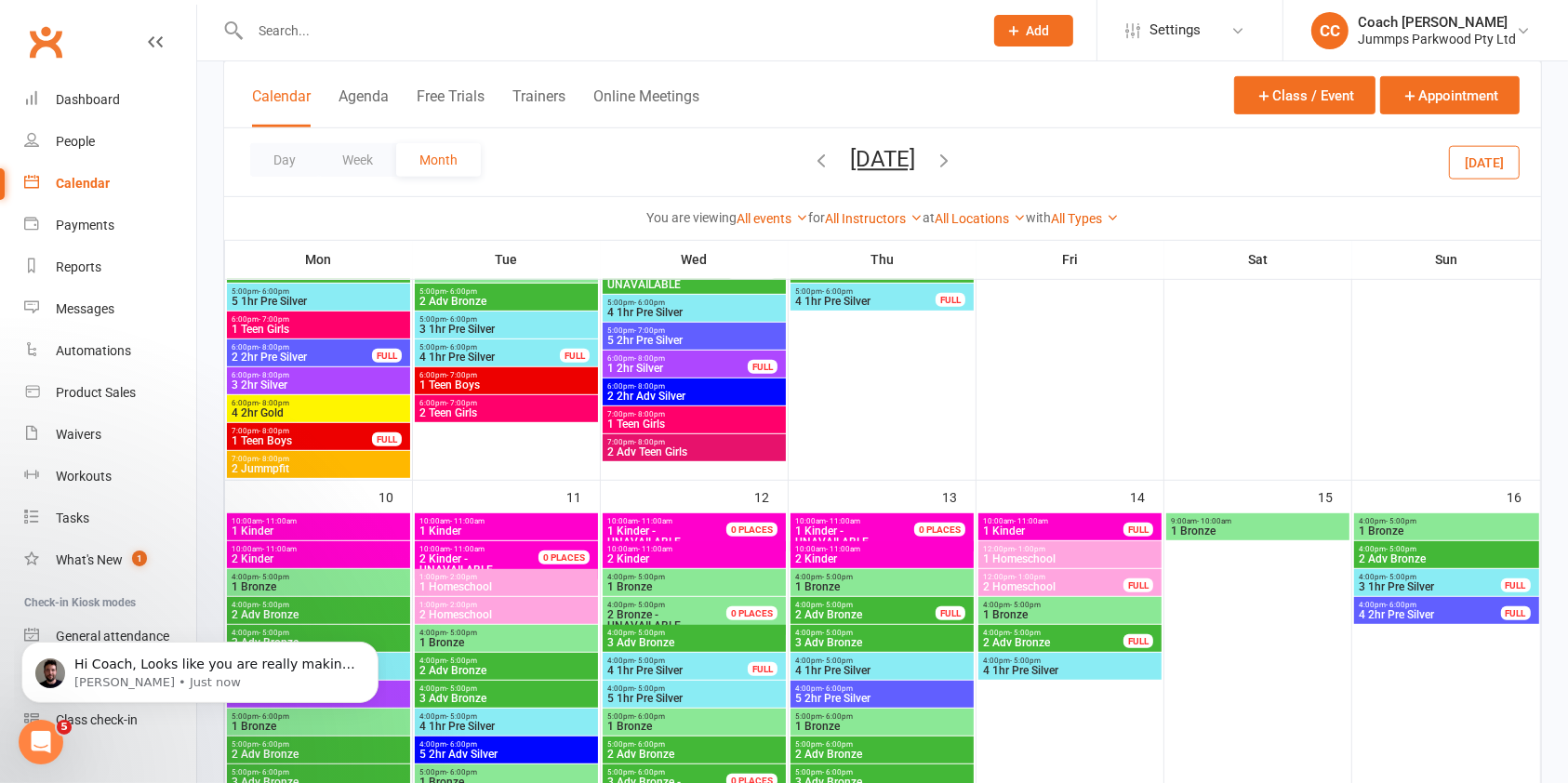
scroll to position [962, 0]
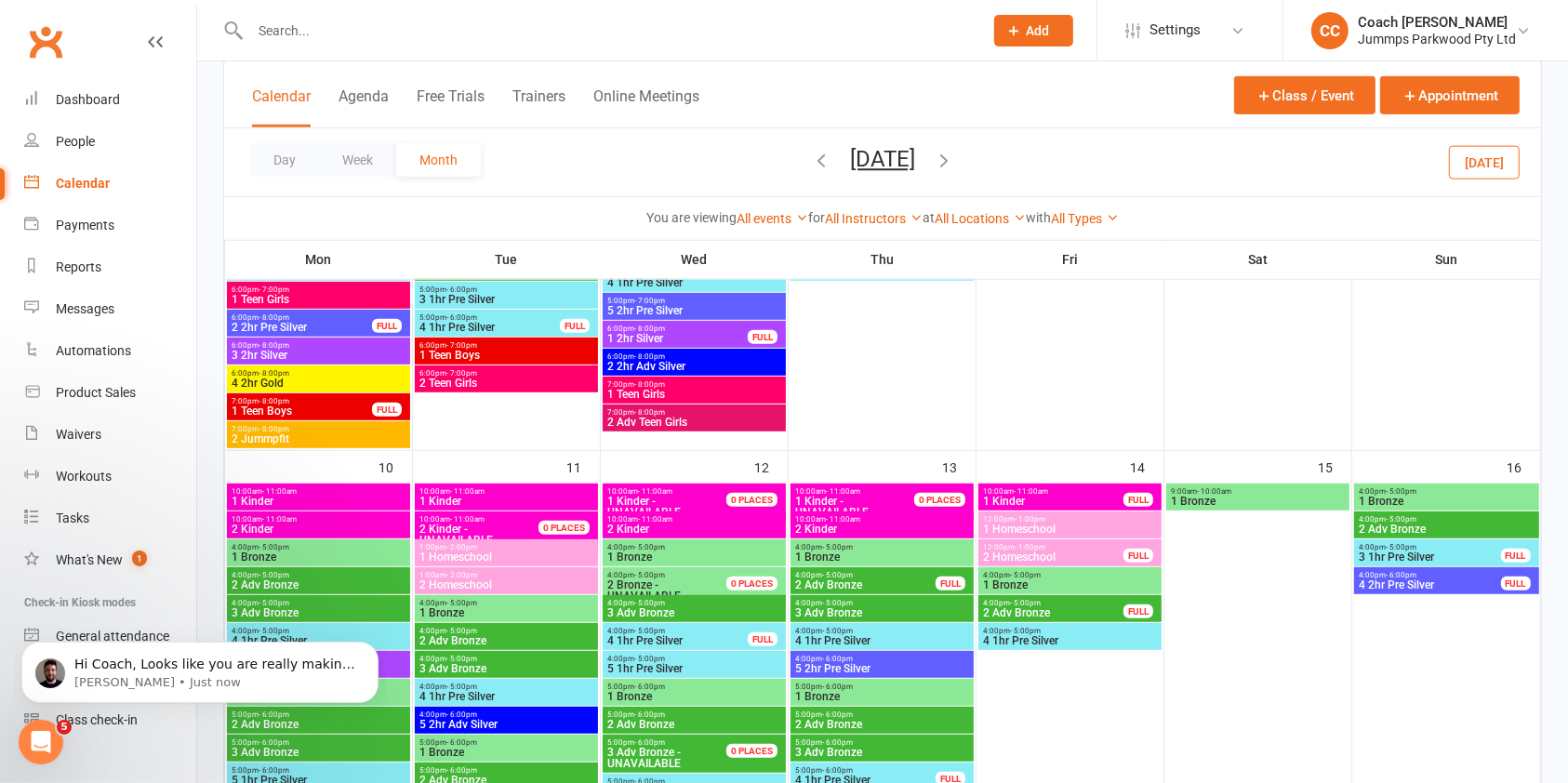
click at [547, 636] on span "2 Adv Bronze" at bounding box center [507, 641] width 176 height 12
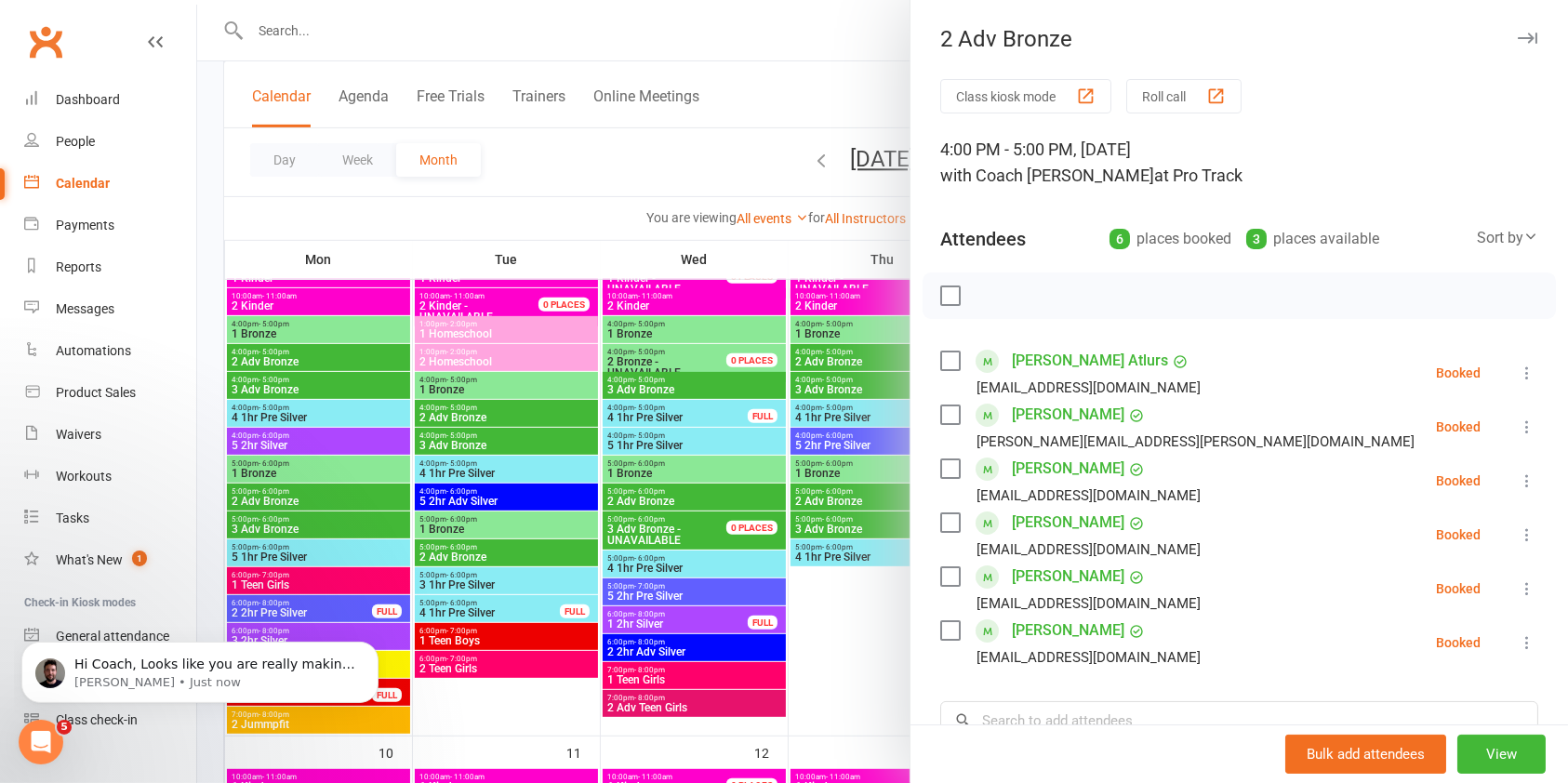
scroll to position [648, 0]
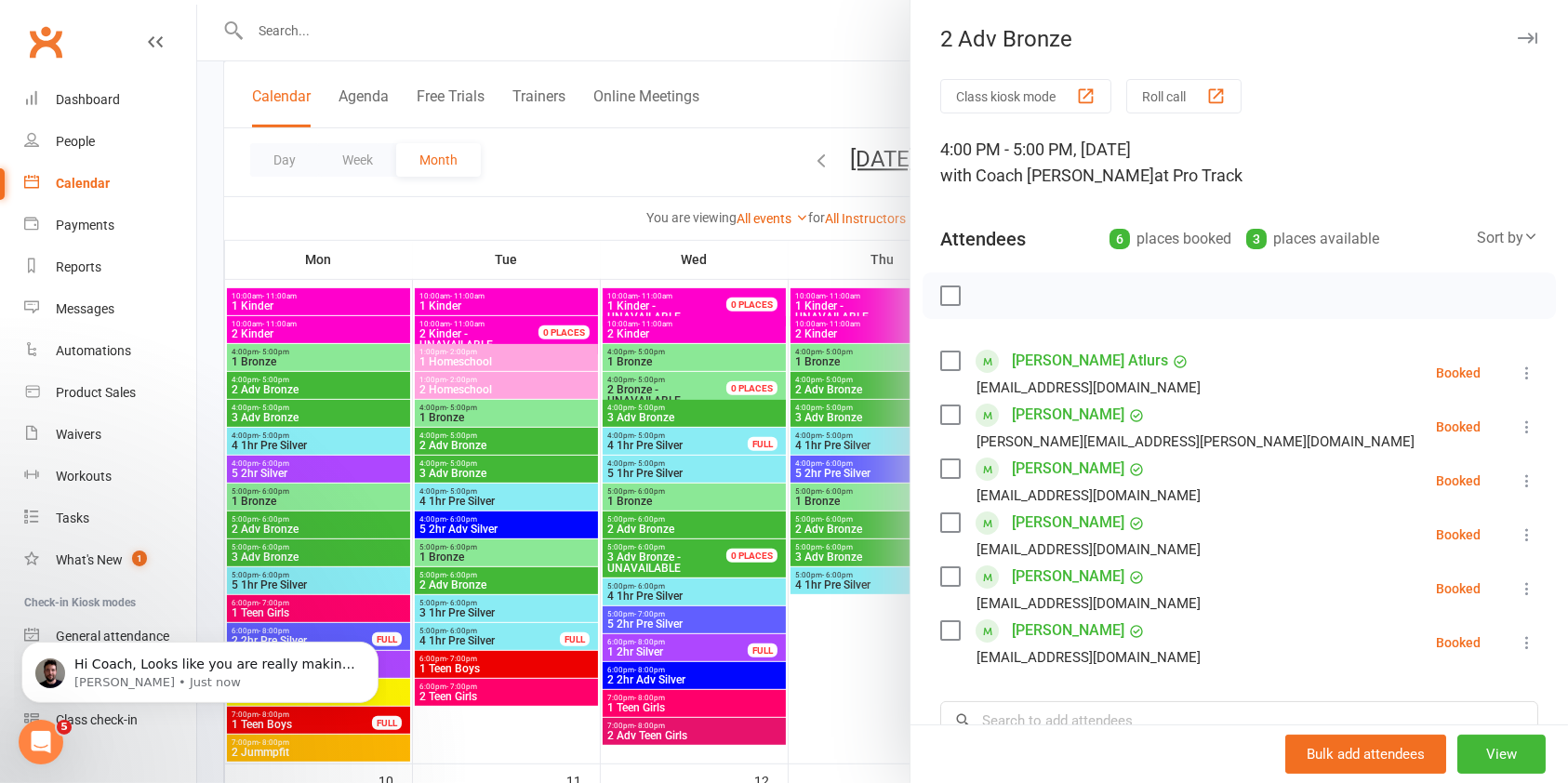
click at [550, 441] on div at bounding box center [882, 391] width 1371 height 783
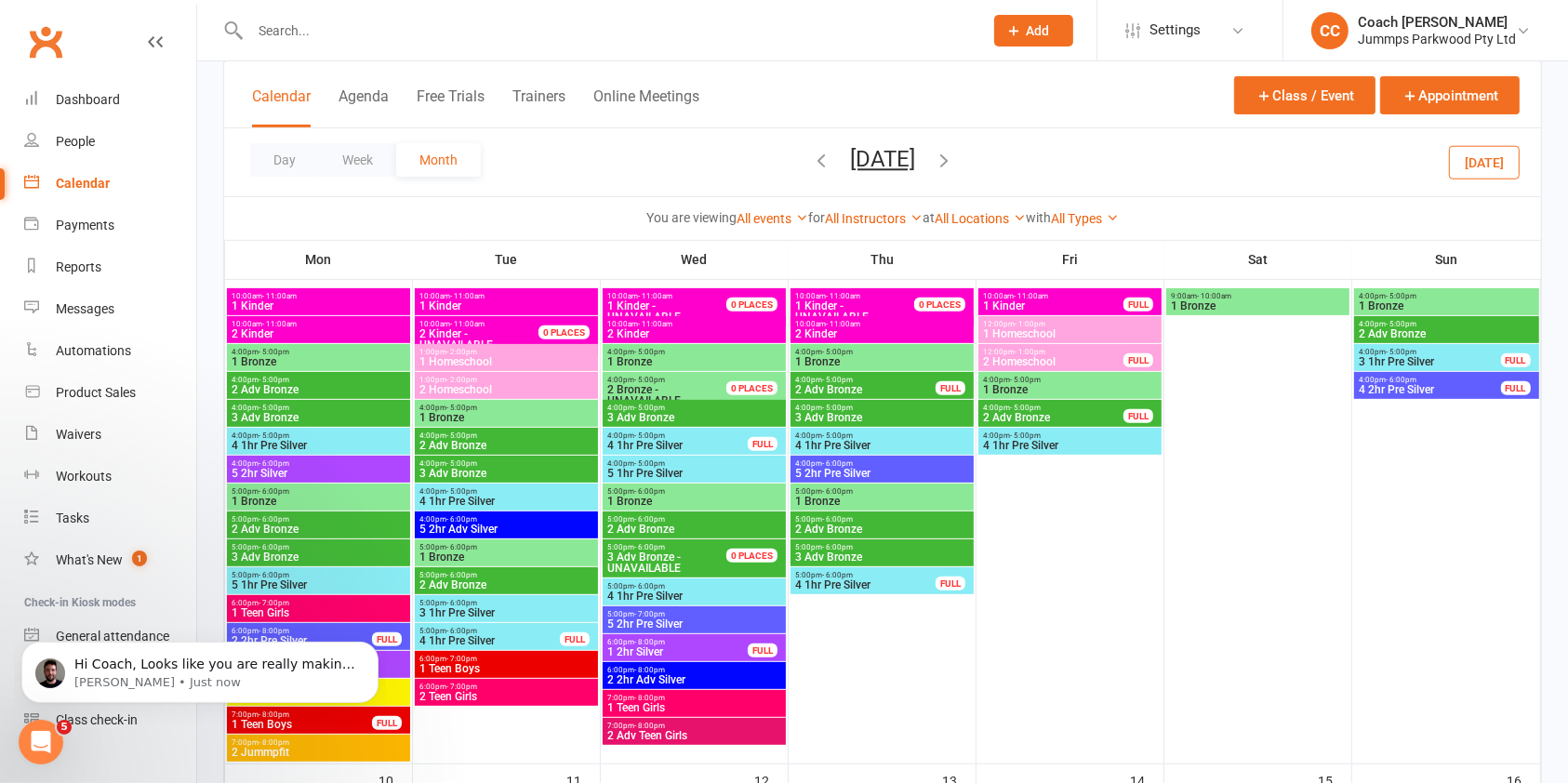
click at [533, 443] on span "2 Adv Bronze" at bounding box center [507, 446] width 176 height 12
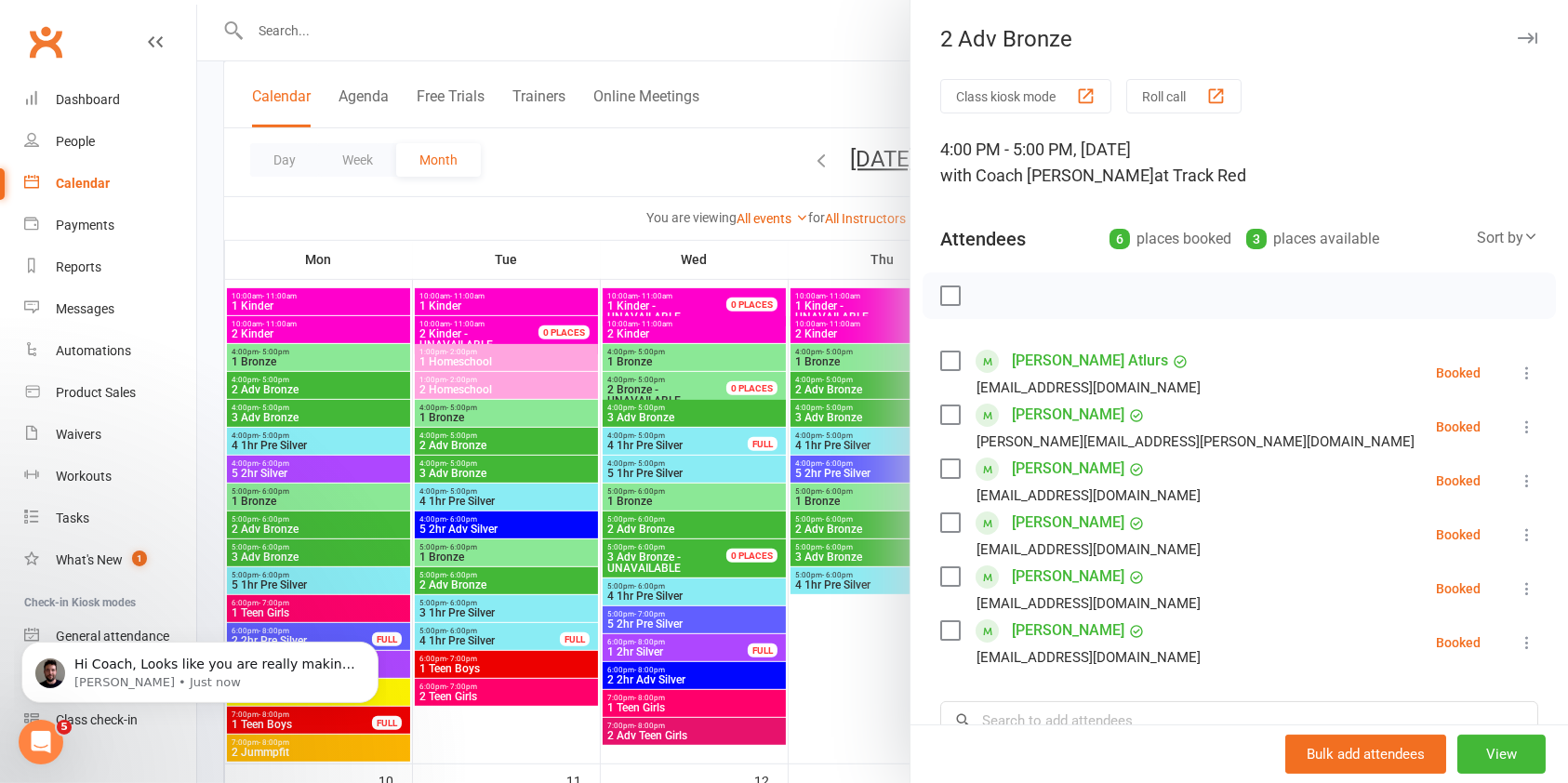
click at [1518, 34] on icon "button" at bounding box center [1527, 39] width 19 height 12
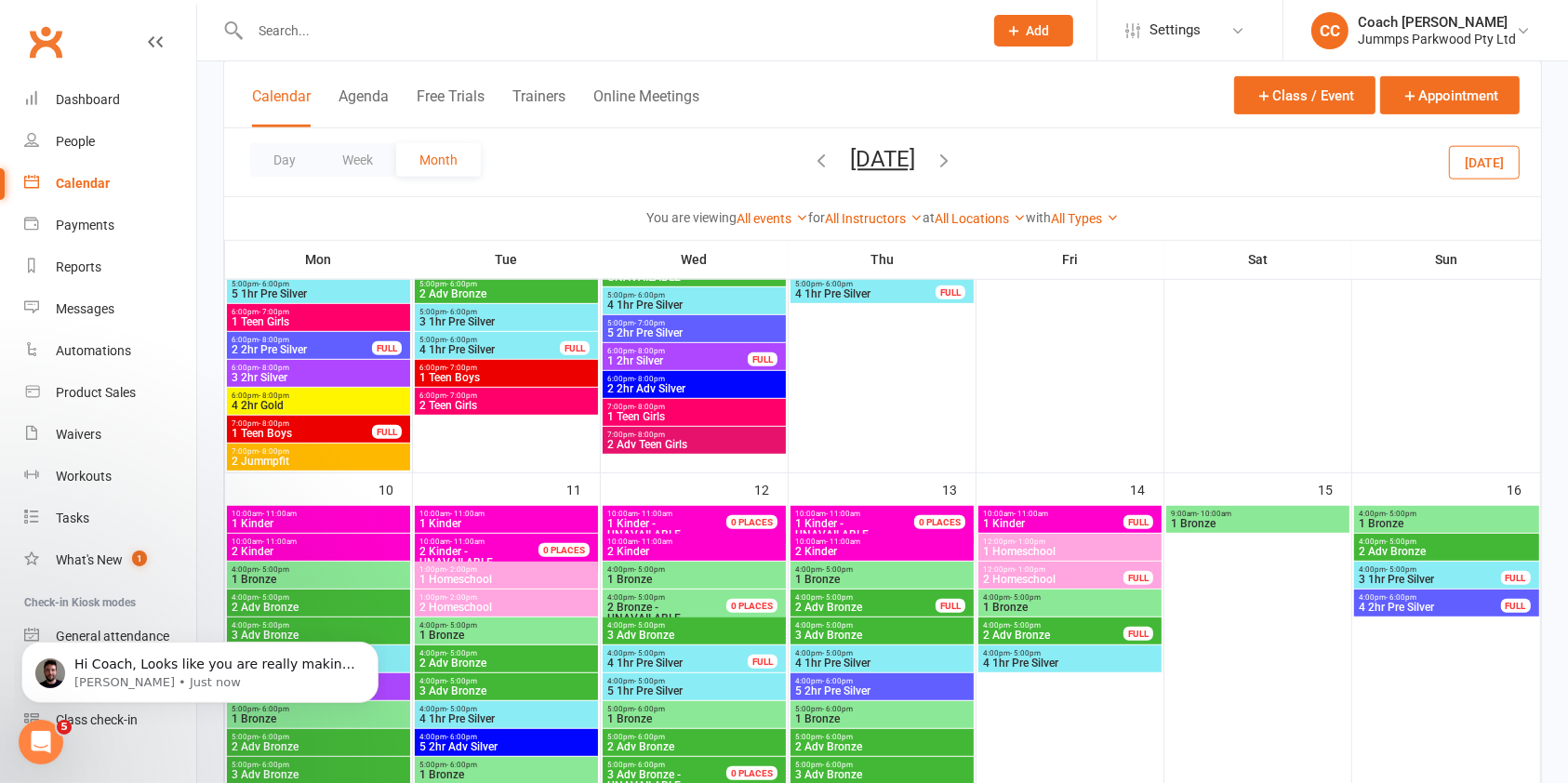
scroll to position [989, 0]
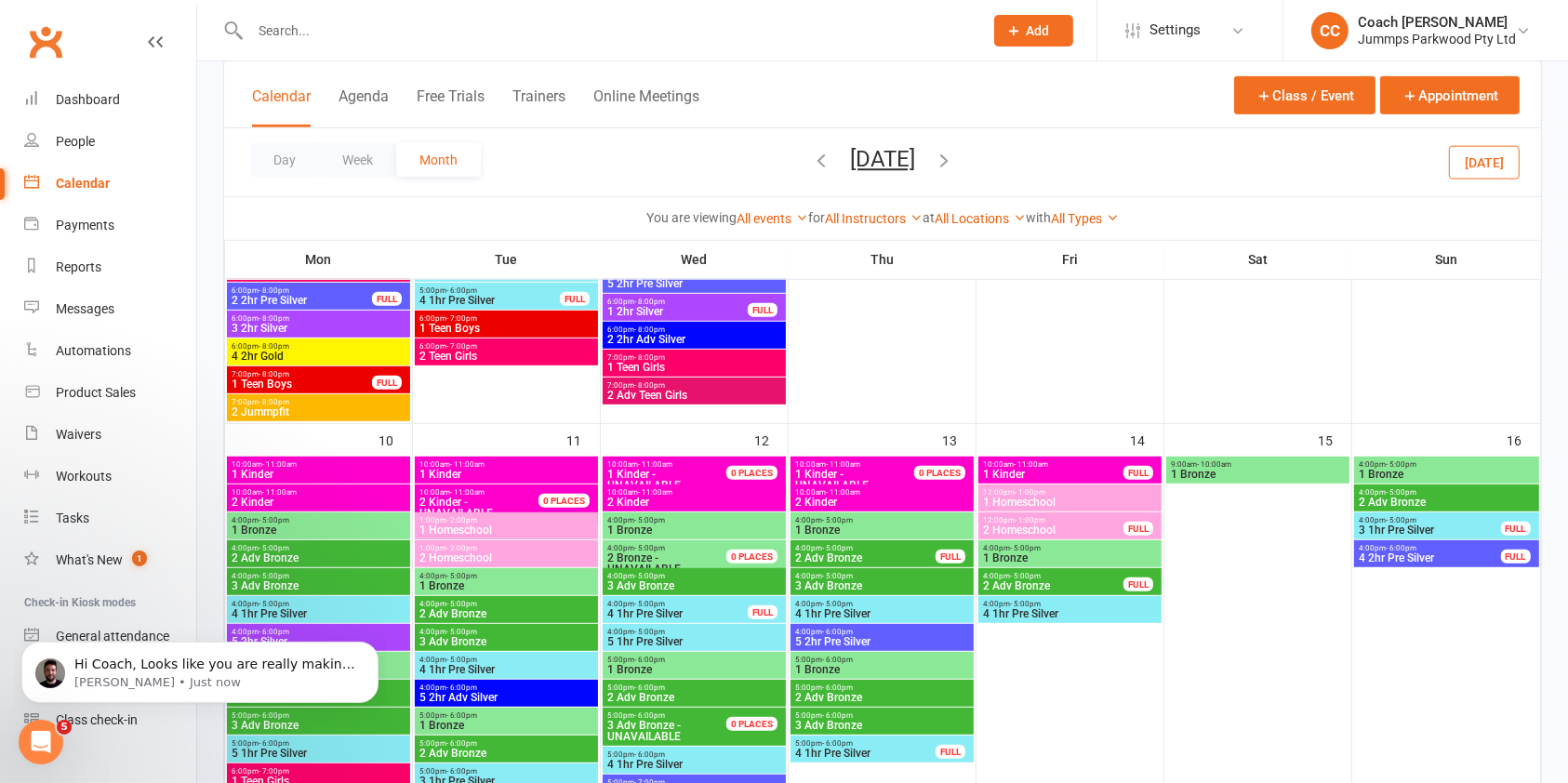
click at [515, 609] on span "2 Adv Bronze" at bounding box center [507, 615] width 176 height 12
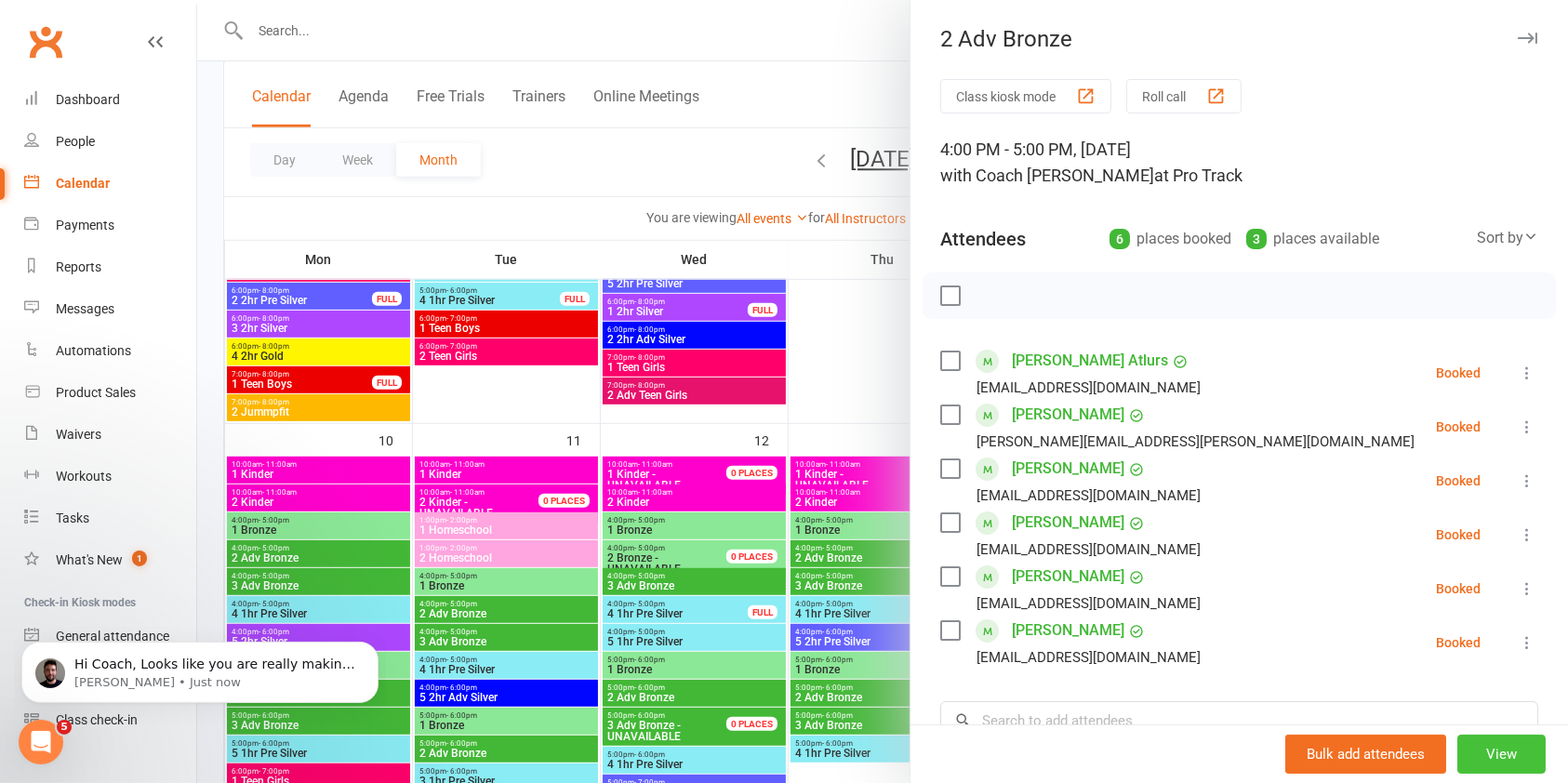
click at [1469, 749] on button "View" at bounding box center [1500, 754] width 88 height 39
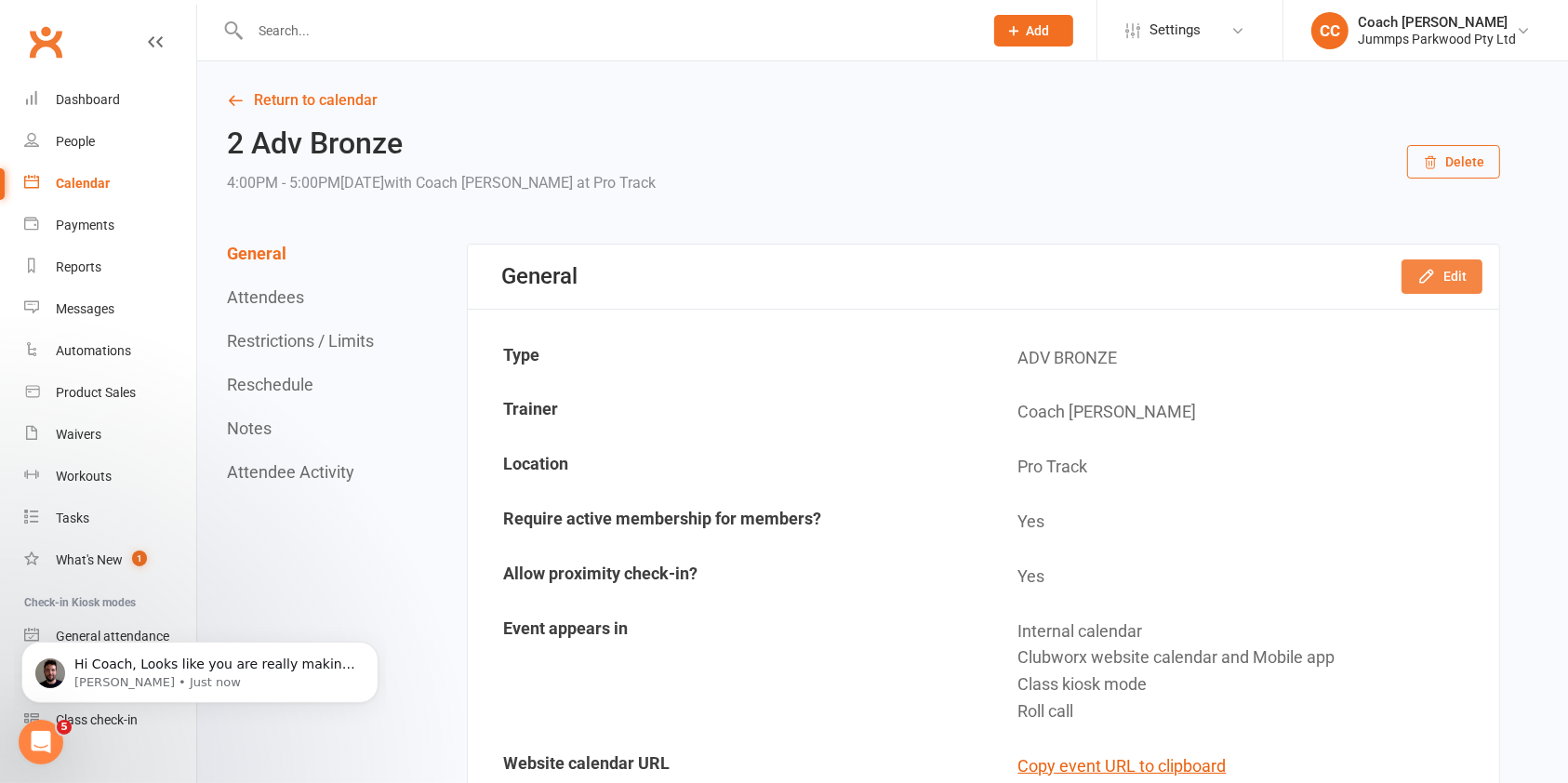
click at [1424, 286] on icon "button" at bounding box center [1426, 276] width 18 height 18
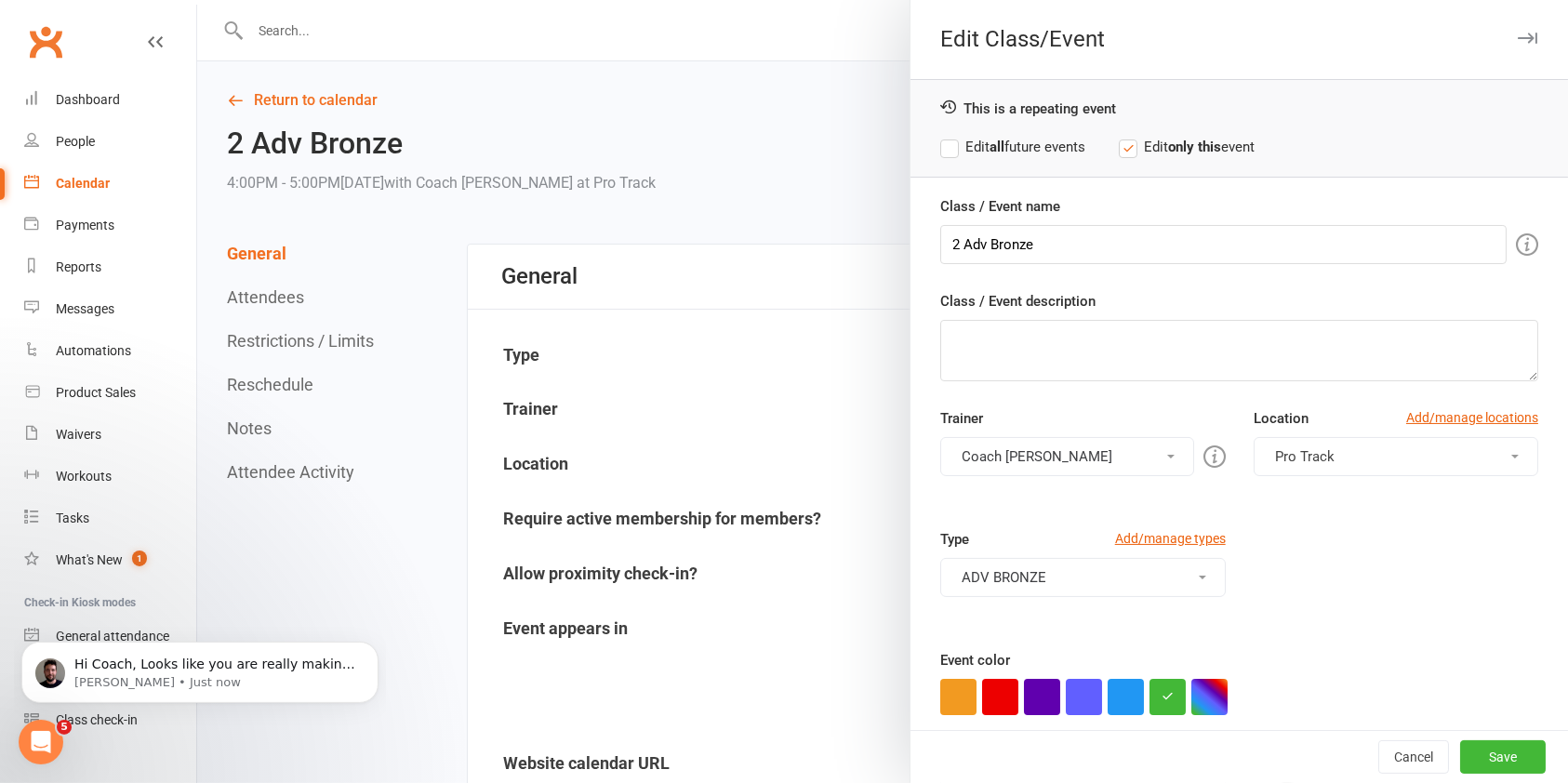
click at [1399, 464] on button "Pro Track" at bounding box center [1396, 457] width 284 height 39
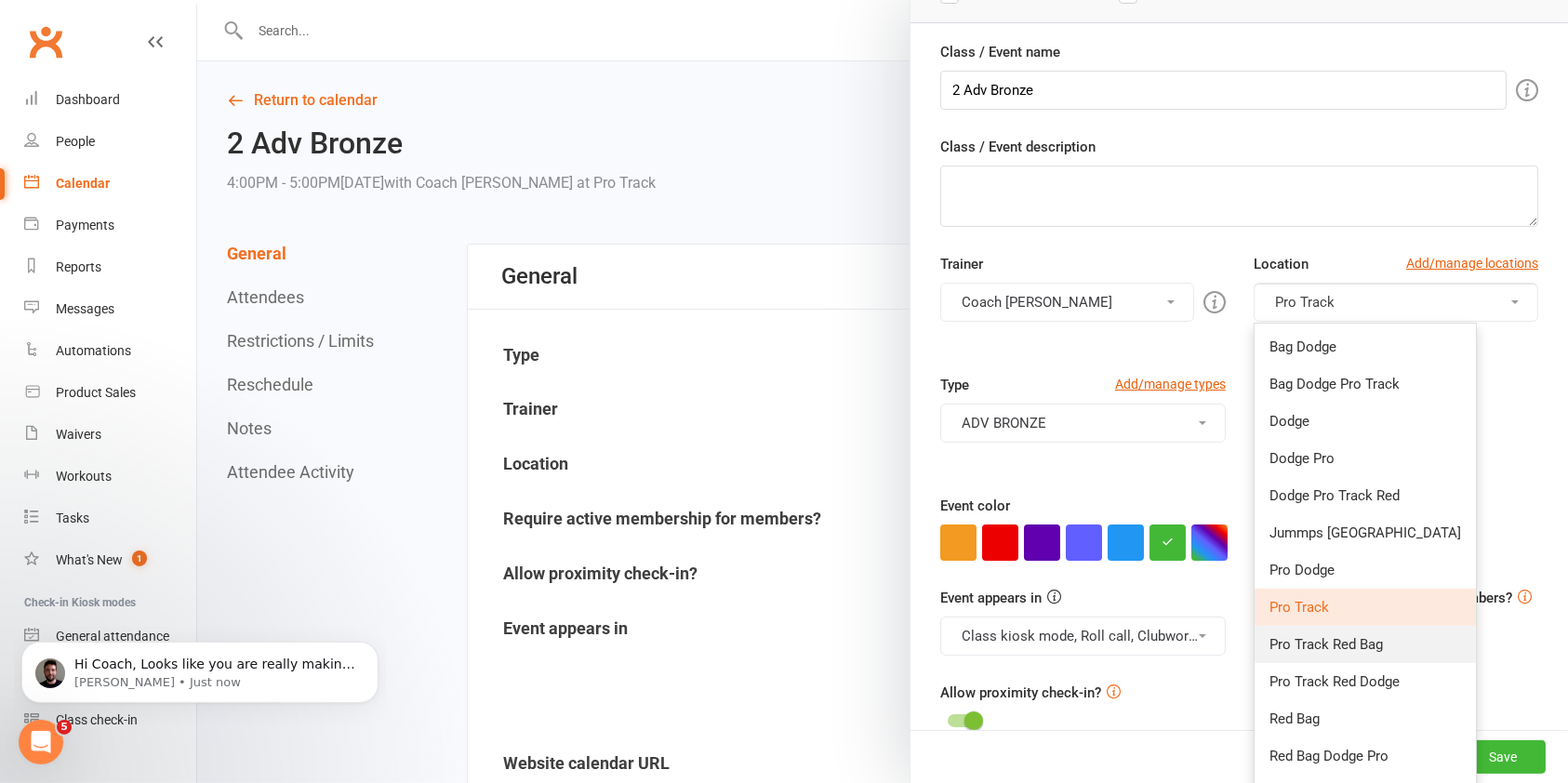
scroll to position [150, 0]
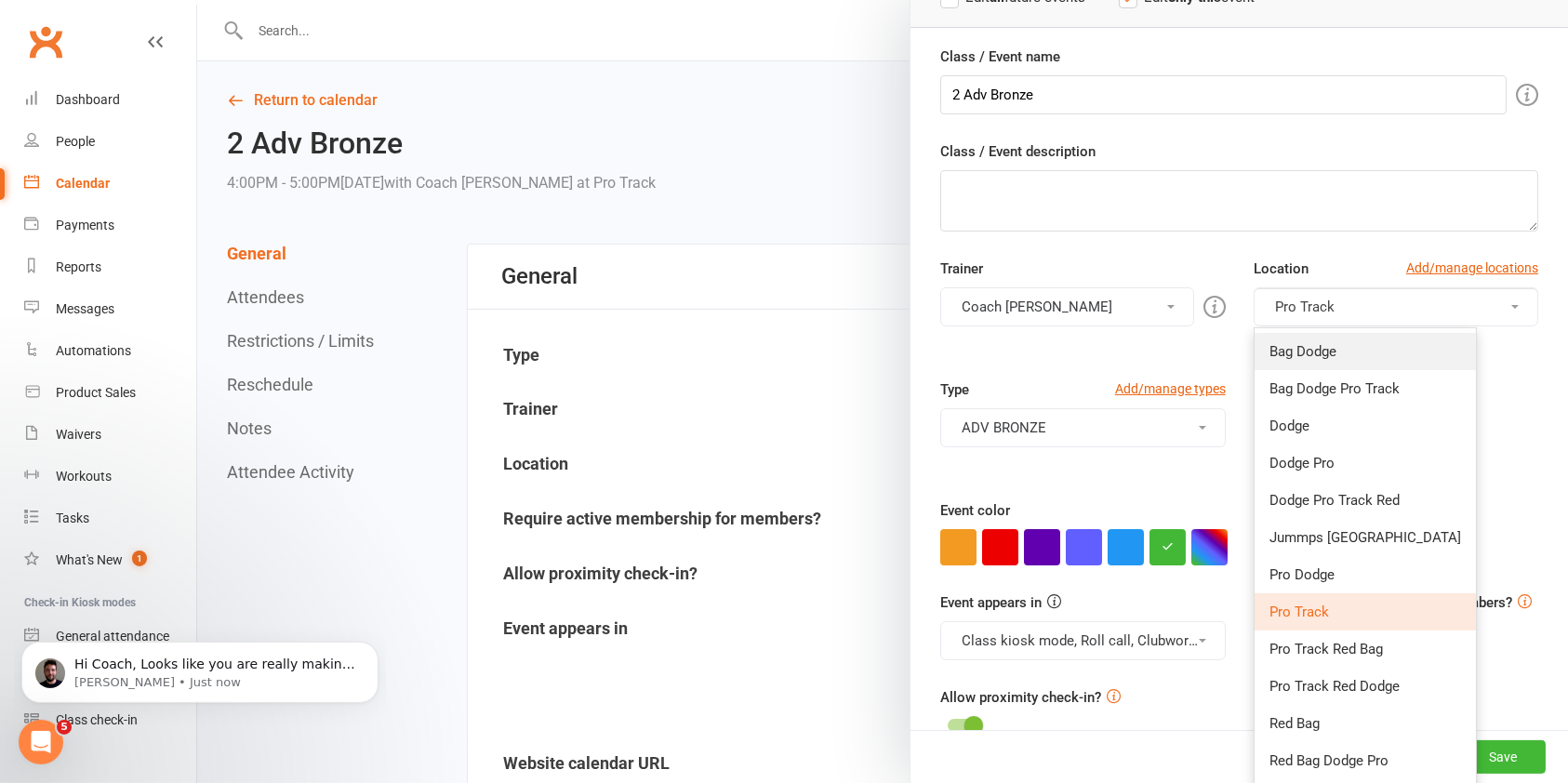
click at [1353, 353] on link "Bag Dodge" at bounding box center [1365, 351] width 222 height 37
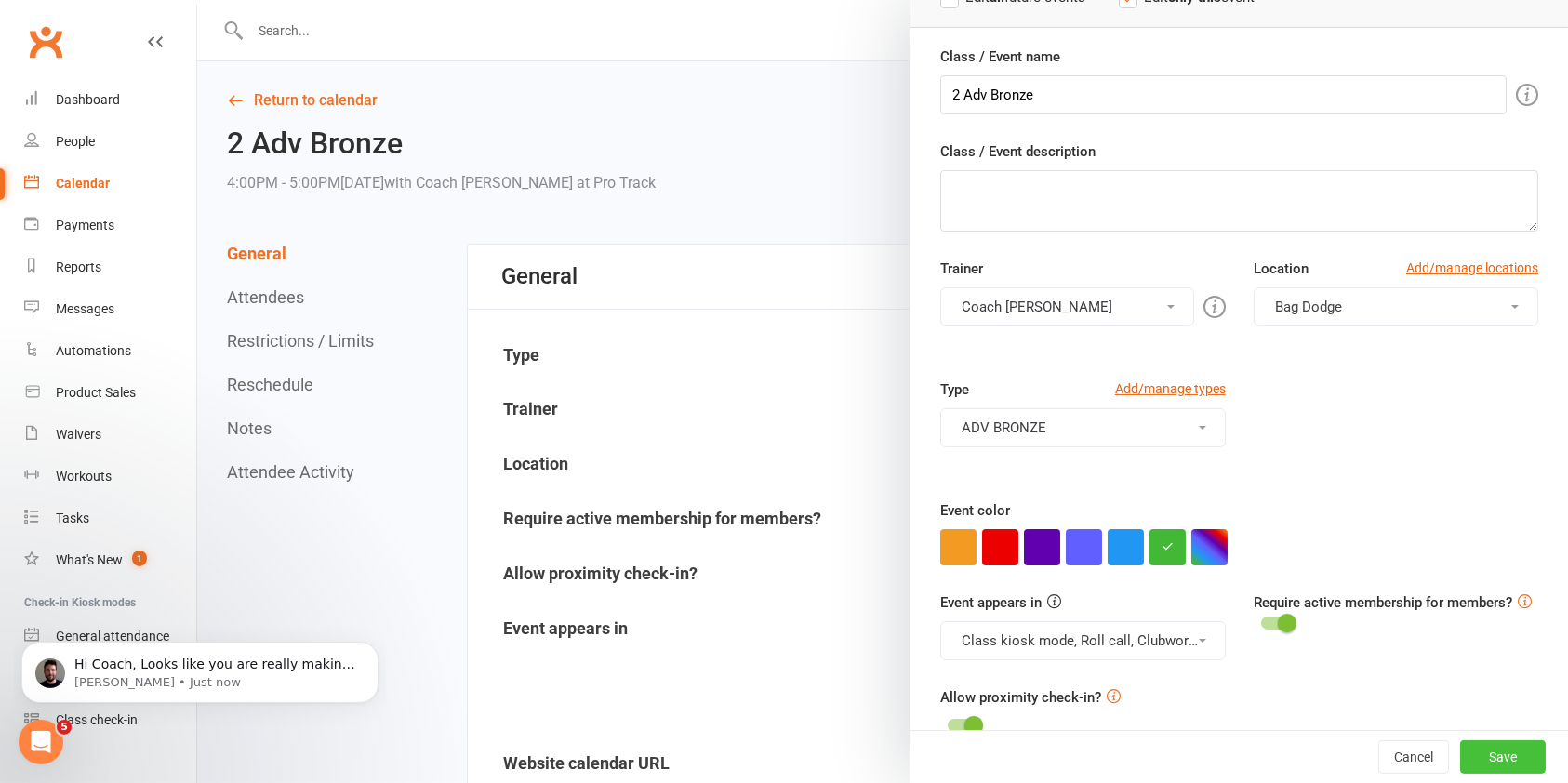
click at [1460, 757] on button "Save" at bounding box center [1502, 757] width 85 height 34
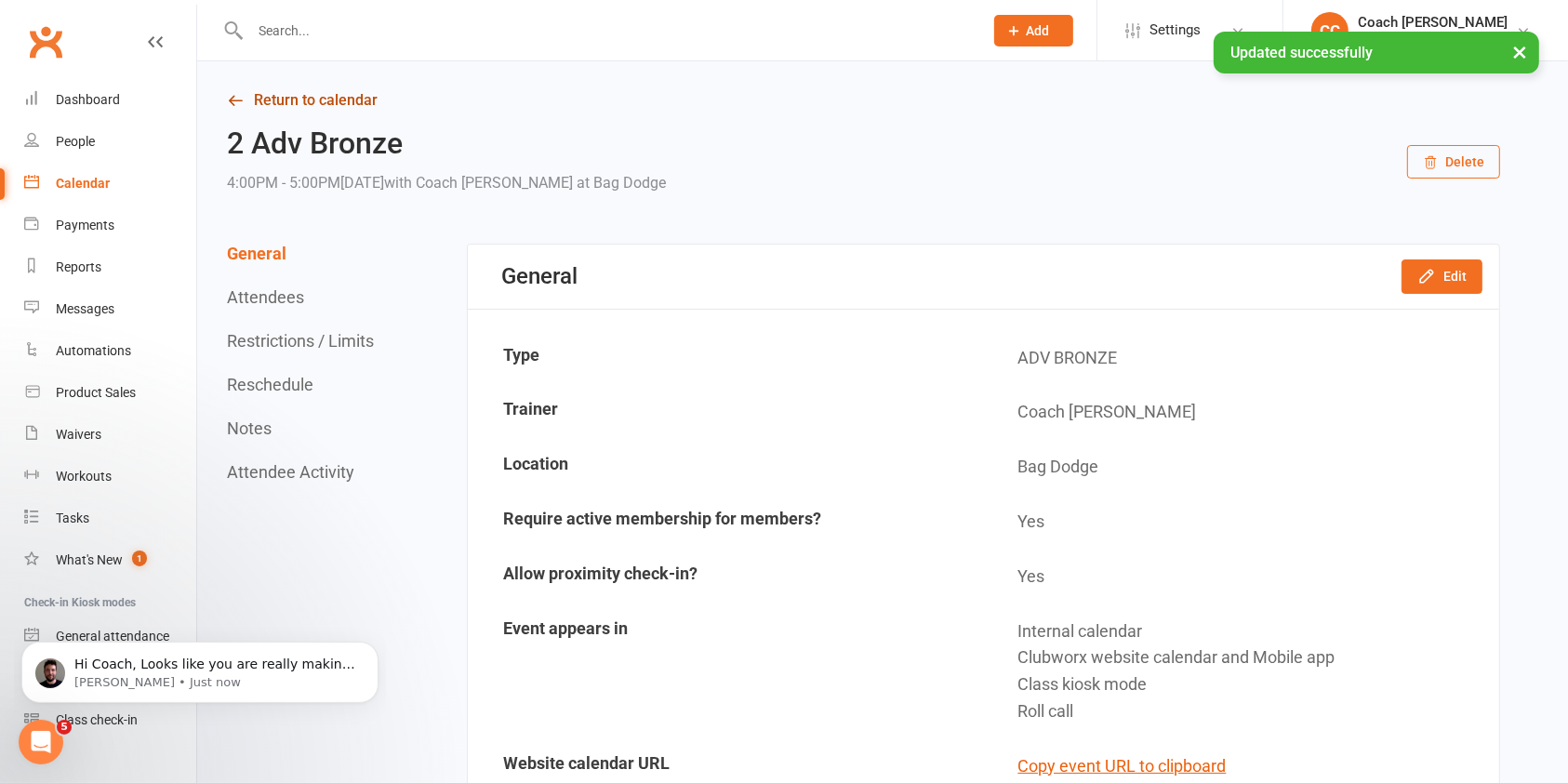
click at [320, 107] on link "Return to calendar" at bounding box center [864, 100] width 1273 height 26
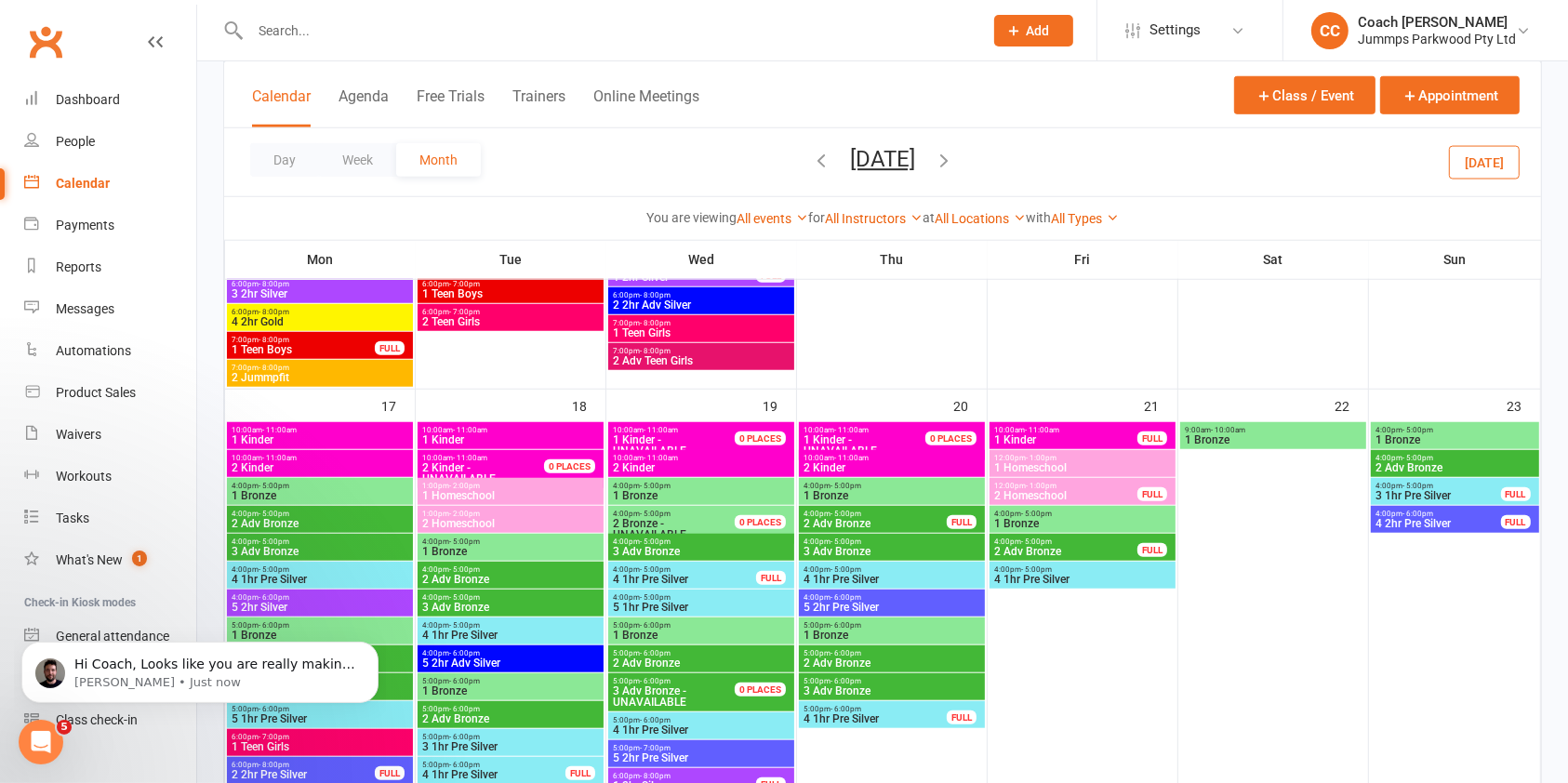
scroll to position [1533, 0]
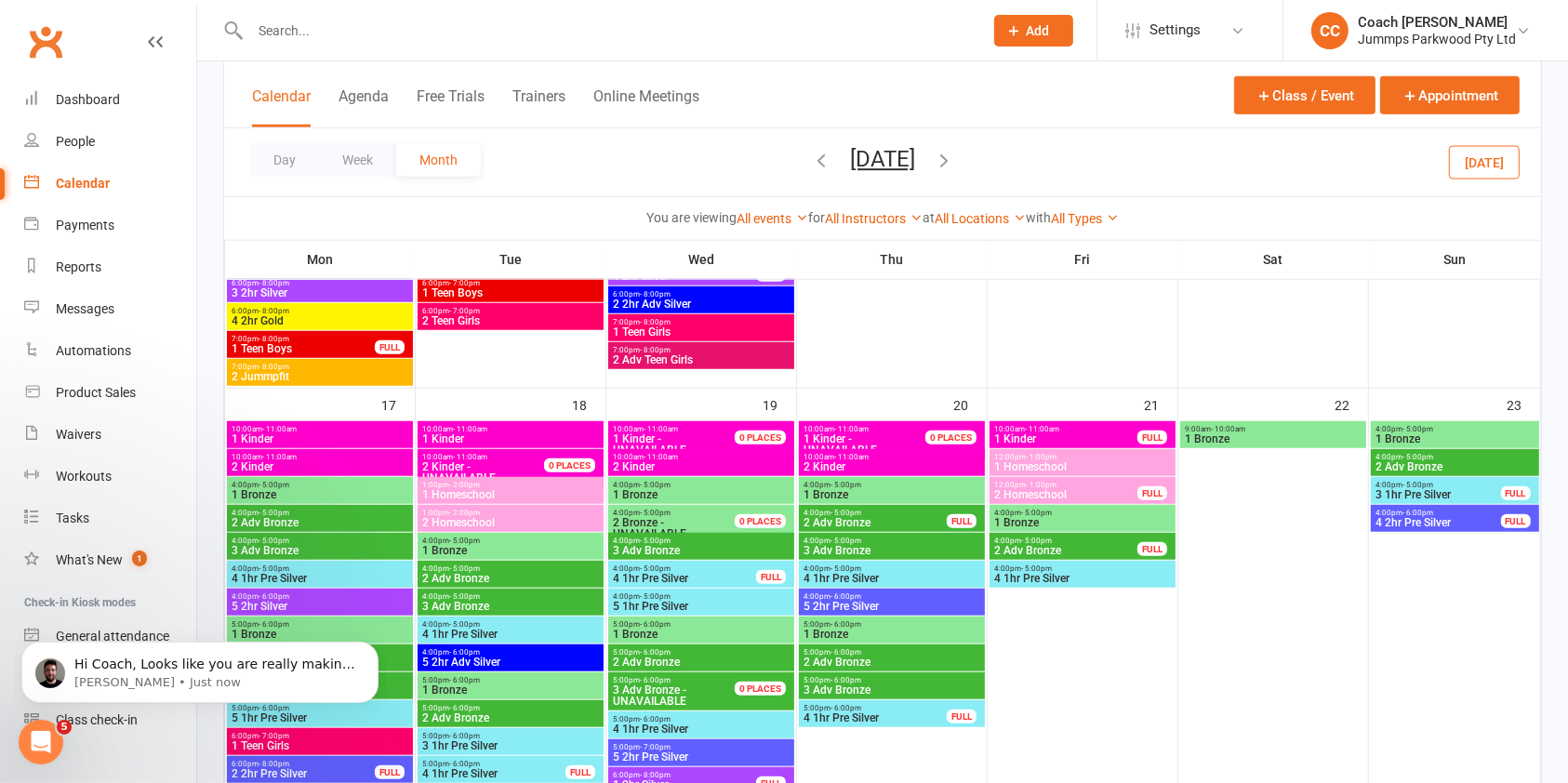
click at [541, 573] on span "2 Adv Bronze" at bounding box center [510, 579] width 179 height 12
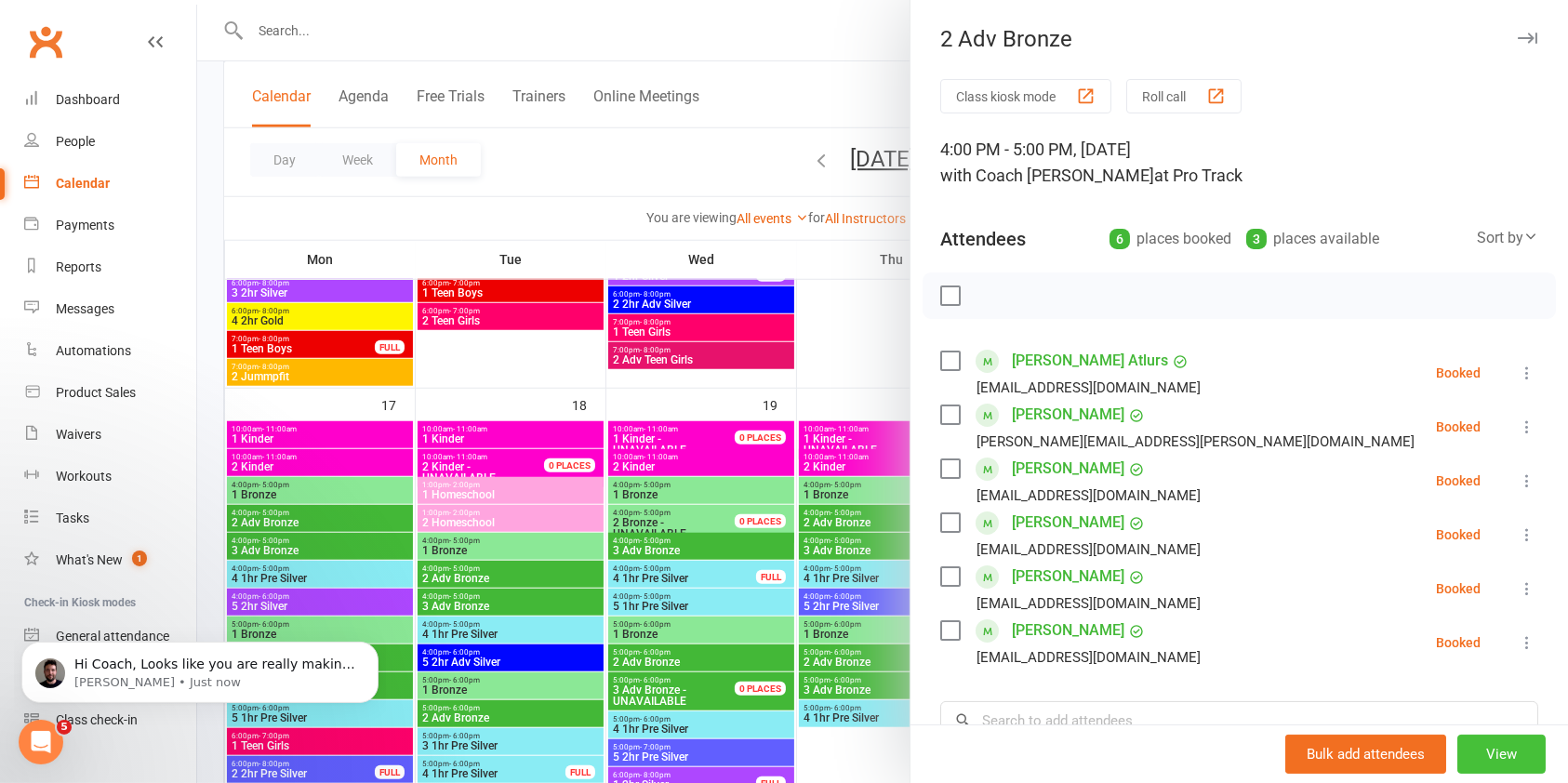
click at [1477, 749] on button "View" at bounding box center [1500, 754] width 88 height 39
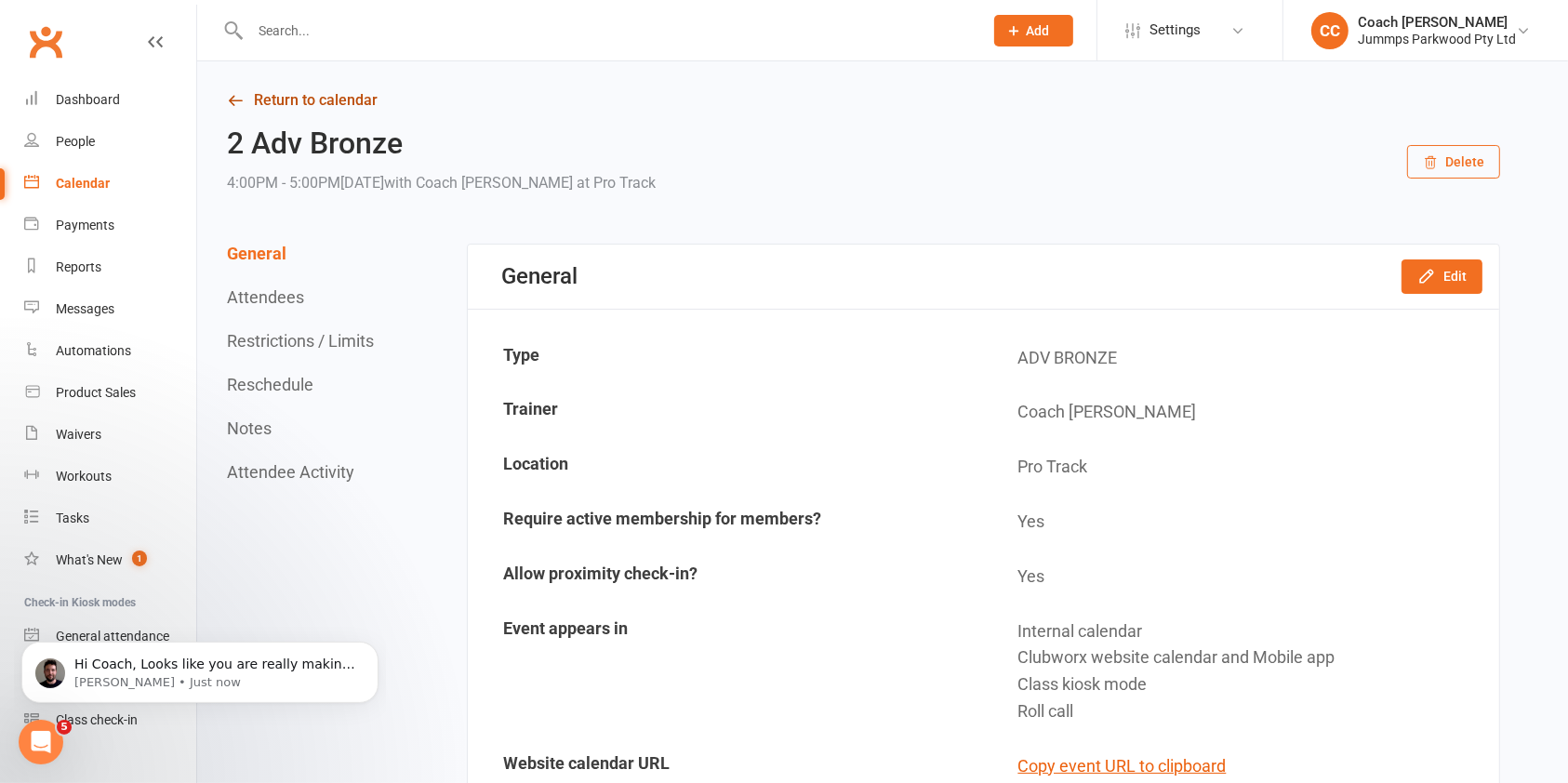
click at [348, 105] on link "Return to calendar" at bounding box center [864, 100] width 1273 height 26
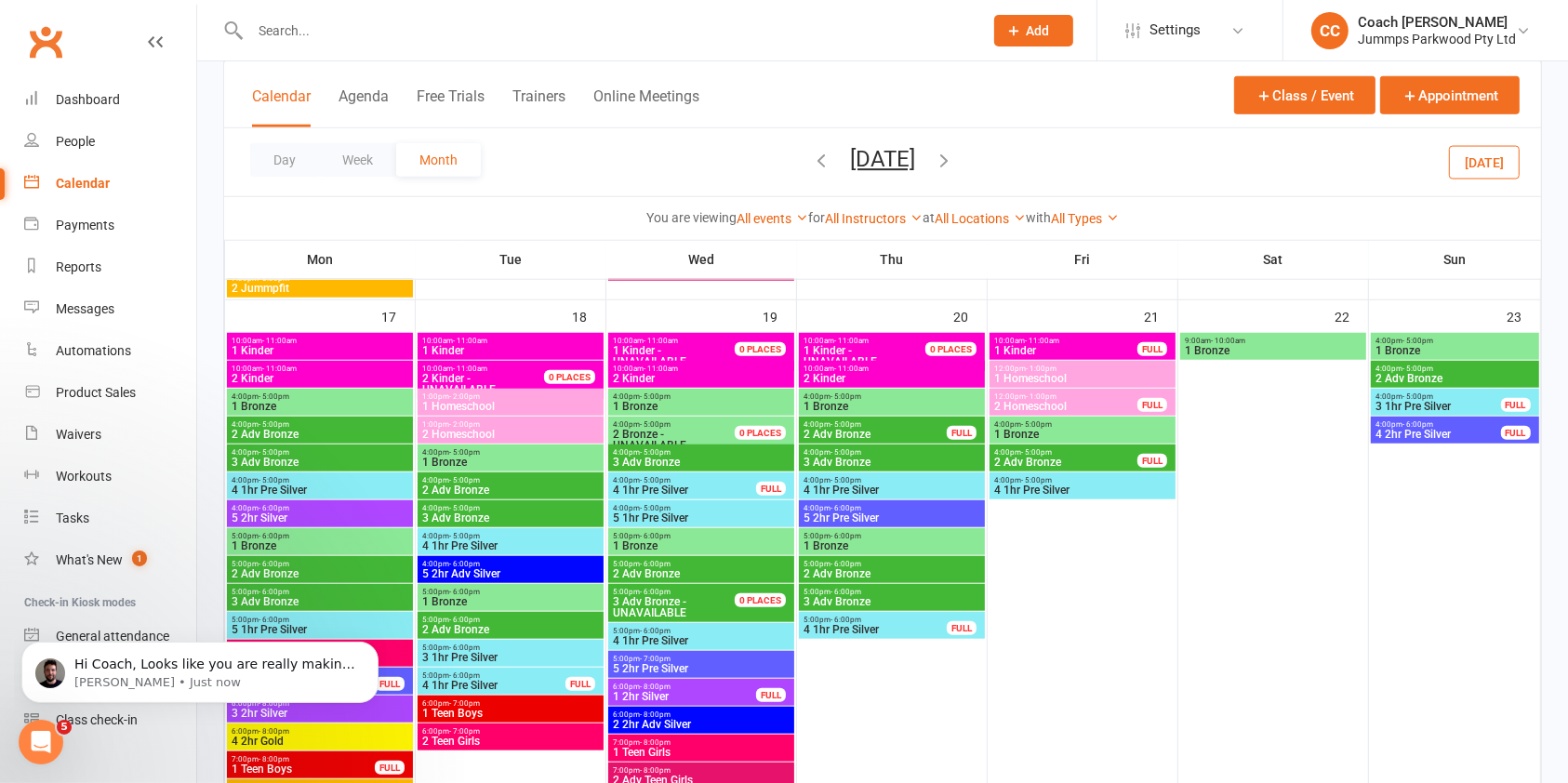
scroll to position [1622, 0]
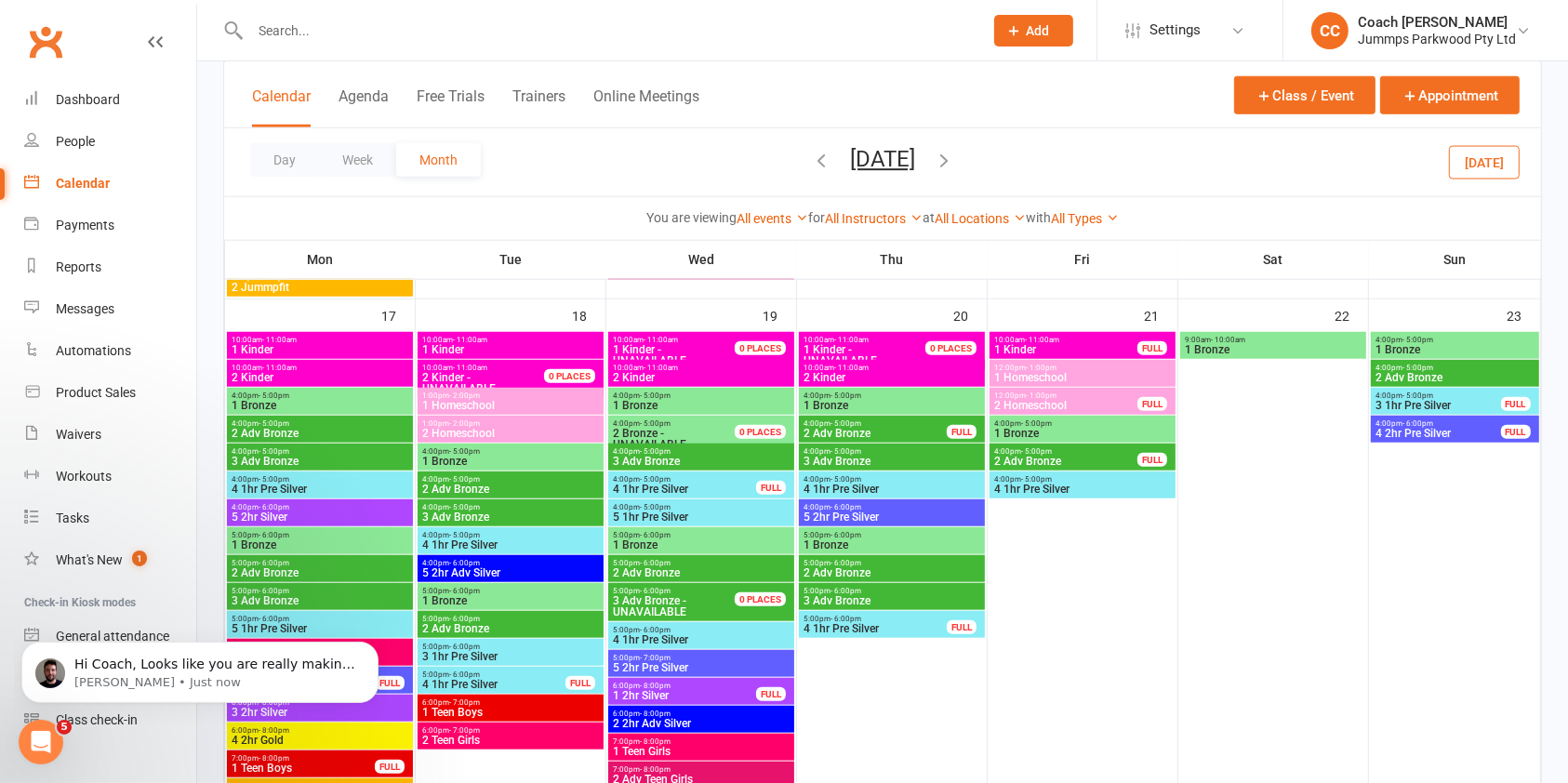
click at [524, 476] on span "4:00pm - 5:00pm" at bounding box center [510, 479] width 179 height 9
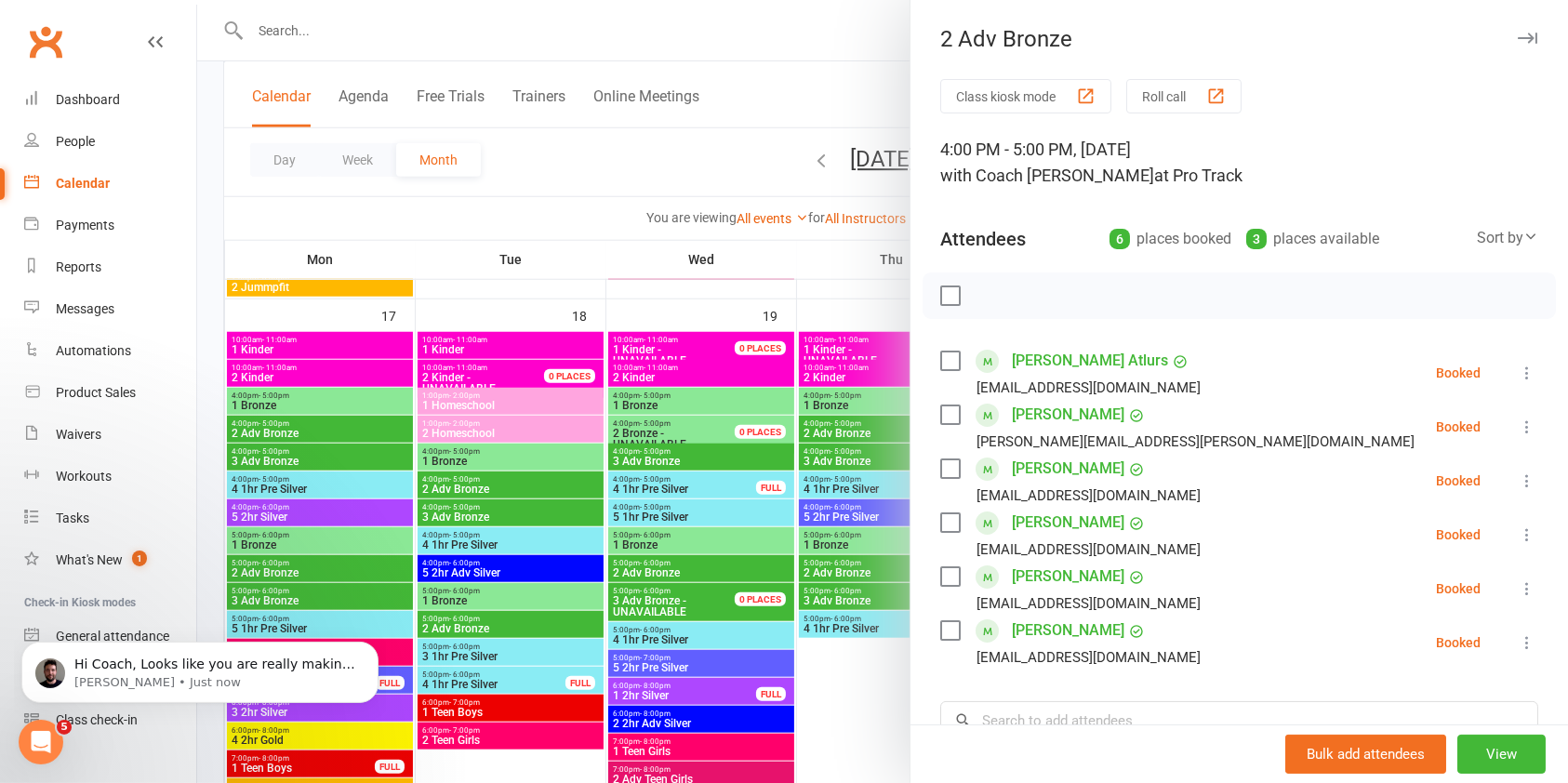
click at [1518, 41] on icon "button" at bounding box center [1527, 39] width 19 height 12
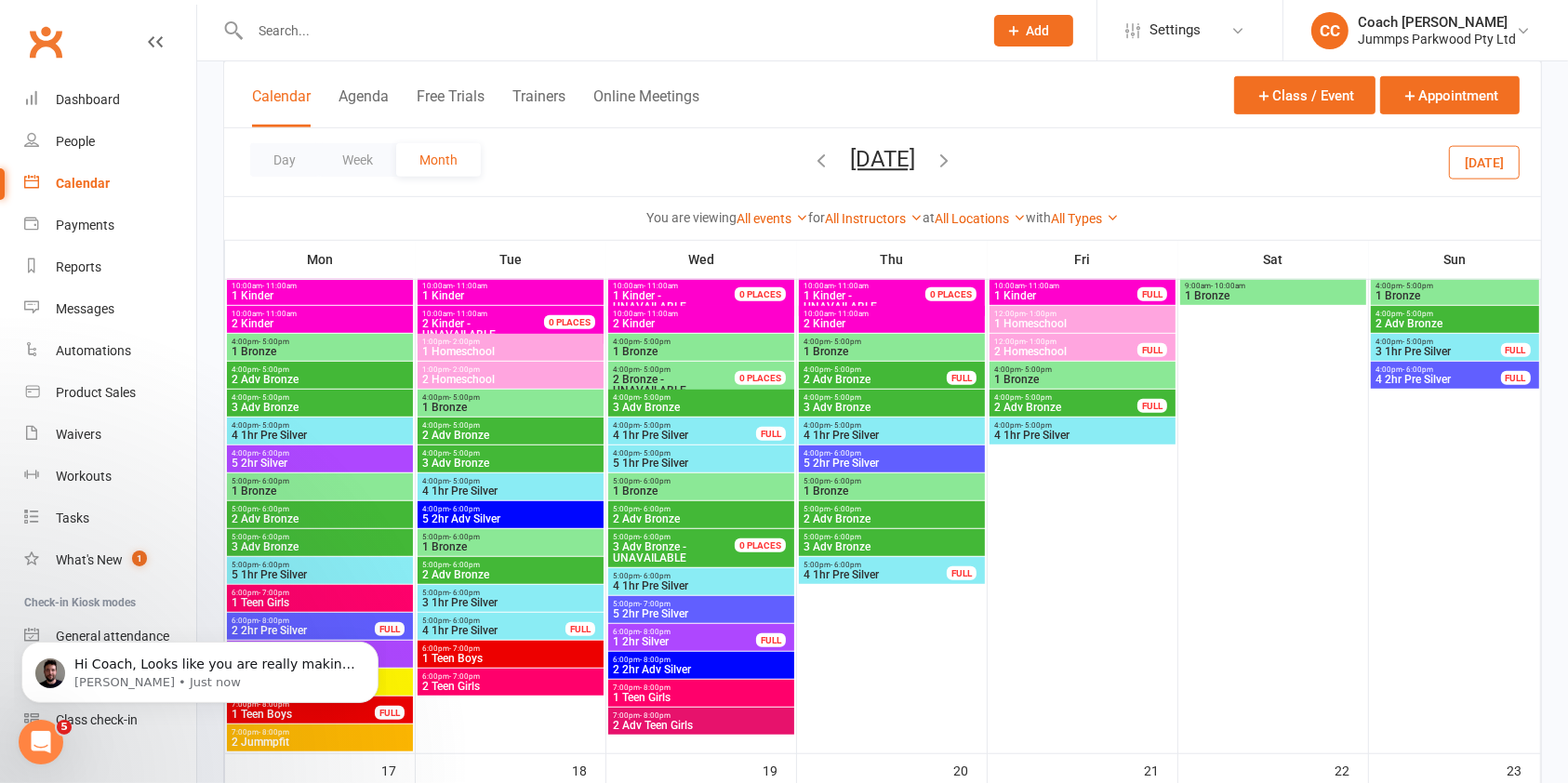
scroll to position [1156, 0]
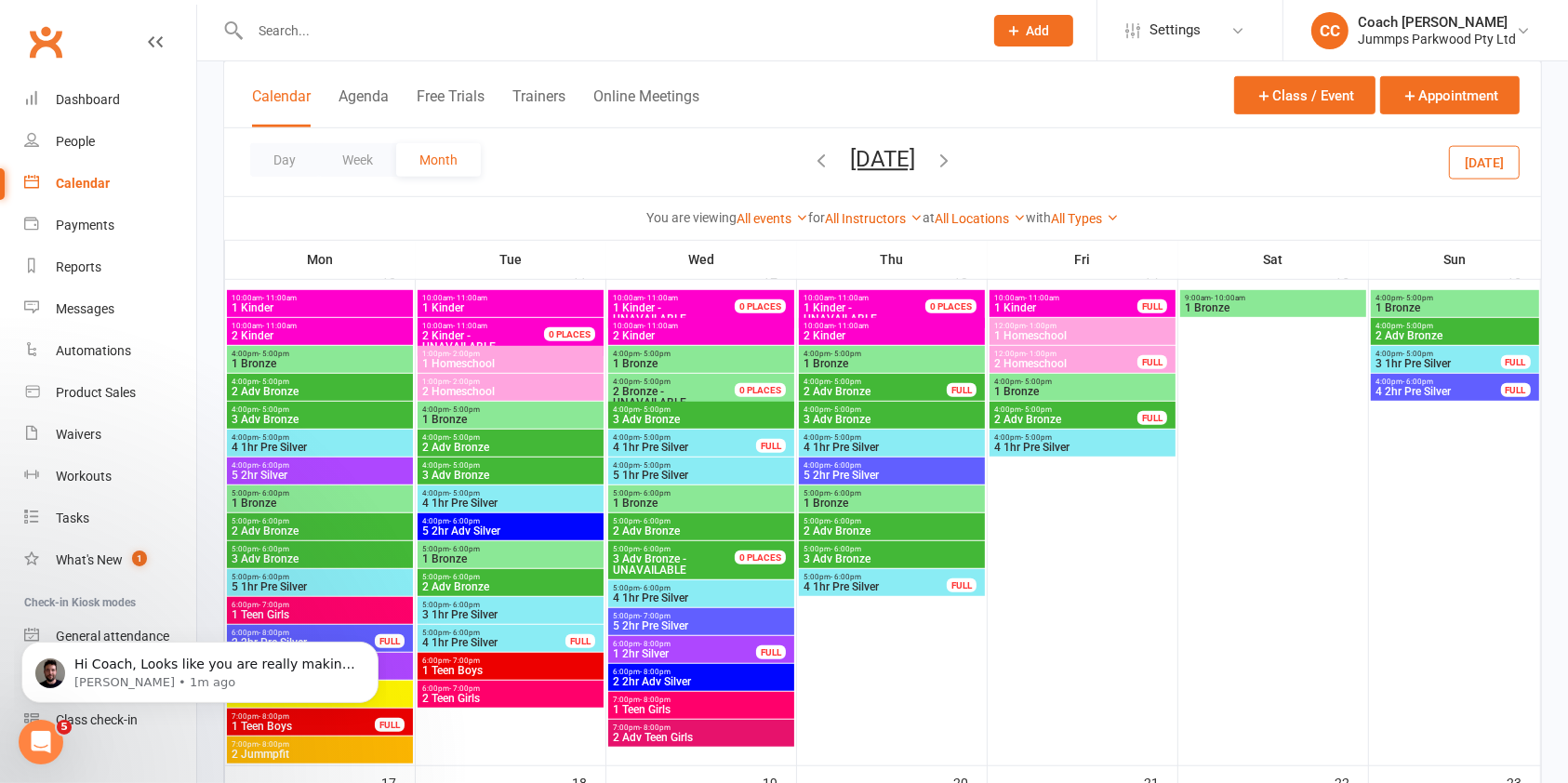
click at [536, 434] on span "4:00pm - 5:00pm" at bounding box center [510, 437] width 179 height 9
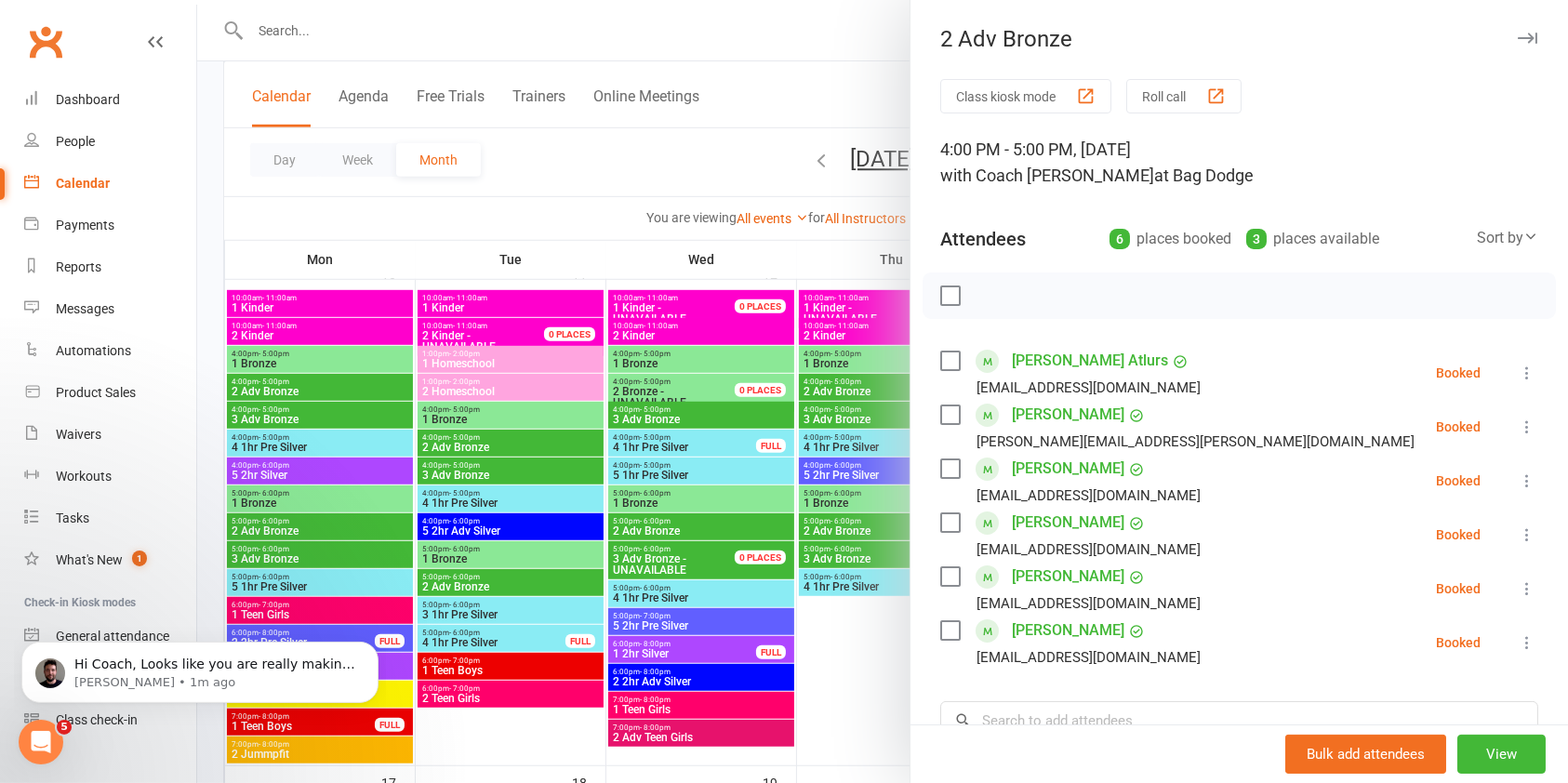
click at [1516, 31] on button "button" at bounding box center [1526, 38] width 22 height 22
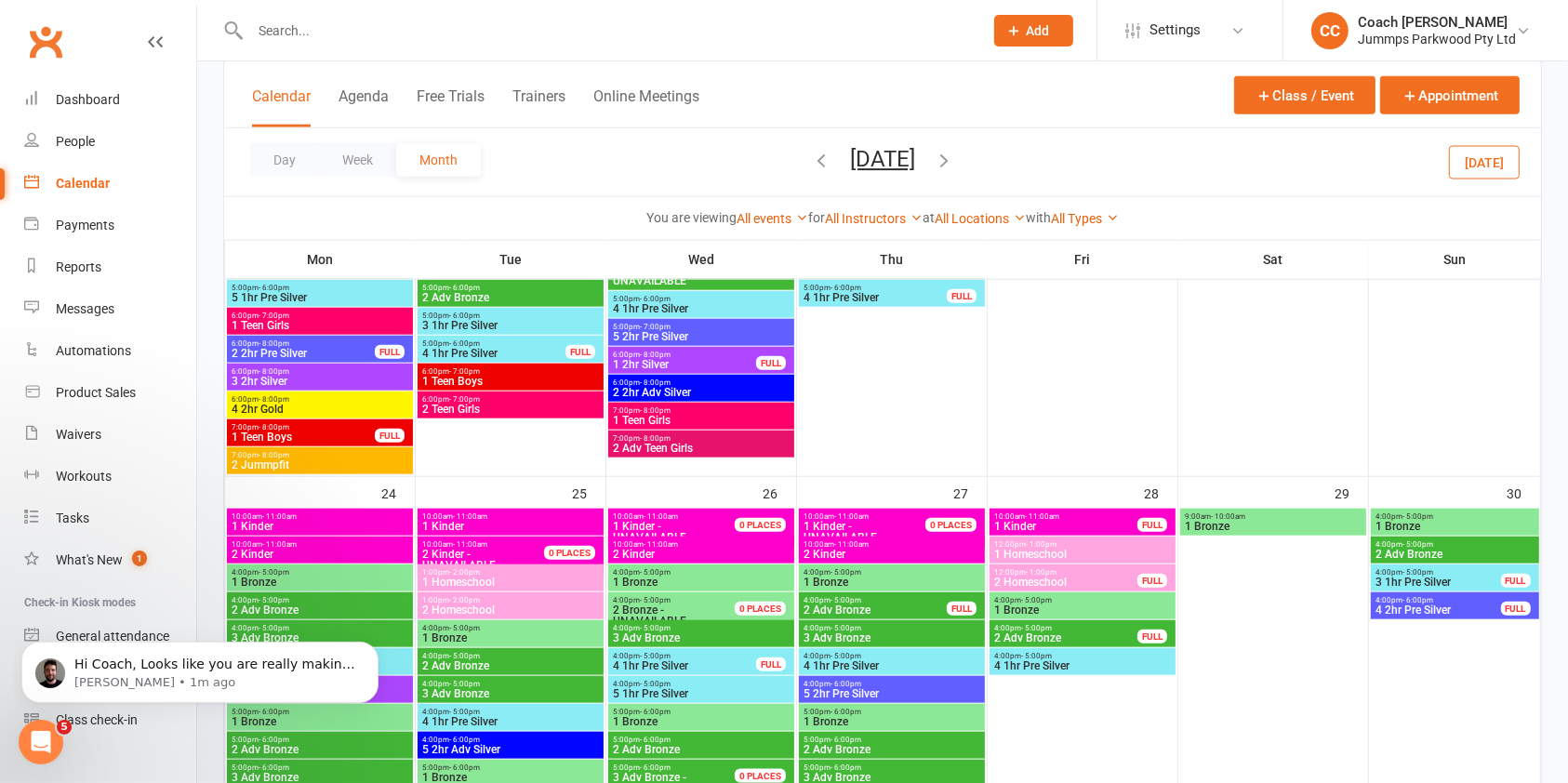
scroll to position [1954, 0]
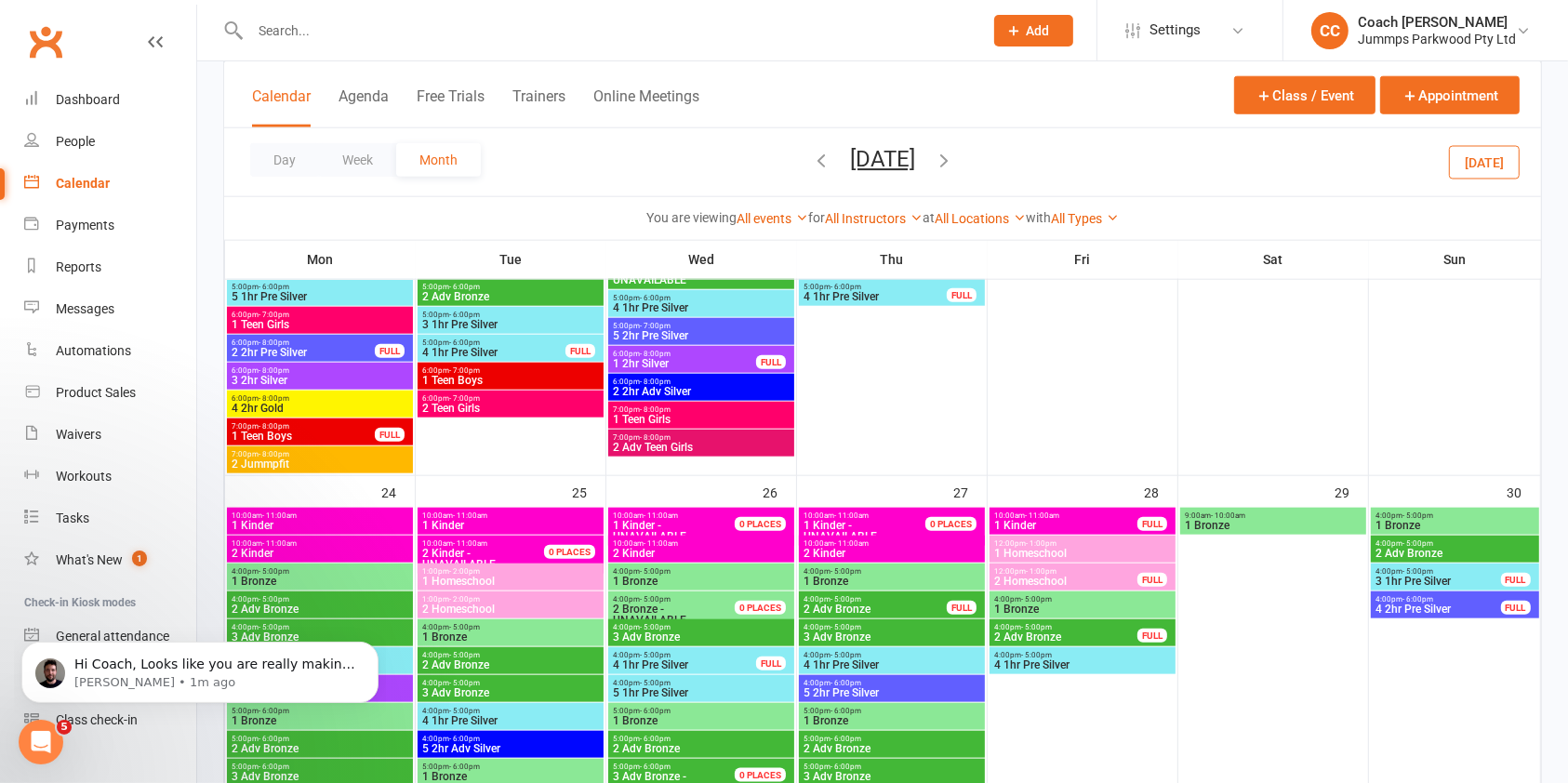
click at [515, 652] on span "4:00pm - 5:00pm" at bounding box center [510, 655] width 179 height 9
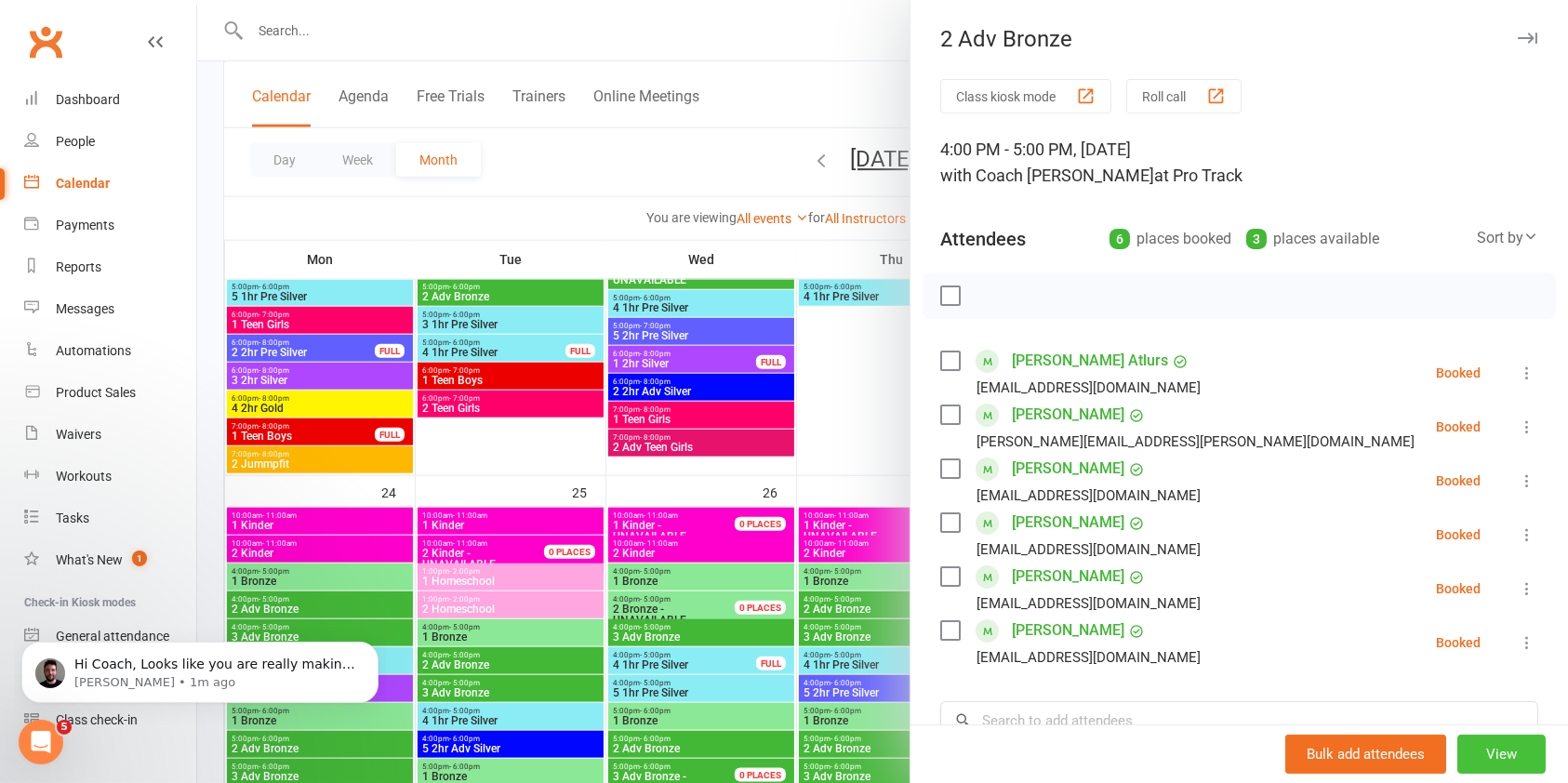
click at [1465, 755] on button "View" at bounding box center [1500, 754] width 88 height 39
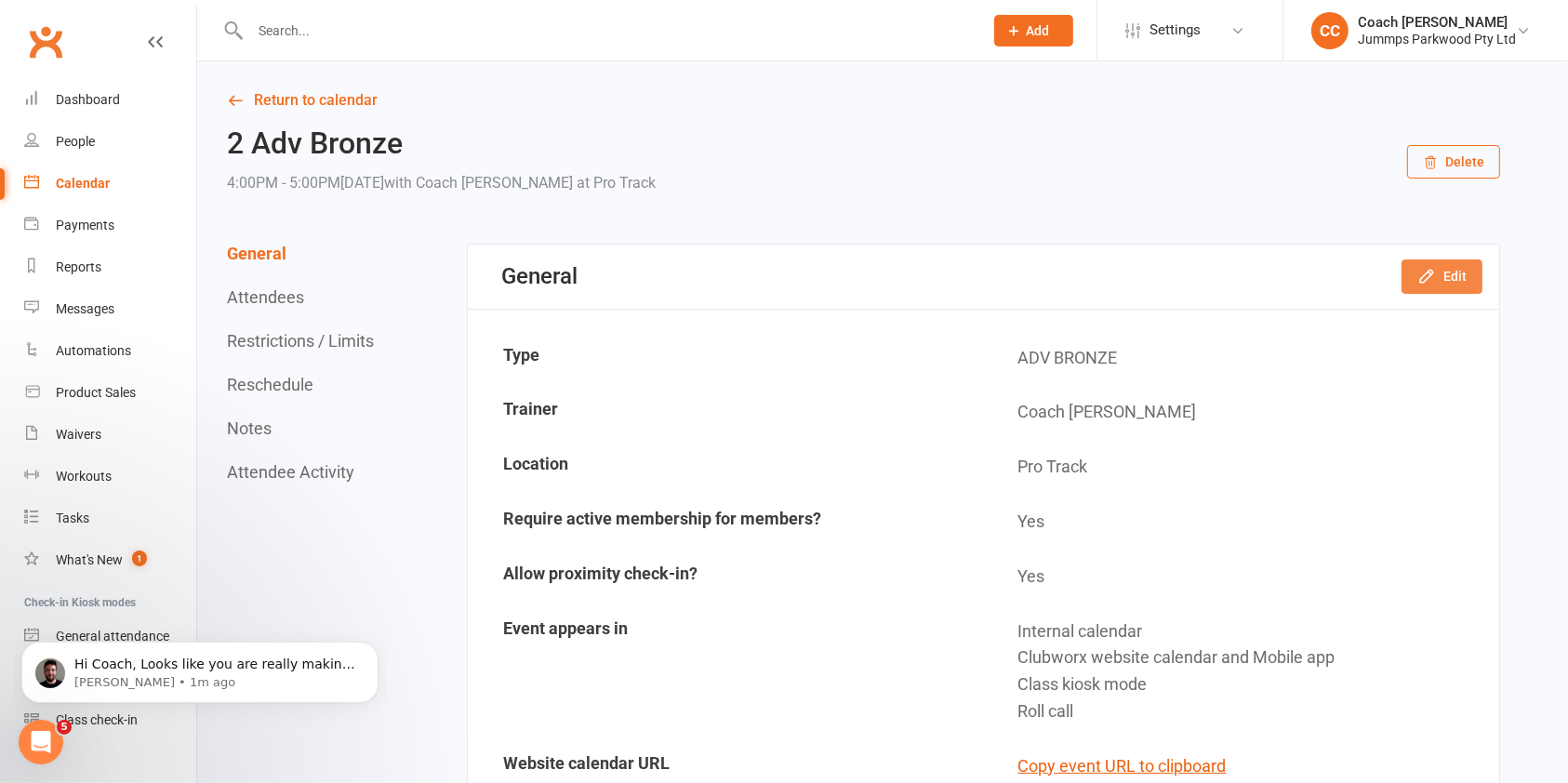
click at [1441, 286] on button "Edit" at bounding box center [1441, 276] width 81 height 34
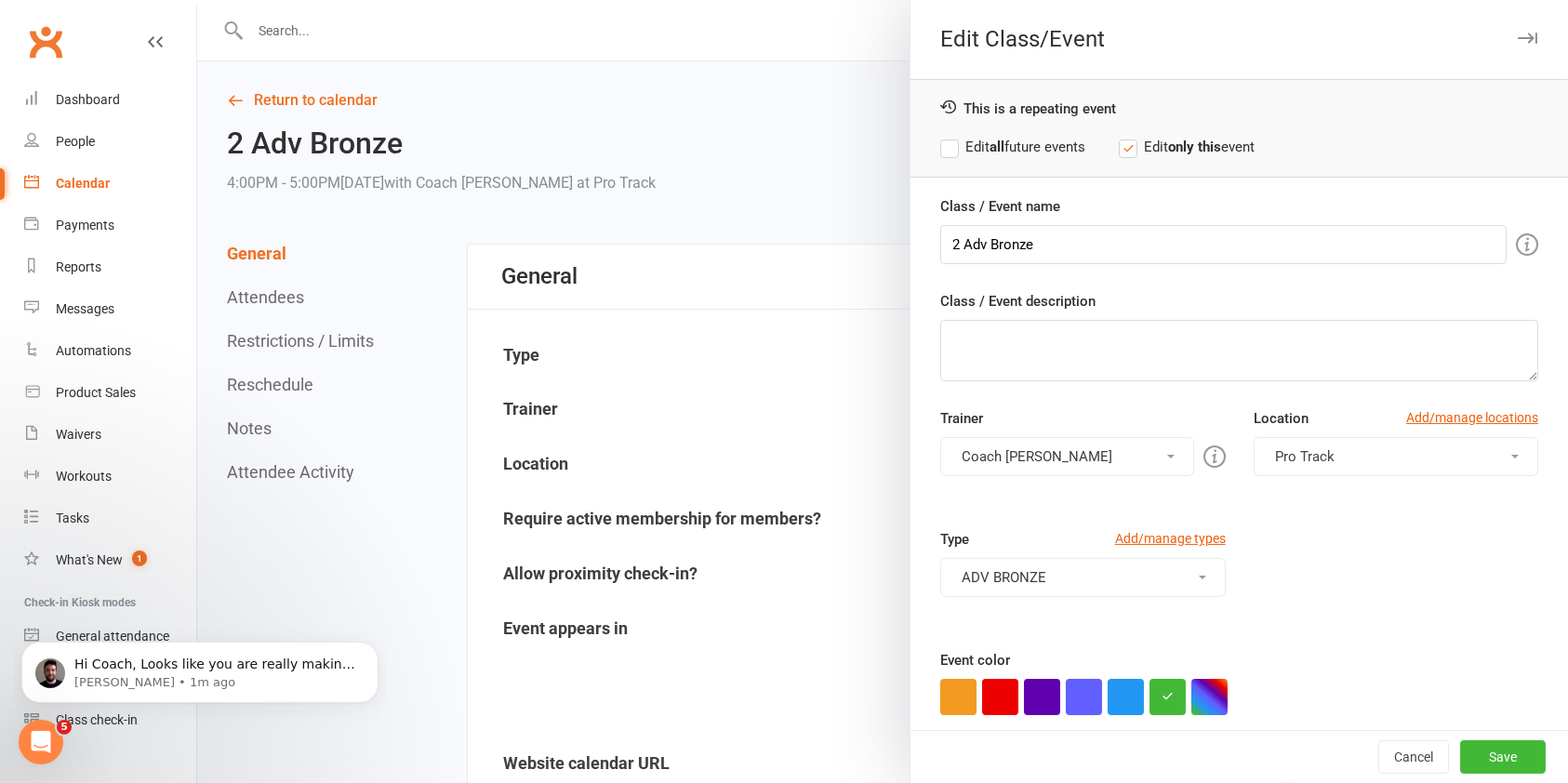
click at [1325, 446] on button "Pro Track" at bounding box center [1396, 457] width 284 height 39
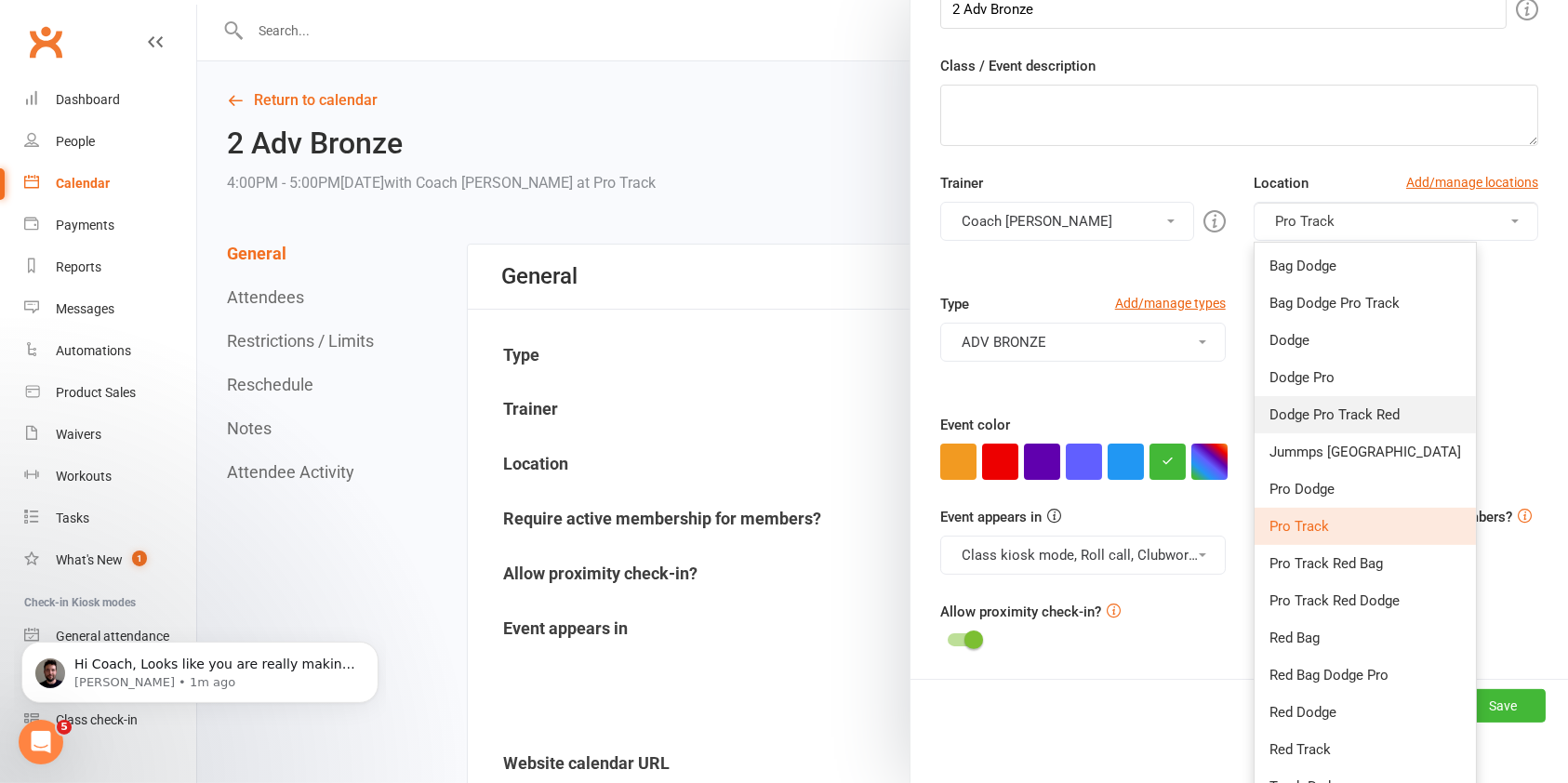
scroll to position [299, 0]
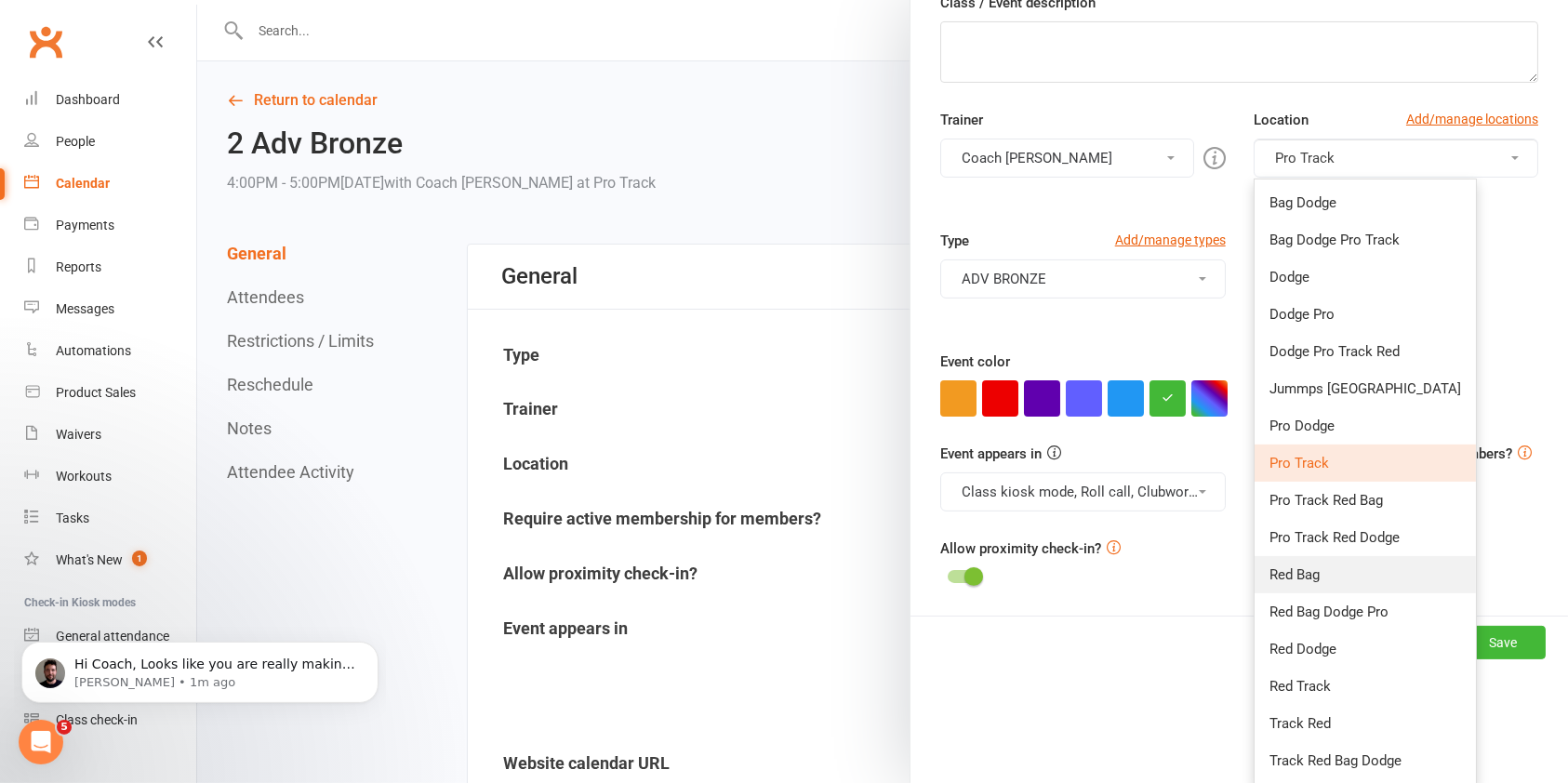
click at [1346, 577] on link "Red Bag" at bounding box center [1365, 575] width 222 height 37
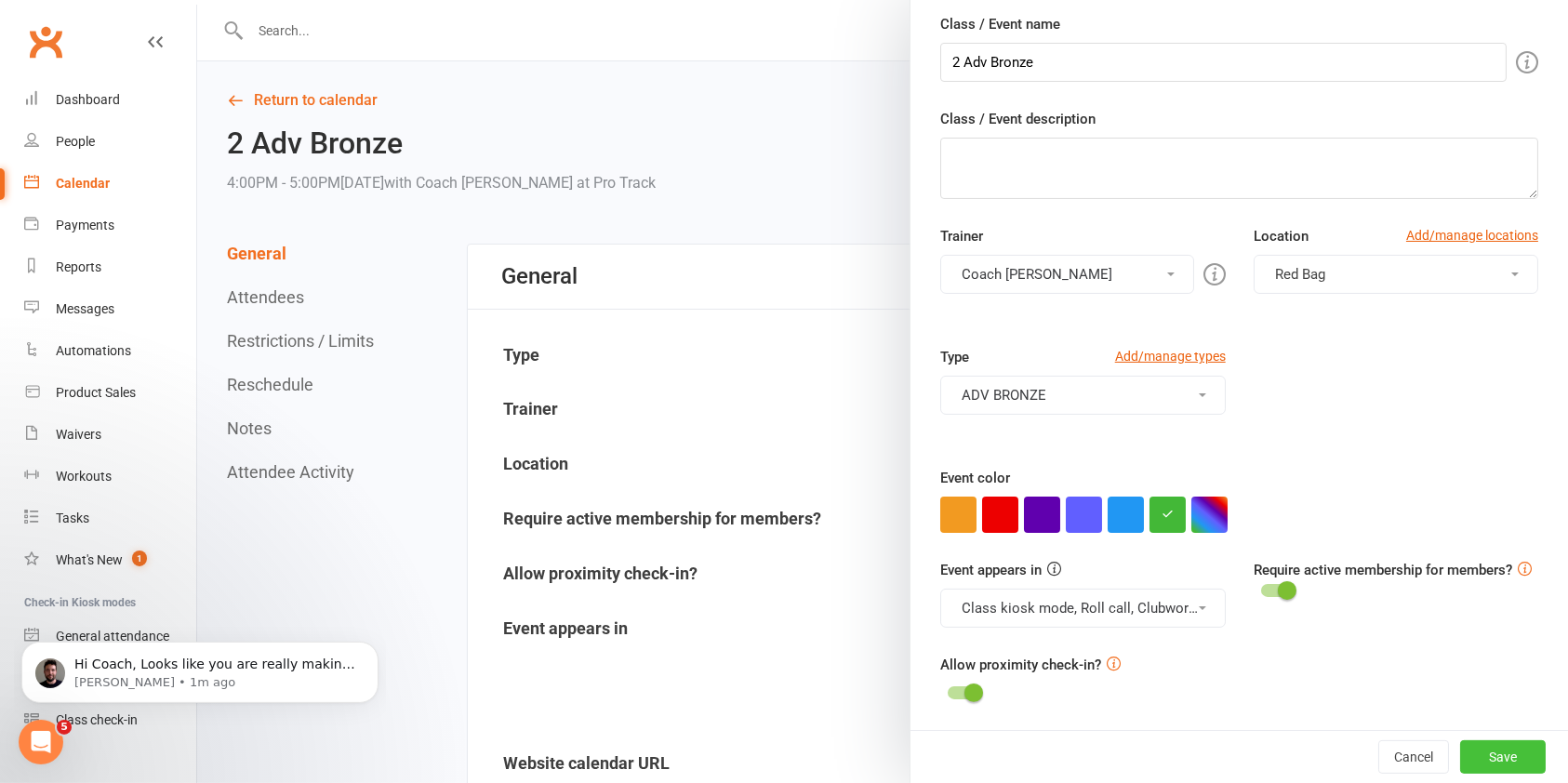
click at [1466, 757] on button "Save" at bounding box center [1502, 757] width 85 height 34
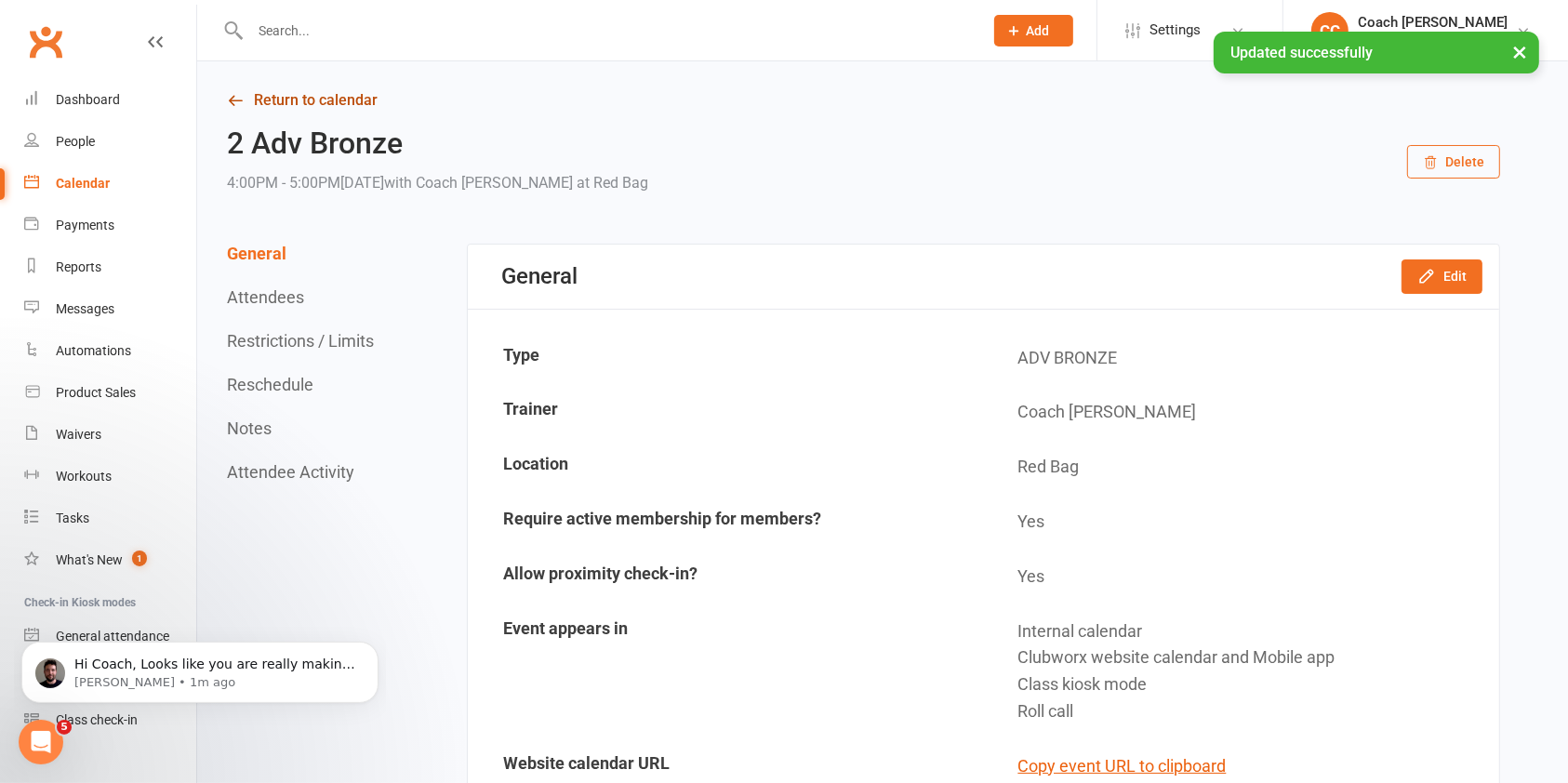
click at [362, 105] on link "Return to calendar" at bounding box center [864, 100] width 1273 height 26
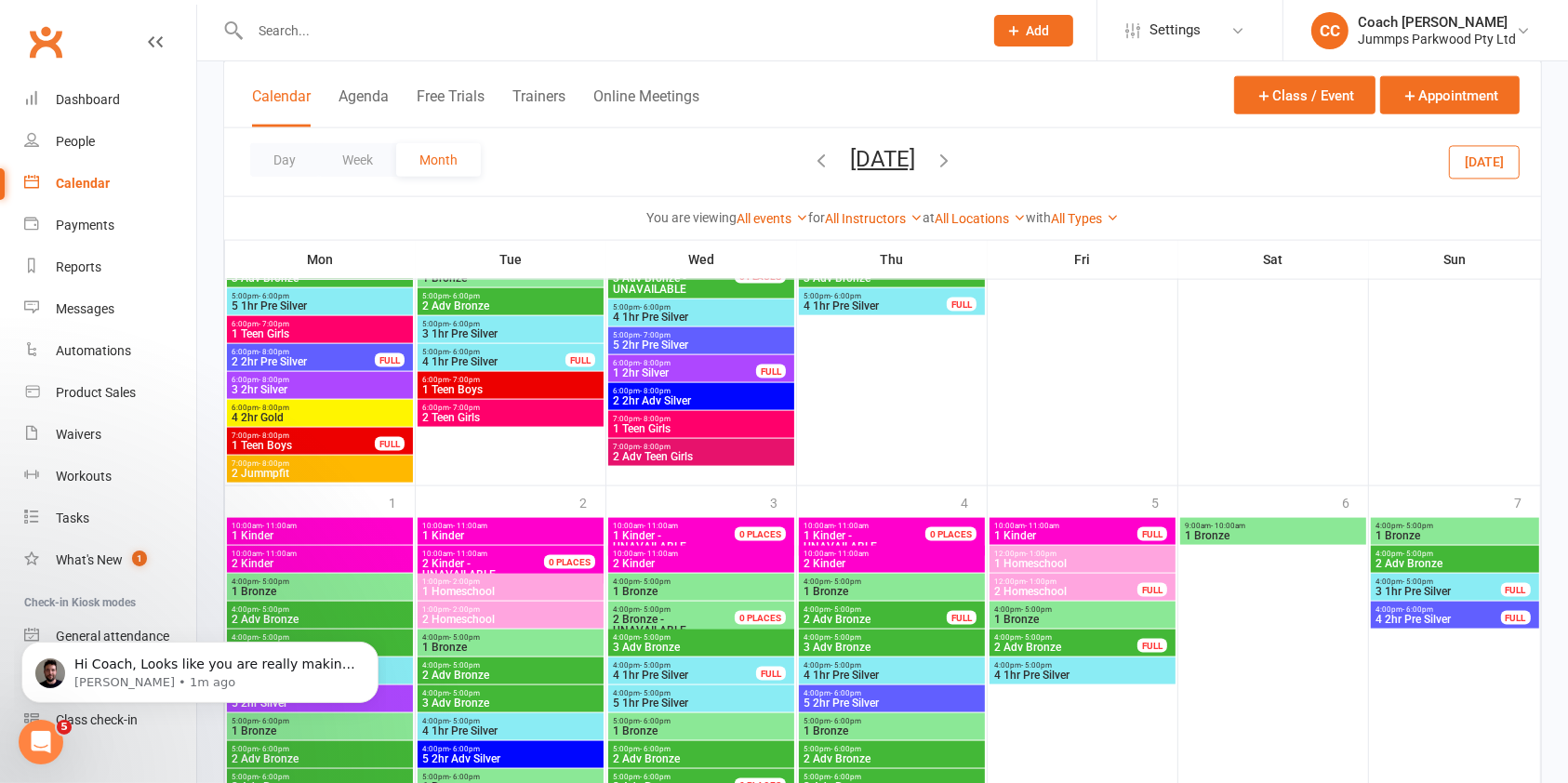
scroll to position [2718, 0]
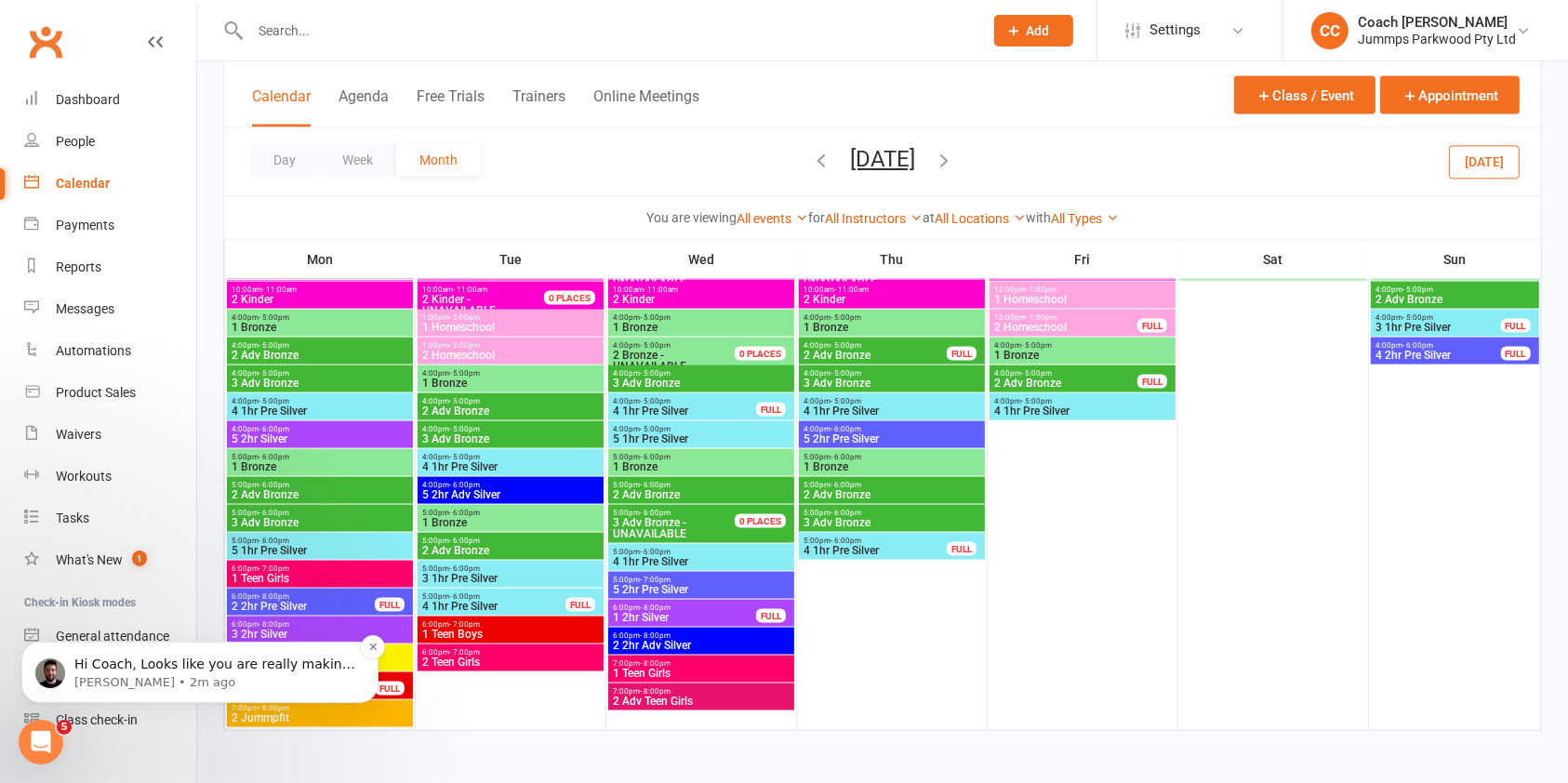
click at [260, 675] on p "[PERSON_NAME] • 2m ago" at bounding box center [215, 681] width 281 height 16
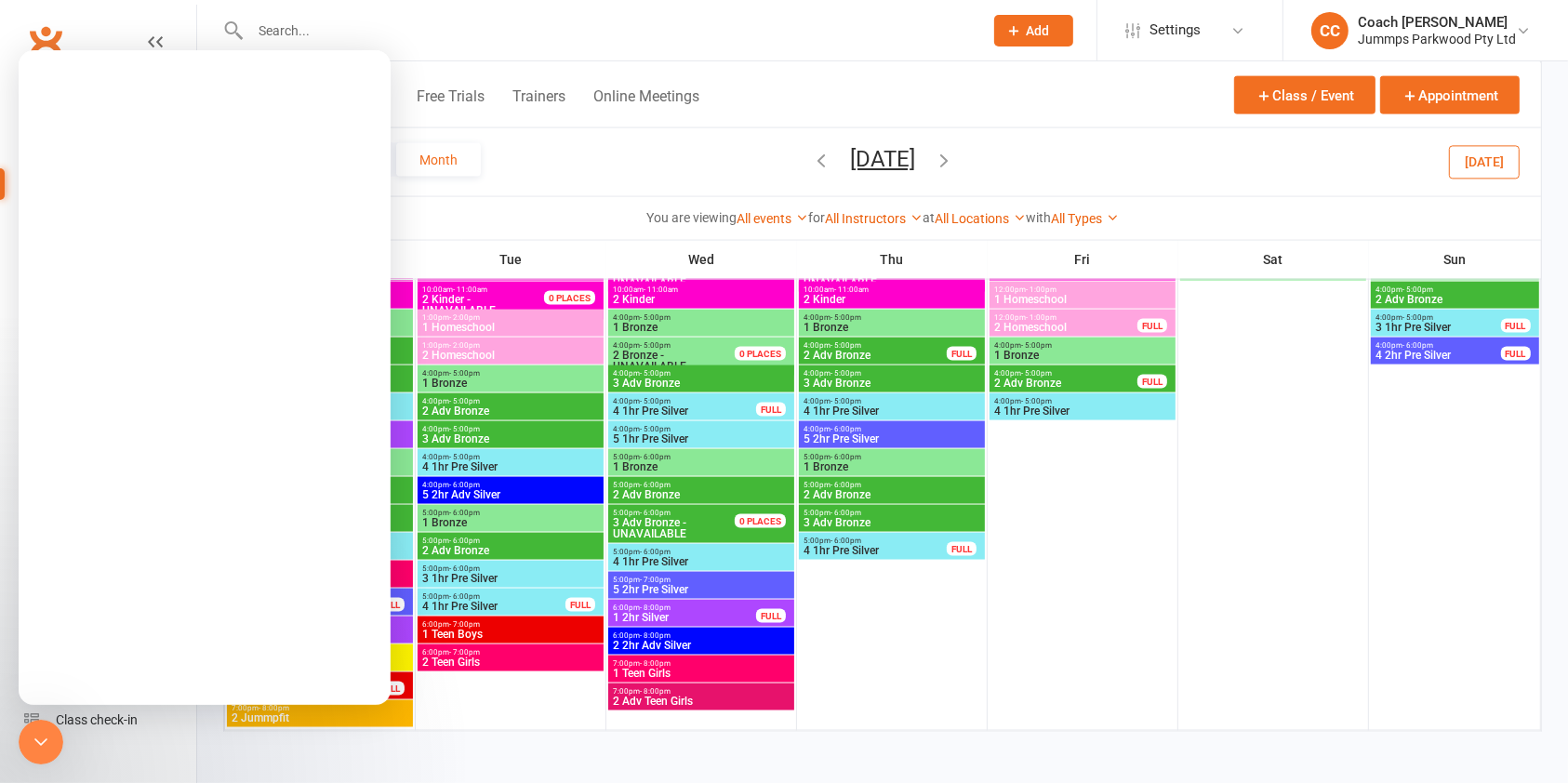
scroll to position [0, 0]
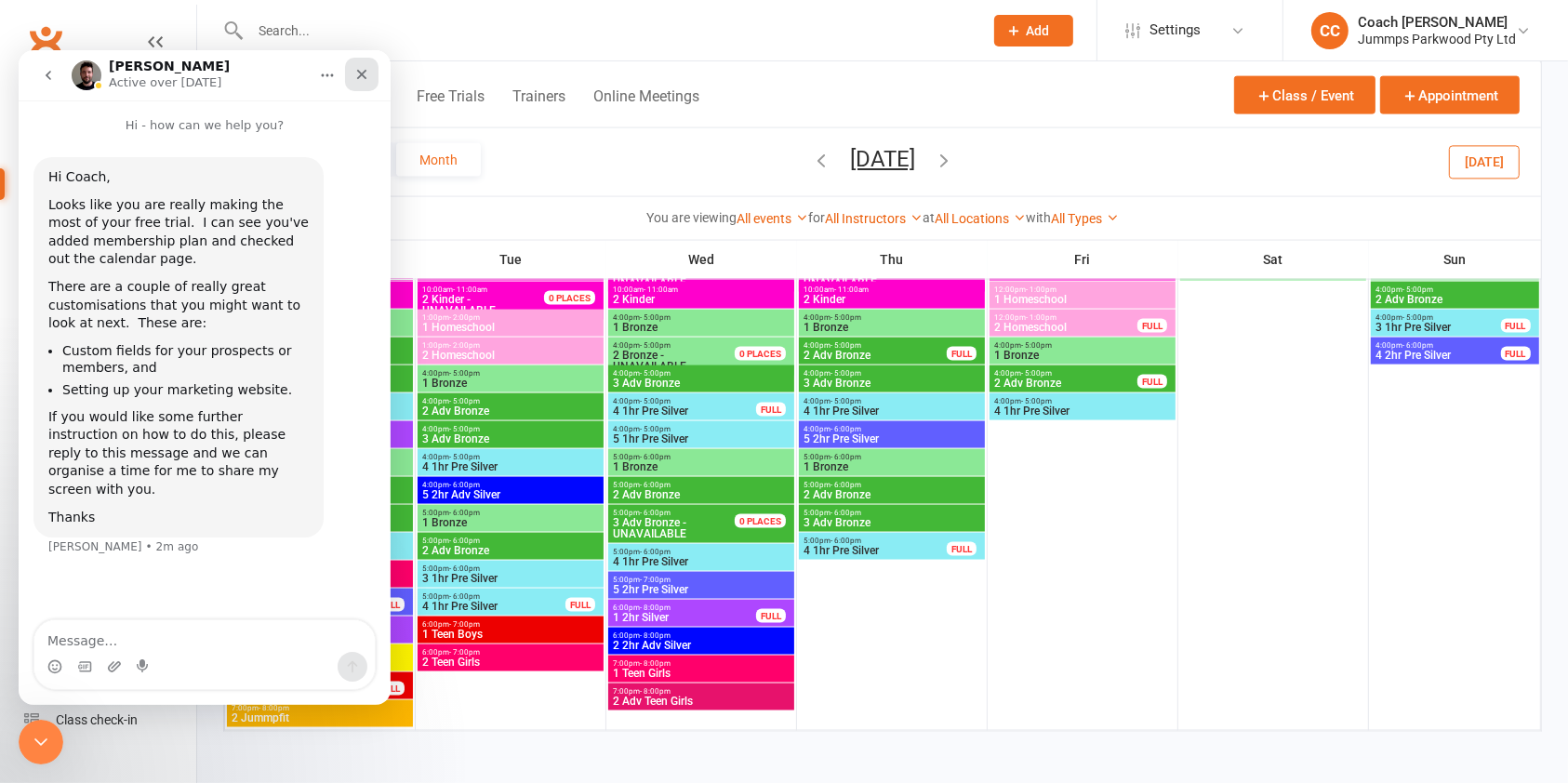
click at [365, 76] on icon "Close" at bounding box center [361, 74] width 15 height 15
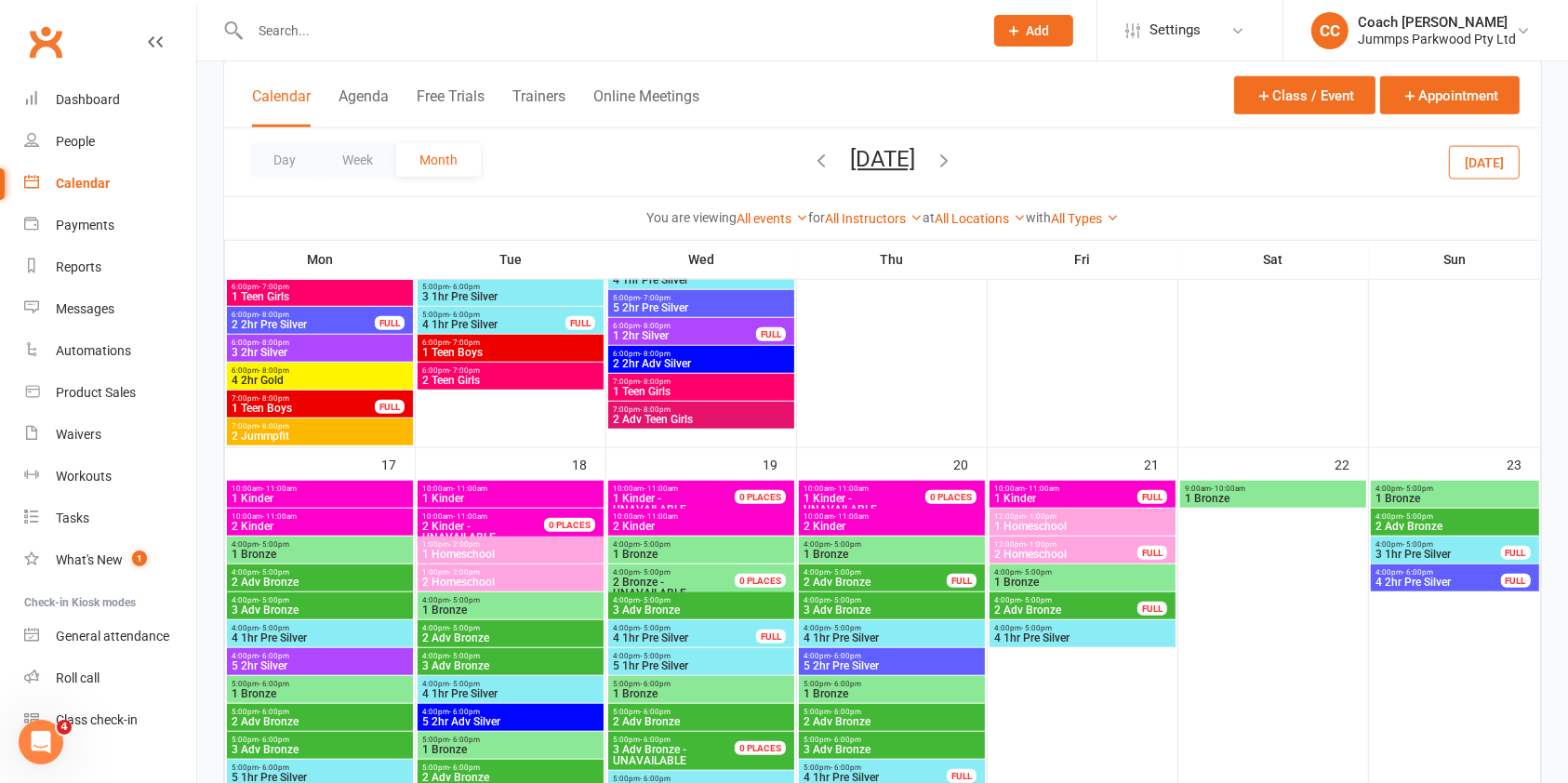
scroll to position [1458, 0]
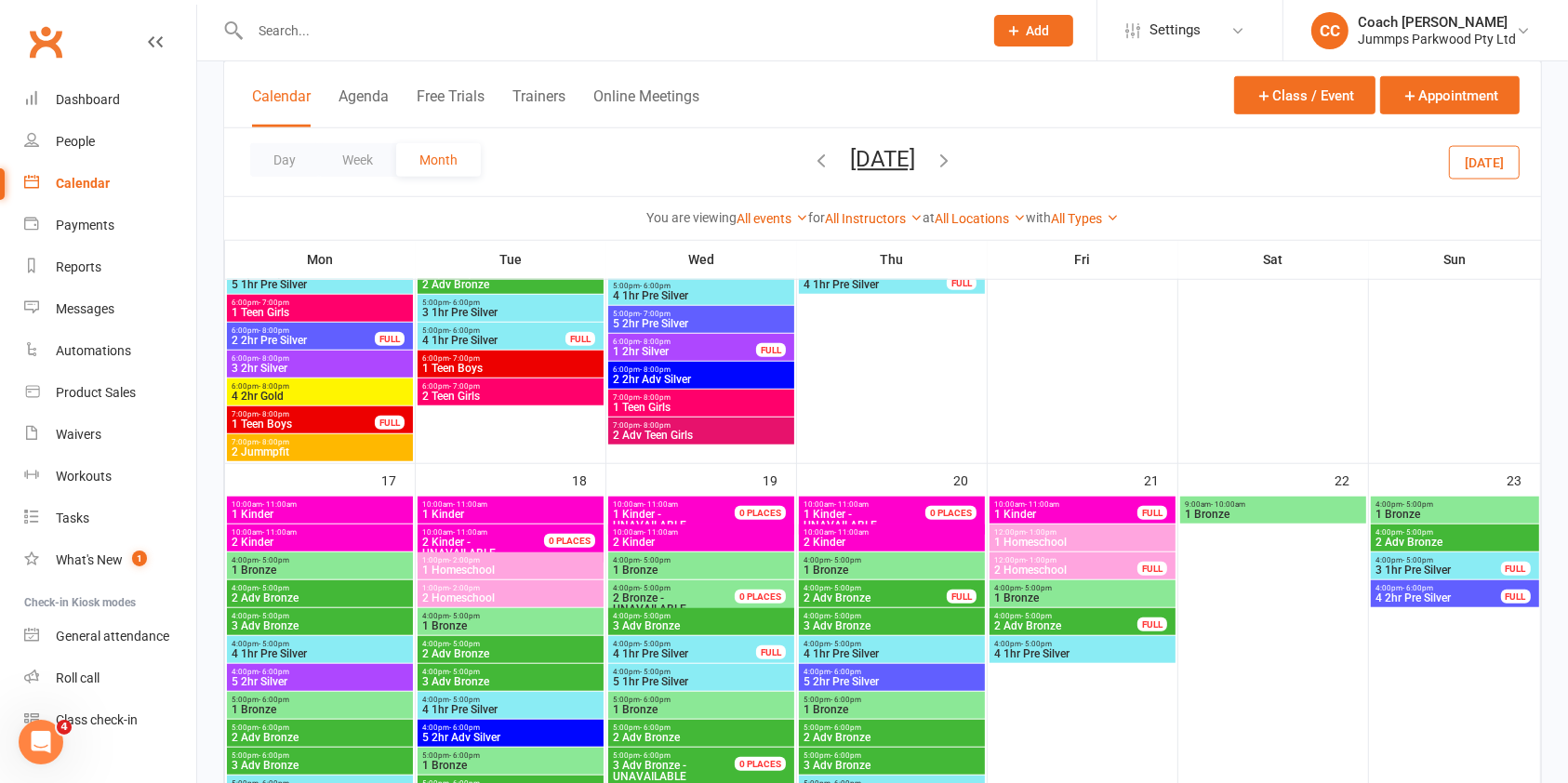
click at [811, 161] on icon "button" at bounding box center [820, 160] width 20 height 20
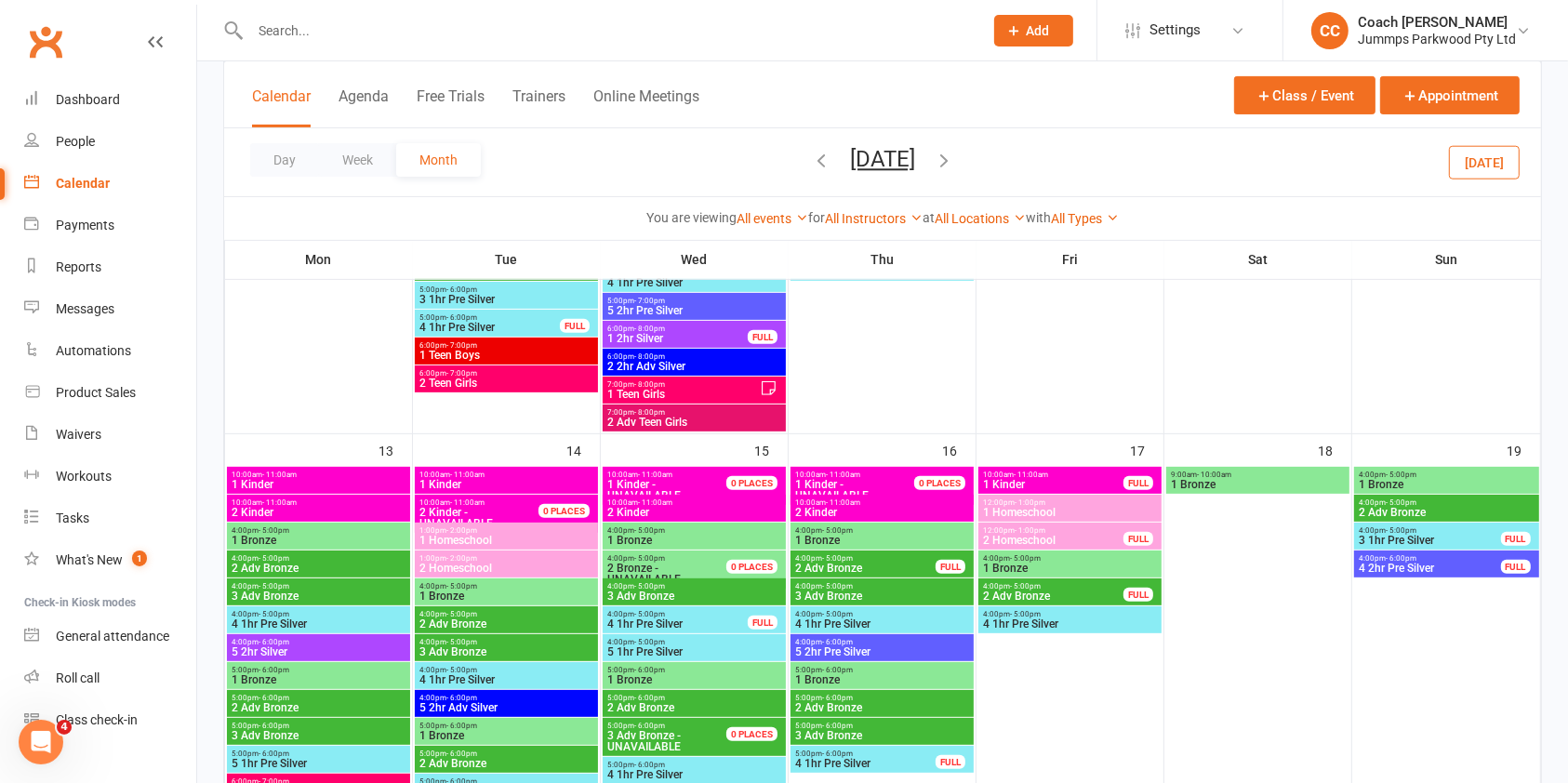
click at [811, 161] on icon "button" at bounding box center [820, 160] width 20 height 20
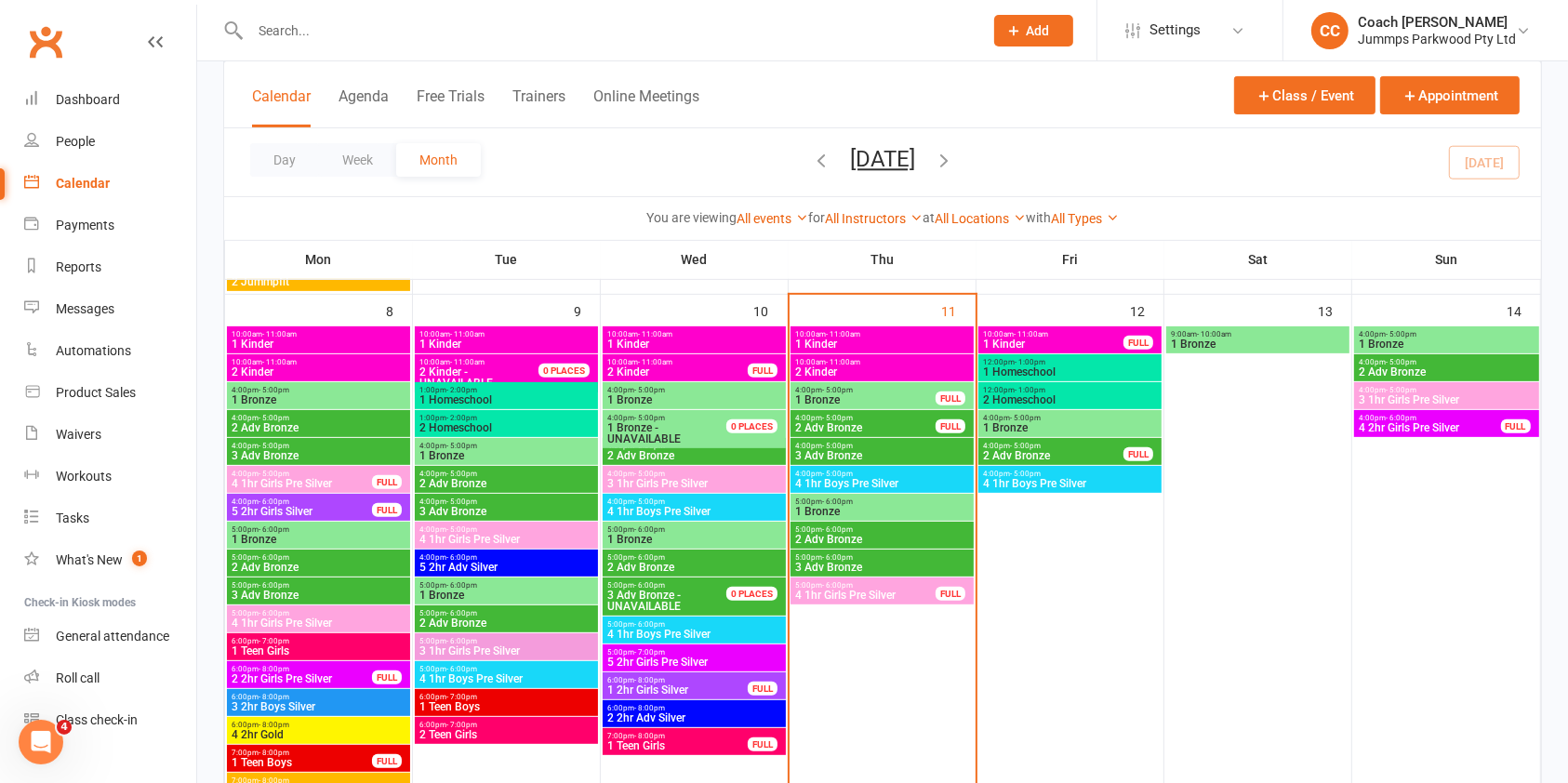
click at [375, 31] on input "text" at bounding box center [607, 30] width 725 height 26
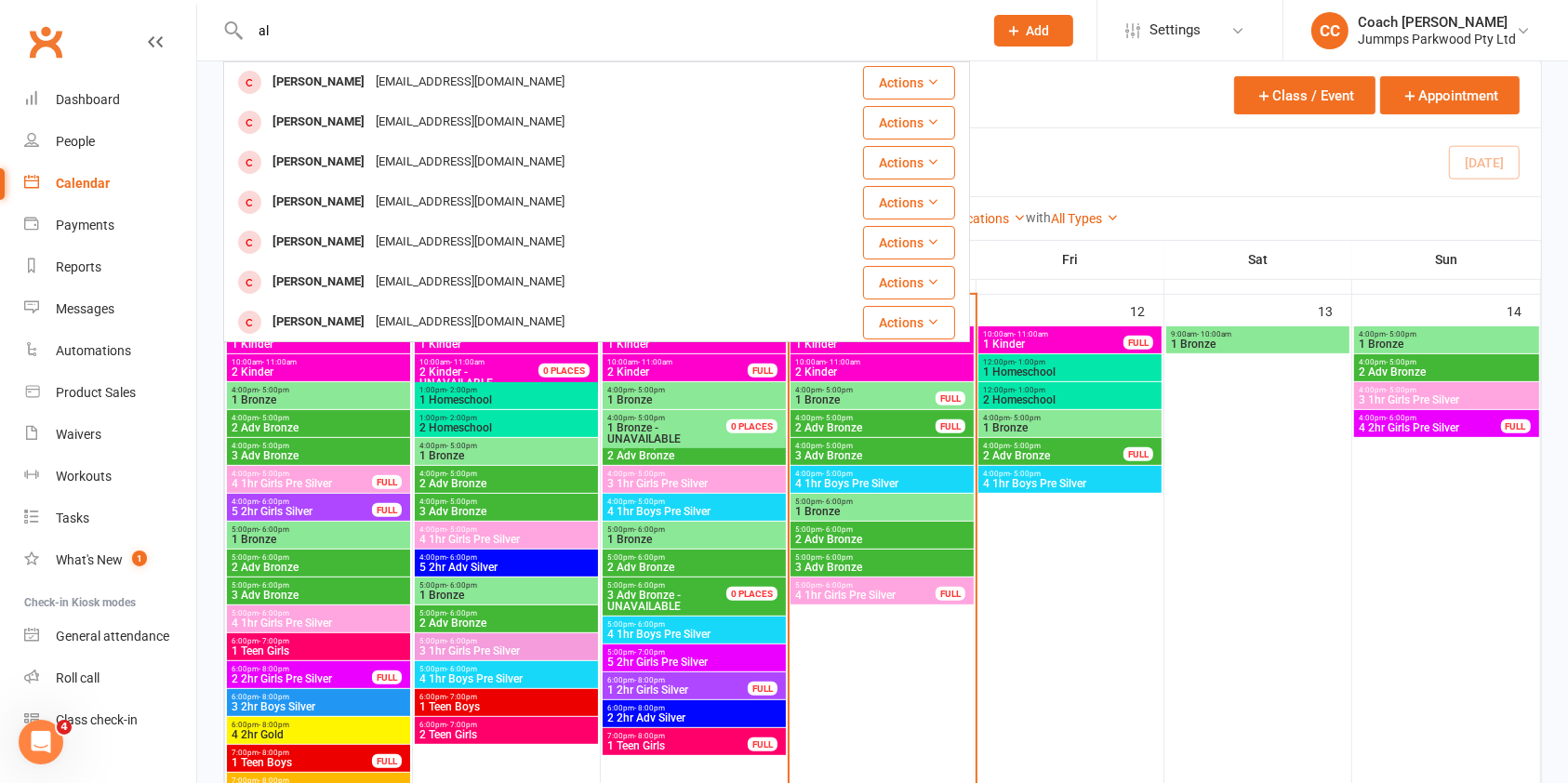
type input "a"
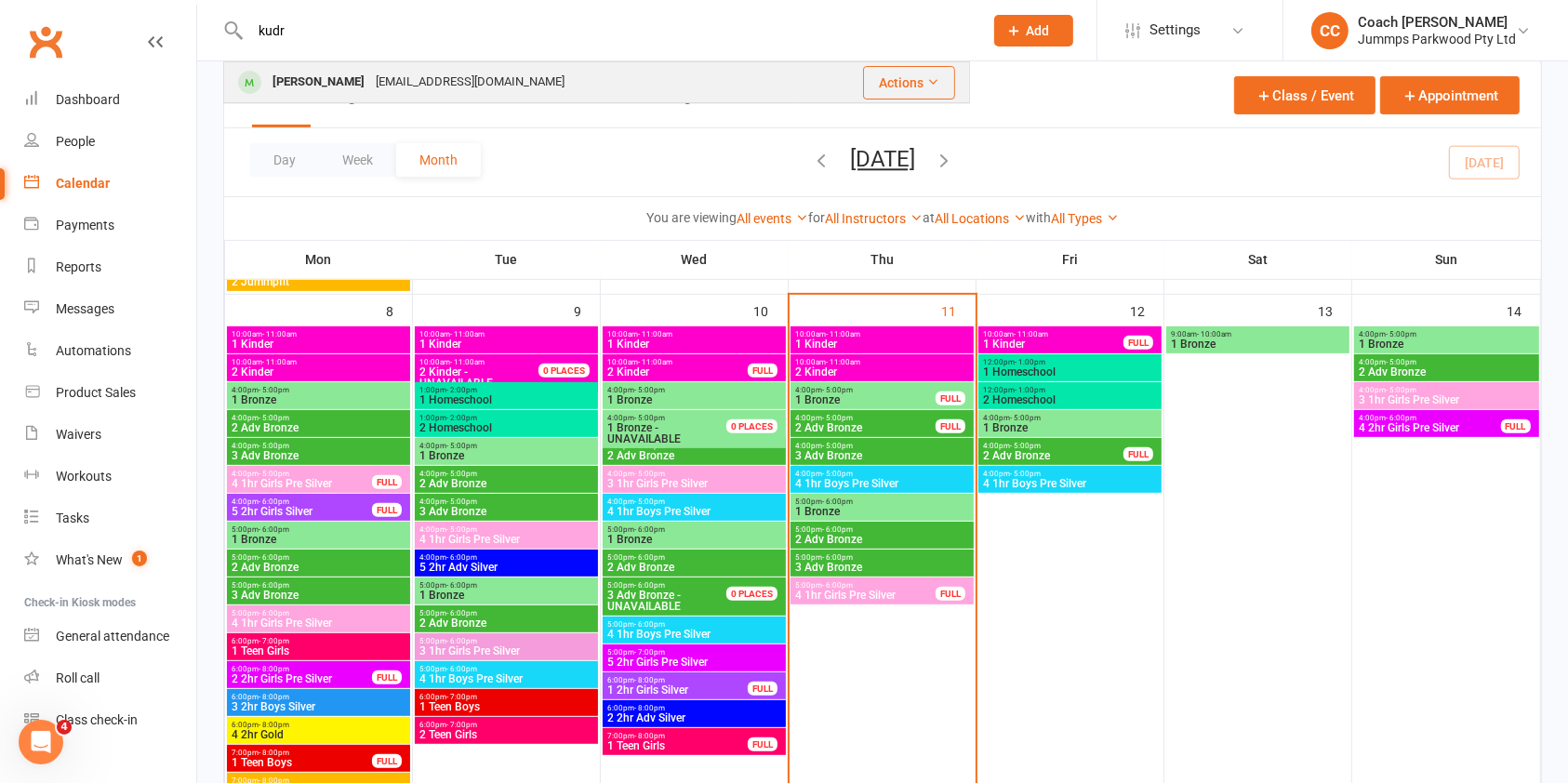
type input "kudr"
click at [342, 87] on div "[PERSON_NAME]" at bounding box center [318, 82] width 104 height 27
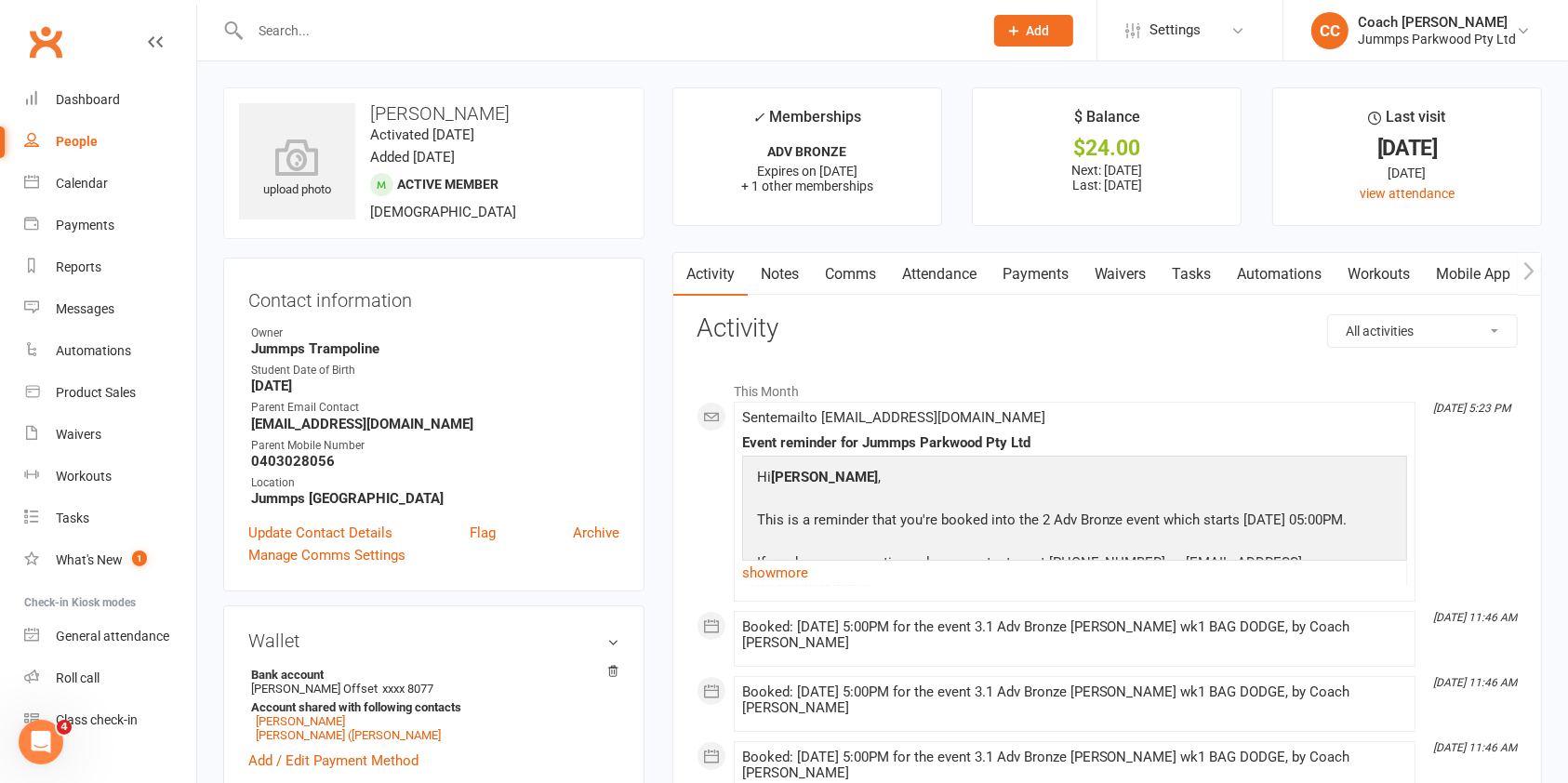
click at [929, 273] on link "Attendance" at bounding box center [939, 274] width 101 height 43
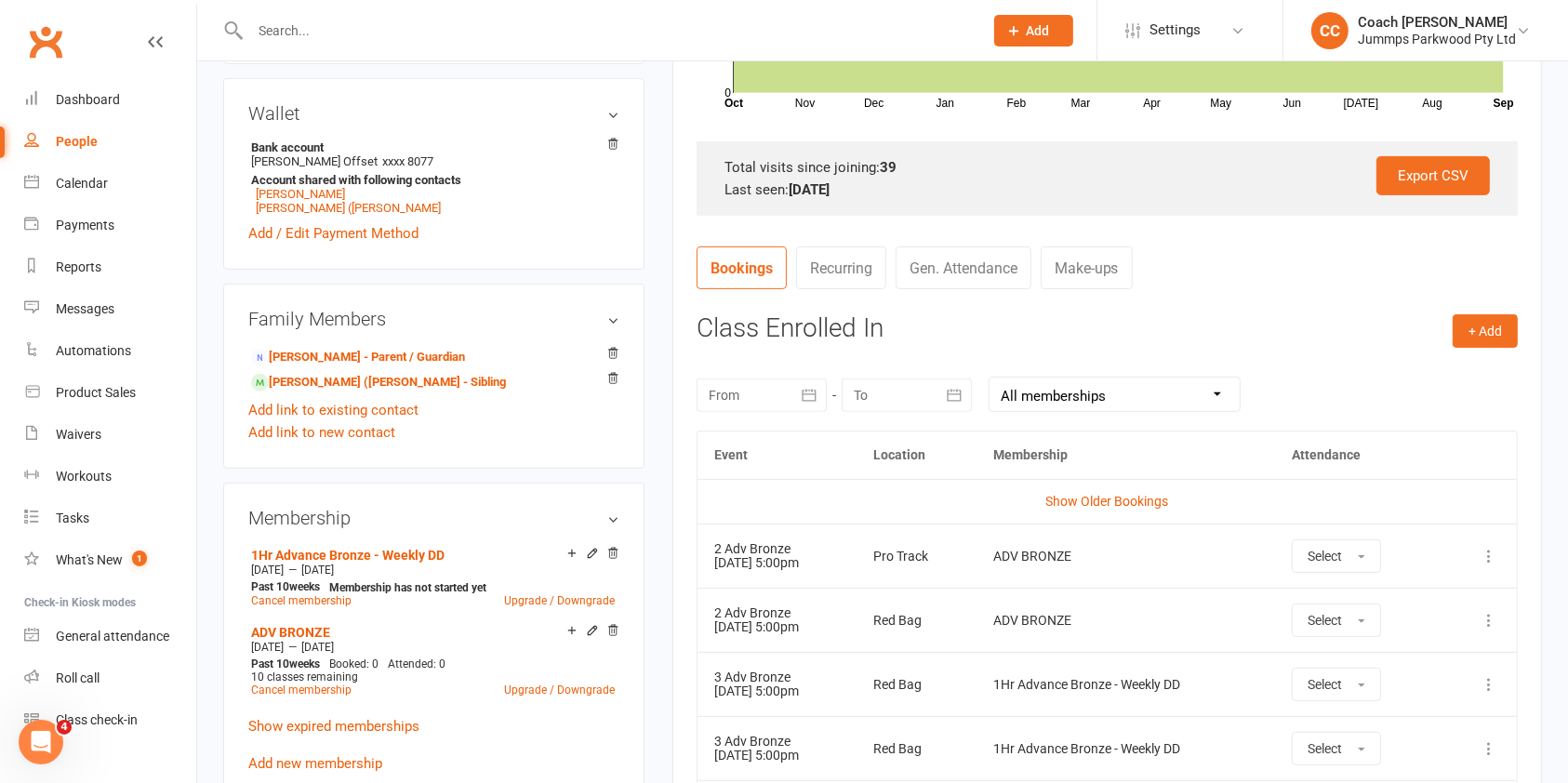
scroll to position [529, 0]
click at [1092, 492] on link "Show Older Bookings" at bounding box center [1106, 498] width 123 height 15
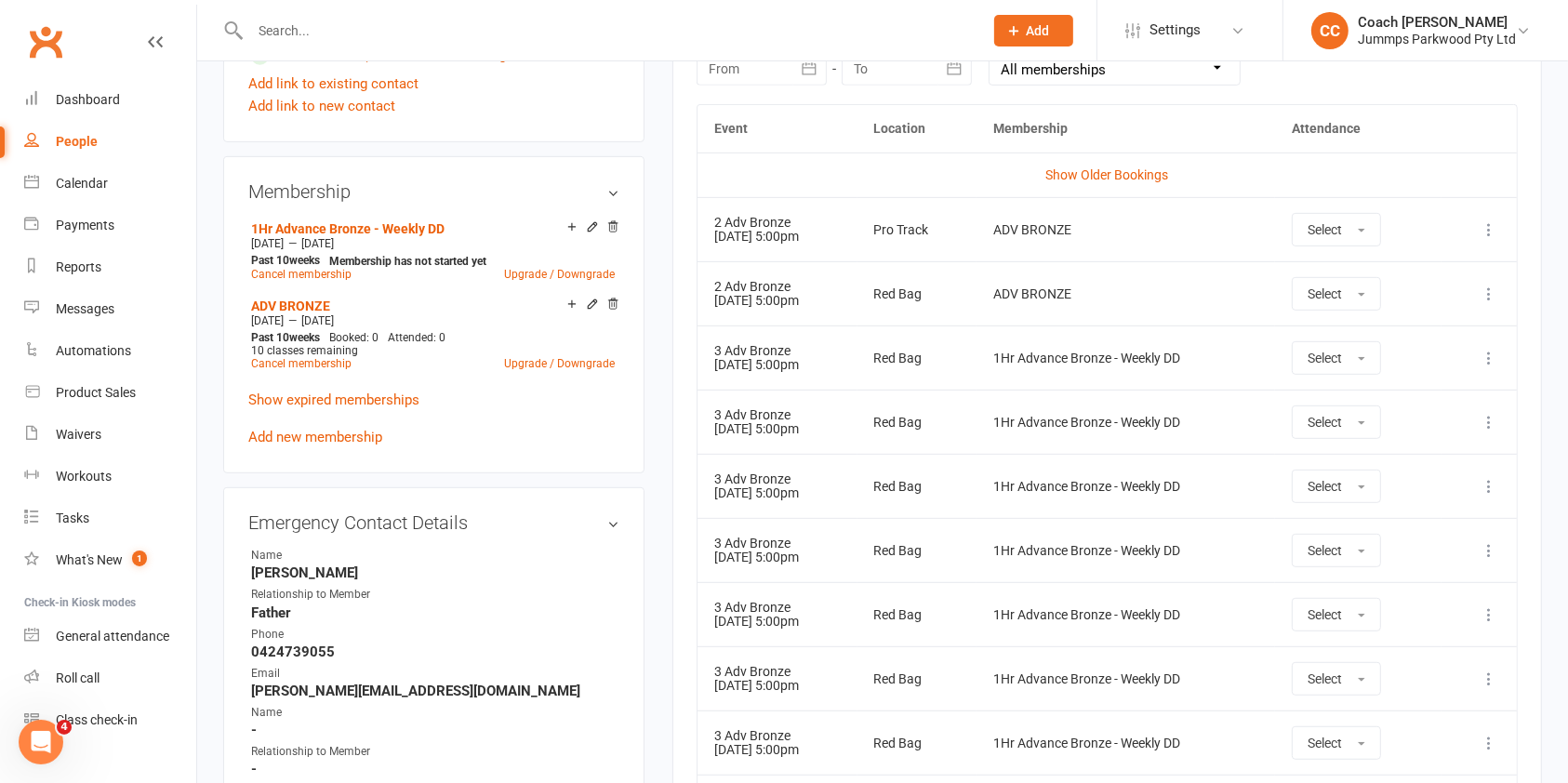
scroll to position [837, 0]
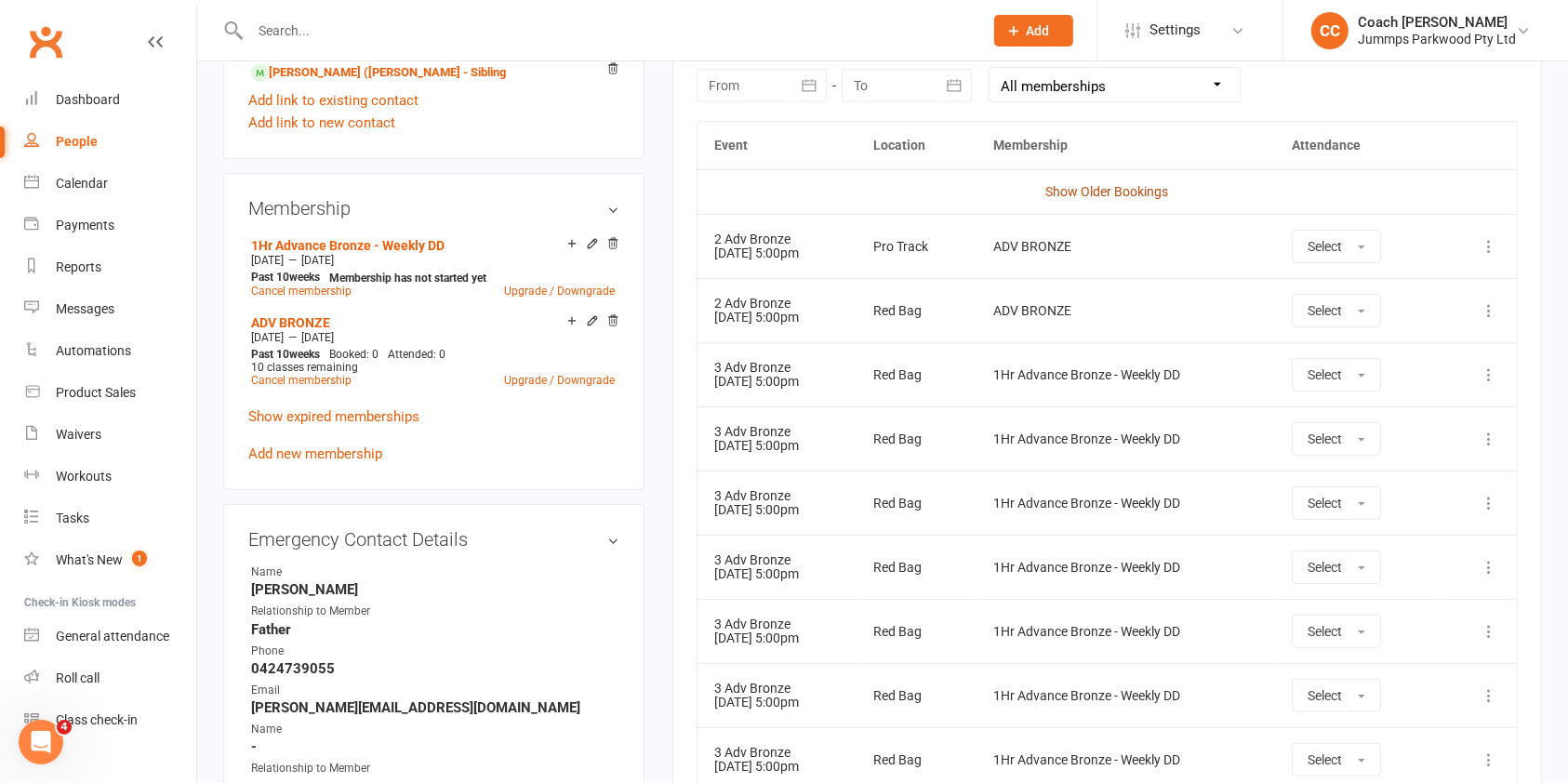
click at [1126, 196] on link "Show Older Bookings" at bounding box center [1106, 191] width 123 height 15
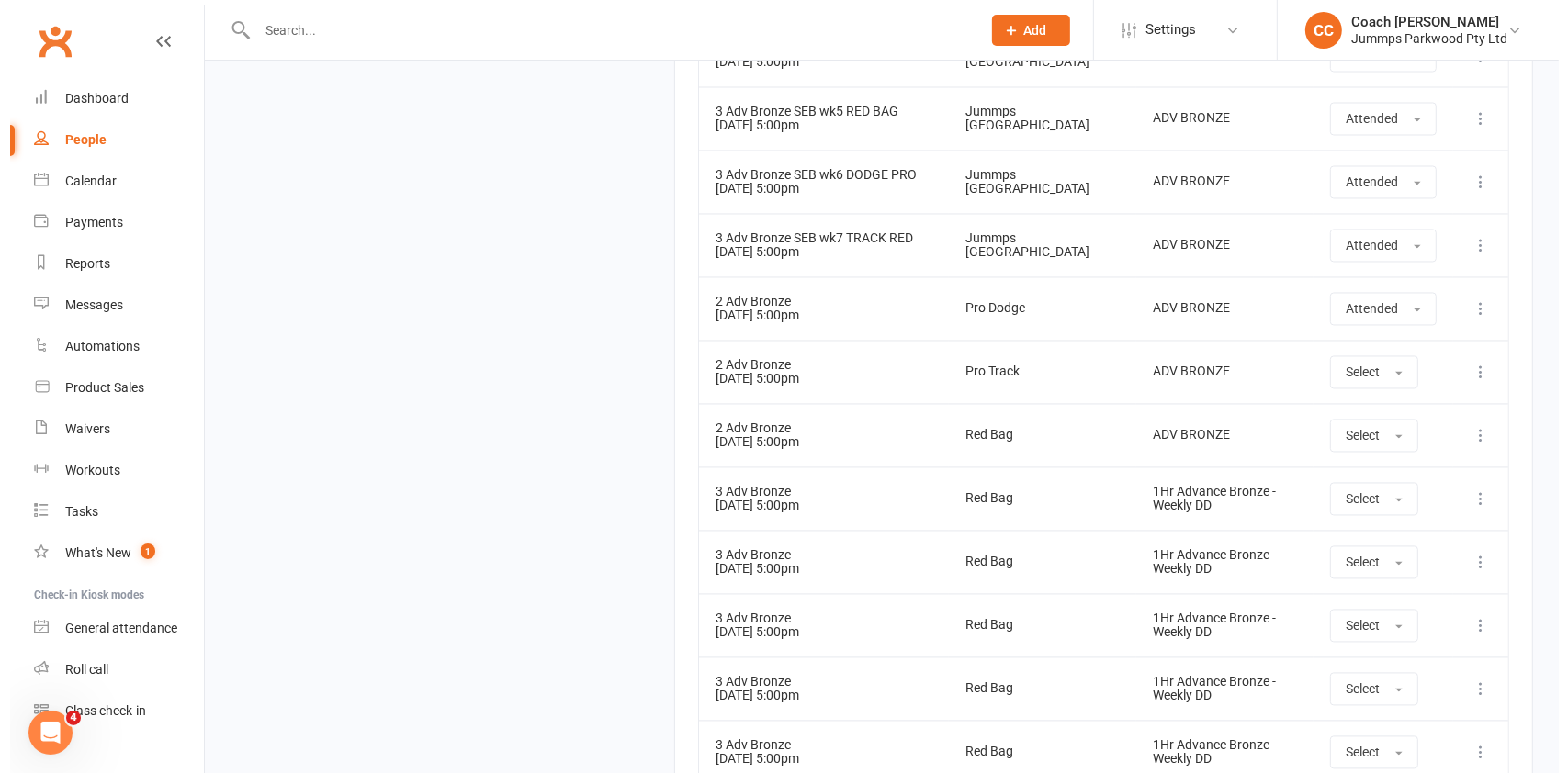
scroll to position [3524, 0]
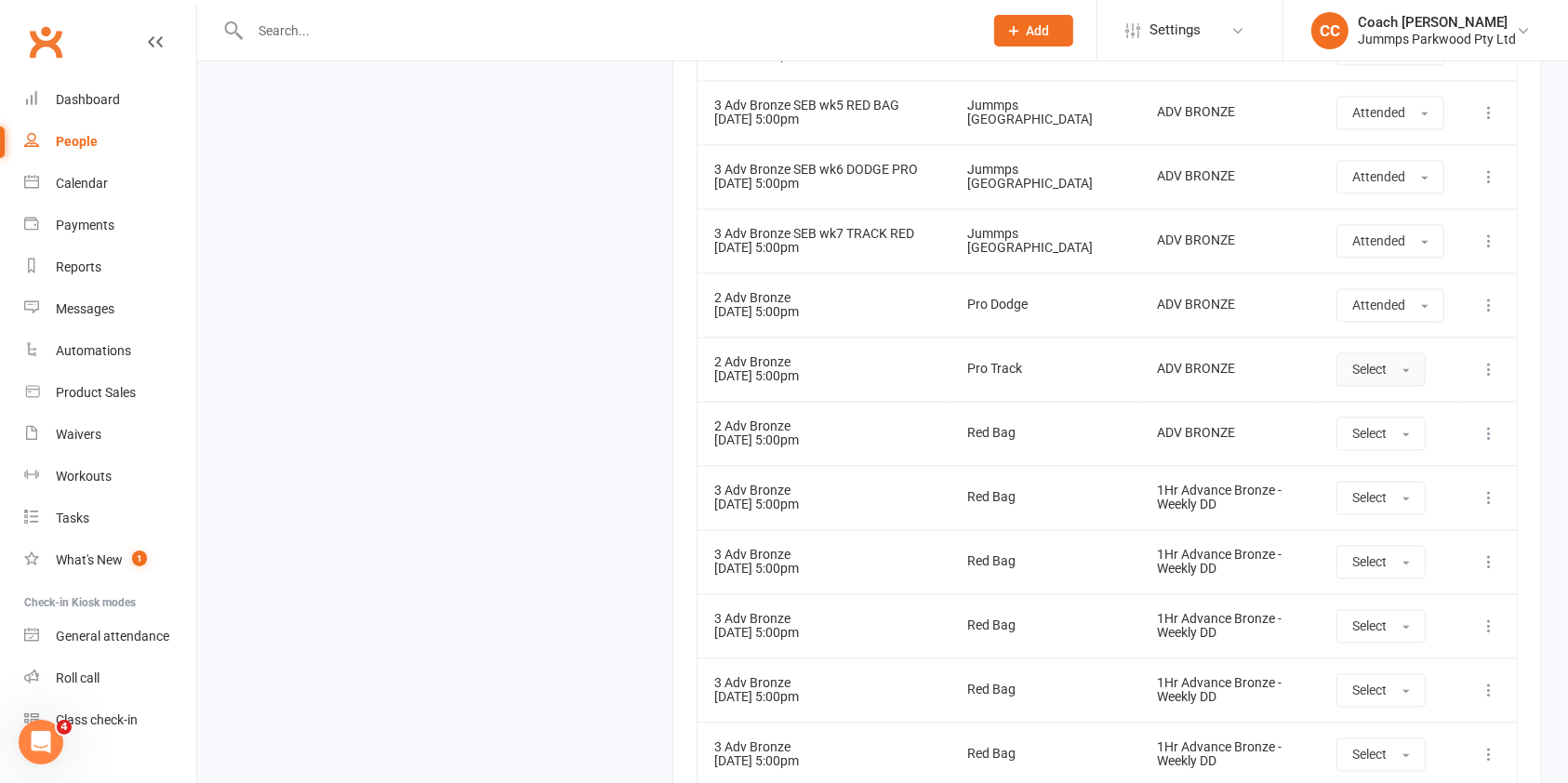
click at [1416, 357] on button "Select" at bounding box center [1380, 369] width 89 height 34
click at [1413, 363] on button "Select" at bounding box center [1380, 369] width 89 height 34
click at [1495, 372] on icon at bounding box center [1488, 369] width 18 height 18
click at [1405, 477] on link "Remove booking" at bounding box center [1406, 480] width 184 height 37
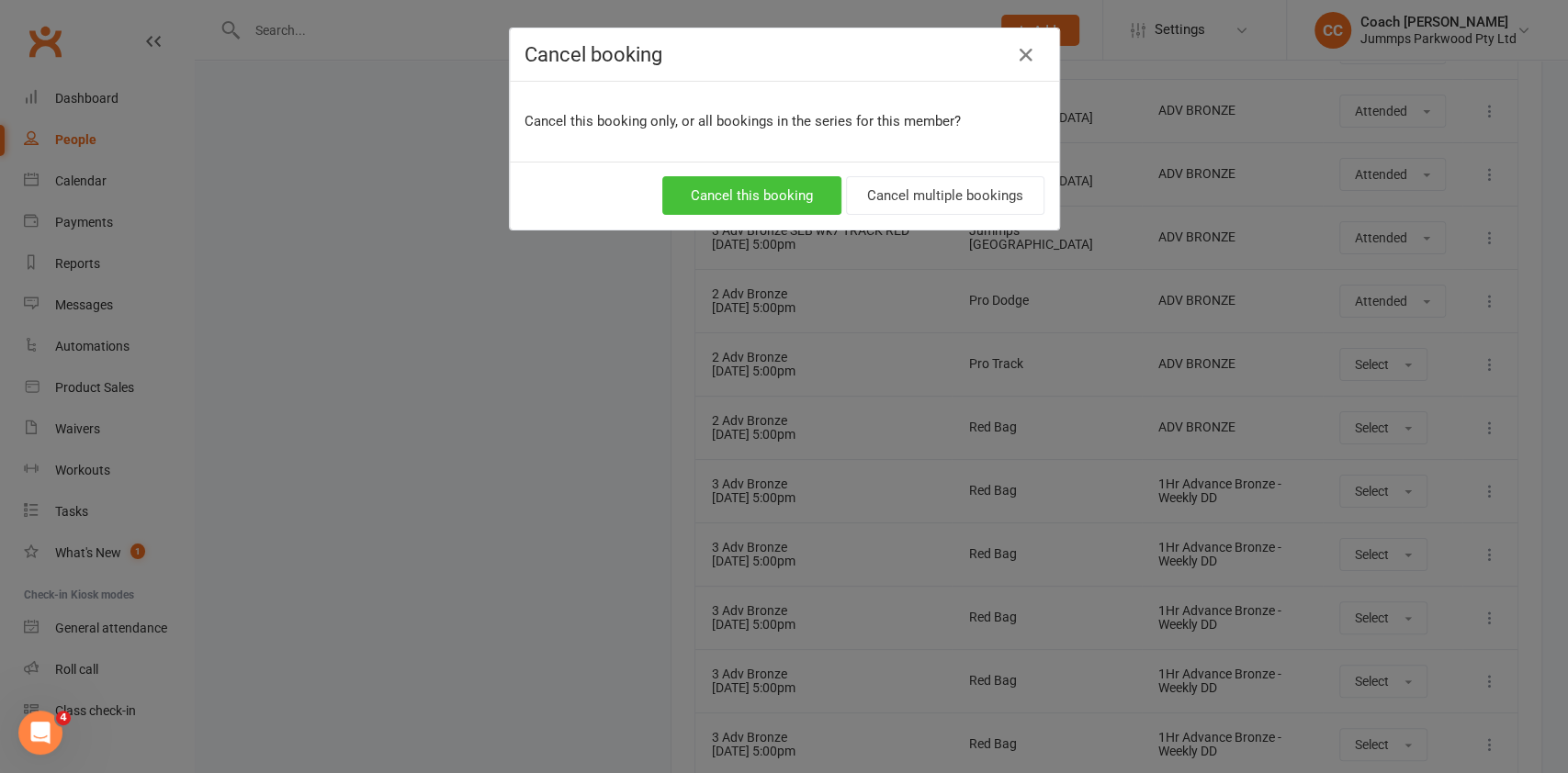
click at [775, 201] on button "Cancel this booking" at bounding box center [751, 196] width 179 height 38
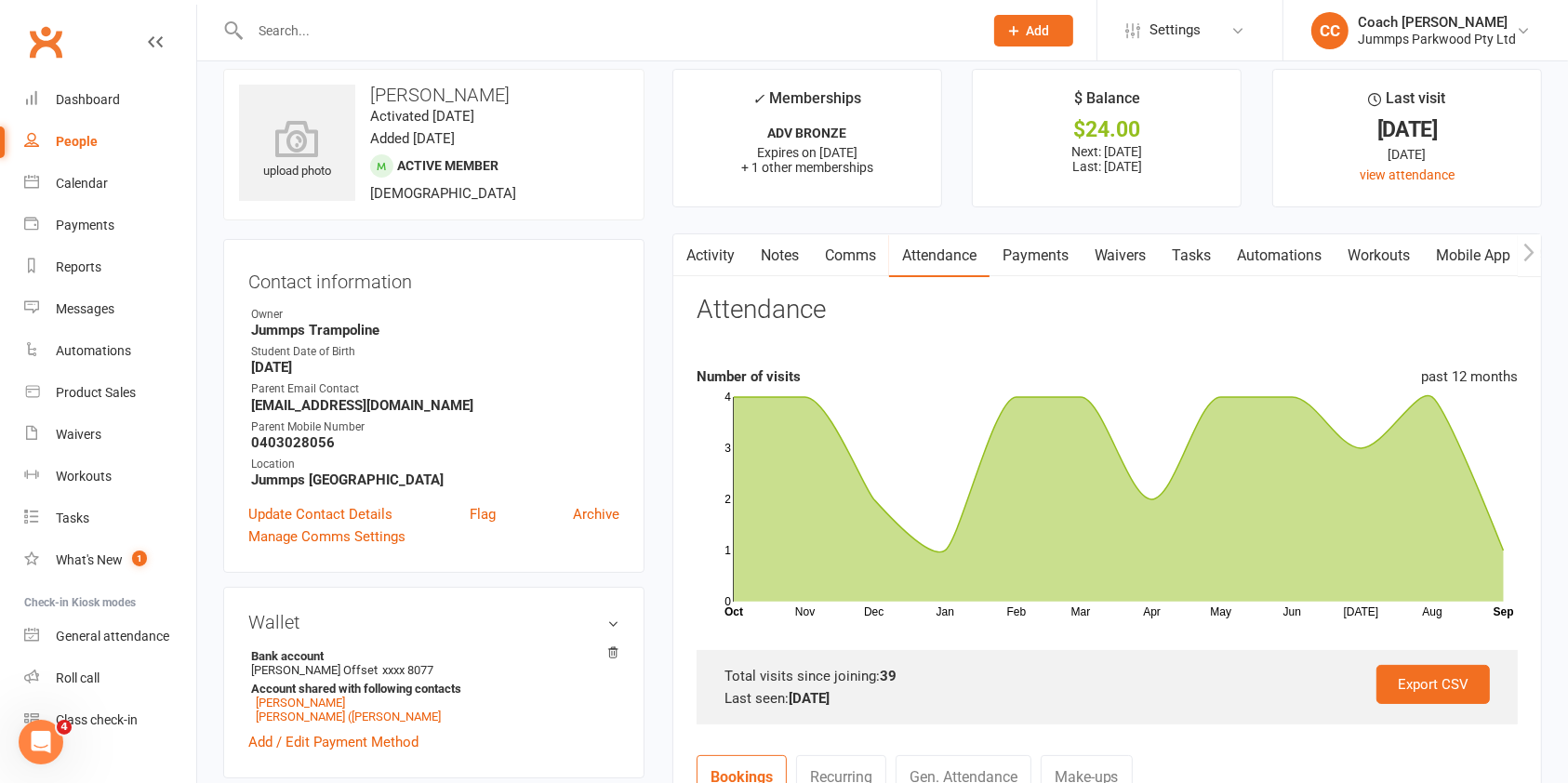
scroll to position [0, 0]
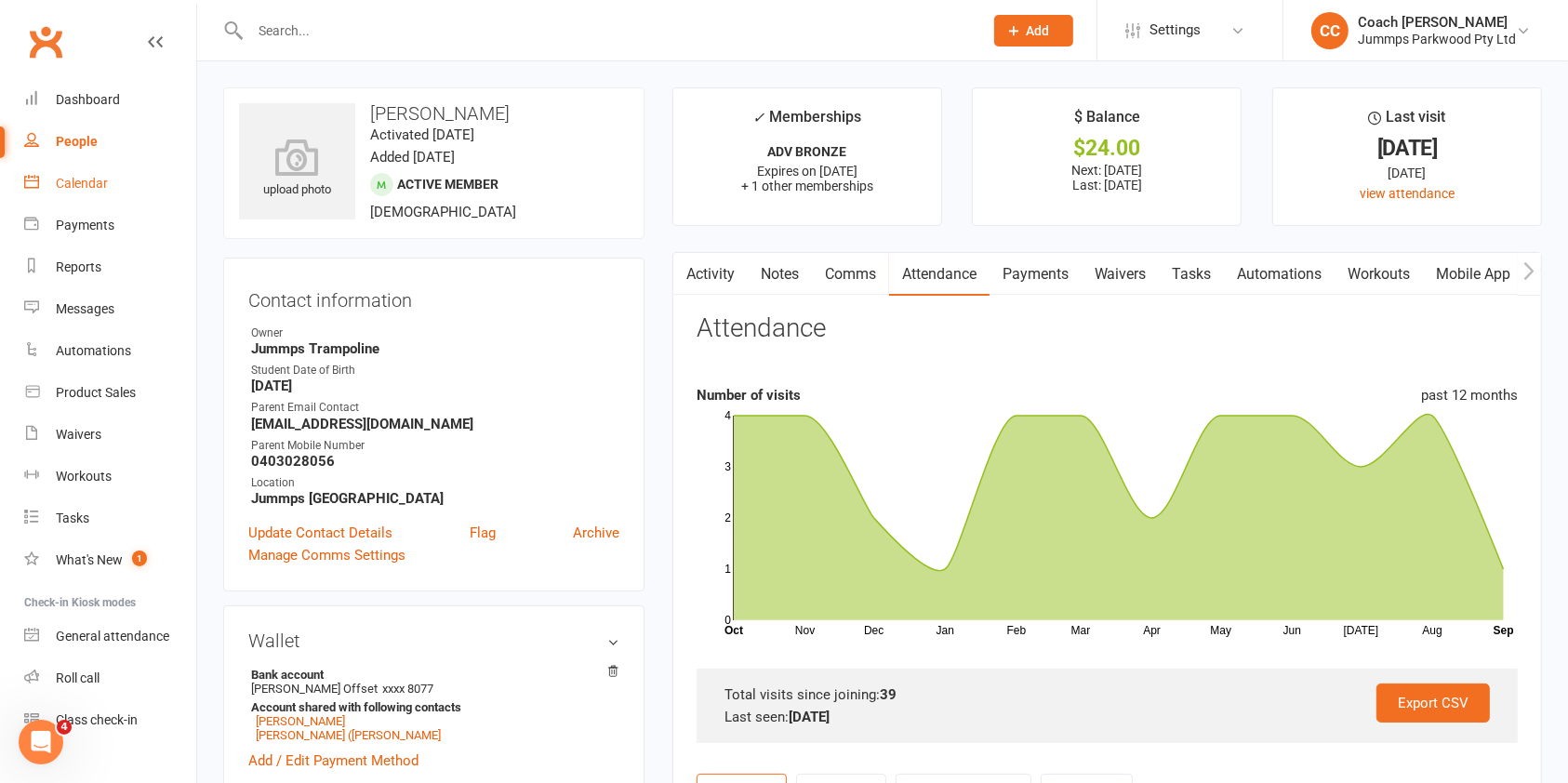
click at [84, 192] on link "Calendar" at bounding box center [110, 183] width 172 height 42
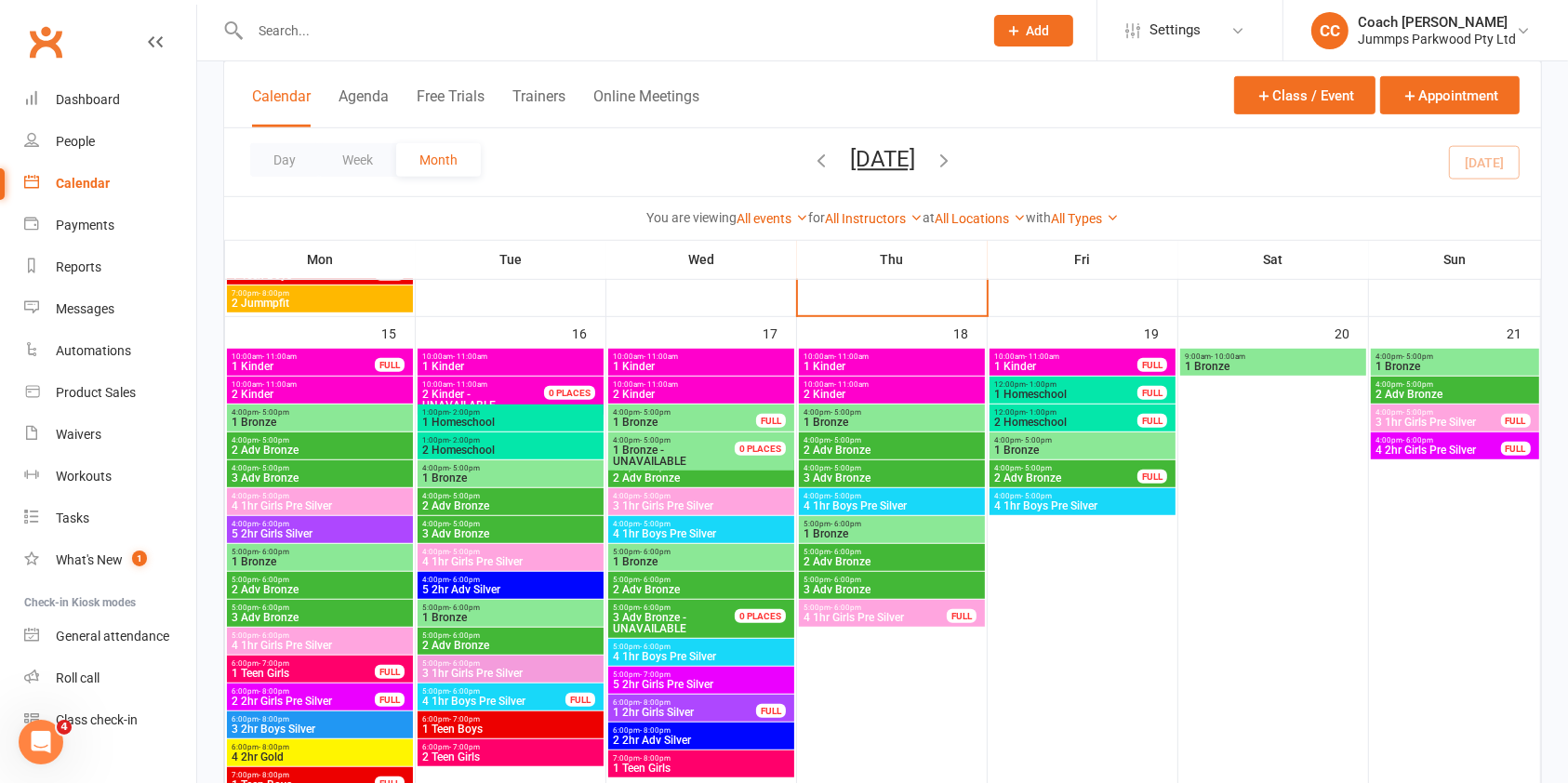
scroll to position [1096, 0]
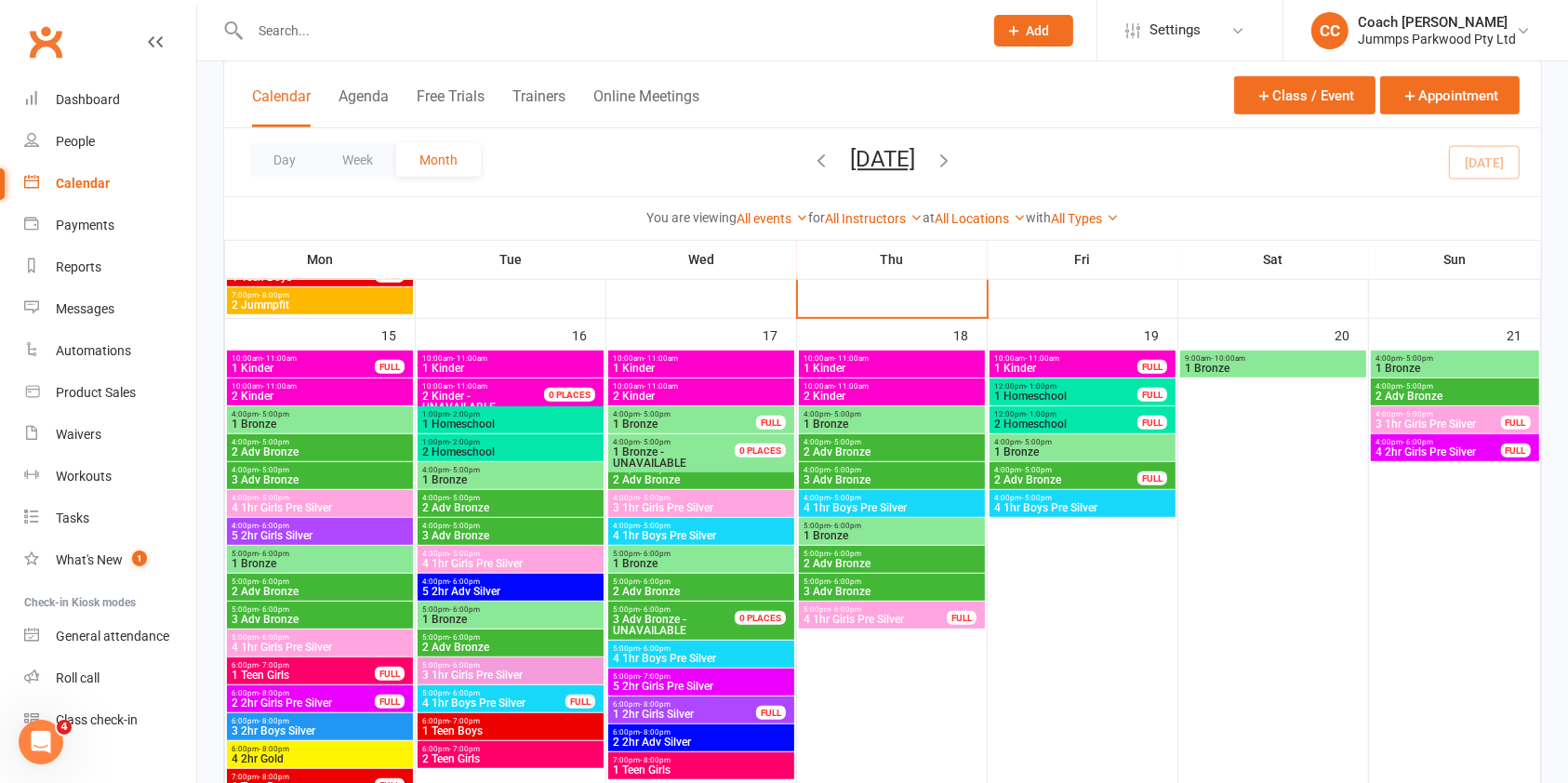
click at [348, 450] on span "2 Adv Bronze" at bounding box center [319, 452] width 179 height 12
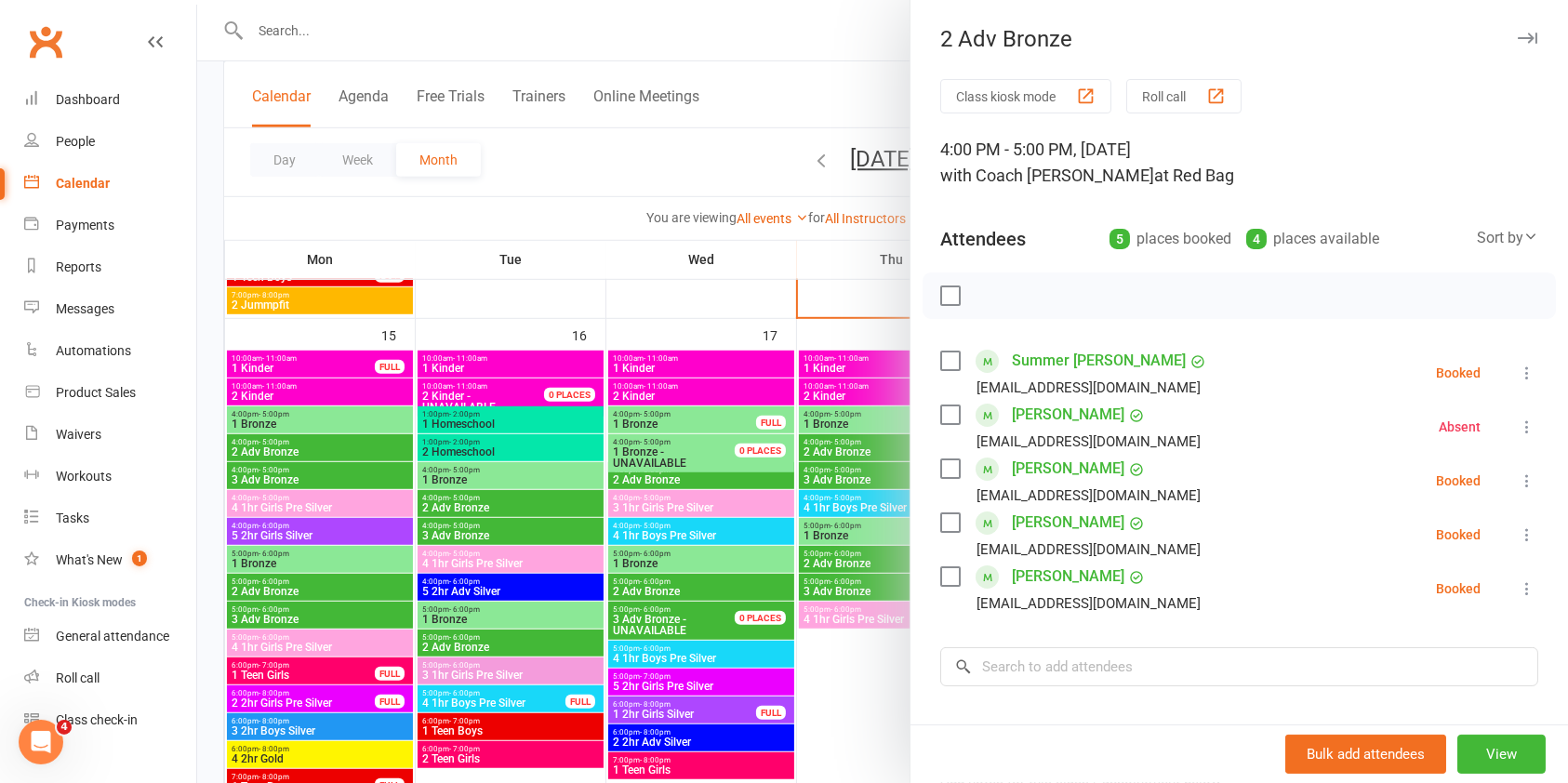
click at [1518, 43] on icon "button" at bounding box center [1527, 39] width 19 height 12
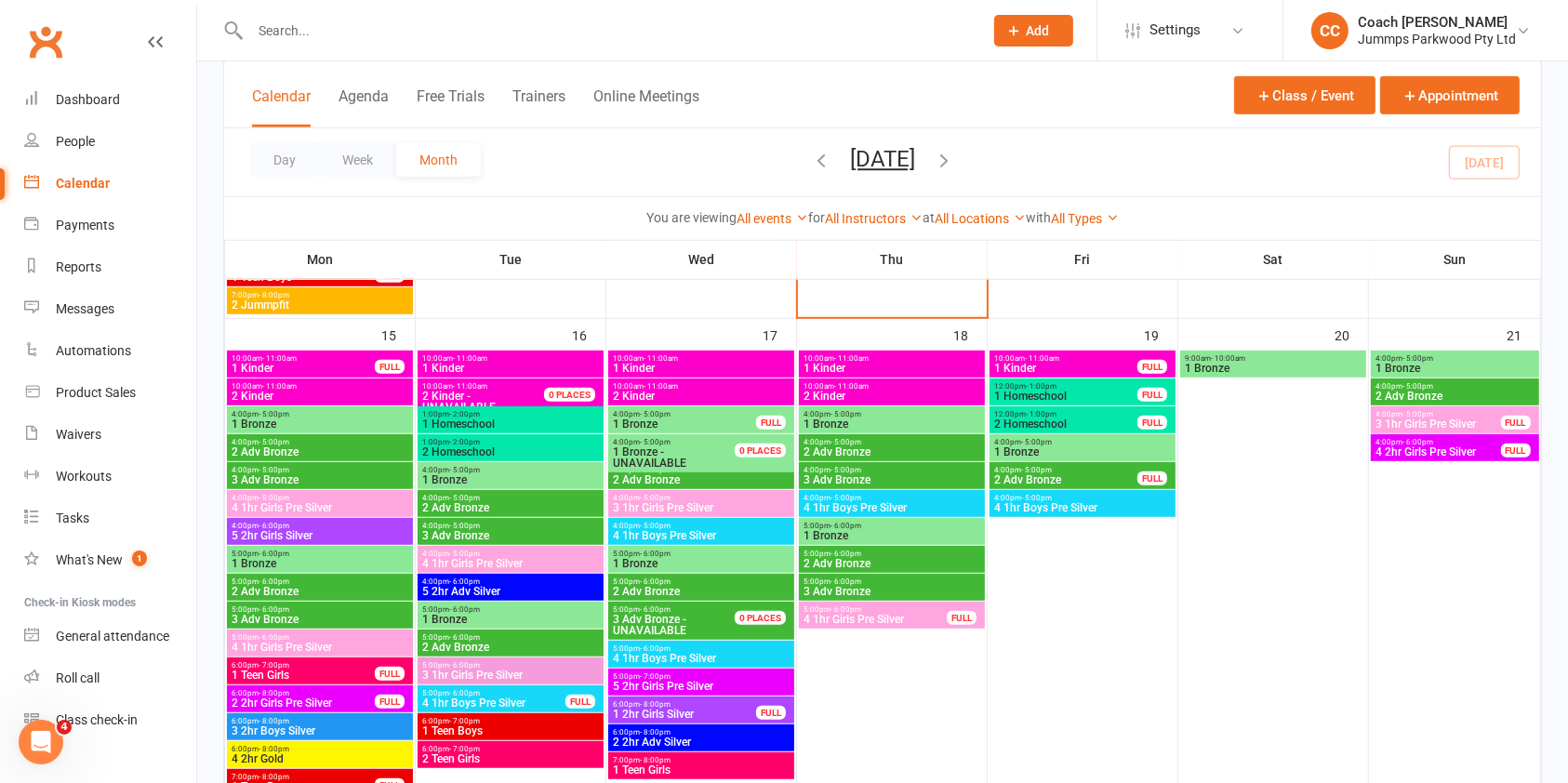
click at [350, 587] on span "2 Adv Bronze" at bounding box center [319, 592] width 179 height 12
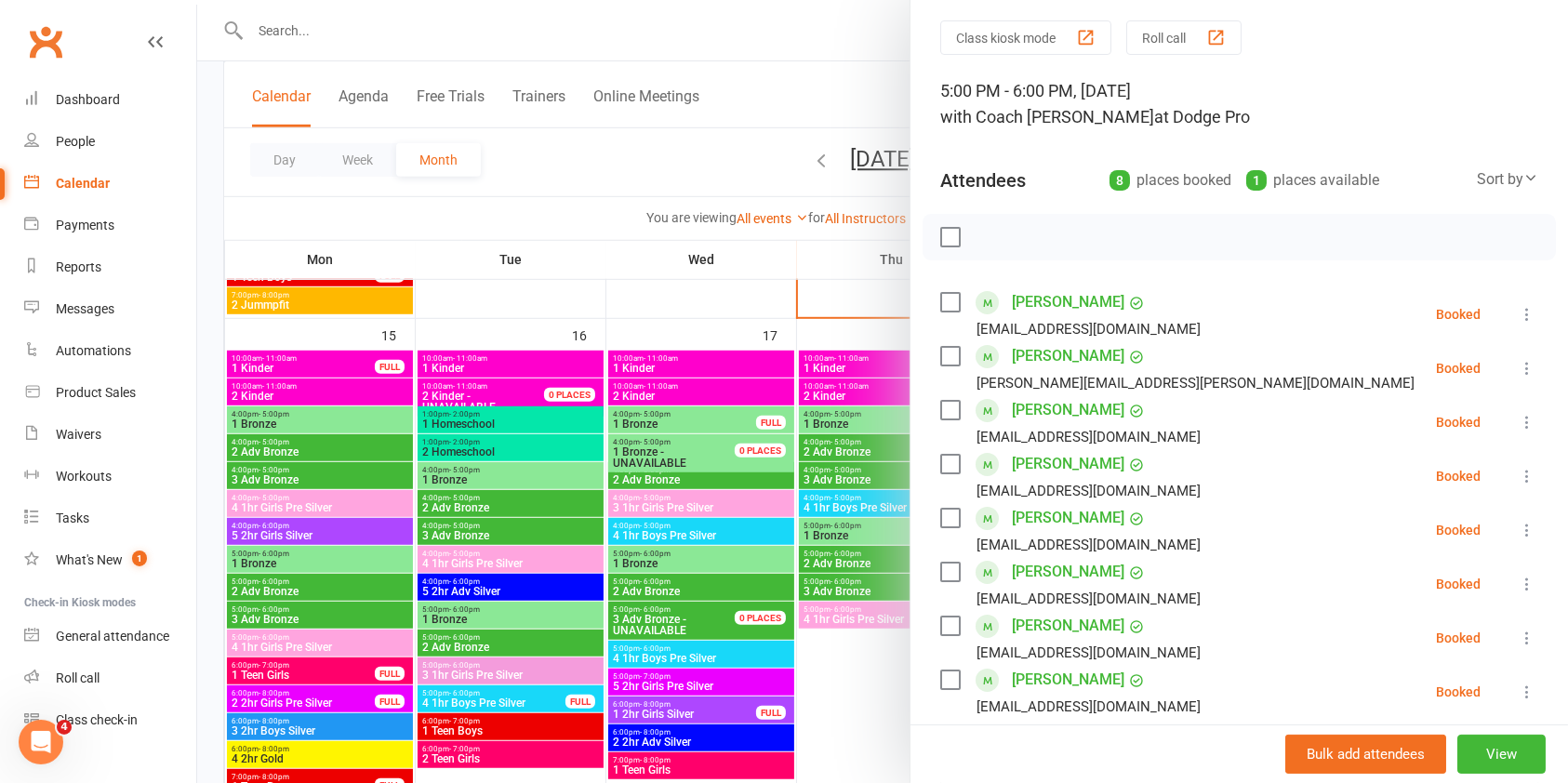
scroll to position [110, 0]
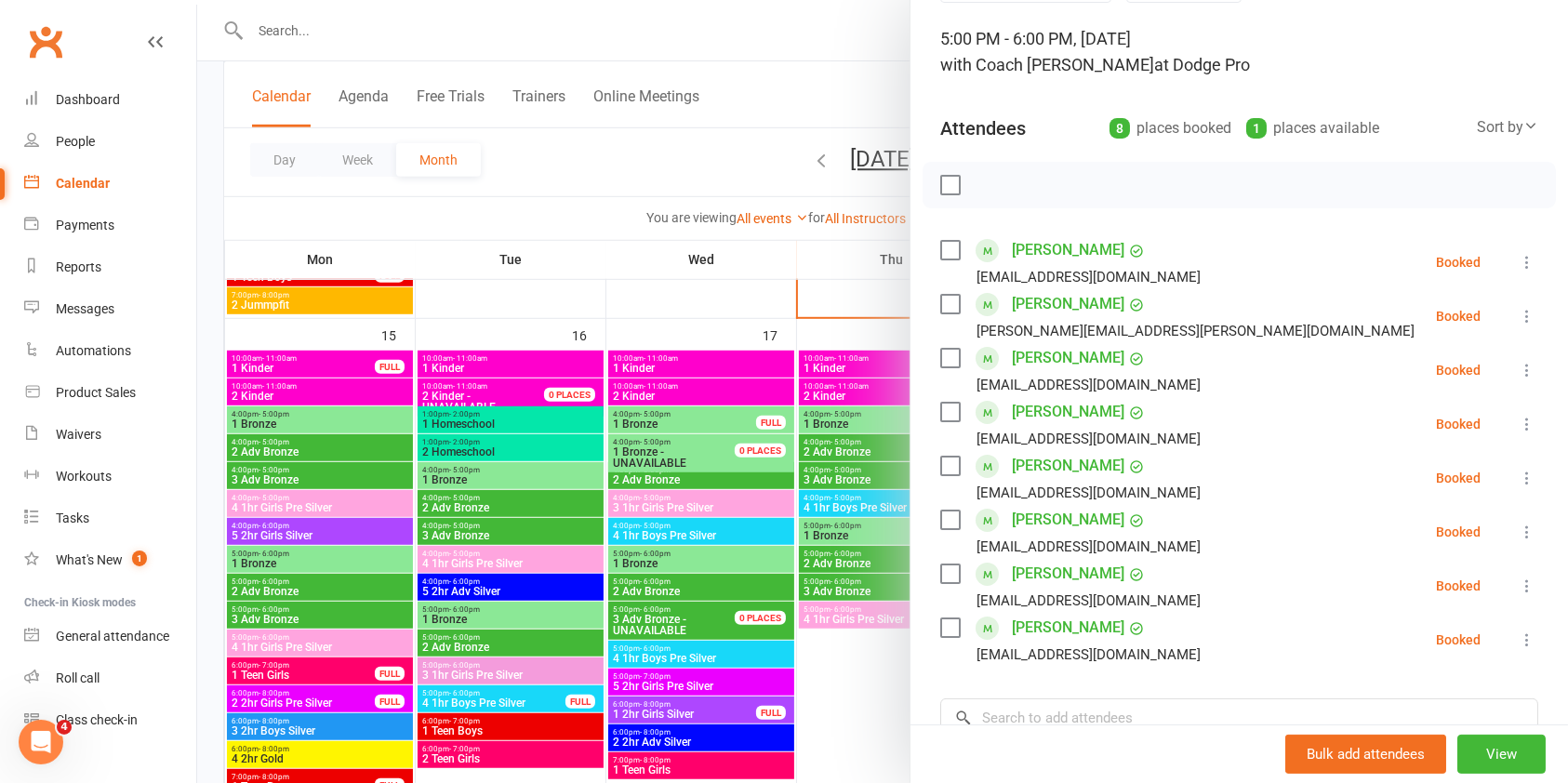
click at [369, 612] on div at bounding box center [882, 391] width 1371 height 783
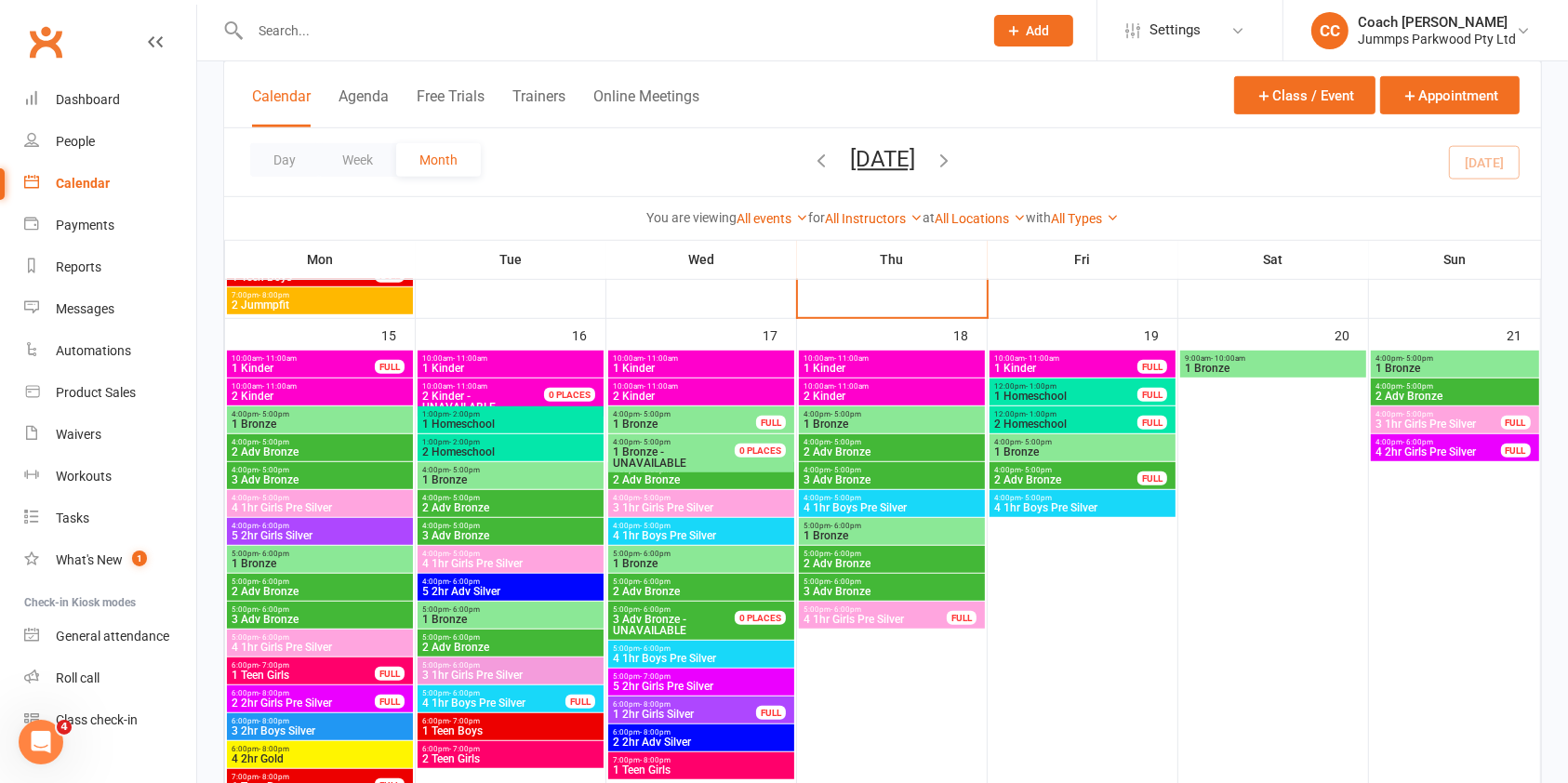
scroll to position [1078, 0]
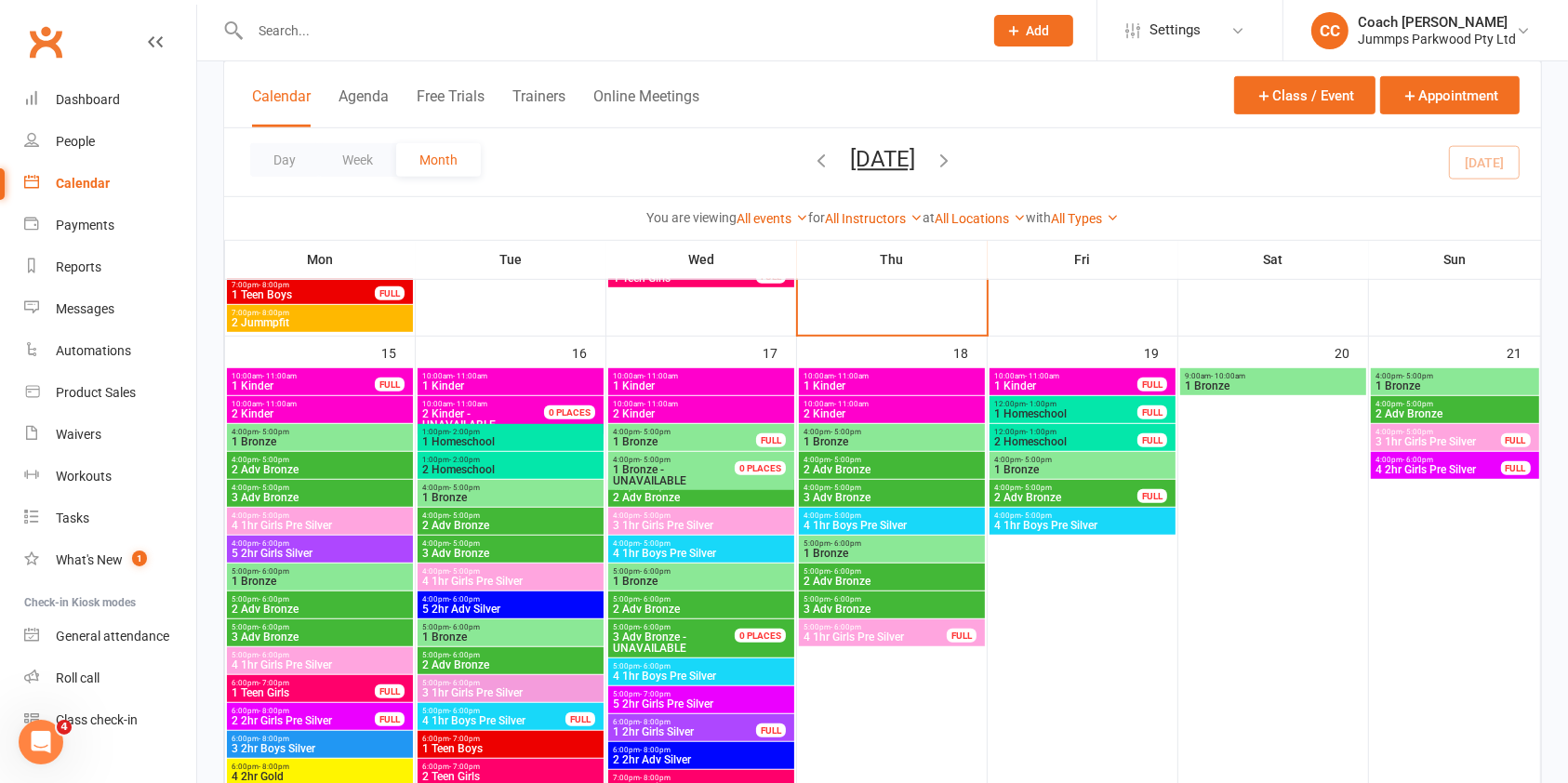
click at [513, 517] on span "4:00pm - 5:00pm" at bounding box center [510, 516] width 179 height 9
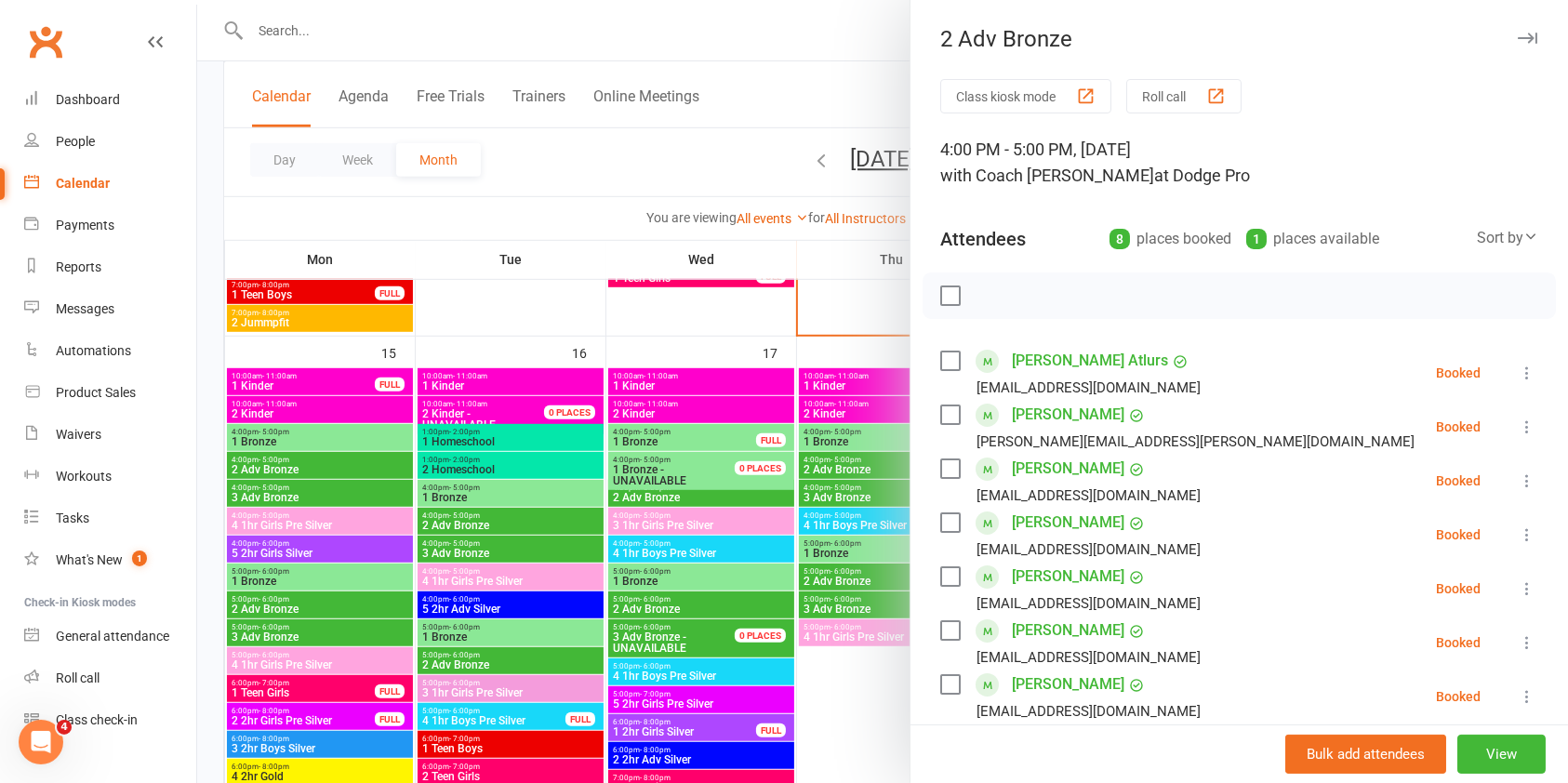
click at [506, 653] on div at bounding box center [882, 391] width 1371 height 783
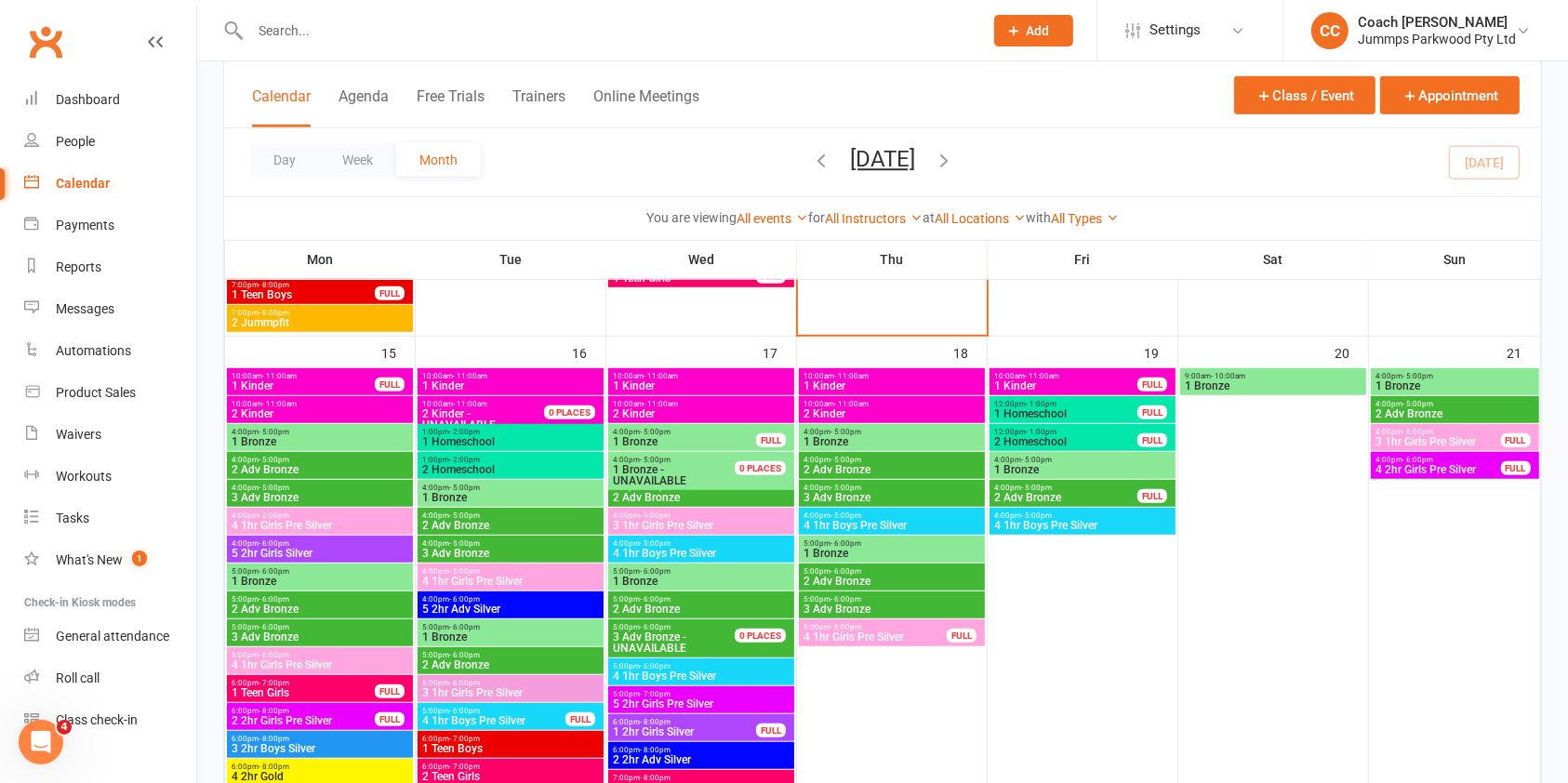
click at [524, 658] on span "5:00pm - 6:00pm" at bounding box center [510, 655] width 179 height 9
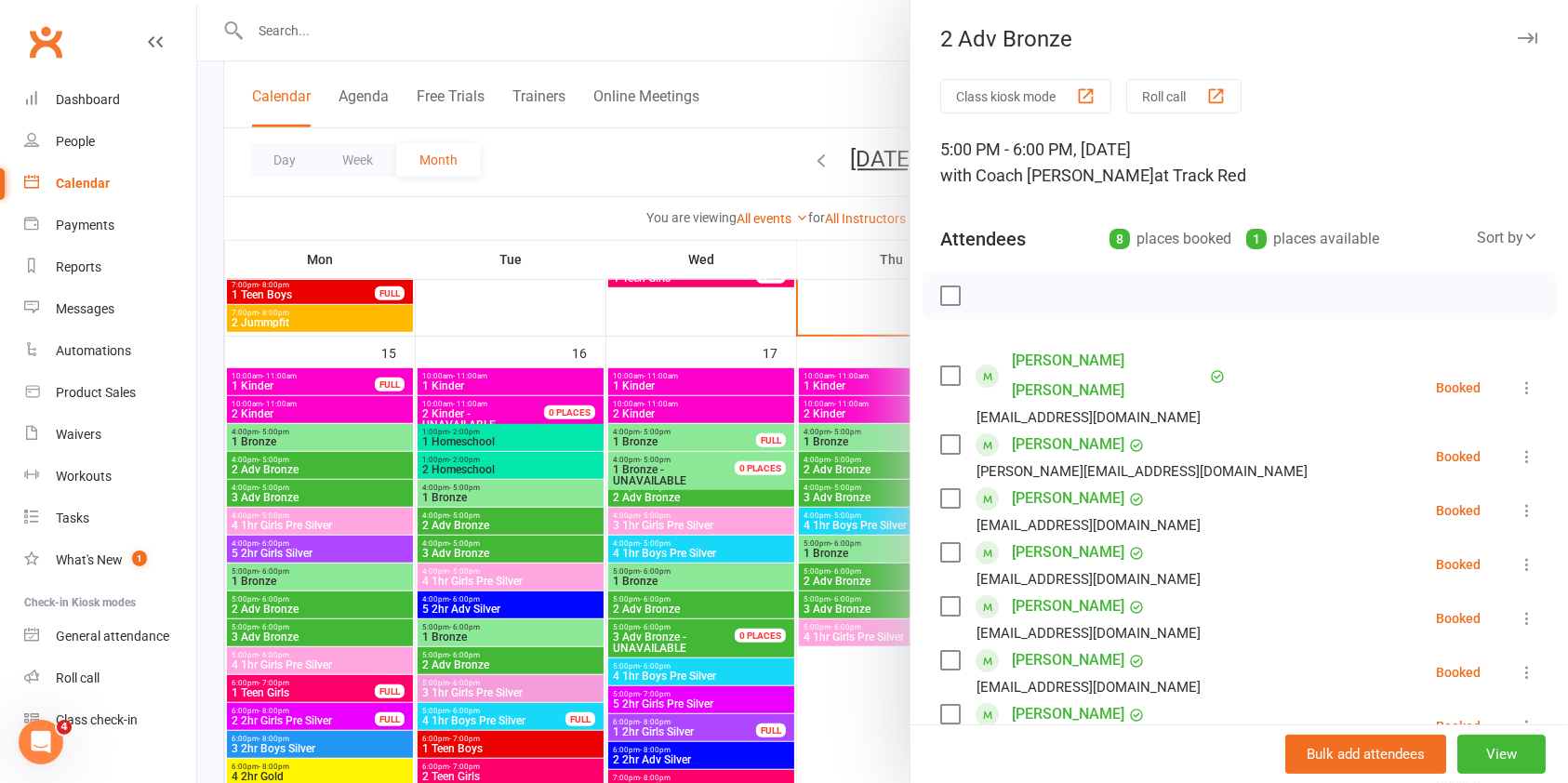
click at [1516, 46] on button "button" at bounding box center [1526, 38] width 22 height 22
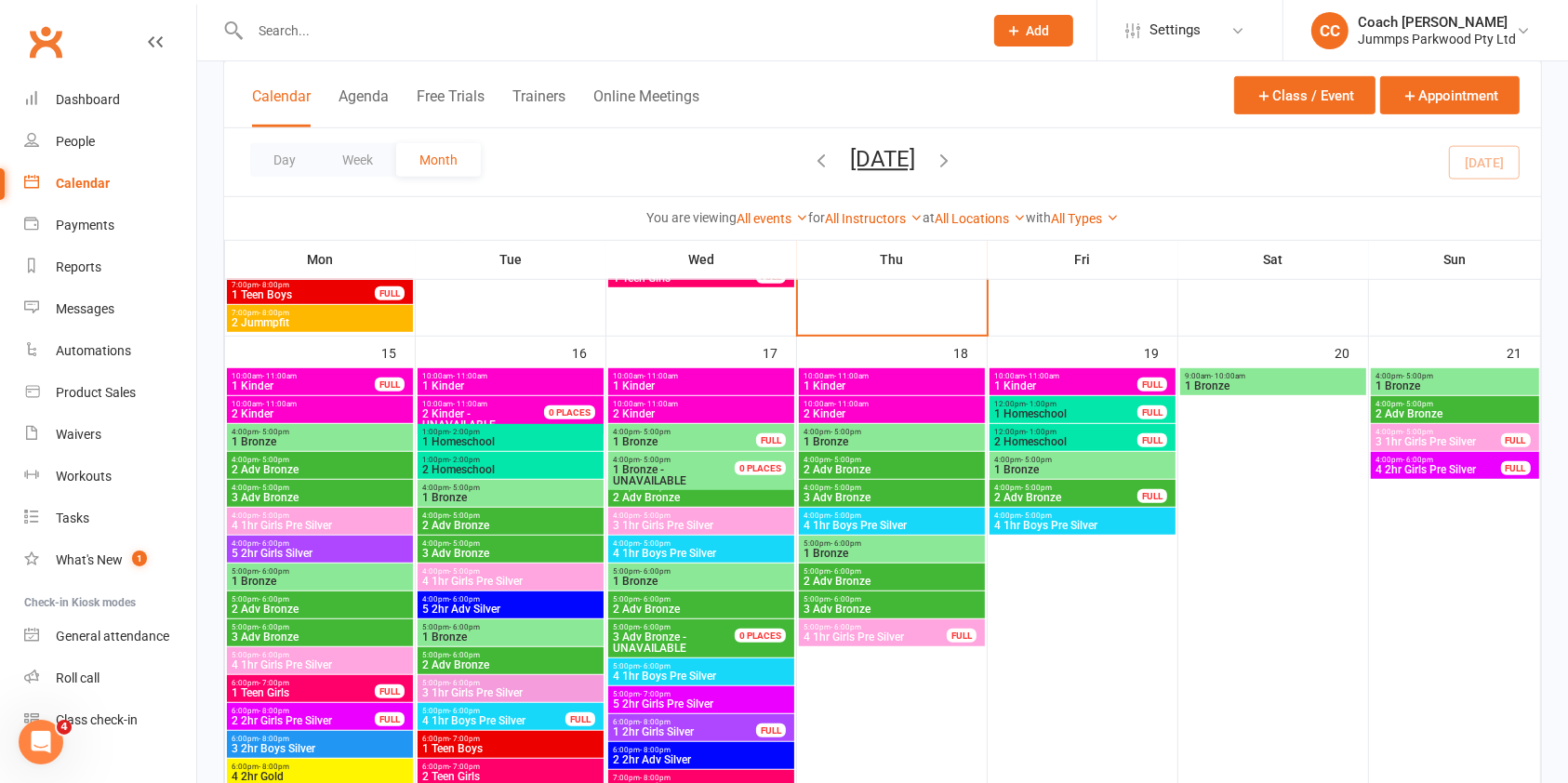
click at [571, 522] on span "2 Adv Bronze" at bounding box center [510, 526] width 179 height 12
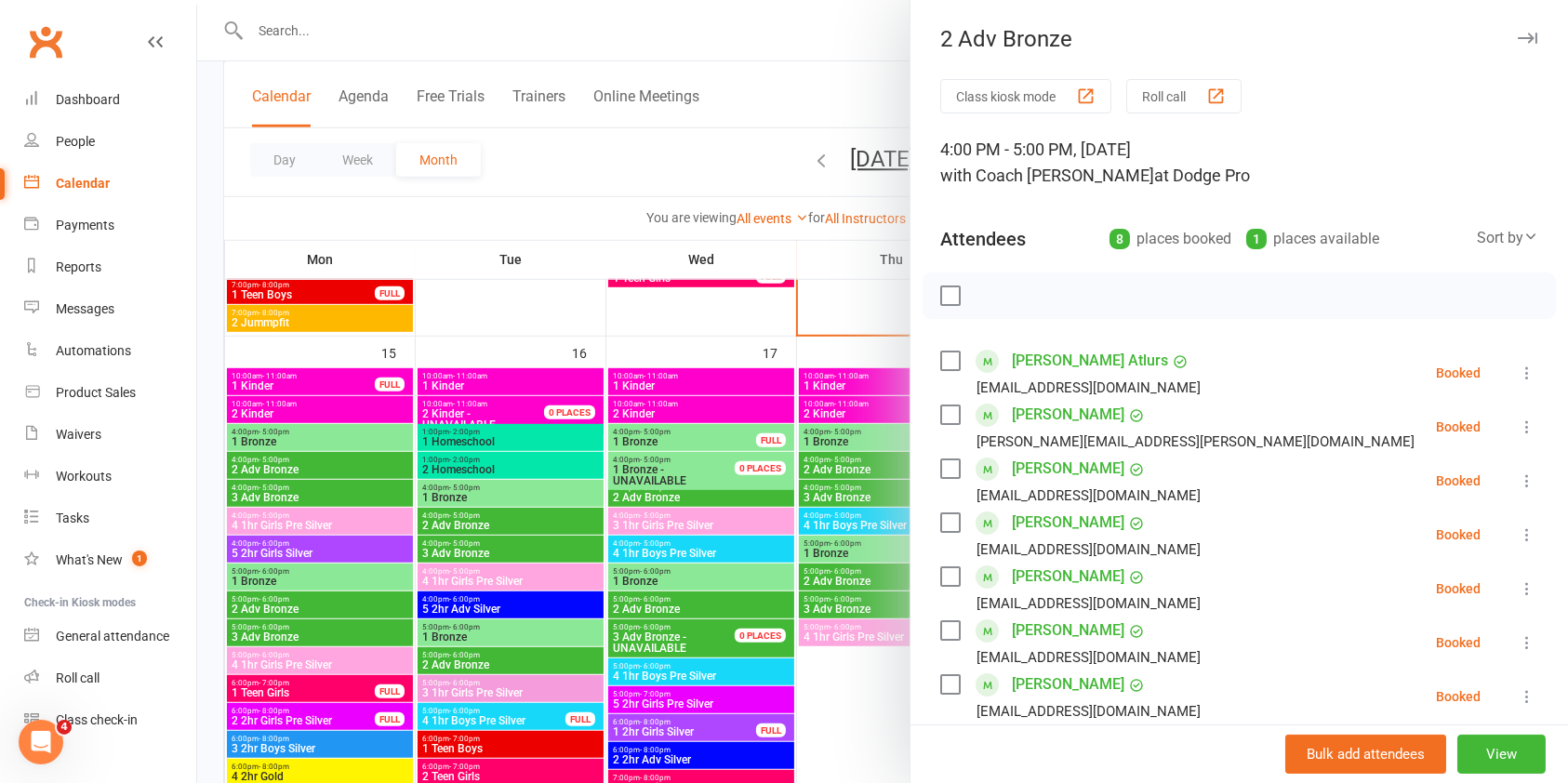
click at [547, 547] on div at bounding box center [882, 391] width 1371 height 783
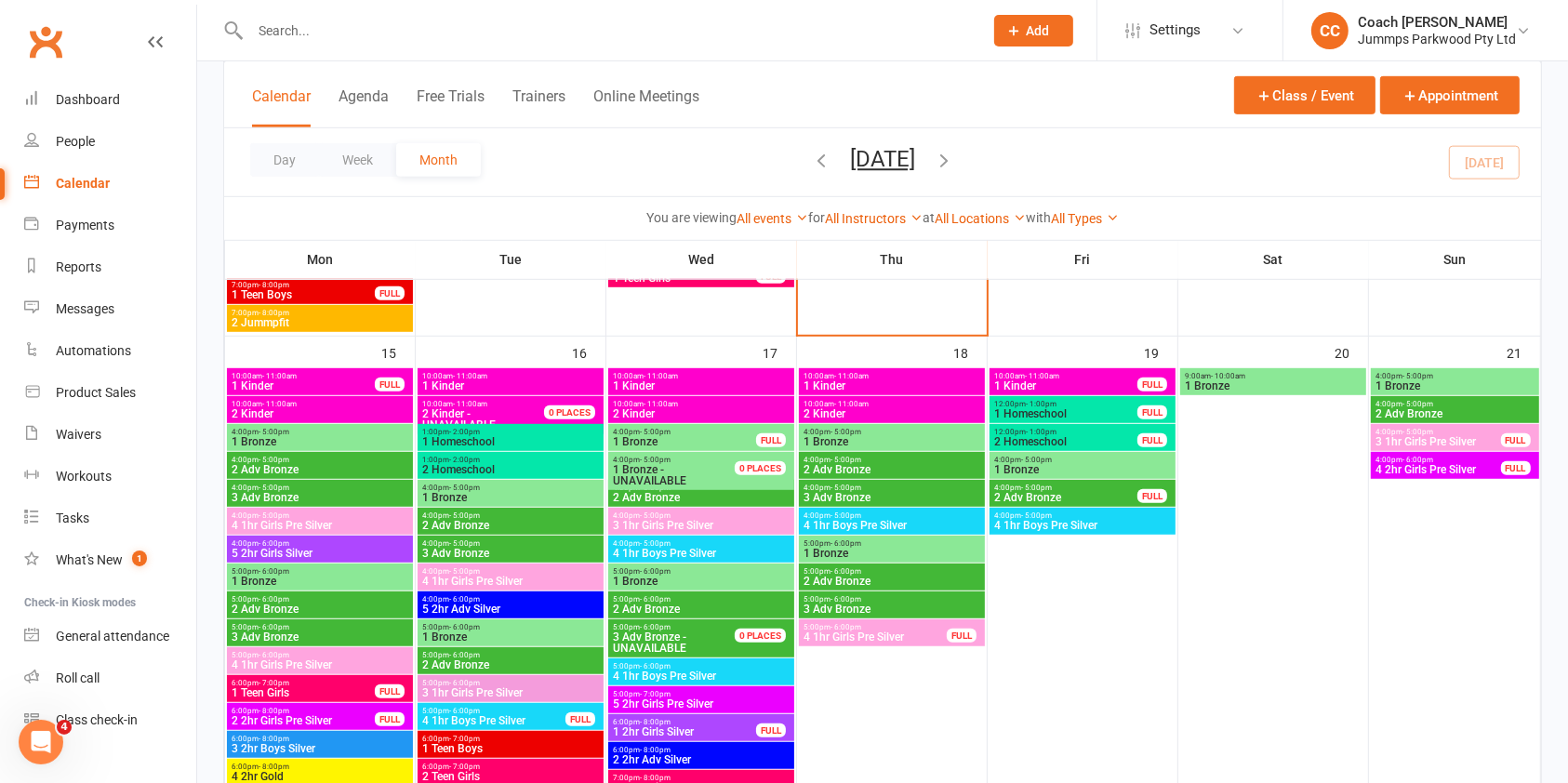
click at [528, 548] on span "3 Adv Bronze" at bounding box center [510, 554] width 179 height 12
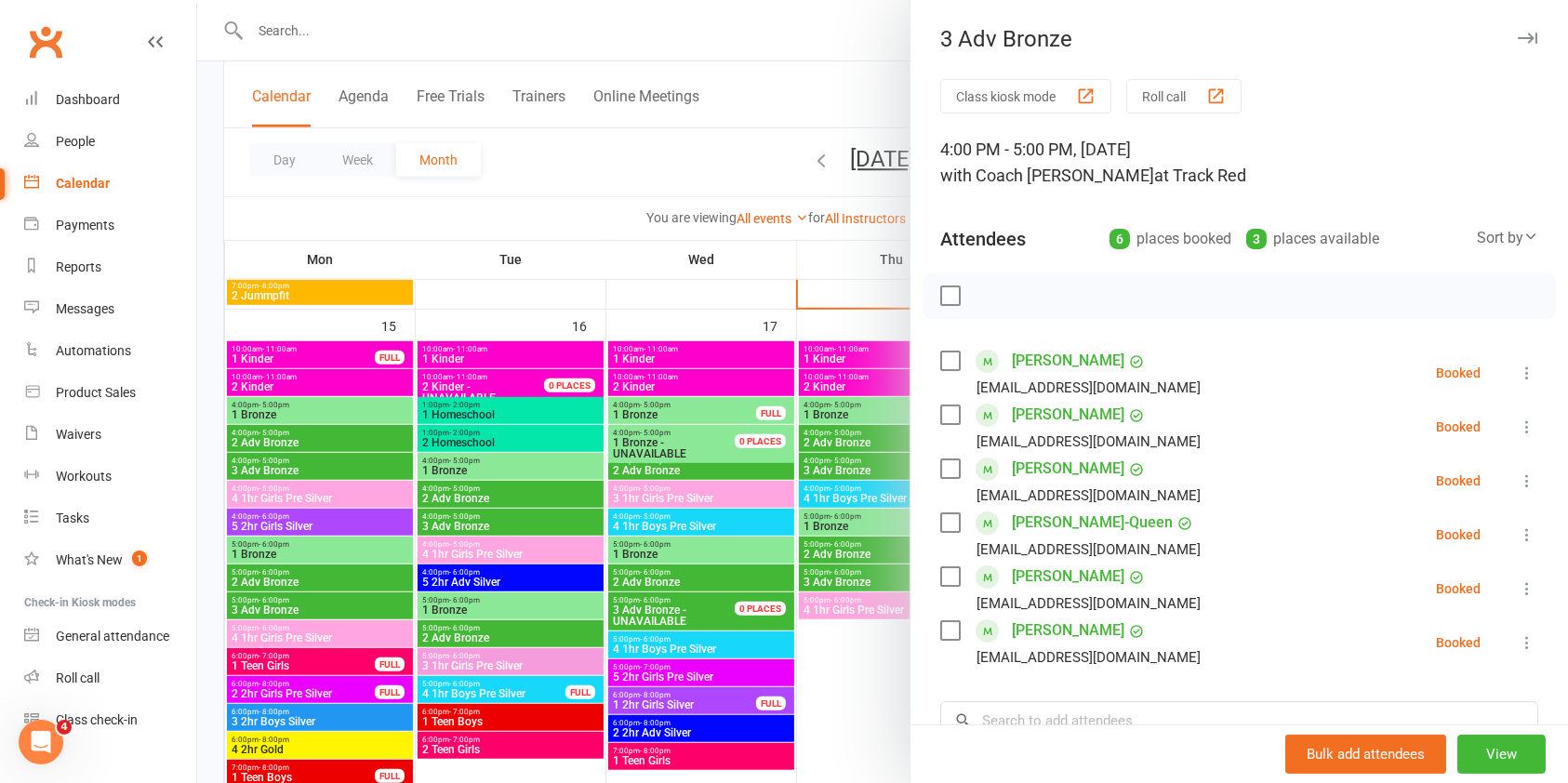
scroll to position [1108, 0]
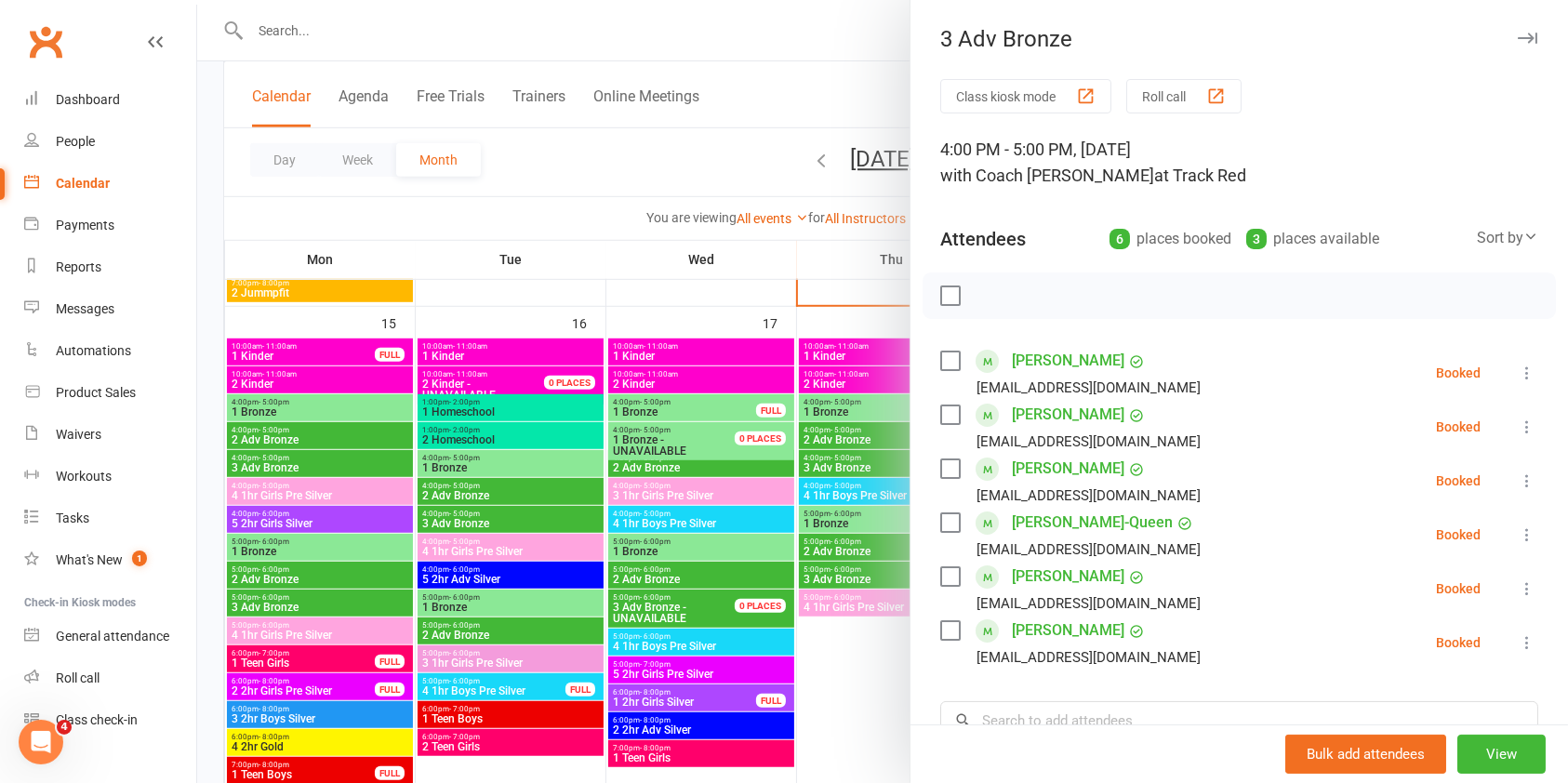
click at [528, 629] on div at bounding box center [882, 391] width 1371 height 783
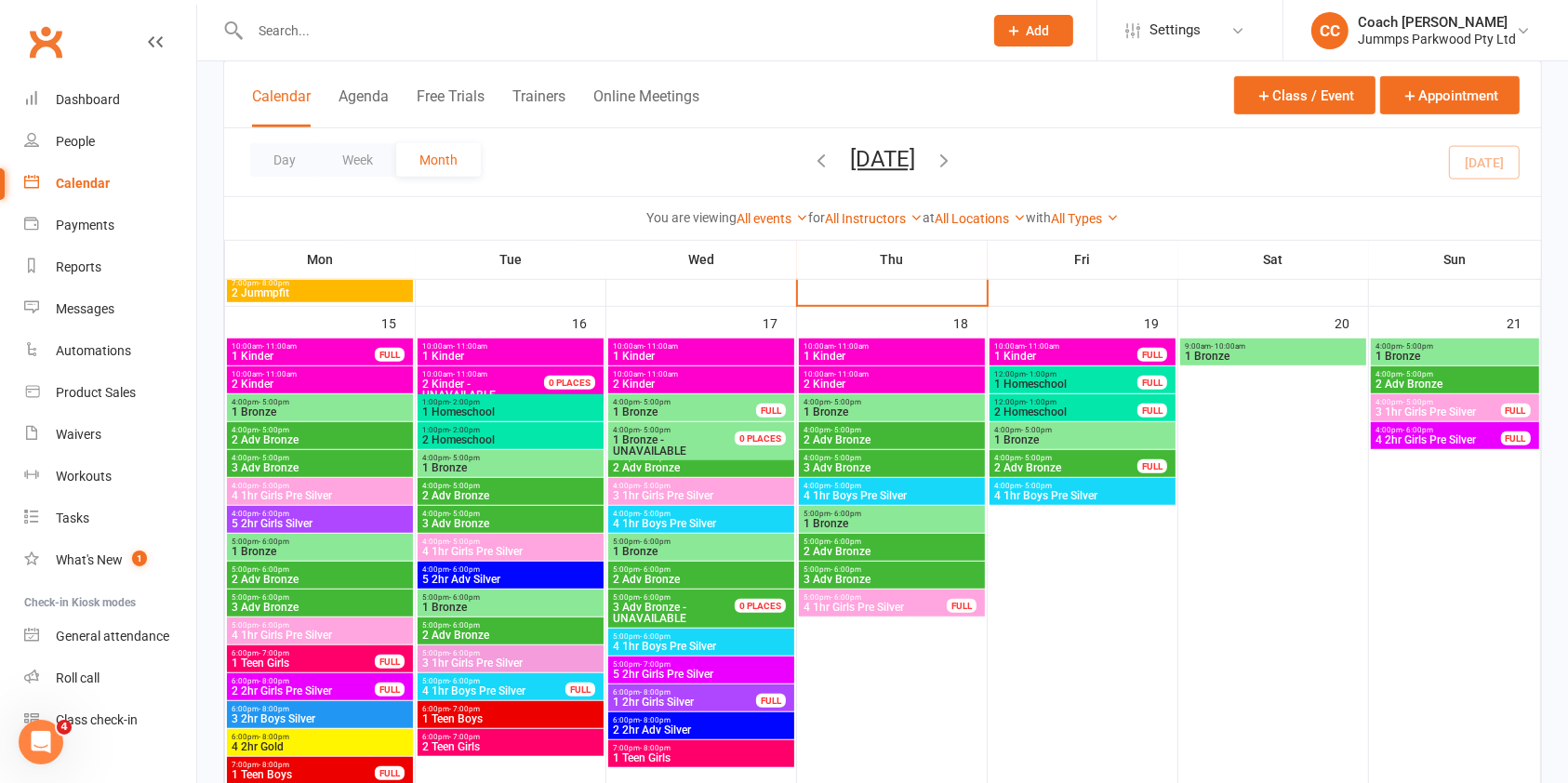
click at [518, 630] on span "2 Adv Bronze" at bounding box center [510, 636] width 179 height 12
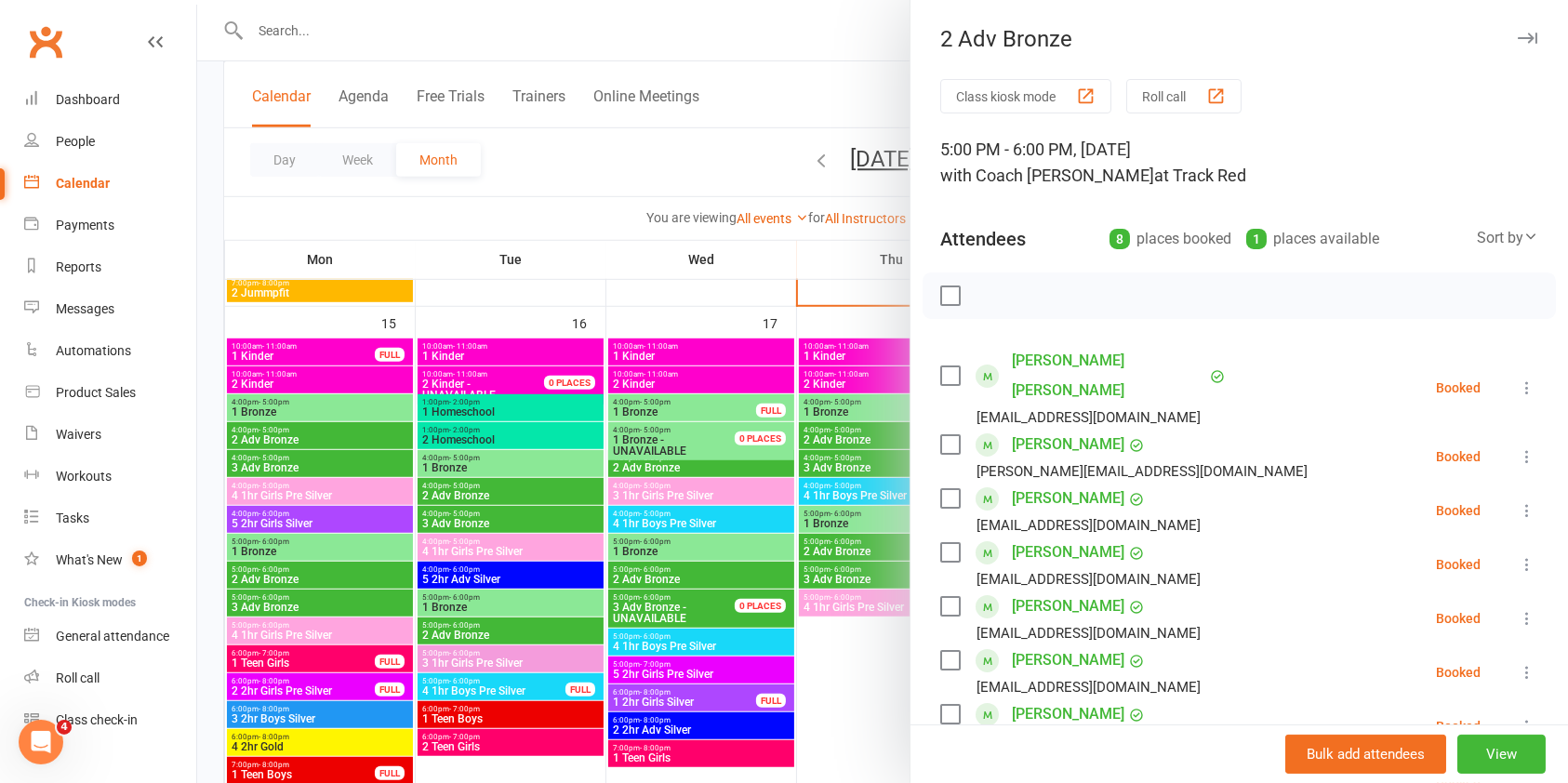
click at [541, 515] on div at bounding box center [882, 391] width 1371 height 783
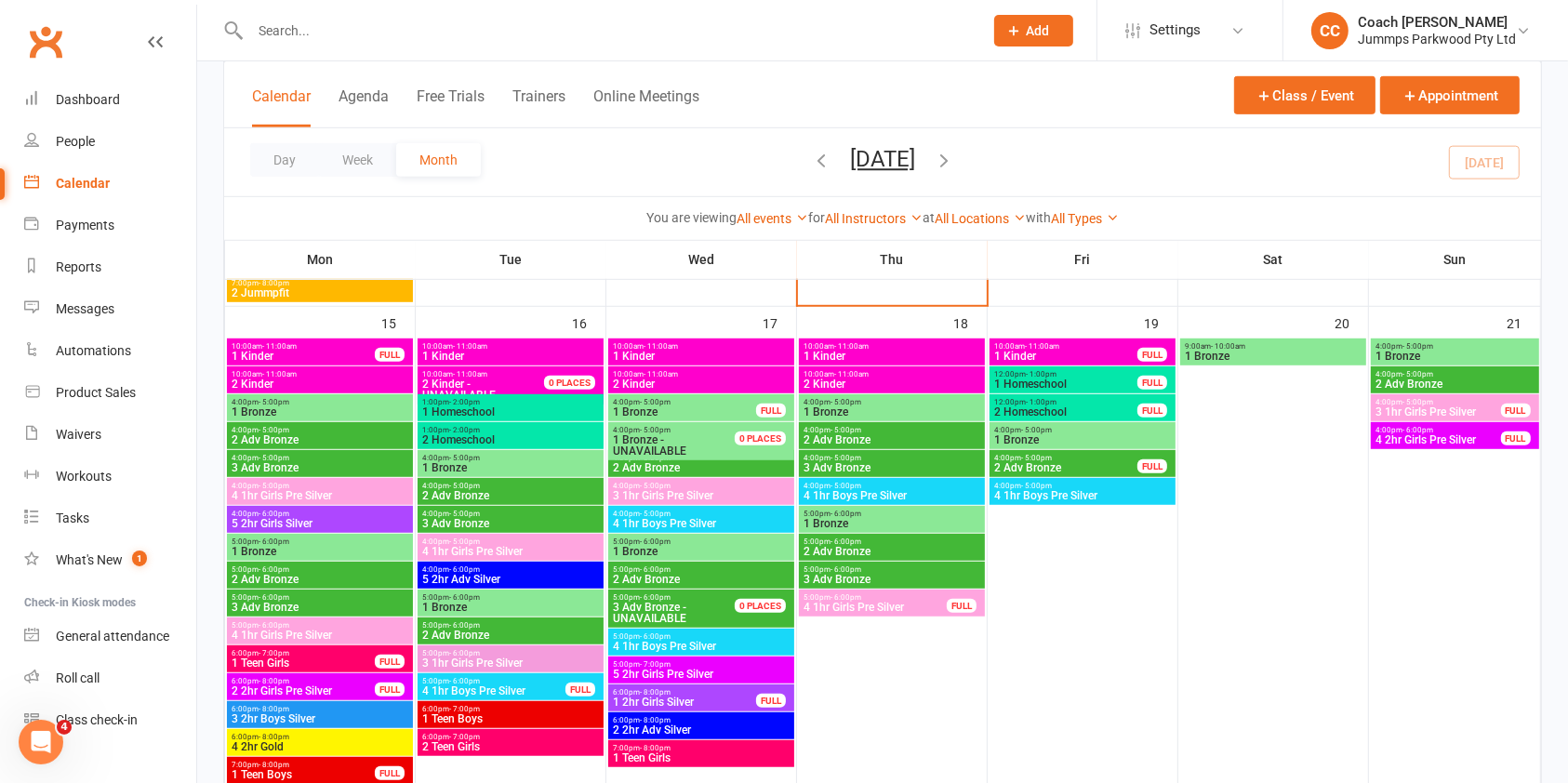
click at [506, 525] on span "3 Adv Bronze" at bounding box center [510, 524] width 179 height 12
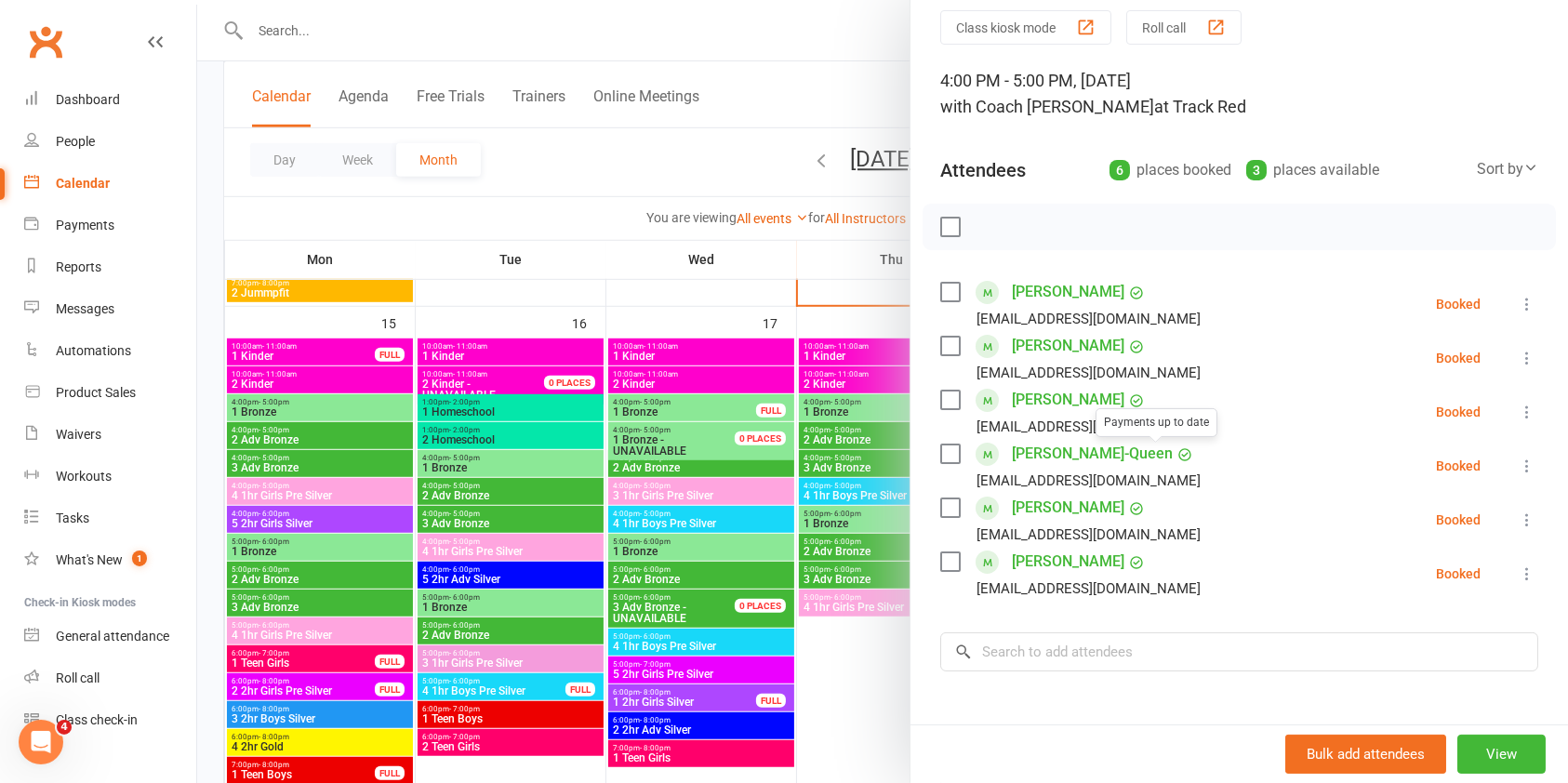
scroll to position [75, 0]
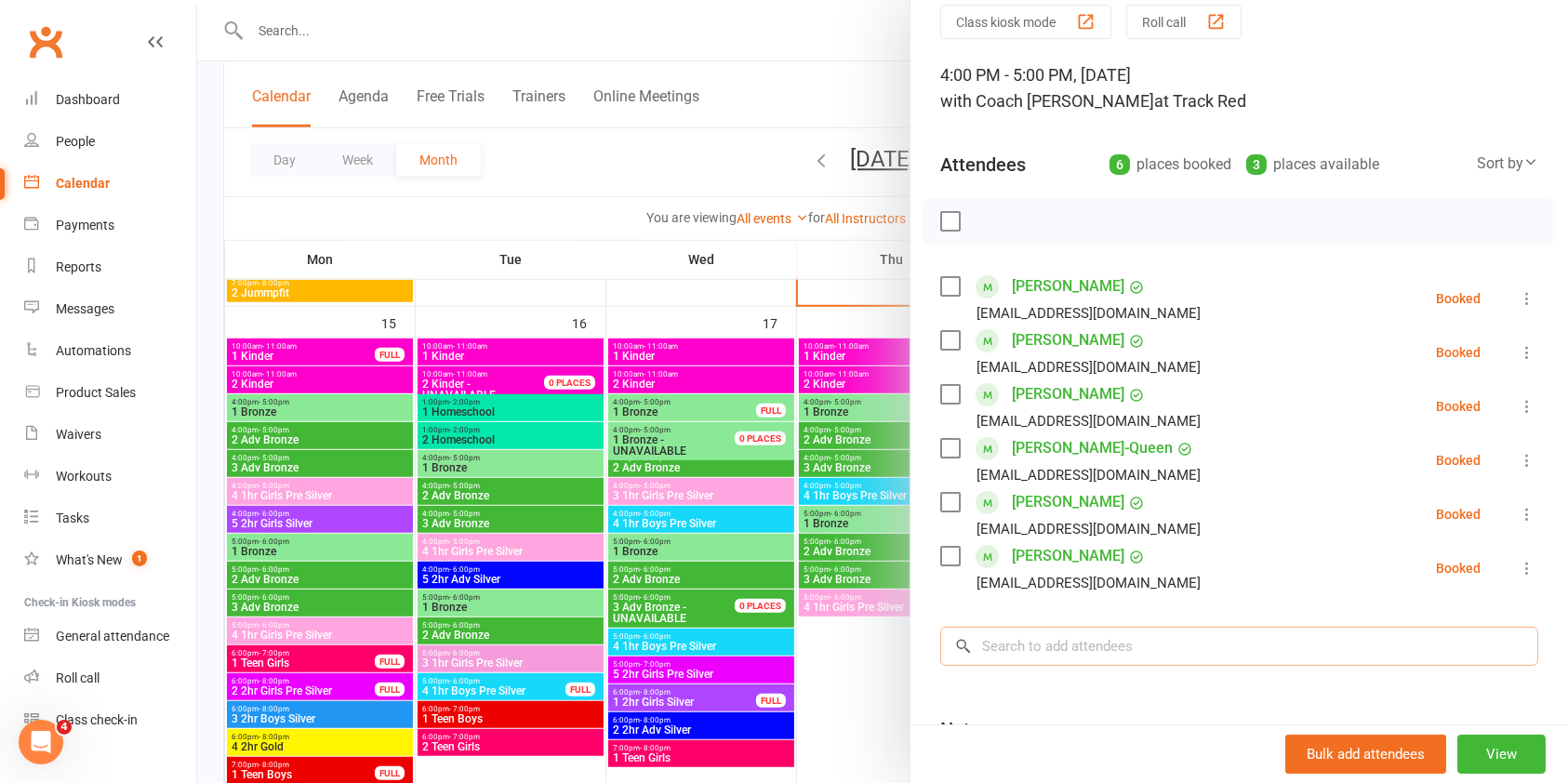
click at [1071, 654] on input "search" at bounding box center [1239, 647] width 598 height 39
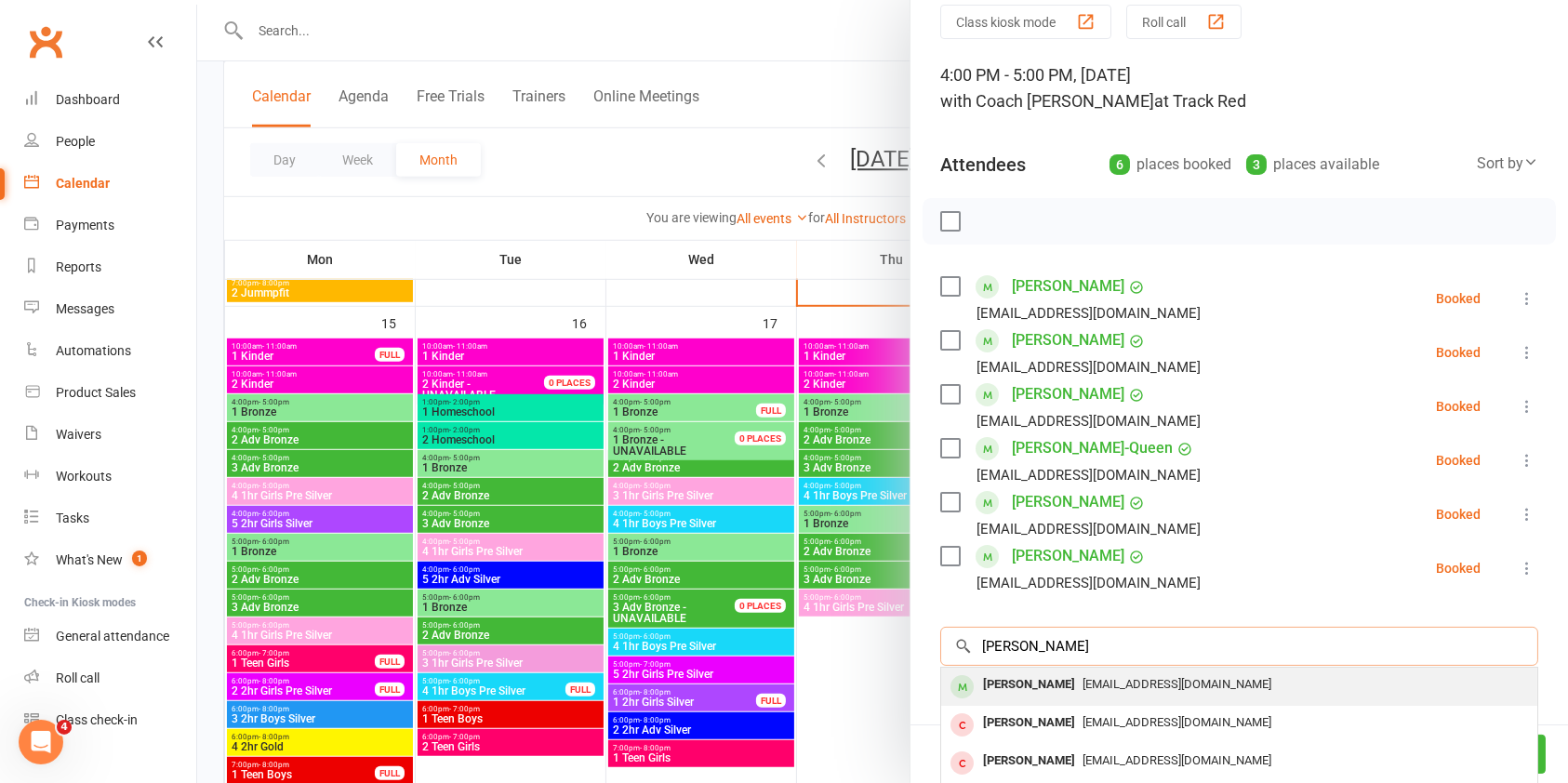
type input "[PERSON_NAME]"
click at [1137, 689] on span "[EMAIL_ADDRESS][DOMAIN_NAME]" at bounding box center [1176, 684] width 189 height 14
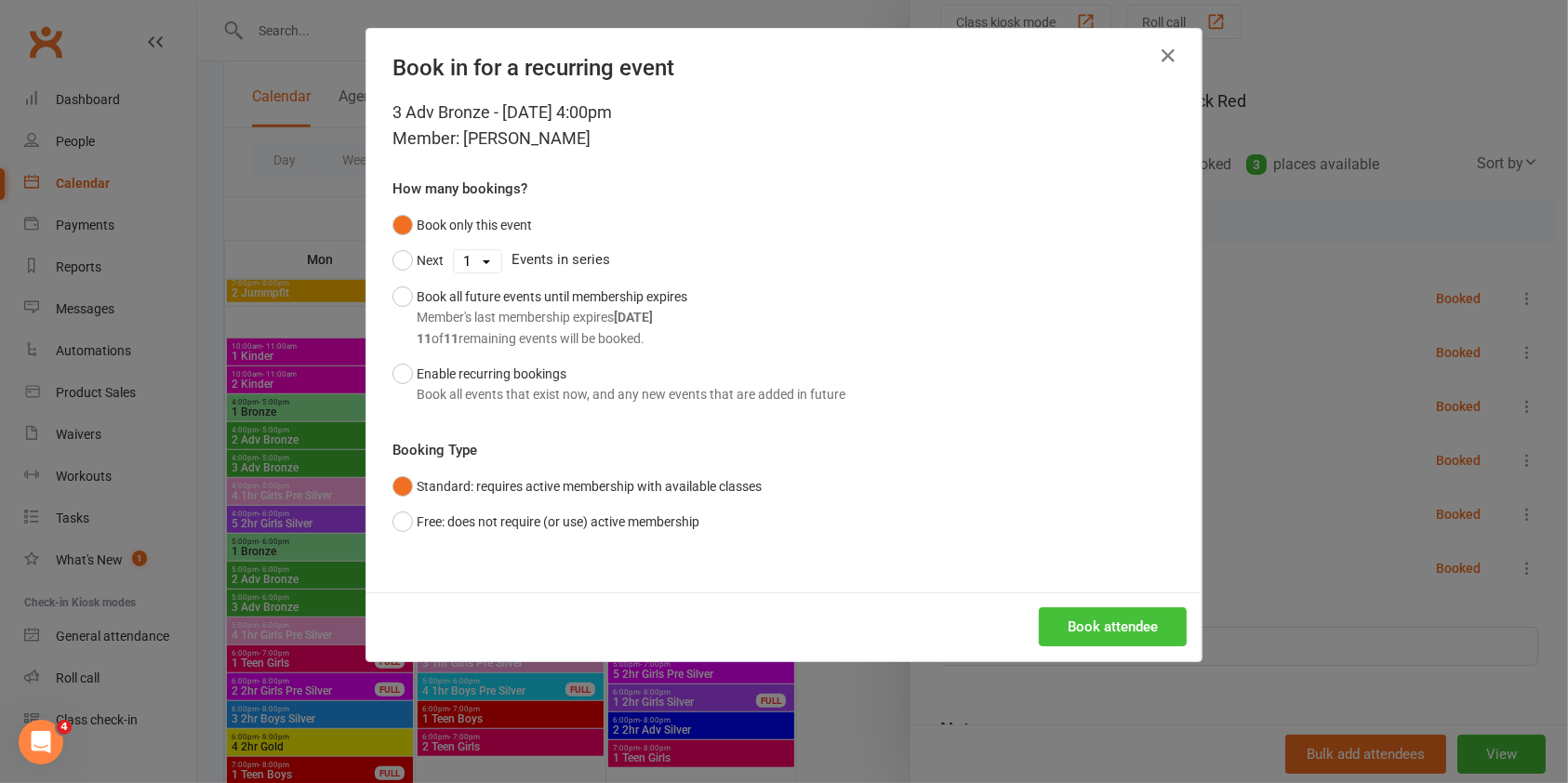
click at [1107, 619] on button "Book attendee" at bounding box center [1112, 627] width 148 height 39
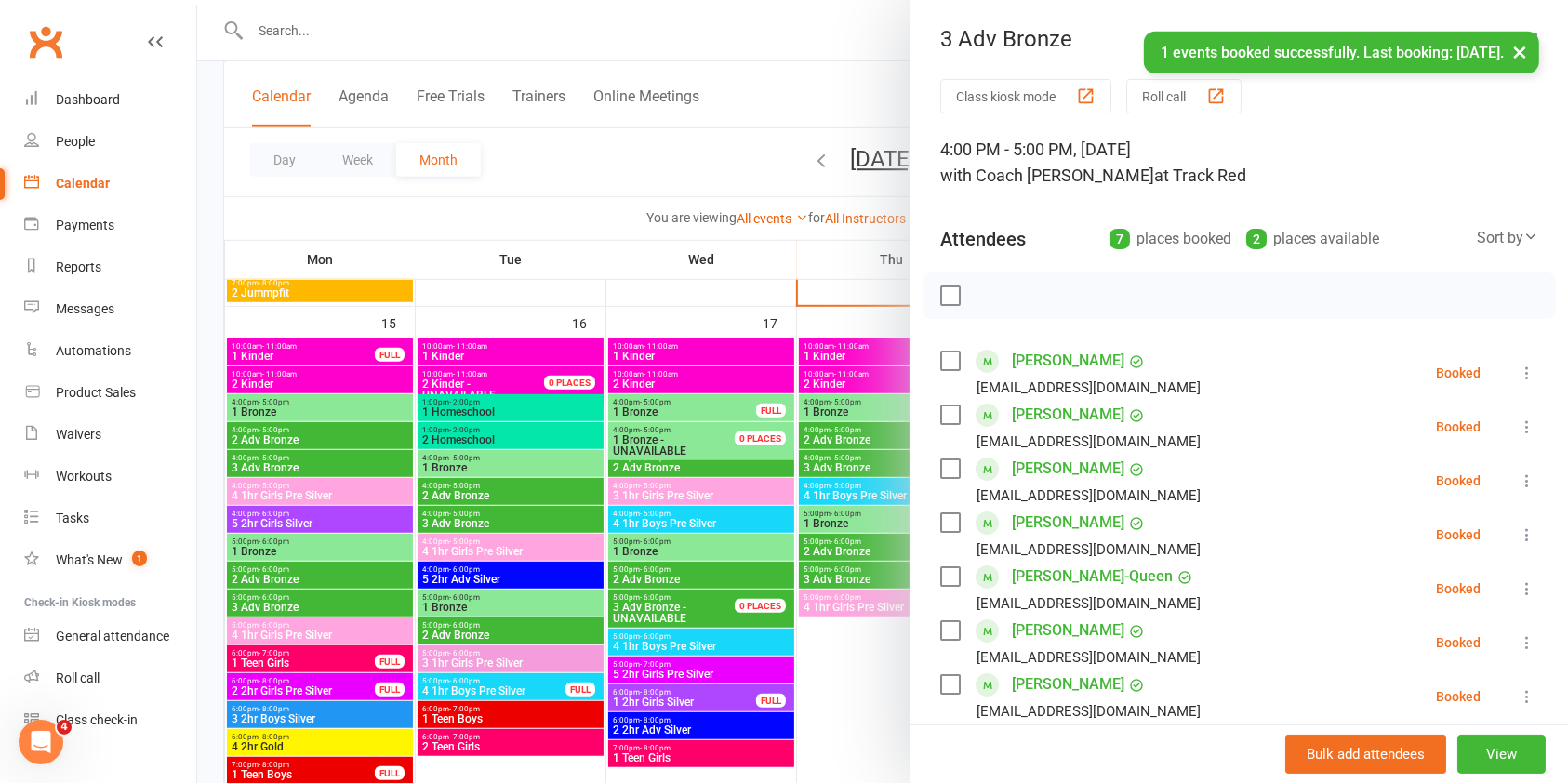
scroll to position [0, 0]
click at [1516, 47] on button "×" at bounding box center [1519, 51] width 34 height 40
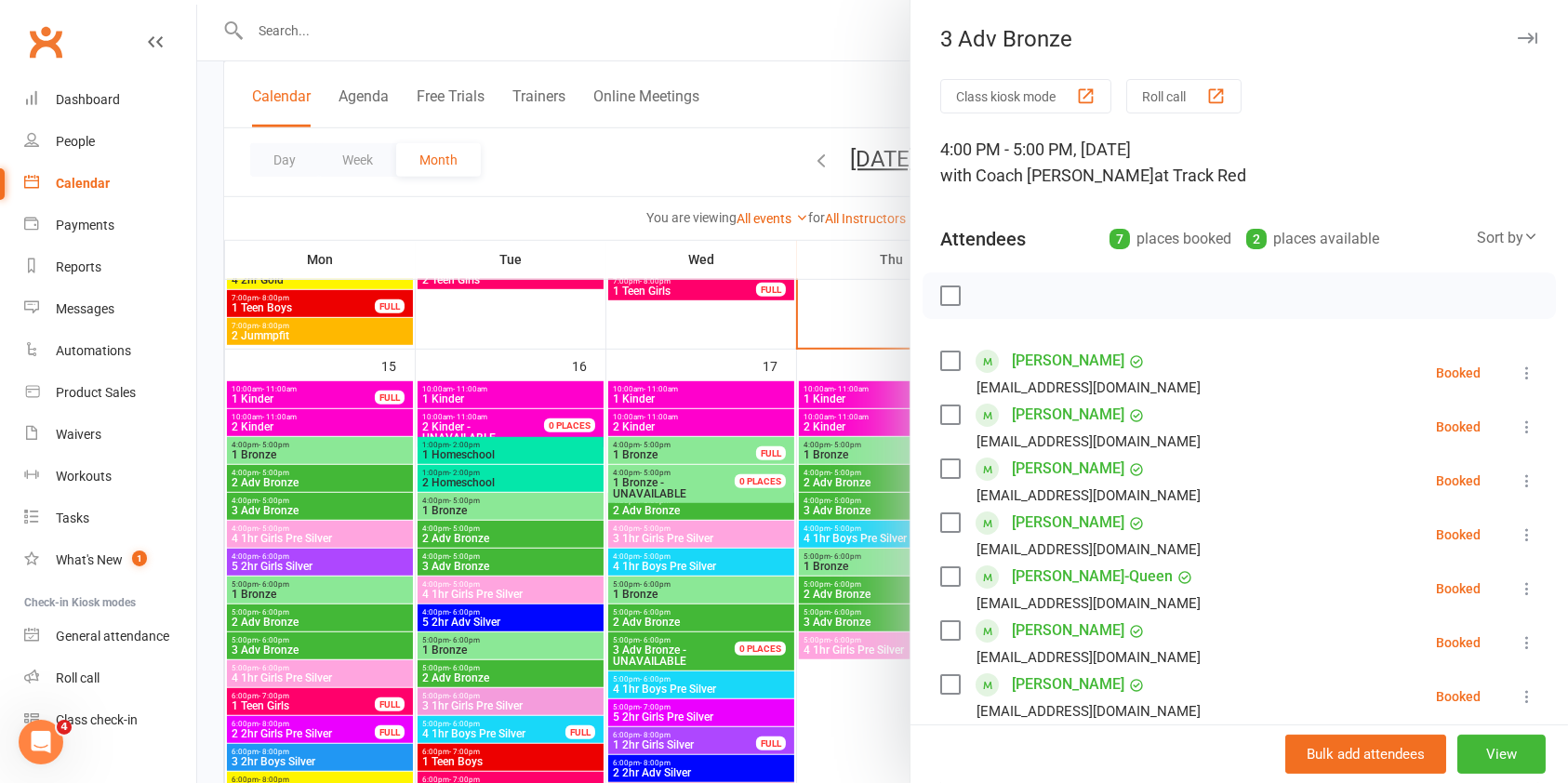
scroll to position [1064, 0]
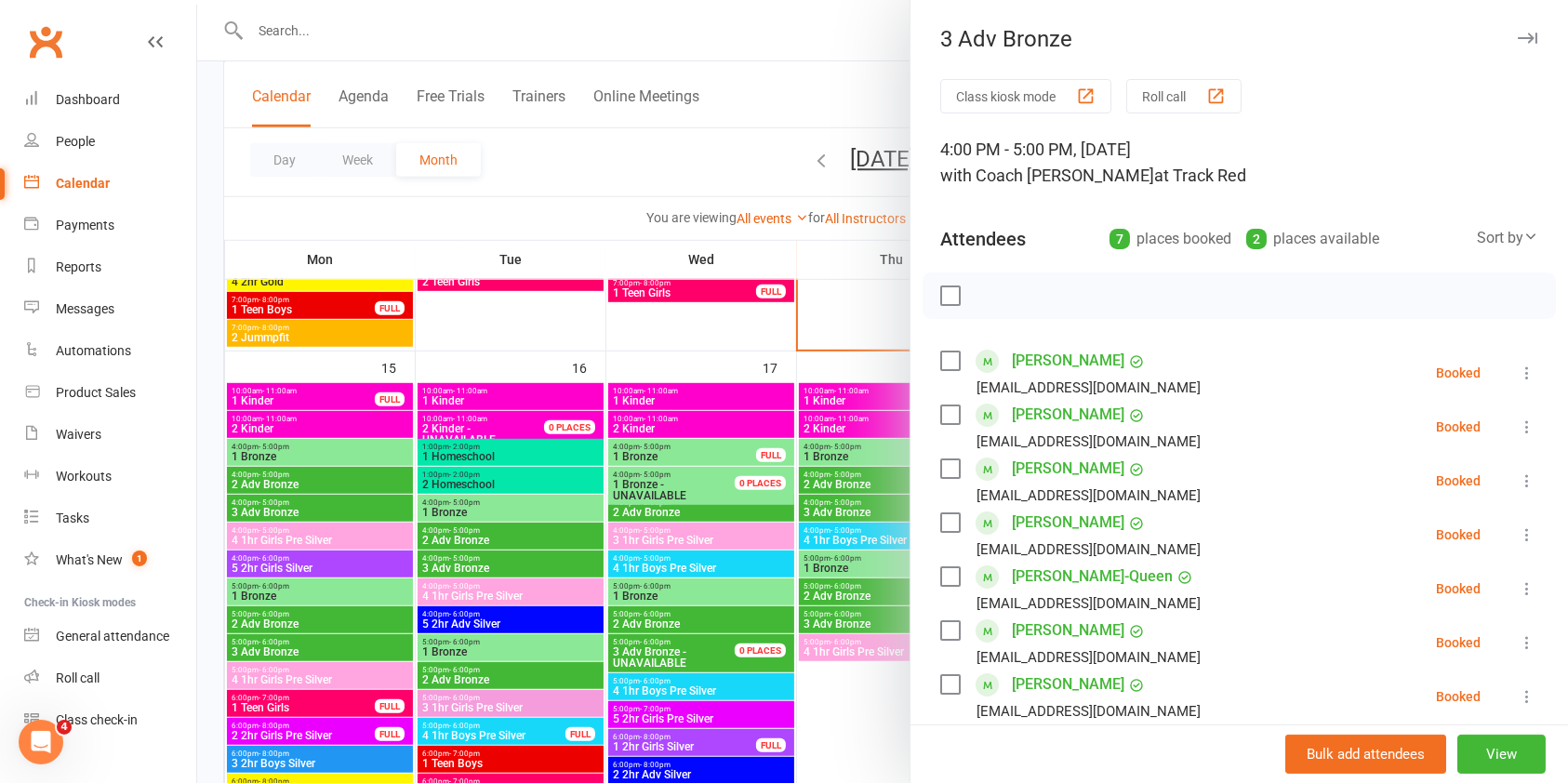
click at [1518, 40] on icon "button" at bounding box center [1527, 39] width 19 height 12
